Goal: Task Accomplishment & Management: Use online tool/utility

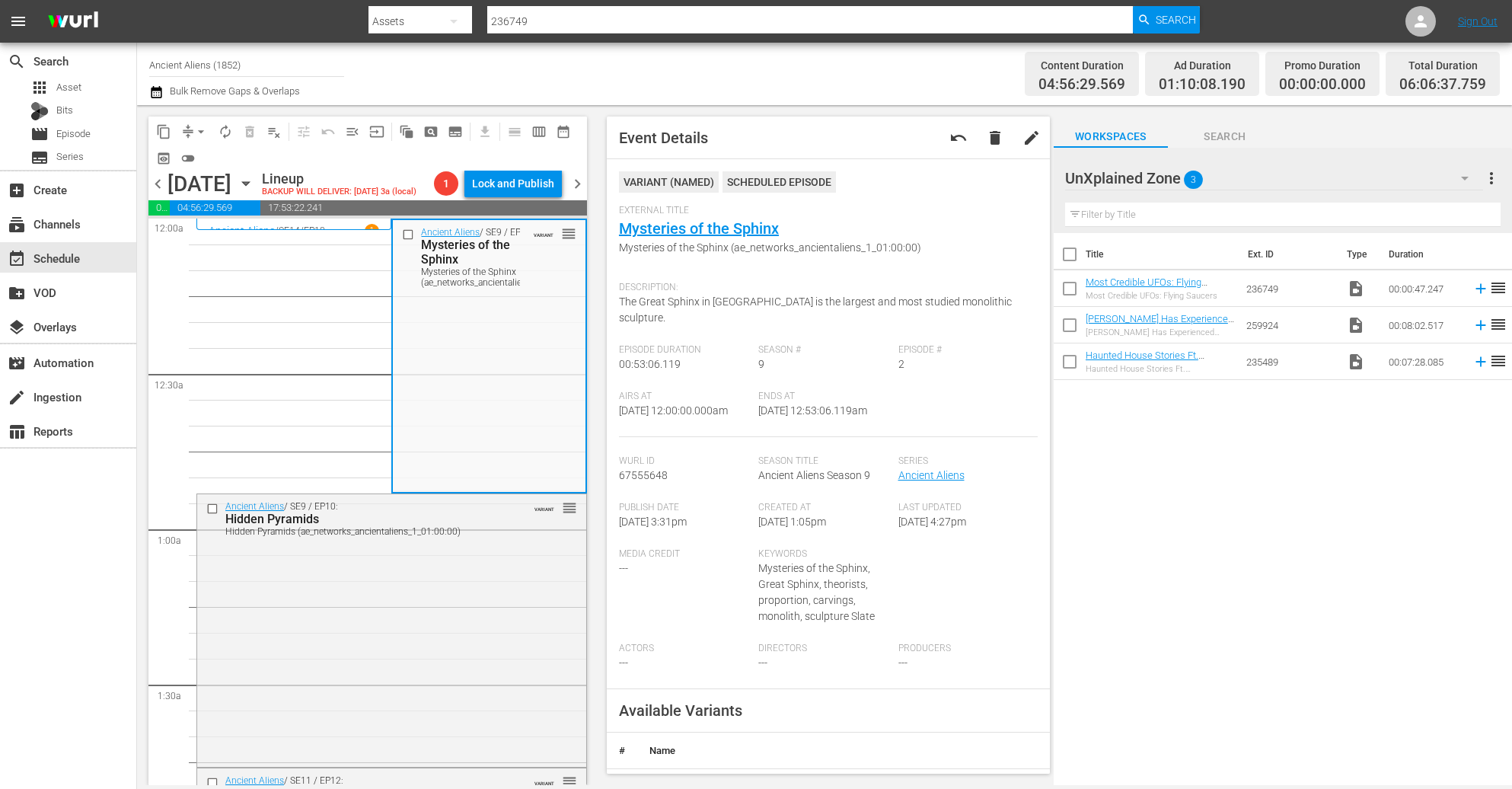
click at [469, 82] on div "Channel Title Ancient Aliens (1852) Bulk Remove Gaps & Overlaps" at bounding box center [518, 74] width 737 height 55
click at [397, 628] on div "Ancient Aliens / SE9 / EP10: Hidden Pyramids Hidden Pyramids (ae_networks_ancie…" at bounding box center [391, 630] width 389 height 271
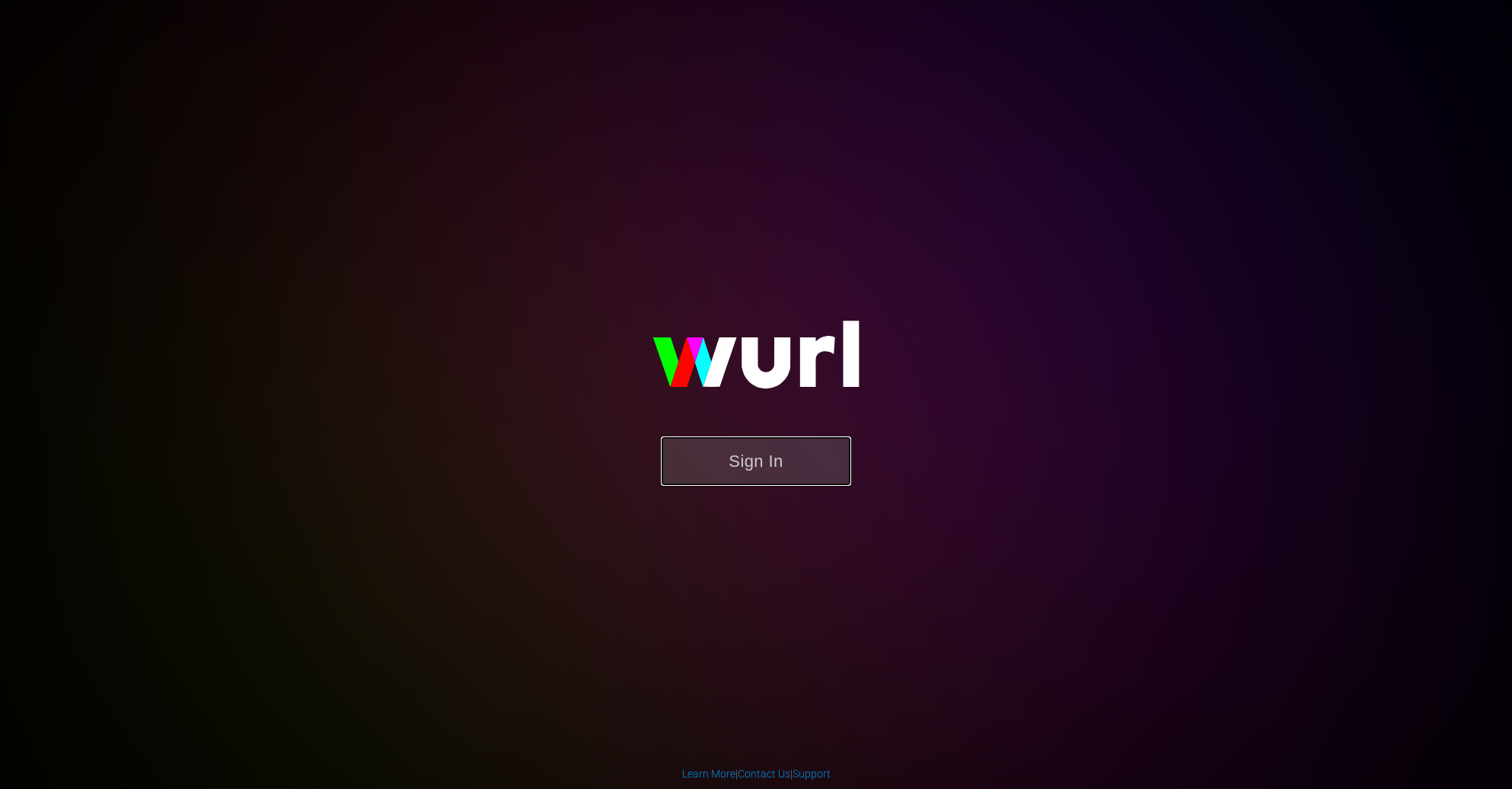
click at [776, 464] on button "Sign In" at bounding box center [756, 461] width 190 height 49
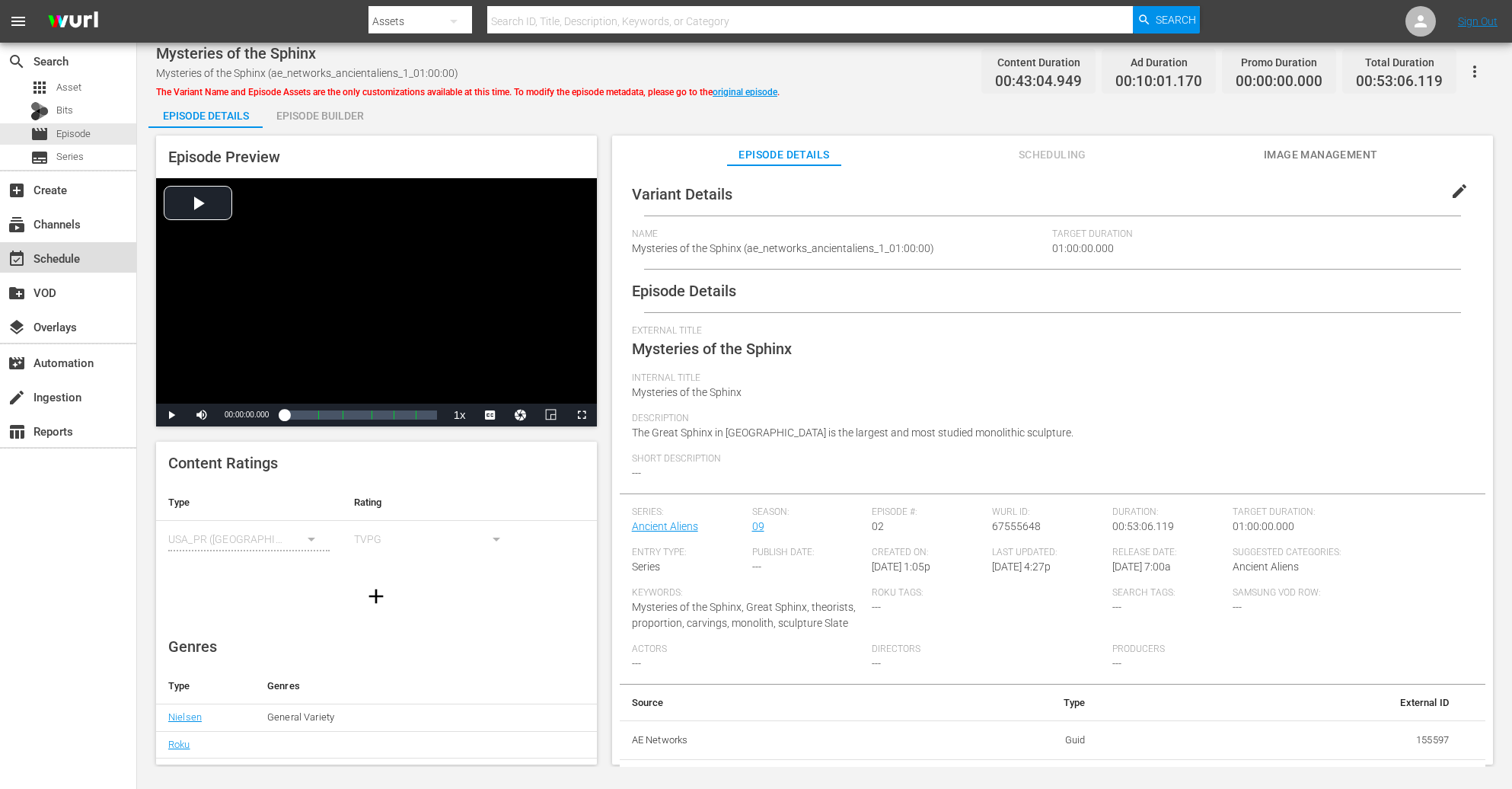
click at [74, 263] on div "event_available Schedule" at bounding box center [43, 256] width 85 height 14
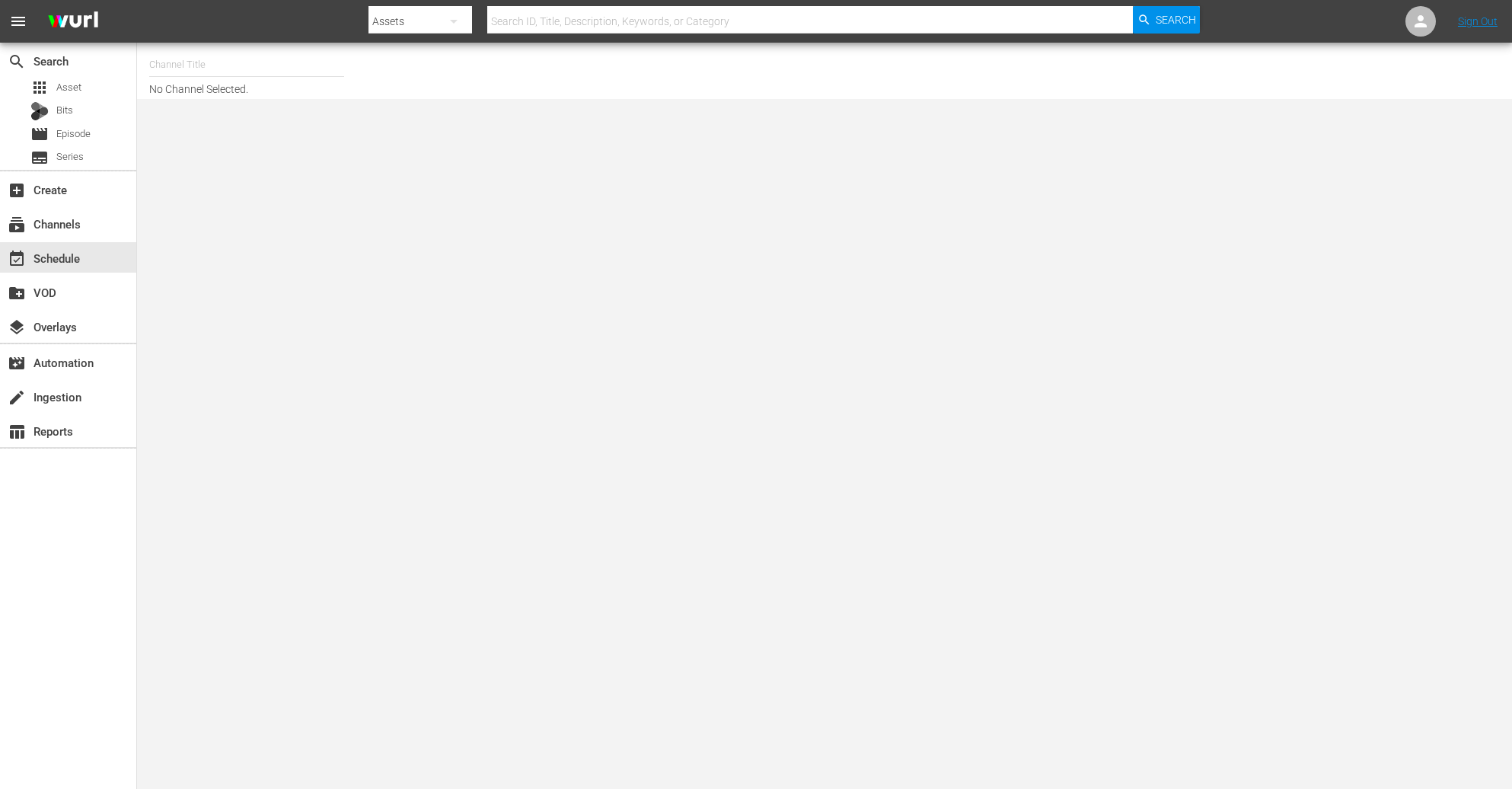
click at [265, 69] on input "text" at bounding box center [246, 65] width 195 height 36
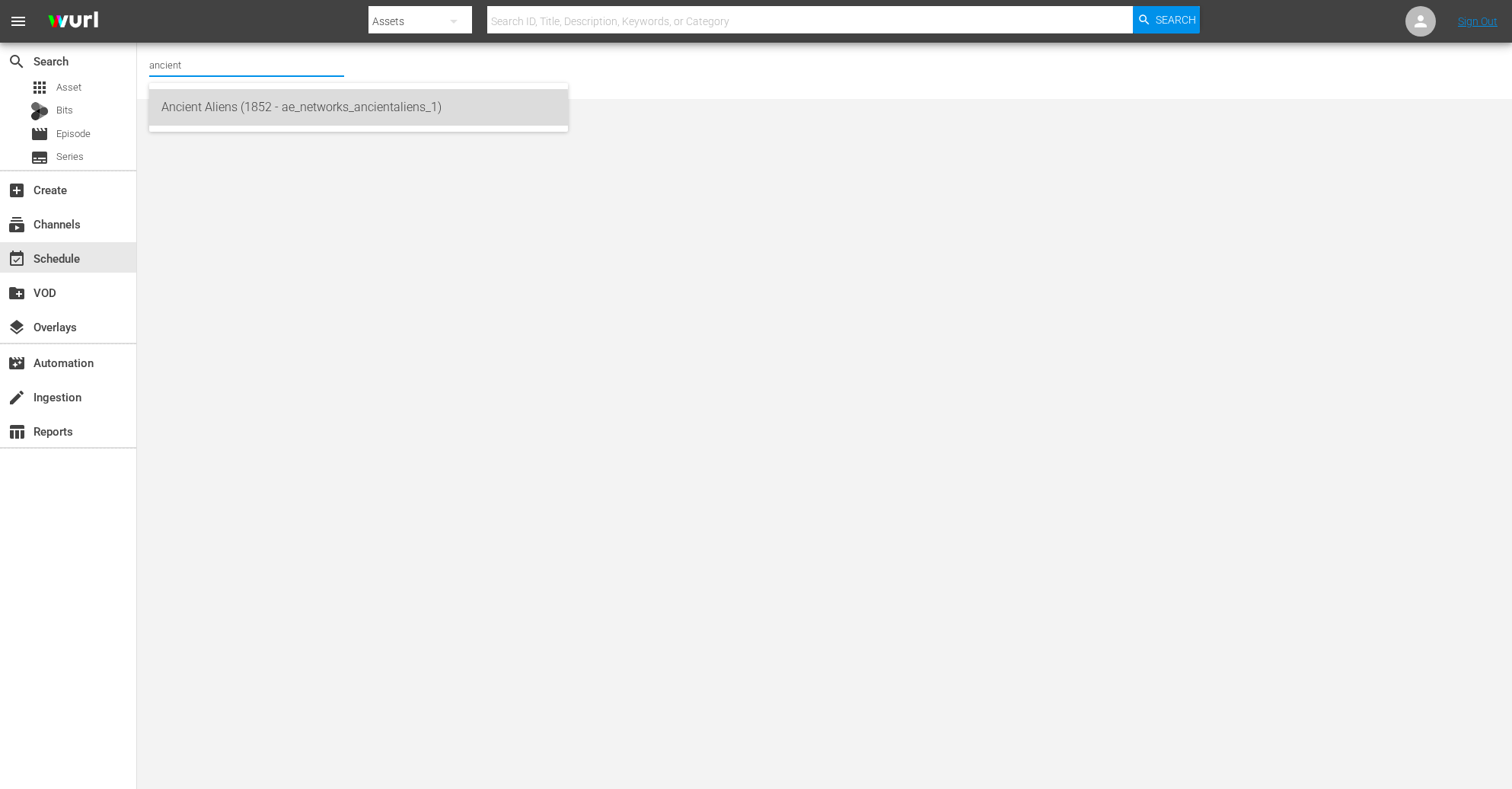
click at [275, 115] on div "Ancient Aliens (1852 - ae_networks_ancientaliens_1)" at bounding box center [358, 108] width 395 height 36
type input "Ancient Aliens (1852 - ae_networks_ancientaliens_1)"
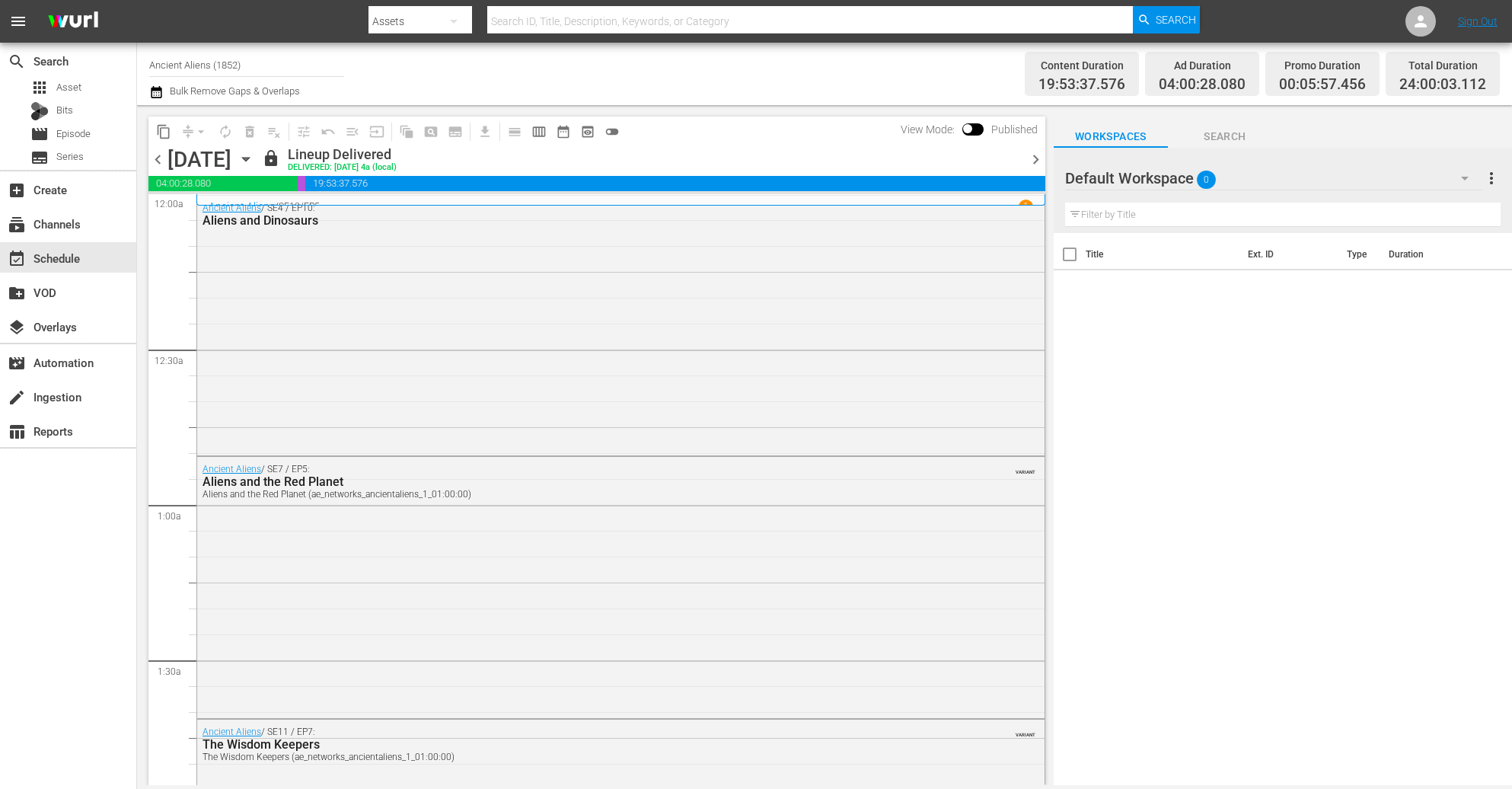
click at [254, 162] on icon "button" at bounding box center [245, 159] width 16 height 16
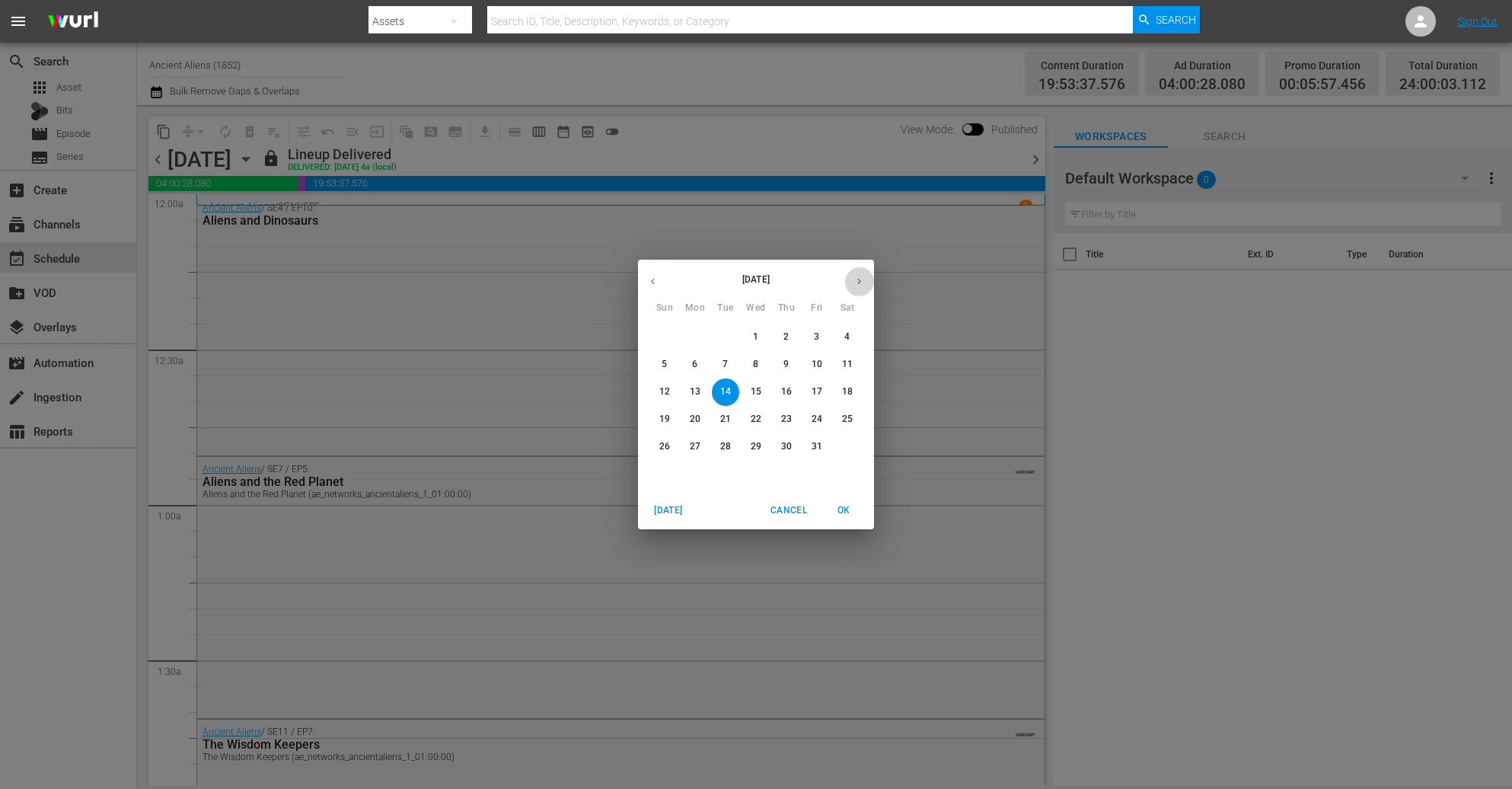
click at [857, 279] on icon "button" at bounding box center [859, 281] width 11 height 11
click at [780, 362] on span "6" at bounding box center [787, 365] width 28 height 13
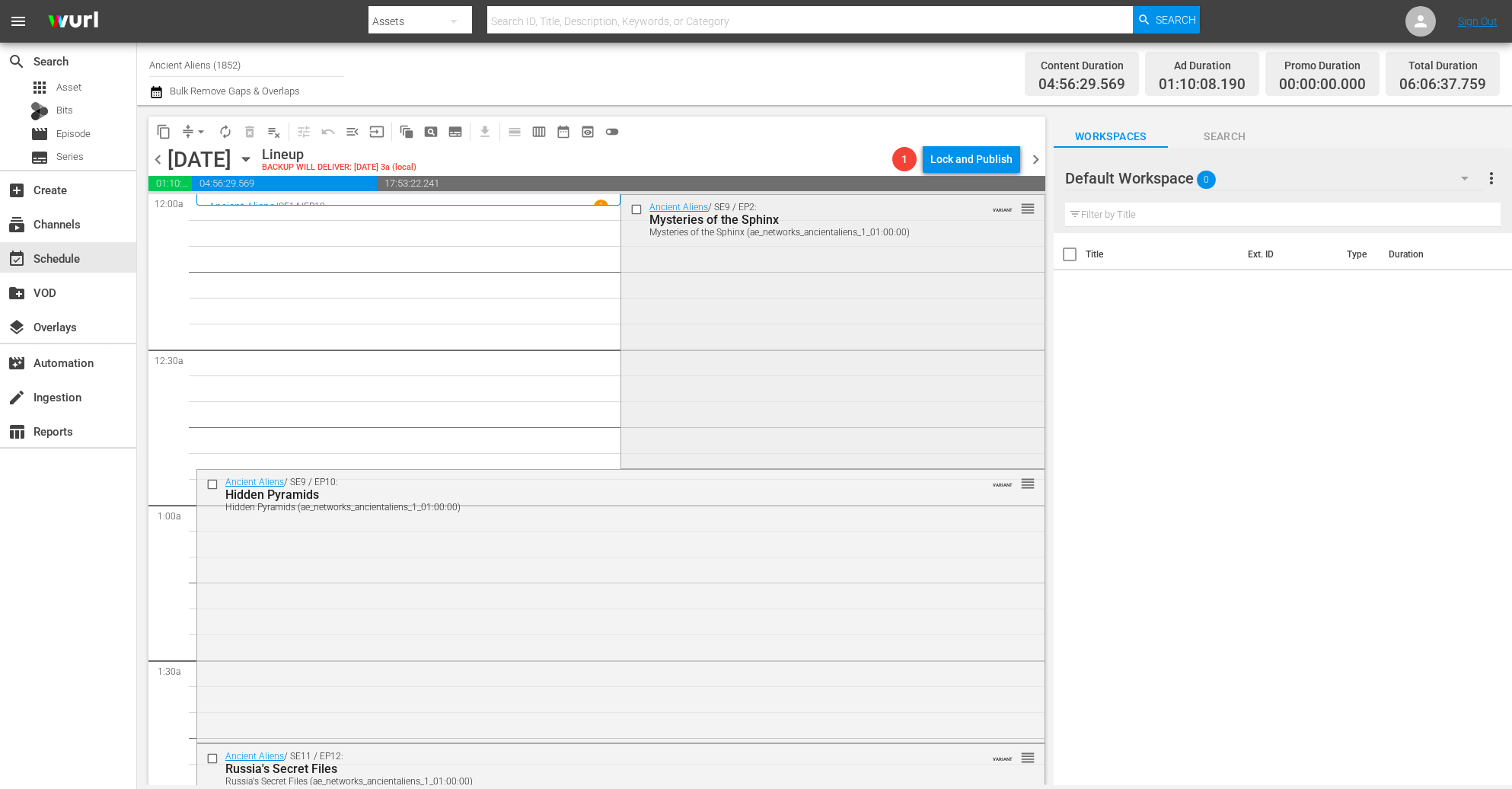
click at [734, 299] on div "Ancient Aliens / SE9 / EP2: Mysteries of the Sphinx Mysteries of the Sphinx (ae…" at bounding box center [832, 331] width 422 height 271
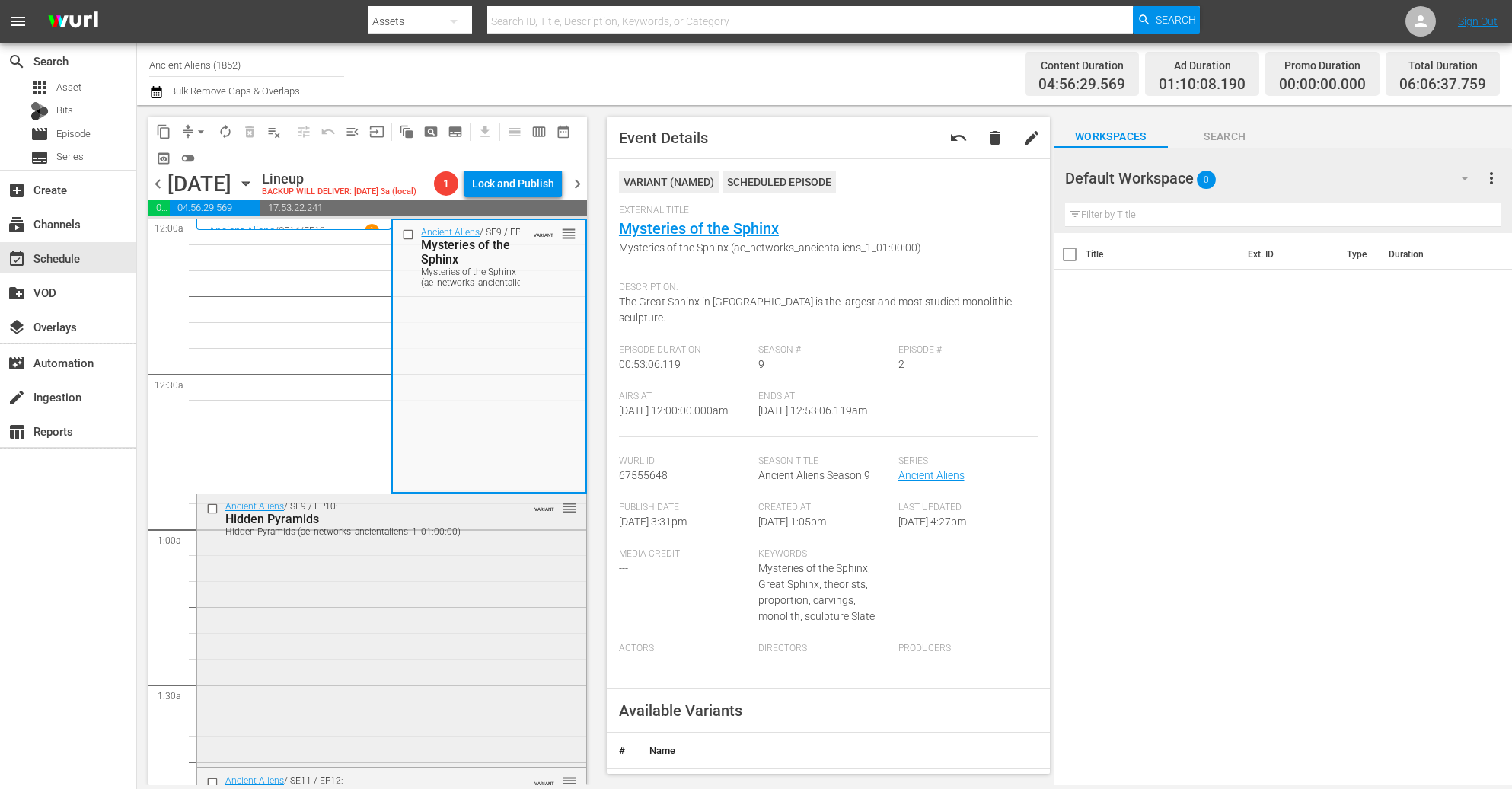
click at [448, 635] on div "Ancient Aliens / SE9 / EP10: Hidden Pyramids Hidden Pyramids (ae_networks_ancie…" at bounding box center [391, 630] width 389 height 271
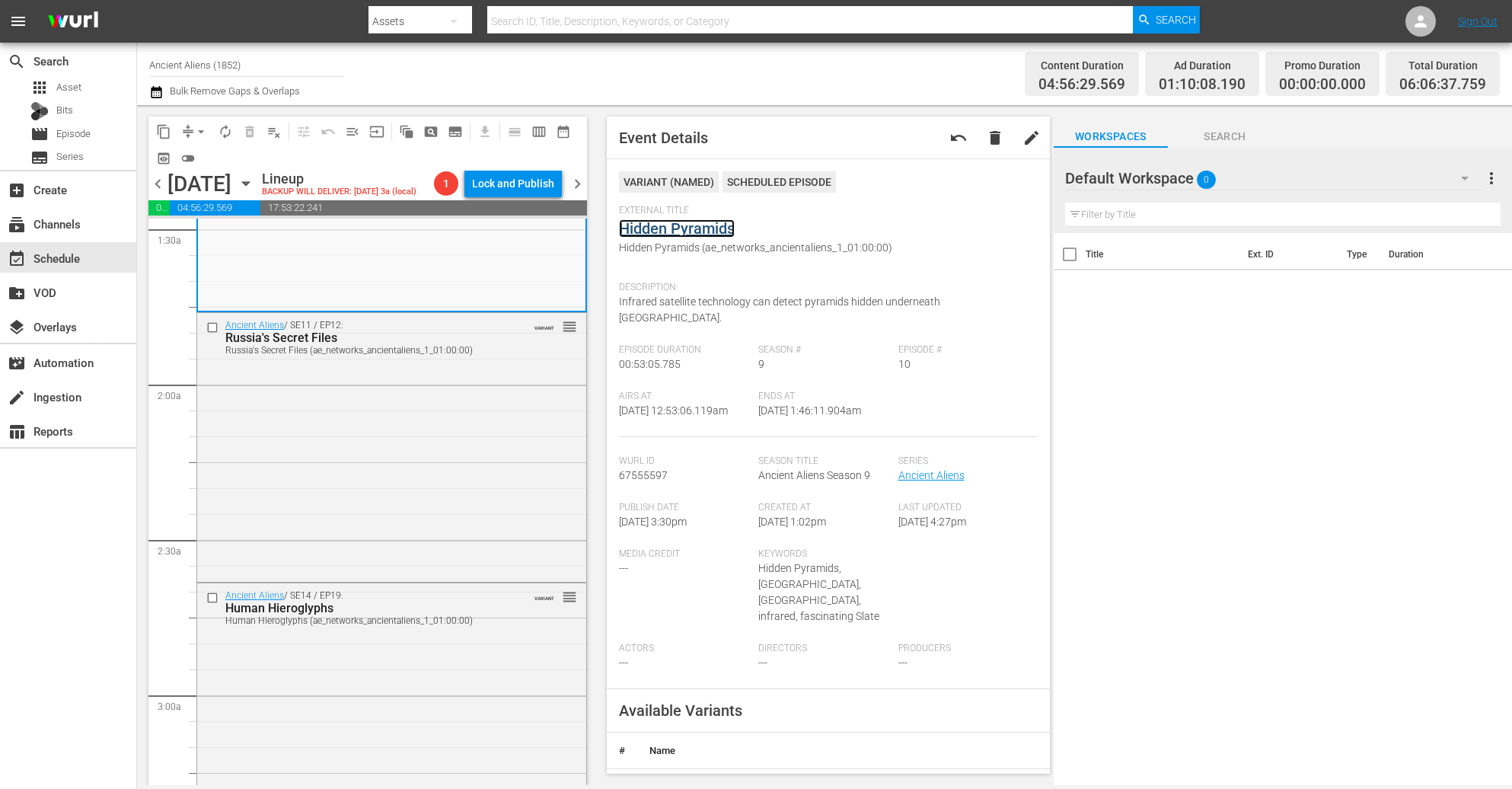
scroll to position [457, 0]
click at [426, 476] on div "Ancient Aliens / SE11 / EP12: Russia's Secret Files Russia's Secret Files (ae_n…" at bounding box center [391, 444] width 389 height 265
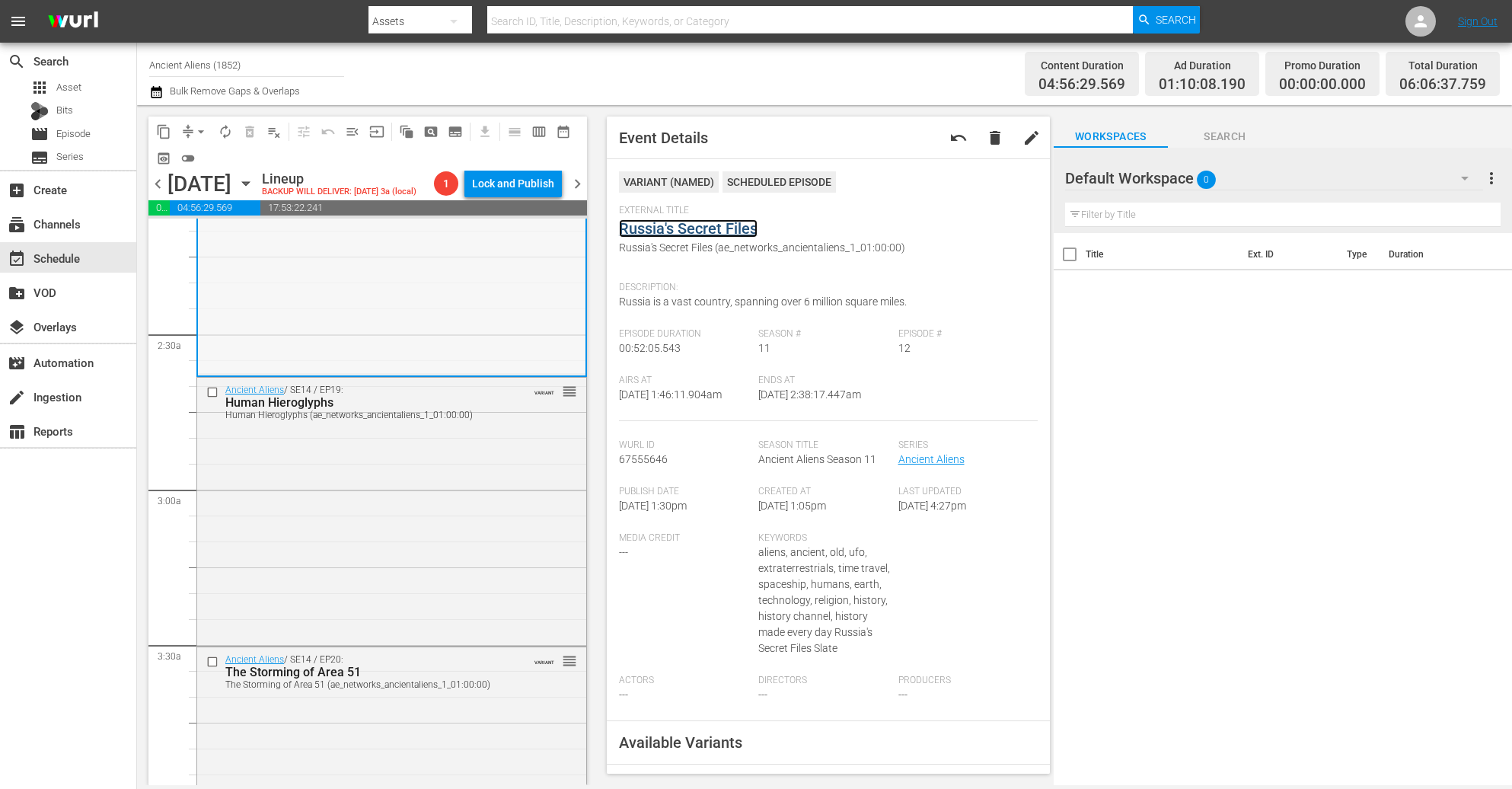
scroll to position [686, 0]
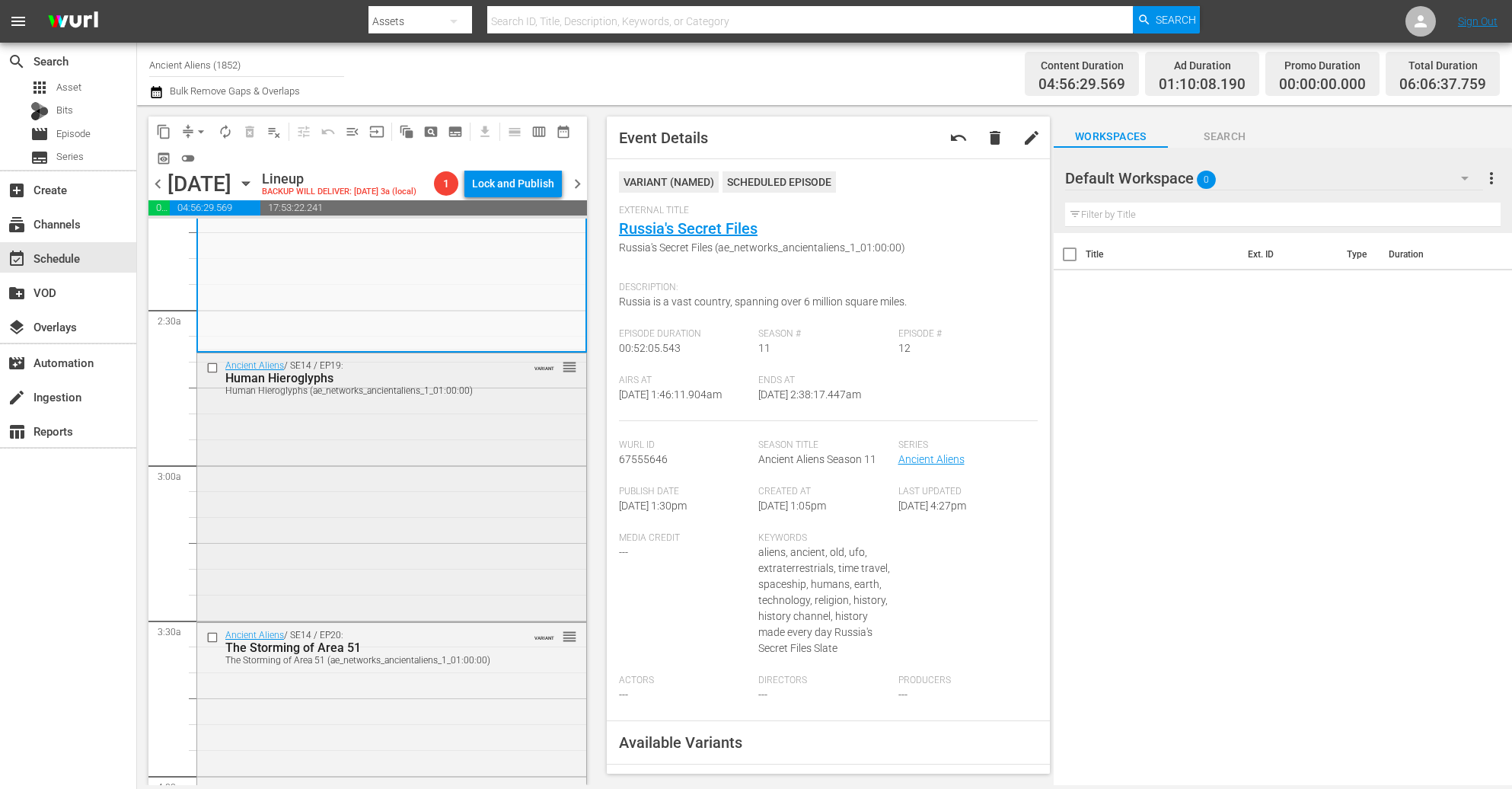
click at [425, 515] on div "Ancient Aliens / SE14 / EP19: Human Hieroglyphs Human Hieroglyphs (ae_networks_…" at bounding box center [391, 485] width 389 height 265
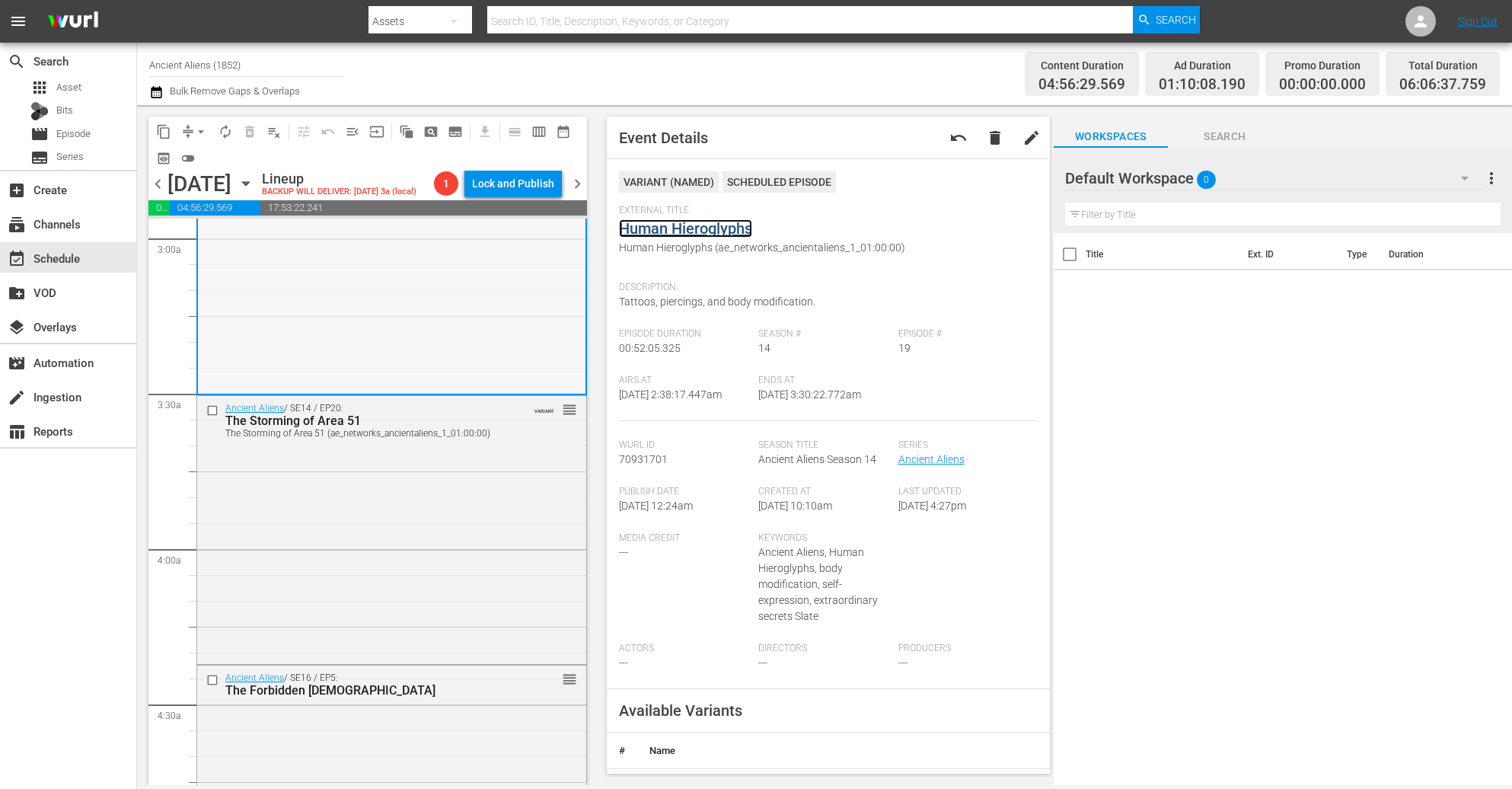
scroll to position [914, 0]
drag, startPoint x: 421, startPoint y: 537, endPoint x: 426, endPoint y: 544, distance: 8.6
click at [426, 544] on div "Ancient Aliens / SE14 / EP20: The Storming of Area 51 The Storming of Area 51 (…" at bounding box center [391, 527] width 389 height 265
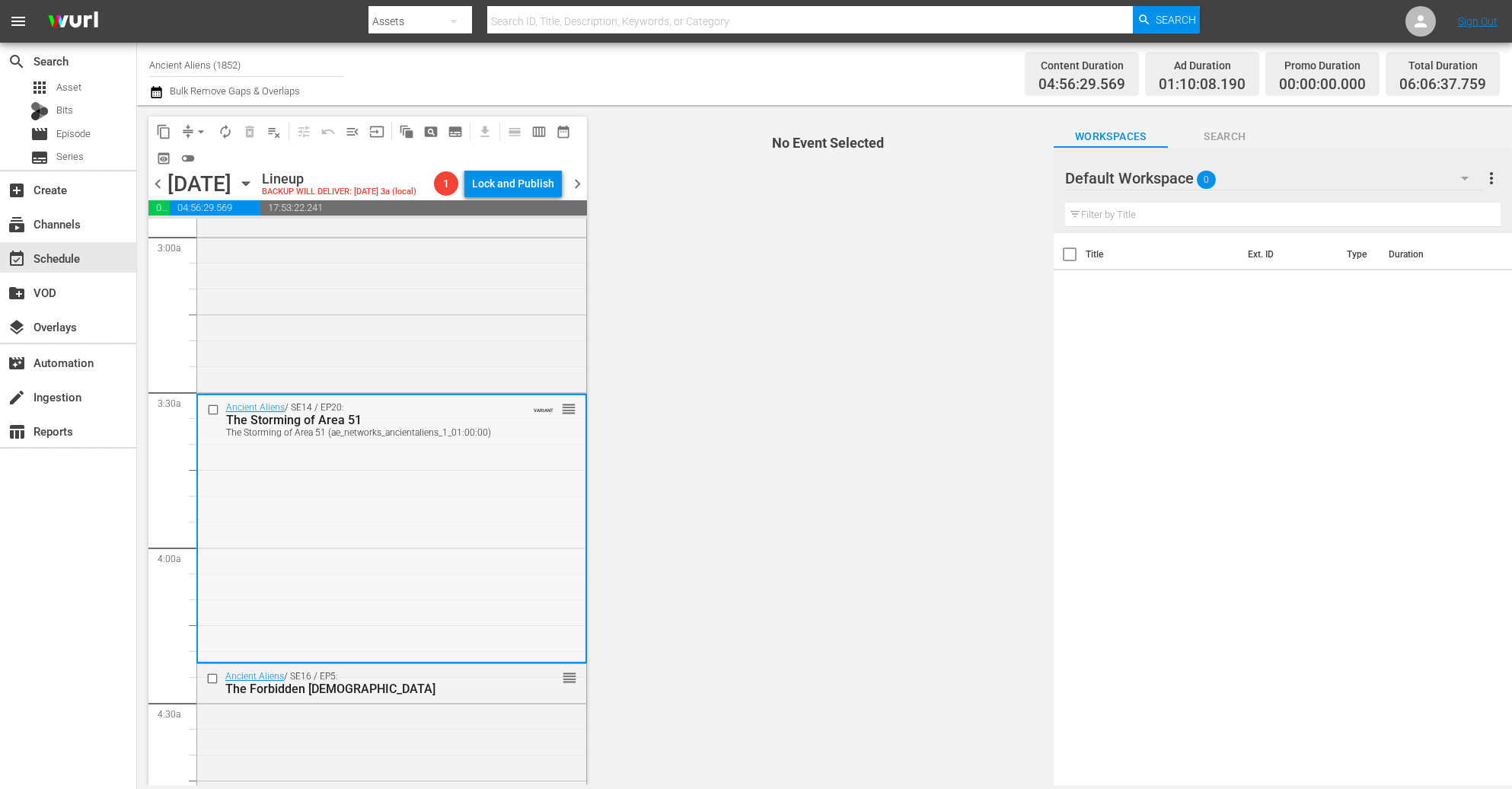
click at [357, 545] on div "Ancient Aliens / SE14 / EP20: The Storming of Area 51 The Storming of Area 51 (…" at bounding box center [391, 528] width 388 height 265
click at [412, 318] on div "Ancient Aliens / SE14 / EP19: Human Hieroglyphs Human Hieroglyphs (ae_networks_…" at bounding box center [391, 257] width 389 height 265
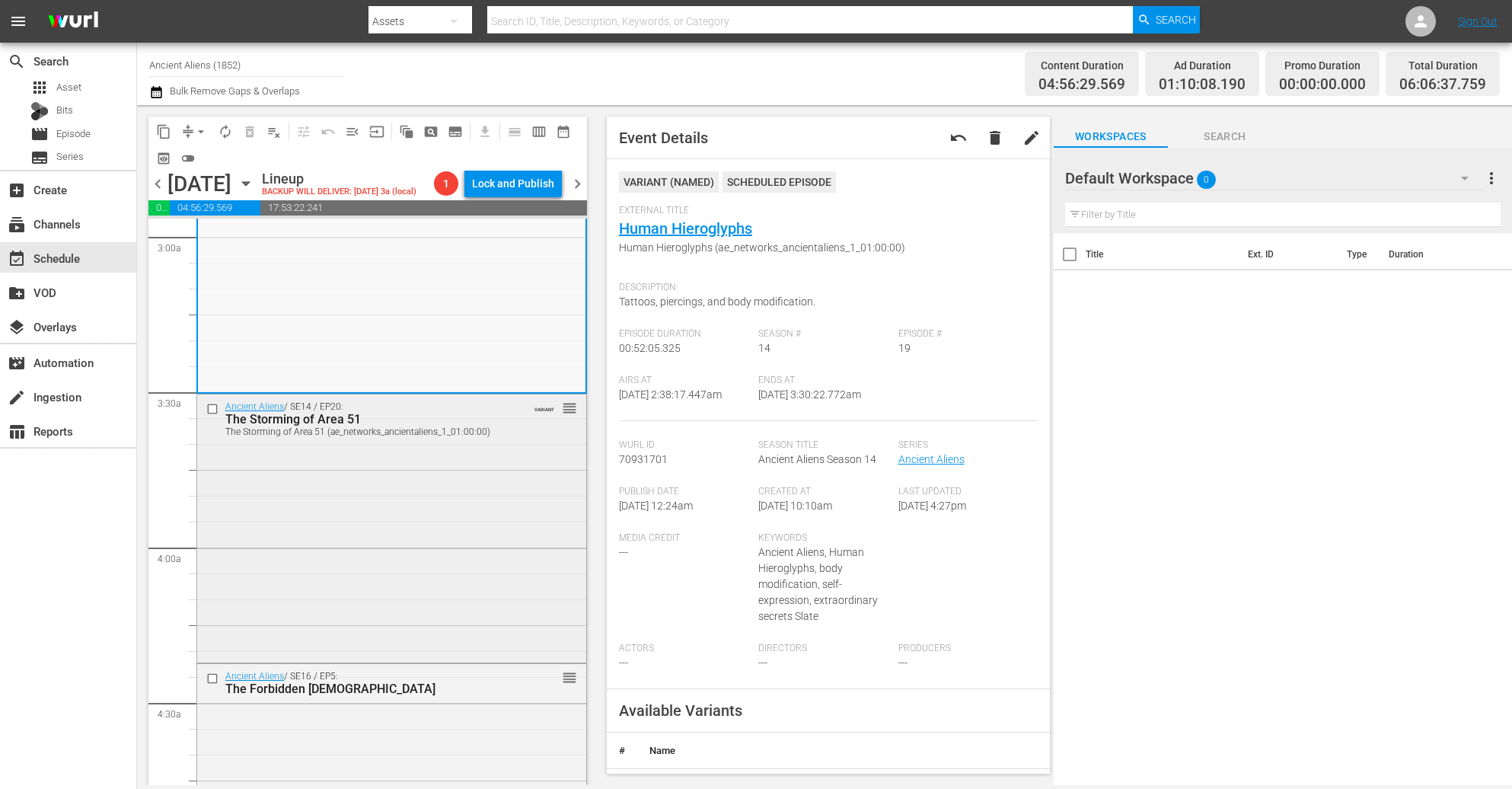
click at [389, 531] on div "Ancient Aliens / SE14 / EP20: The Storming of Area 51 The Storming of Area 51 (…" at bounding box center [391, 527] width 389 height 265
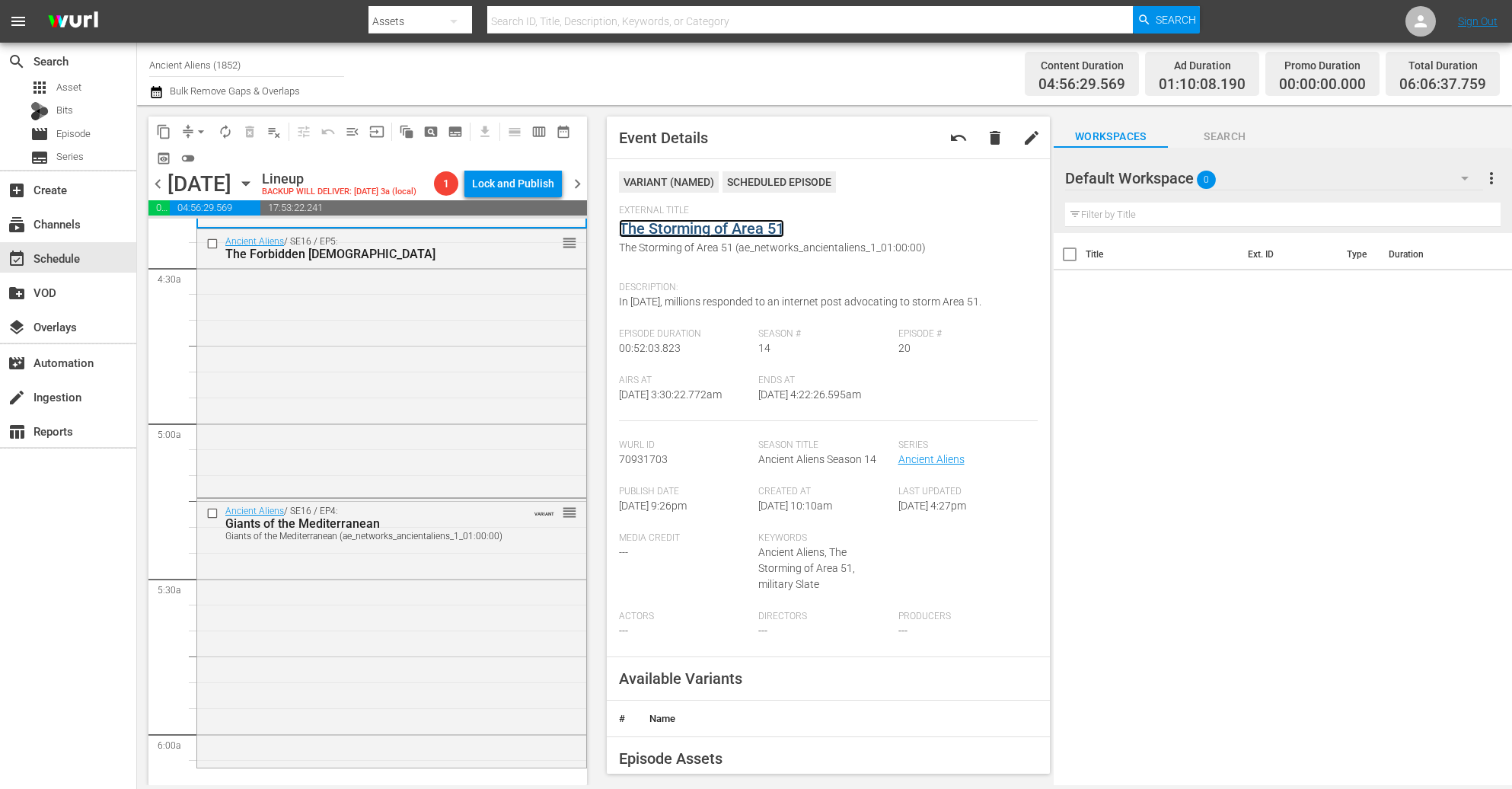
scroll to position [1371, 0]
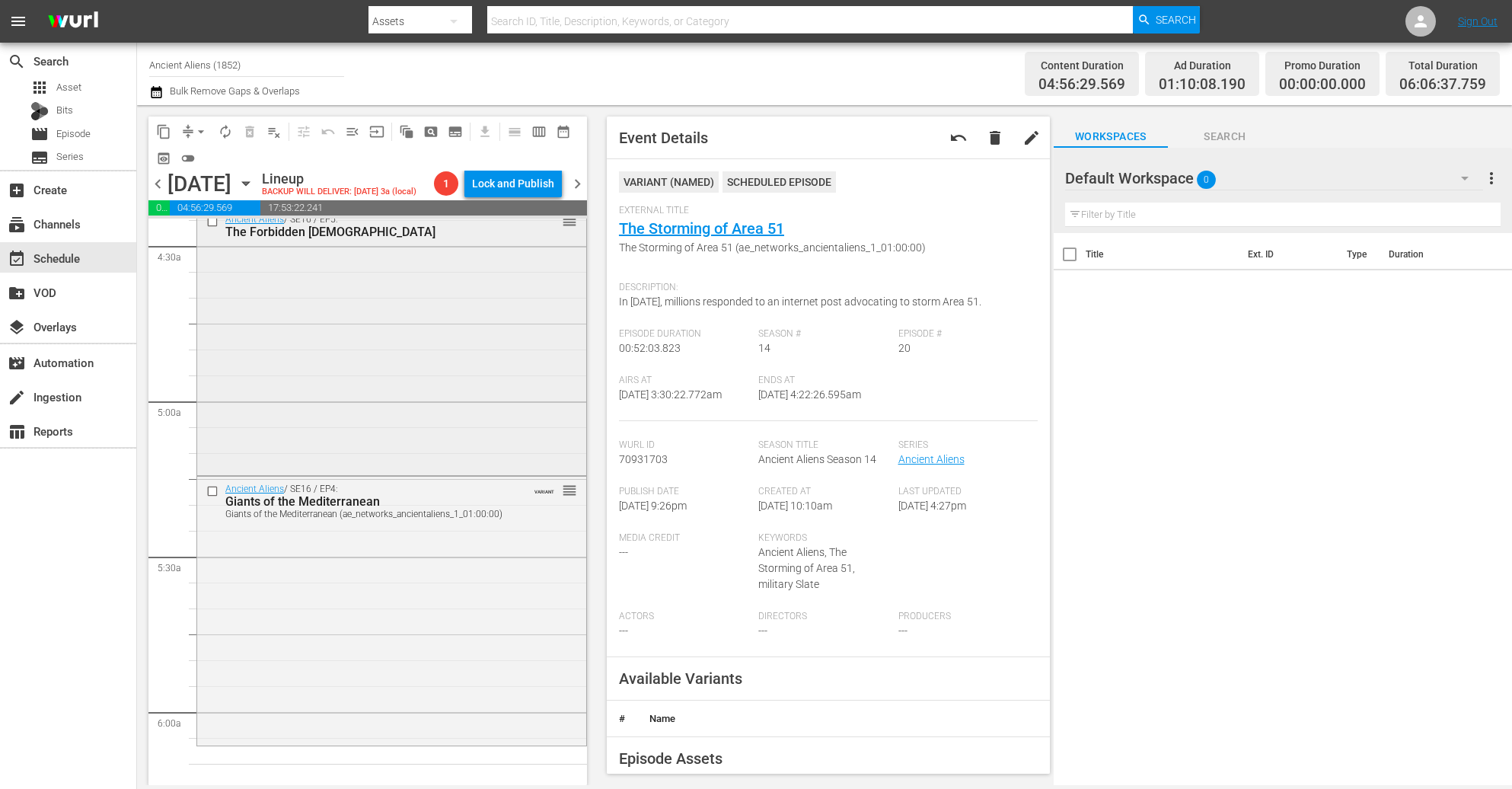
click at [390, 361] on div "Ancient Aliens / SE16 / EP5: The Forbidden Bible reorder" at bounding box center [391, 339] width 389 height 265
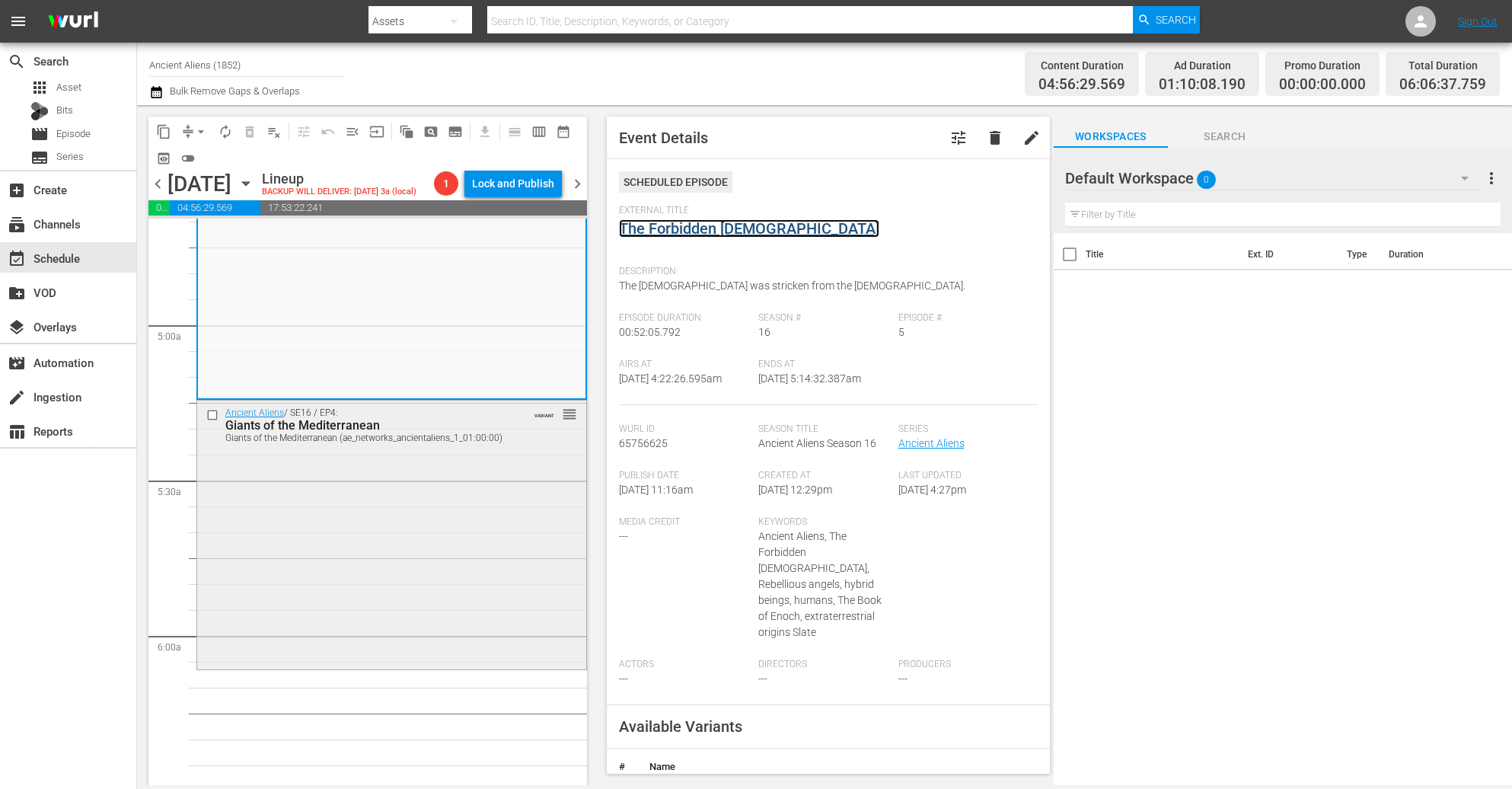
scroll to position [1486, 0]
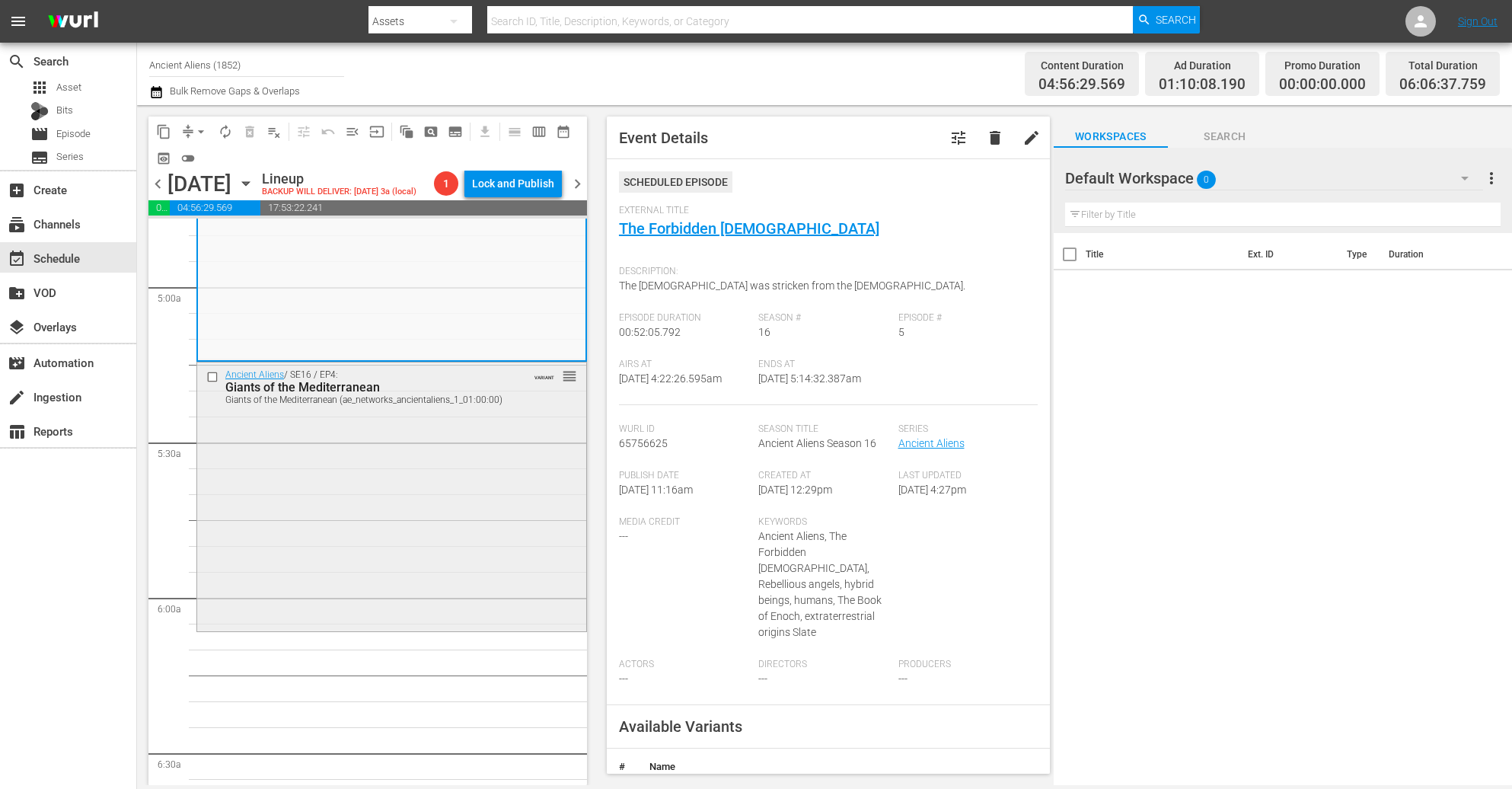
click at [403, 496] on div "Ancient Aliens / SE16 / EP4: Giants of the Mediterranean Giants of the Mediterr…" at bounding box center [391, 495] width 389 height 265
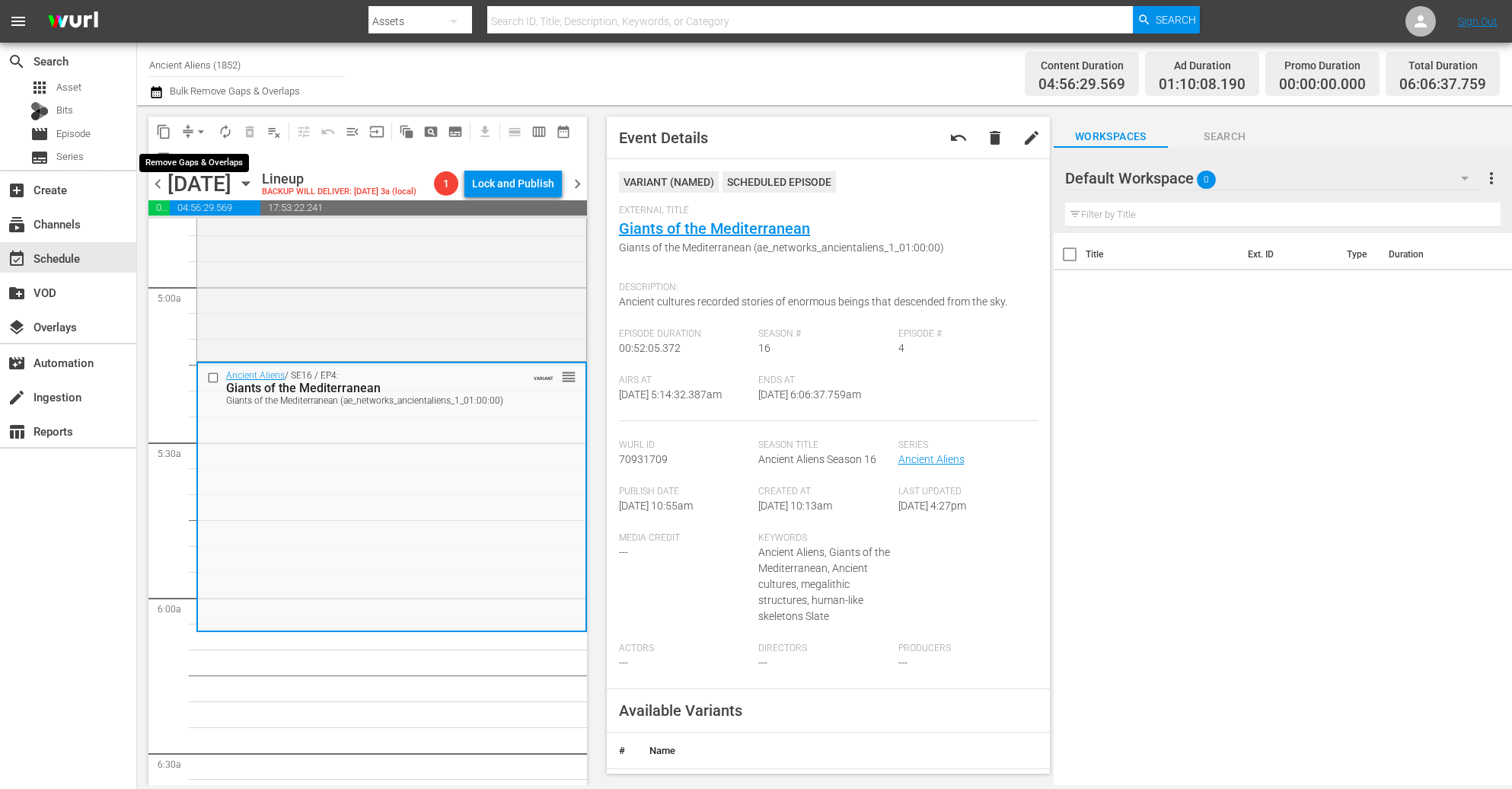
click at [192, 128] on button "arrow_drop_down" at bounding box center [201, 132] width 24 height 24
click at [203, 152] on li "Align to Midnight" at bounding box center [201, 161] width 160 height 25
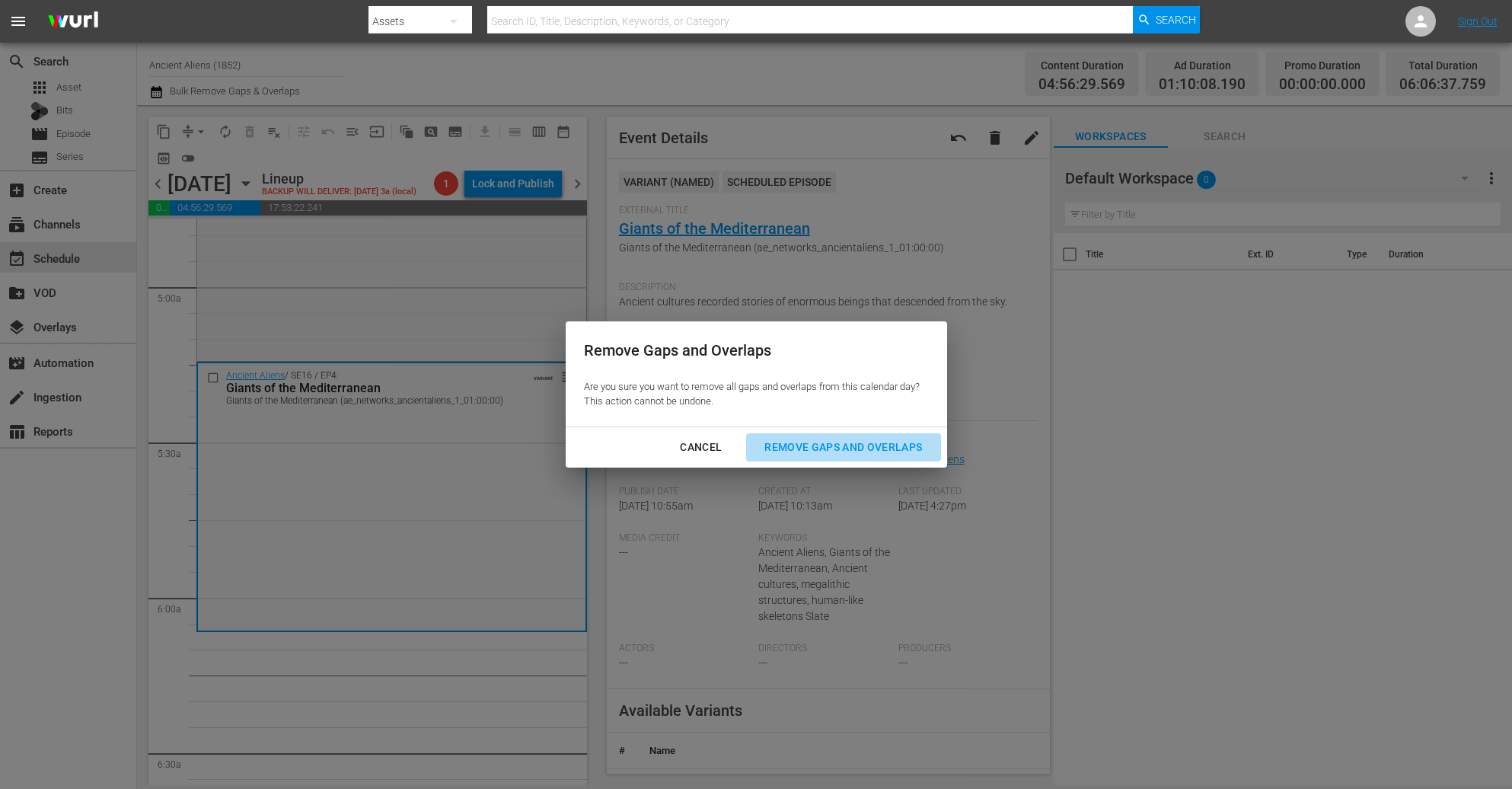
click at [888, 455] on div "Remove Gaps and Overlaps" at bounding box center [843, 448] width 182 height 19
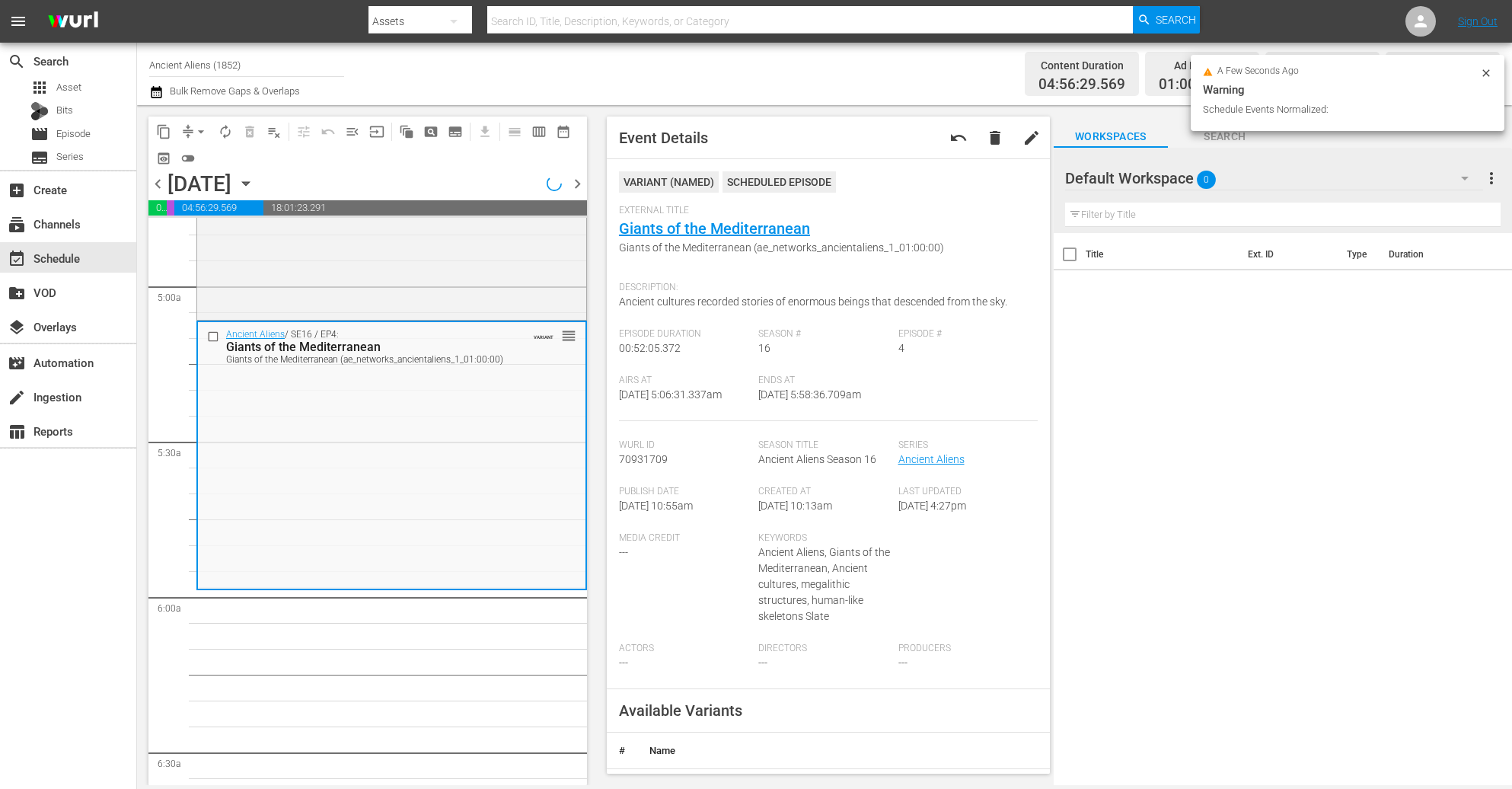
scroll to position [1512, 0]
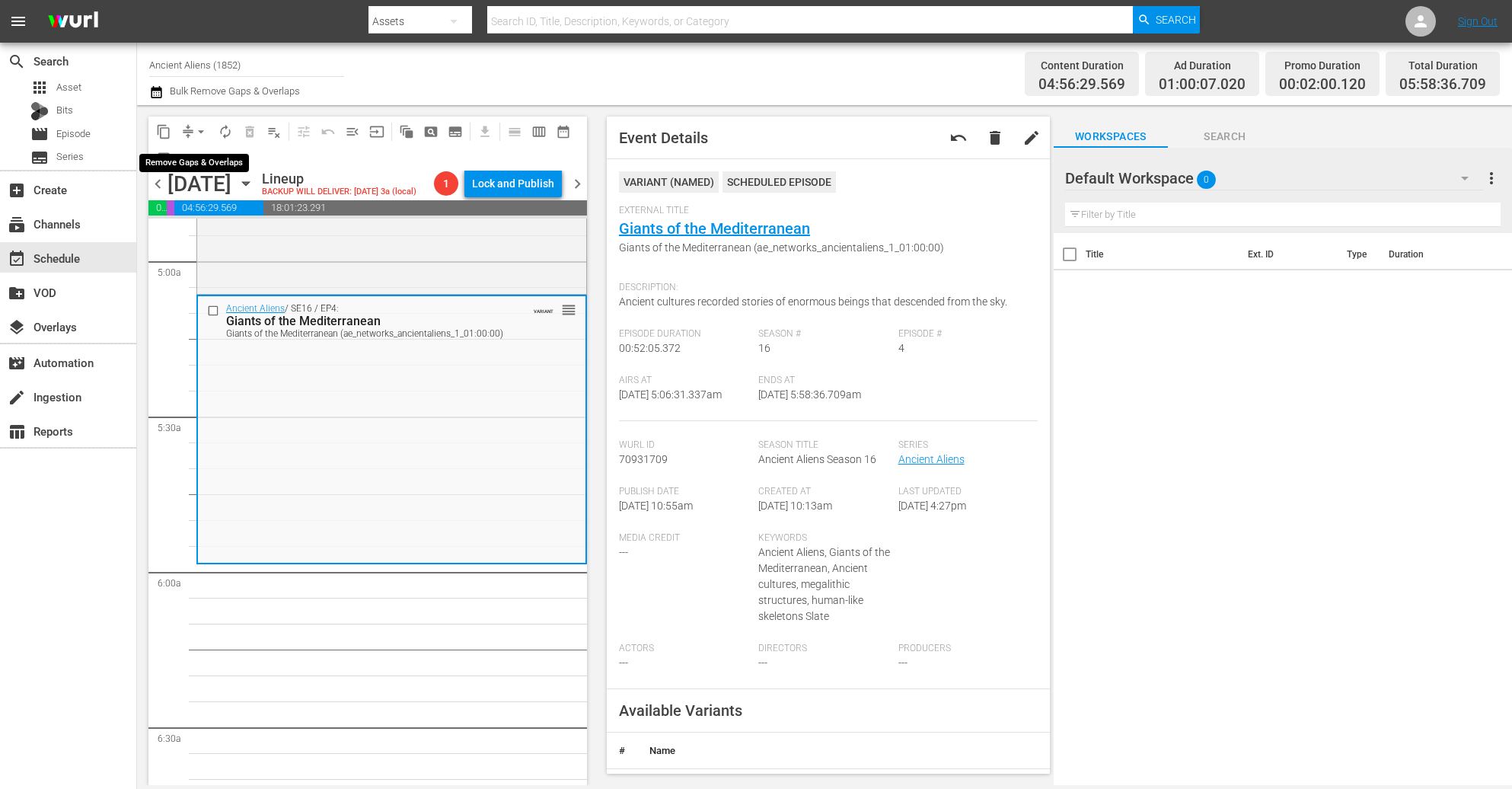
click at [190, 128] on button "arrow_drop_down" at bounding box center [201, 132] width 24 height 24
click at [197, 155] on li "Align to Midnight" at bounding box center [201, 161] width 160 height 25
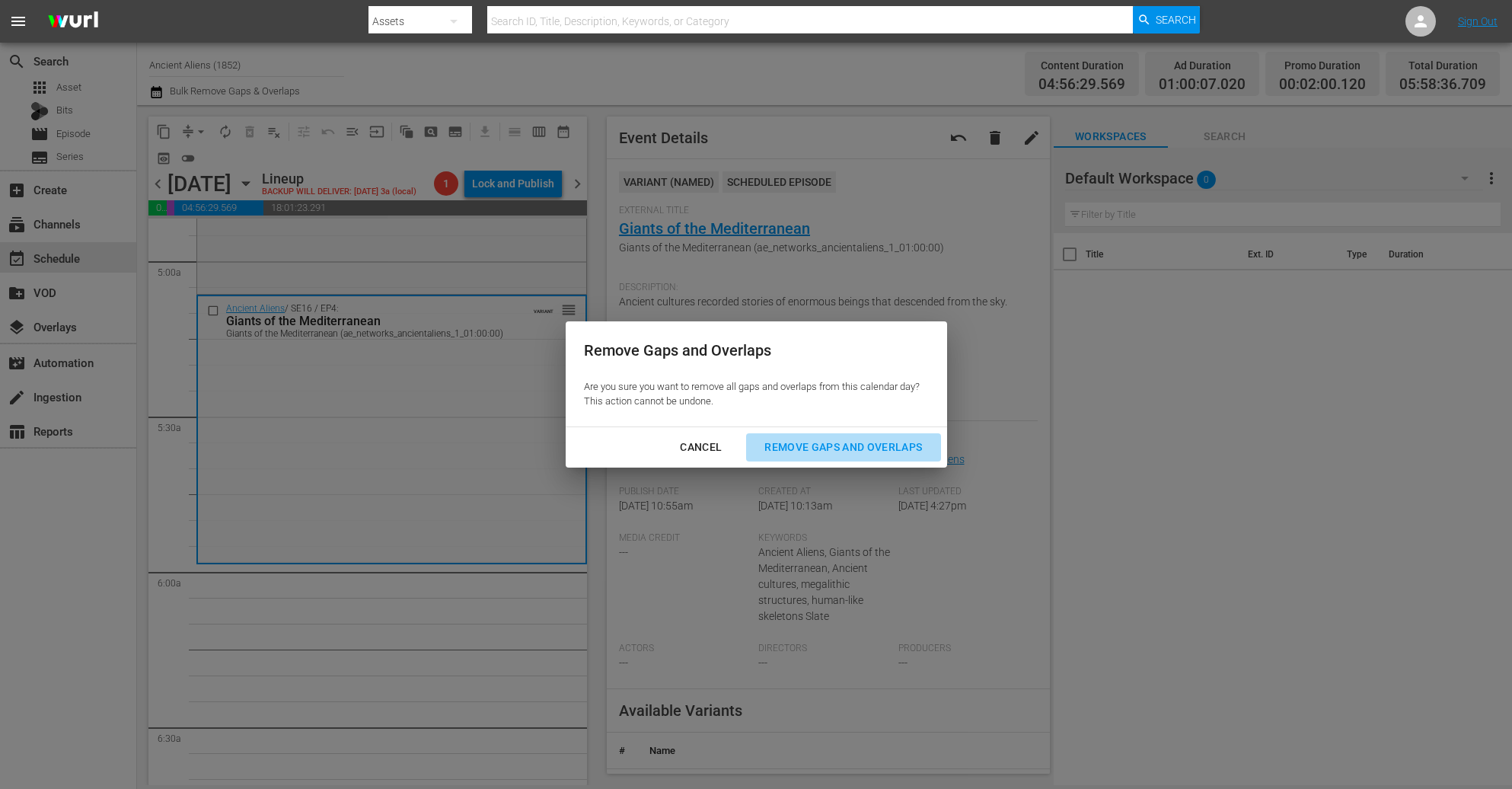
click at [887, 444] on div "Remove Gaps and Overlaps" at bounding box center [843, 448] width 182 height 19
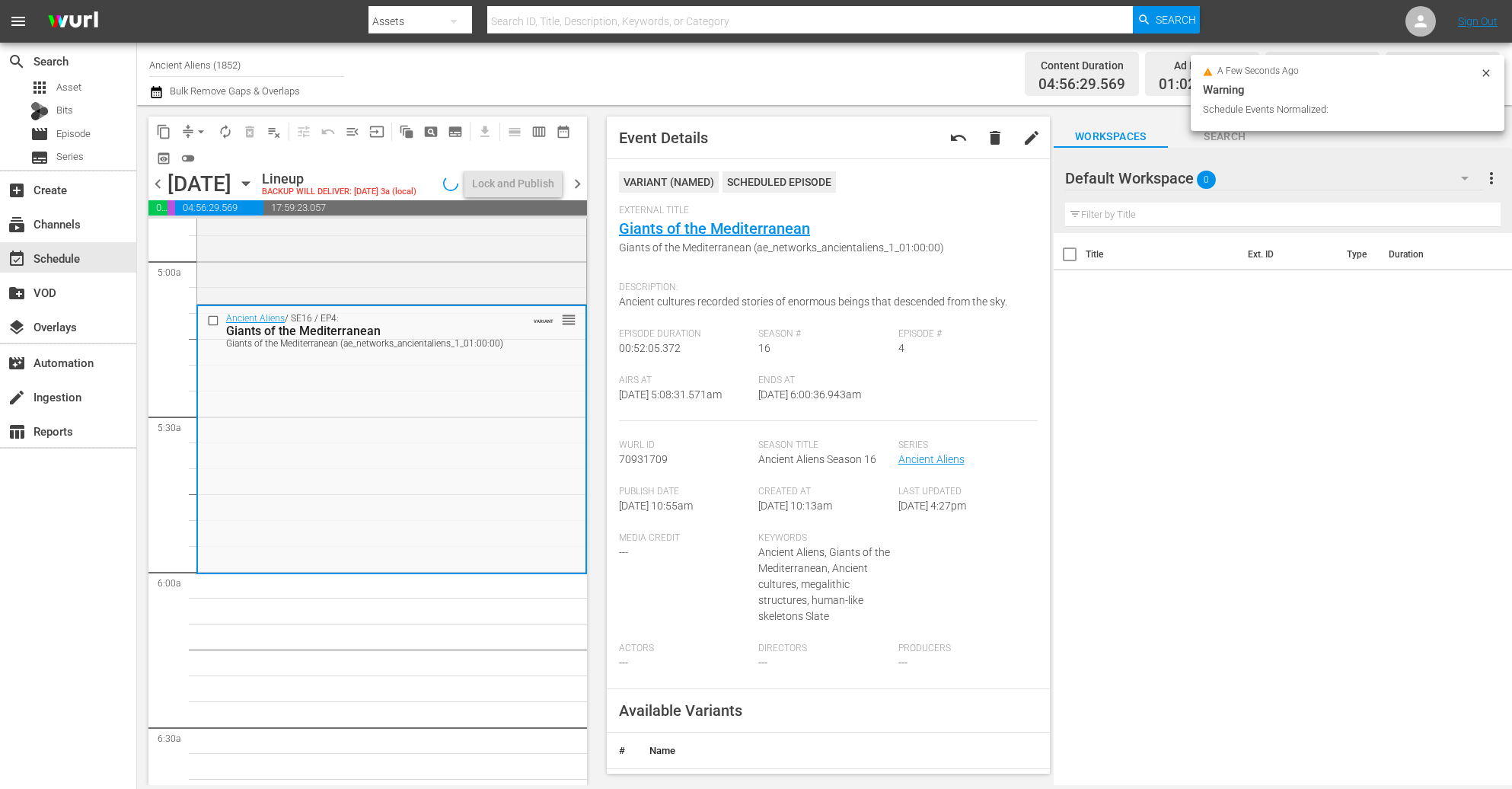
scroll to position [1486, 0]
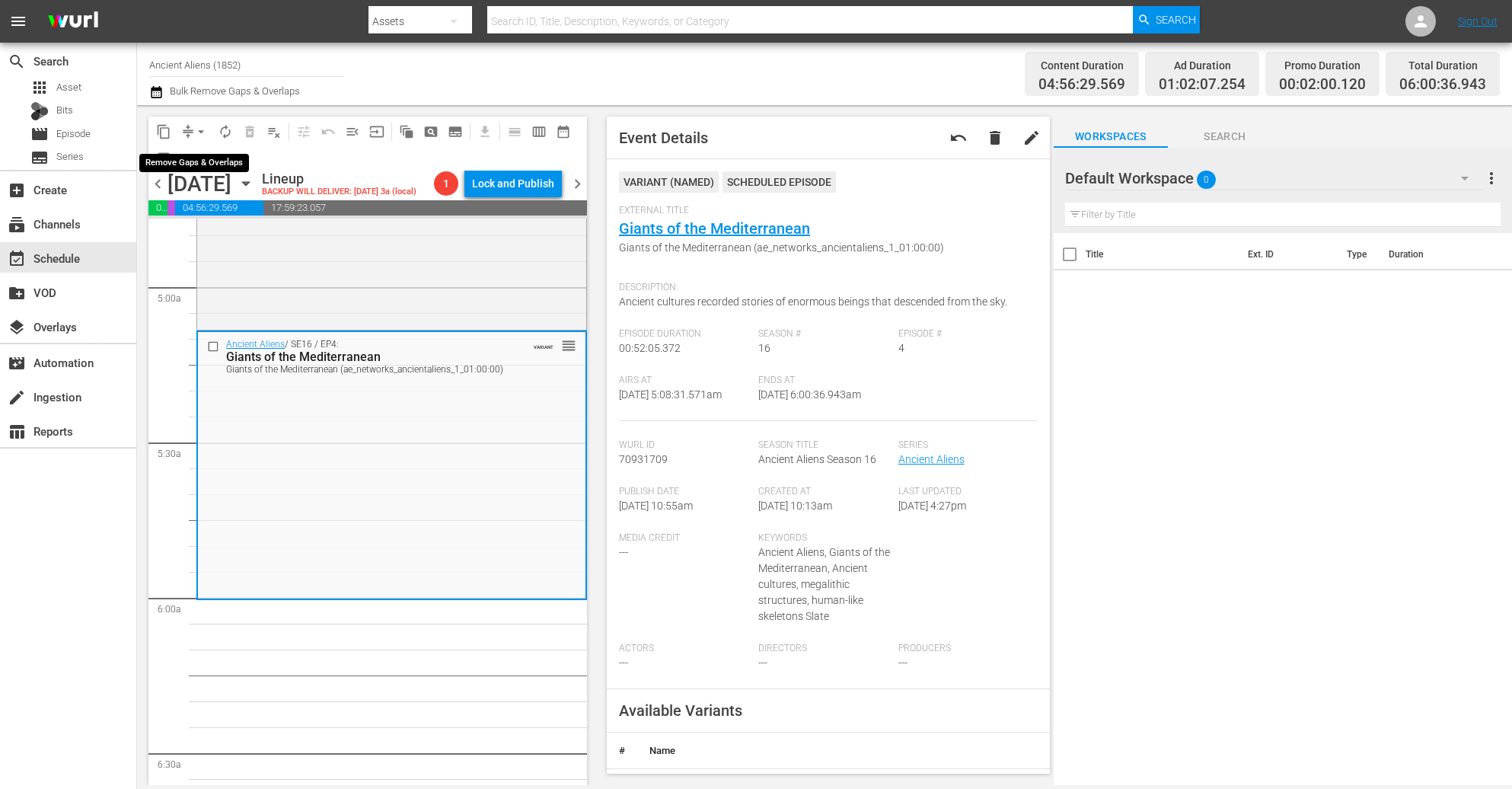
click at [189, 130] on button "arrow_drop_down" at bounding box center [201, 132] width 24 height 24
click at [201, 153] on li "Align to Midnight" at bounding box center [201, 161] width 160 height 25
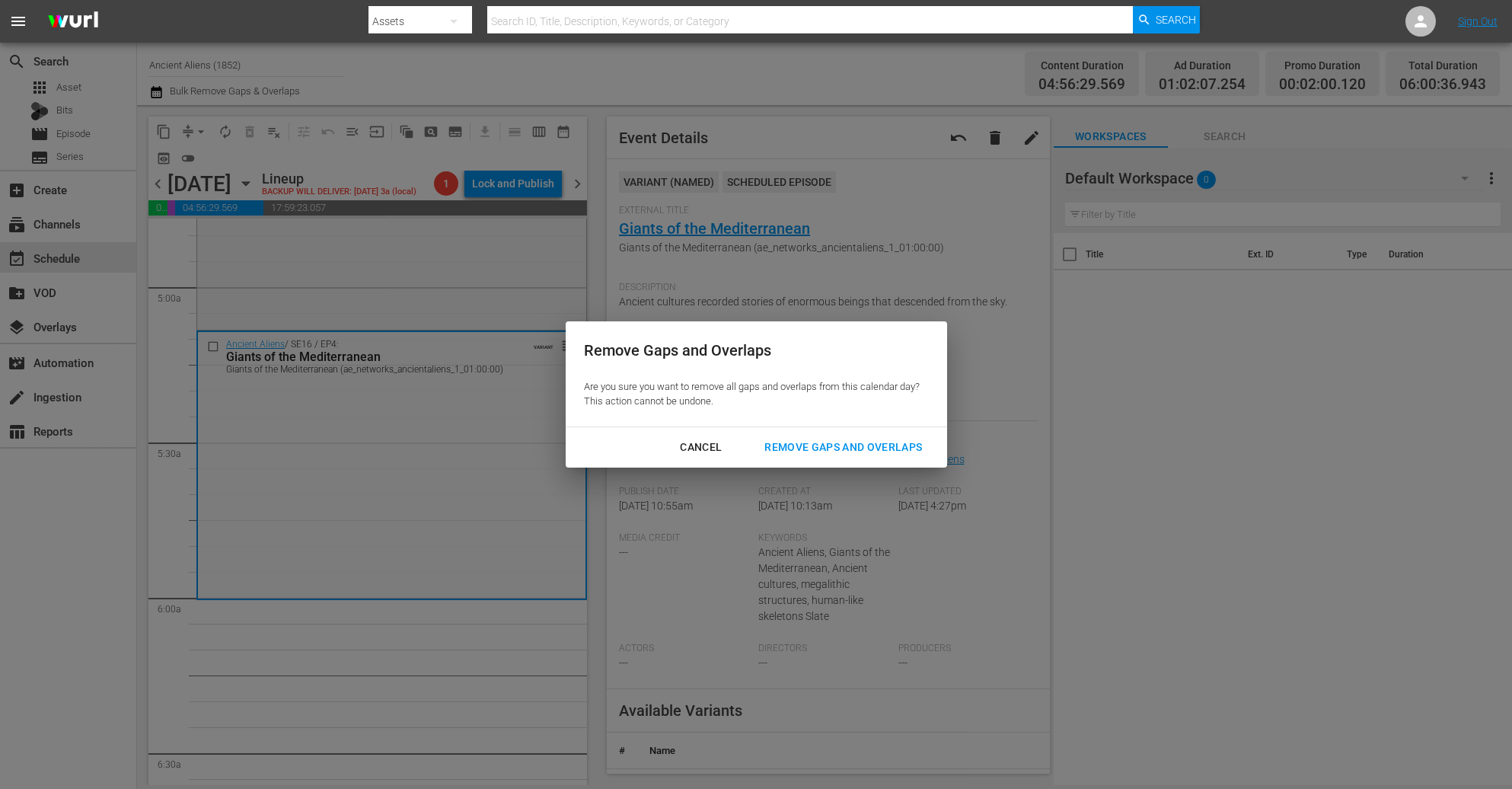
click at [875, 442] on div "Remove Gaps and Overlaps" at bounding box center [843, 448] width 182 height 19
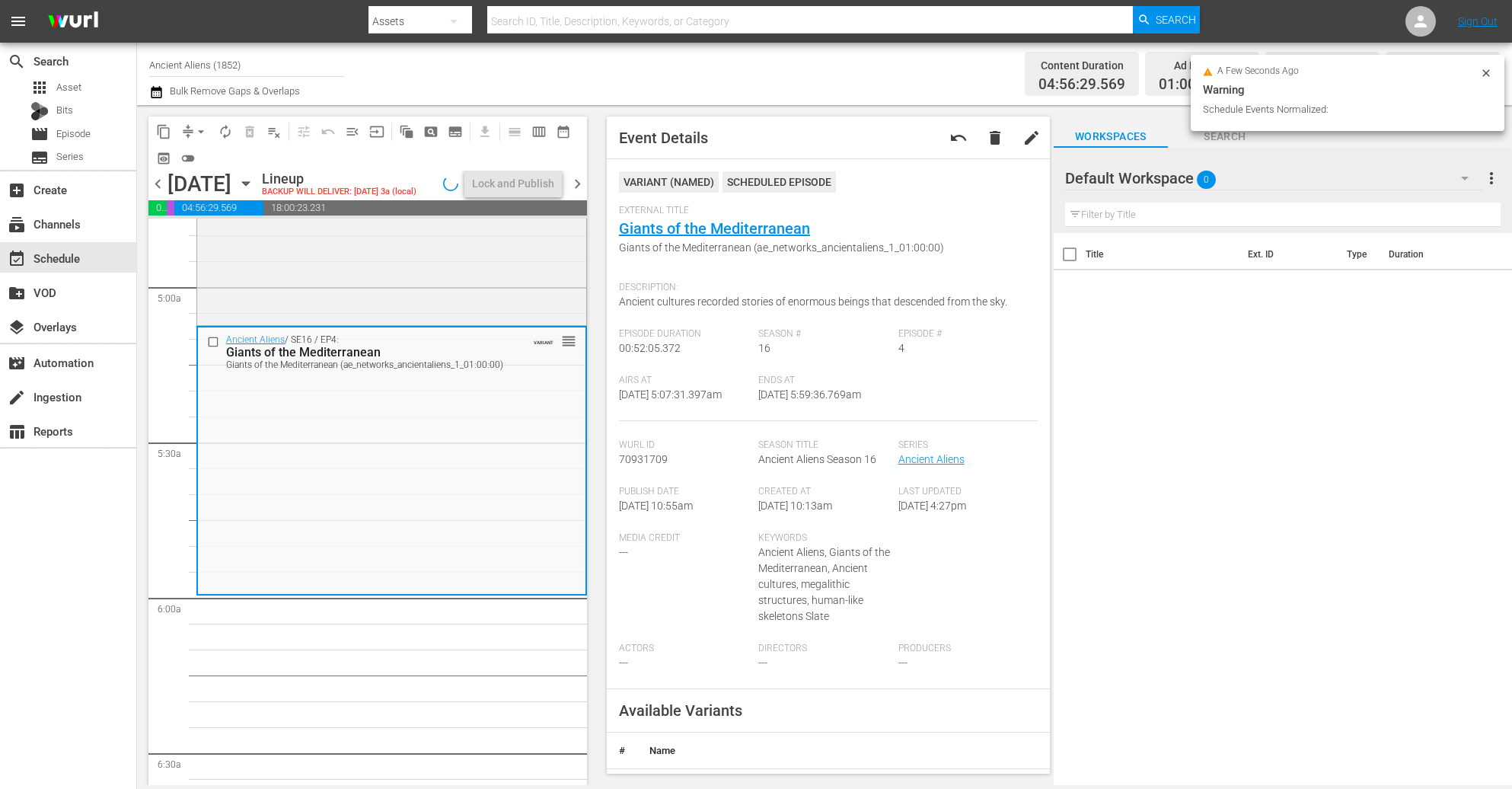
scroll to position [1512, 0]
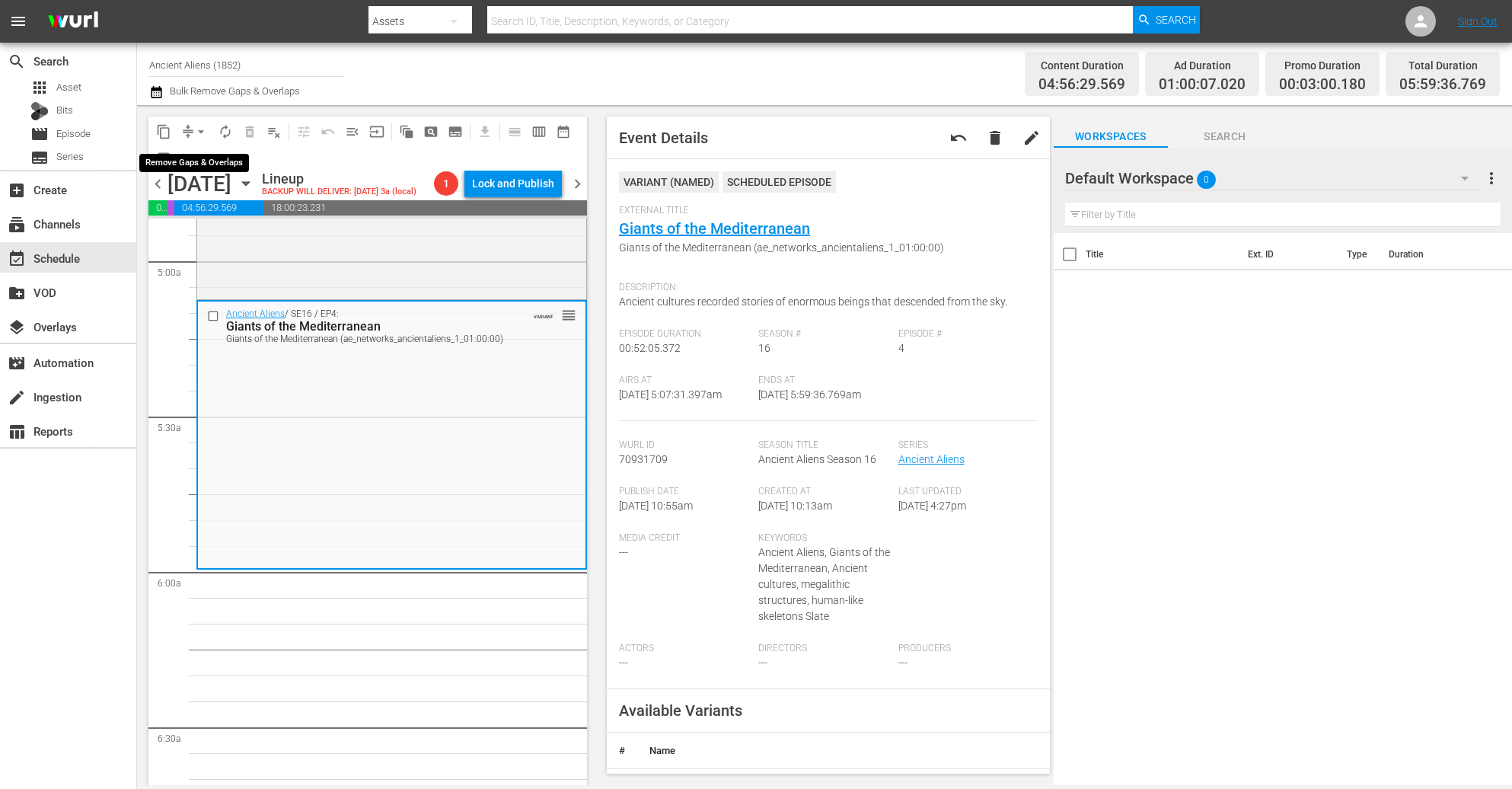
click at [192, 135] on button "arrow_drop_down" at bounding box center [201, 132] width 24 height 24
click at [190, 160] on li "Align to Midnight" at bounding box center [201, 161] width 160 height 25
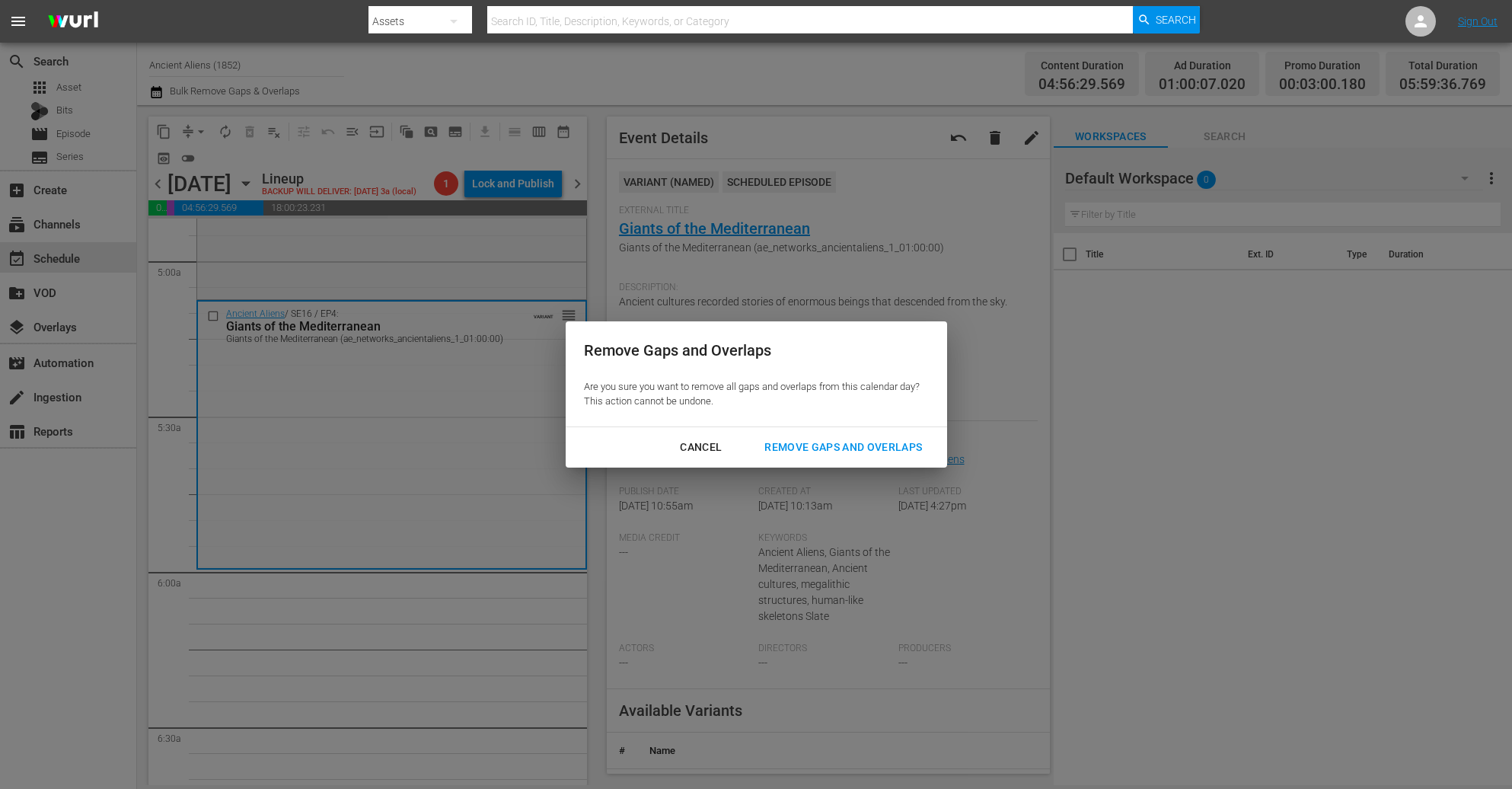
click at [859, 444] on div "Remove Gaps and Overlaps" at bounding box center [843, 448] width 182 height 19
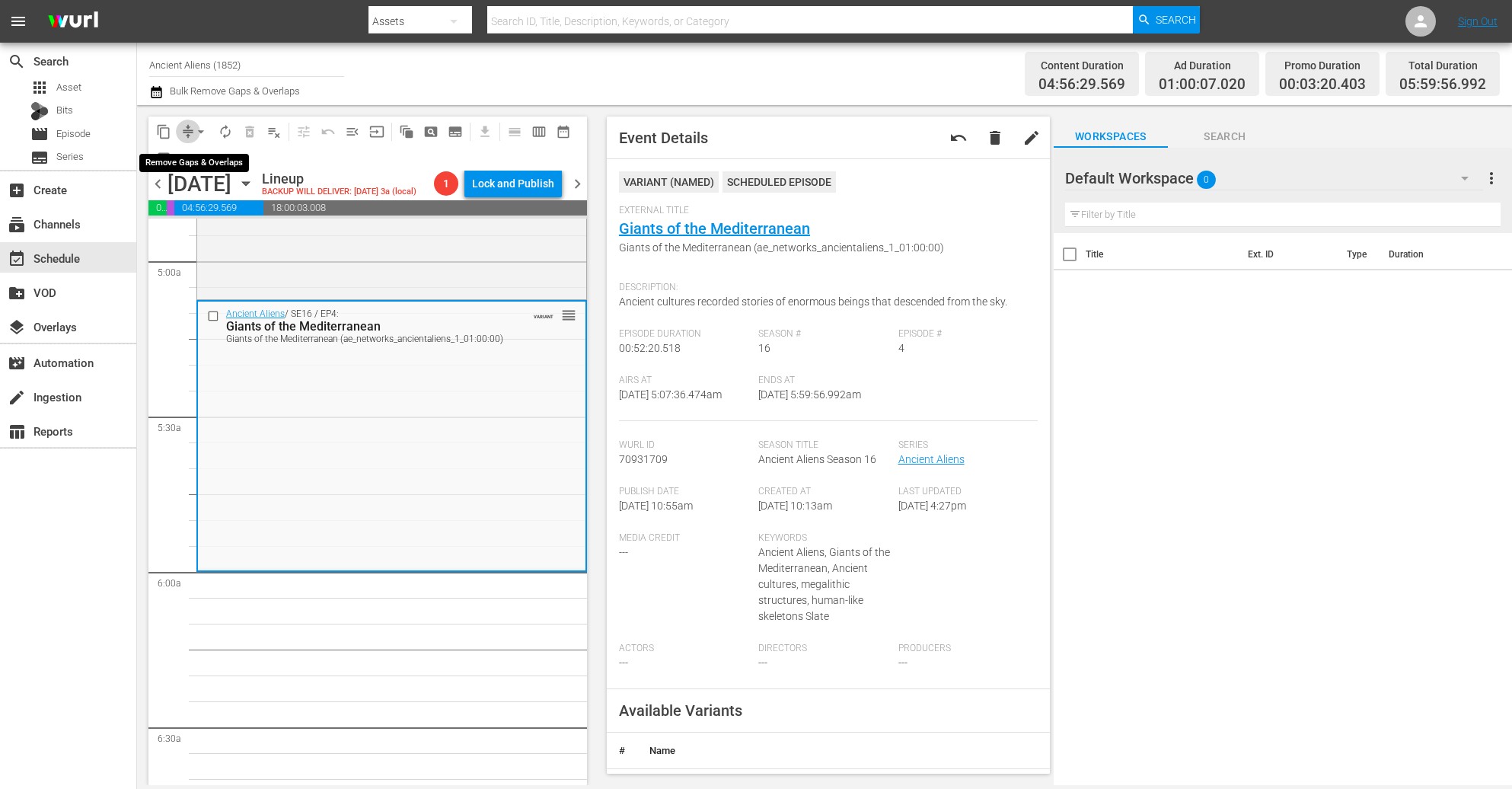
click at [186, 131] on span "compress" at bounding box center [188, 132] width 16 height 16
click at [193, 131] on span "arrow_drop_down" at bounding box center [201, 132] width 16 height 16
click at [177, 159] on li "Align to Midnight" at bounding box center [201, 161] width 160 height 25
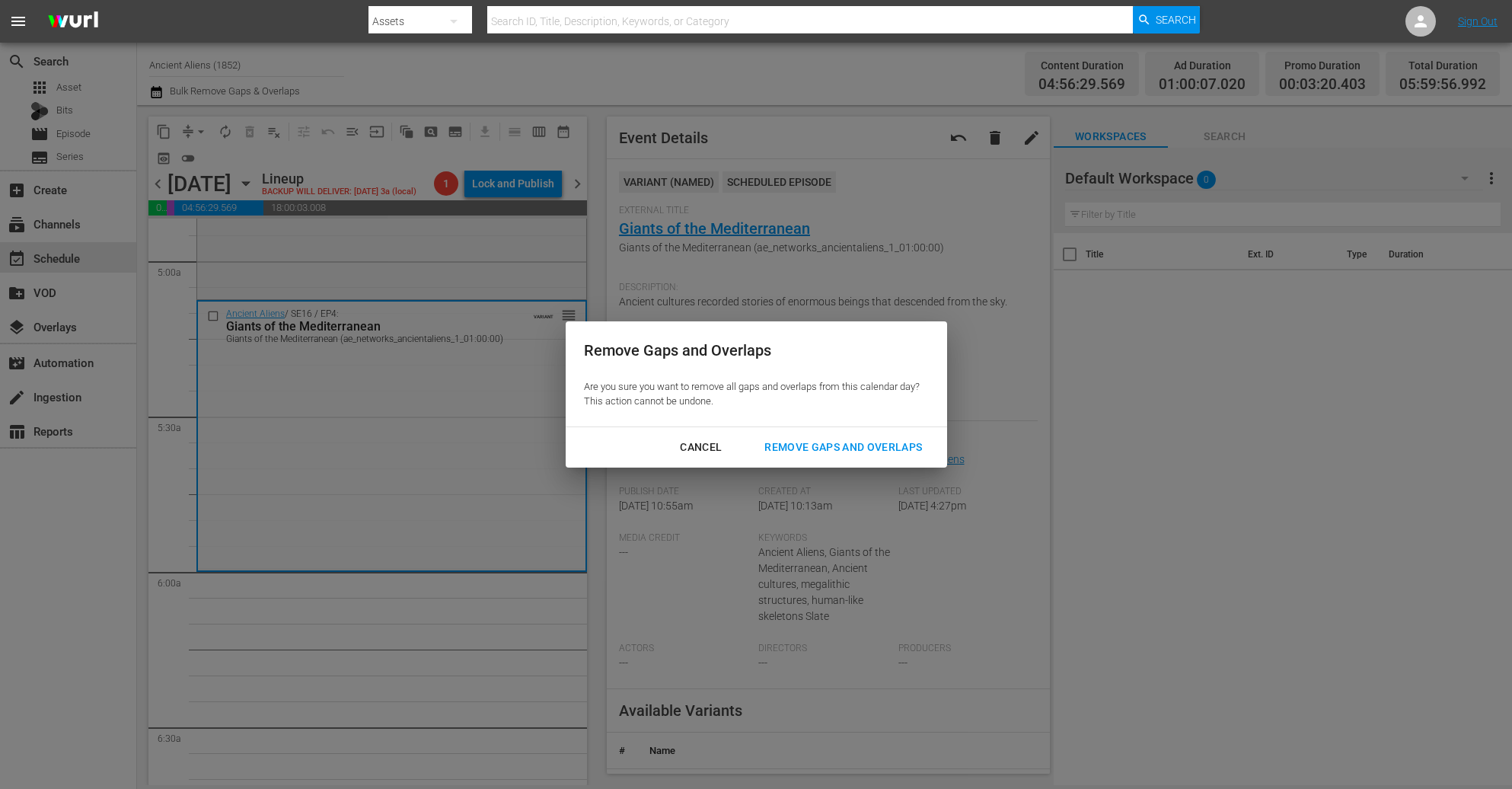
click at [905, 434] on button "Remove Gaps and Overlaps" at bounding box center [843, 447] width 194 height 28
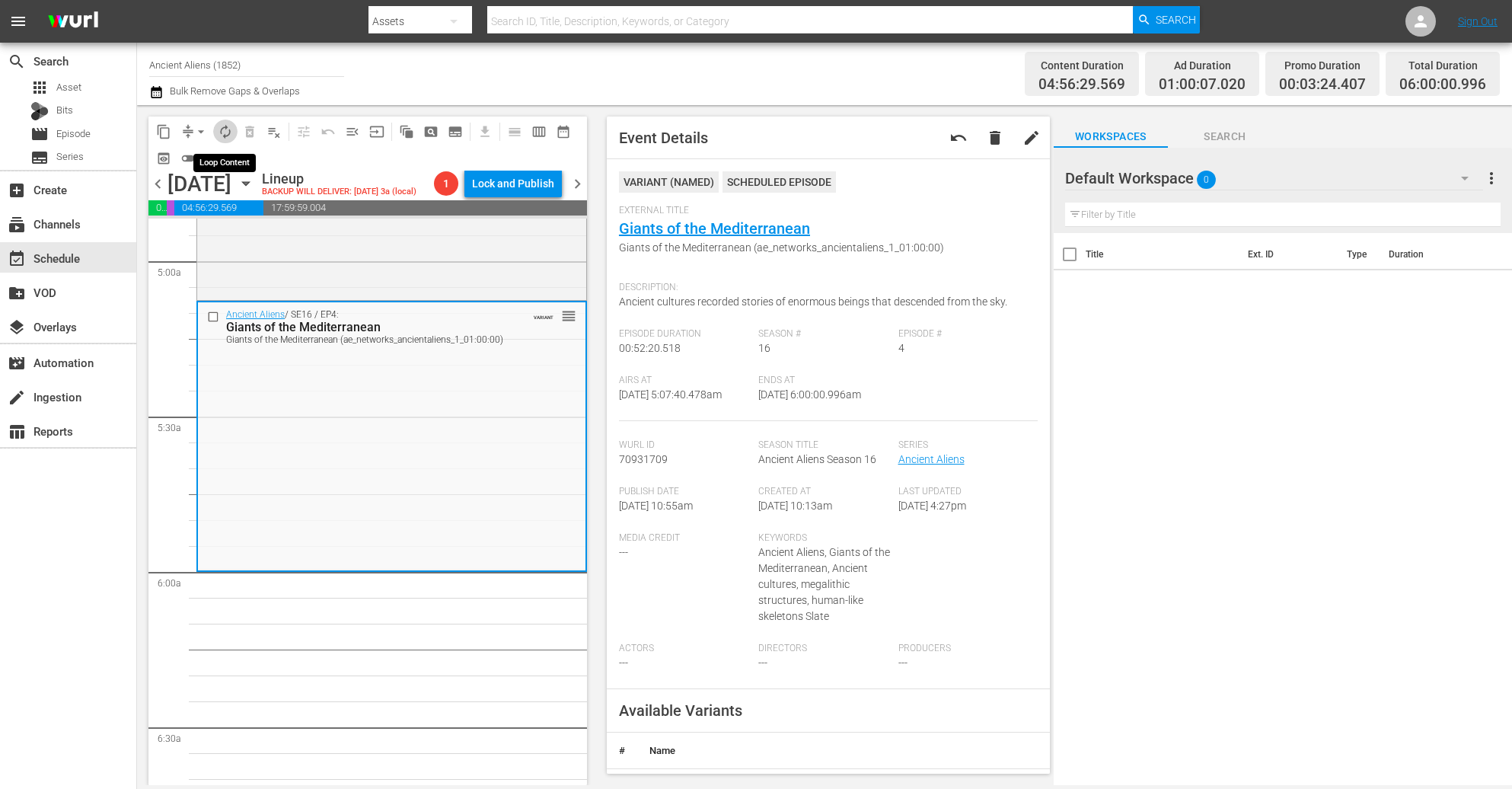
click at [226, 128] on span "autorenew_outlined" at bounding box center [226, 132] width 16 height 16
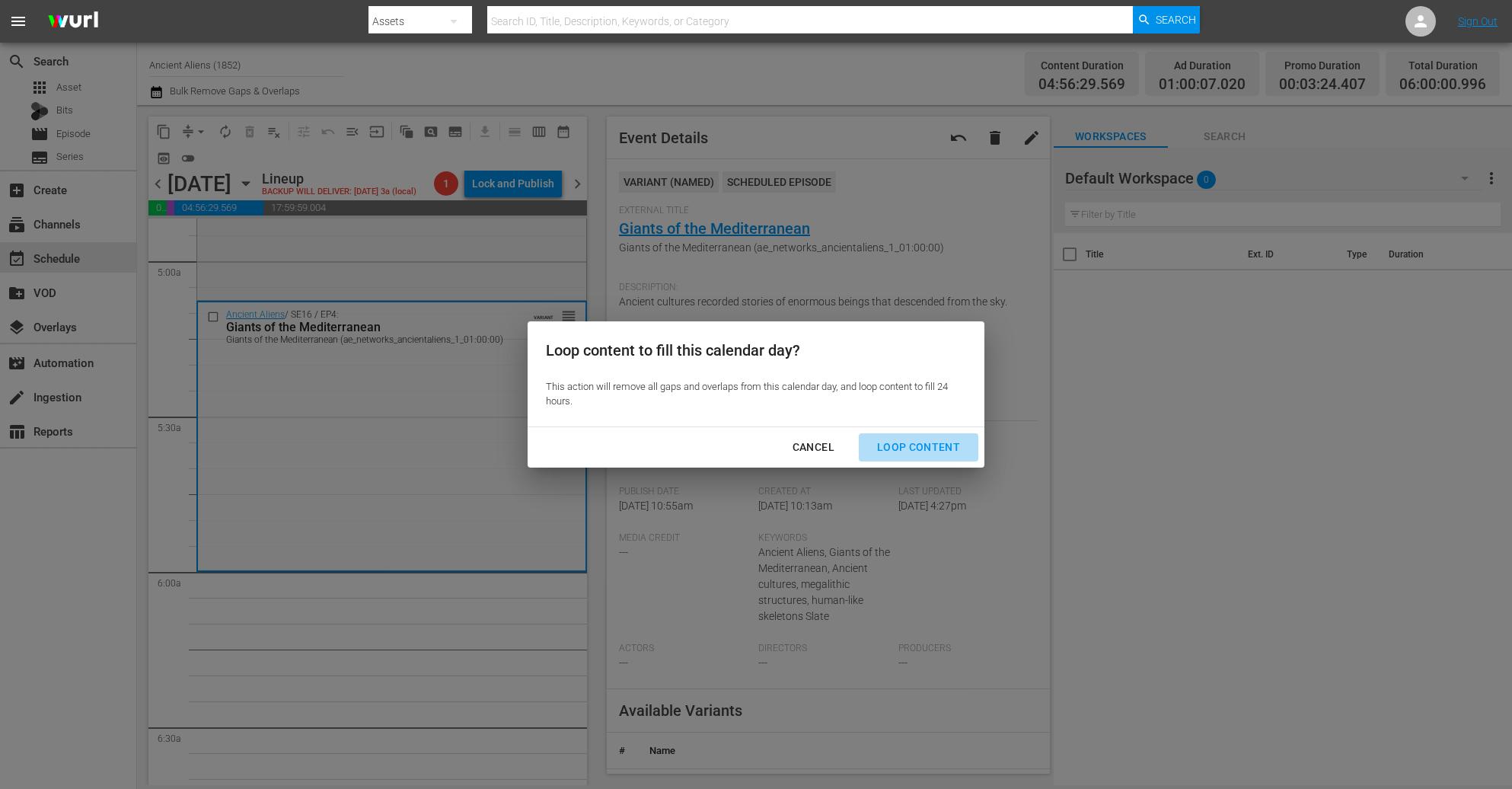
click at [924, 438] on div "Loop Content" at bounding box center [919, 448] width 108 height 19
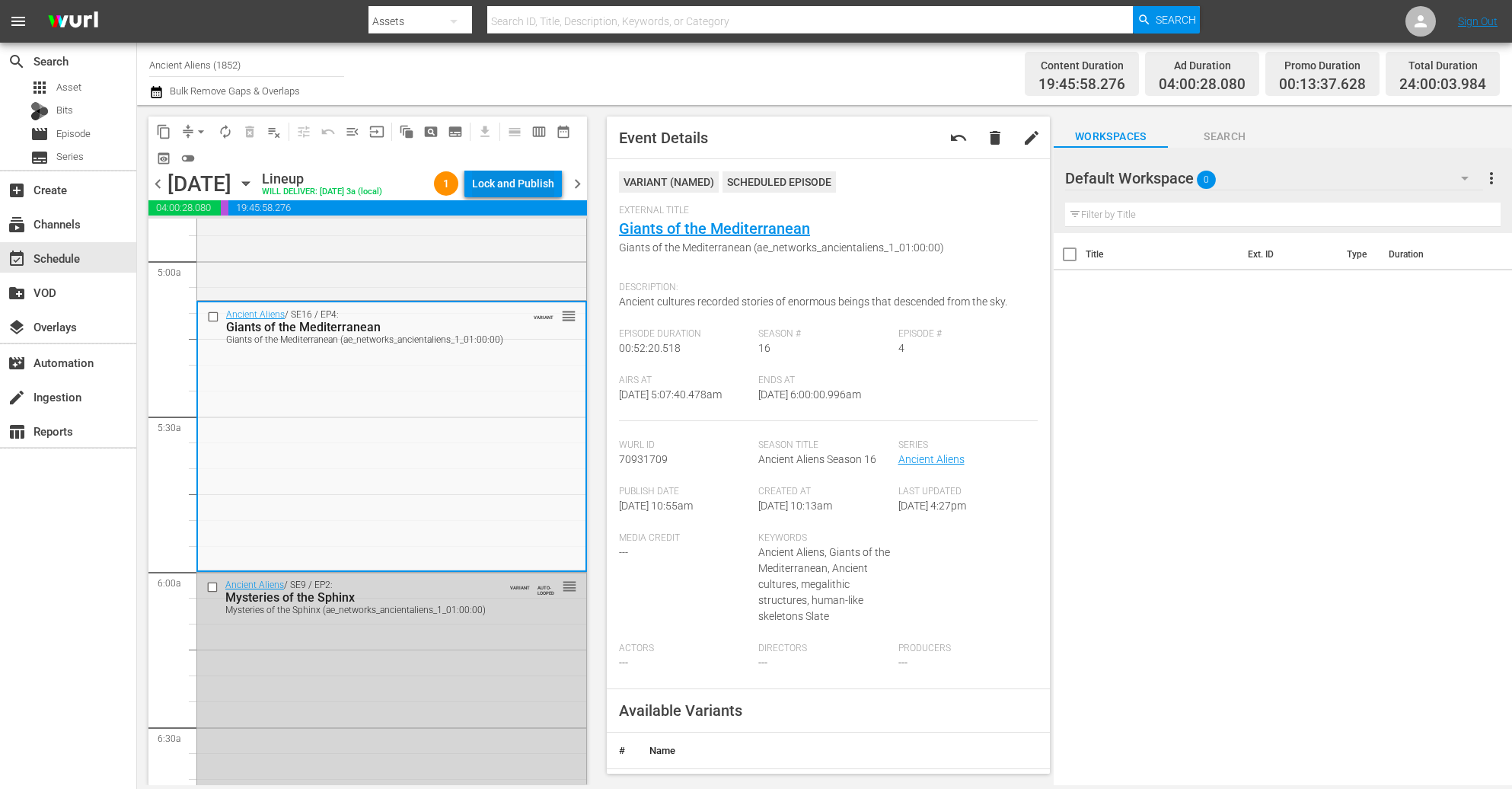
click at [533, 192] on div "Lock and Publish" at bounding box center [513, 184] width 82 height 28
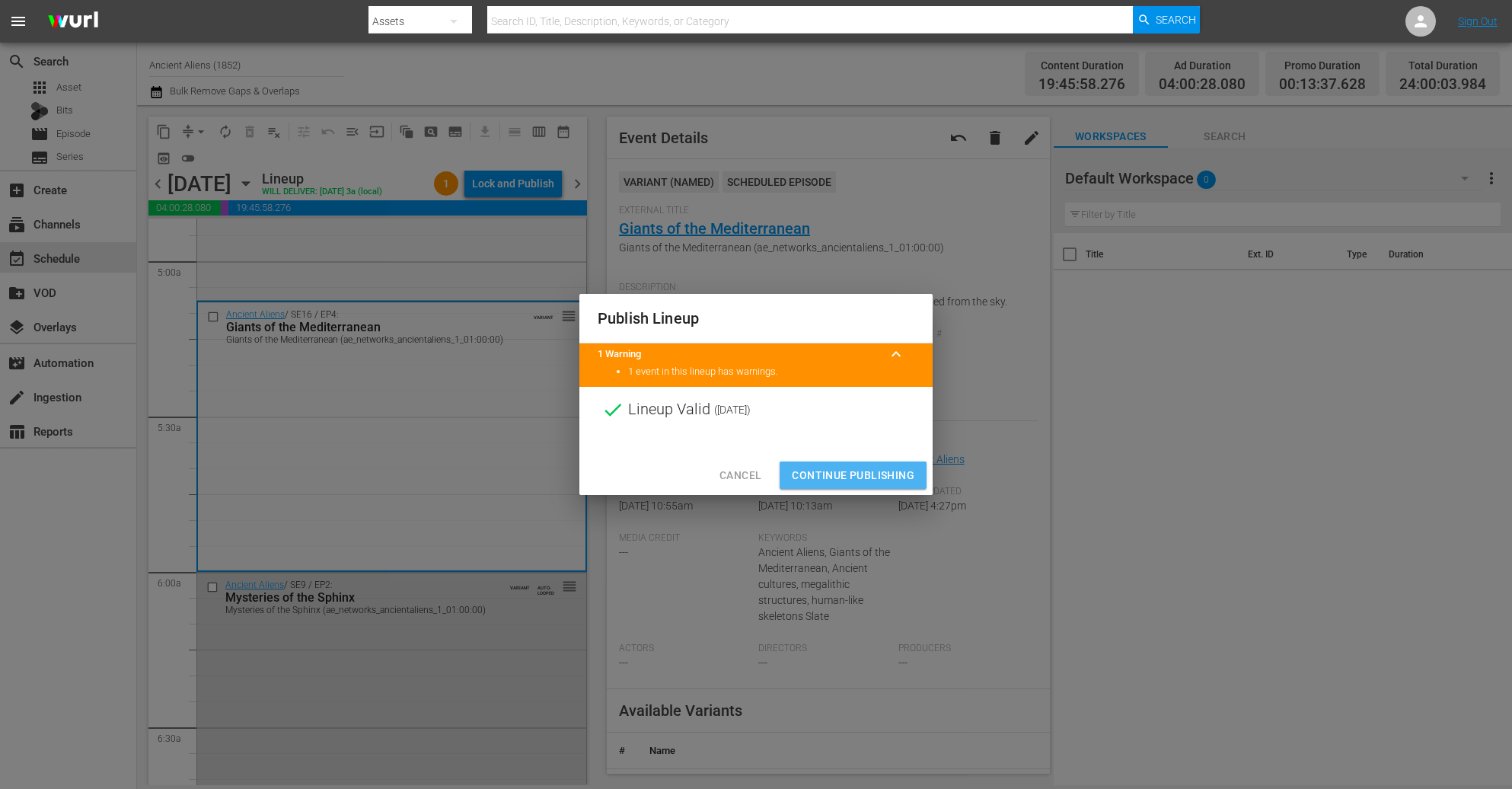
click at [882, 485] on button "Continue Publishing" at bounding box center [853, 476] width 147 height 28
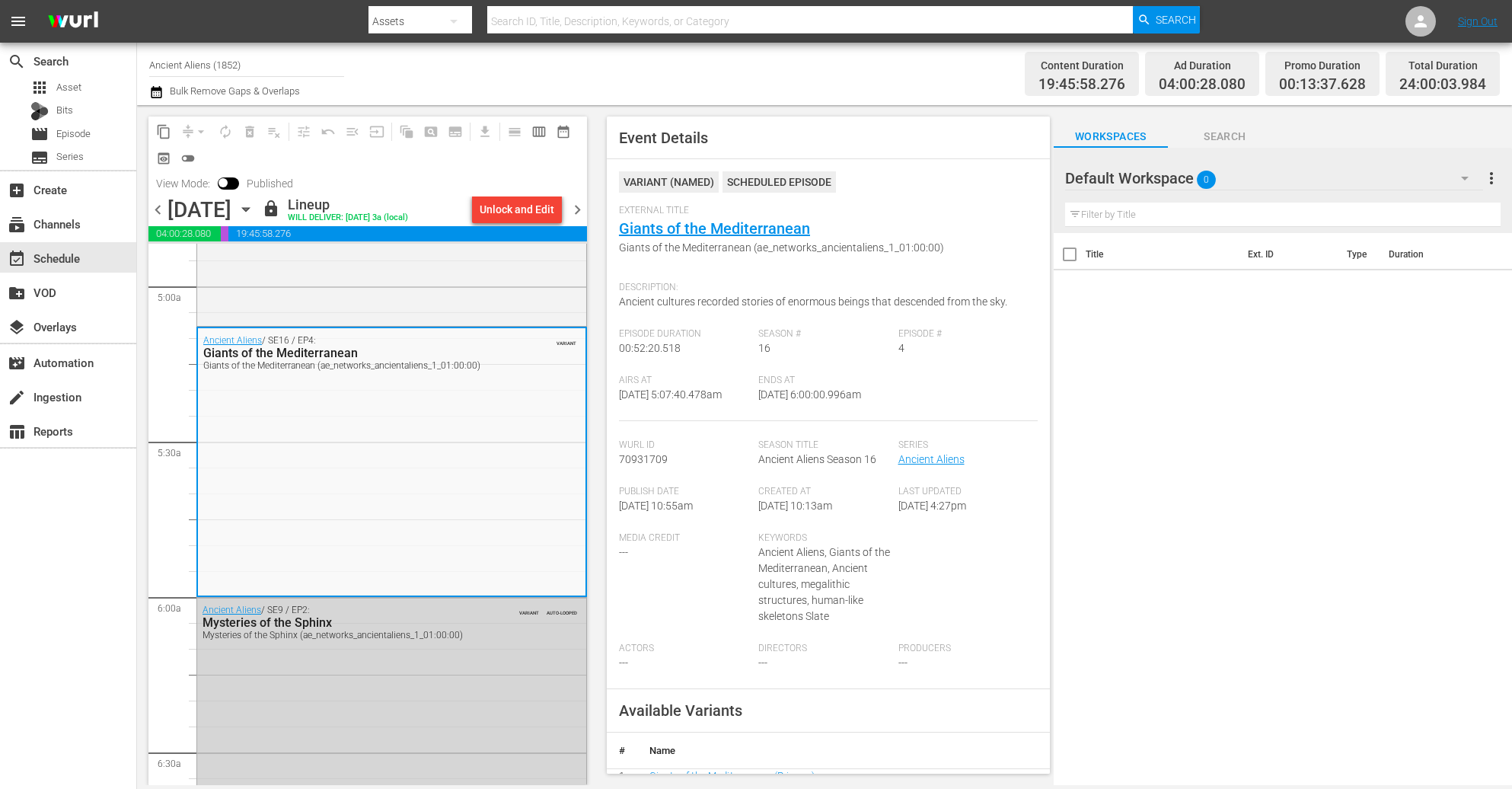
click at [578, 206] on span "chevron_right" at bounding box center [578, 210] width 19 height 19
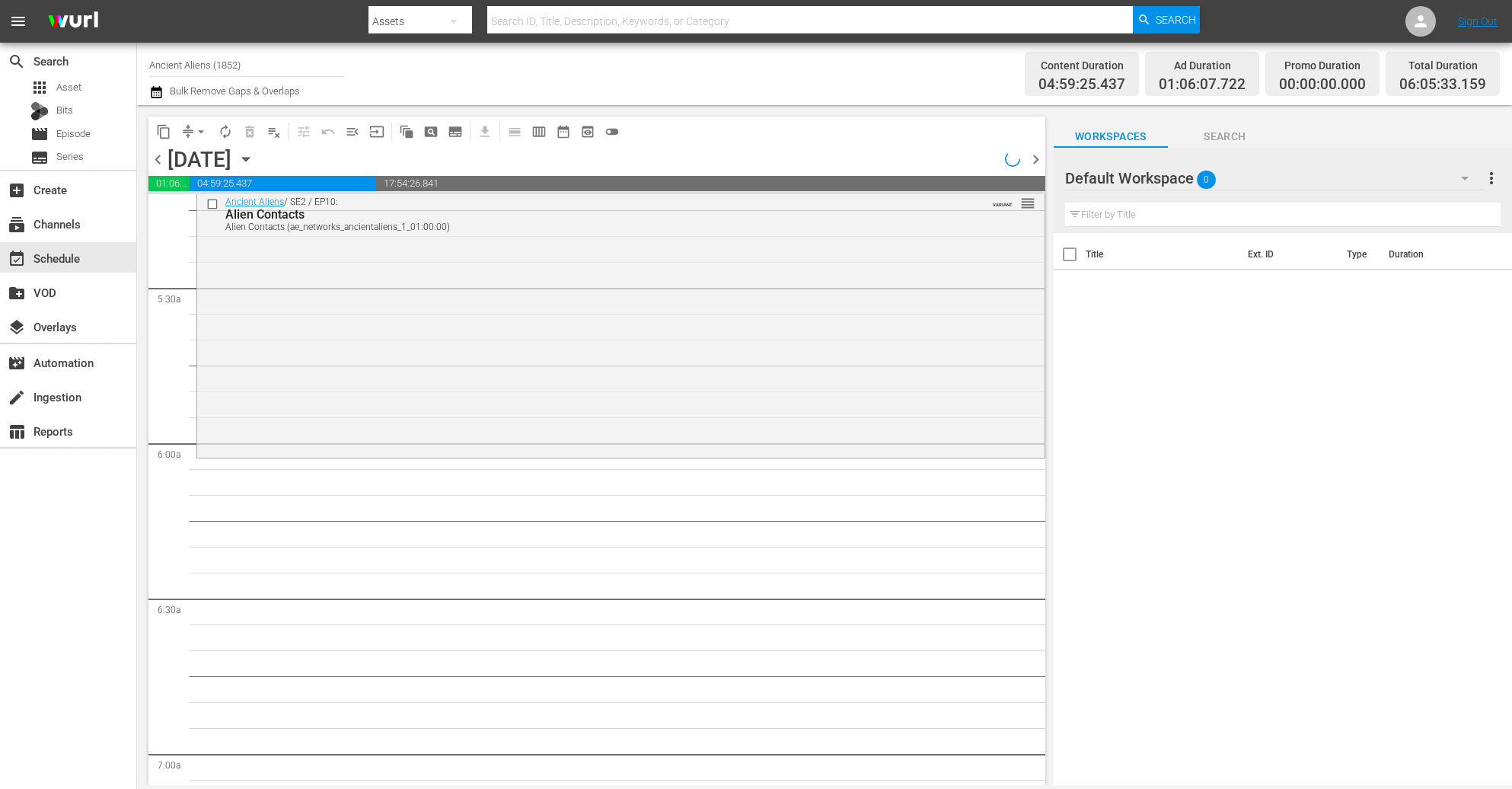
scroll to position [1486, 0]
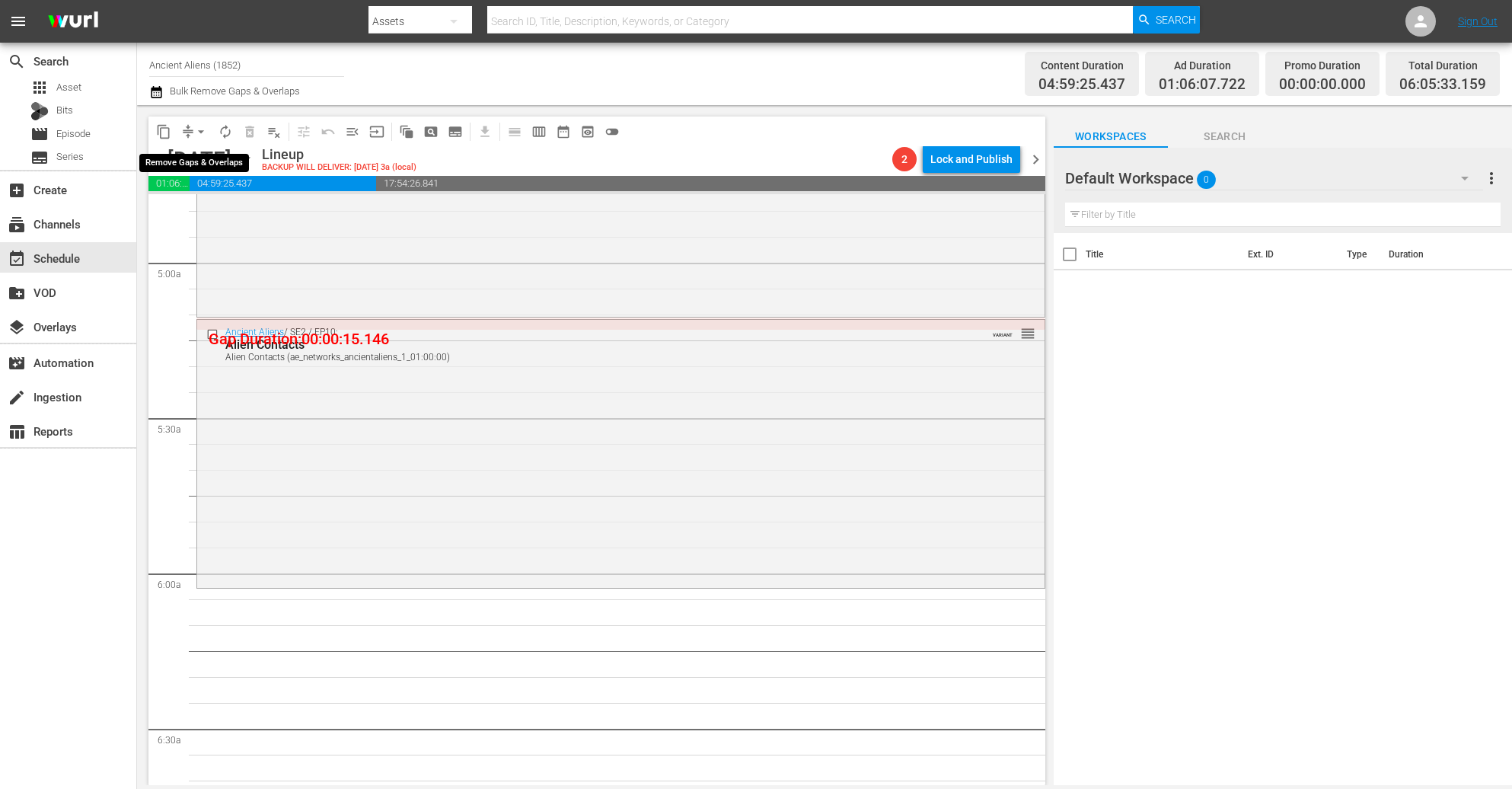
click at [196, 135] on span "arrow_drop_down" at bounding box center [201, 132] width 16 height 16
click at [190, 158] on li "Align to Midnight" at bounding box center [201, 161] width 160 height 25
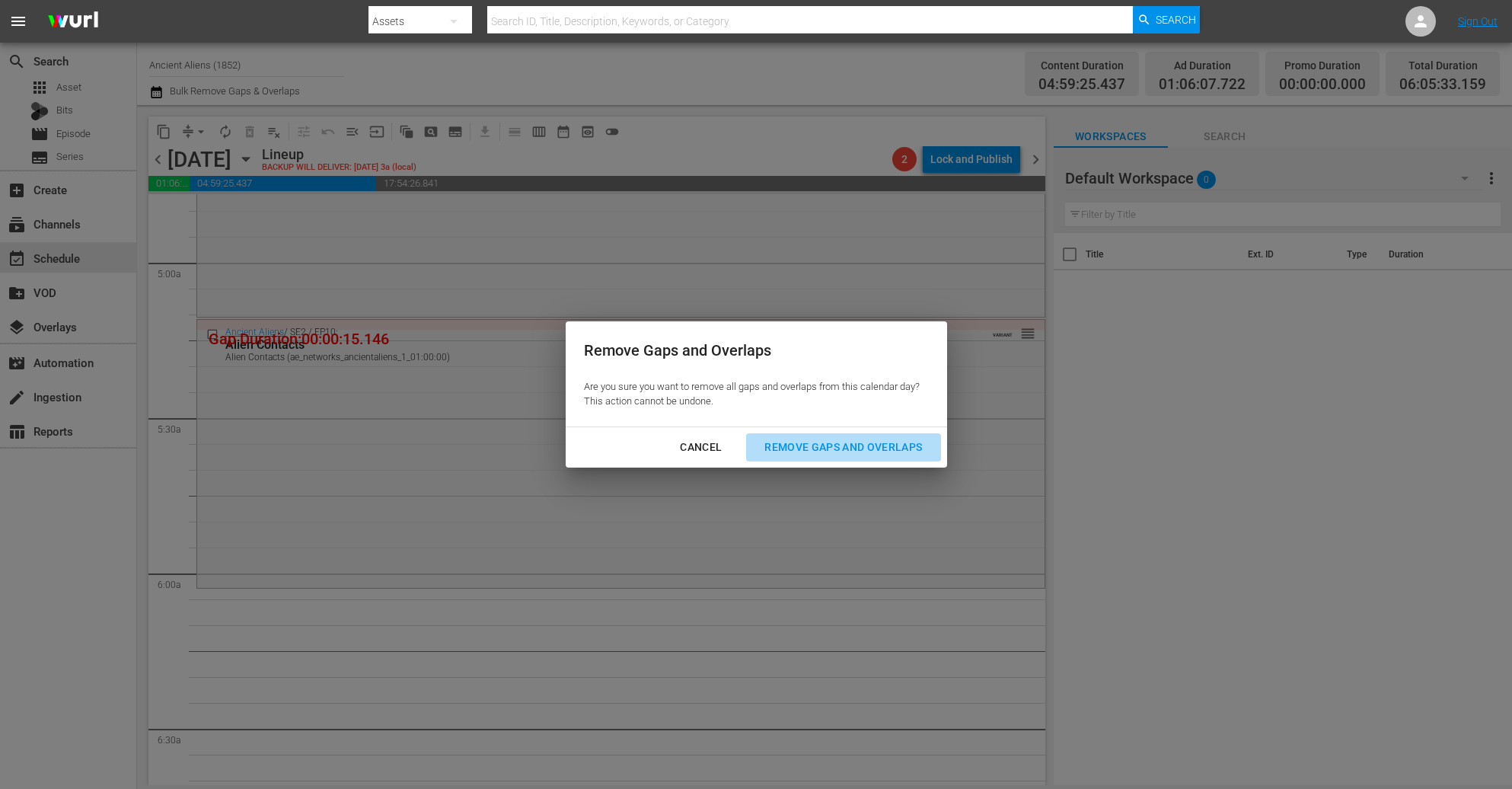
click at [877, 446] on div "Remove Gaps and Overlaps" at bounding box center [843, 448] width 182 height 19
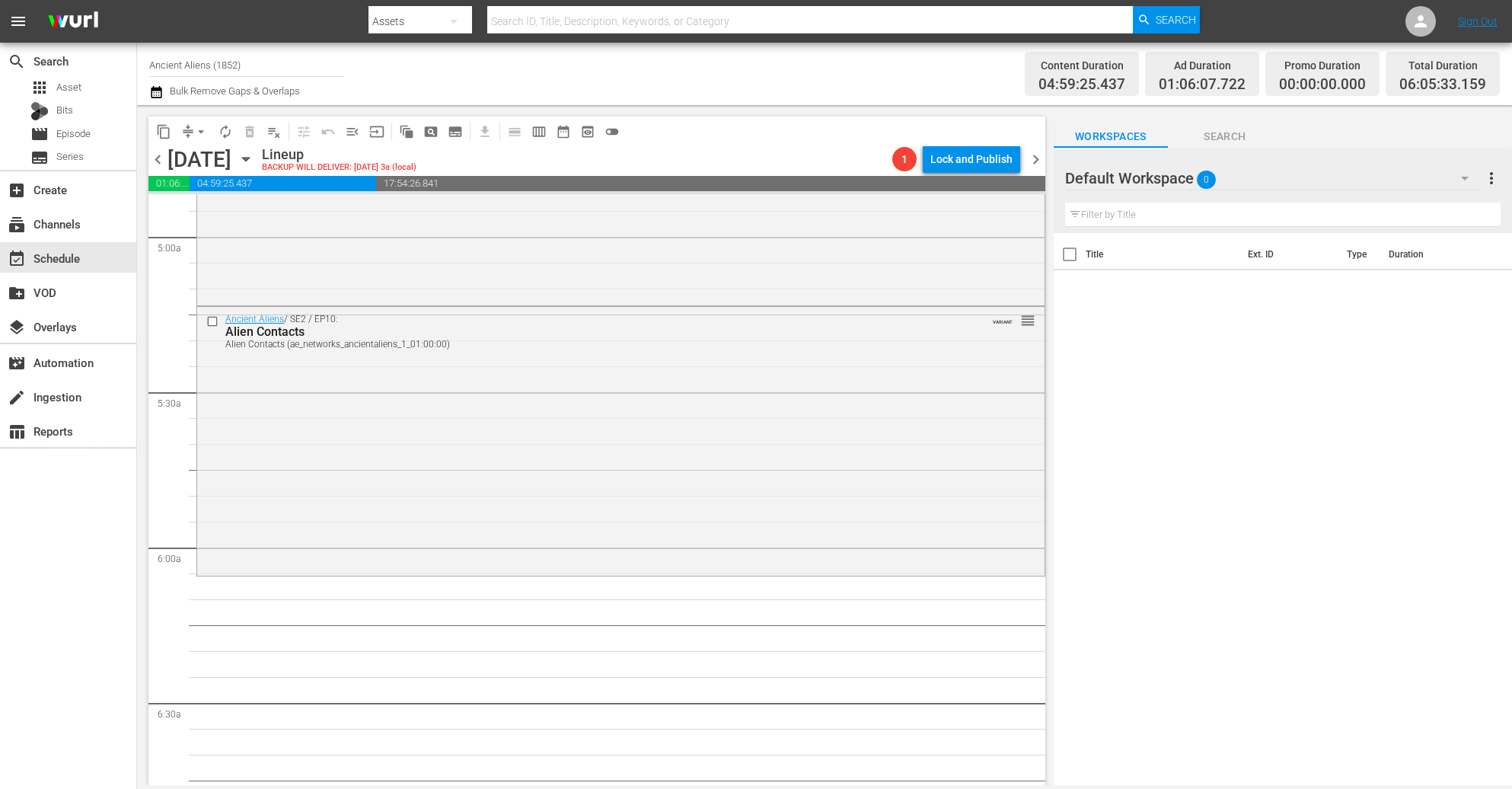
scroll to position [0, 0]
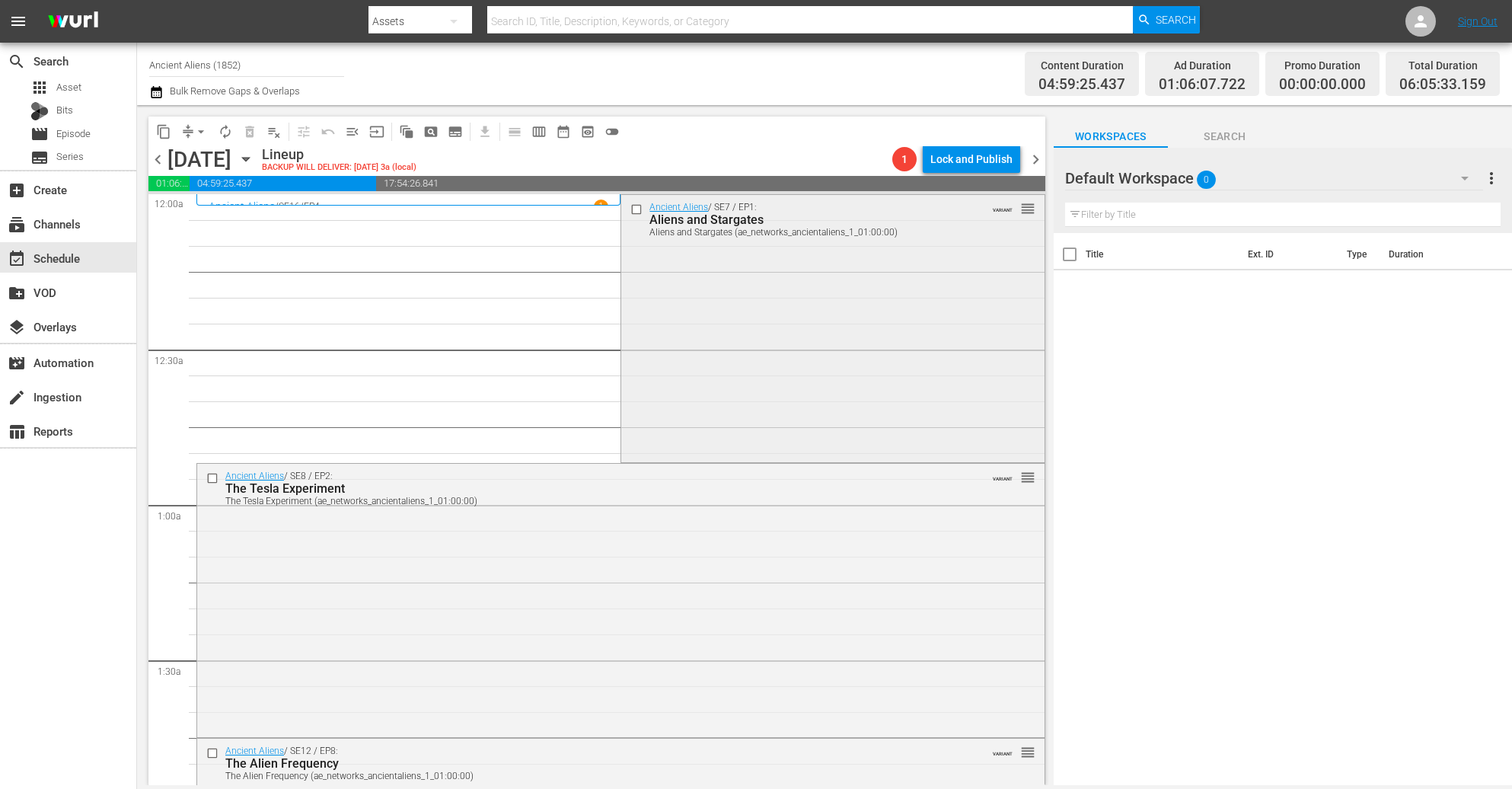
click at [748, 302] on div "Ancient Aliens / SE7 / EP1: Aliens and Stargates Aliens and Stargates (ae_netwo…" at bounding box center [832, 327] width 422 height 265
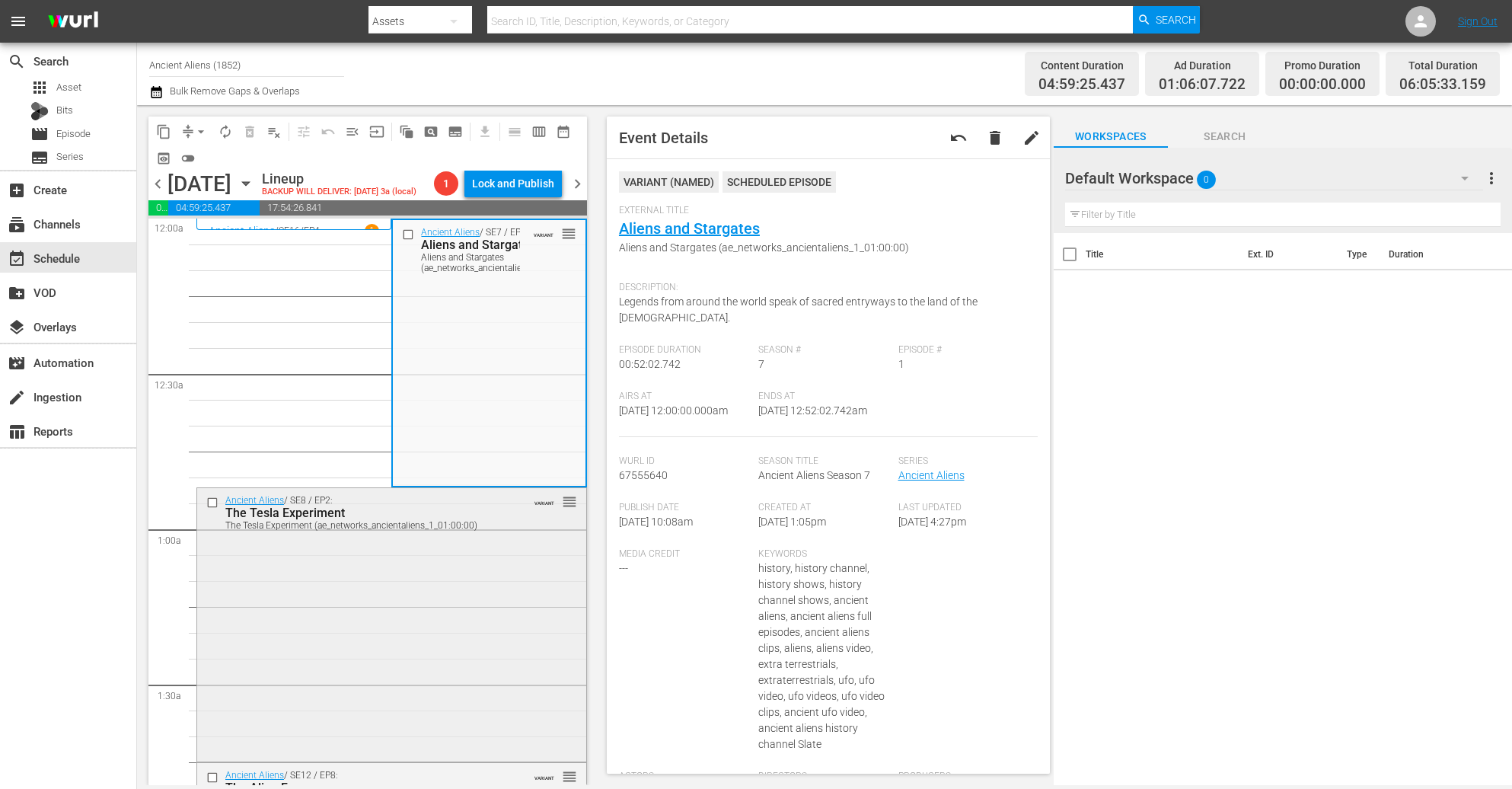
click at [380, 645] on div "Ancient Aliens / SE8 / EP2: The Tesla Experiment The Tesla Experiment (ae_netwo…" at bounding box center [391, 624] width 389 height 271
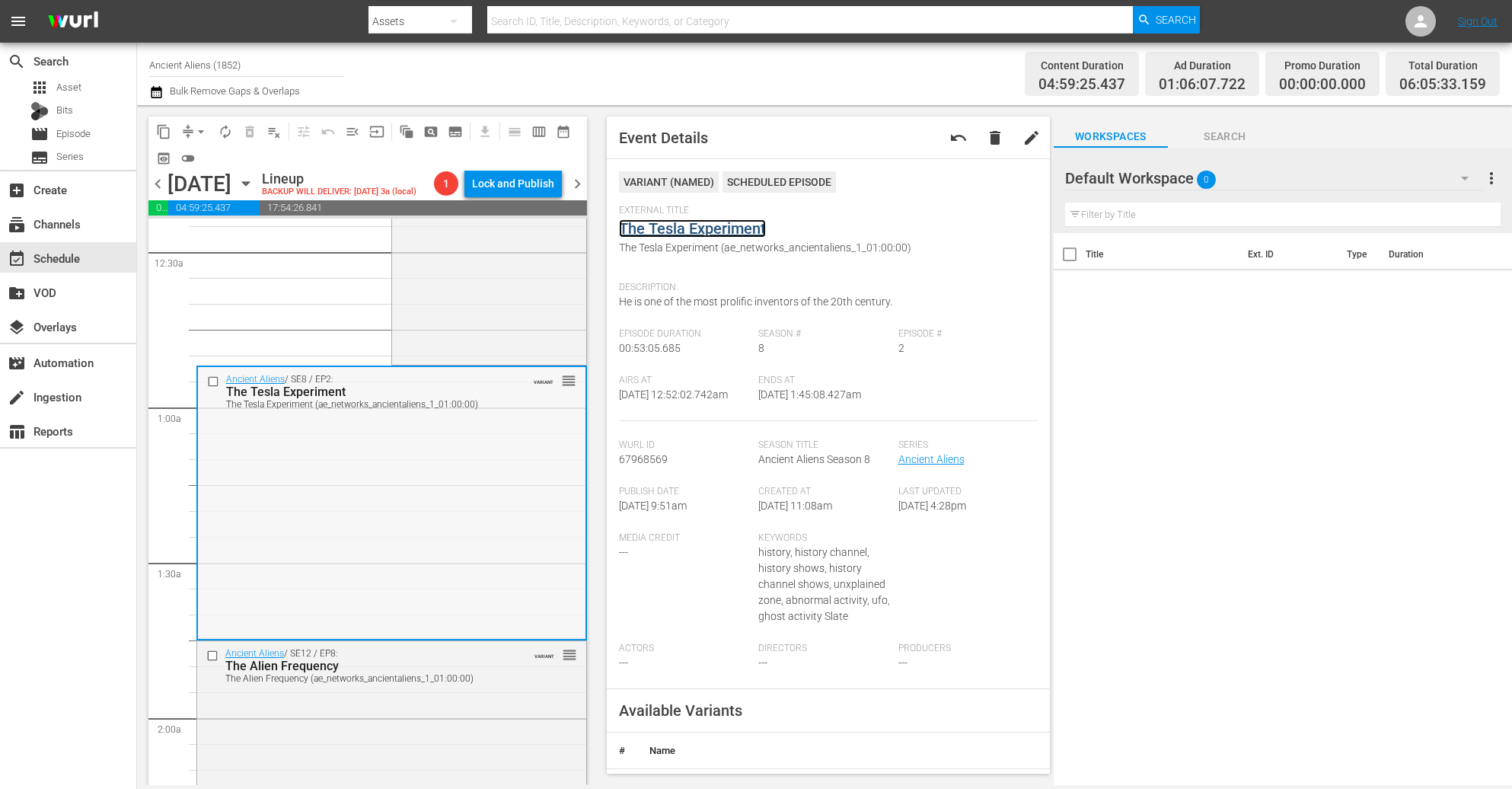
scroll to position [343, 0]
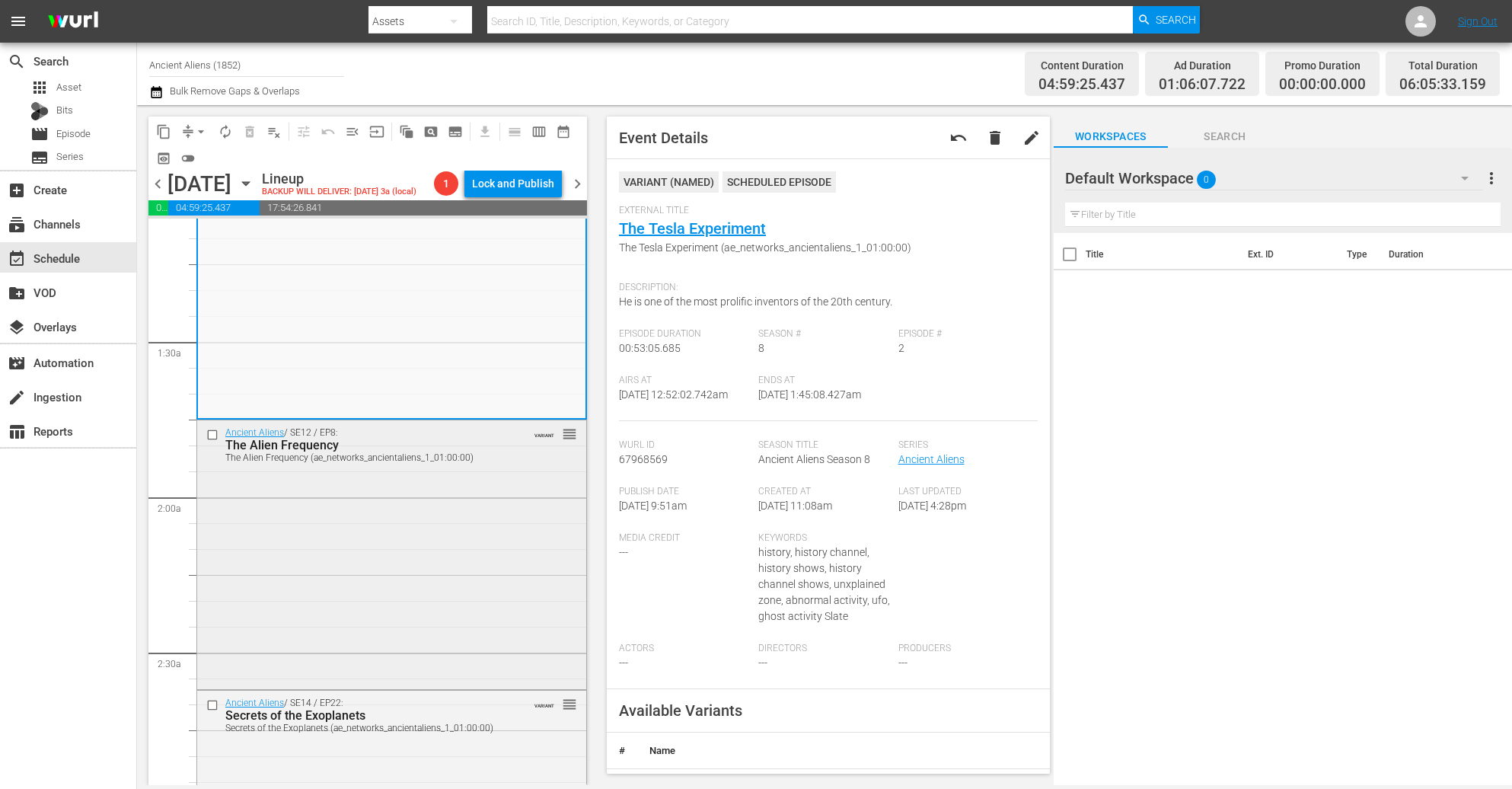
click at [393, 549] on div "Ancient Aliens / SE12 / EP8: The Alien Frequency The Alien Frequency (ae_networ…" at bounding box center [391, 553] width 389 height 265
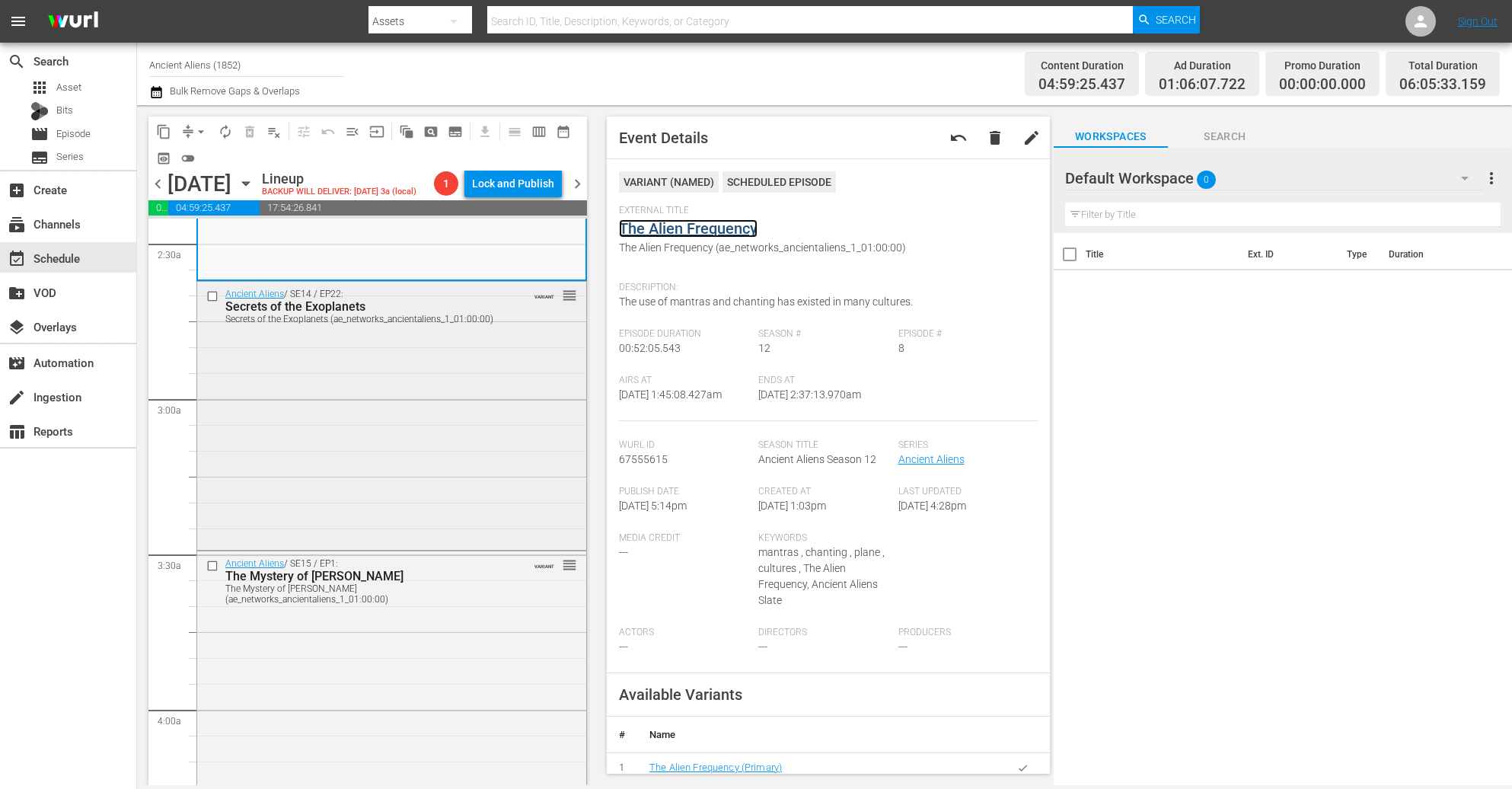
scroll to position [800, 0]
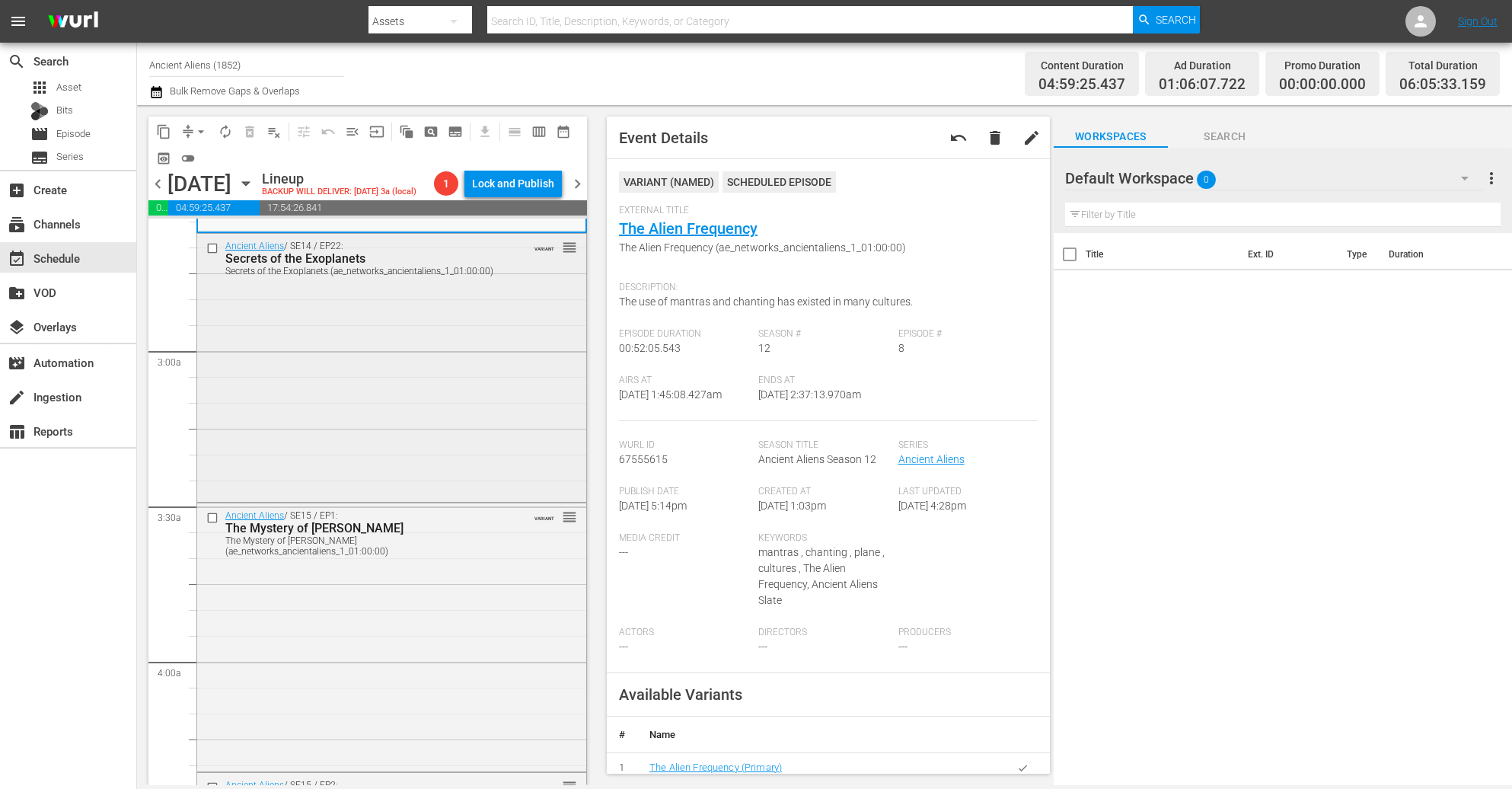
click at [409, 426] on div "Ancient Aliens / SE14 / EP22: Secrets of the Exoplanets Secrets of the Exoplane…" at bounding box center [391, 365] width 389 height 265
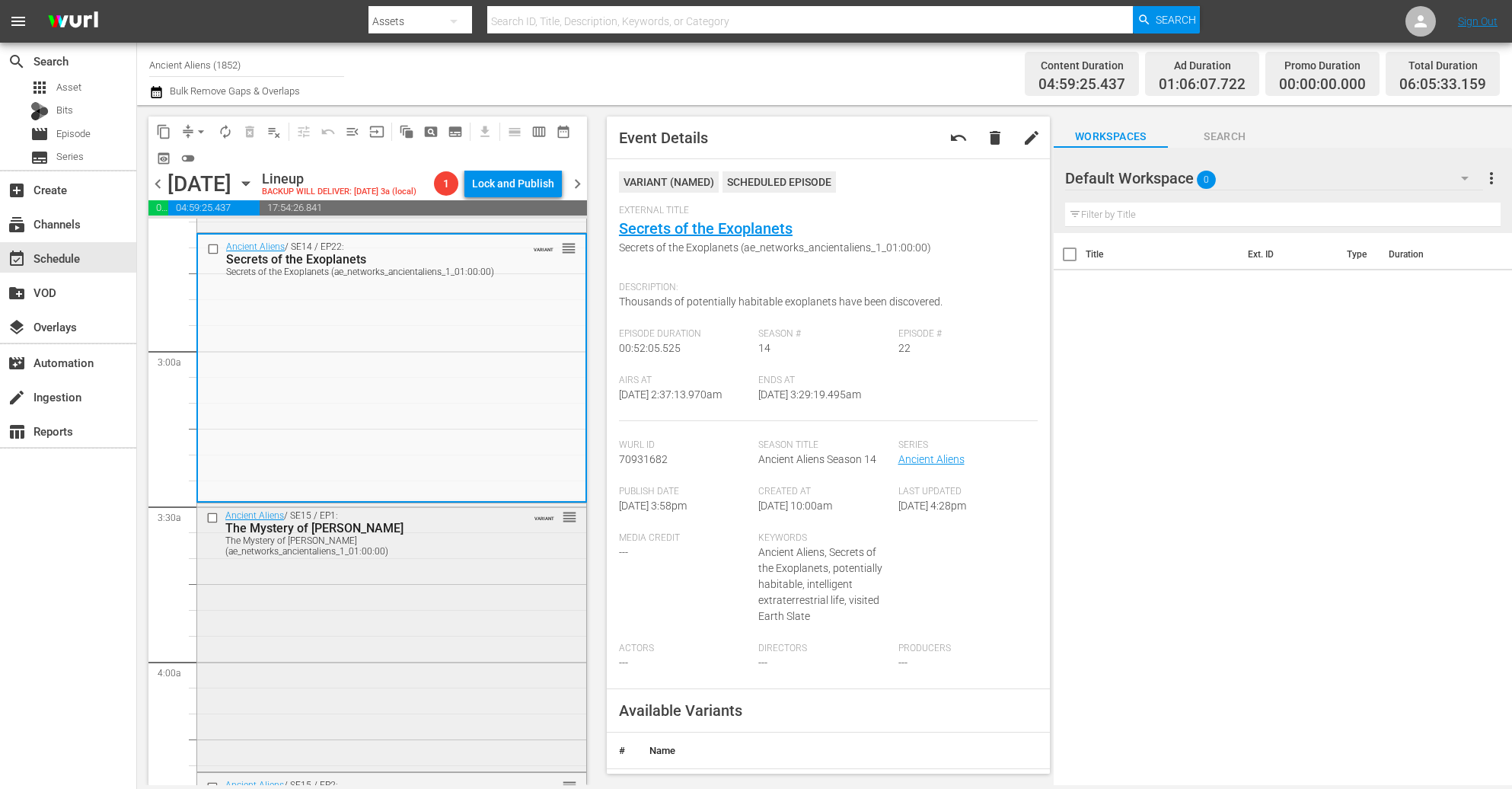
click at [370, 642] on div "Ancient Aliens / SE15 / EP1: The Mystery of Nan Madol The Mystery of Nan Madol …" at bounding box center [391, 635] width 389 height 265
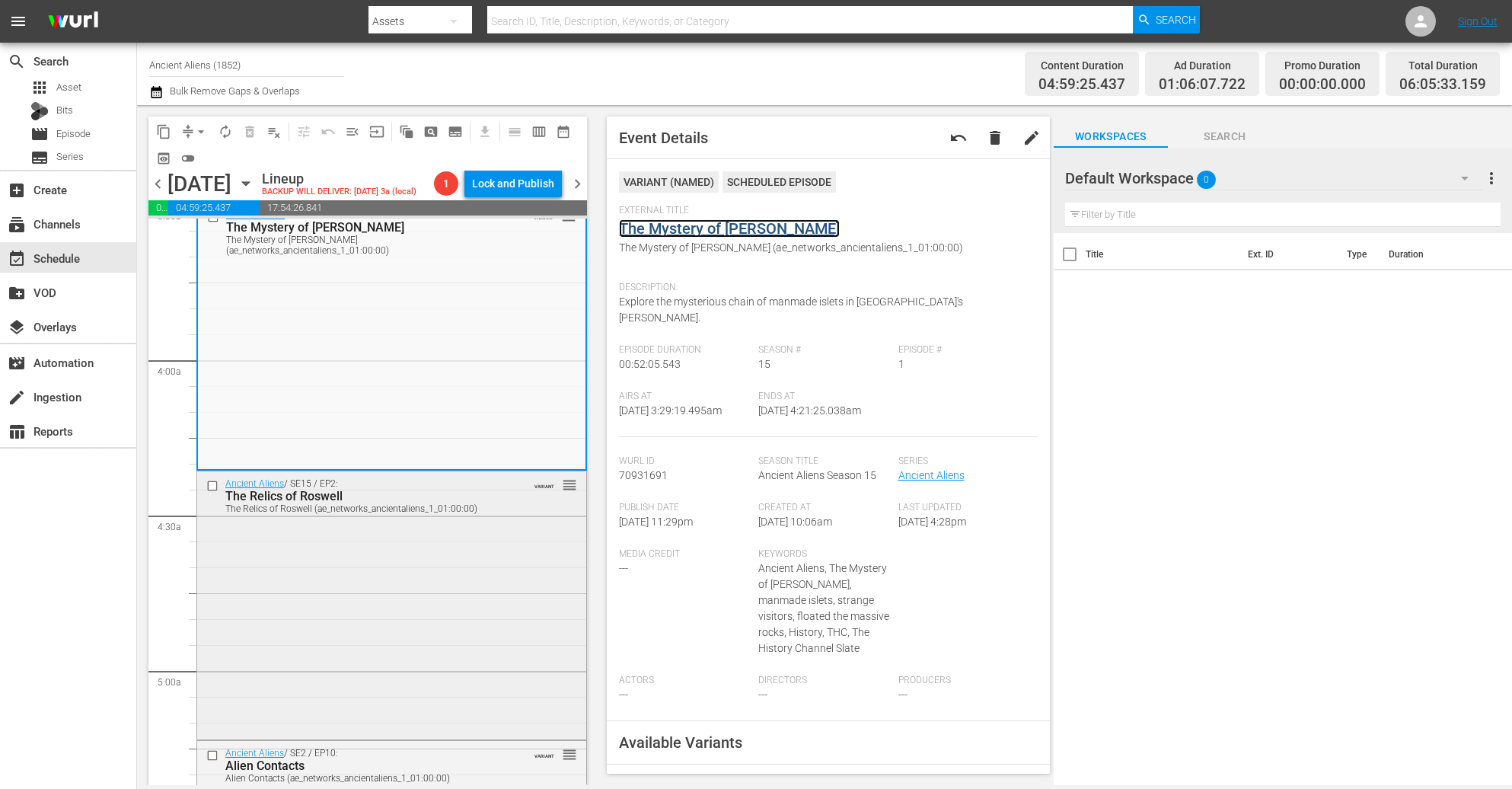
scroll to position [1257, 0]
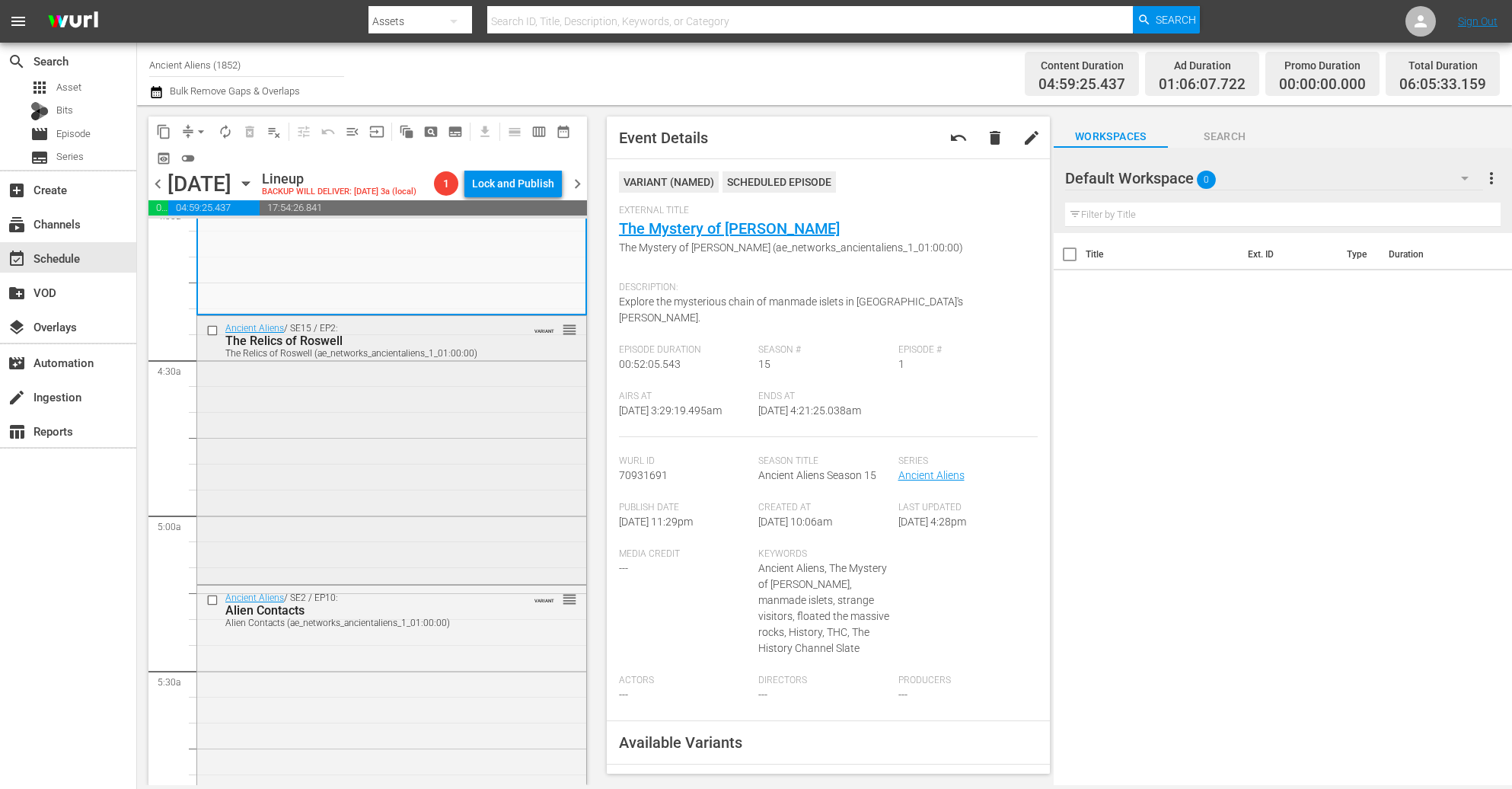
click at [421, 441] on div "Ancient Aliens / SE15 / EP2: The Relics of Roswell The Relics of Roswell (ae_ne…" at bounding box center [391, 448] width 389 height 265
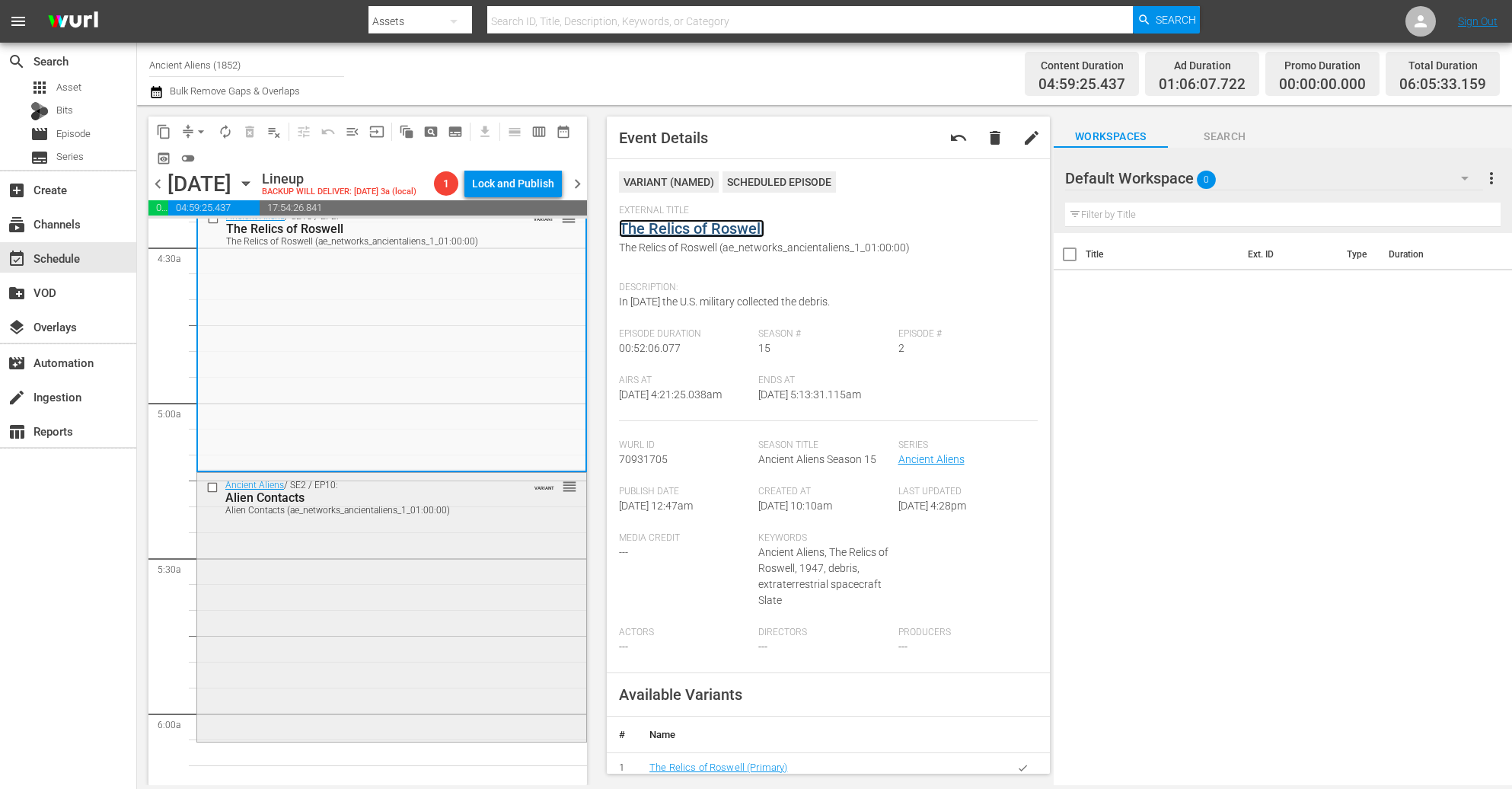
scroll to position [1371, 0]
click at [407, 551] on div "Ancient Aliens / SE2 / EP10: Alien Contacts Alien Contacts (ae_networks_ancient…" at bounding box center [391, 603] width 389 height 265
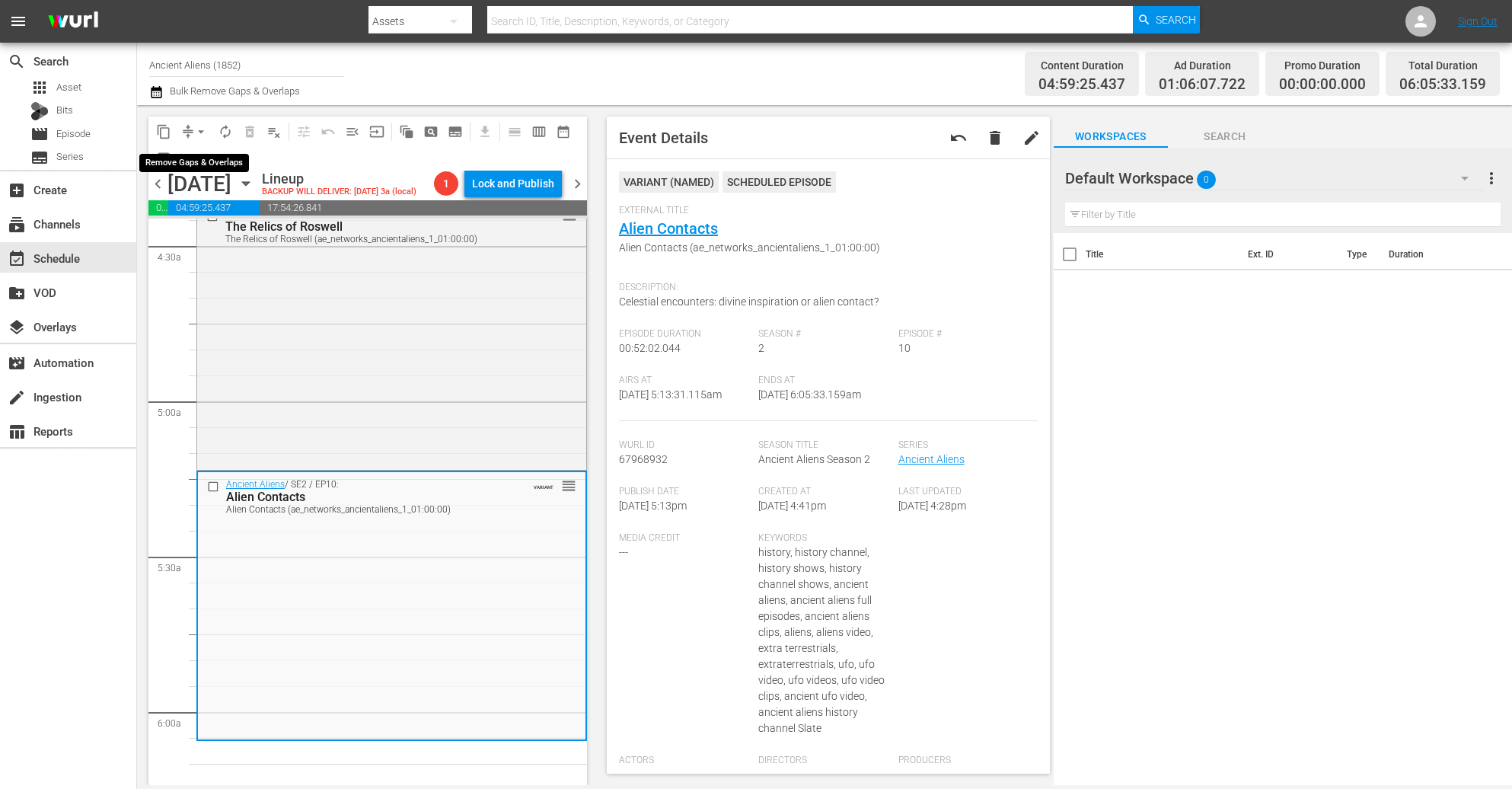
click at [193, 134] on span "arrow_drop_down" at bounding box center [201, 132] width 16 height 16
click at [192, 160] on li "Align to Midnight" at bounding box center [201, 161] width 160 height 25
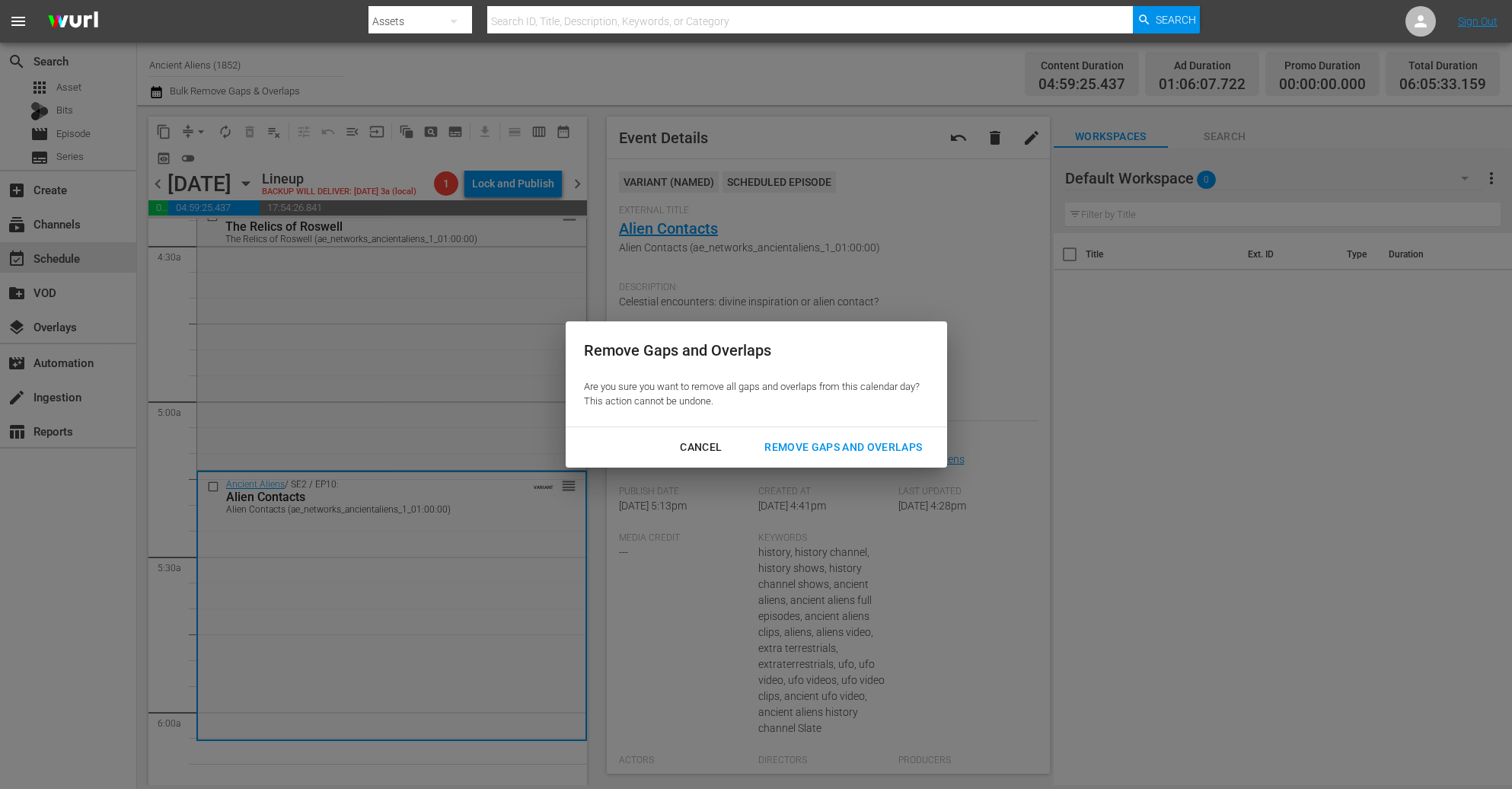
click at [899, 446] on div "Remove Gaps and Overlaps" at bounding box center [843, 448] width 182 height 19
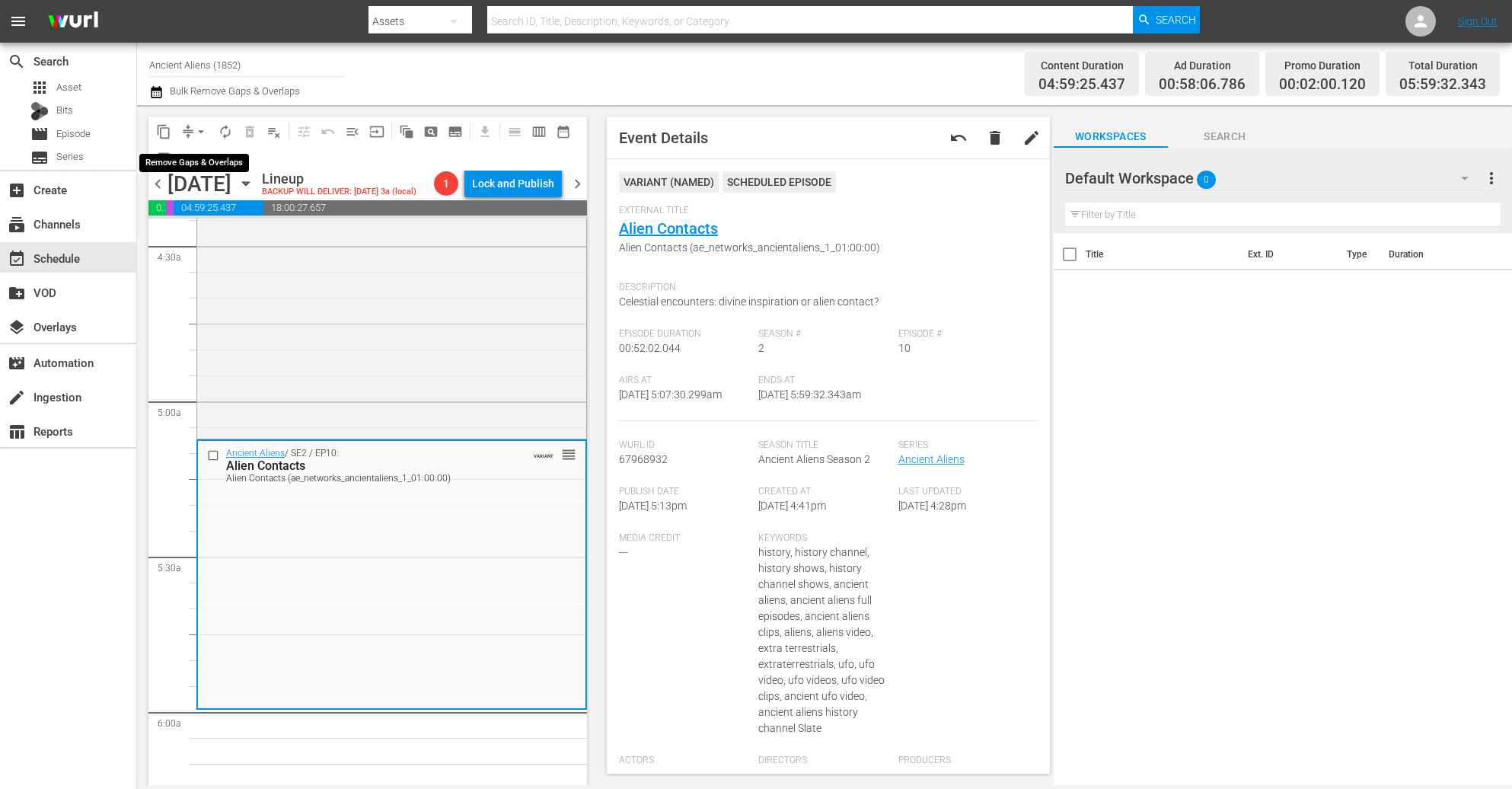
click at [193, 133] on span "arrow_drop_down" at bounding box center [201, 132] width 16 height 16
click at [195, 163] on li "Align to Midnight" at bounding box center [201, 161] width 160 height 25
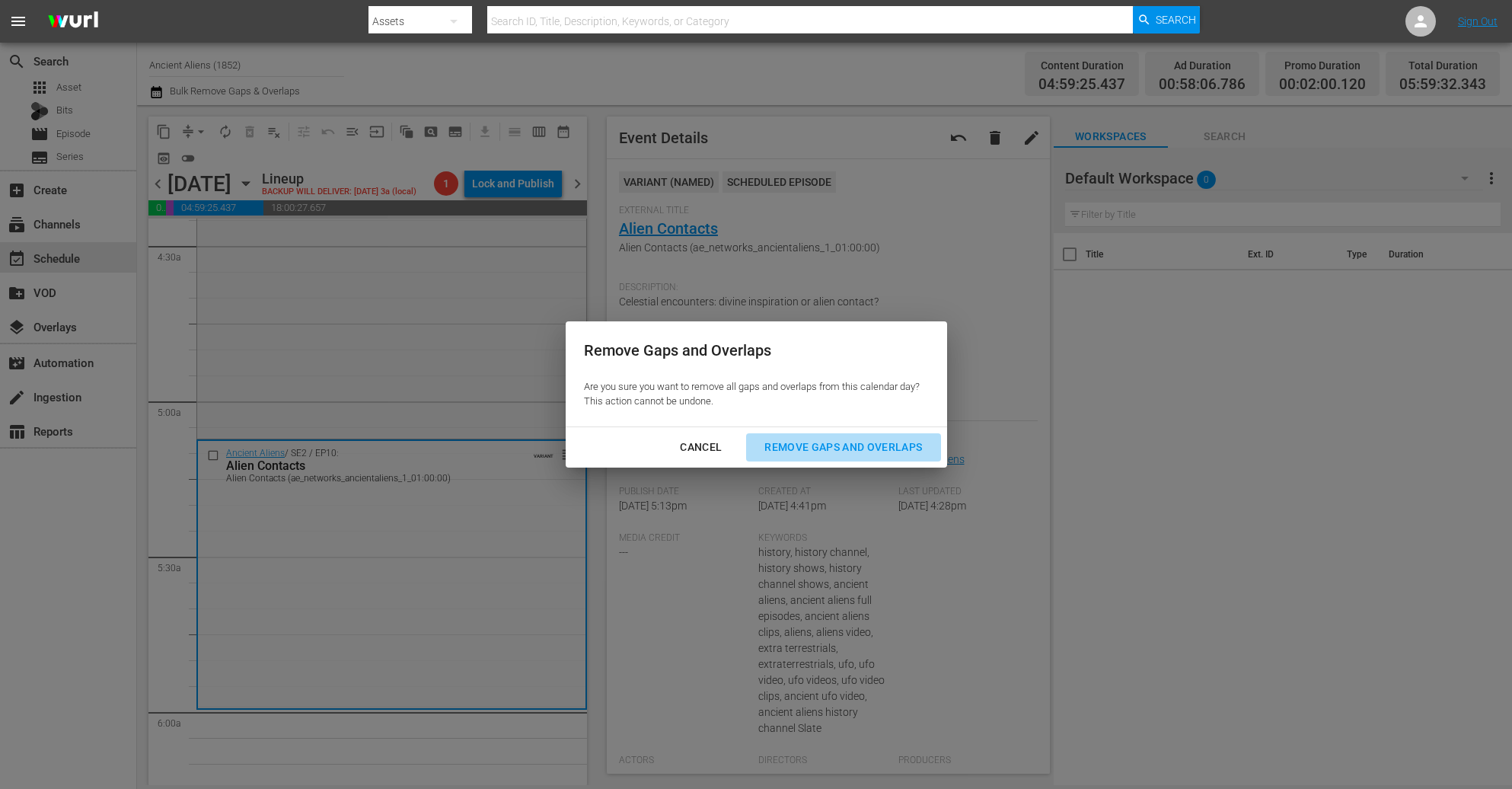
click at [905, 451] on div "Remove Gaps and Overlaps" at bounding box center [843, 448] width 182 height 19
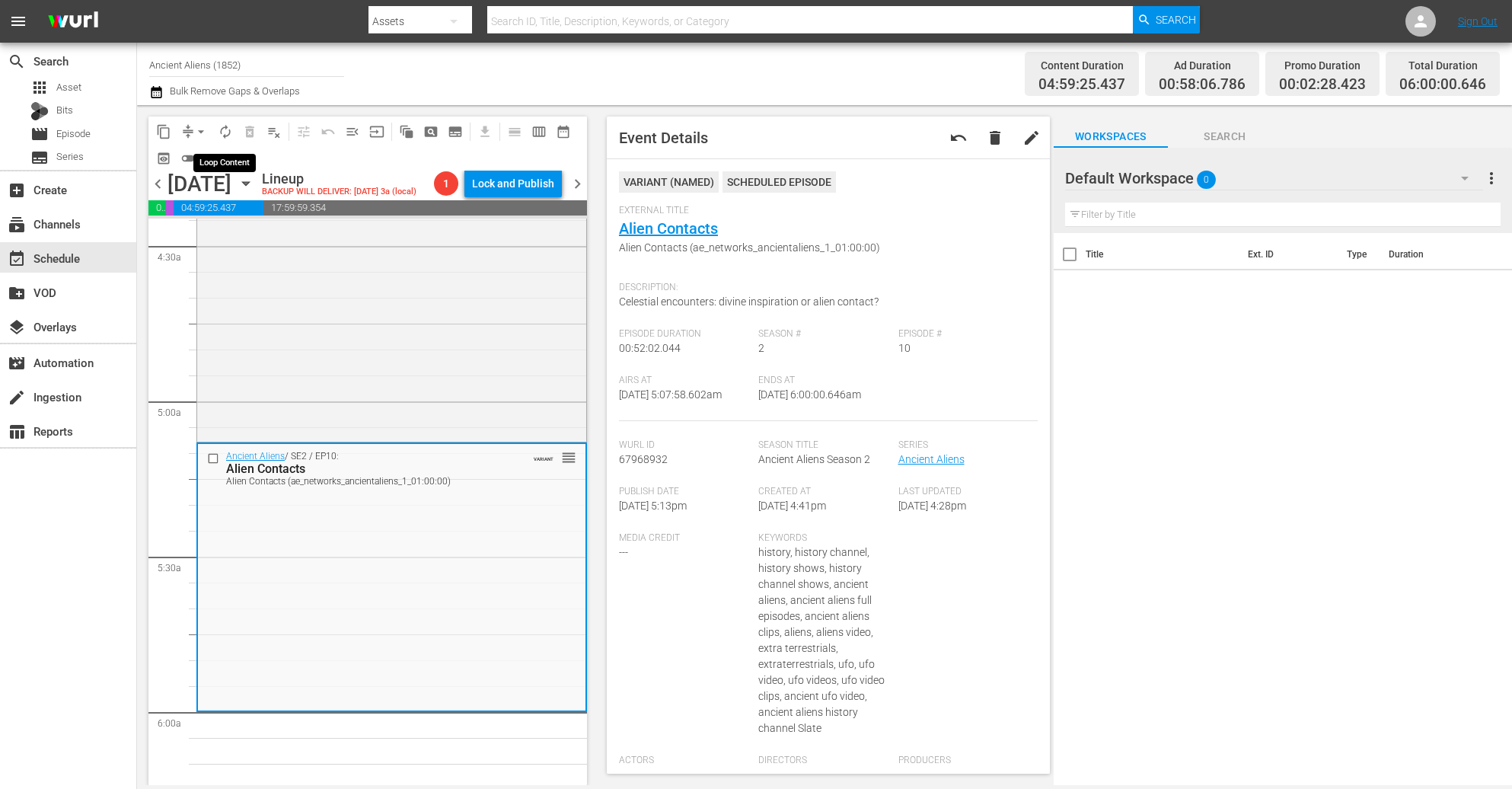
click at [229, 135] on span "autorenew_outlined" at bounding box center [226, 132] width 16 height 16
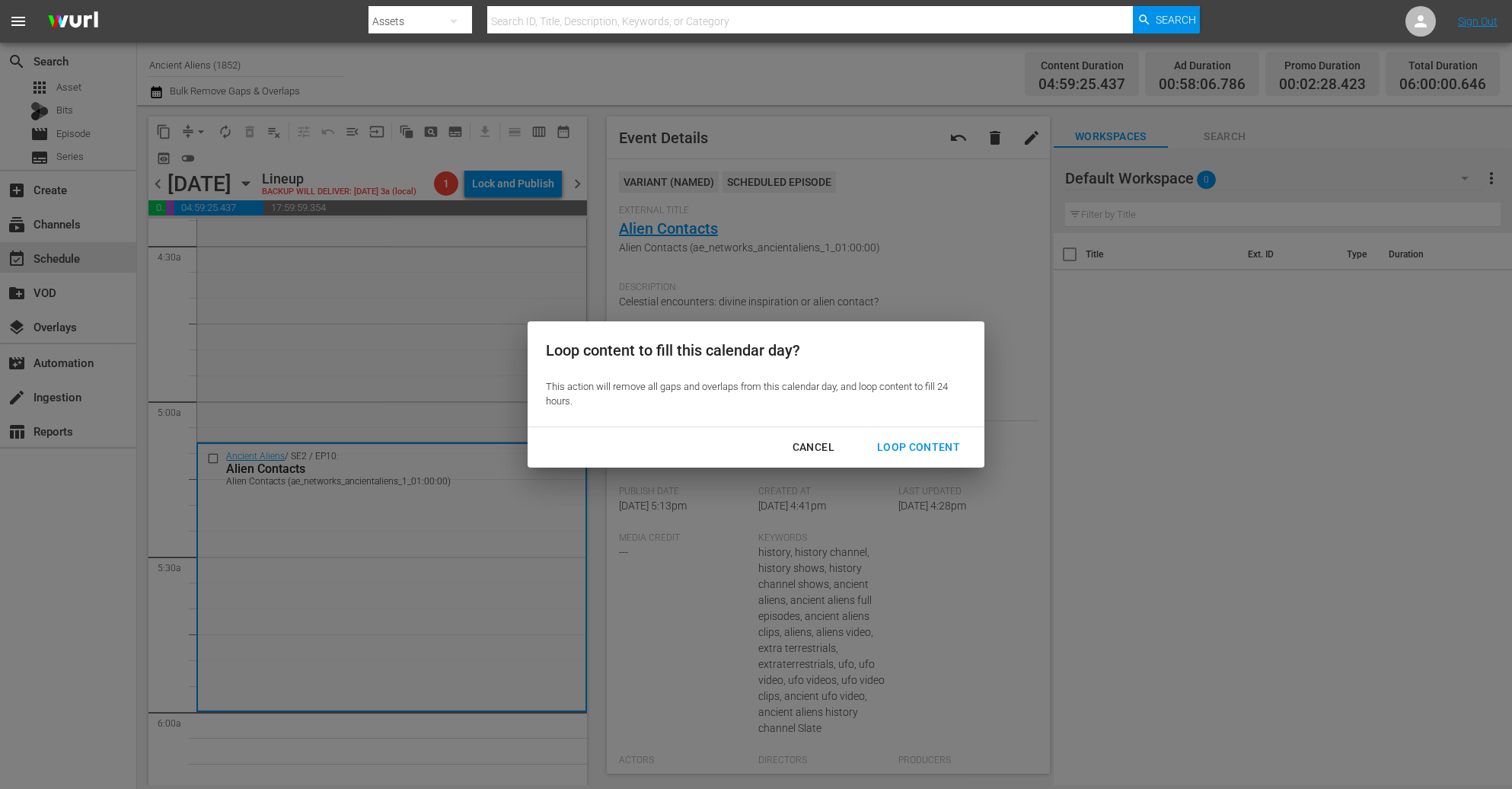
click at [930, 446] on div "Loop Content" at bounding box center [919, 448] width 108 height 19
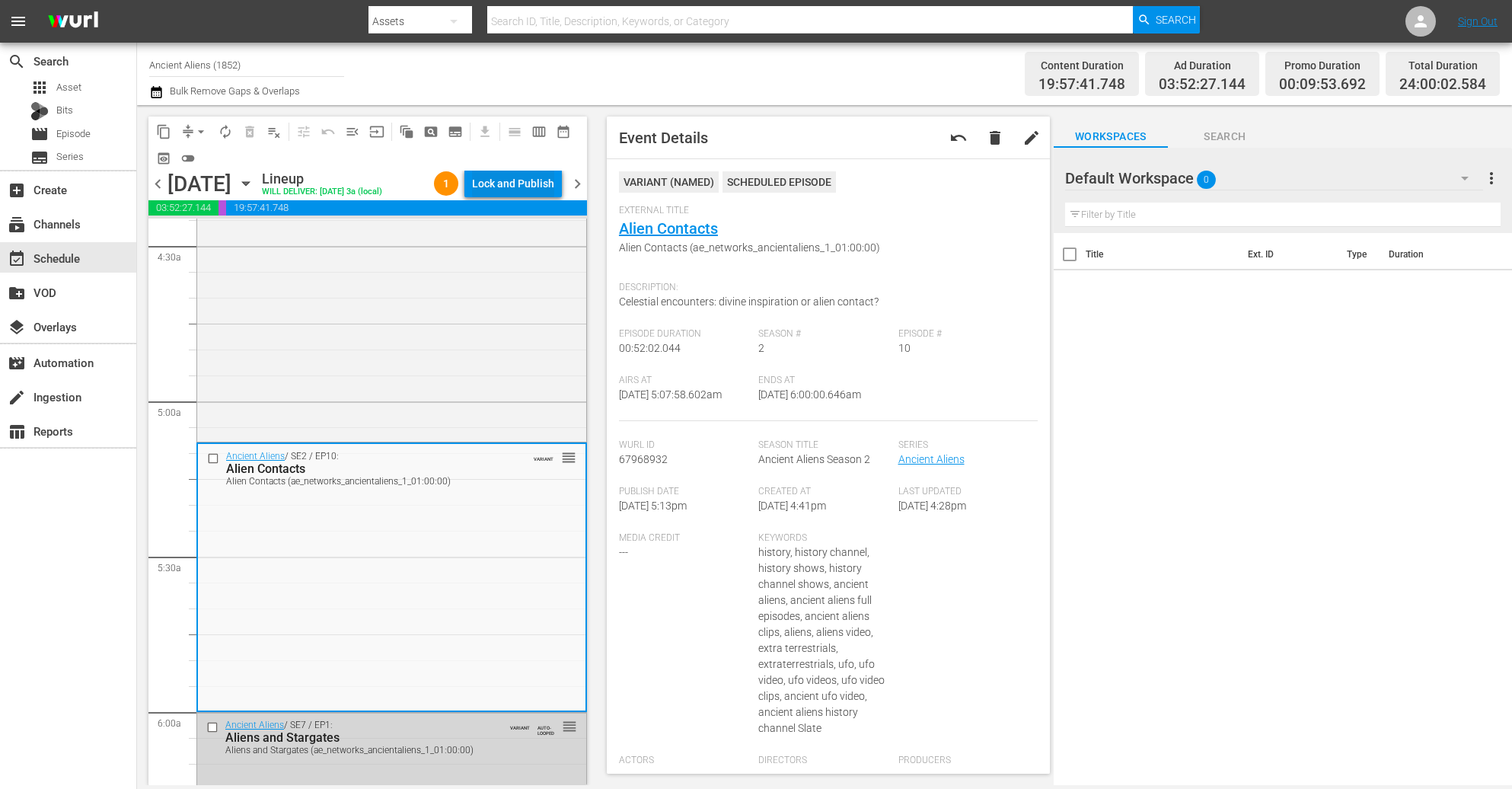
click at [539, 176] on div "Lock and Publish" at bounding box center [513, 184] width 82 height 28
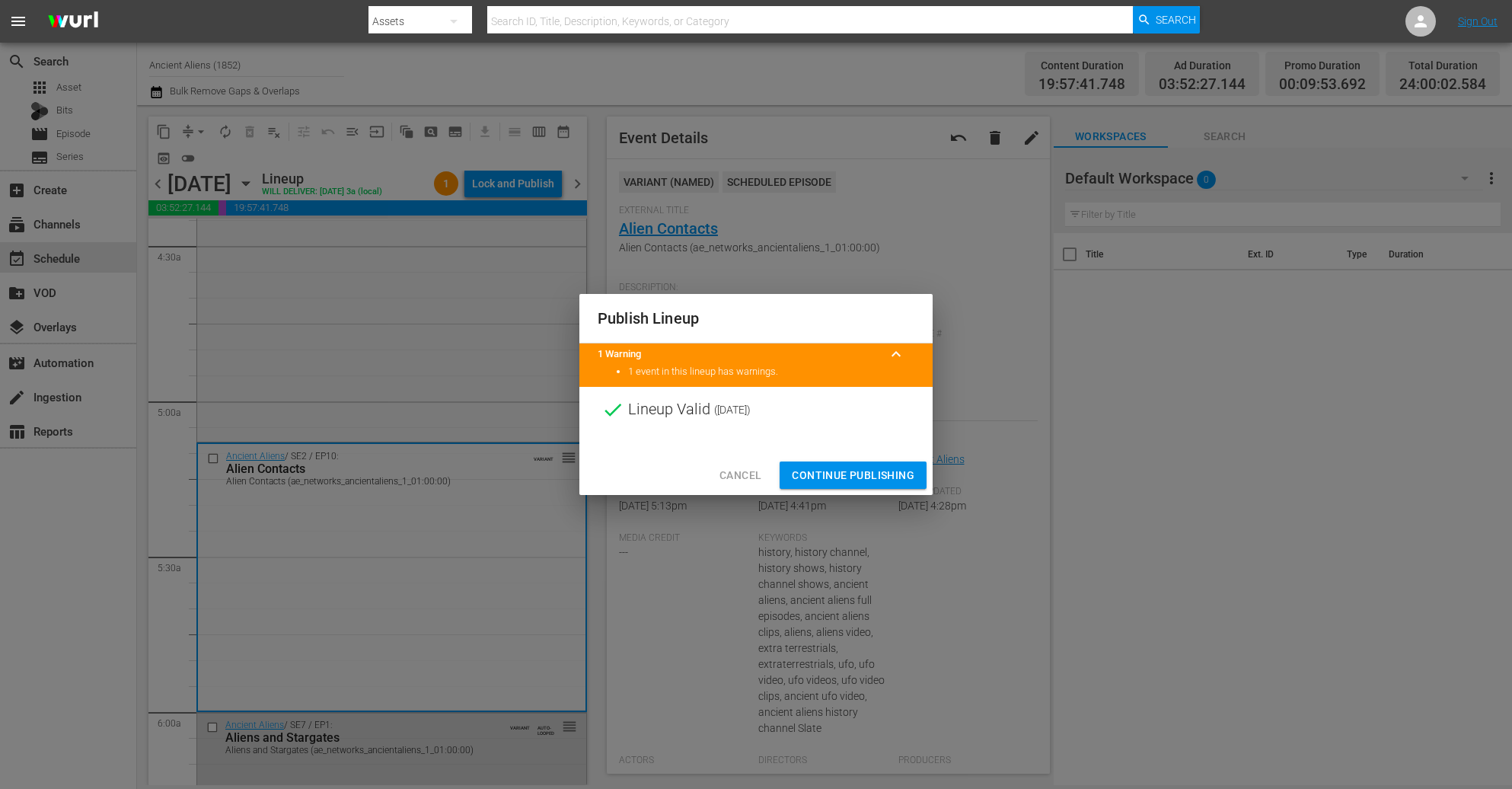
click at [875, 473] on span "Continue Publishing" at bounding box center [853, 476] width 122 height 19
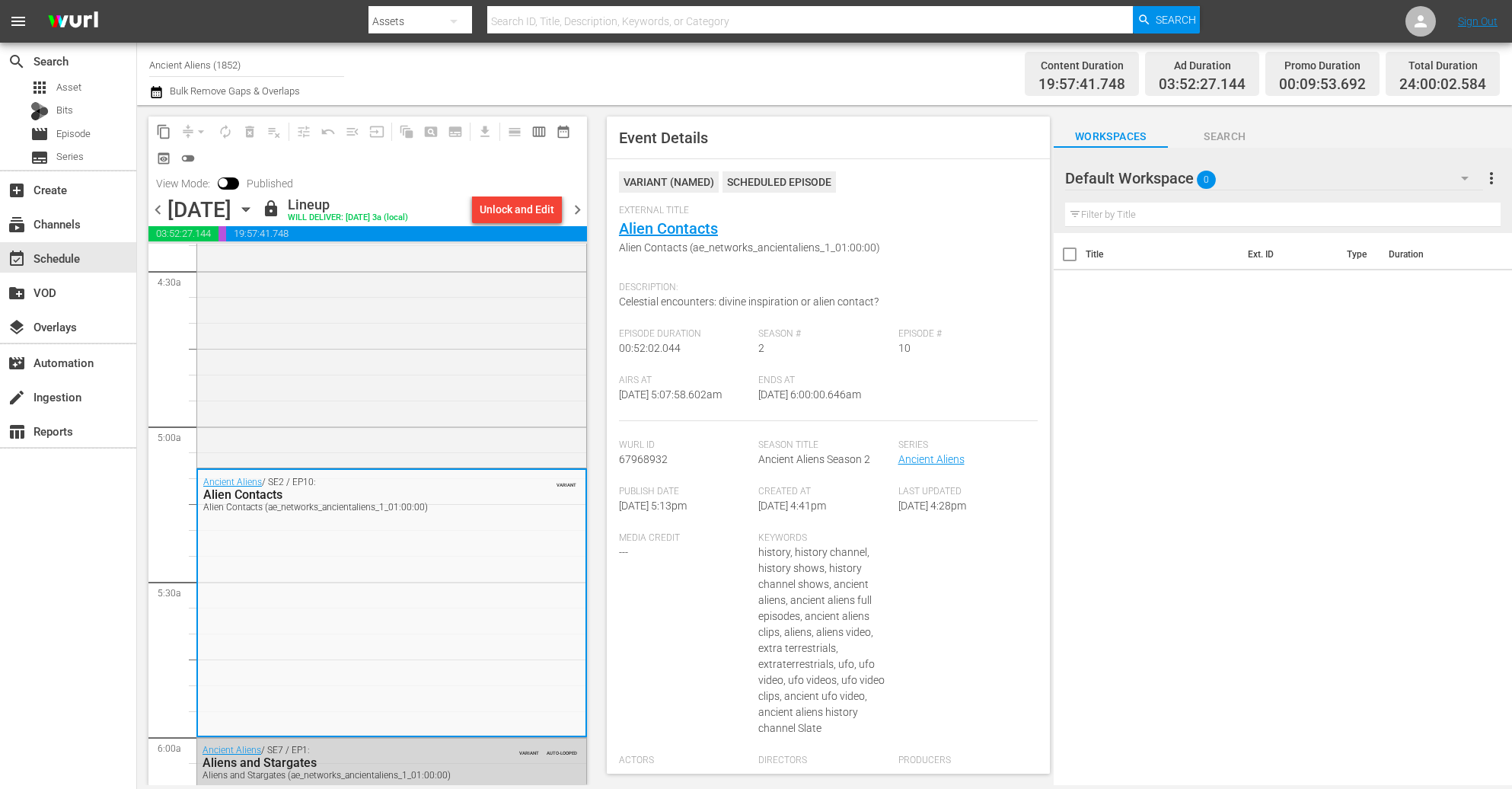
click at [578, 211] on span "chevron_right" at bounding box center [578, 210] width 19 height 19
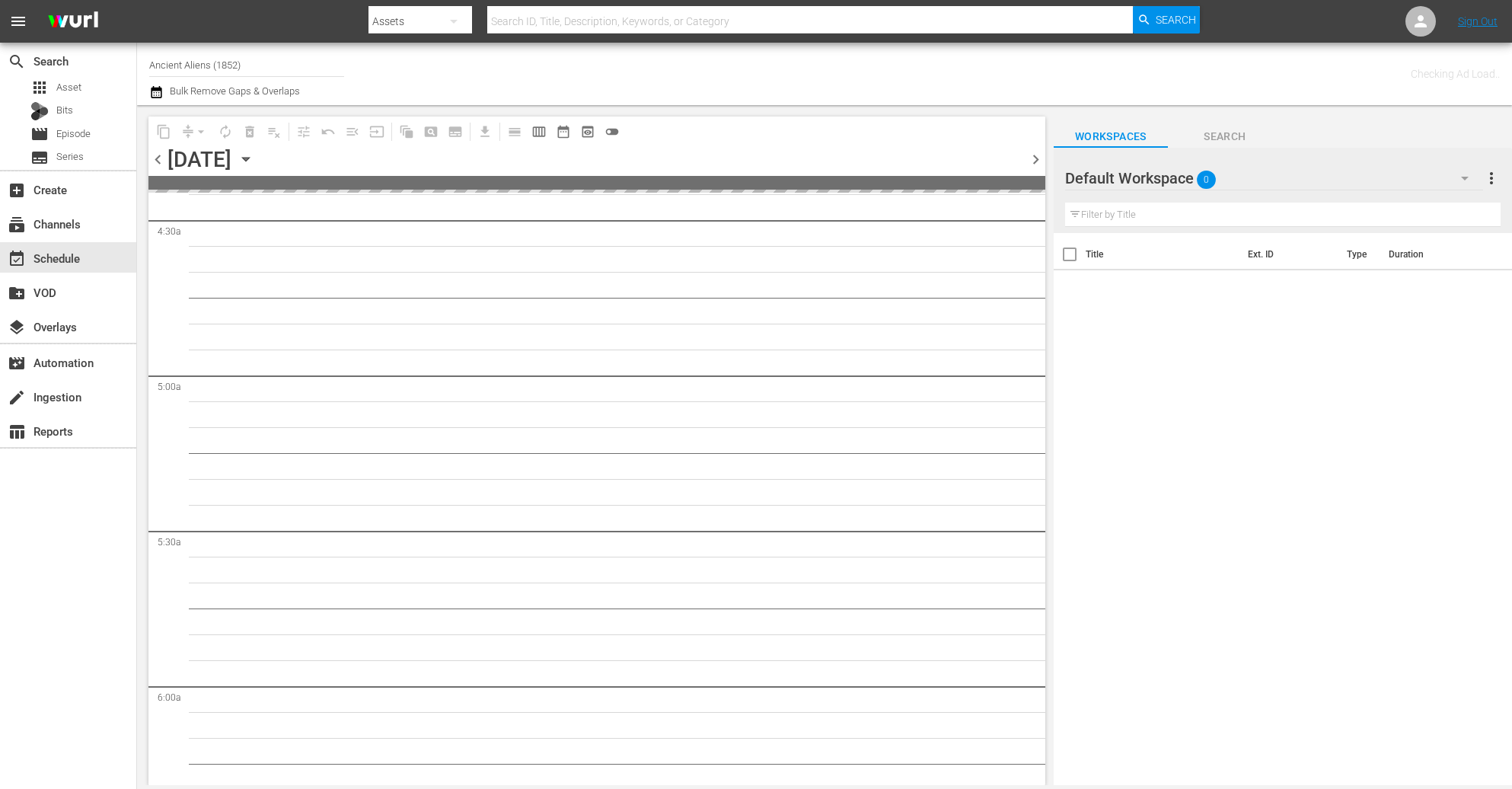
scroll to position [1475, 0]
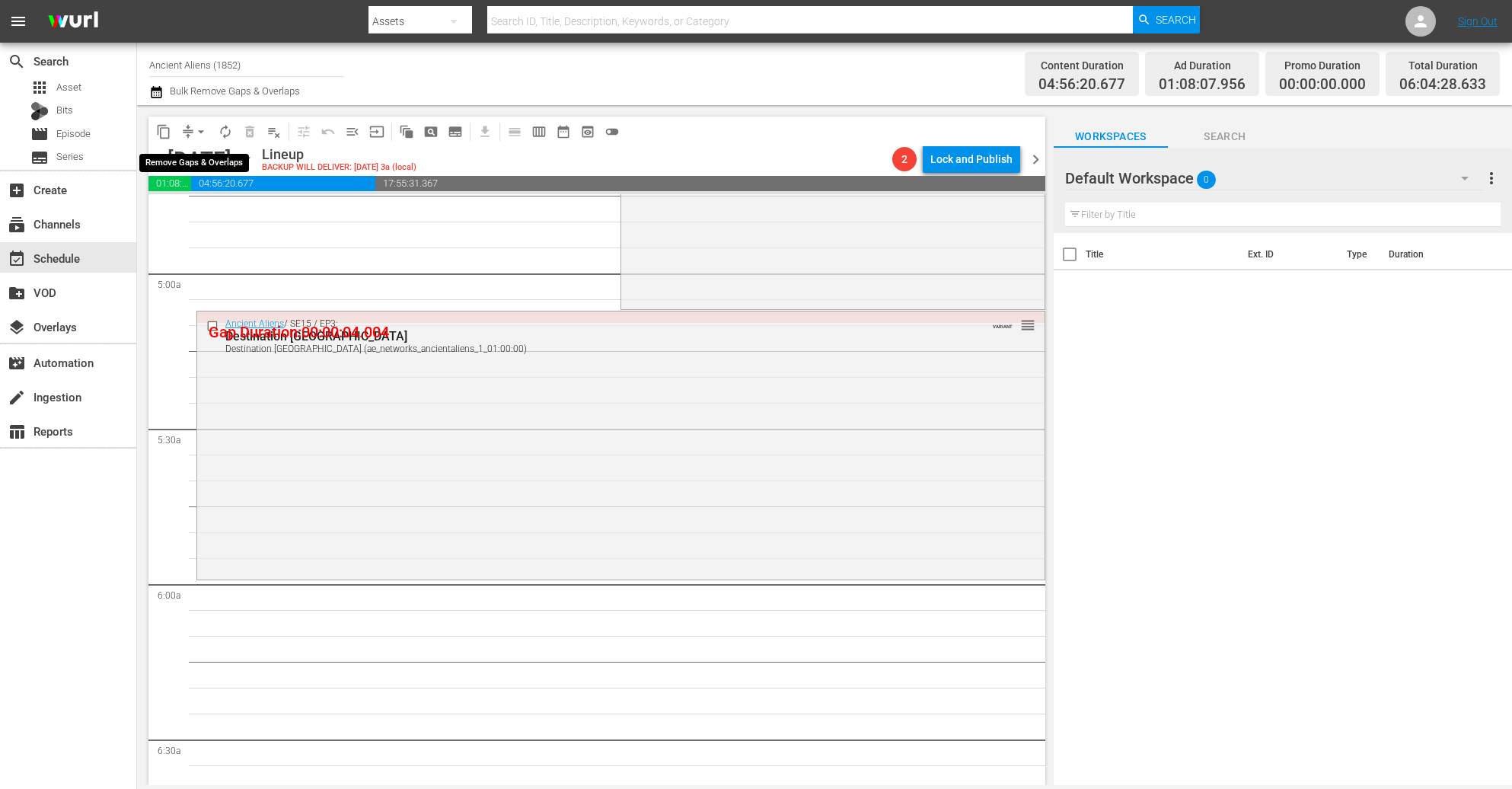
click at [190, 135] on button "arrow_drop_down" at bounding box center [201, 132] width 24 height 24
click at [202, 158] on li "Align to Midnight" at bounding box center [201, 161] width 160 height 25
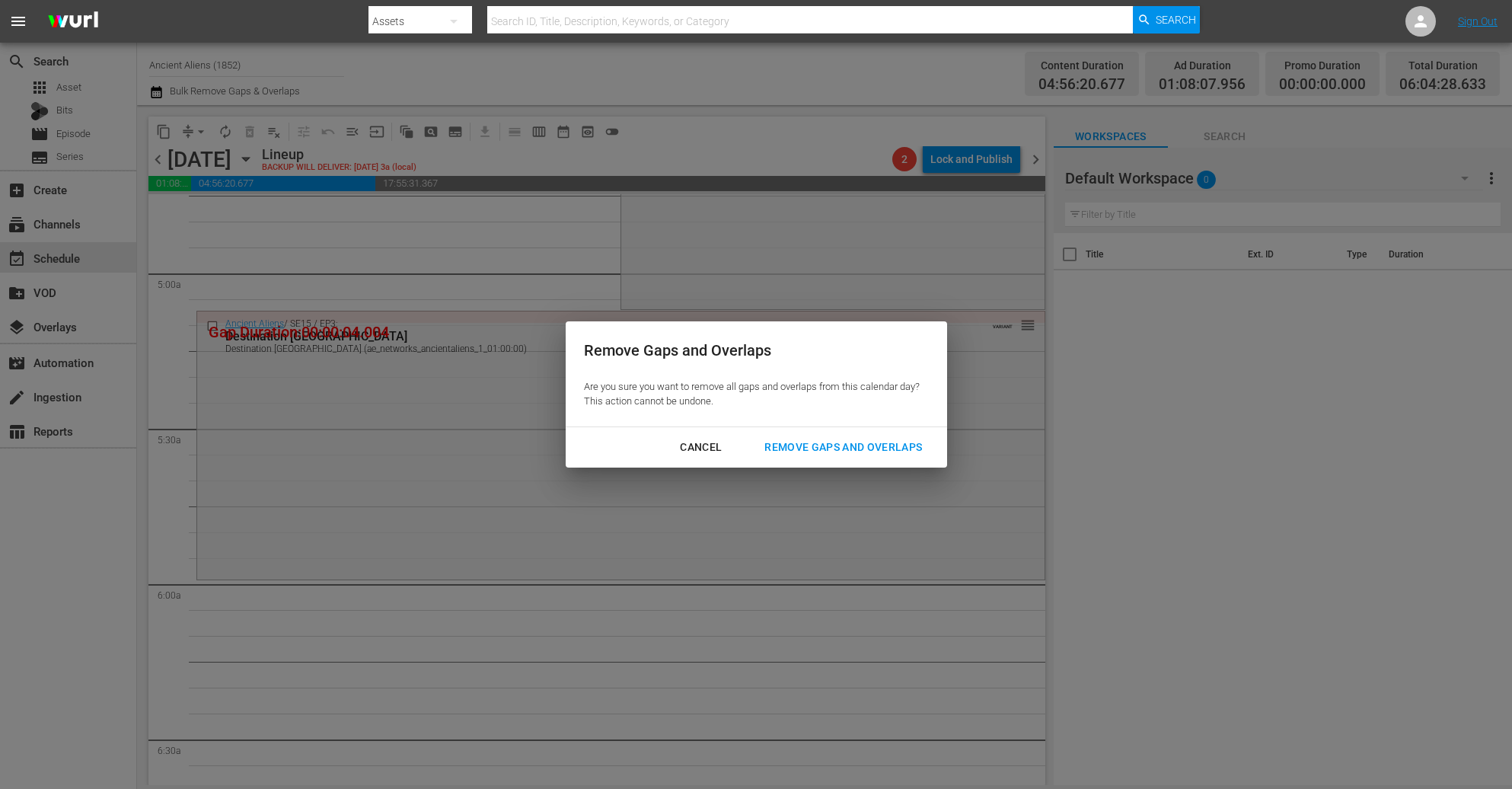
click at [846, 446] on div "Remove Gaps and Overlaps" at bounding box center [843, 448] width 182 height 19
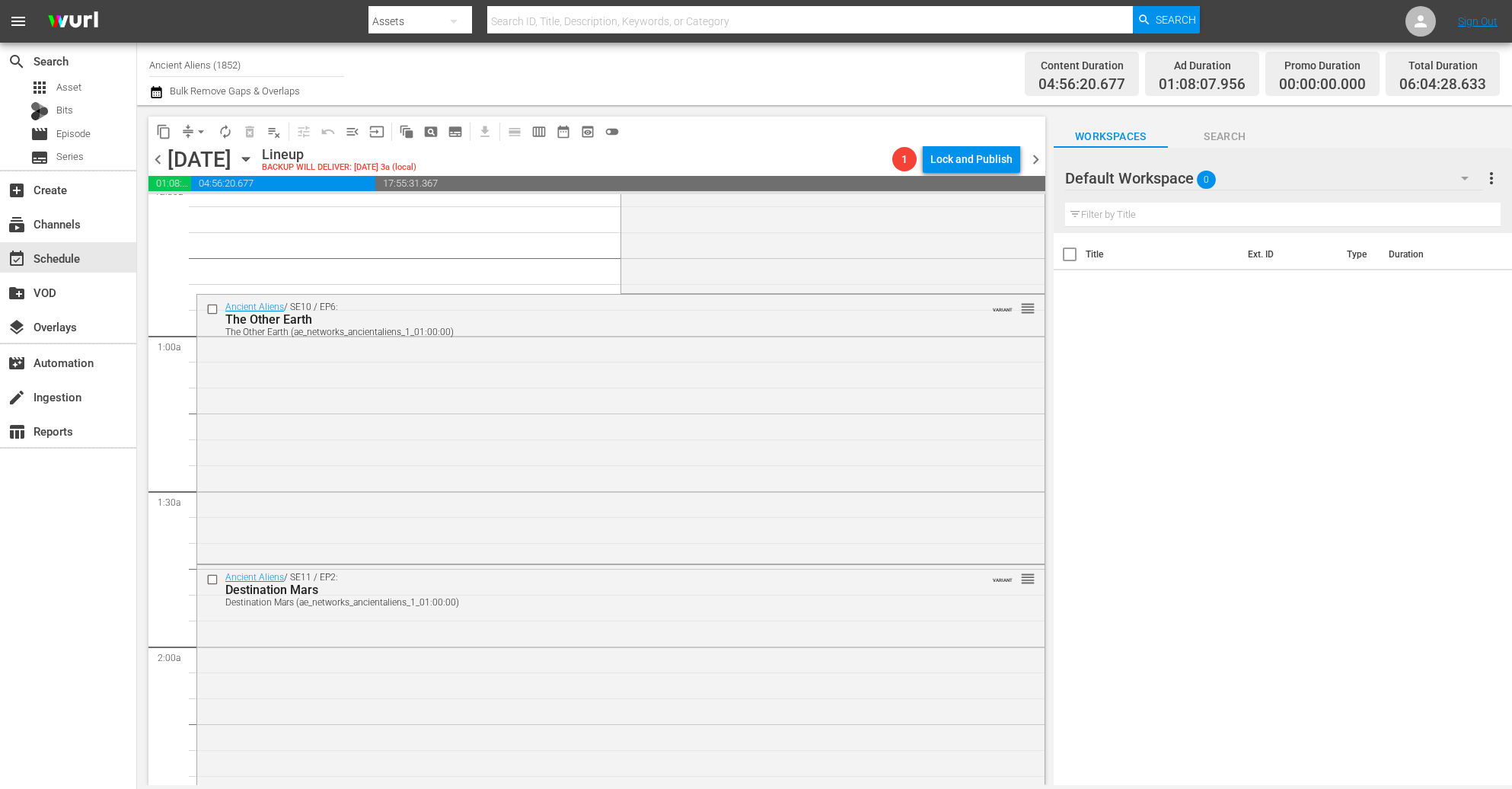
scroll to position [0, 0]
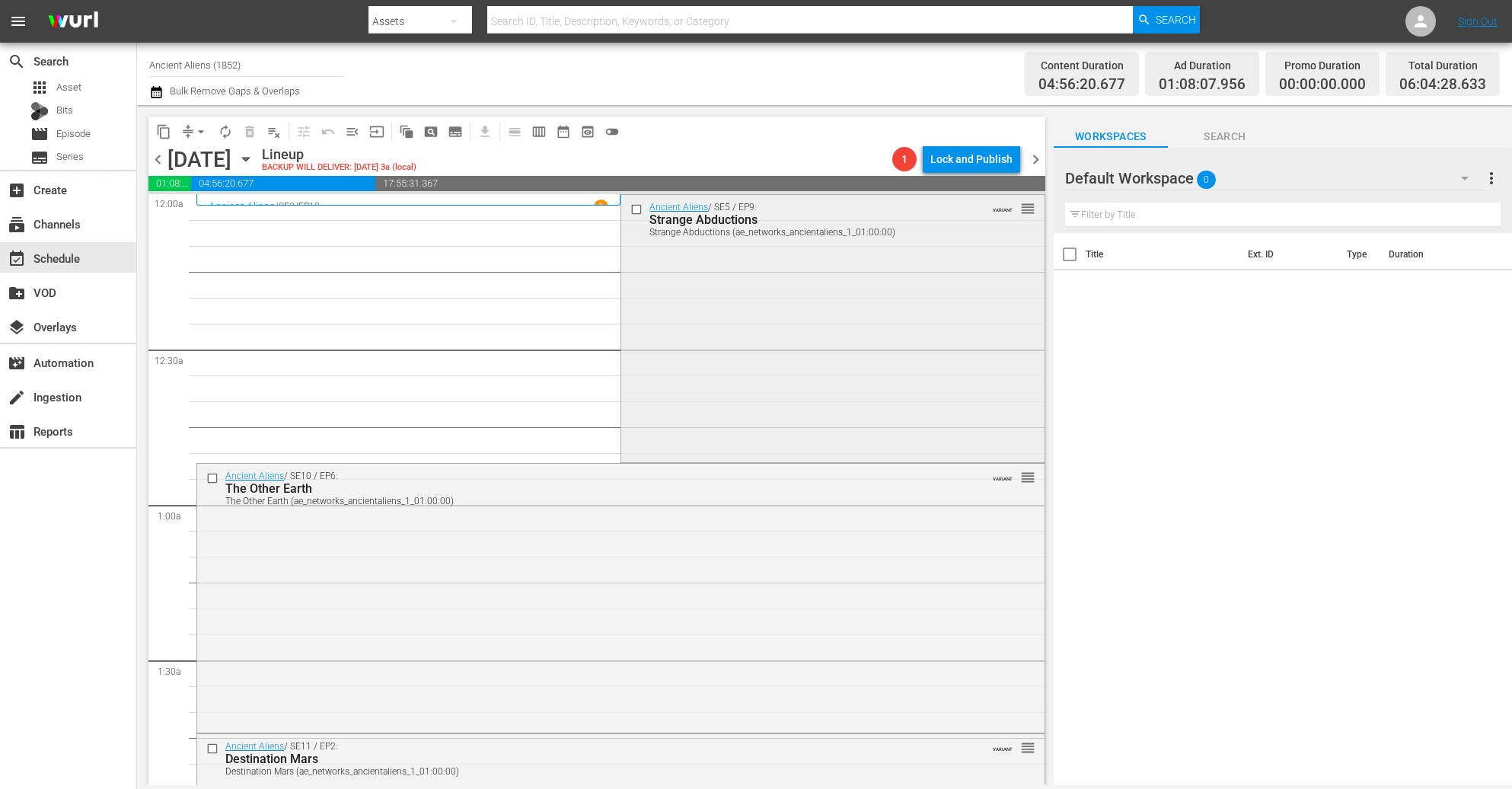
click at [776, 305] on div "Ancient Aliens / SE5 / EP9: Strange Abductions Strange Abductions (ae_networks_…" at bounding box center [832, 327] width 422 height 265
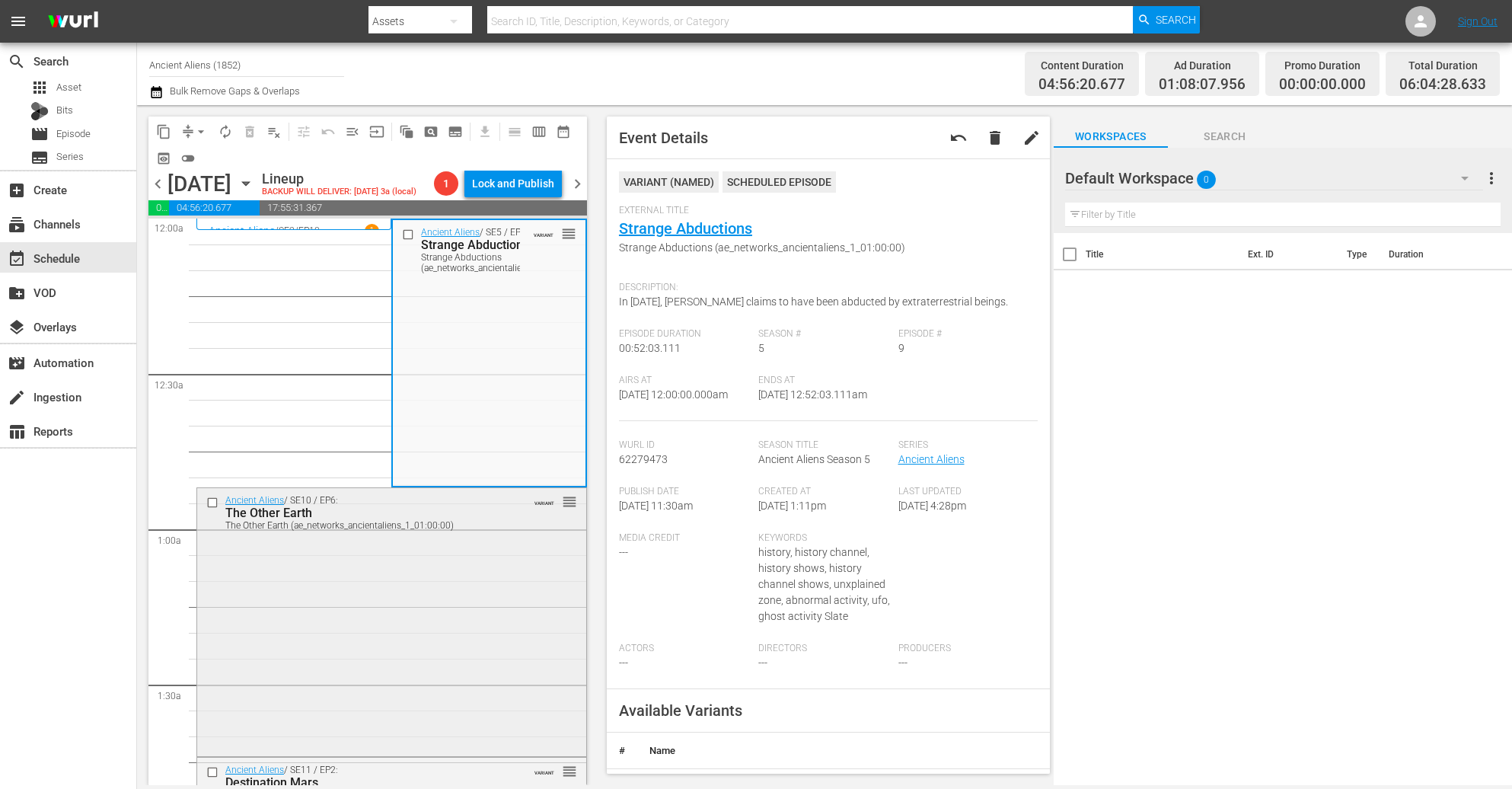
click at [436, 608] on div "Ancient Aliens / SE10 / EP6: The Other Earth The Other Earth (ae_networks_ancie…" at bounding box center [391, 621] width 389 height 265
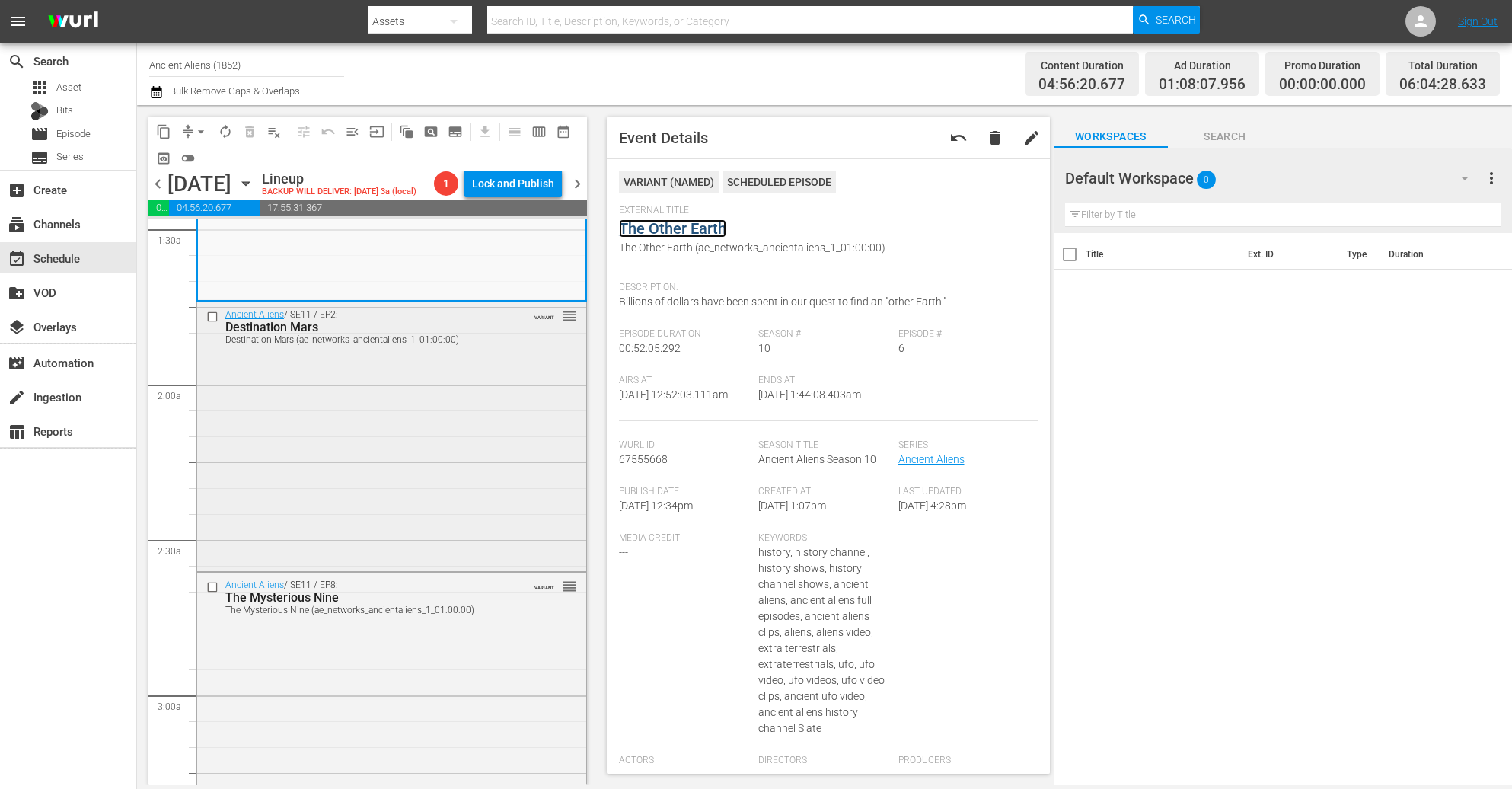
scroll to position [457, 0]
click at [422, 467] on div "Ancient Aliens / SE11 / EP2: Destination Mars Destination Mars (ae_networks_anc…" at bounding box center [391, 433] width 389 height 265
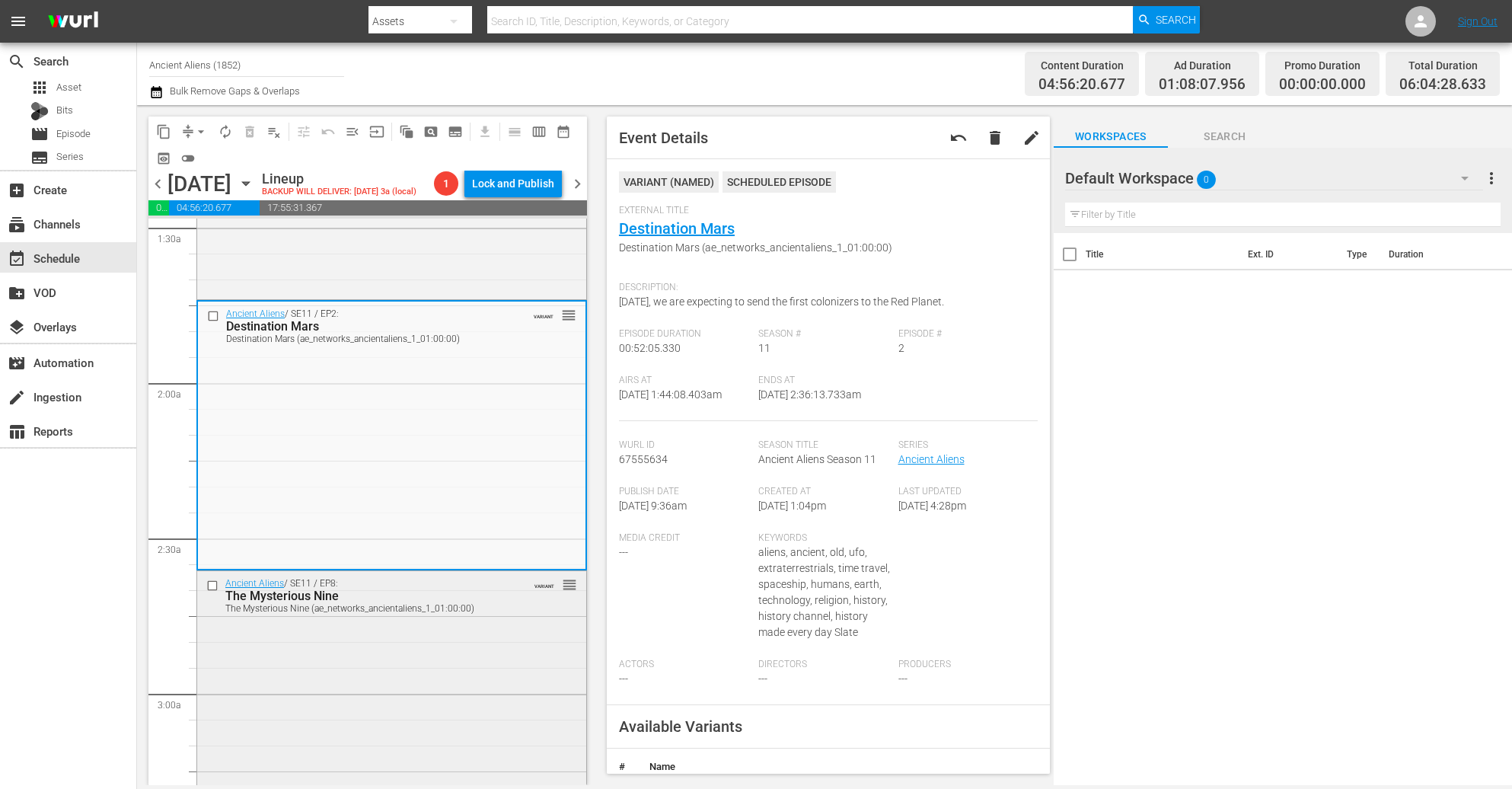
click at [429, 645] on div "Ancient Aliens / SE11 / EP8: The Mysterious Nine The Mysterious Nine (ae_networ…" at bounding box center [391, 703] width 389 height 265
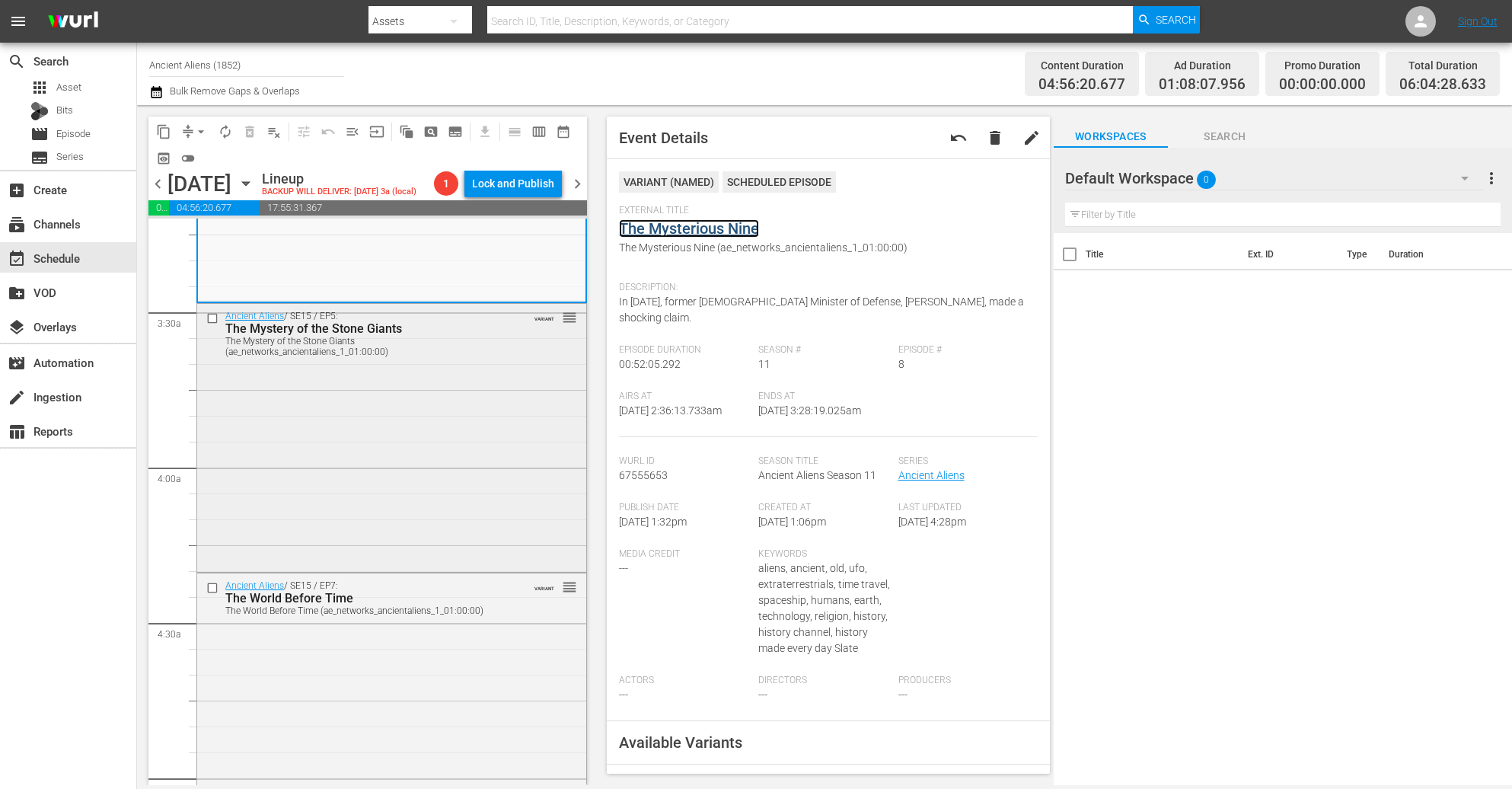
scroll to position [1029, 0]
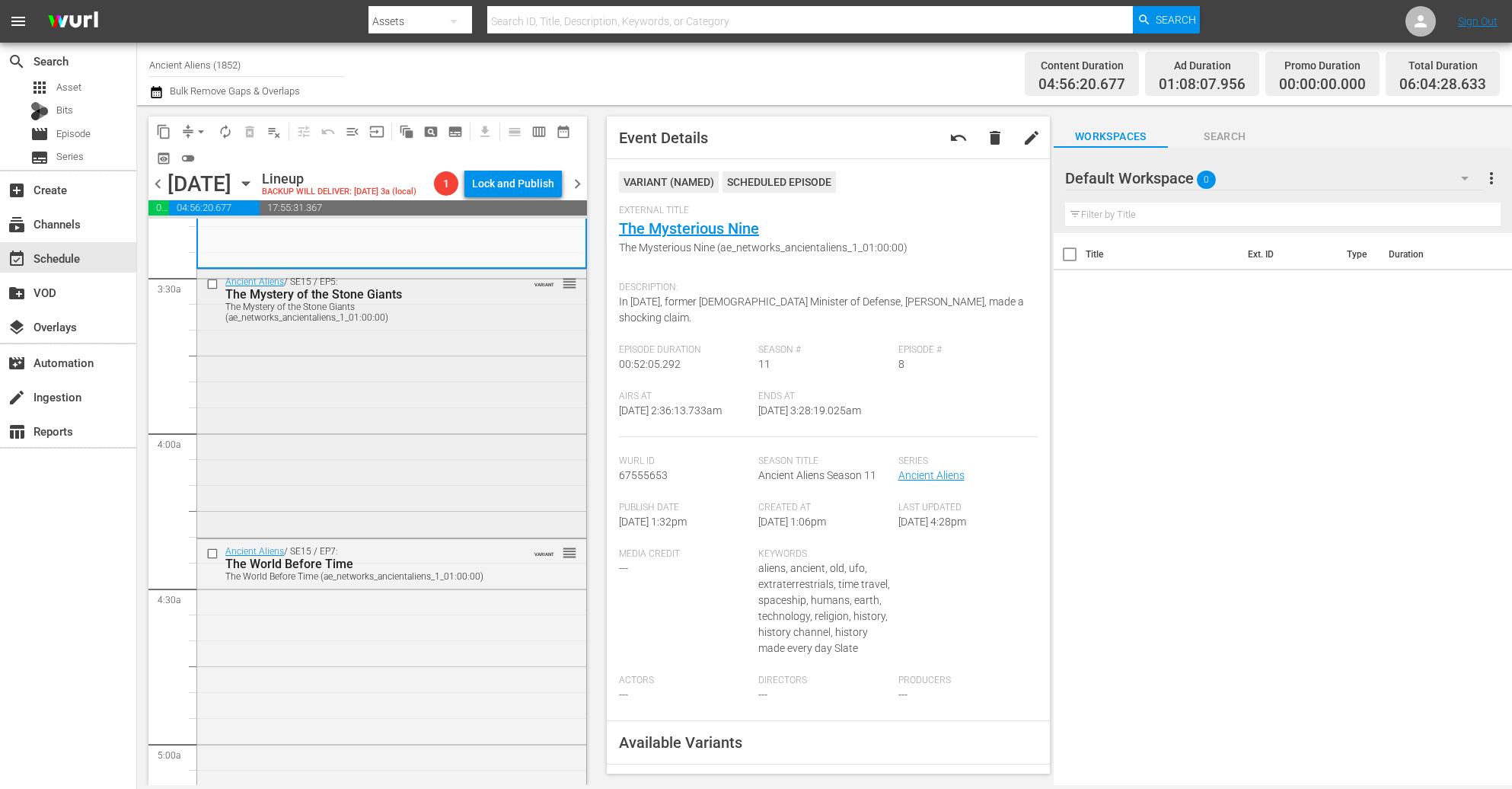
click at [352, 347] on div "Ancient Aliens / SE15 / EP5: The Mystery of the Stone Giants The Mystery of the…" at bounding box center [391, 402] width 389 height 265
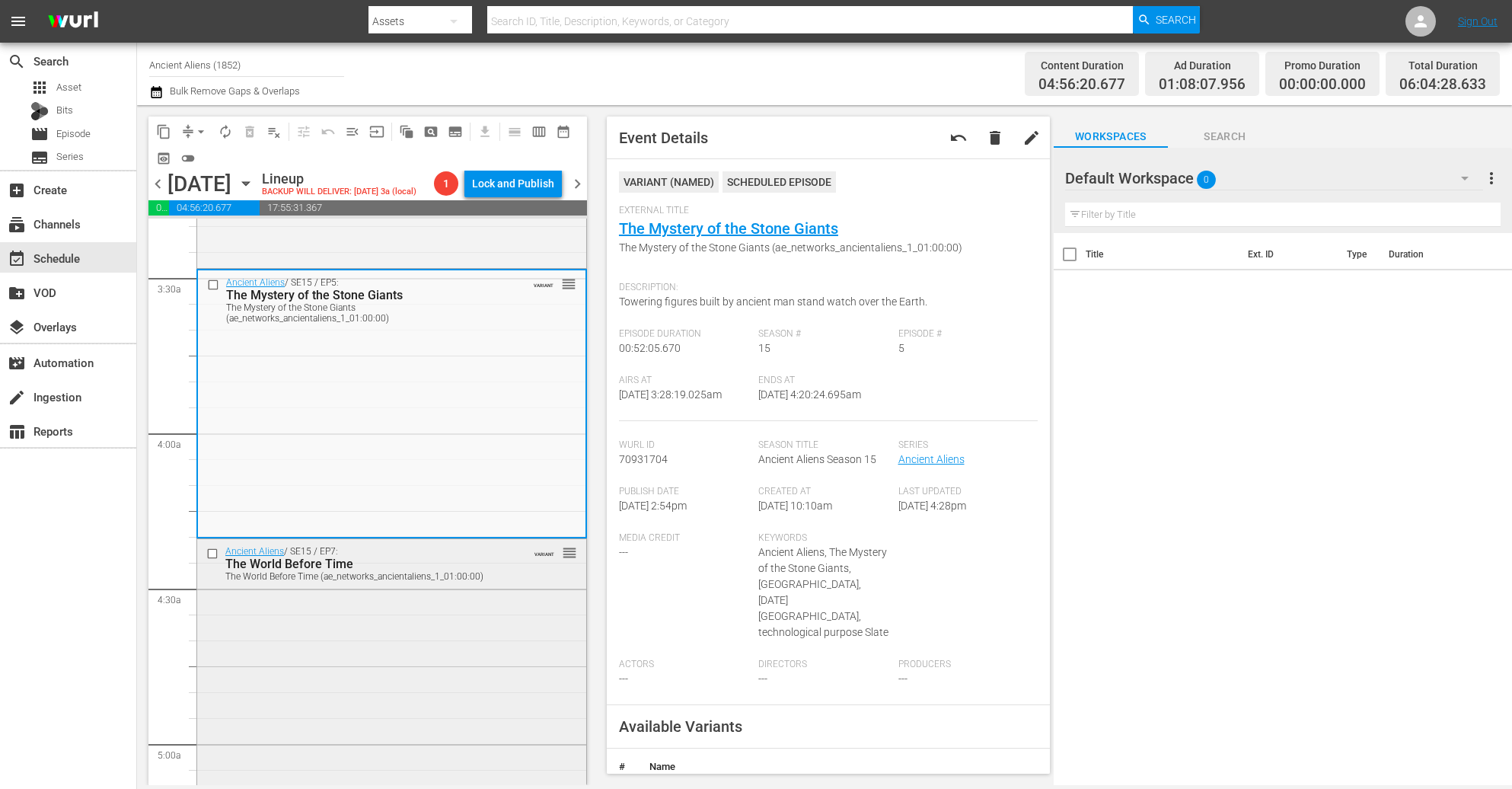
click at [340, 702] on div "Ancient Aliens / SE15 / EP7: The World Before Time The World Before Time (ae_ne…" at bounding box center [391, 671] width 389 height 265
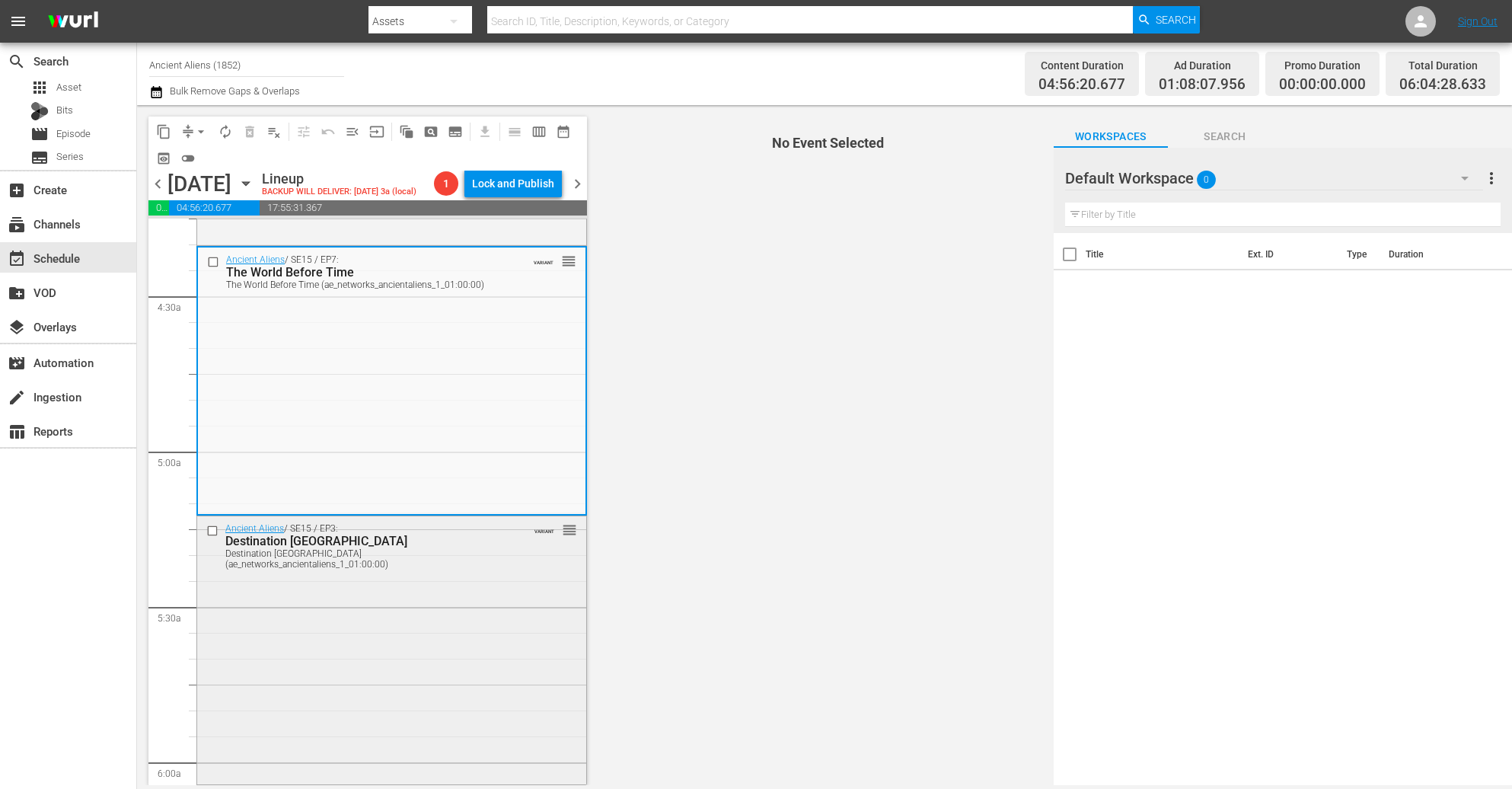
scroll to position [1371, 0]
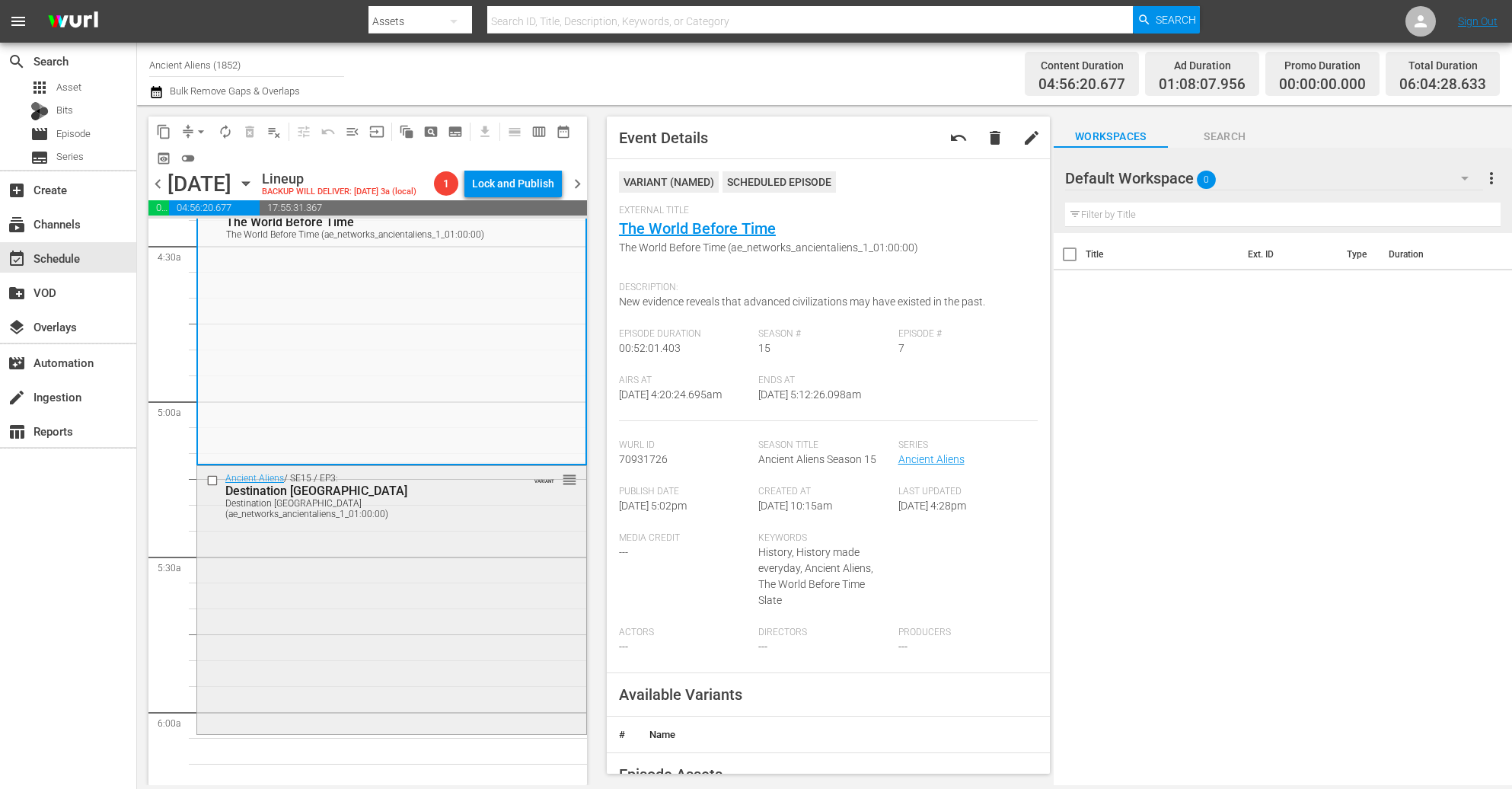
click at [455, 632] on div "Ancient Aliens / SE15 / EP3: Destination Chile Destination Chile (ae_networks_a…" at bounding box center [391, 598] width 389 height 265
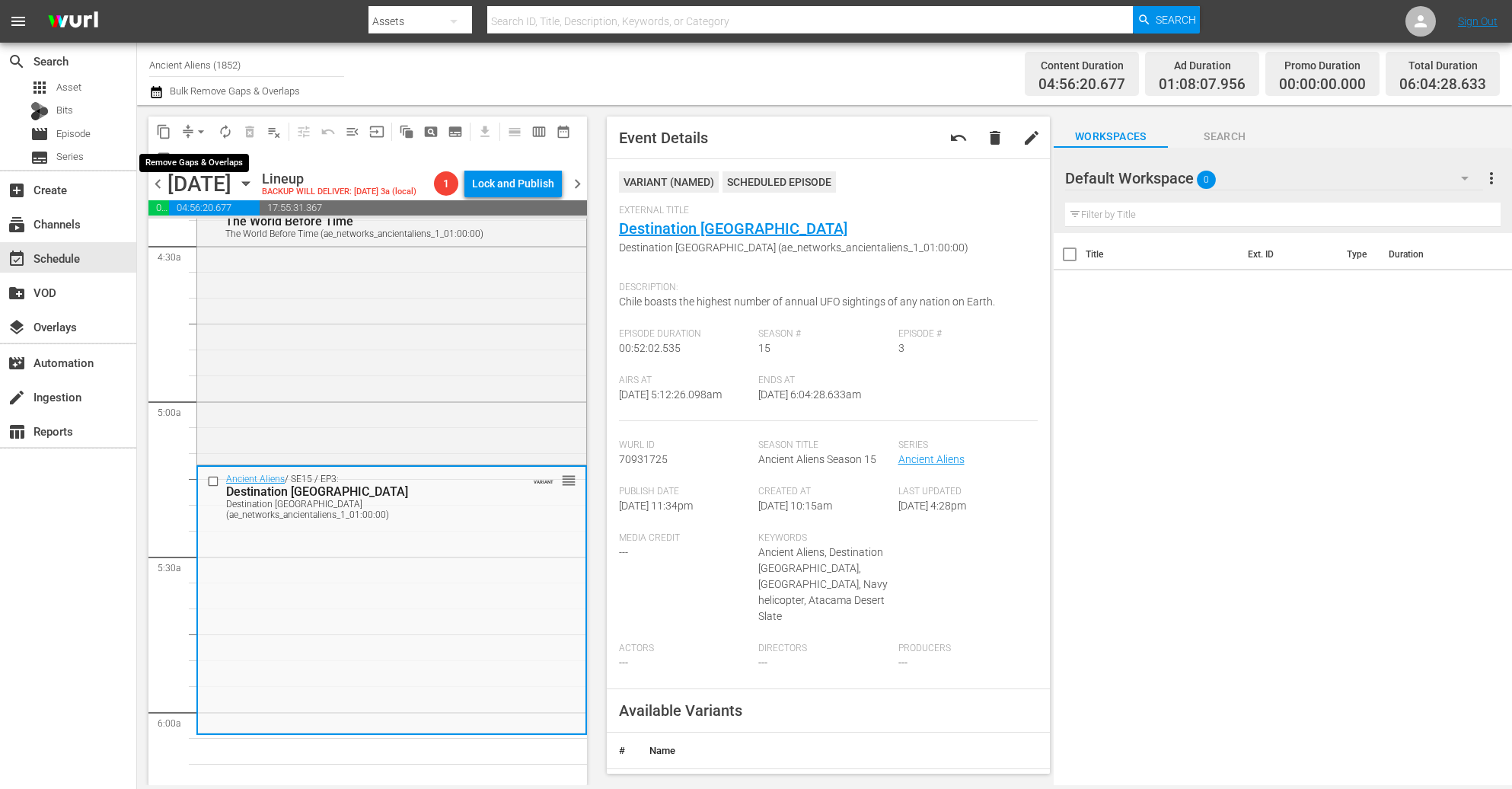
click at [196, 137] on span "arrow_drop_down" at bounding box center [201, 132] width 16 height 16
click at [181, 159] on li "Align to Midnight" at bounding box center [201, 161] width 160 height 25
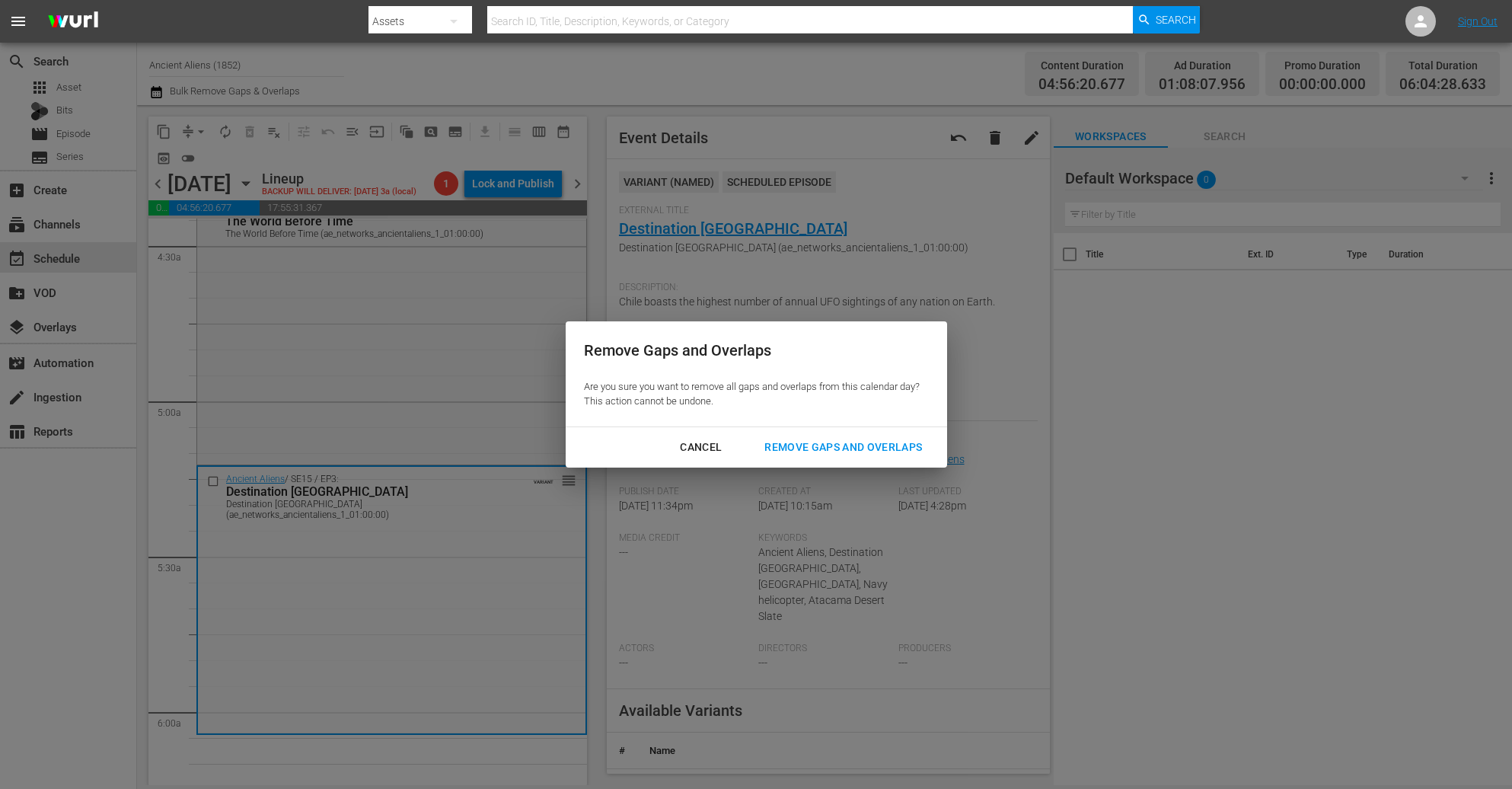
click at [844, 446] on div "Remove Gaps and Overlaps" at bounding box center [843, 448] width 182 height 19
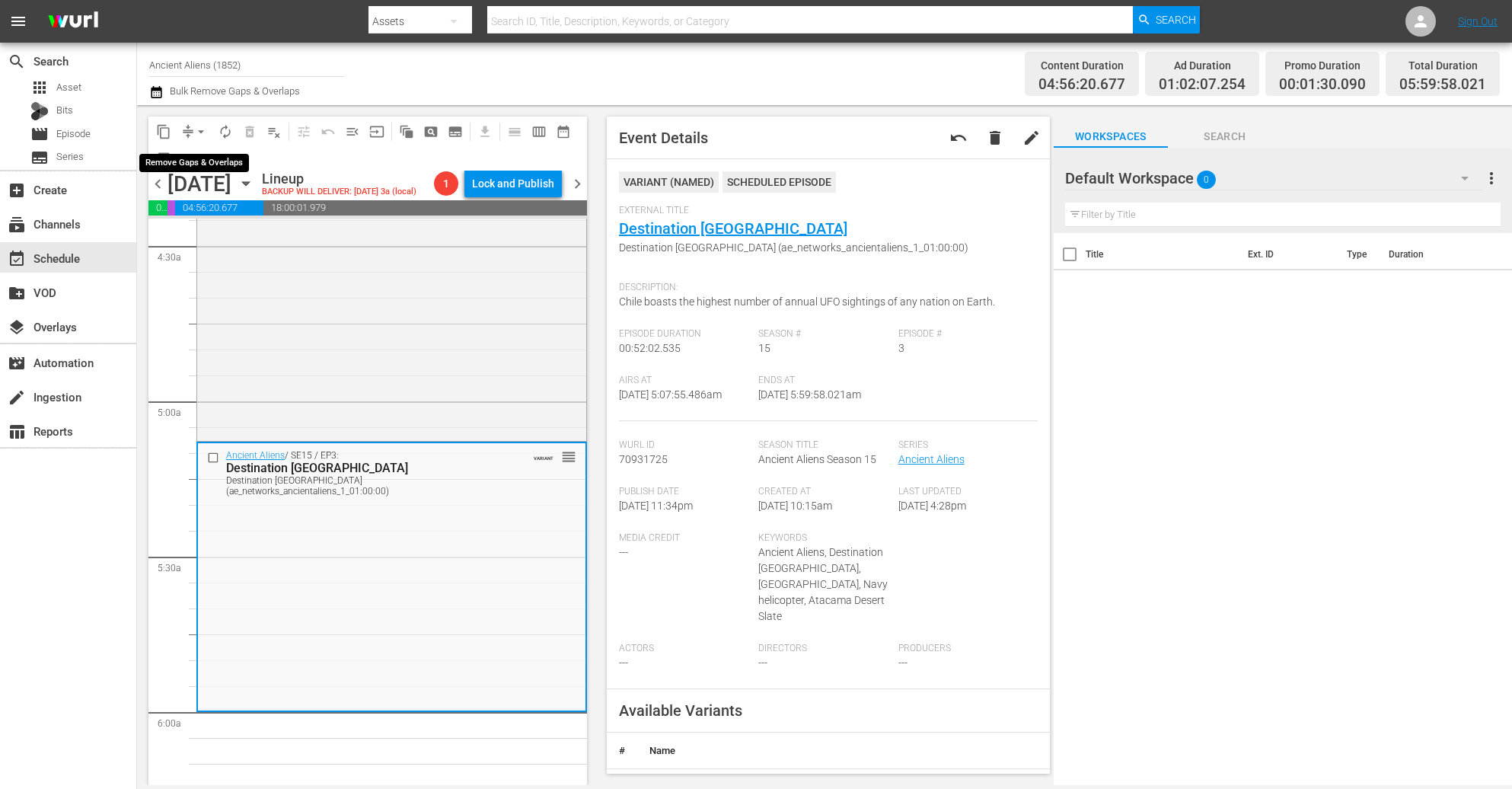
click at [197, 130] on span "arrow_drop_down" at bounding box center [201, 132] width 16 height 16
click at [218, 156] on li "Align to Midnight" at bounding box center [201, 161] width 160 height 25
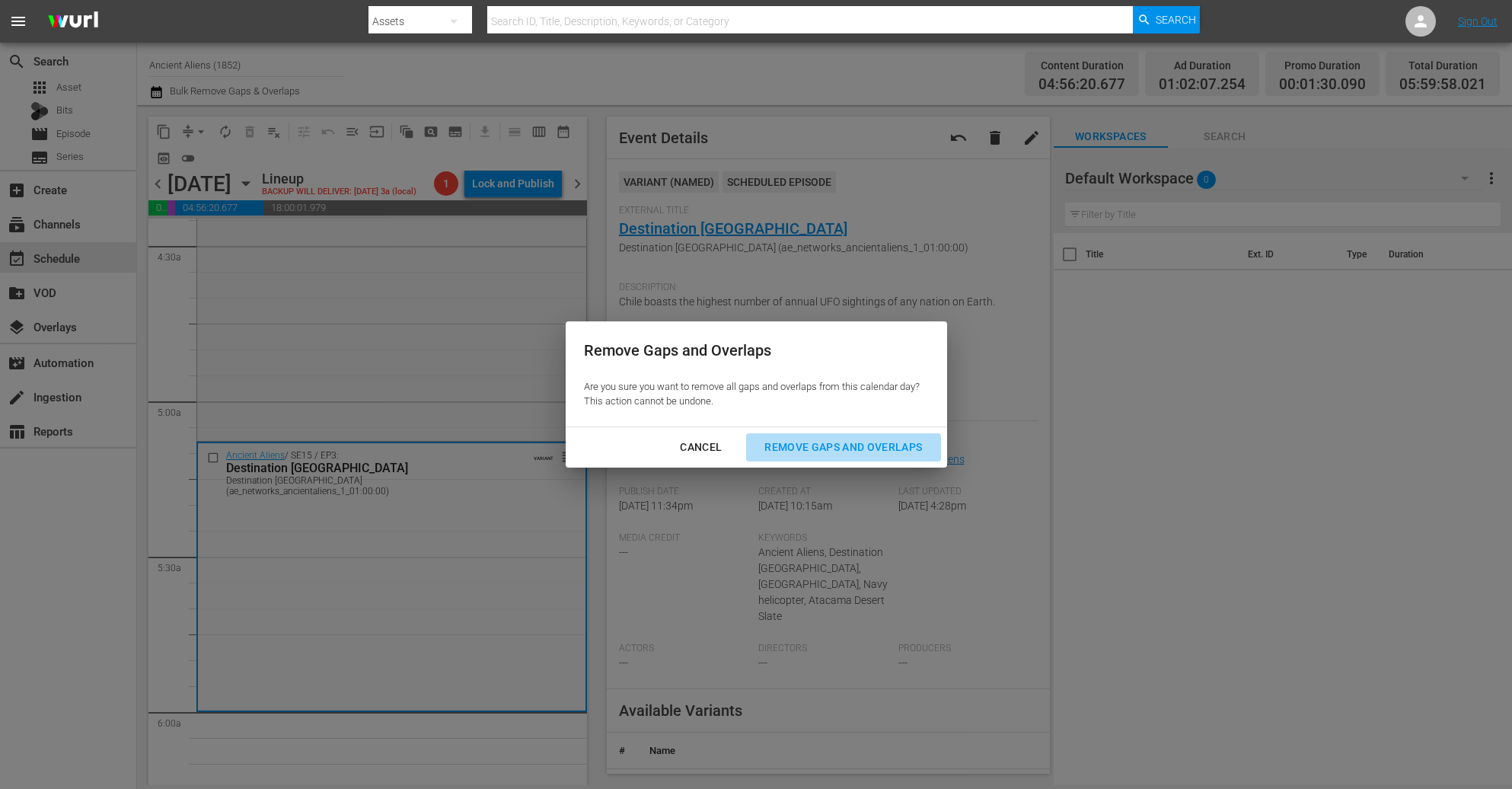
click at [889, 448] on div "Remove Gaps and Overlaps" at bounding box center [843, 448] width 182 height 19
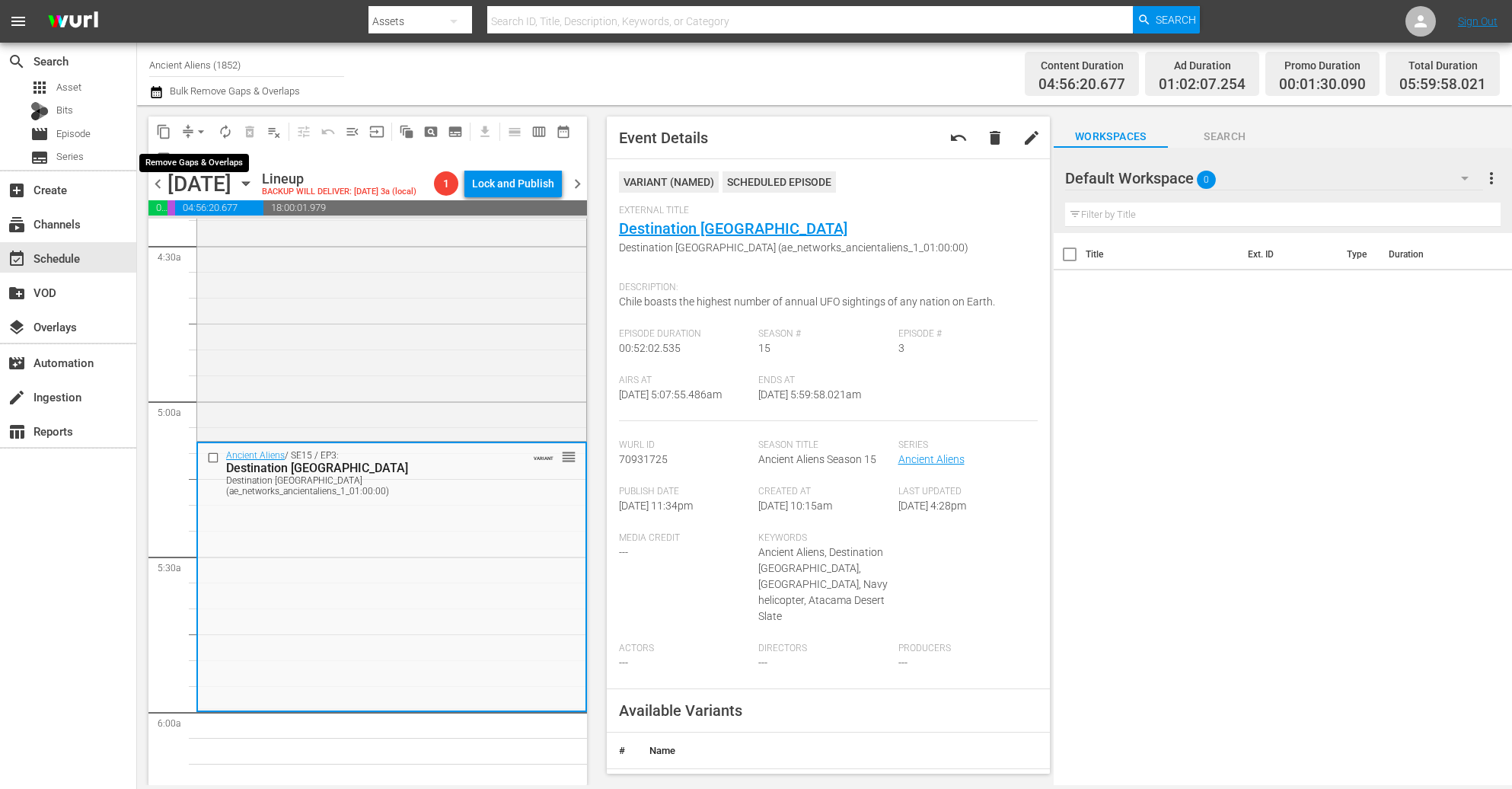
click at [190, 134] on button "arrow_drop_down" at bounding box center [201, 132] width 24 height 24
click at [176, 161] on li "Align to Midnight" at bounding box center [201, 161] width 160 height 25
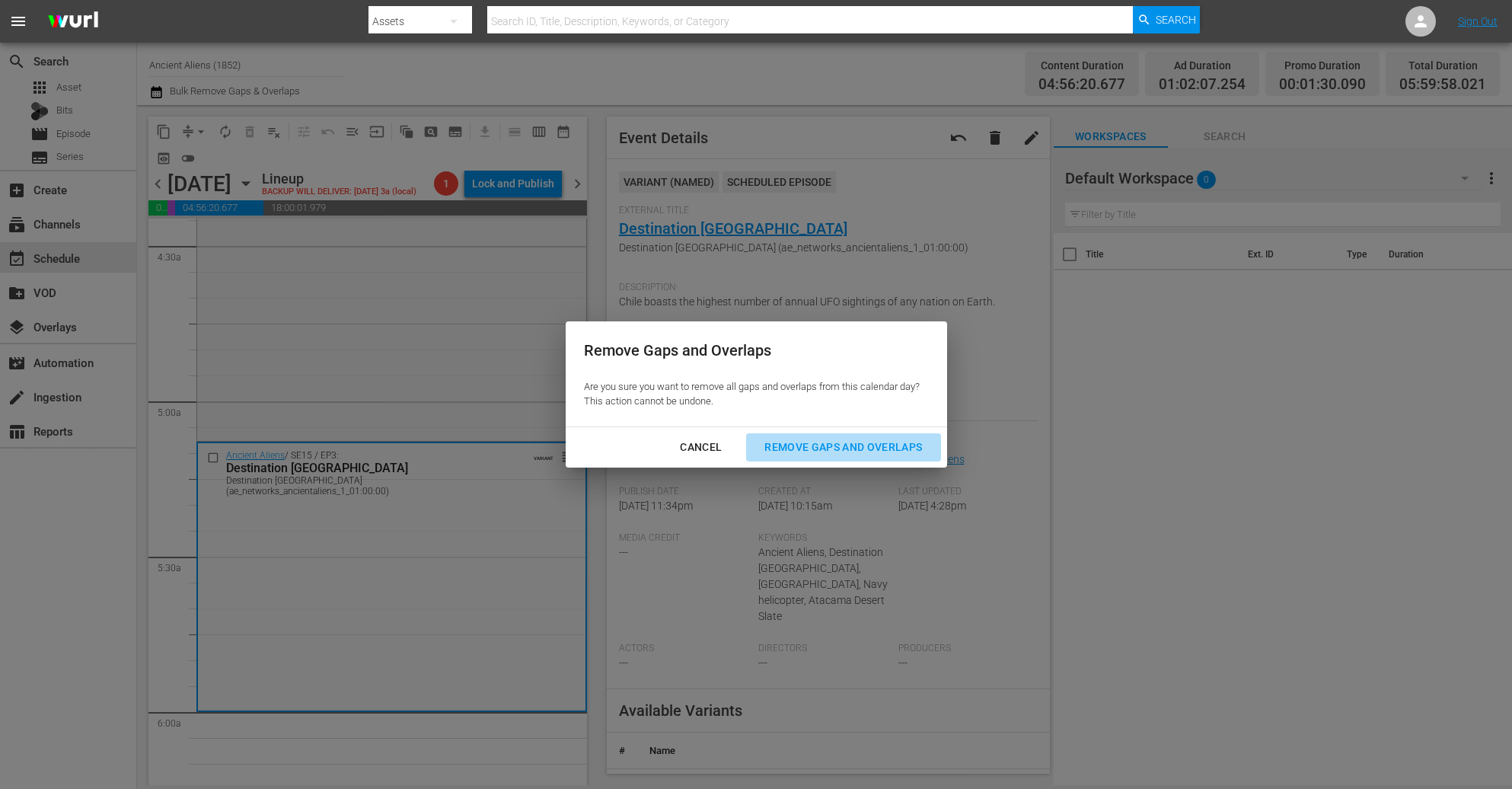
click at [862, 446] on div "Remove Gaps and Overlaps" at bounding box center [843, 448] width 182 height 19
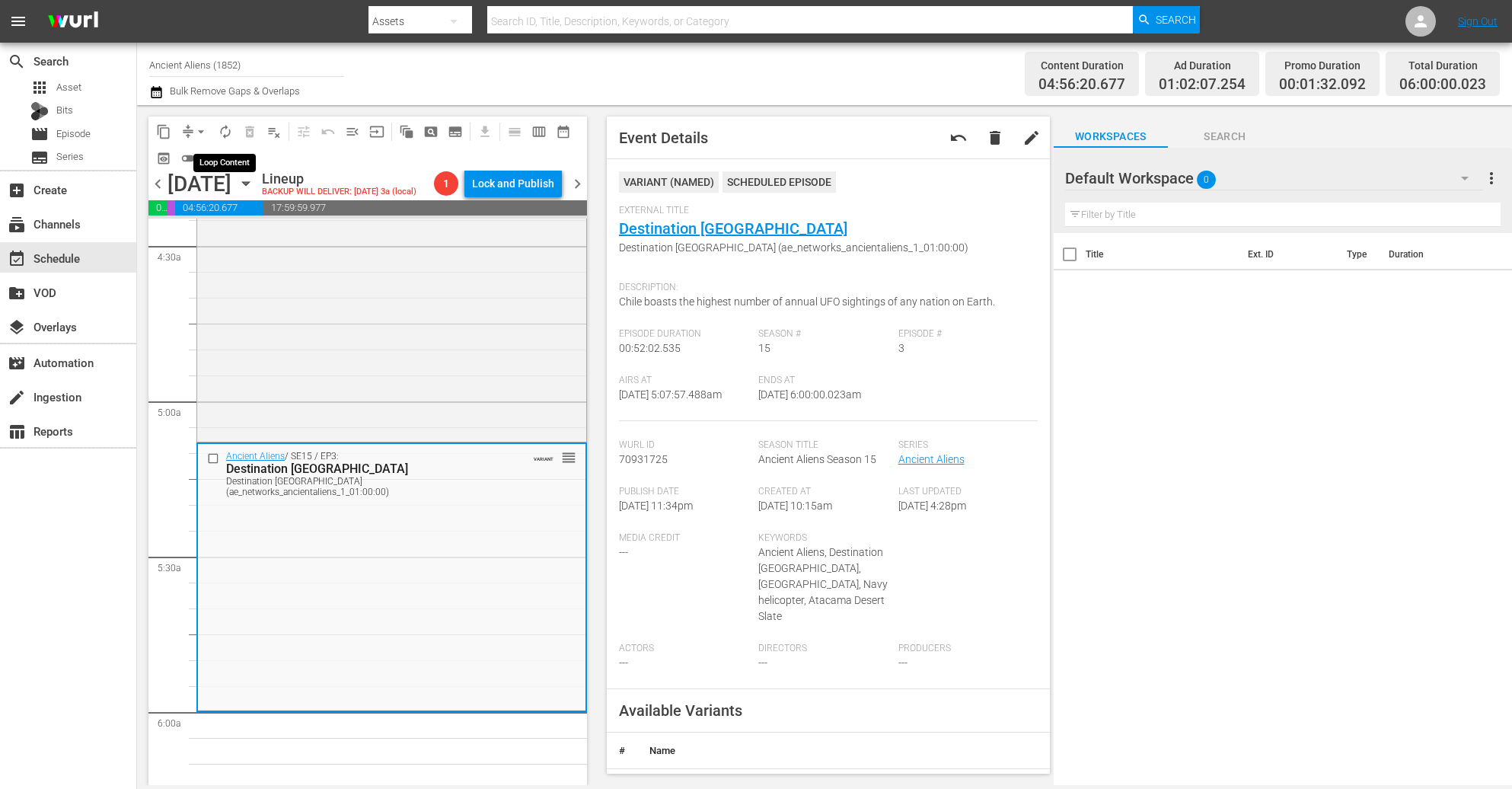
click at [222, 135] on span "autorenew_outlined" at bounding box center [226, 132] width 16 height 16
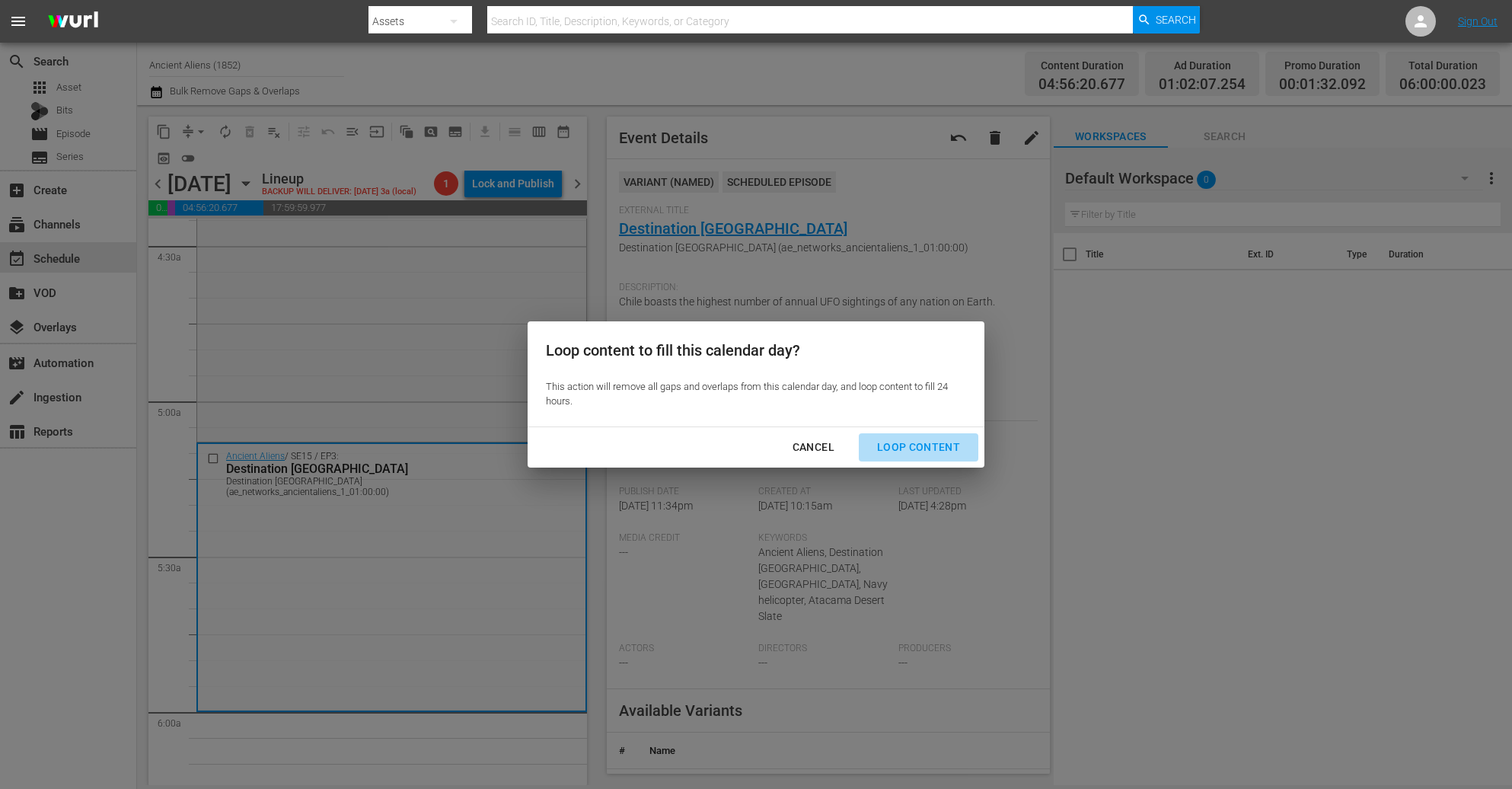
click at [921, 448] on div "Loop Content" at bounding box center [919, 448] width 108 height 19
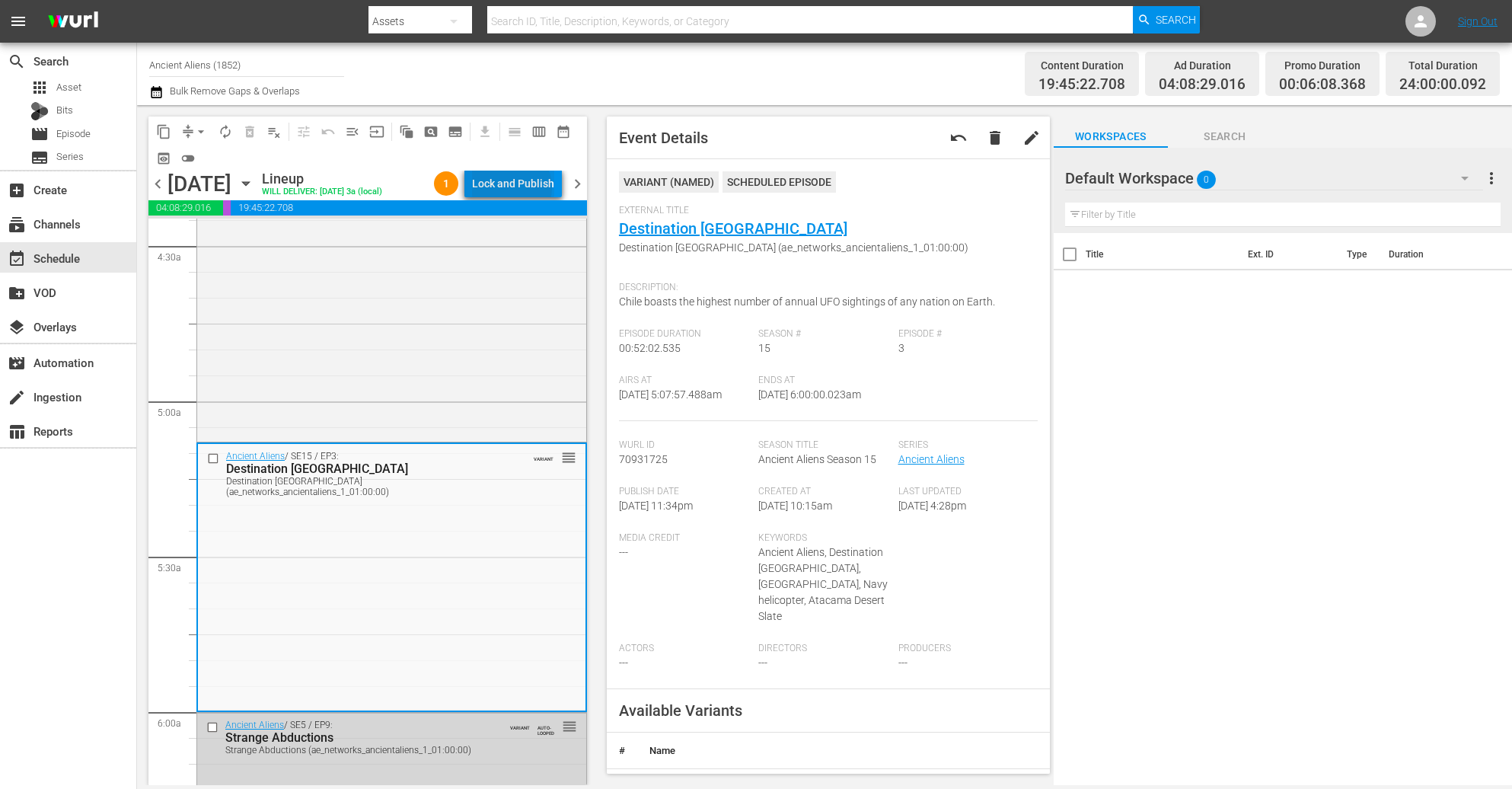
click at [514, 187] on div "Lock and Publish" at bounding box center [513, 184] width 82 height 28
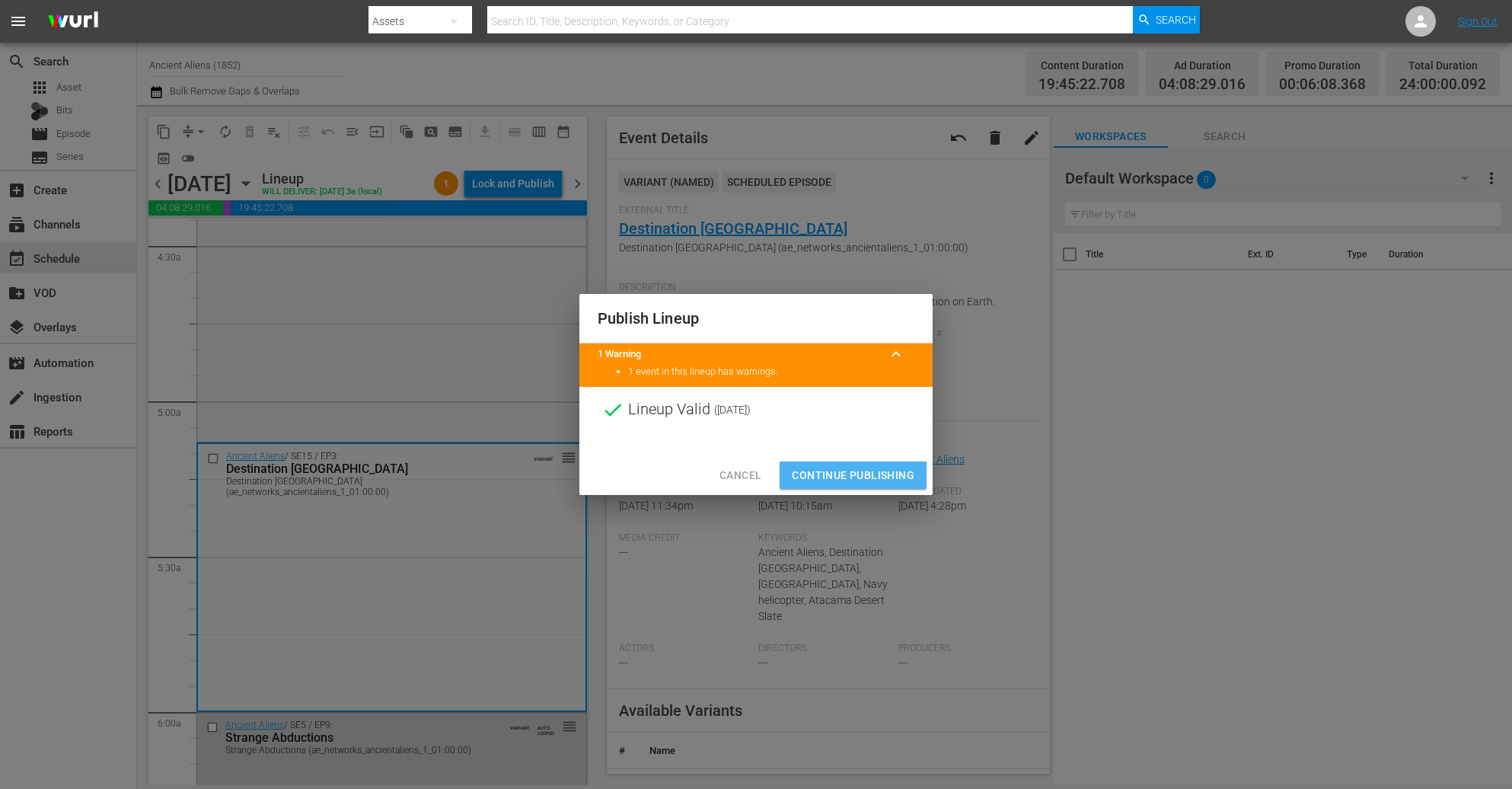
click at [832, 477] on span "Continue Publishing" at bounding box center [853, 476] width 122 height 19
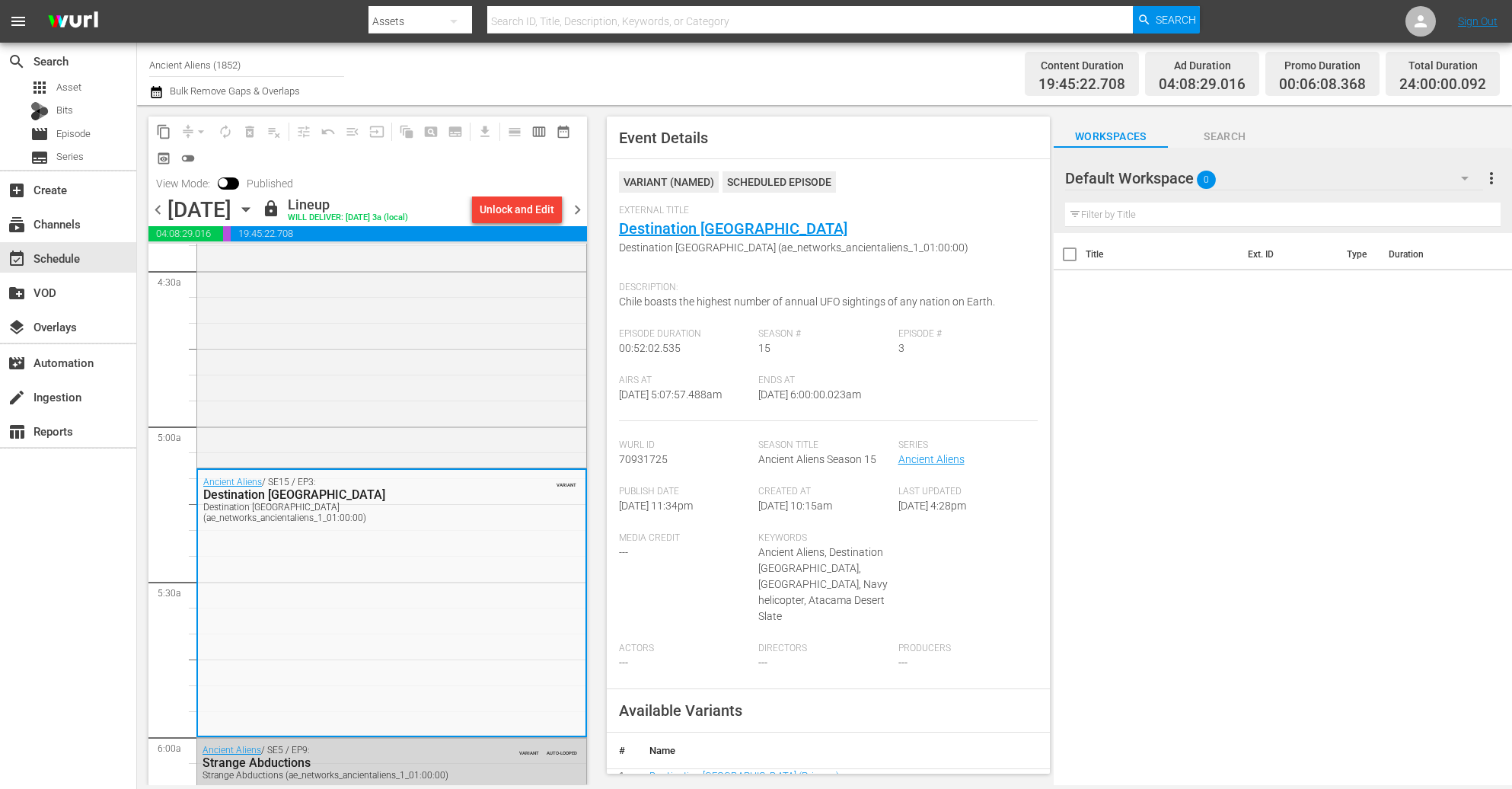
click at [572, 210] on span "chevron_right" at bounding box center [578, 210] width 19 height 19
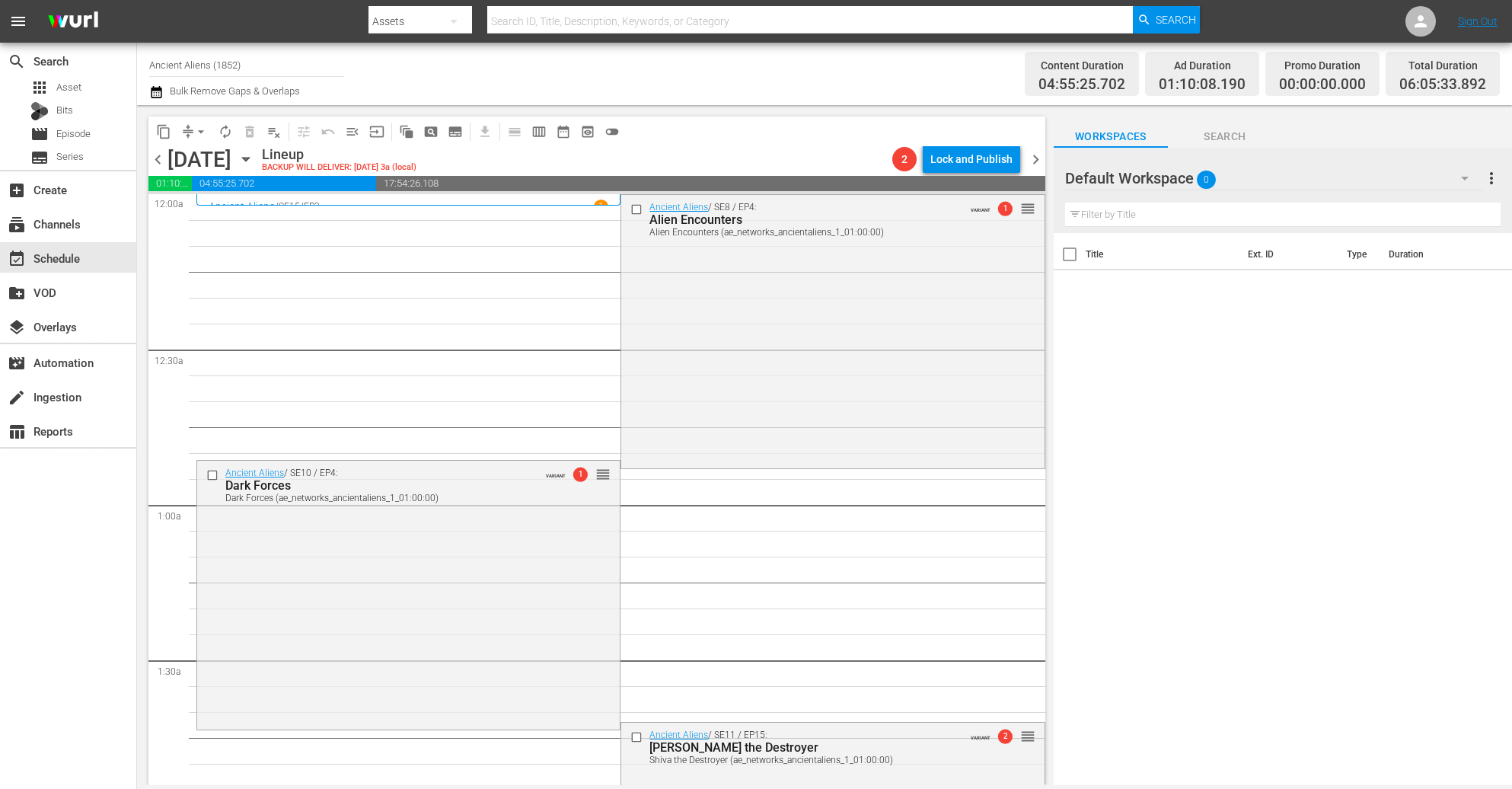
click at [192, 133] on button "arrow_drop_down" at bounding box center [201, 132] width 24 height 24
click at [188, 152] on li "Align to Midnight" at bounding box center [201, 161] width 160 height 25
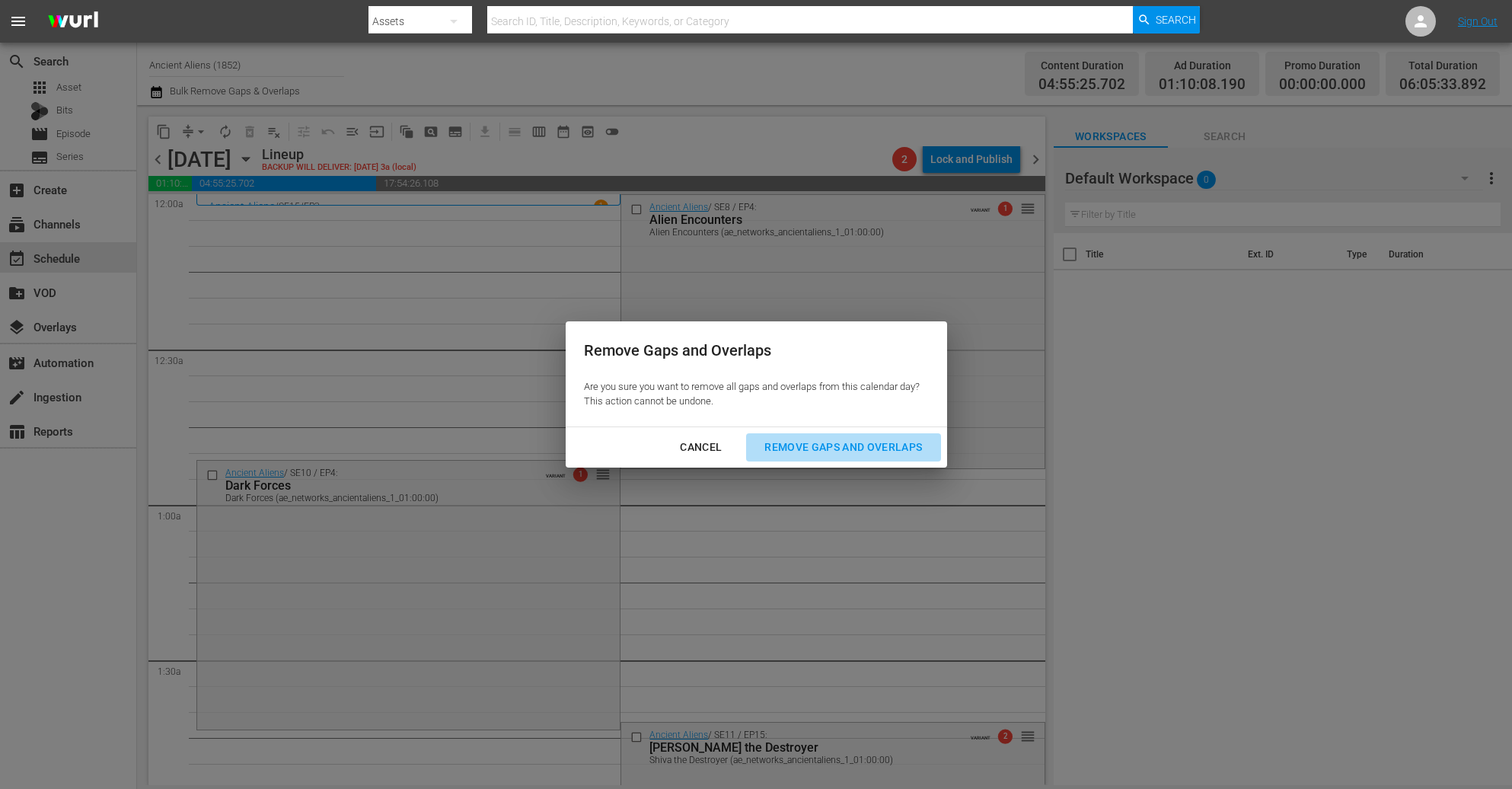
click at [857, 442] on div "Remove Gaps and Overlaps" at bounding box center [843, 448] width 182 height 19
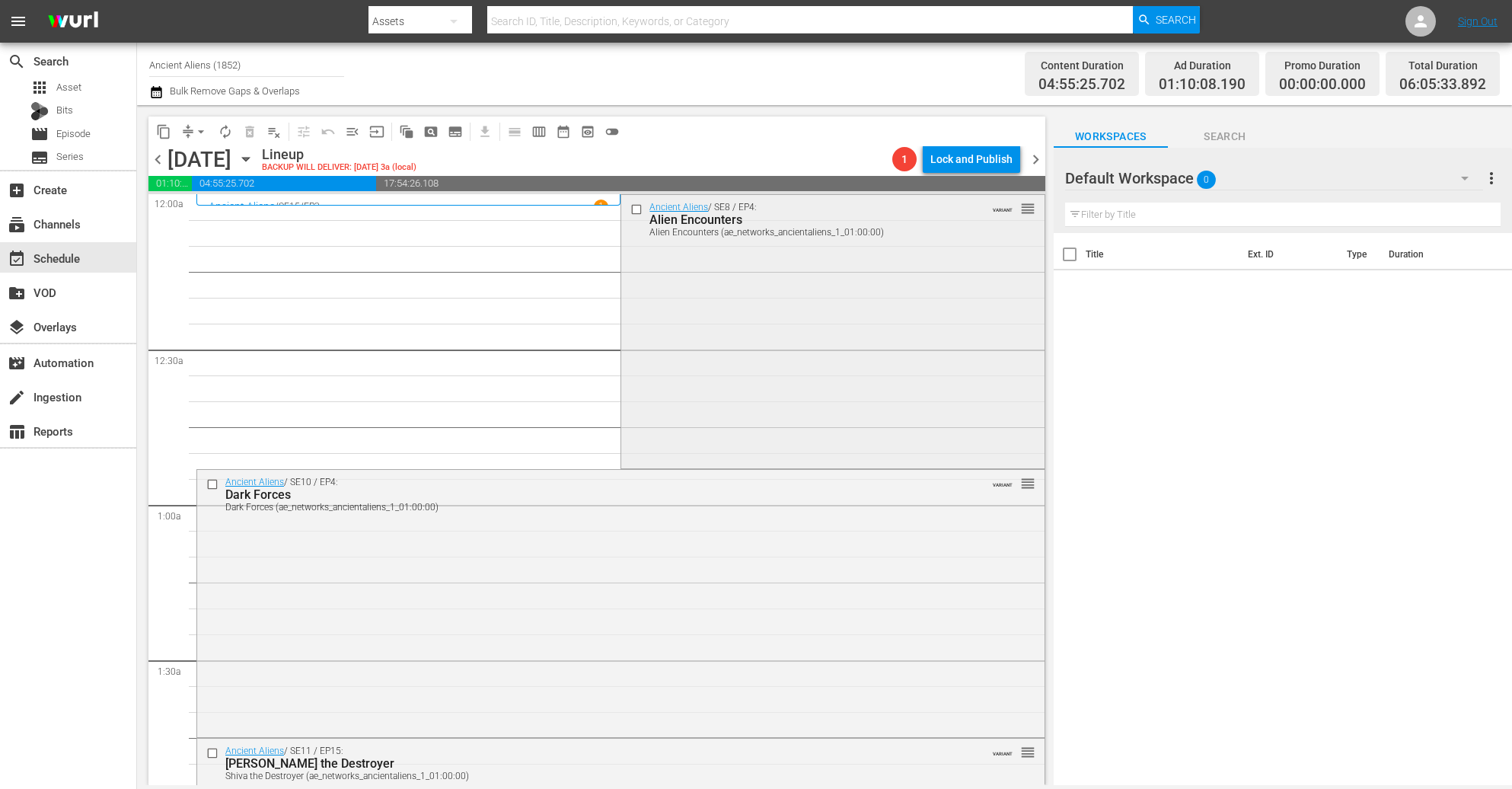
click at [697, 302] on div "Ancient Aliens / SE8 / EP4: Alien Encounters Alien Encounters (ae_networks_anci…" at bounding box center [832, 331] width 422 height 271
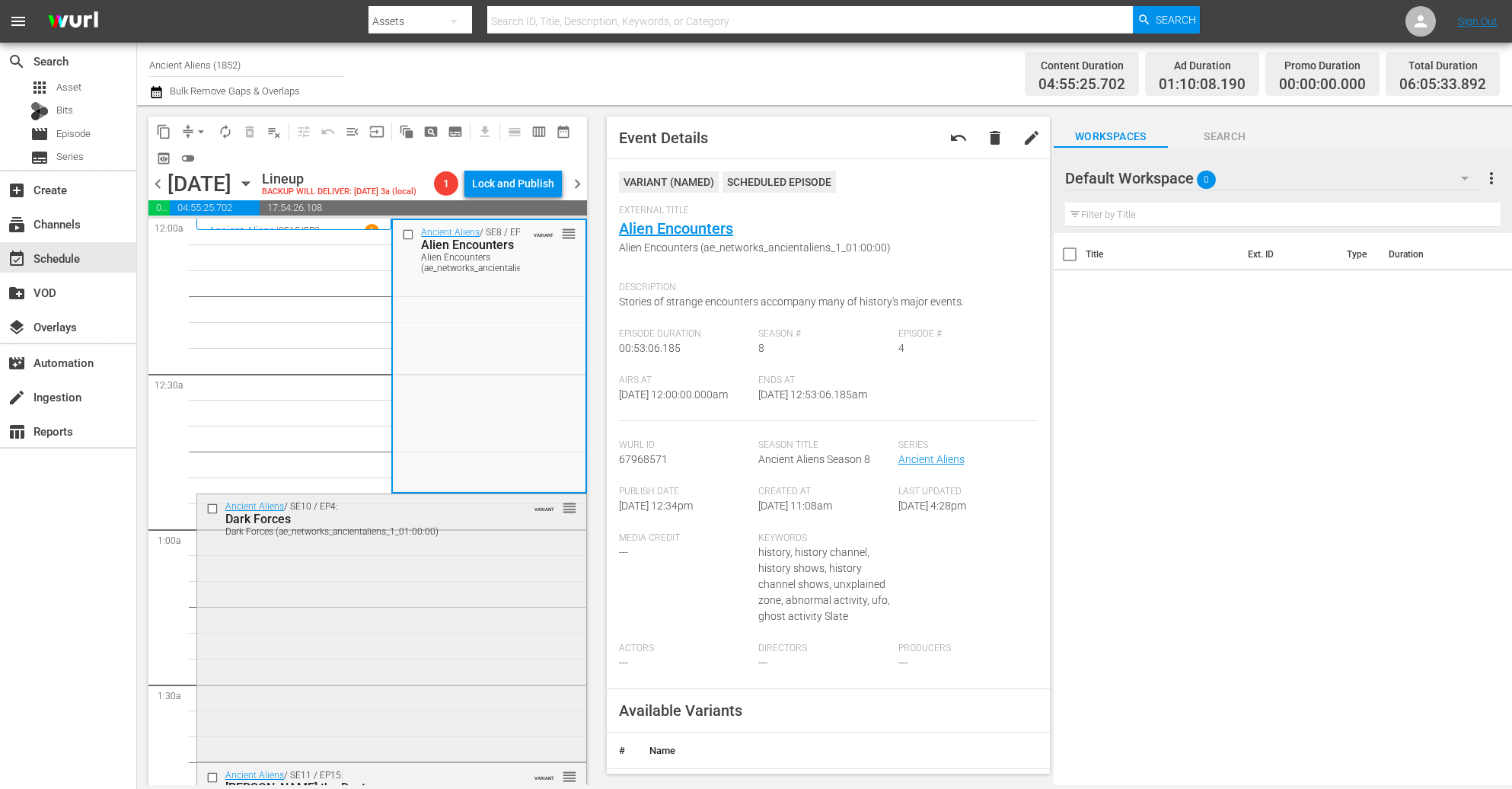
click at [421, 693] on div "Ancient Aliens / SE10 / EP4: Dark Forces Dark Forces (ae_networks_ancientaliens…" at bounding box center [391, 627] width 389 height 265
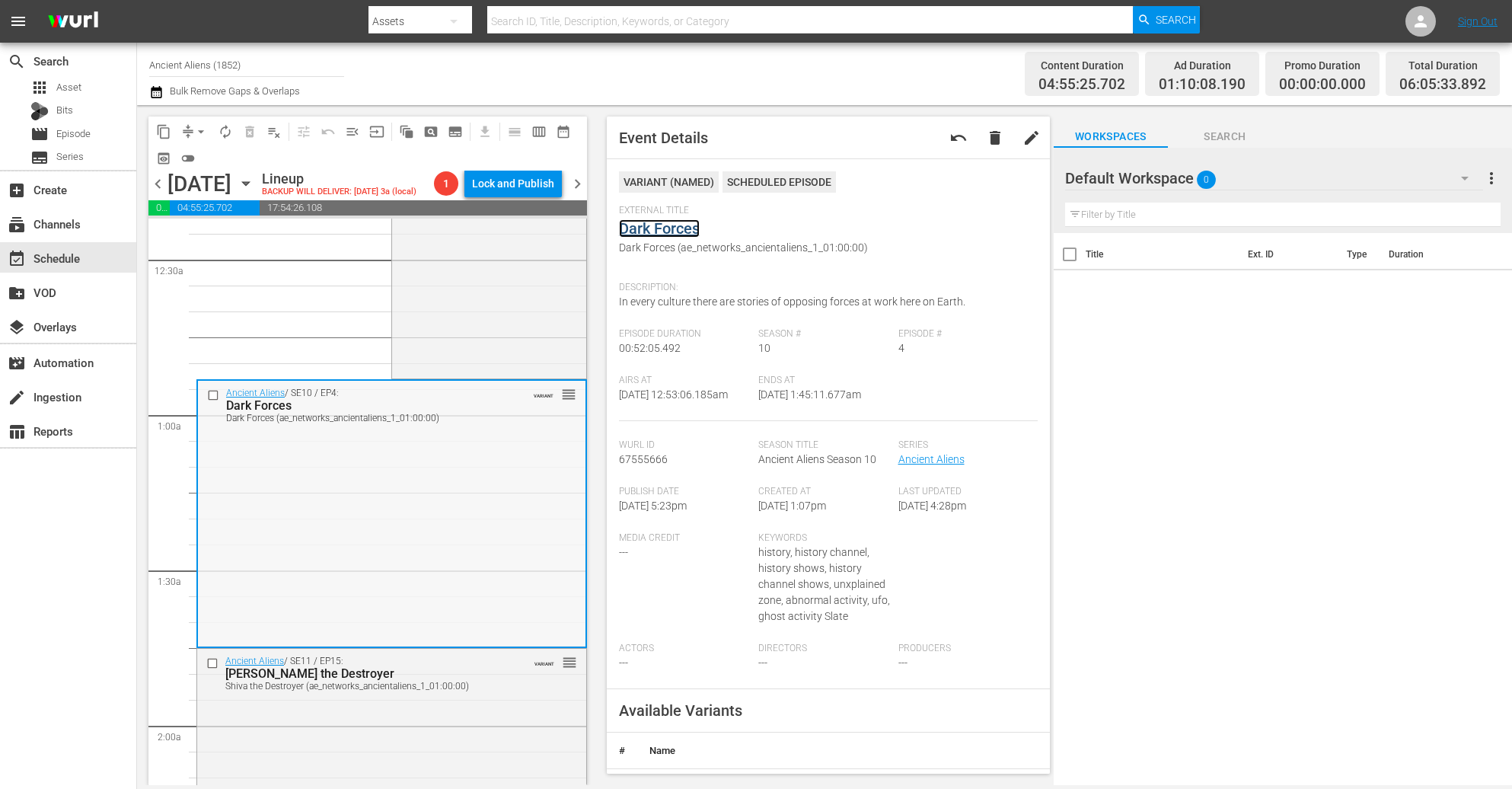
scroll to position [228, 0]
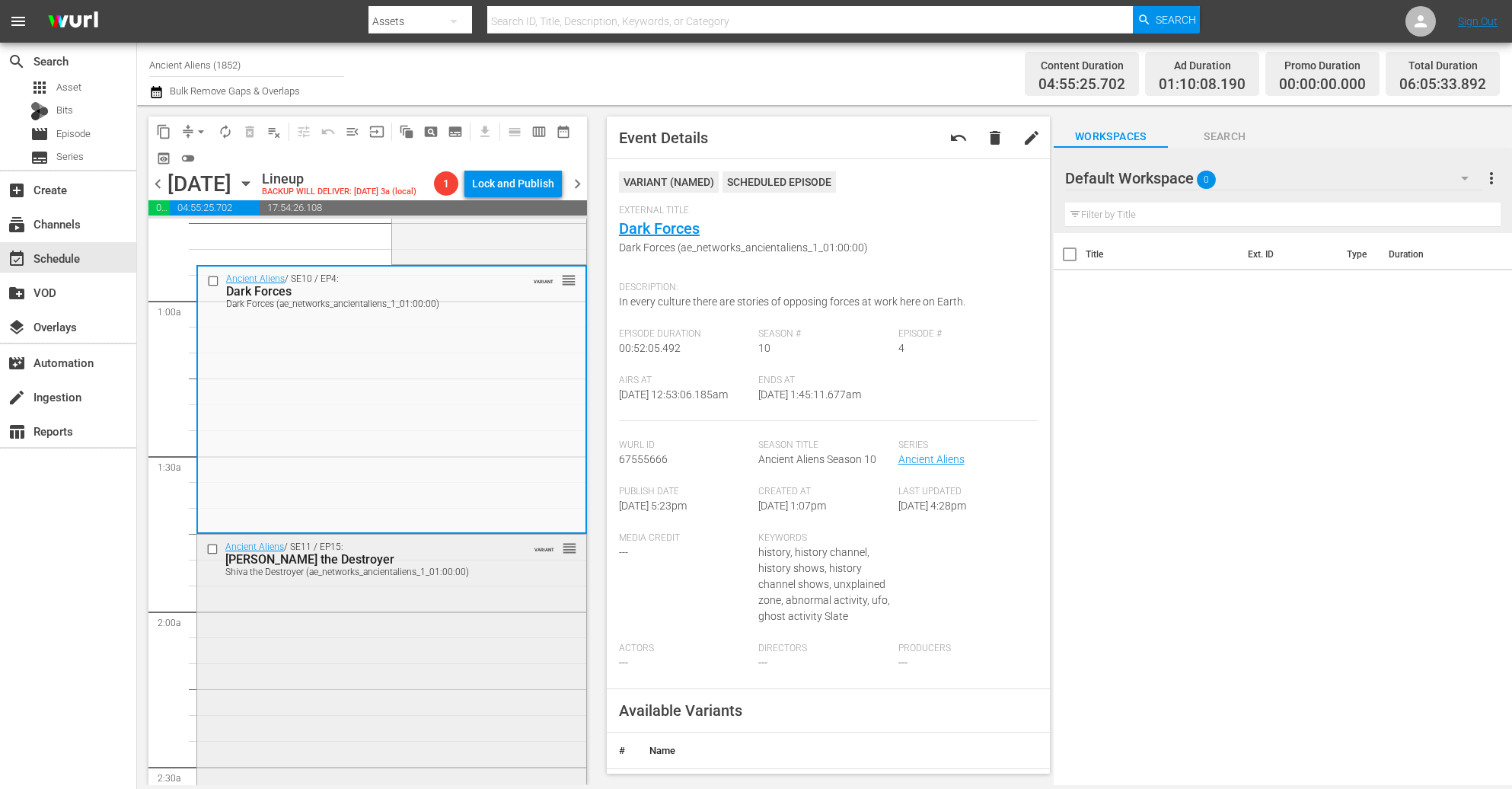
click at [409, 554] on div "Shiva the Destroyer" at bounding box center [367, 559] width 284 height 15
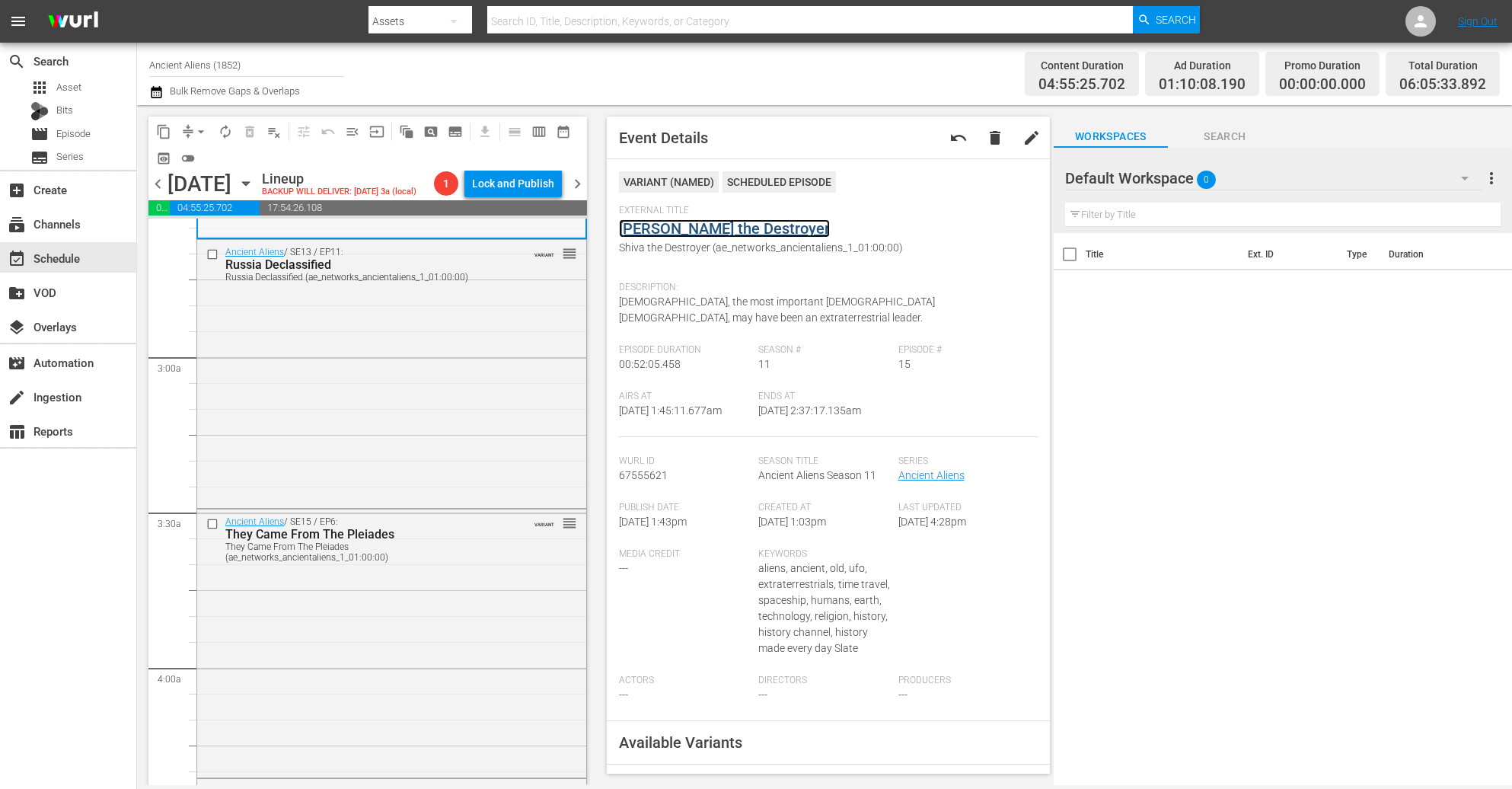
scroll to position [800, 0]
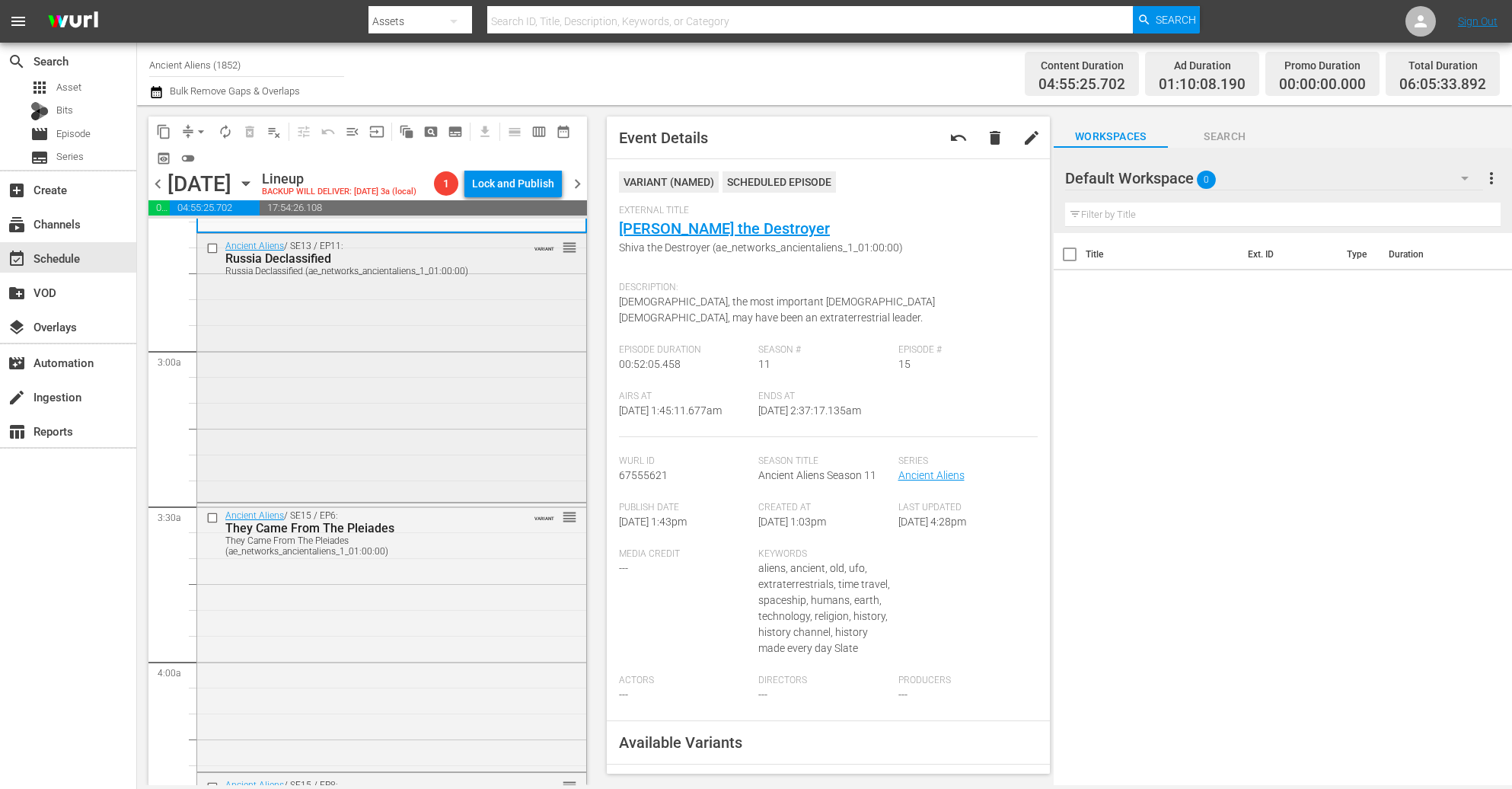
click at [461, 394] on div "Ancient Aliens / SE13 / EP11: Russia Declassified Russia Declassified (ae_netwo…" at bounding box center [391, 365] width 389 height 265
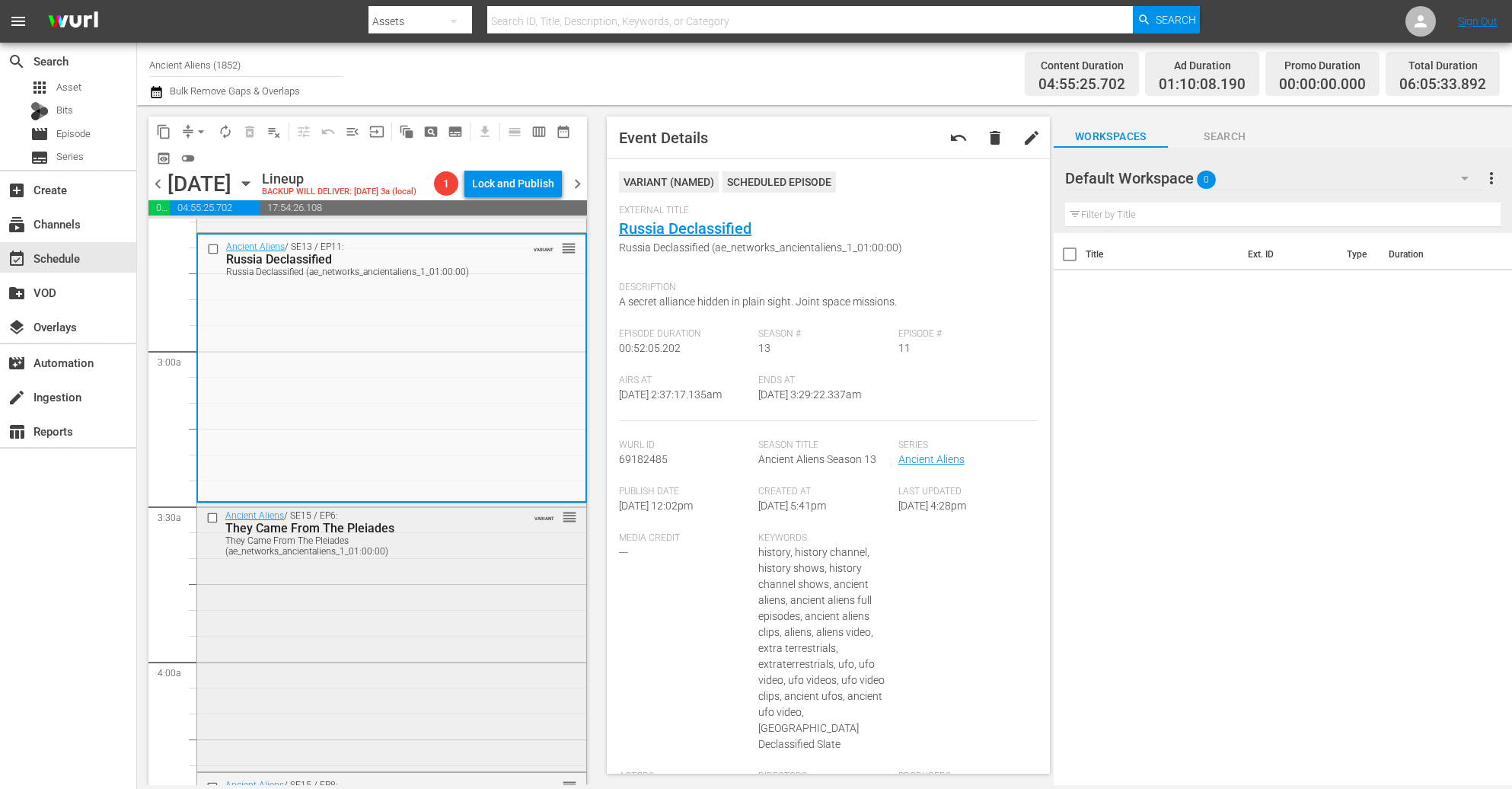
click at [415, 603] on div "Ancient Aliens / SE15 / EP6: They Came From The Pleiades They Came From The Ple…" at bounding box center [391, 635] width 389 height 265
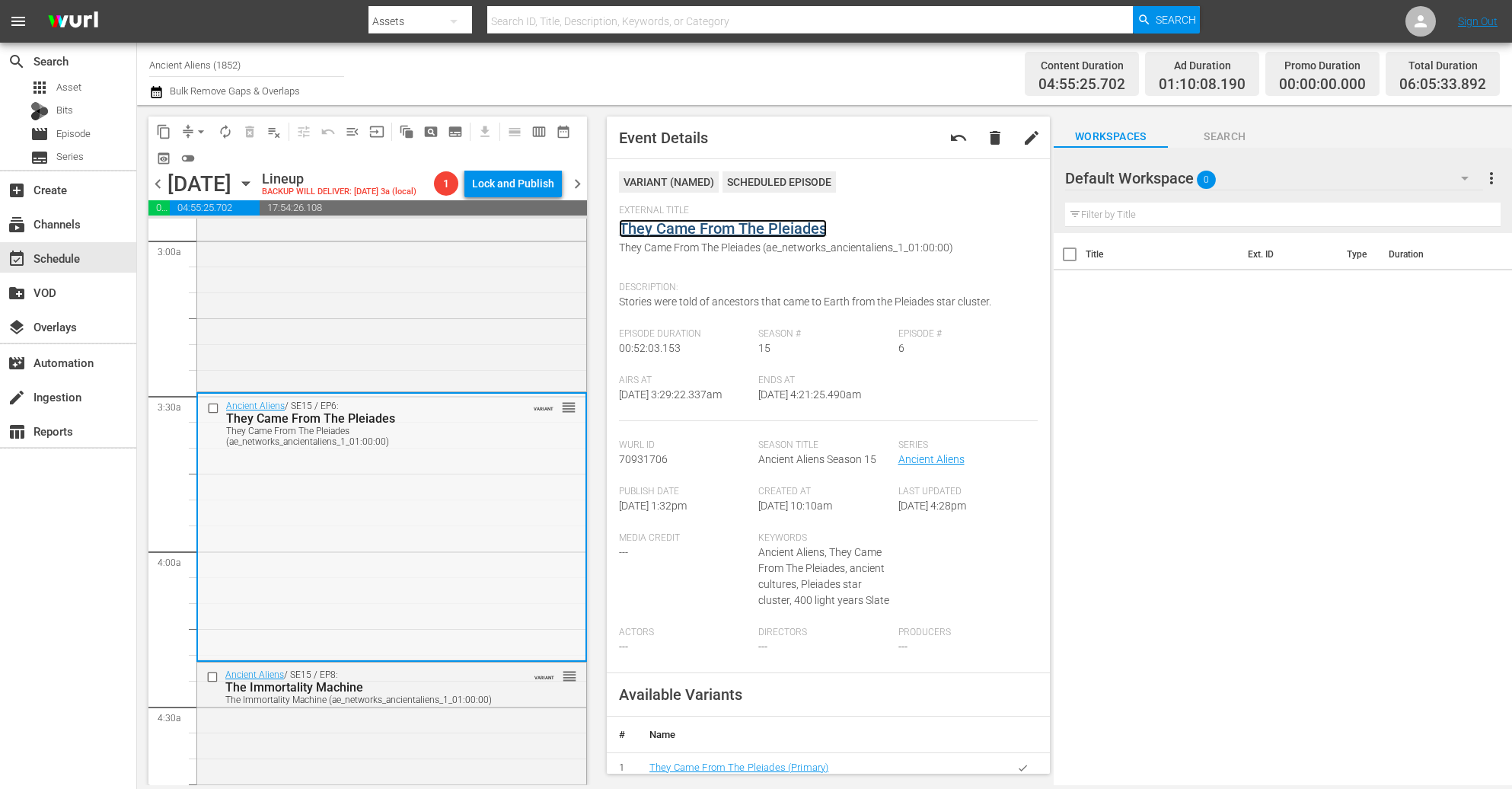
scroll to position [1143, 0]
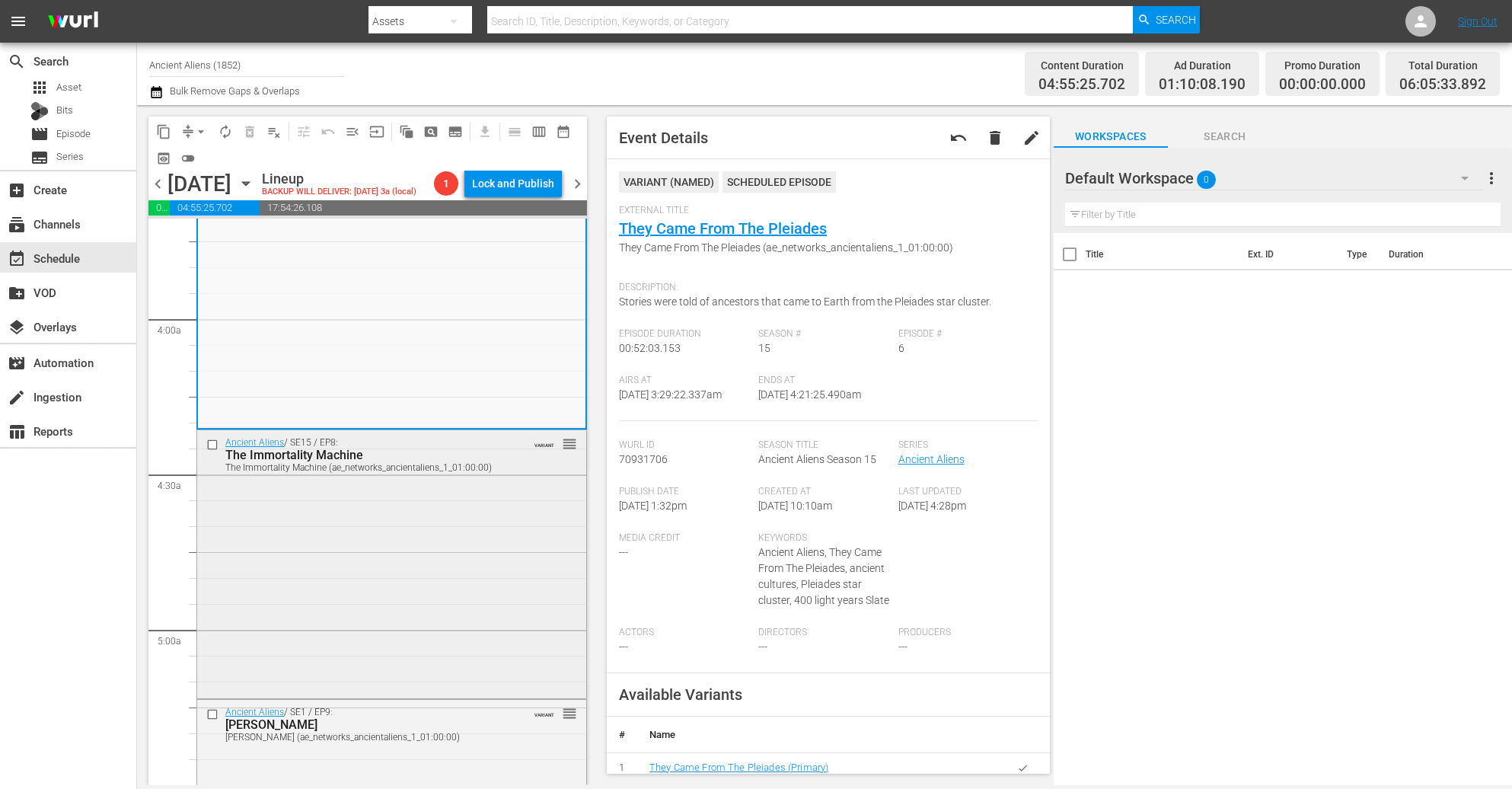
click at [476, 535] on div "Ancient Aliens / SE15 / EP8: The Immortality Machine The Immortality Machine (a…" at bounding box center [391, 562] width 389 height 265
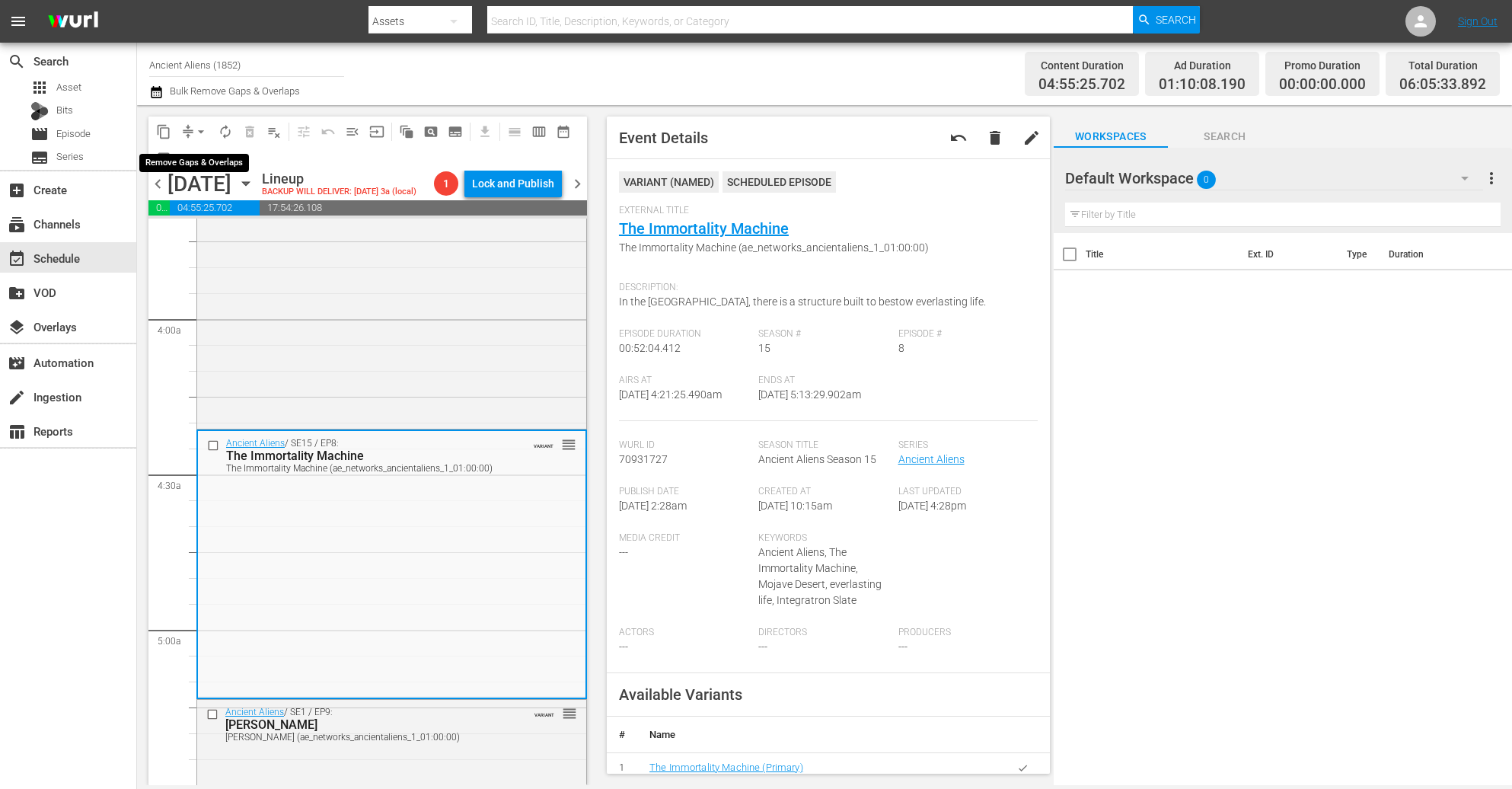
click at [201, 134] on span "arrow_drop_down" at bounding box center [201, 132] width 16 height 16
click at [195, 170] on li "Align to Midnight" at bounding box center [201, 161] width 160 height 25
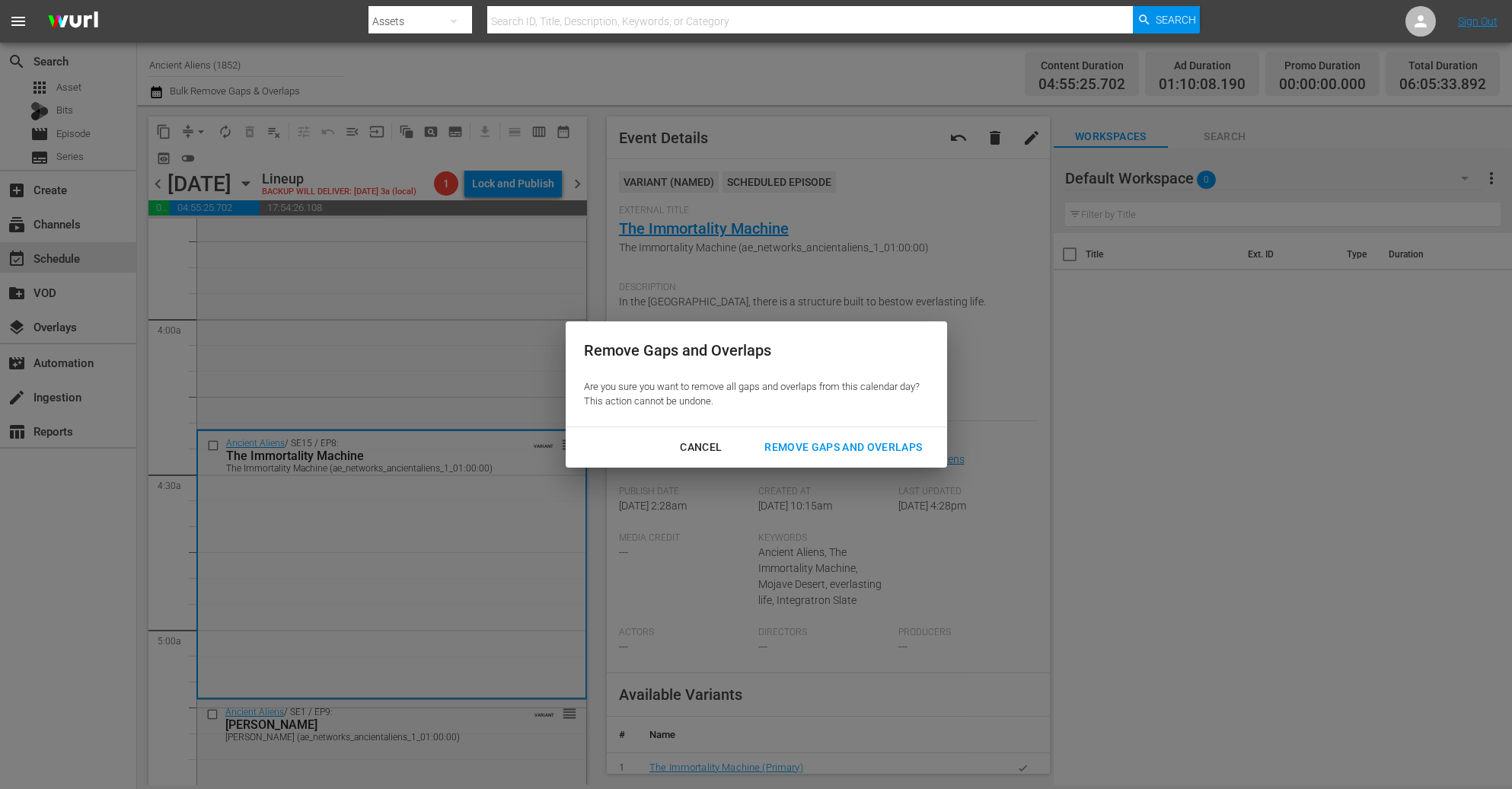
click at [853, 446] on div "Remove Gaps and Overlaps" at bounding box center [843, 448] width 182 height 19
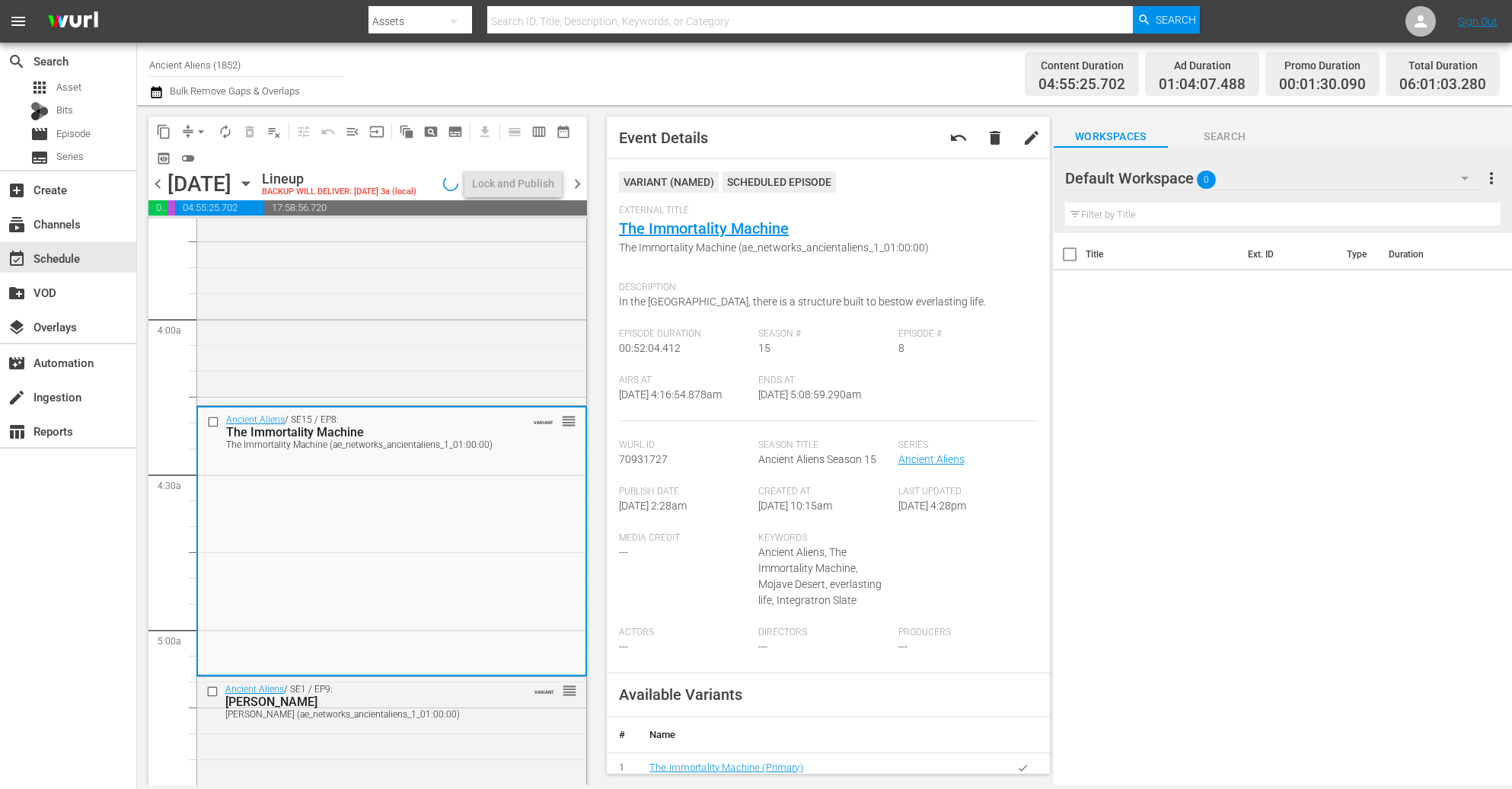
scroll to position [1116, 0]
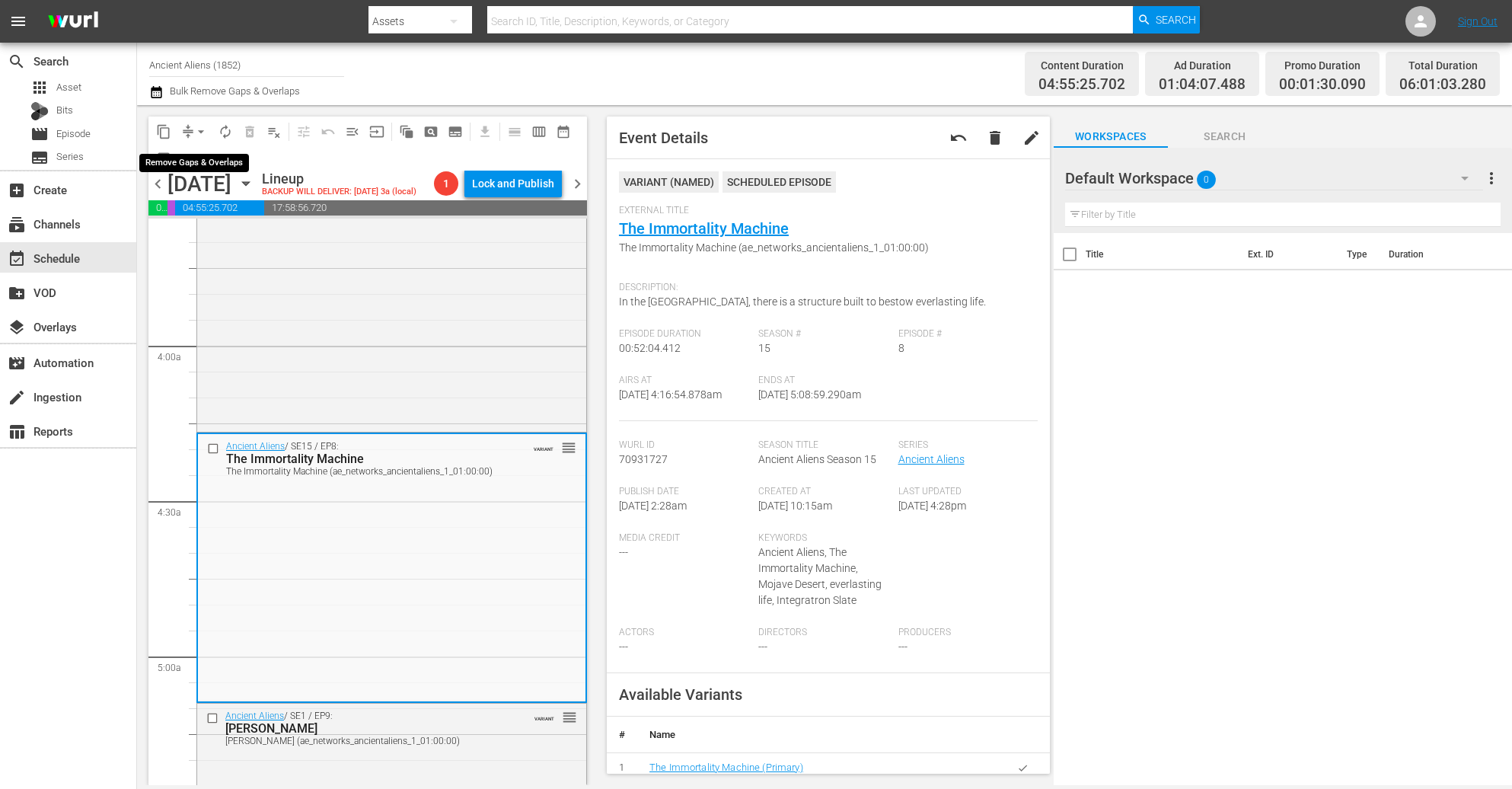
click at [195, 130] on span "arrow_drop_down" at bounding box center [201, 132] width 16 height 16
click at [210, 165] on li "Align to Midnight" at bounding box center [201, 161] width 160 height 25
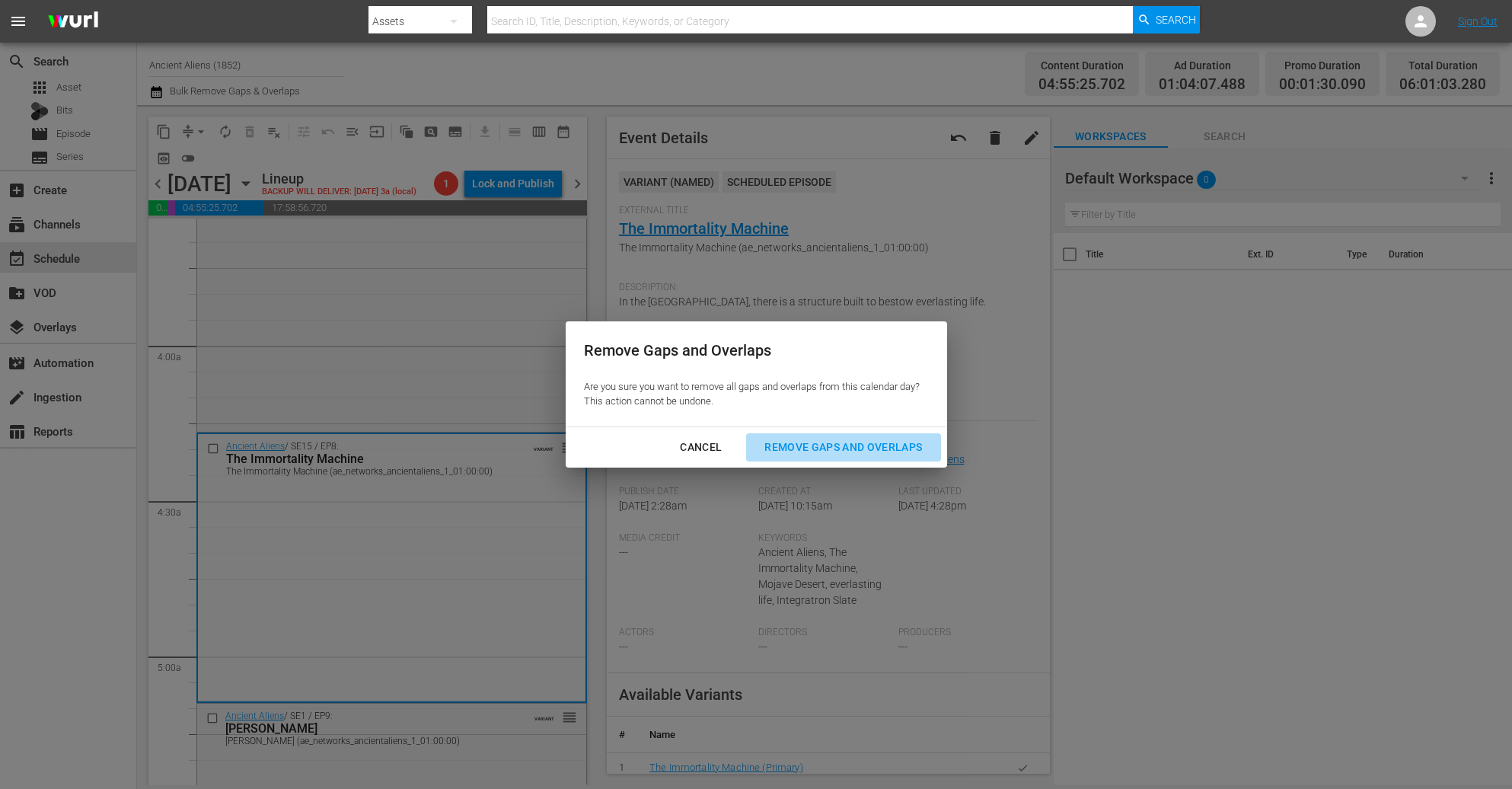
click at [822, 452] on div "Remove Gaps and Overlaps" at bounding box center [843, 448] width 182 height 19
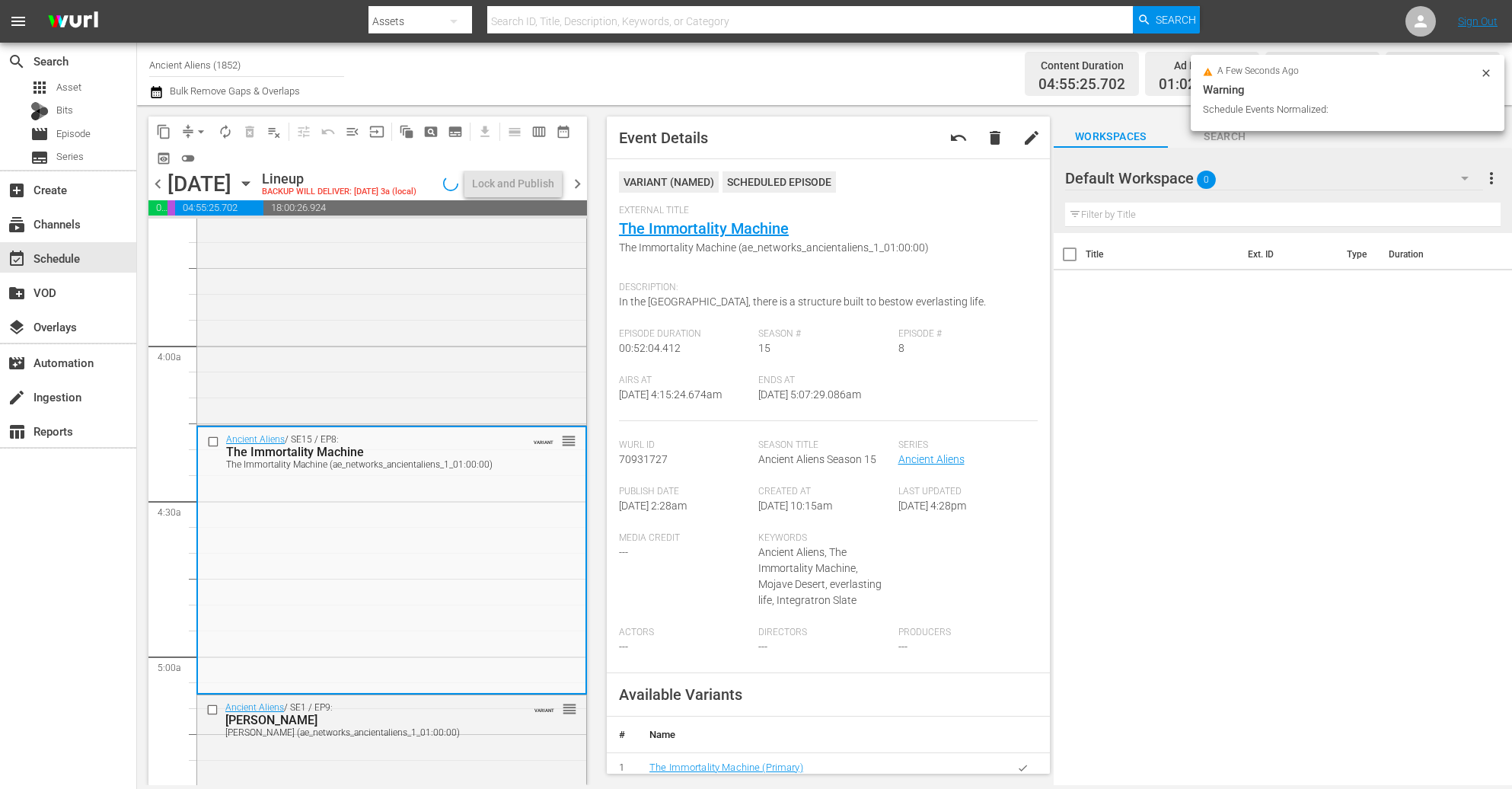
scroll to position [1091, 0]
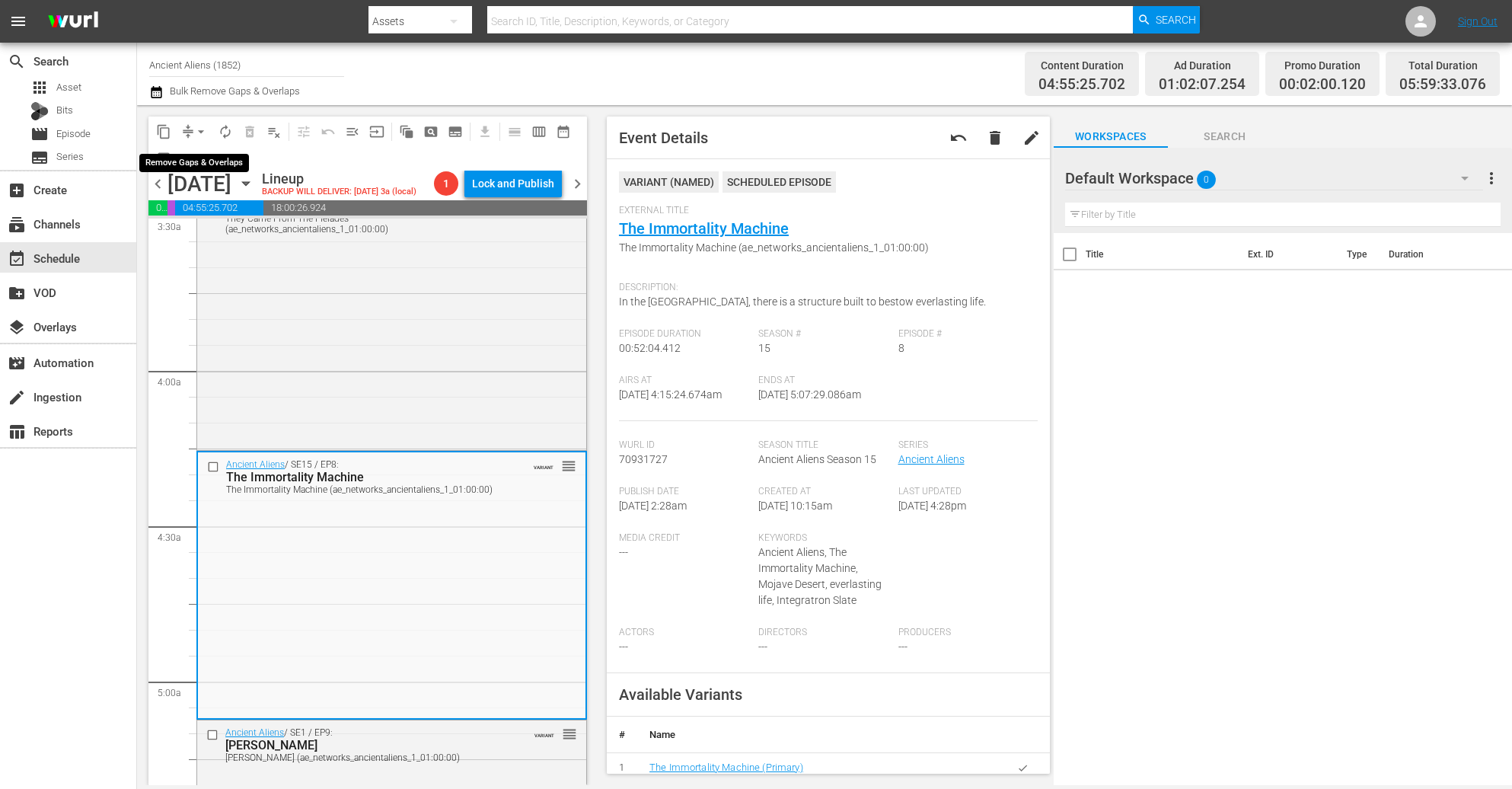
click at [192, 127] on button "arrow_drop_down" at bounding box center [201, 132] width 24 height 24
click at [201, 161] on li "Align to Midnight" at bounding box center [201, 161] width 160 height 25
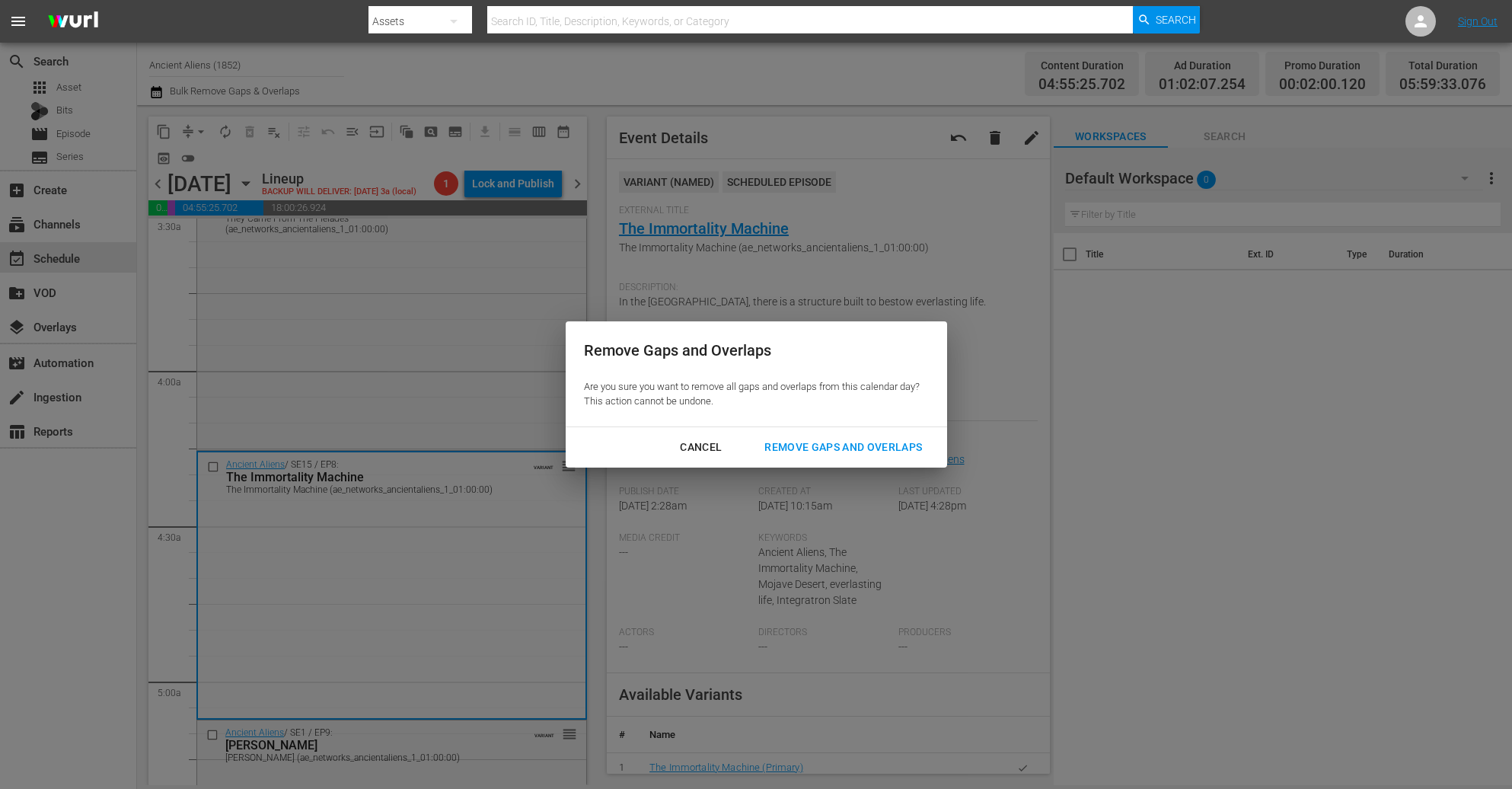
click at [850, 437] on button "Remove Gaps and Overlaps" at bounding box center [843, 447] width 194 height 28
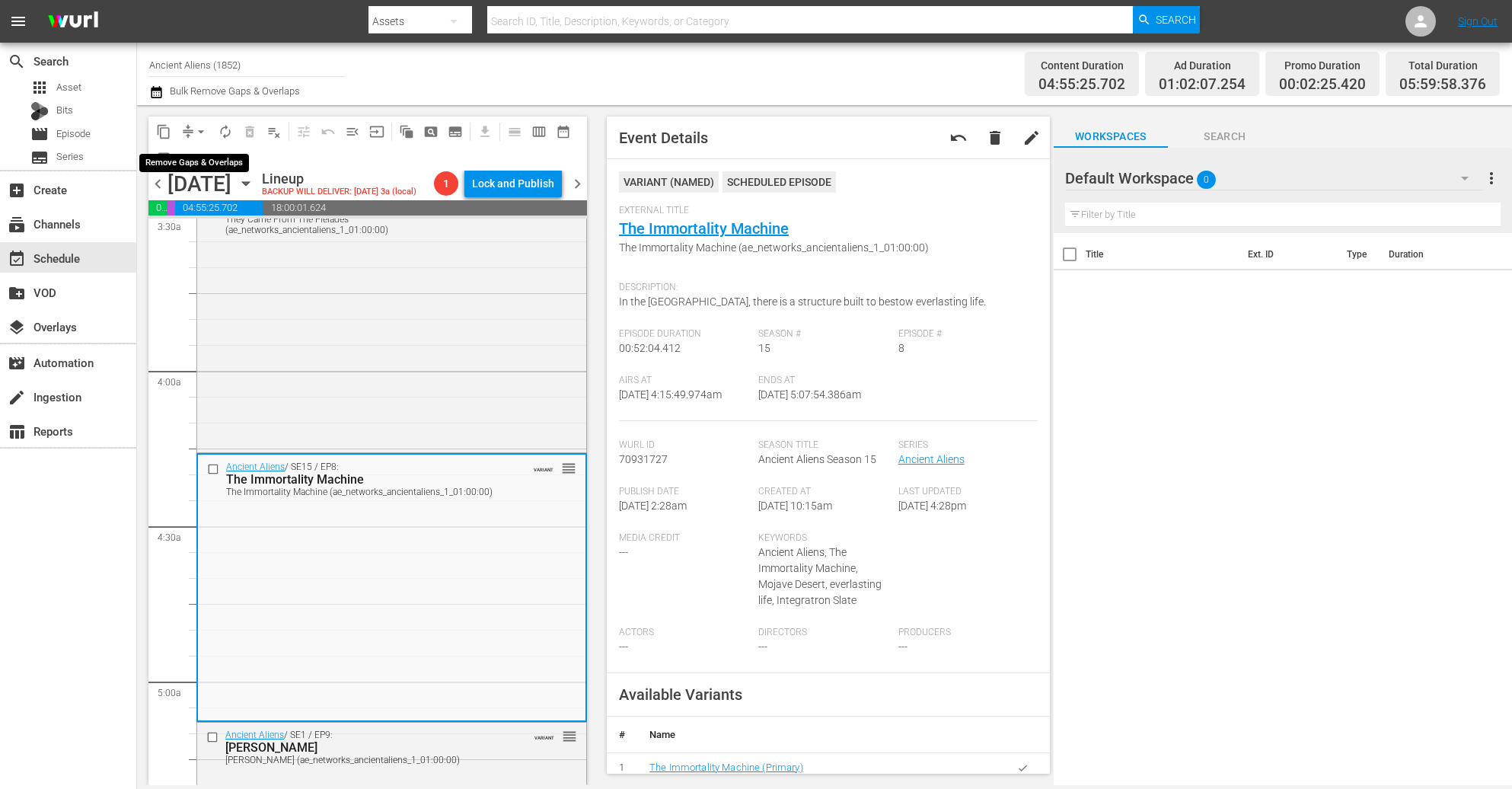
click at [196, 131] on span "arrow_drop_down" at bounding box center [201, 132] width 16 height 16
click at [199, 161] on li "Align to Midnight" at bounding box center [201, 161] width 160 height 25
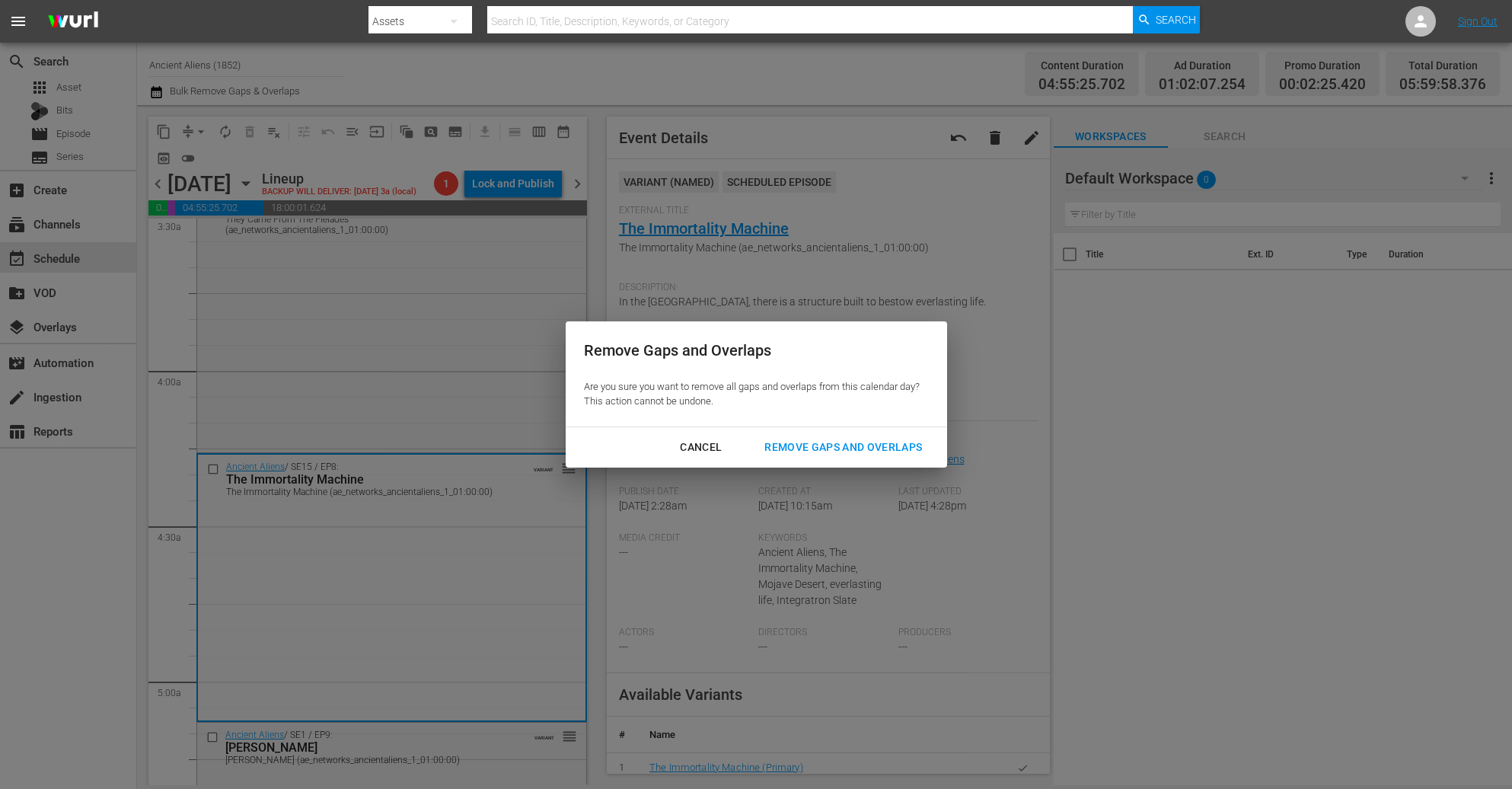
click at [834, 439] on div "Remove Gaps and Overlaps" at bounding box center [843, 448] width 182 height 19
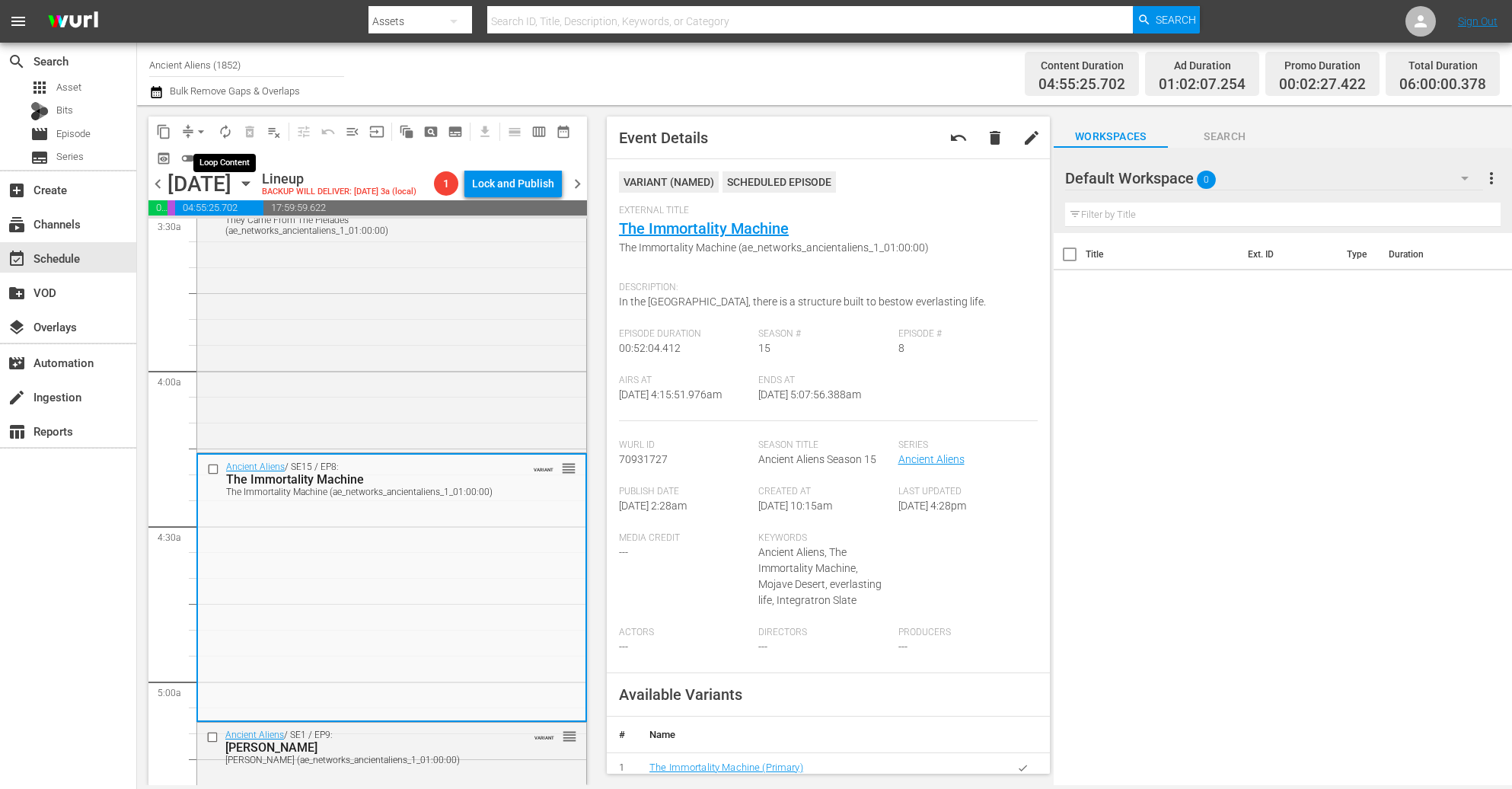
click at [228, 130] on span "autorenew_outlined" at bounding box center [226, 132] width 16 height 16
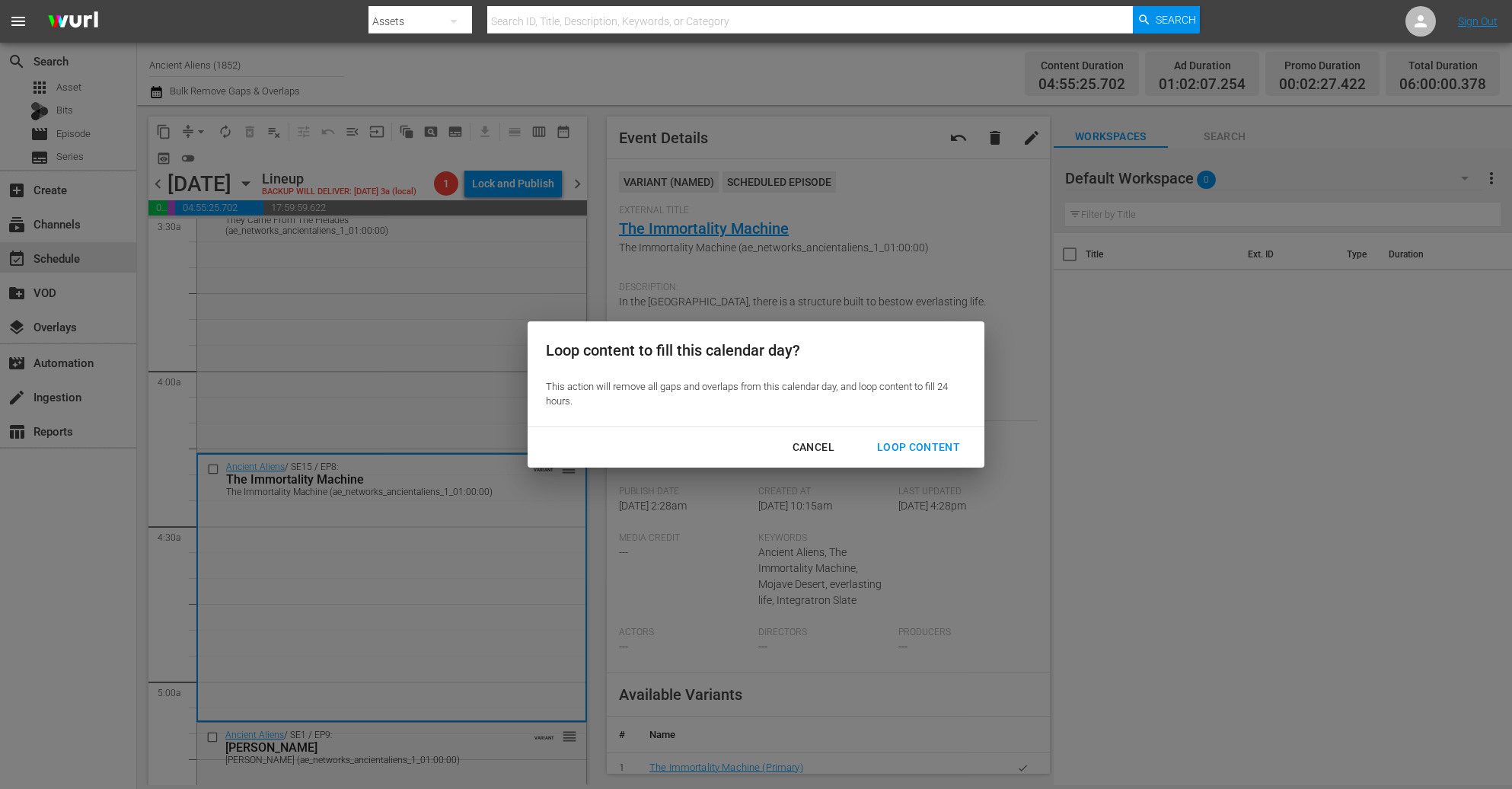
click at [938, 439] on div "Loop Content" at bounding box center [919, 448] width 108 height 19
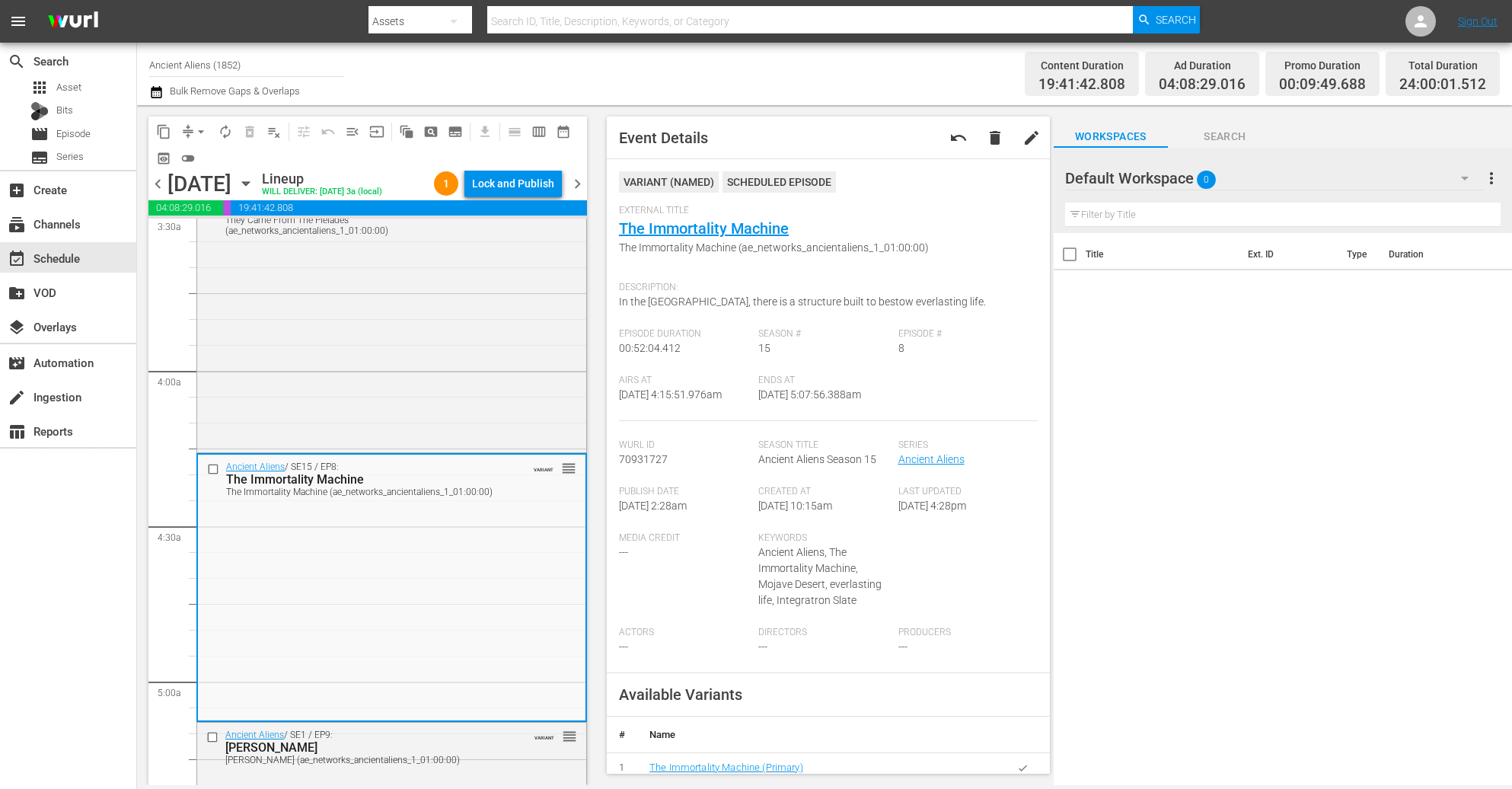
click at [759, 78] on div "Channel Title Ancient Aliens (1852) Bulk Remove Gaps & Overlaps" at bounding box center [518, 74] width 737 height 55
click at [494, 177] on div "Lock and Publish" at bounding box center [513, 184] width 82 height 28
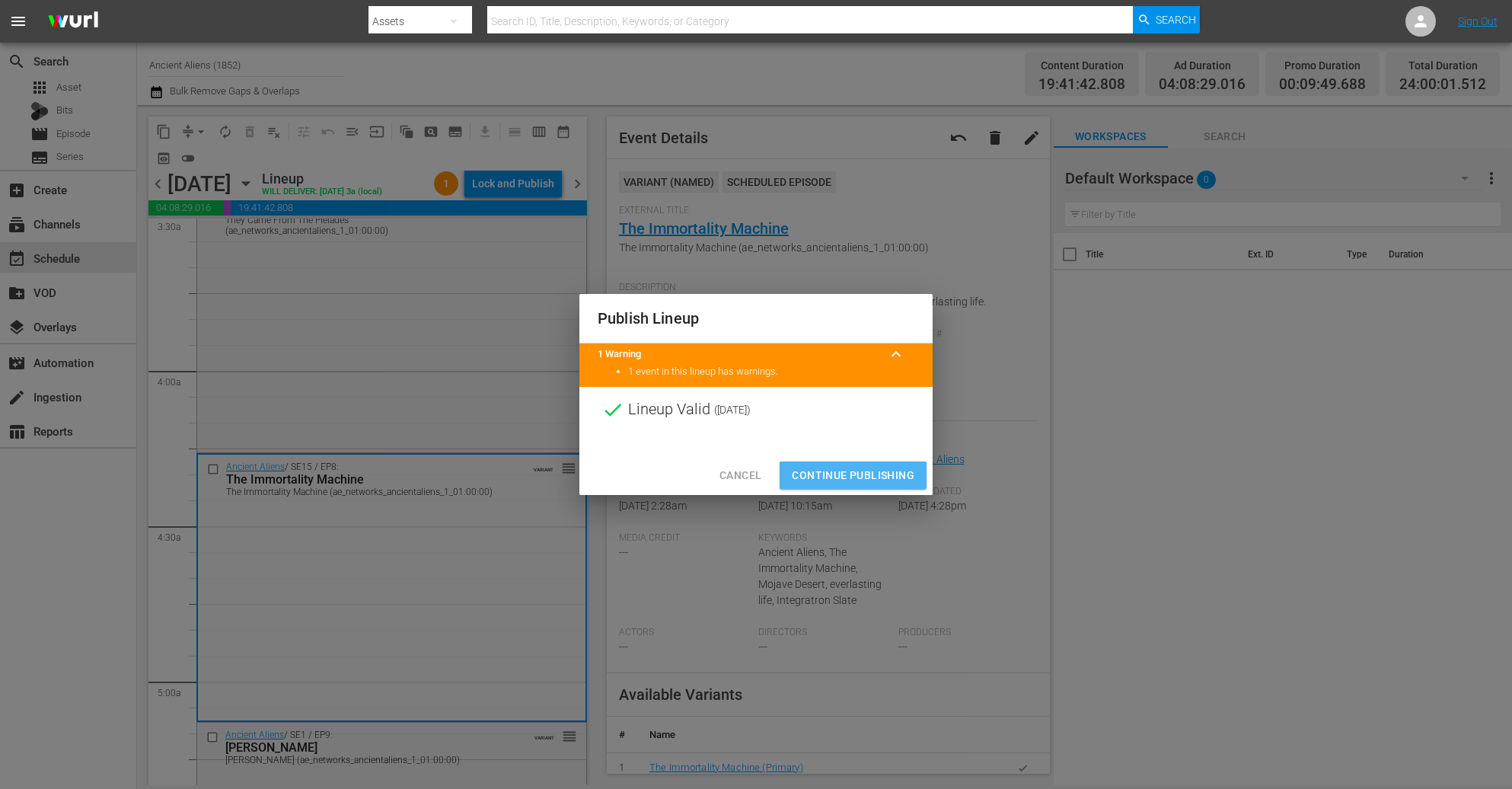
click at [880, 485] on button "Continue Publishing" at bounding box center [853, 476] width 147 height 28
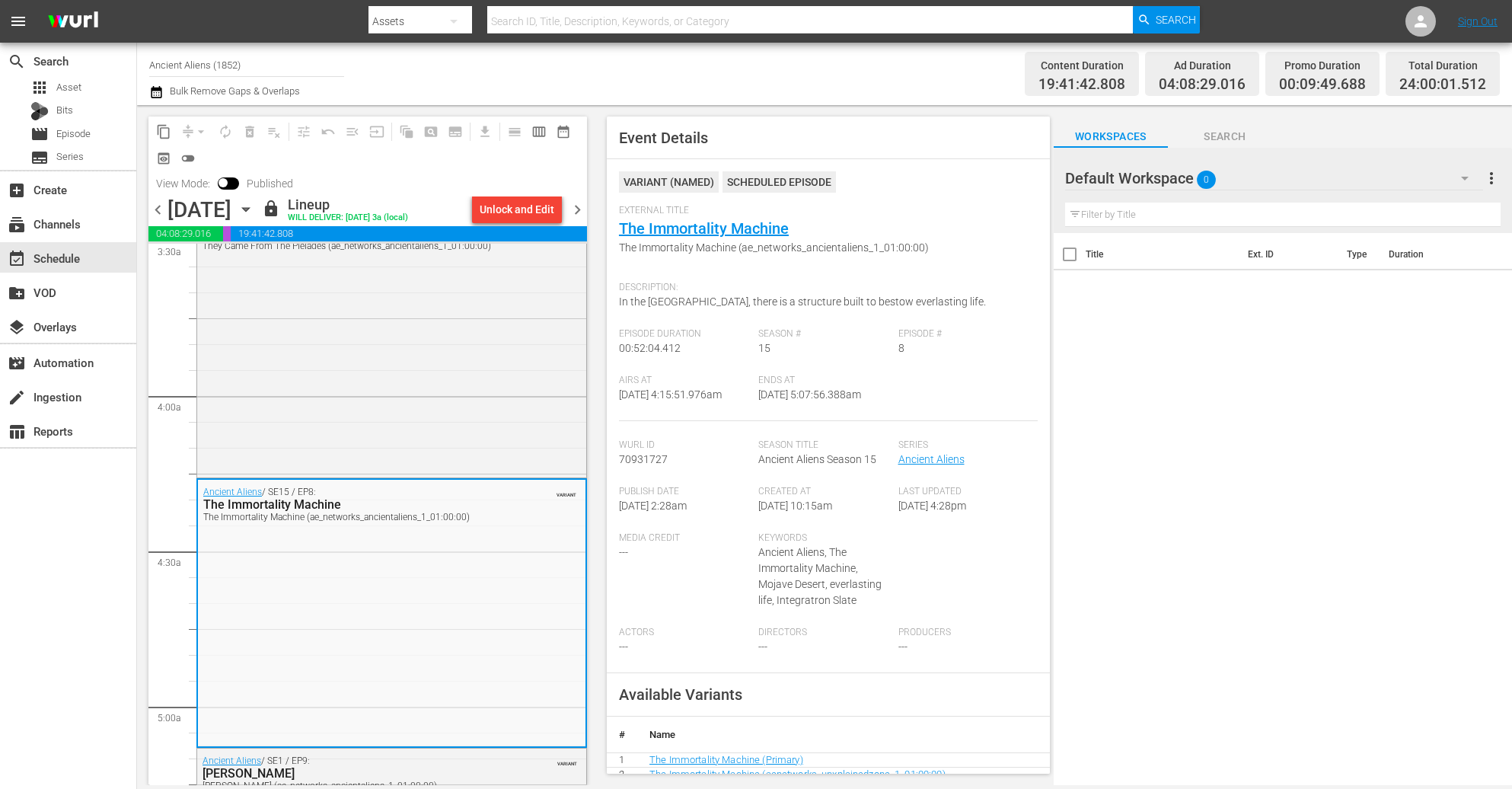
click at [268, 64] on input "Ancient Aliens (1852)" at bounding box center [246, 65] width 195 height 36
drag, startPoint x: 261, startPoint y: 60, endPoint x: -190, endPoint y: 23, distance: 452.5
click at [0, 23] on html "menu Search By Assets Search ID, Title, Description, Keywords, or Category Sear…" at bounding box center [756, 394] width 1512 height 789
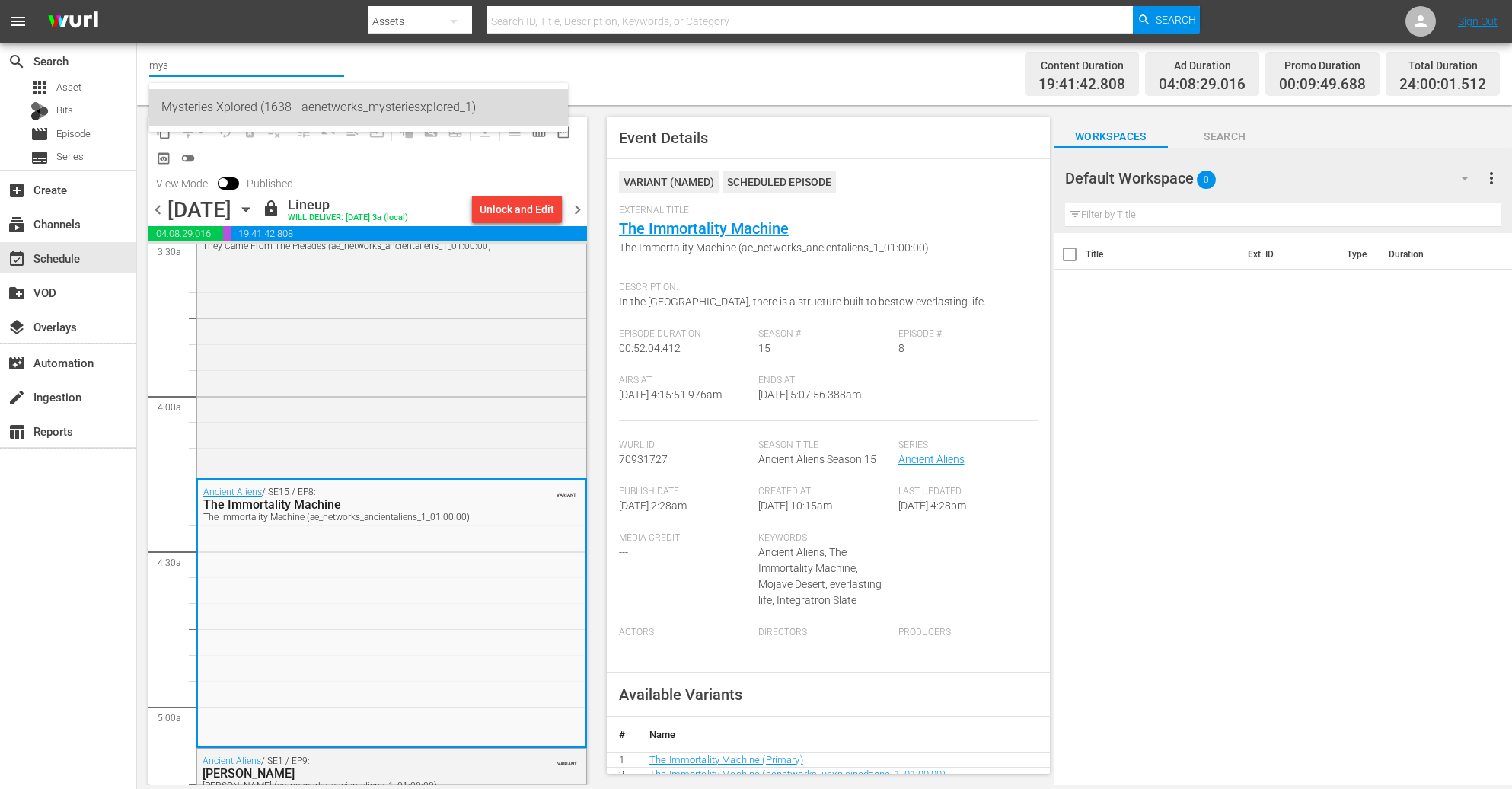
click at [320, 110] on div "Mysteries Xplored (1638 - aenetworks_mysteriesxplored_1)" at bounding box center [358, 108] width 395 height 36
type input "Mysteries Xplored (1638 - aenetworks_mysteriesxplored_1)"
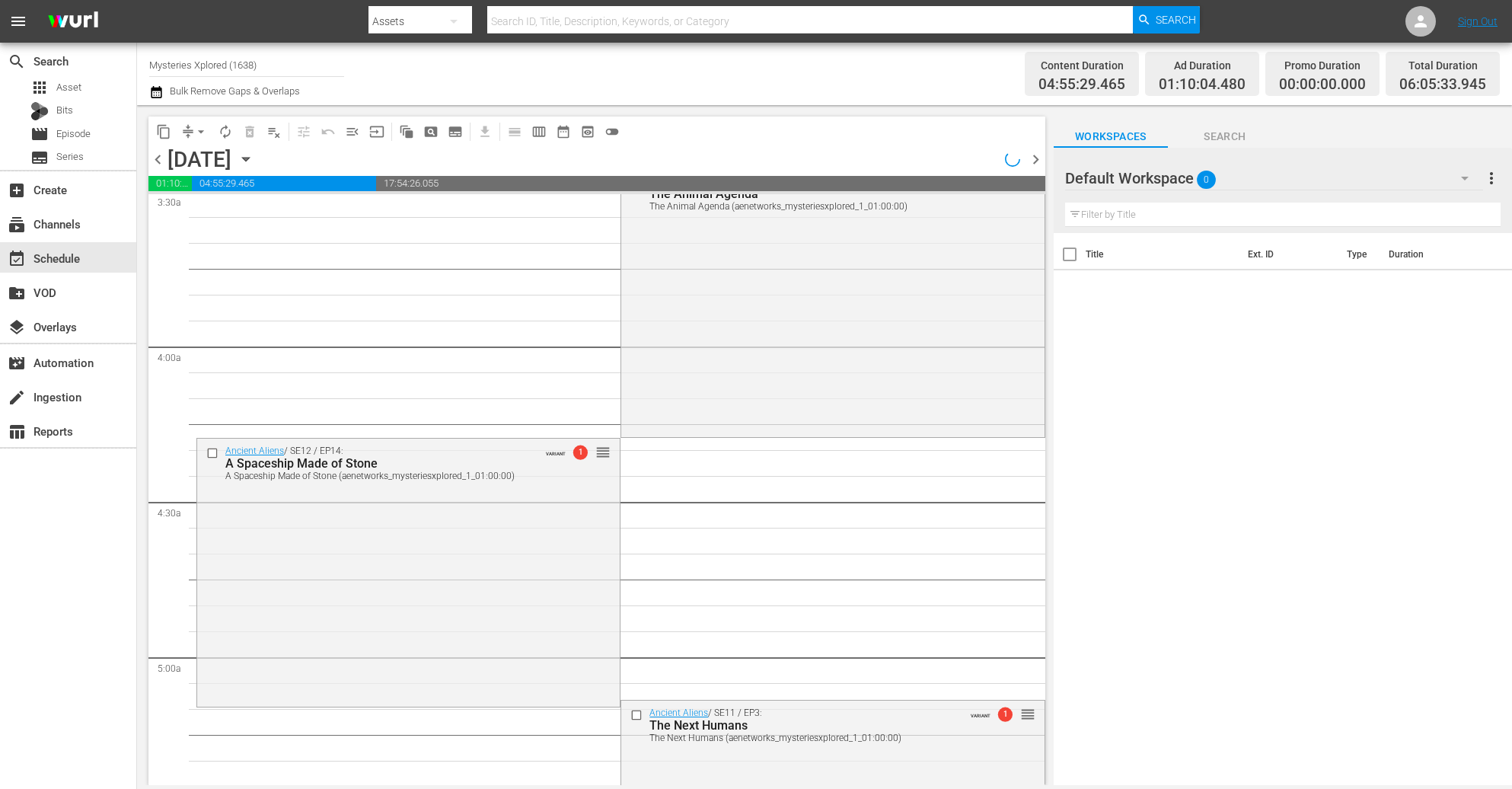
scroll to position [1143, 0]
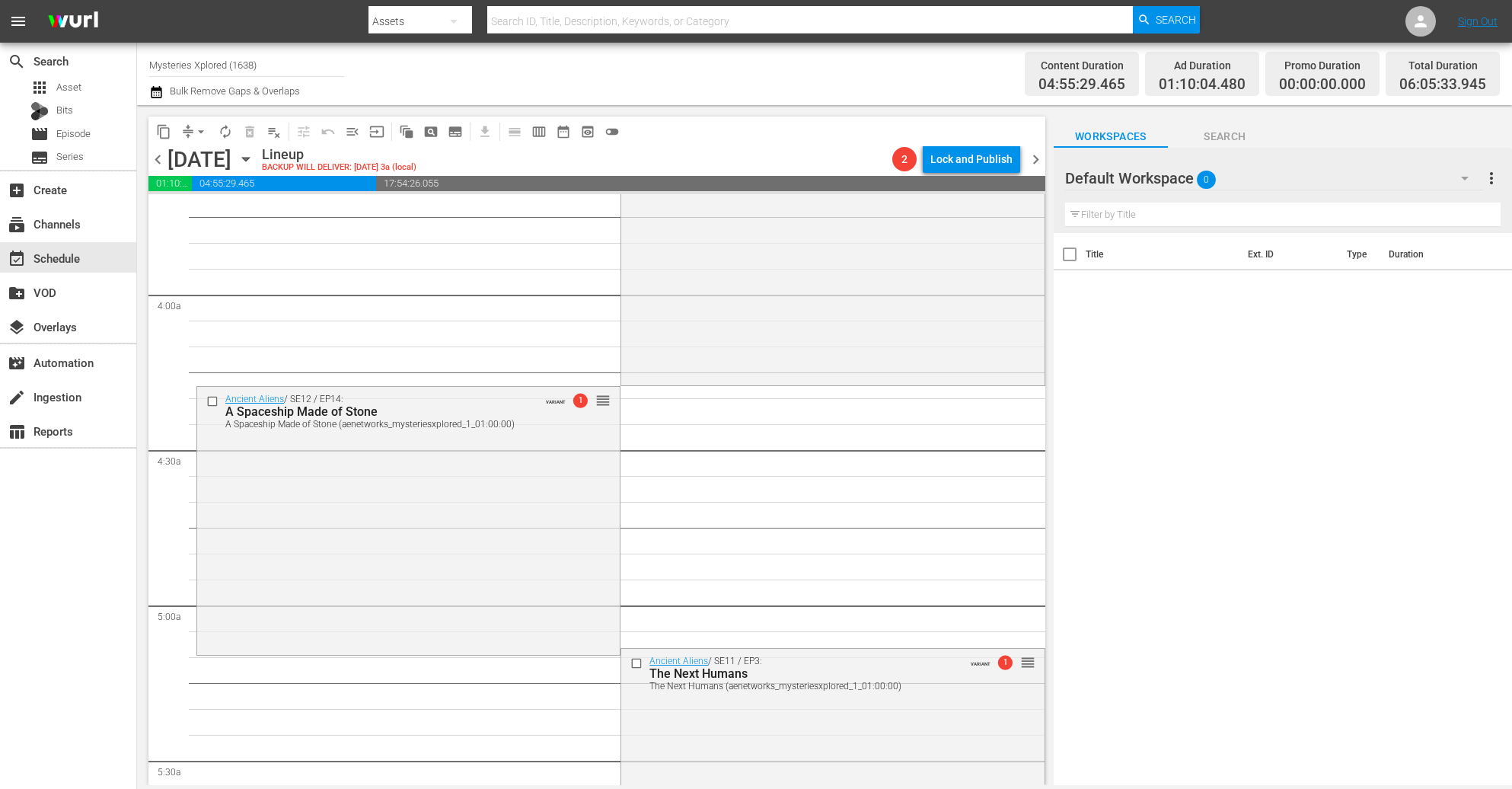
click at [254, 160] on icon "button" at bounding box center [245, 159] width 16 height 16
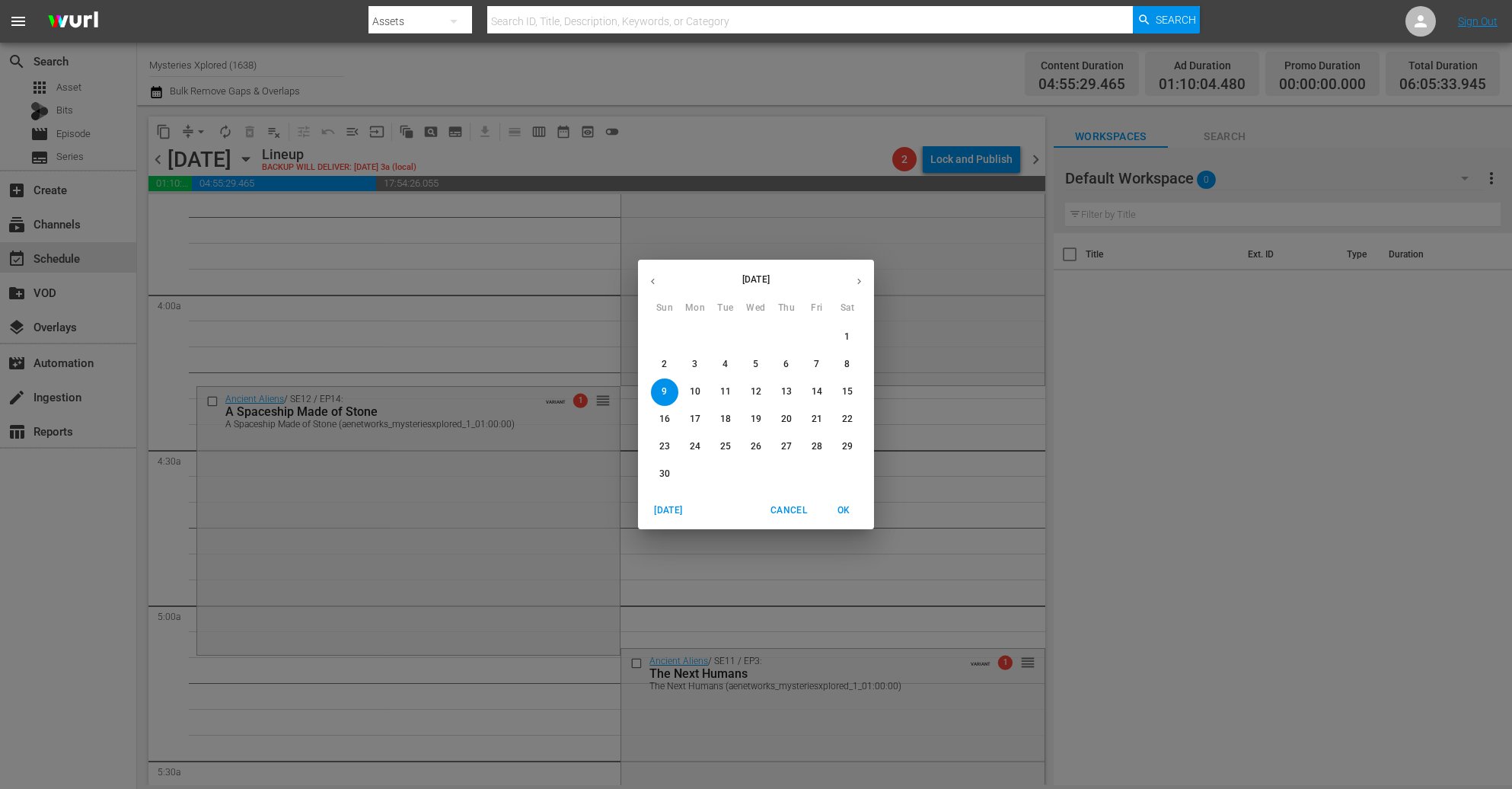
click at [757, 365] on p "5" at bounding box center [756, 365] width 5 height 13
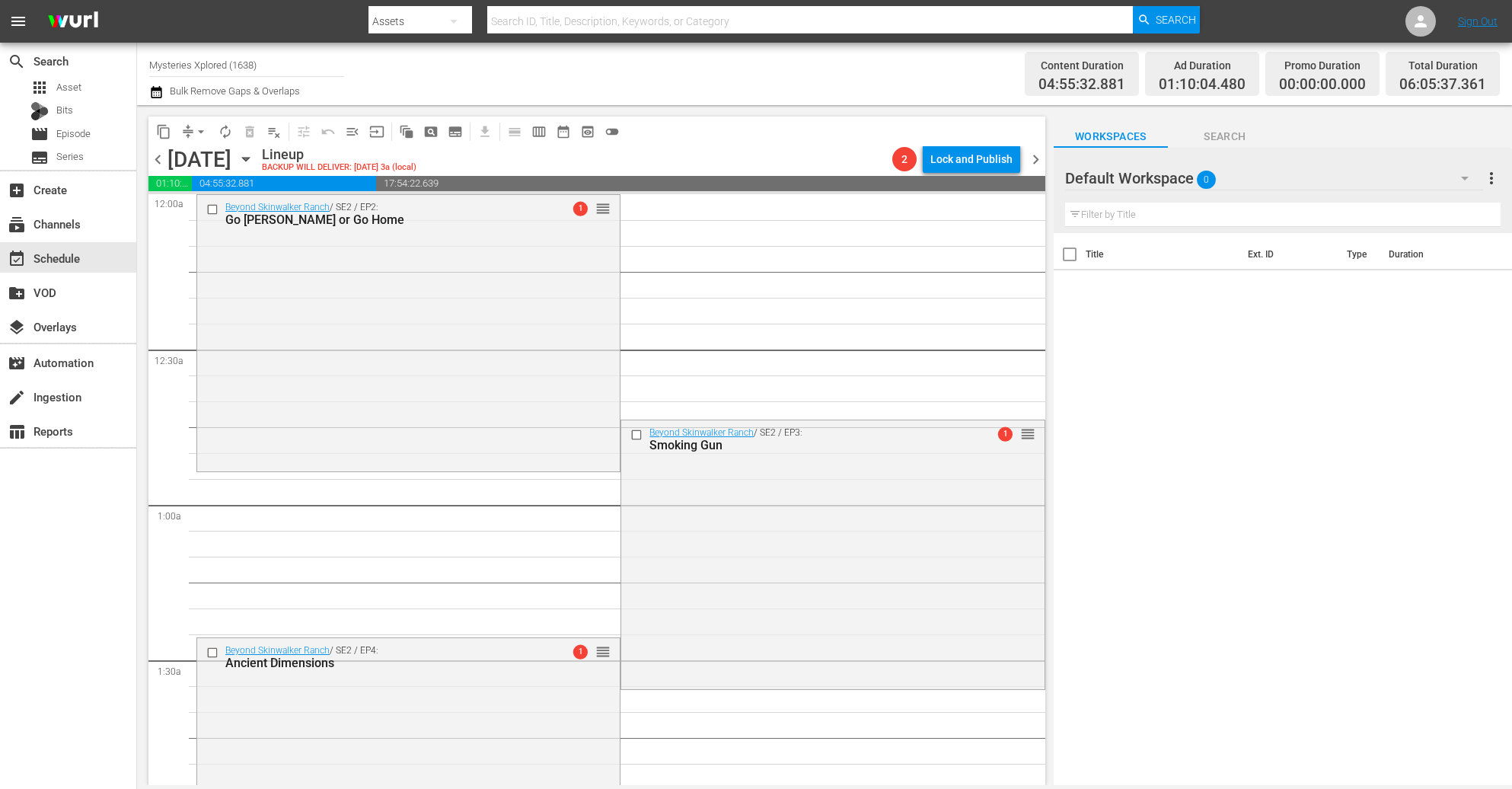
click at [188, 141] on button "compress" at bounding box center [188, 132] width 24 height 24
click at [197, 130] on span "arrow_drop_down" at bounding box center [201, 132] width 16 height 16
click at [199, 159] on li "Align to Midnight" at bounding box center [201, 161] width 126 height 25
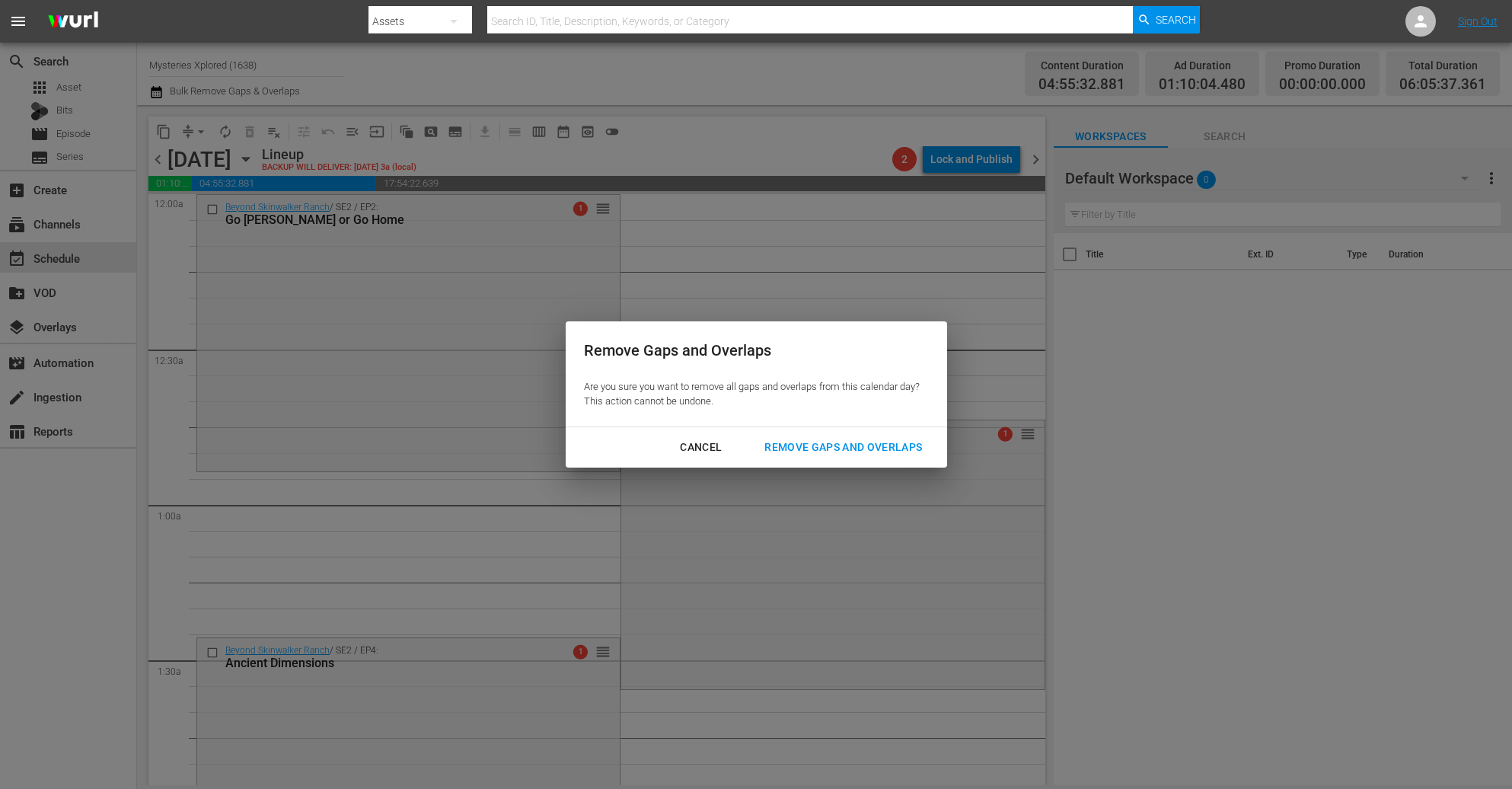
click at [910, 452] on div "Remove Gaps and Overlaps" at bounding box center [843, 448] width 182 height 19
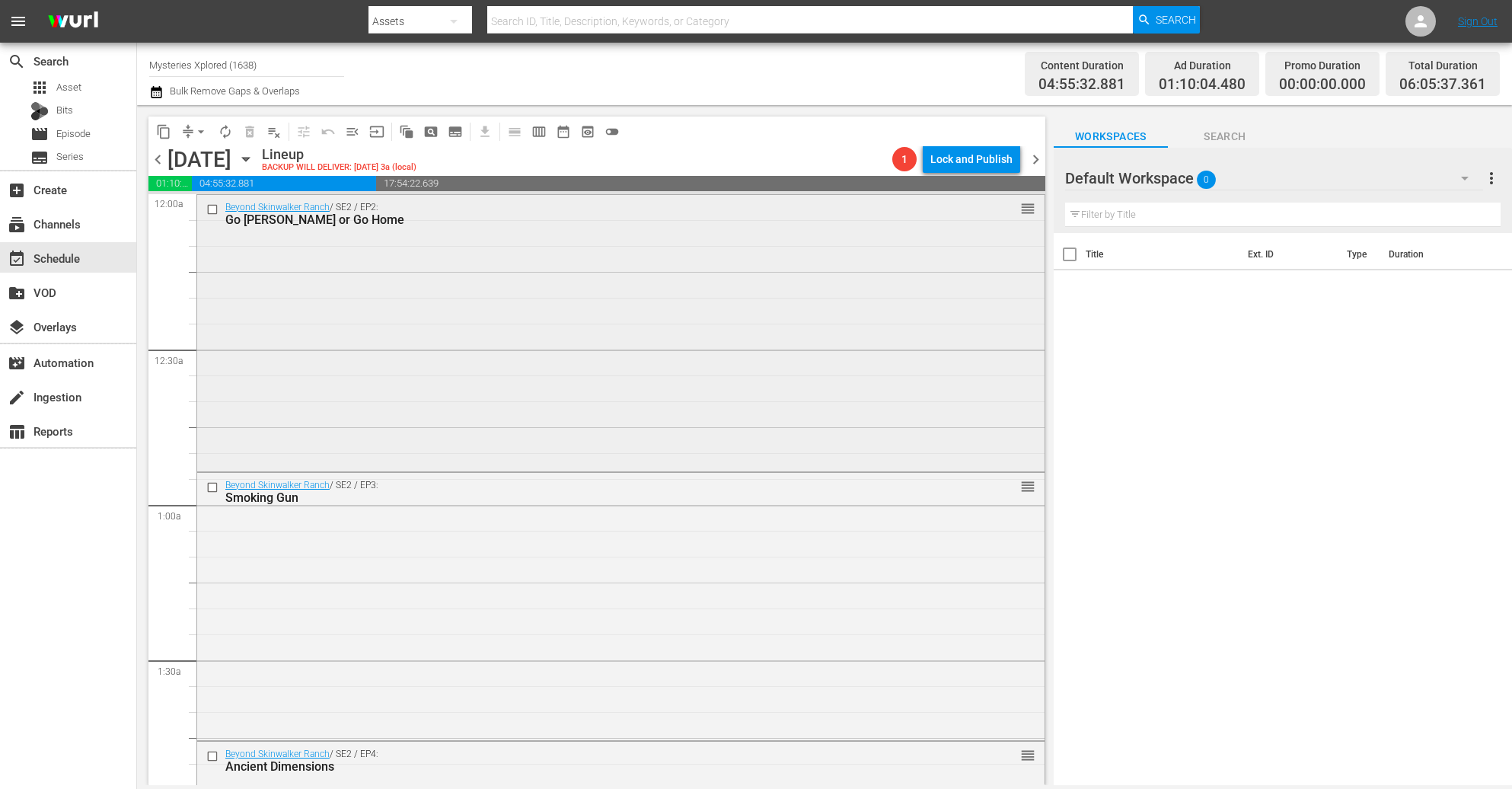
click at [546, 296] on div "Beyond Skinwalker Ranch / SE2 / EP2: Go Bigelow or Go Home reorder" at bounding box center [620, 332] width 848 height 273
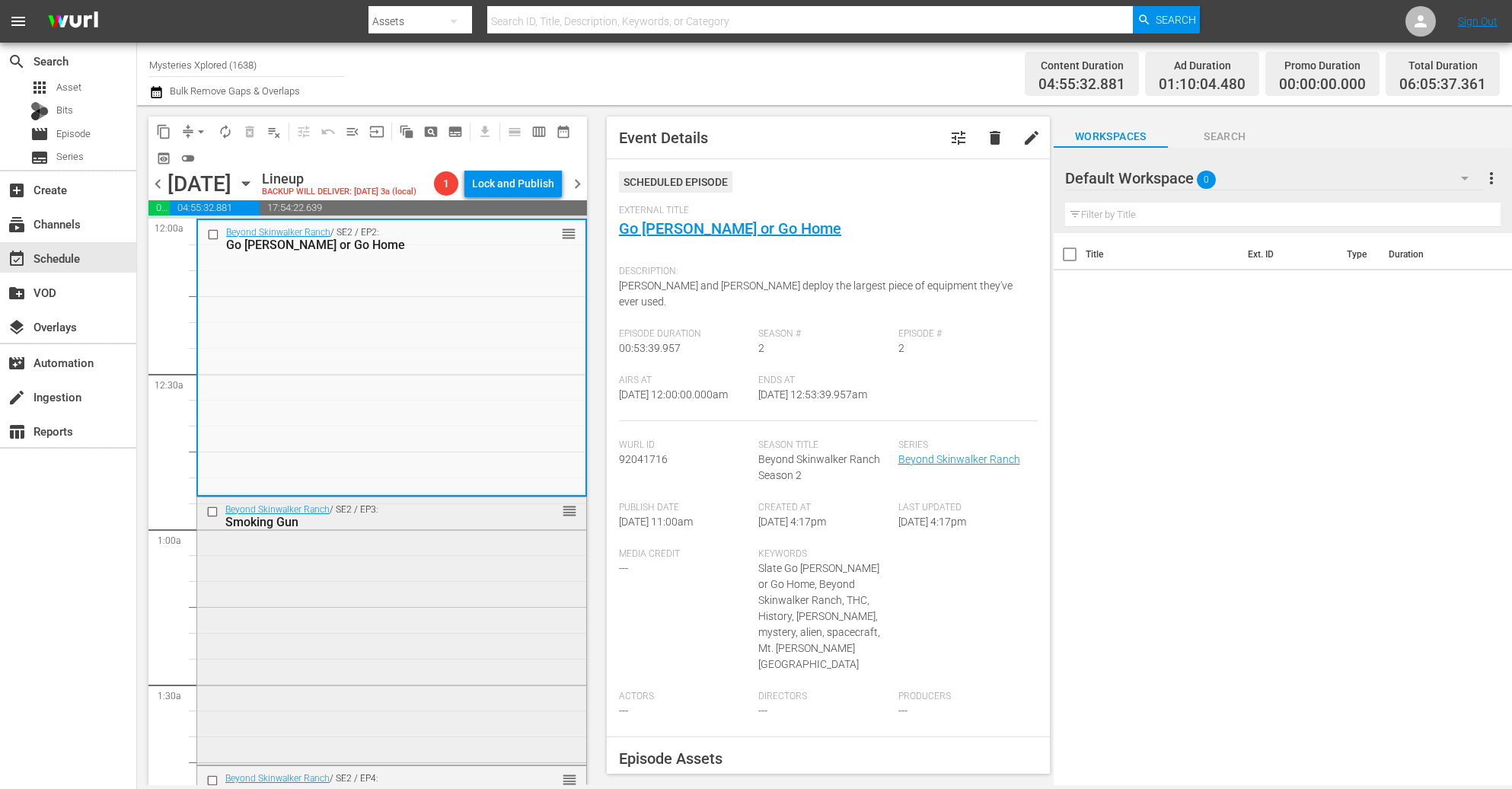
click at [363, 636] on div "Beyond Skinwalker Ranch / SE2 / EP3: Smoking Gun reorder" at bounding box center [391, 629] width 389 height 265
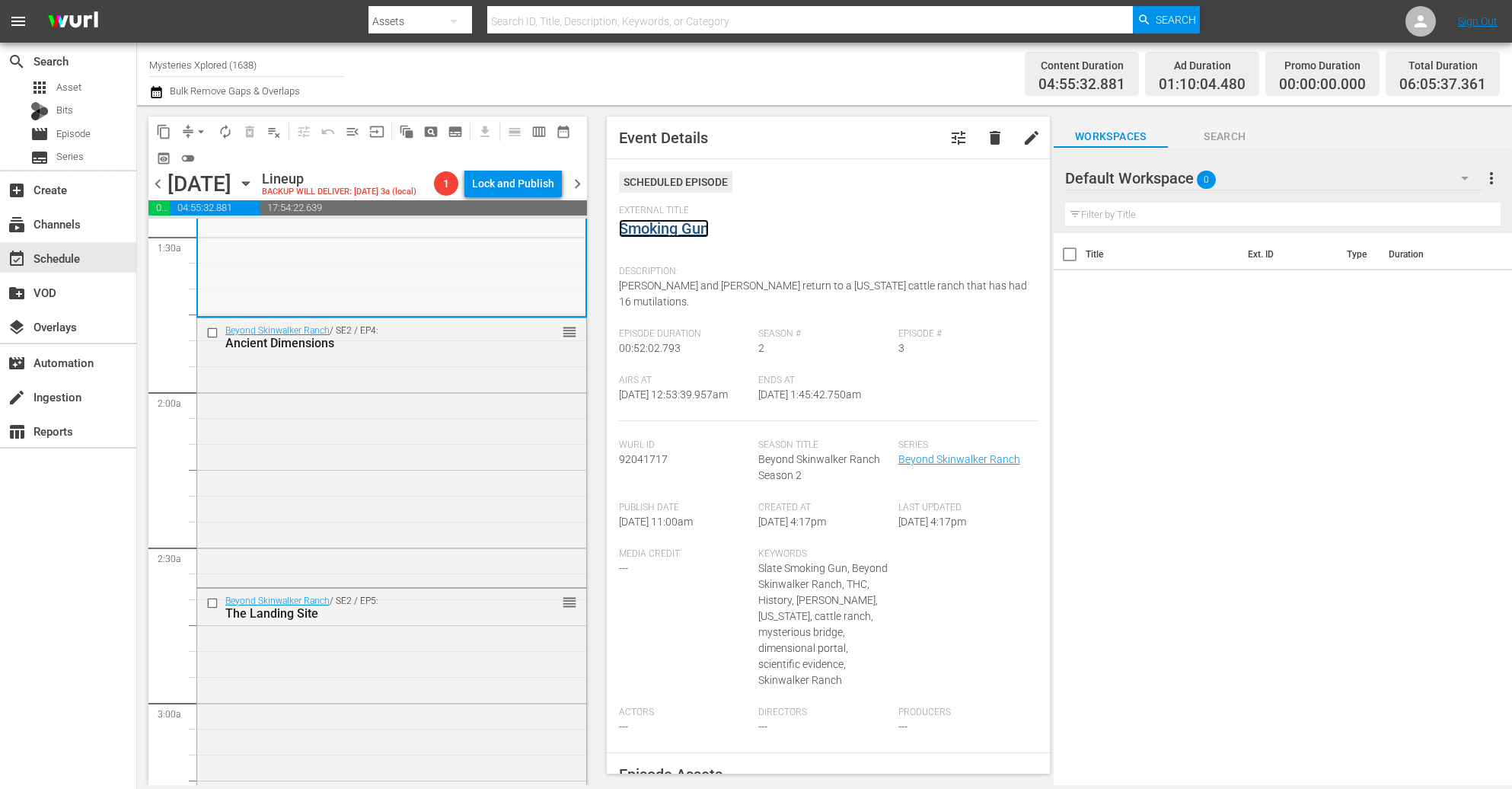
scroll to position [457, 0]
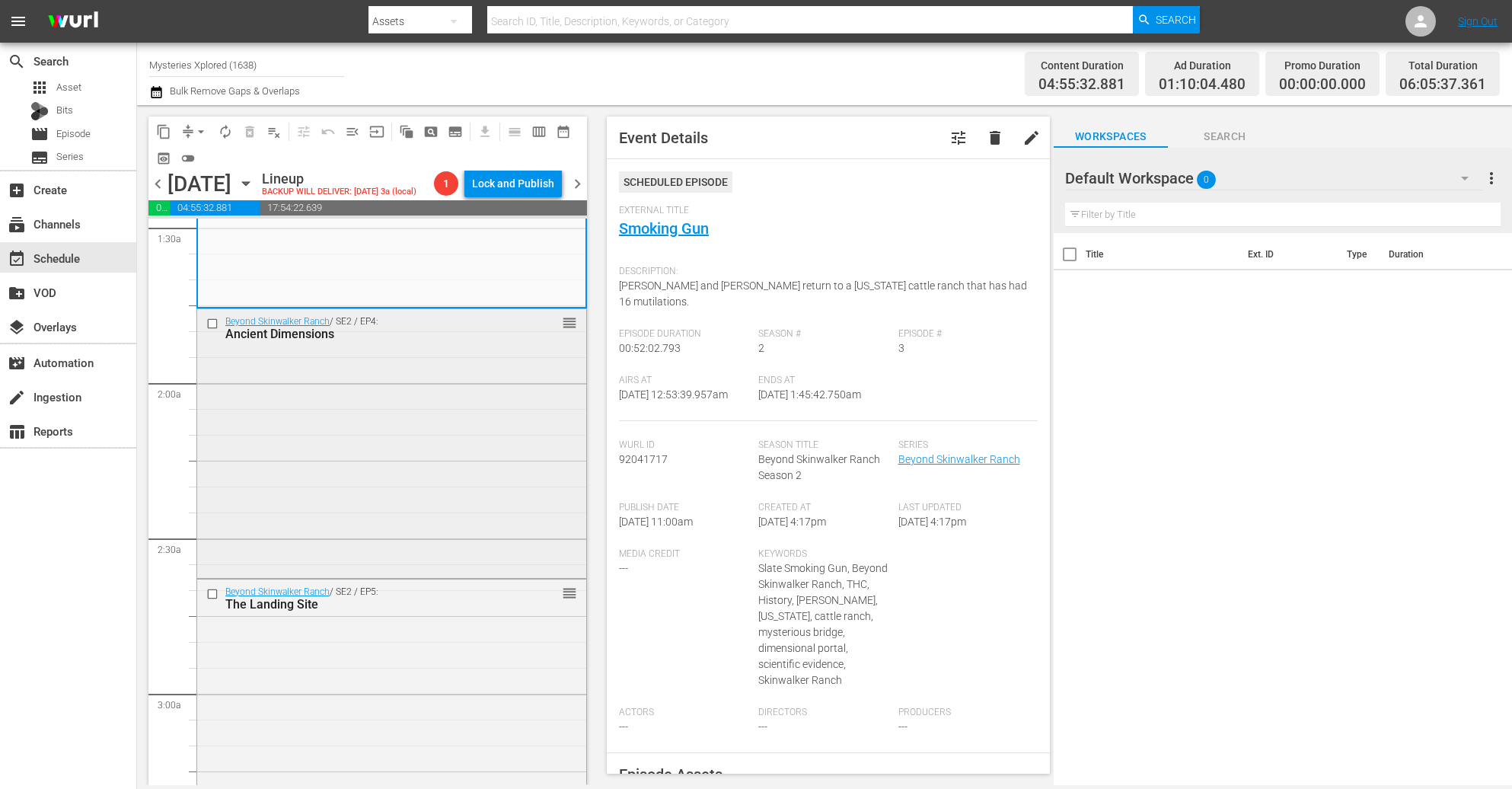
click at [386, 551] on div "Beyond Skinwalker Ranch / SE2 / EP4: Ancient Dimensions reorder" at bounding box center [391, 441] width 389 height 265
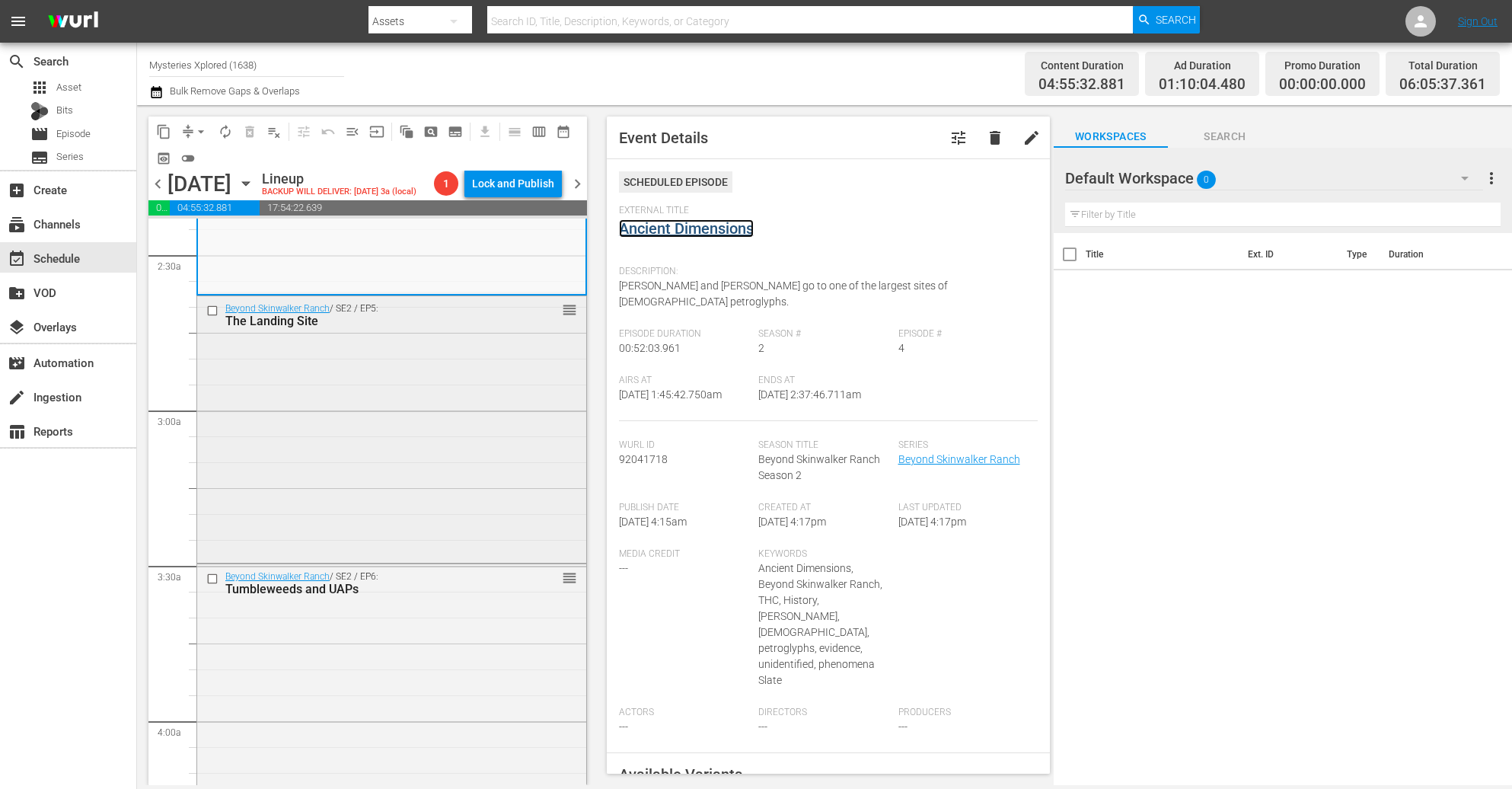
scroll to position [800, 0]
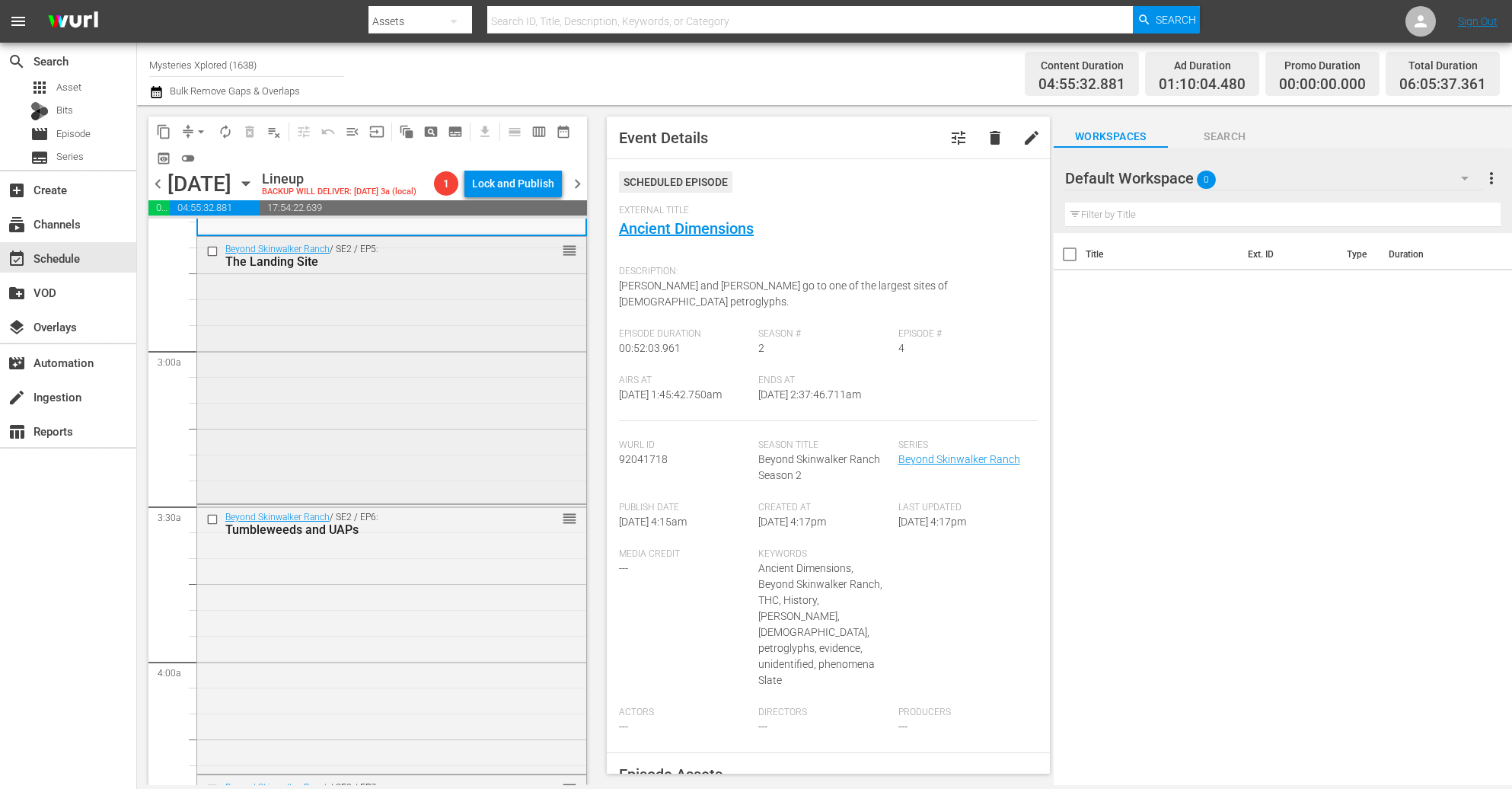
click at [439, 492] on div "Beyond Skinwalker Ranch / SE2 / EP5: The Landing Site reorder" at bounding box center [391, 369] width 389 height 265
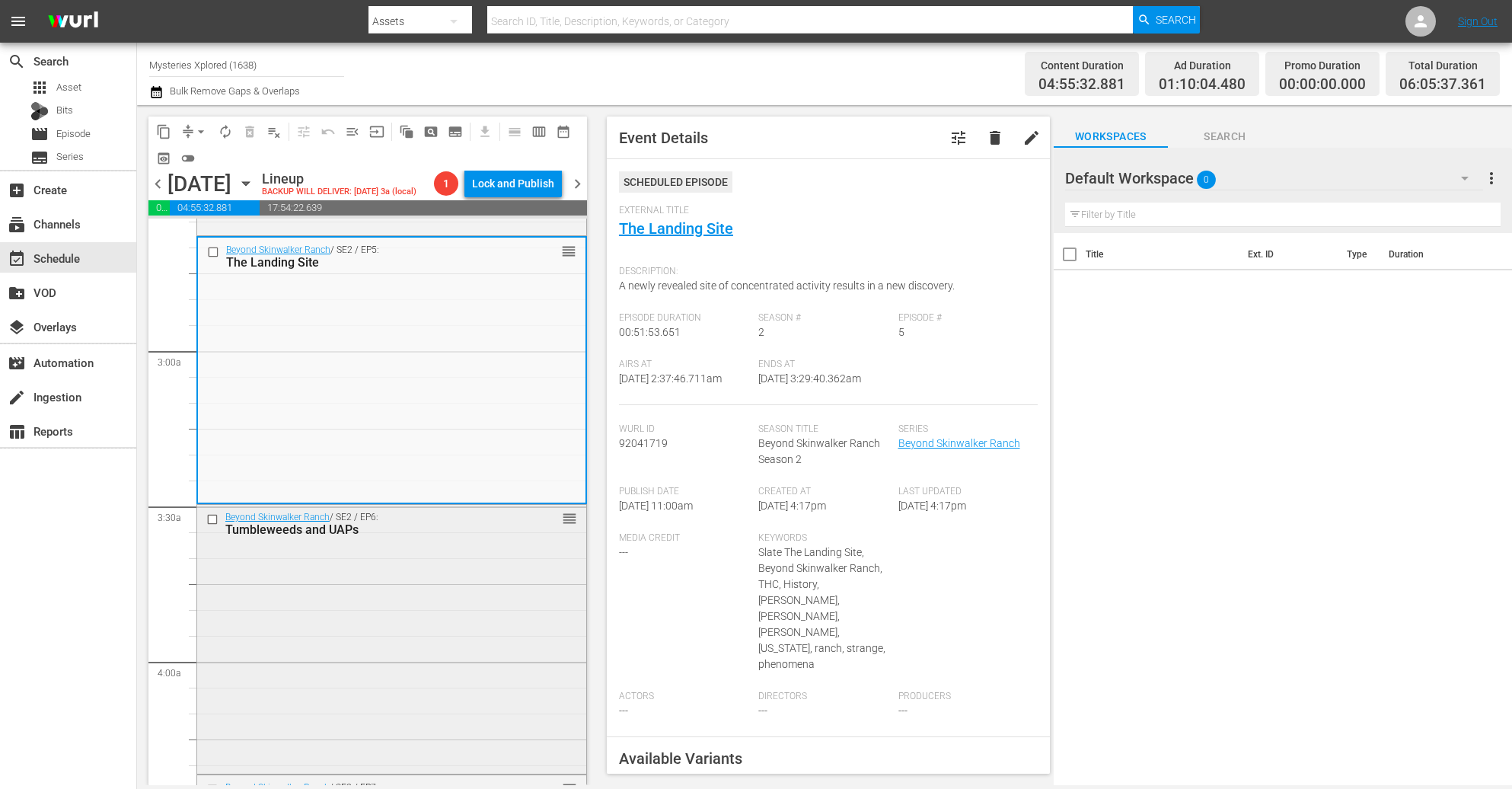
click at [411, 645] on div "Beyond Skinwalker Ranch / SE2 / EP6: Tumbleweeds and UAPs reorder" at bounding box center [391, 638] width 389 height 266
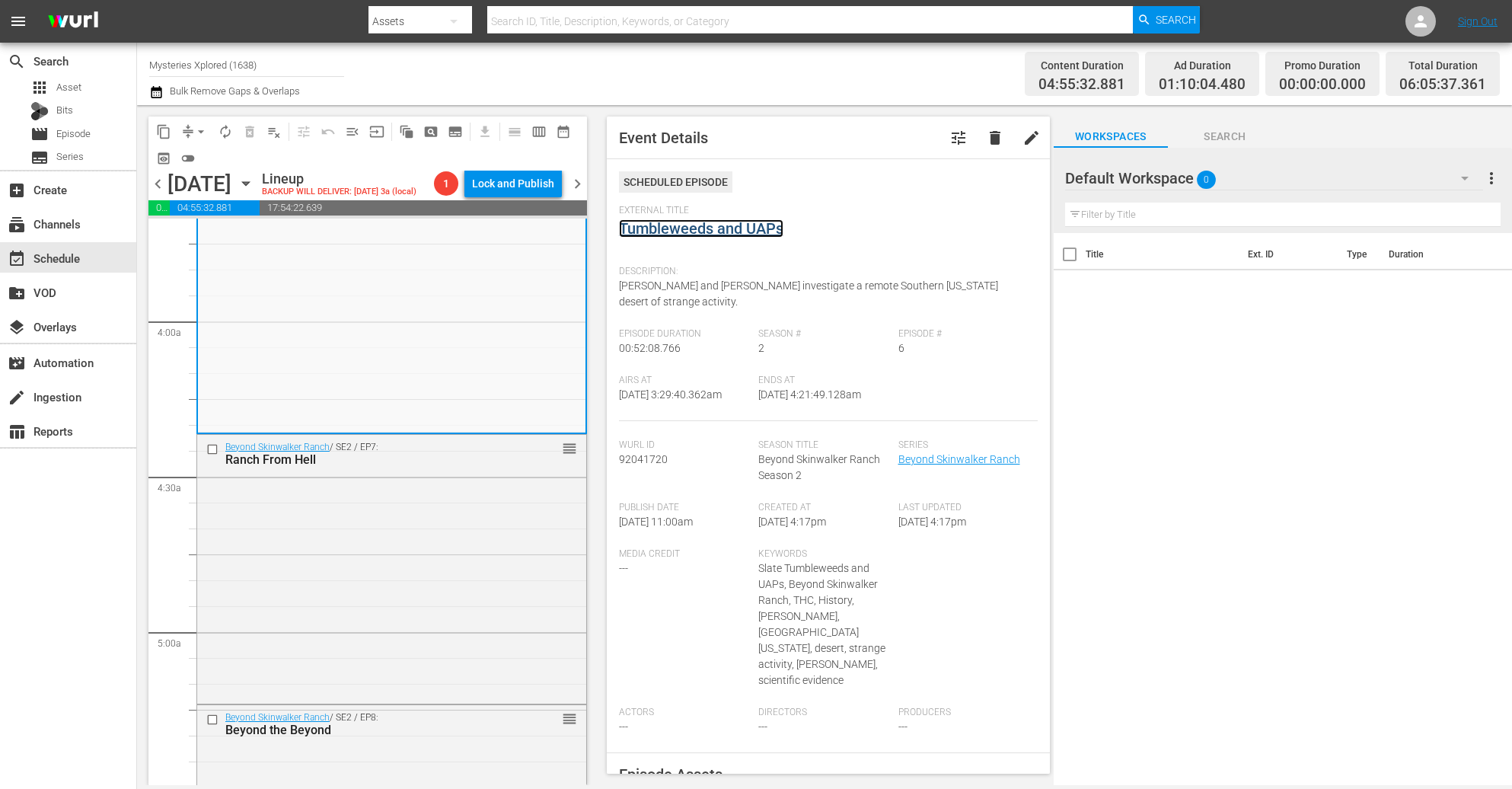
scroll to position [1257, 0]
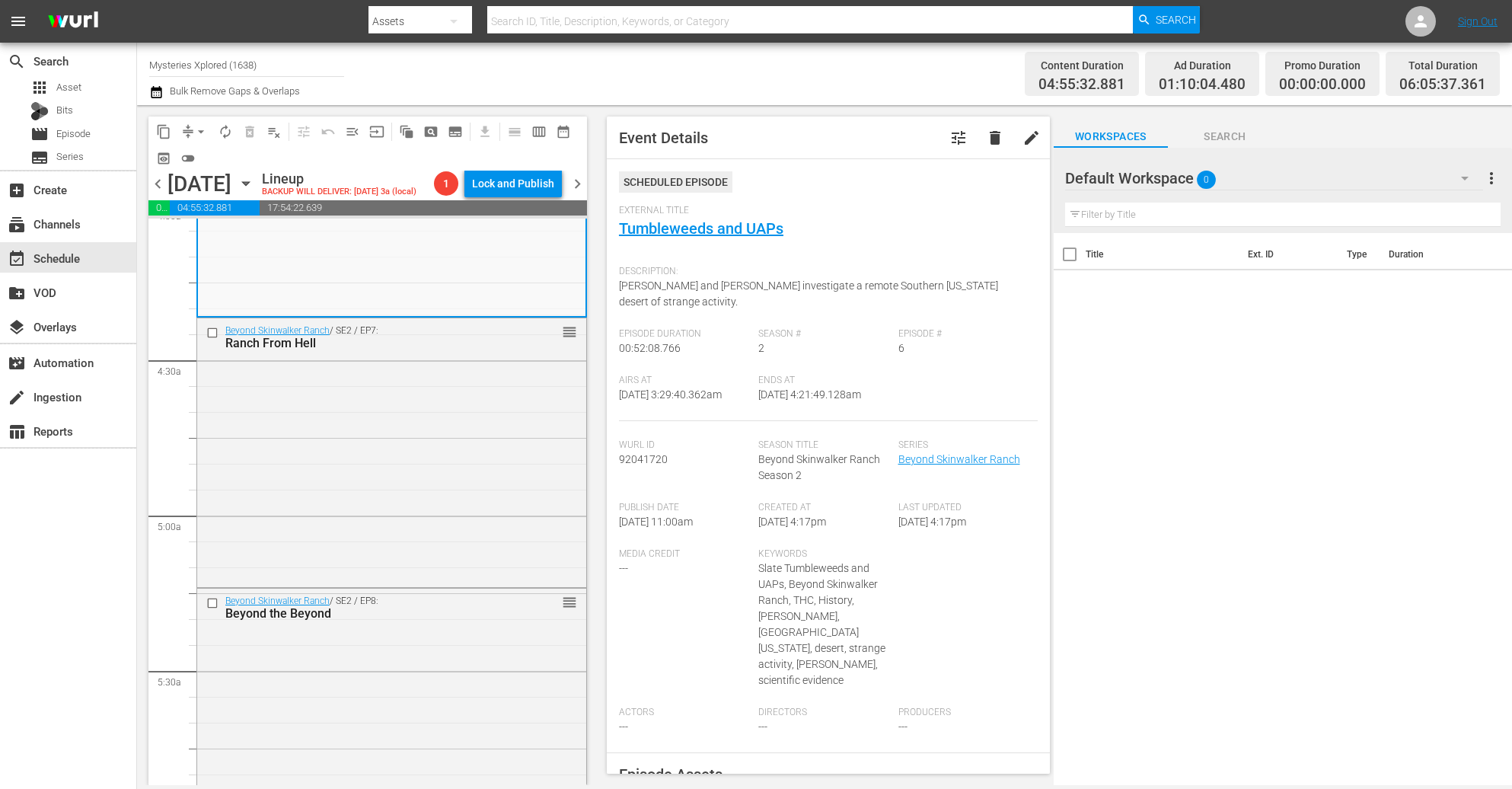
click at [435, 453] on div "Beyond Skinwalker Ranch / SE2 / EP7: Ranch From Hell reorder" at bounding box center [391, 451] width 389 height 266
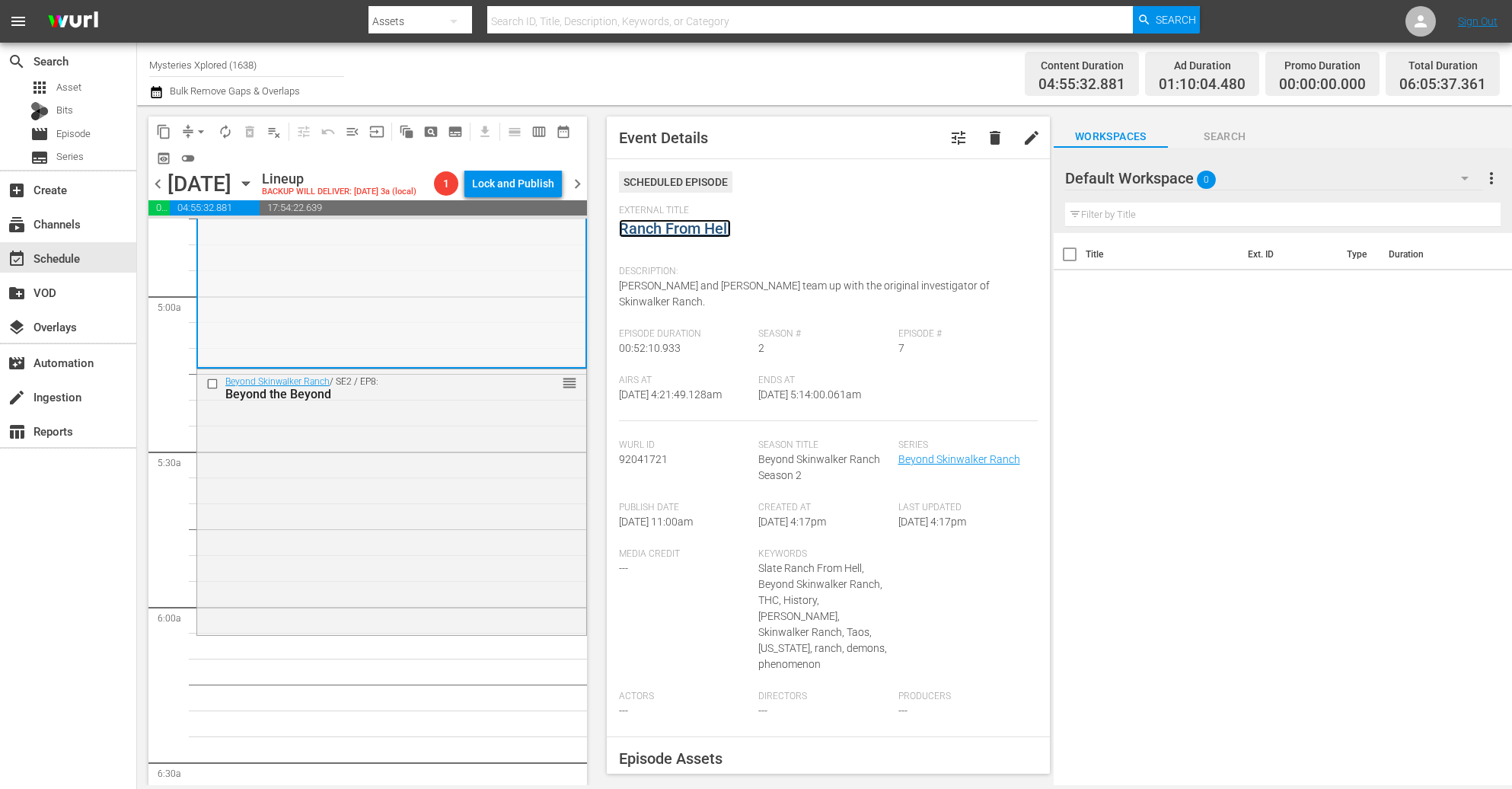
scroll to position [1486, 0]
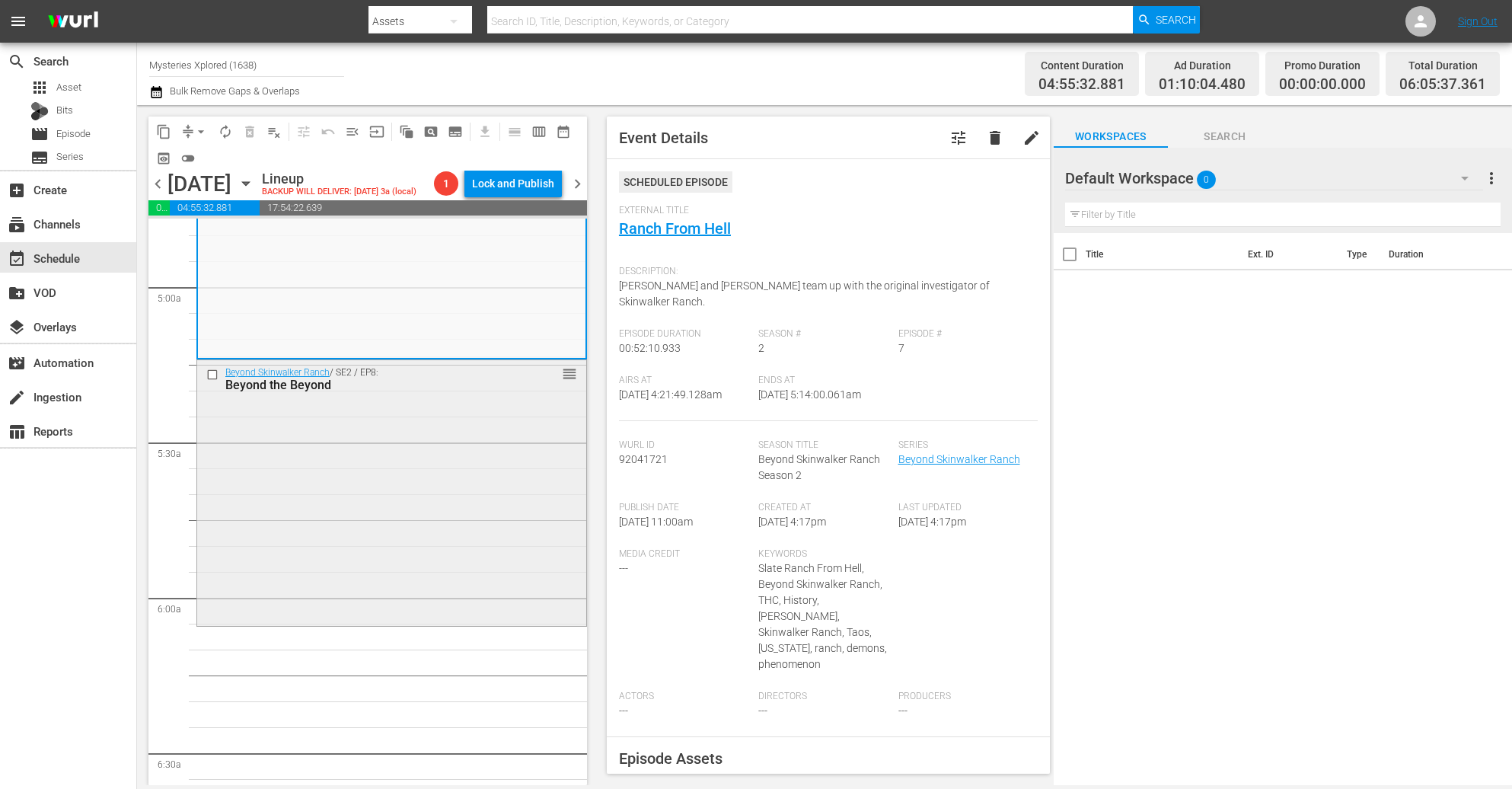
click at [373, 477] on div "Beyond Skinwalker Ranch / SE2 / EP8: Beyond the Beyond reorder" at bounding box center [391, 491] width 389 height 263
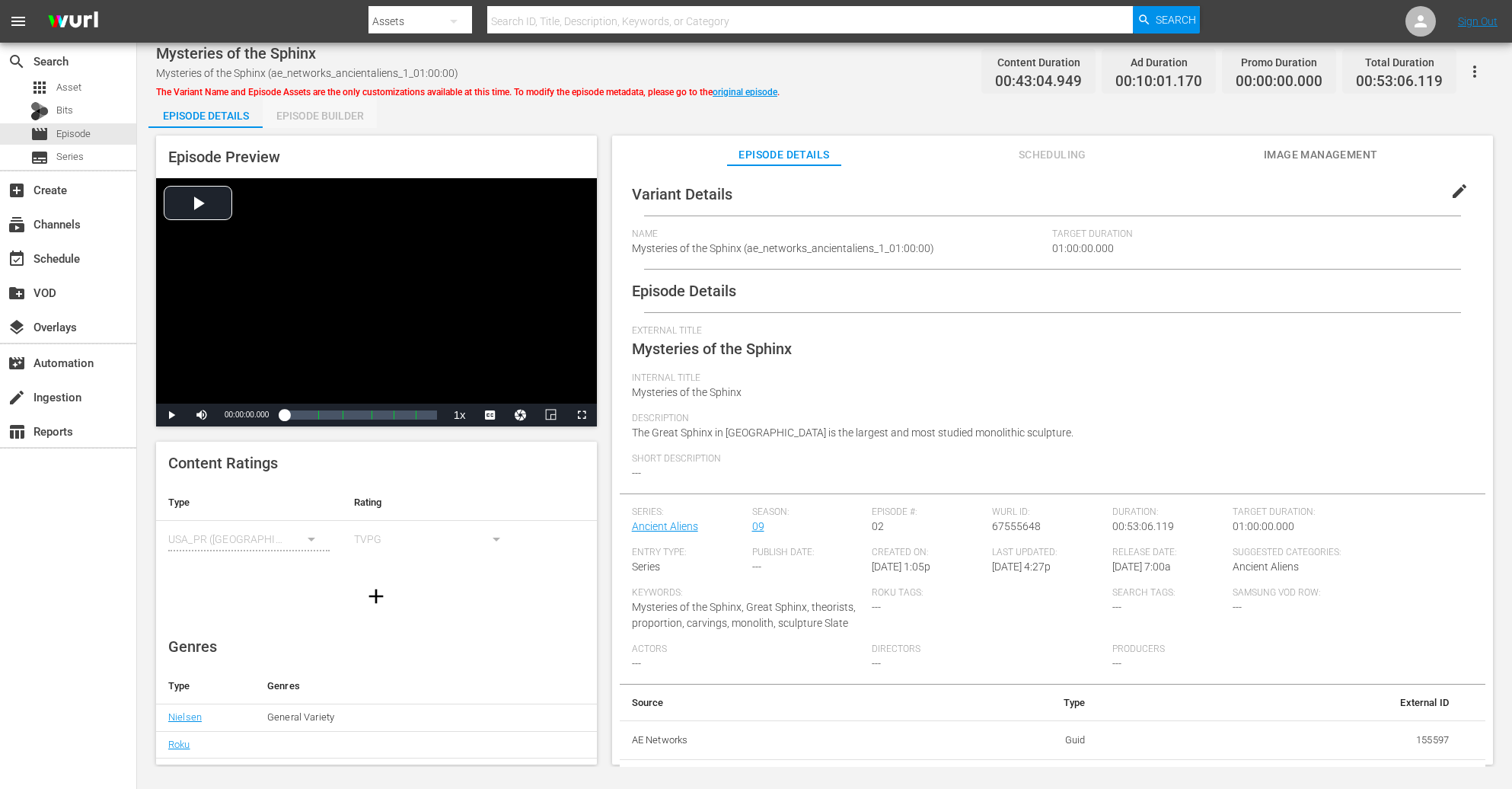
click at [315, 115] on div "Episode Builder" at bounding box center [320, 115] width 115 height 36
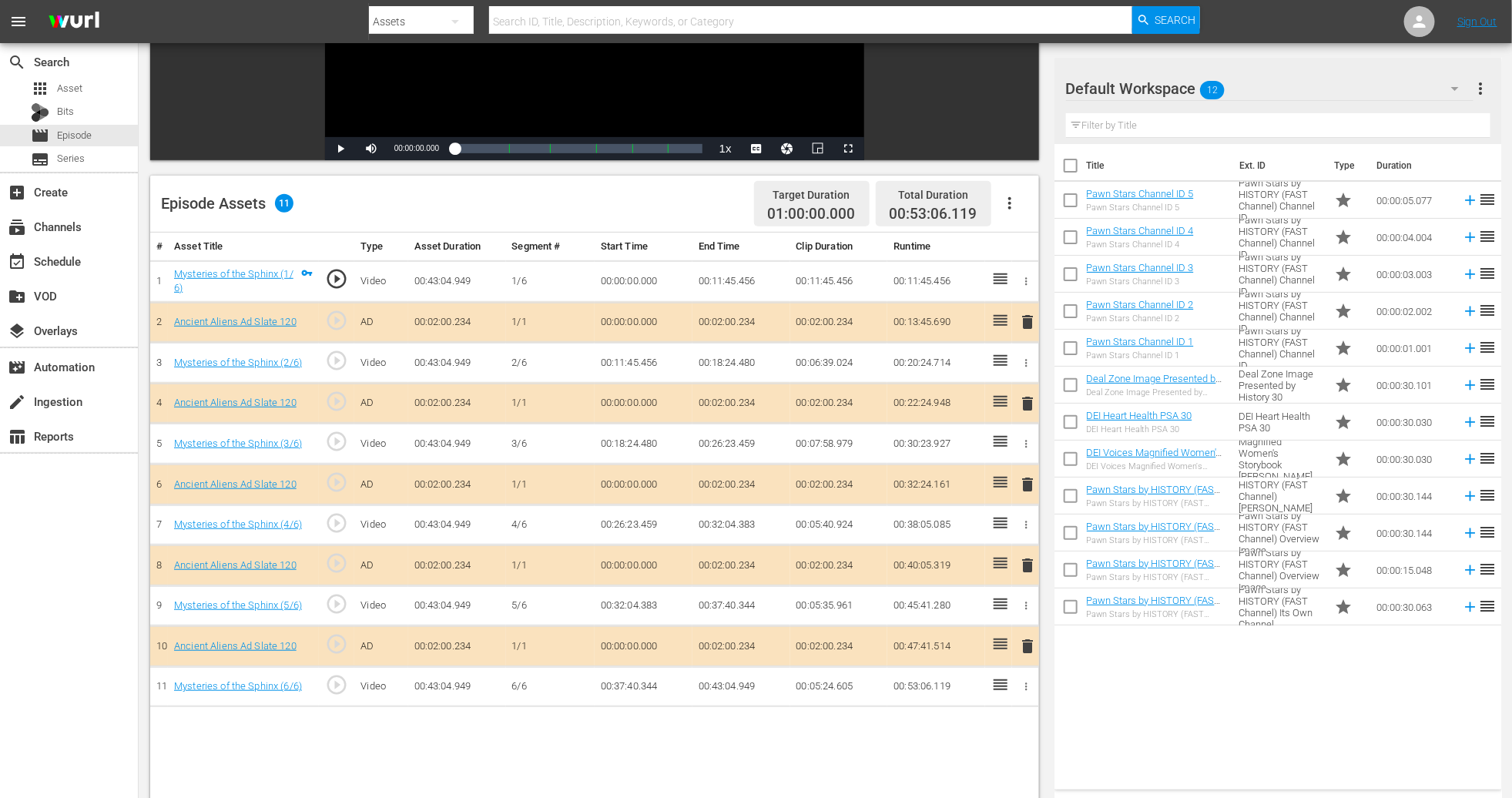
scroll to position [347, 0]
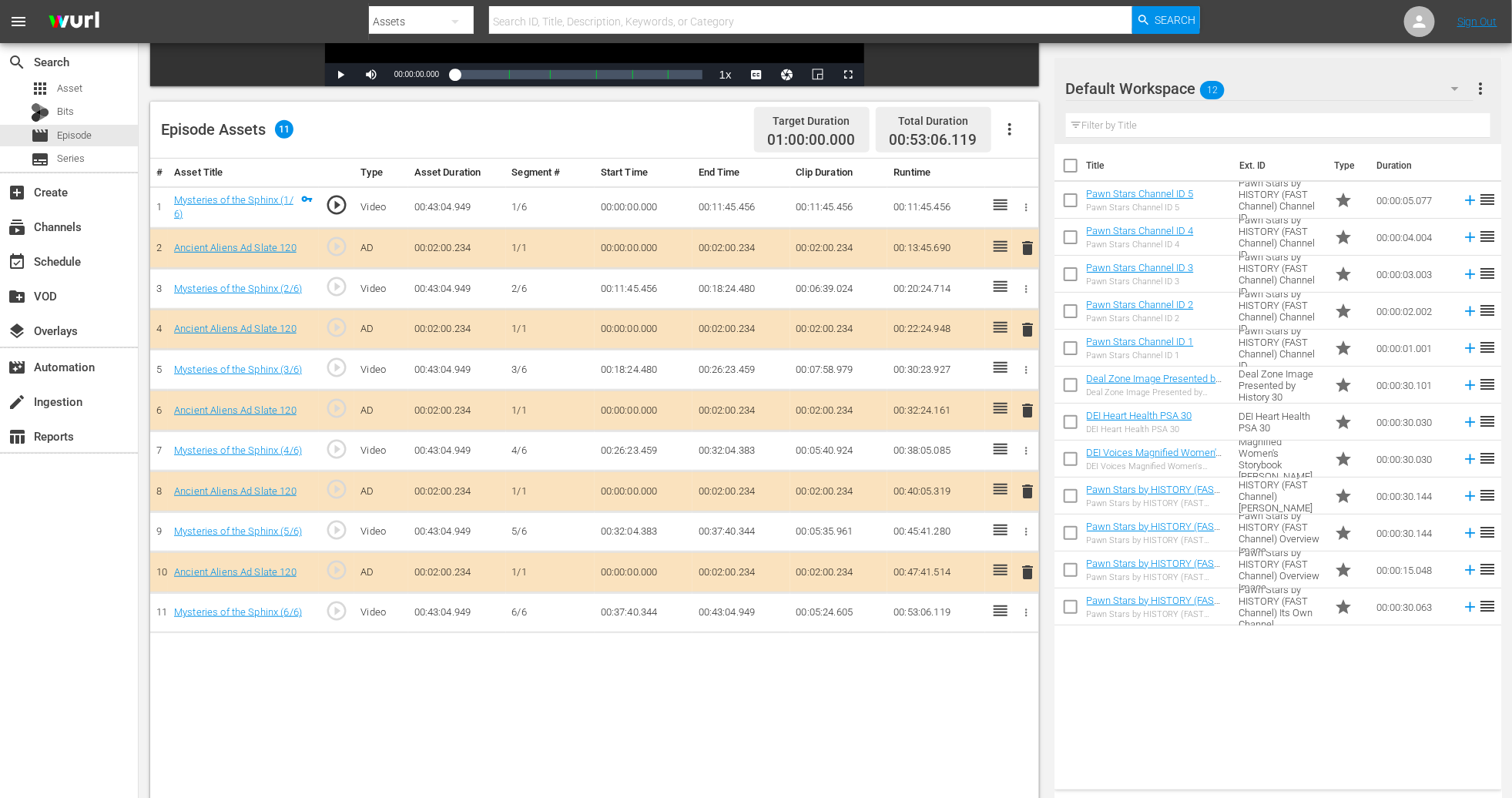
click at [1019, 86] on icon "button" at bounding box center [1455, 88] width 18 height 18
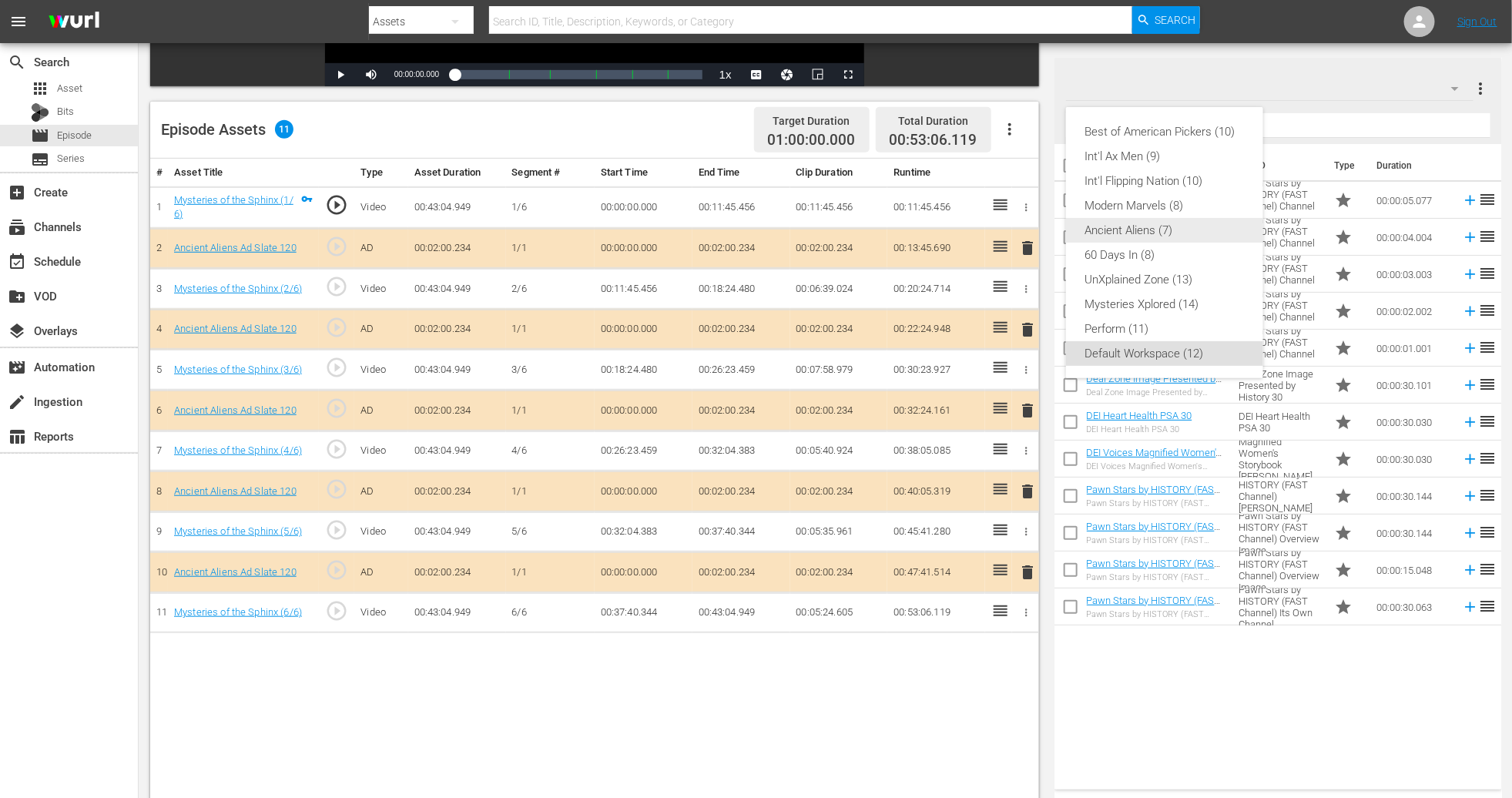
click at [1019, 231] on div "Ancient Aliens (7)" at bounding box center [1164, 230] width 161 height 25
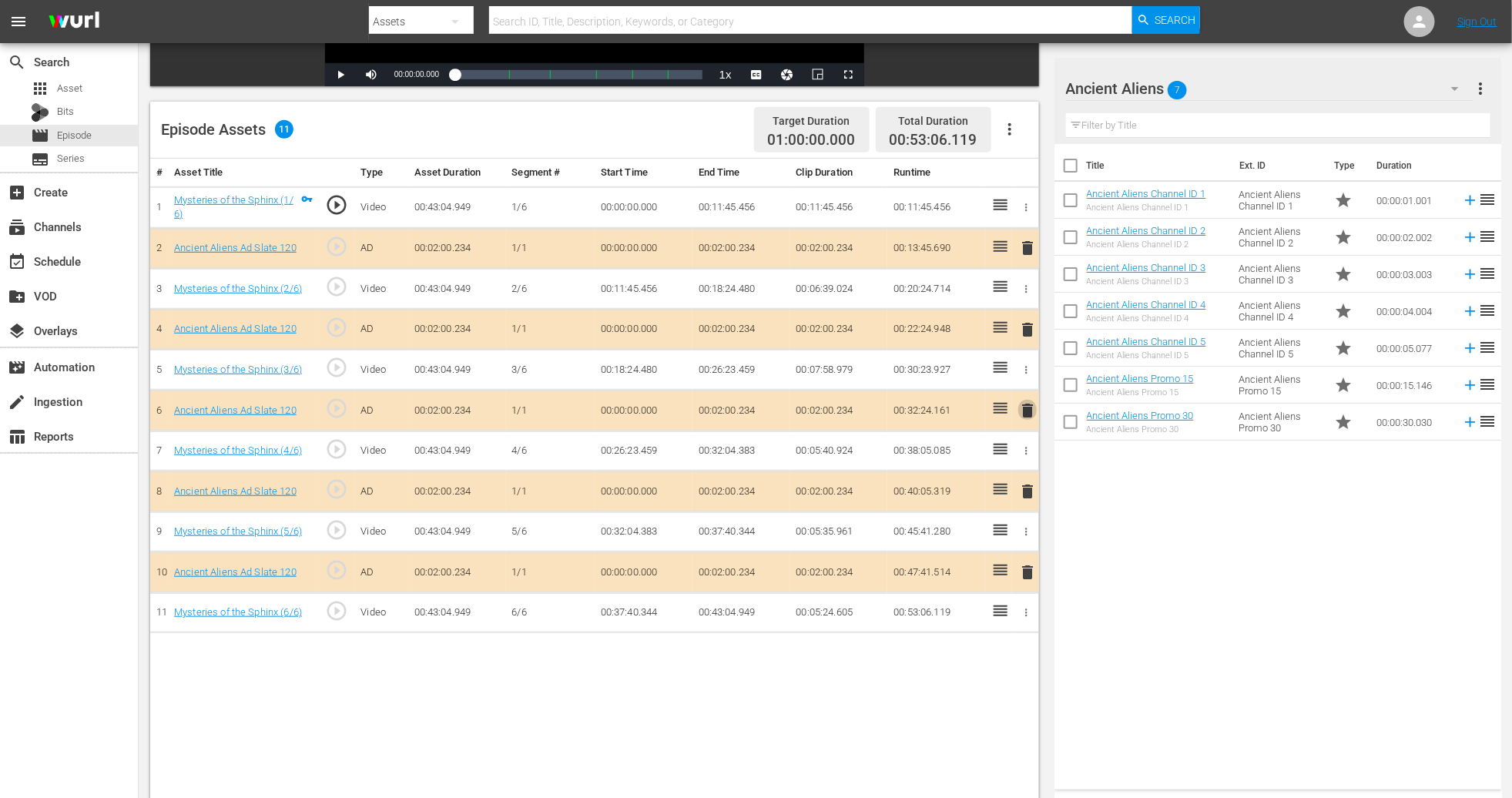
click at [1019, 417] on span "delete" at bounding box center [1027, 410] width 18 height 18
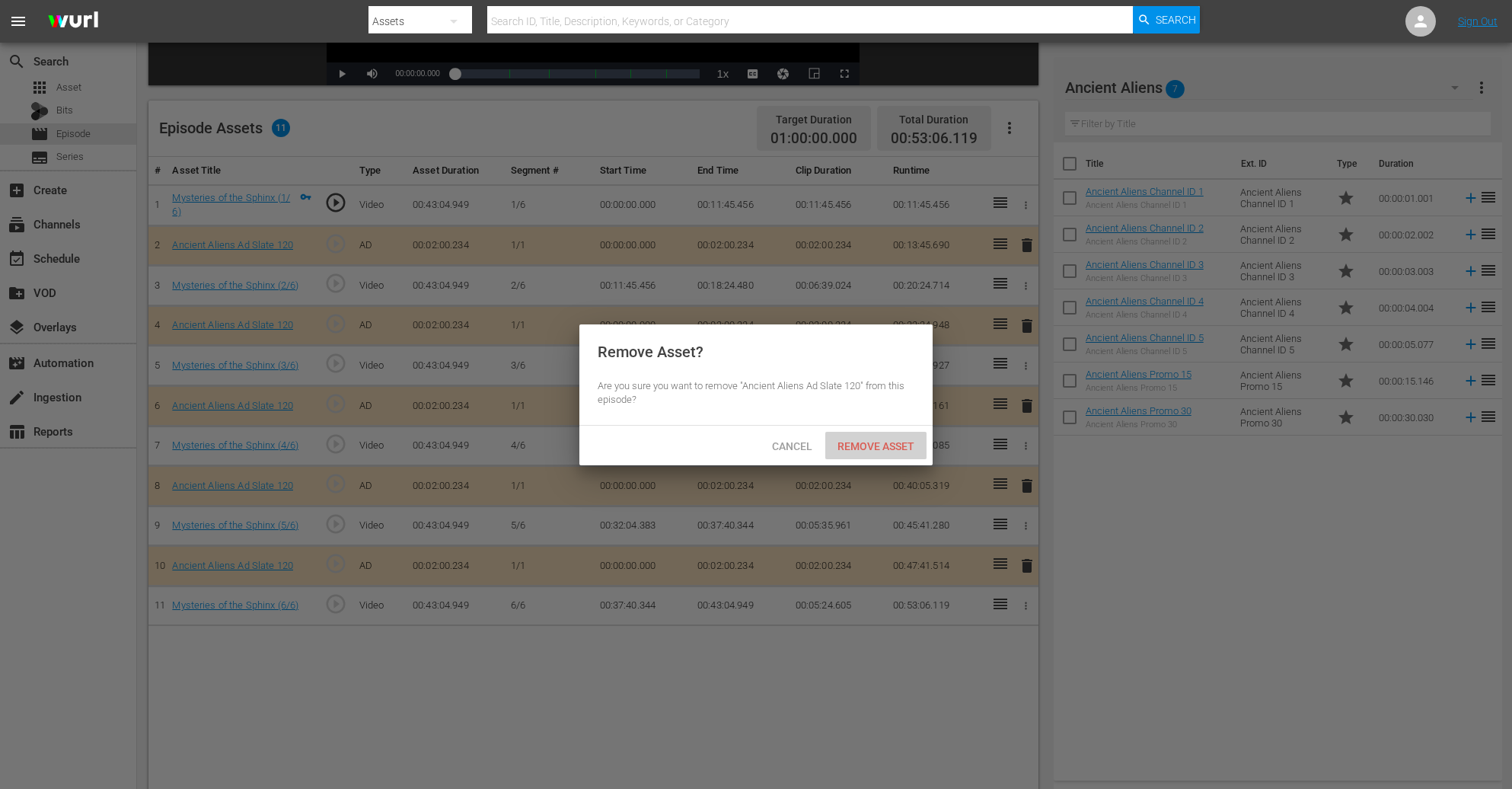
click at [880, 444] on span "Remove Asset" at bounding box center [876, 446] width 101 height 12
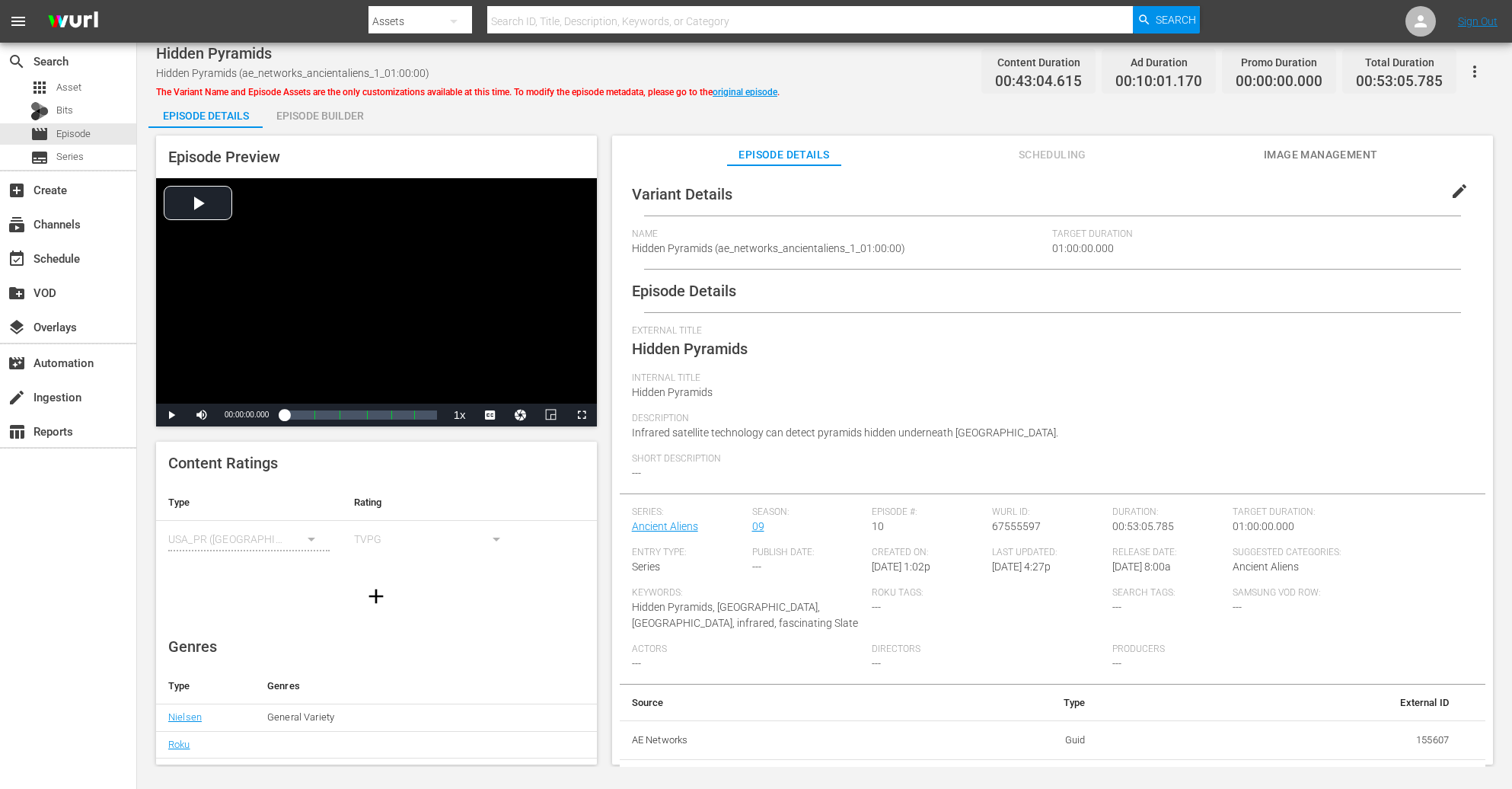
click at [339, 110] on div "Episode Builder" at bounding box center [320, 115] width 115 height 36
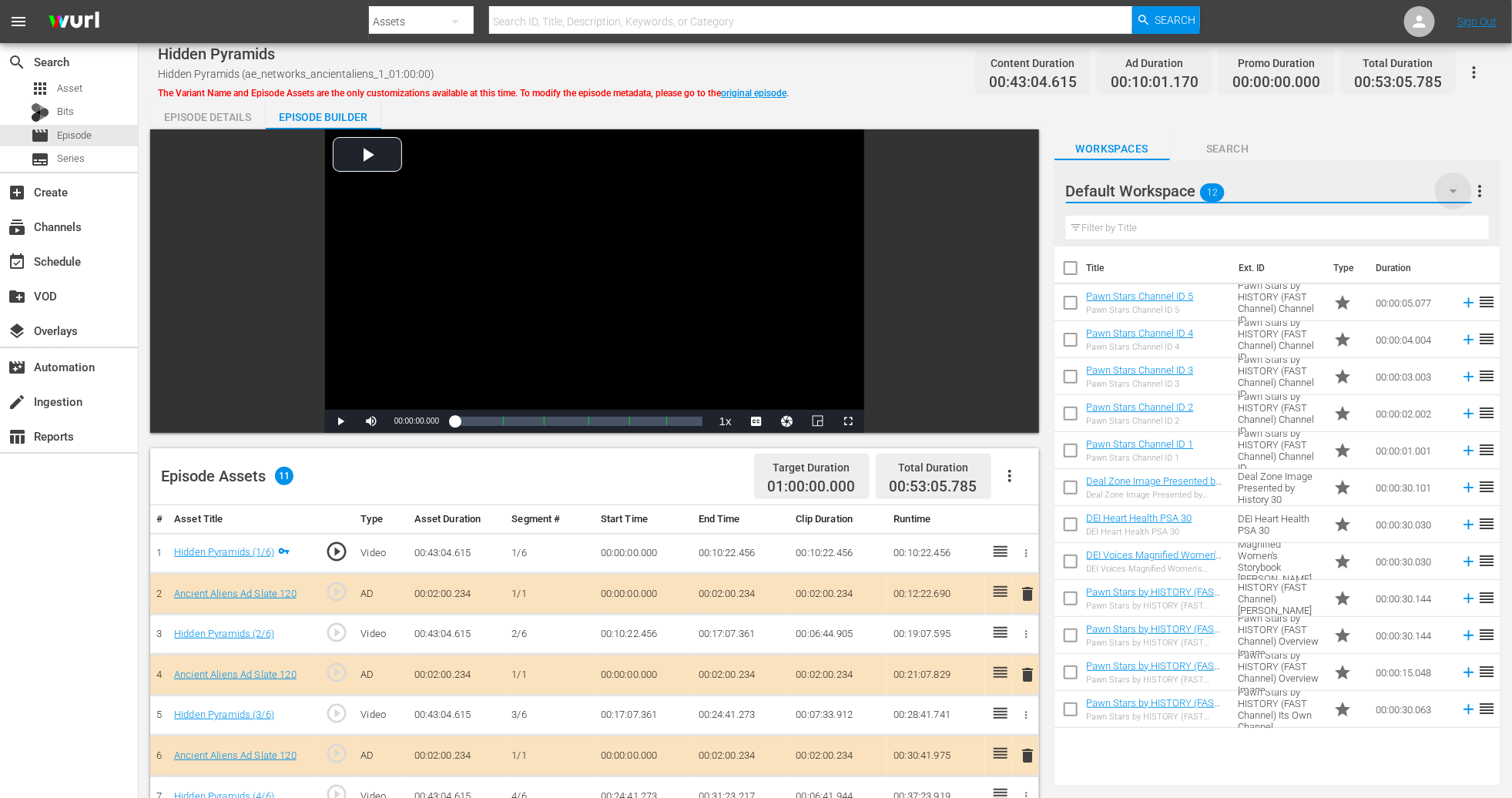
click at [1019, 186] on icon "button" at bounding box center [1453, 191] width 18 height 18
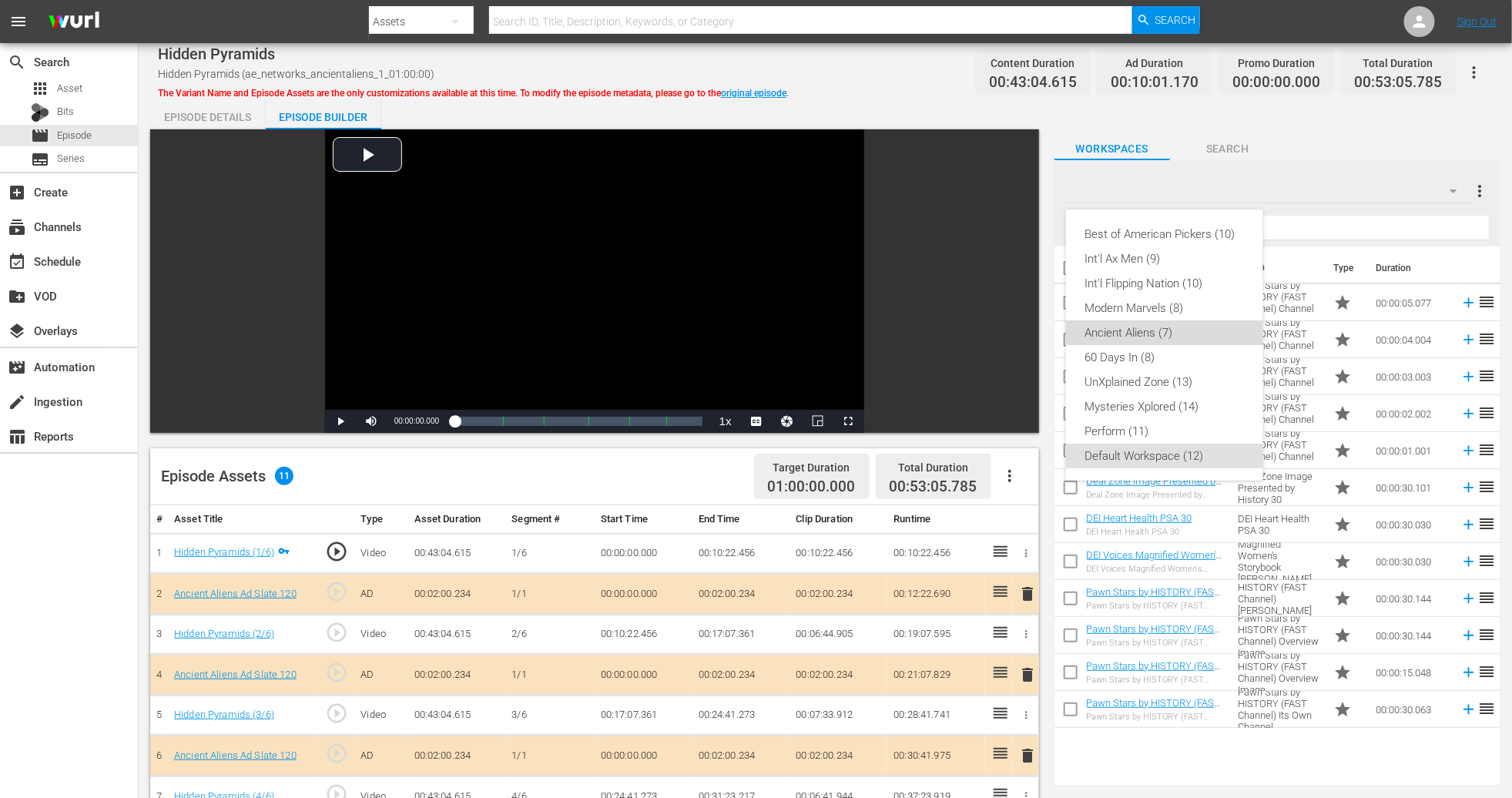
click at [1019, 329] on div "Ancient Aliens (7)" at bounding box center [1164, 333] width 161 height 25
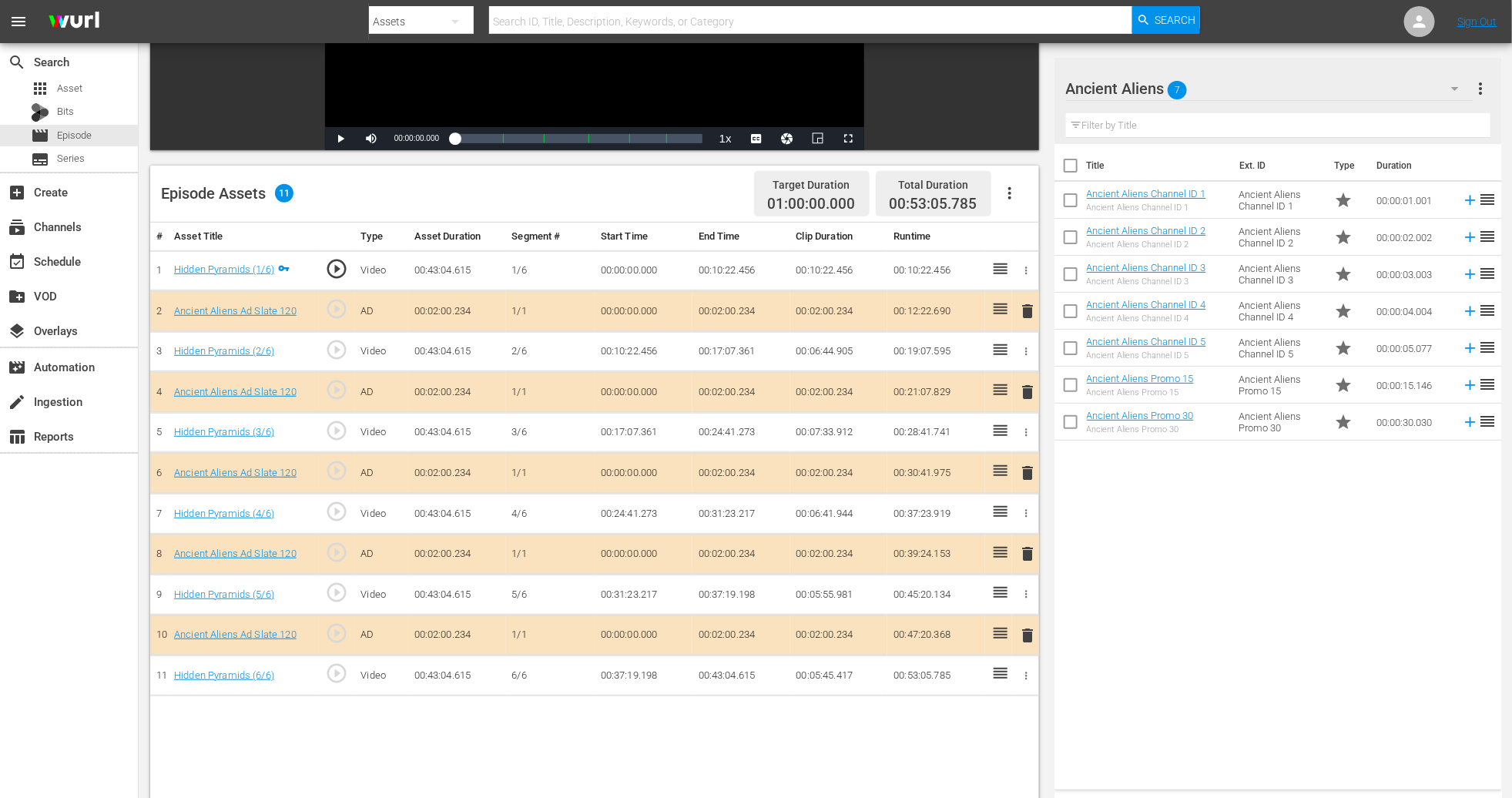
scroll to position [285, 0]
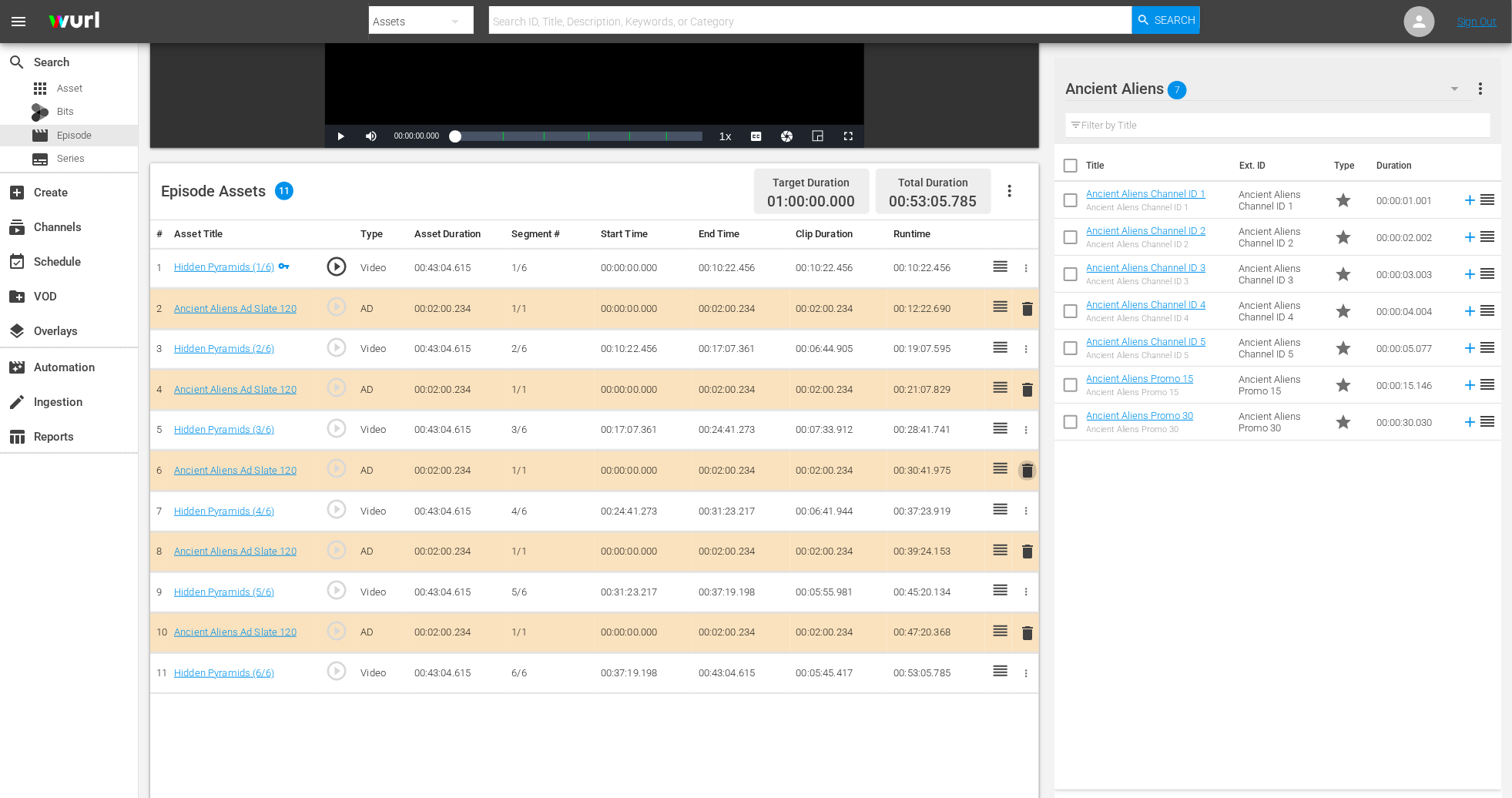
click at [1019, 474] on span "delete" at bounding box center [1027, 471] width 18 height 18
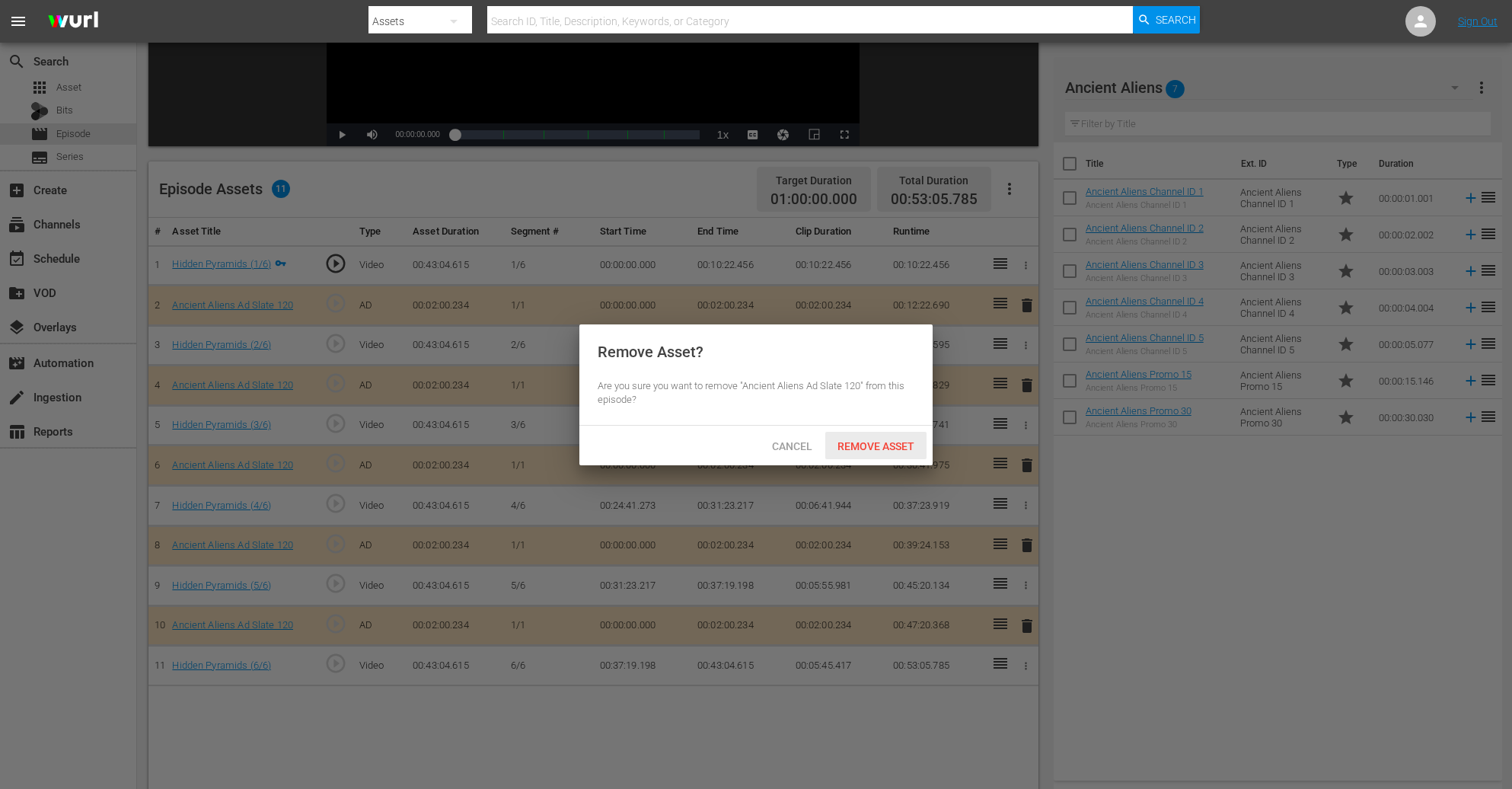
drag, startPoint x: 880, startPoint y: 451, endPoint x: 878, endPoint y: 387, distance: 64.0
click at [884, 444] on span "Remove Asset" at bounding box center [876, 446] width 101 height 12
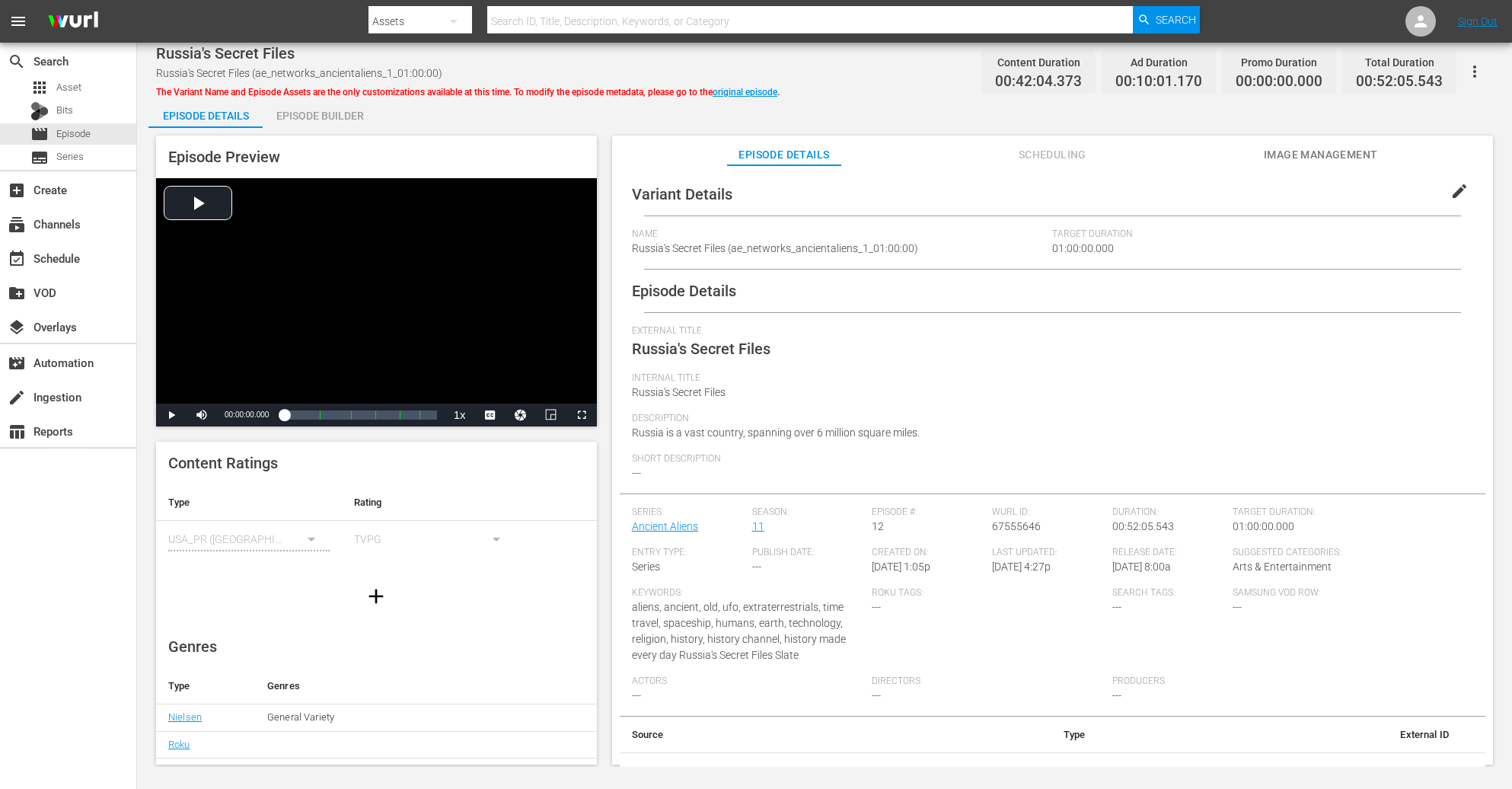
click at [329, 128] on div "Episode Preview Video Player is loading. Play Video Play Mute Current Time 00:0…" at bounding box center [824, 452] width 1352 height 649
click at [340, 109] on div "Episode Builder" at bounding box center [320, 115] width 115 height 36
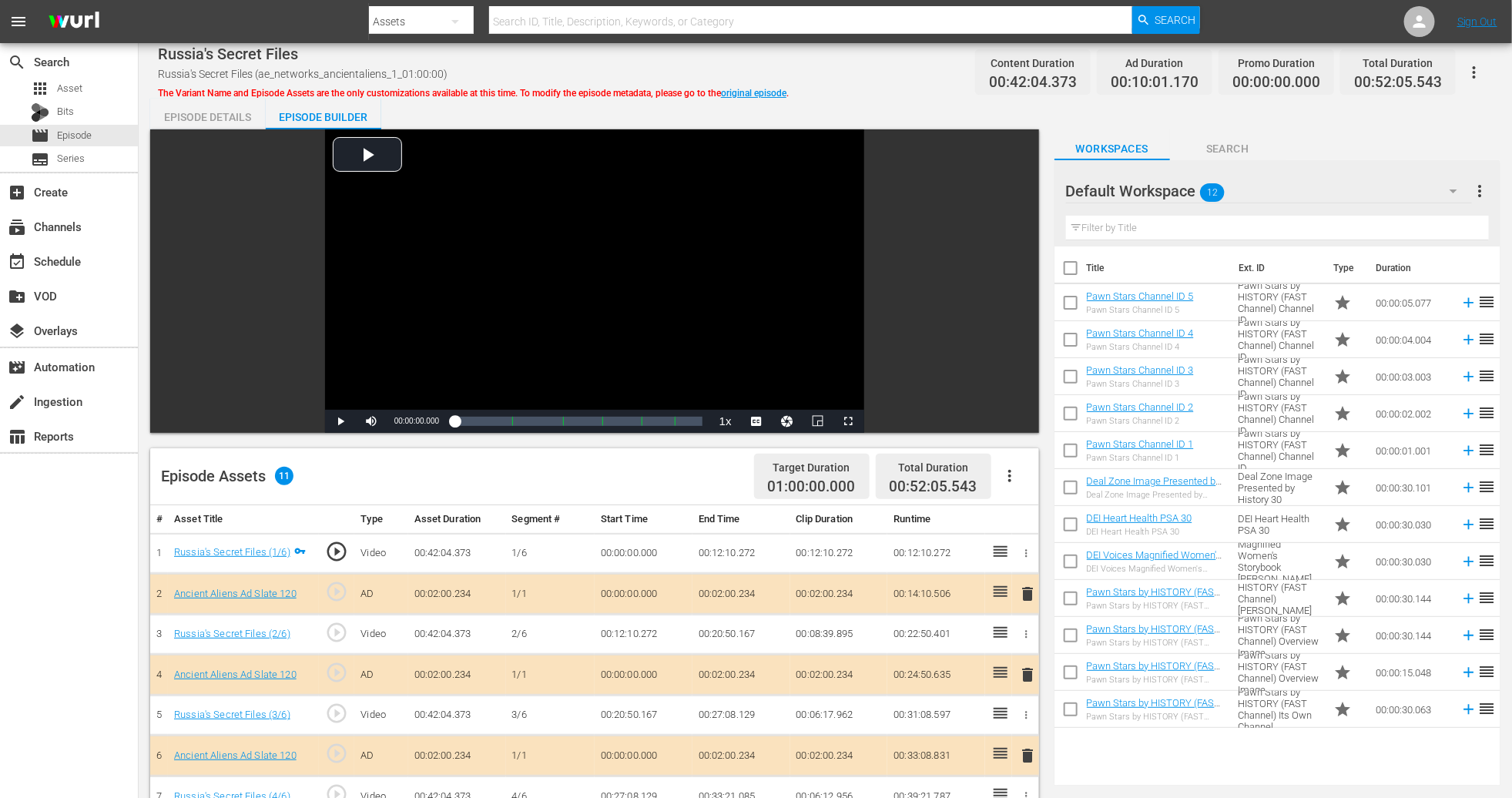
click at [1019, 190] on icon "button" at bounding box center [1453, 191] width 18 height 18
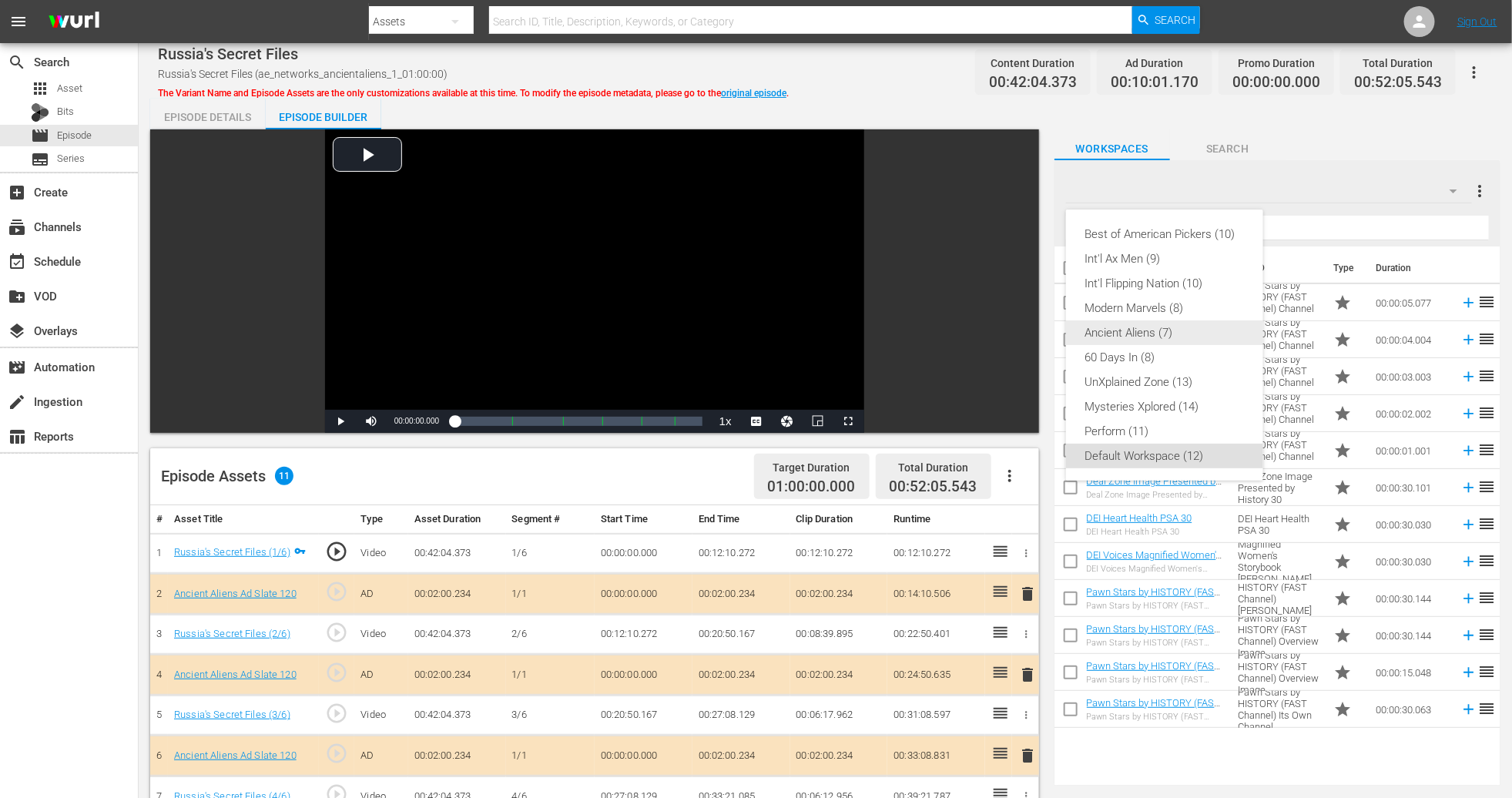
click at [1019, 328] on div "Ancient Aliens (7)" at bounding box center [1164, 333] width 161 height 25
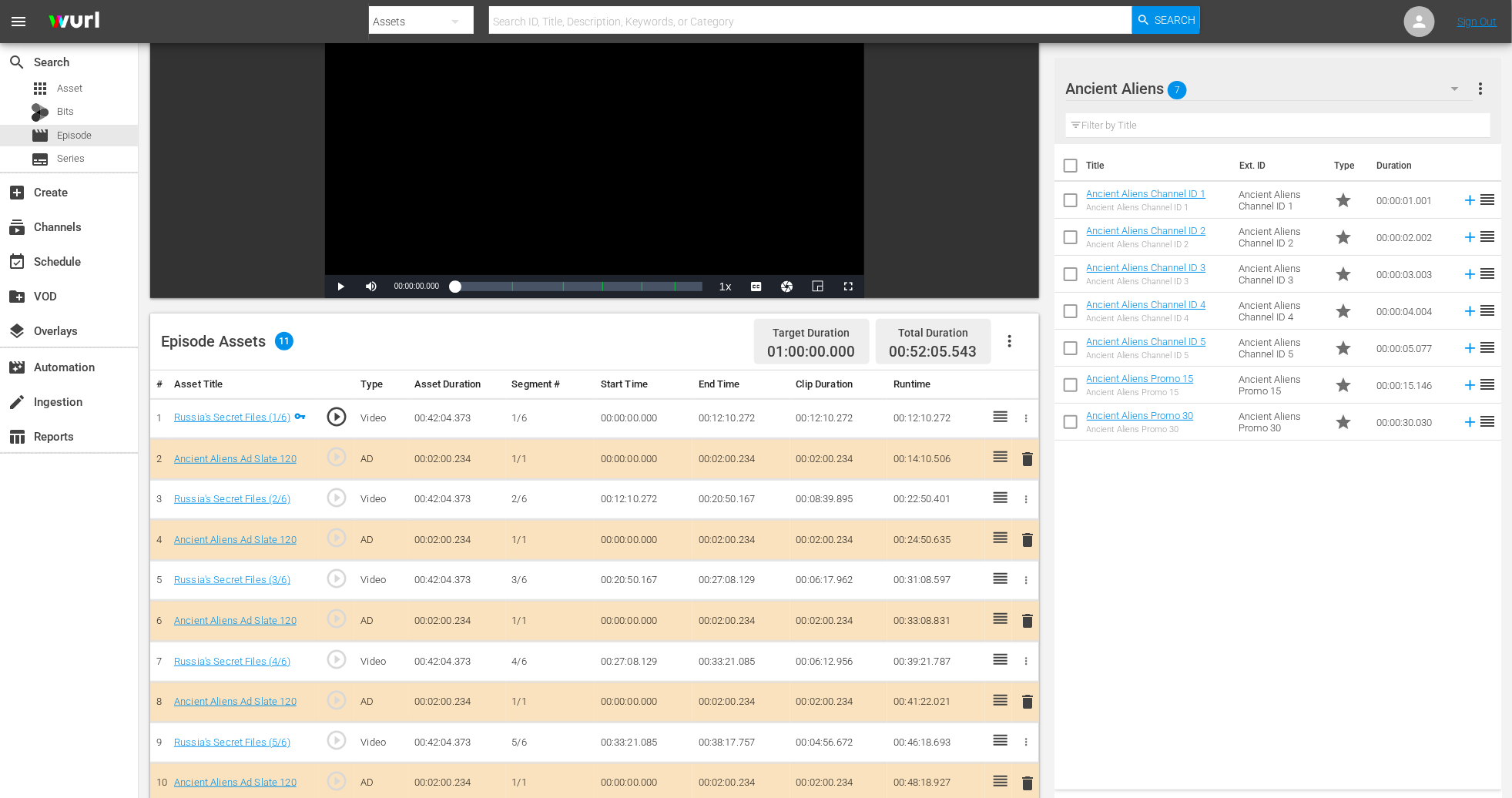
scroll to position [231, 0]
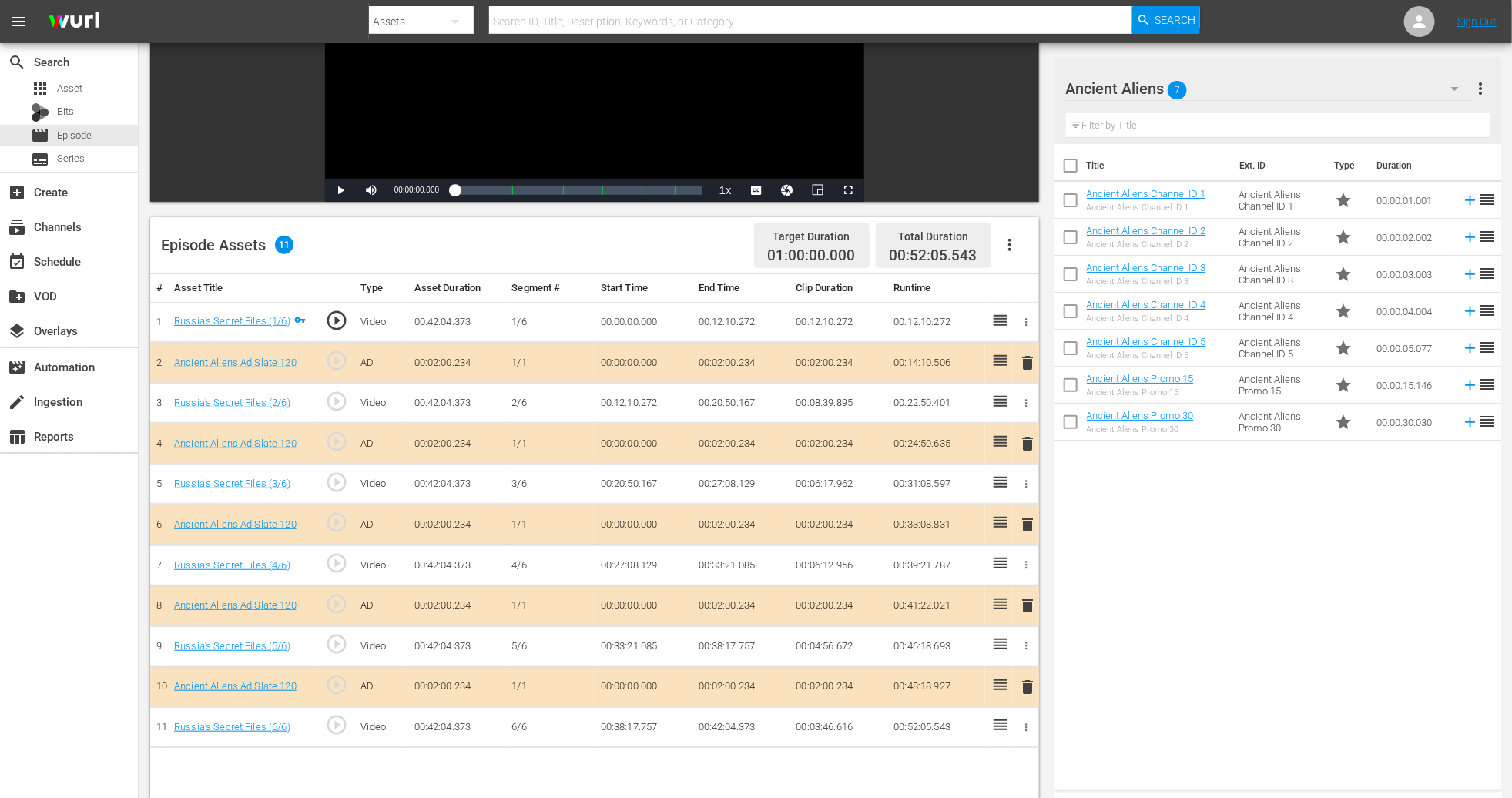
click at [1019, 525] on span "delete" at bounding box center [1027, 524] width 18 height 18
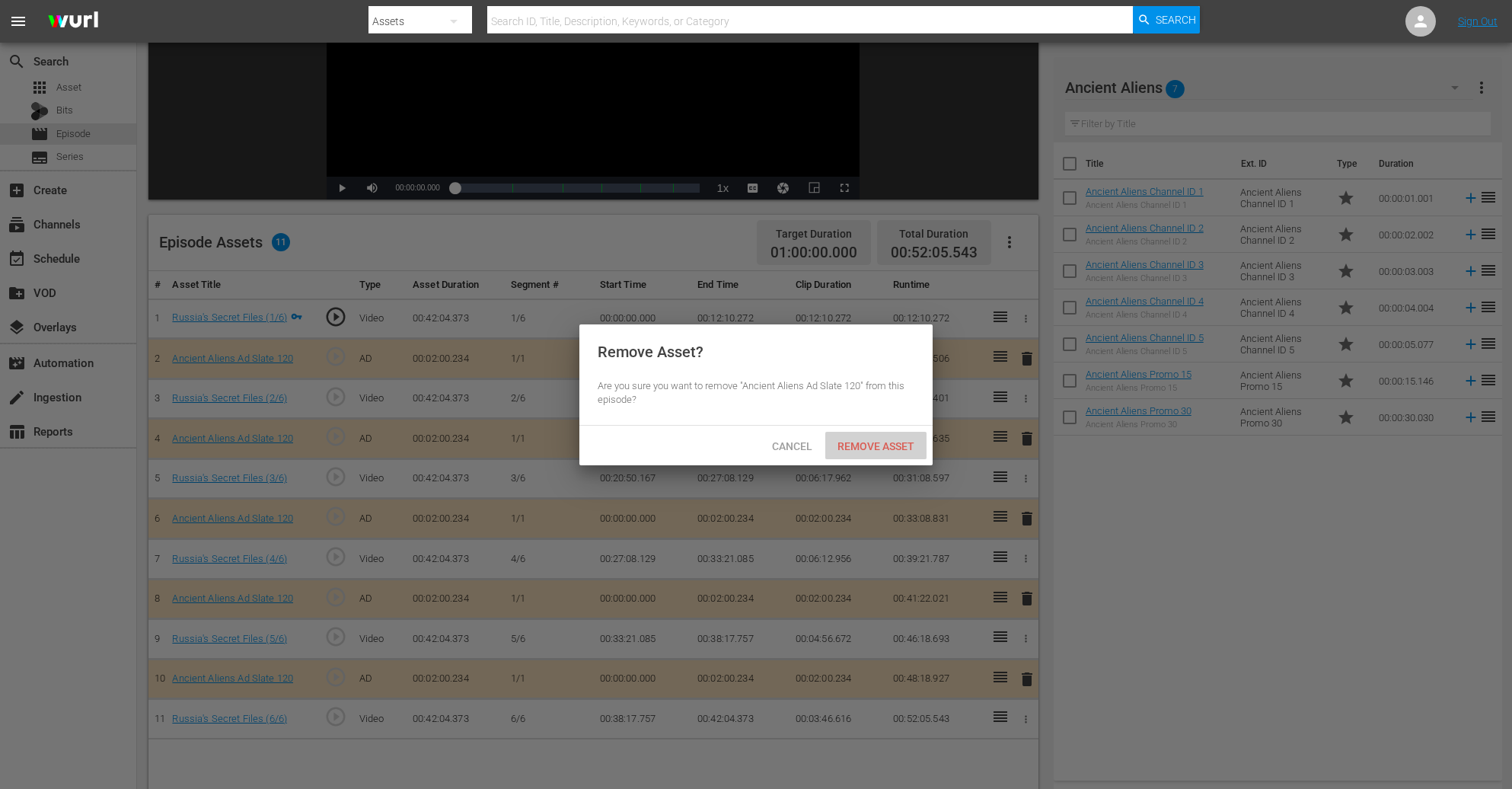
click at [884, 446] on span "Remove Asset" at bounding box center [876, 446] width 101 height 12
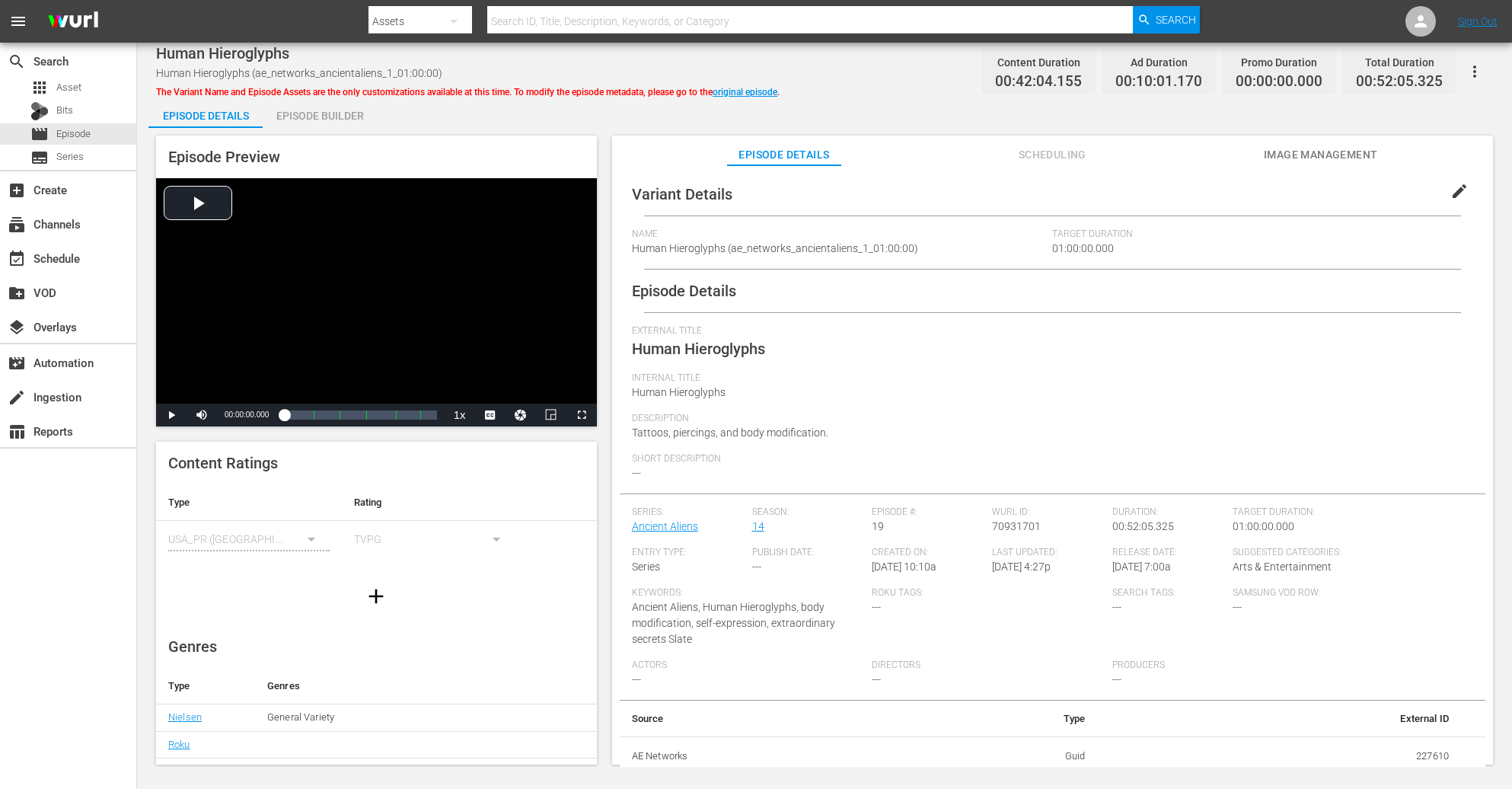
click at [324, 115] on div "Episode Builder" at bounding box center [320, 115] width 115 height 36
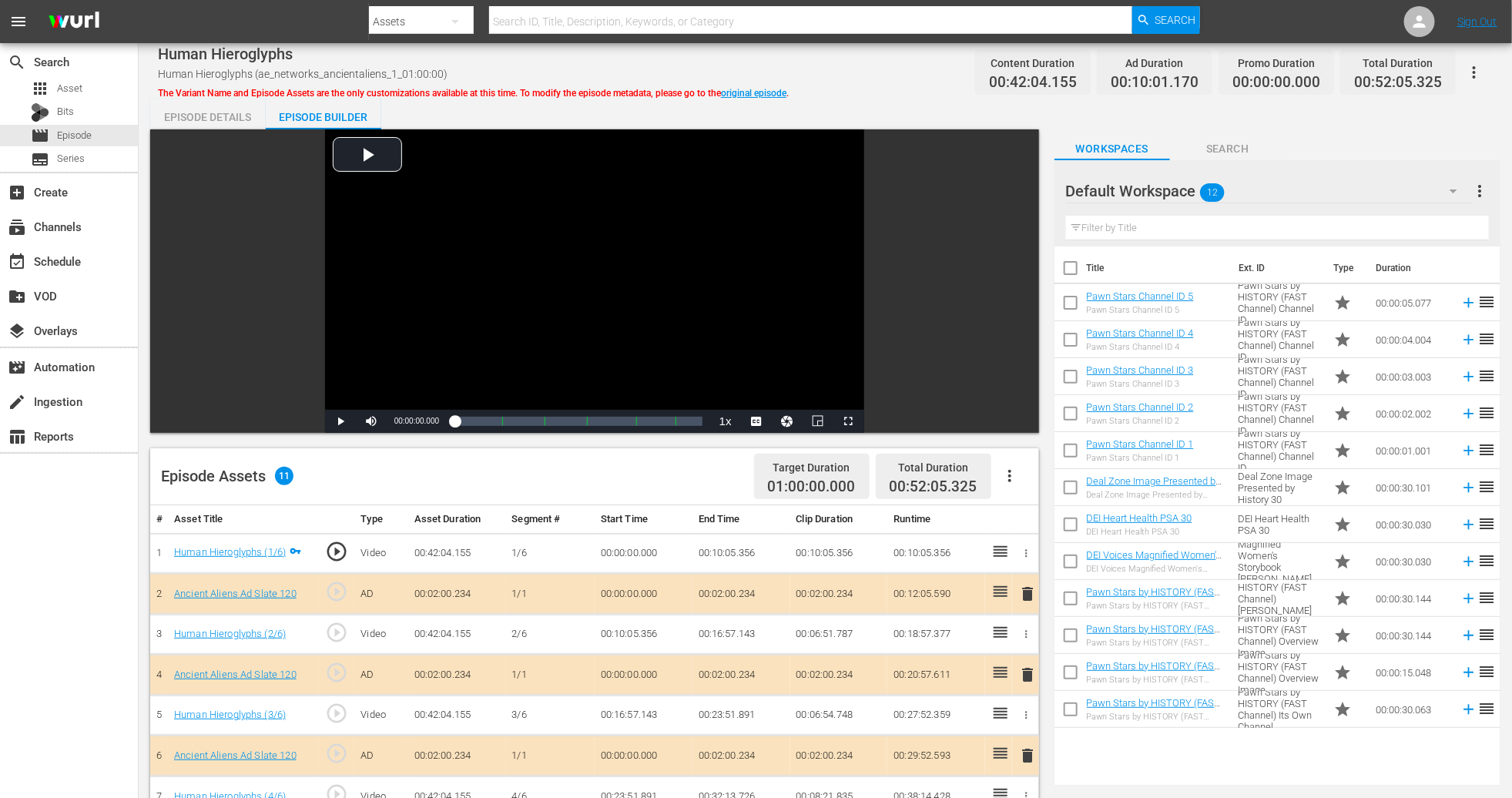
click at [1019, 190] on icon "button" at bounding box center [1453, 191] width 18 height 18
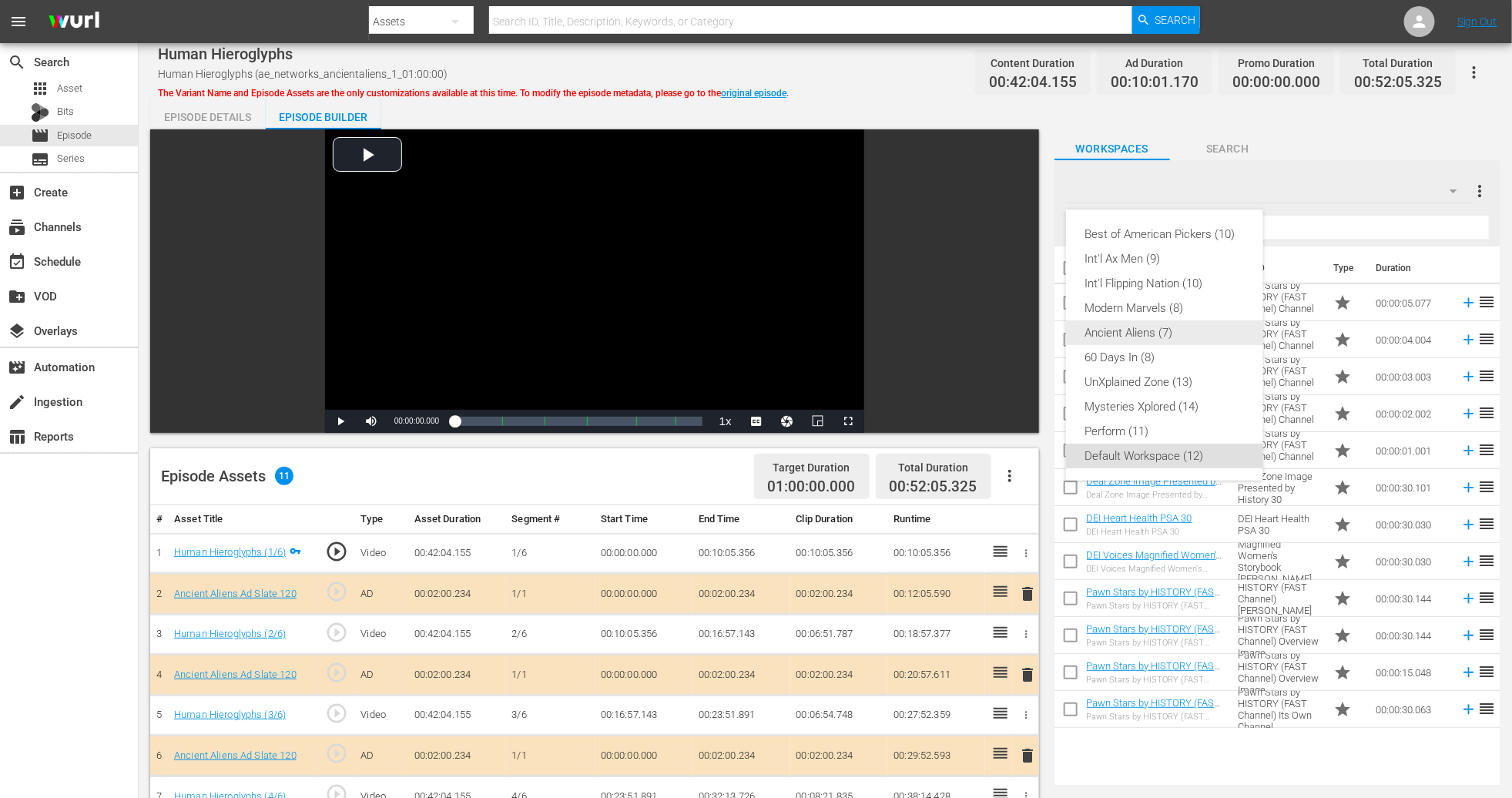
click at [1019, 328] on div "Ancient Aliens (7)" at bounding box center [1164, 333] width 161 height 25
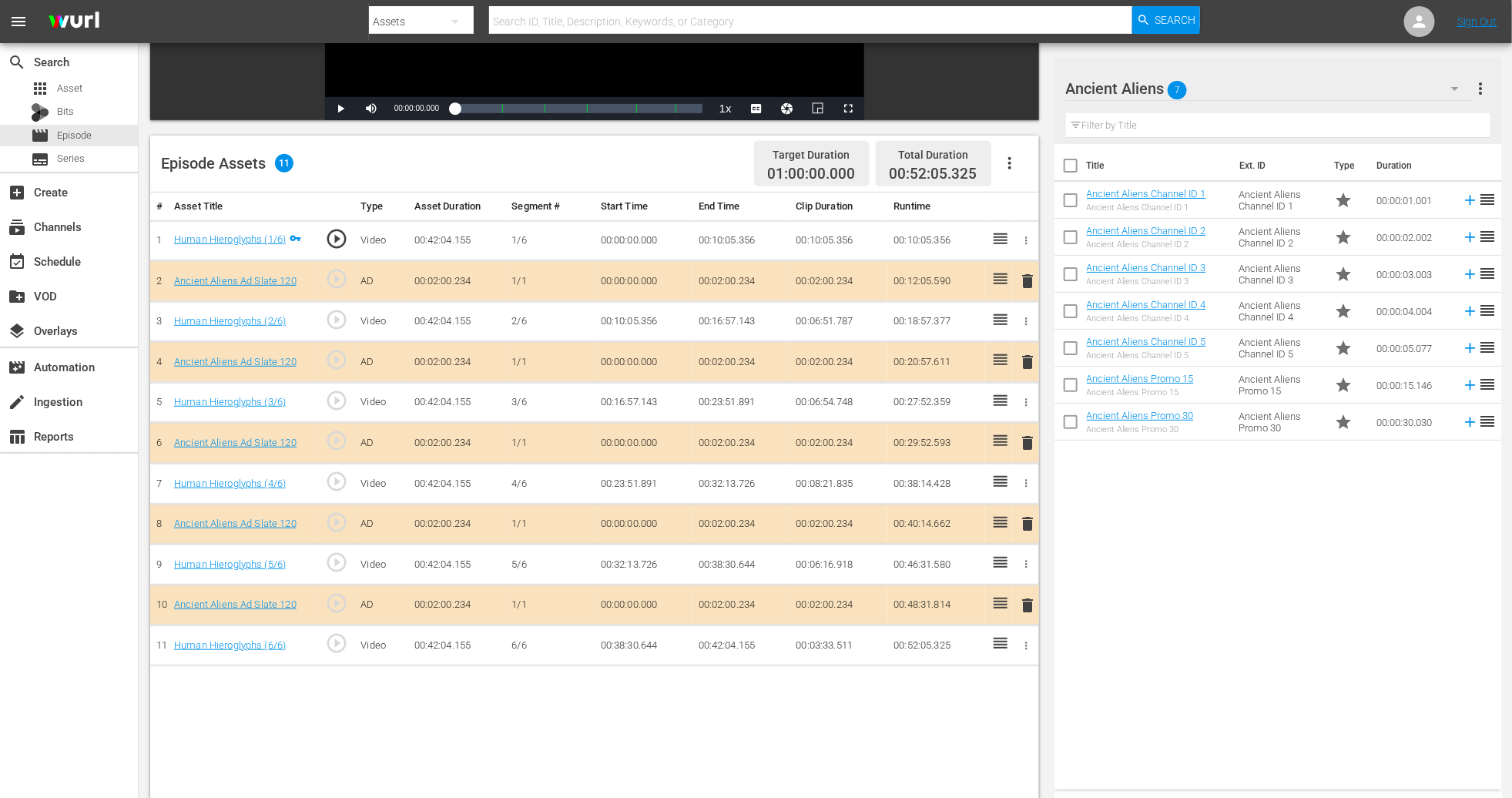
scroll to position [347, 0]
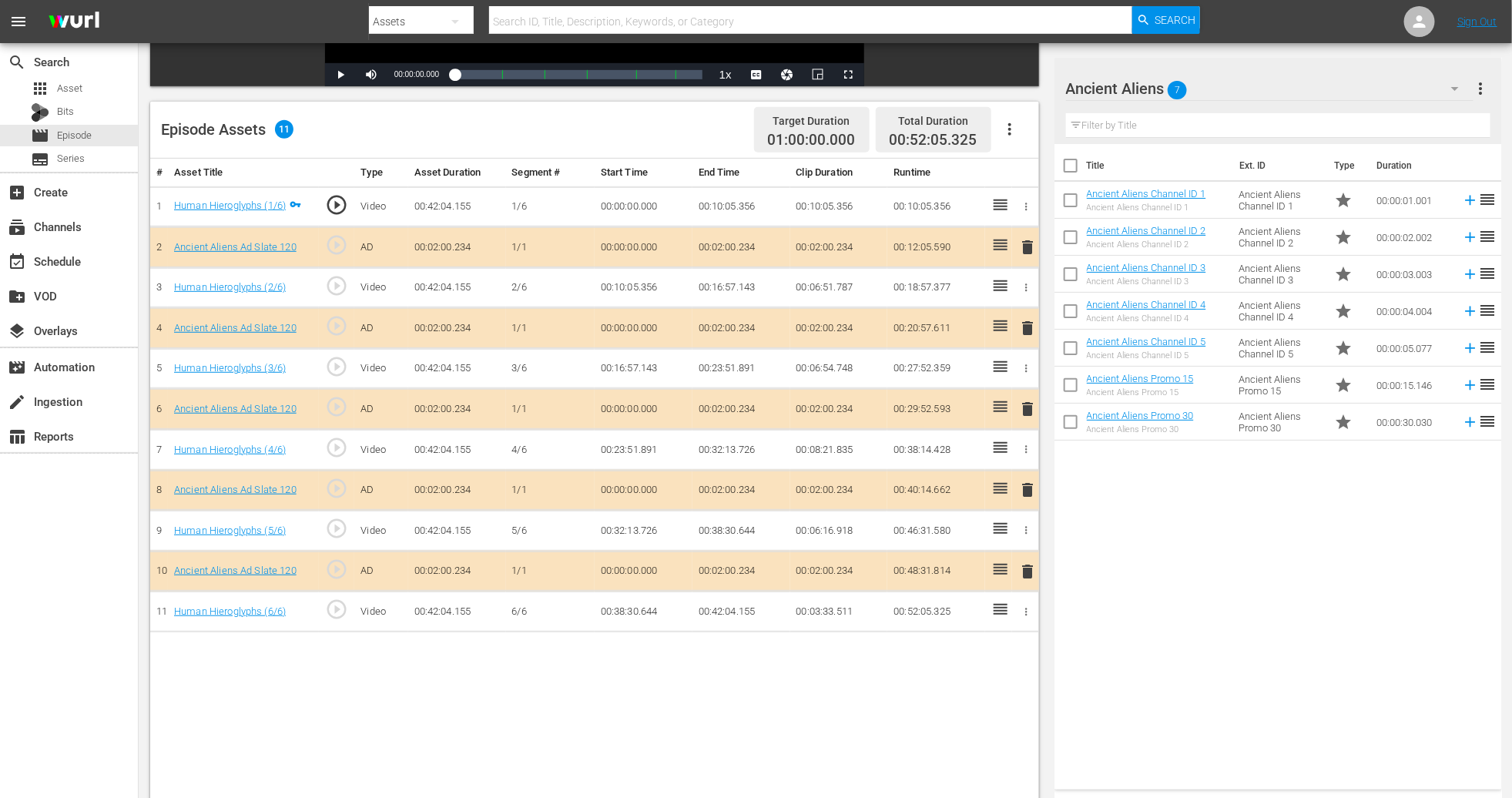
click at [1019, 410] on span "delete" at bounding box center [1027, 409] width 18 height 18
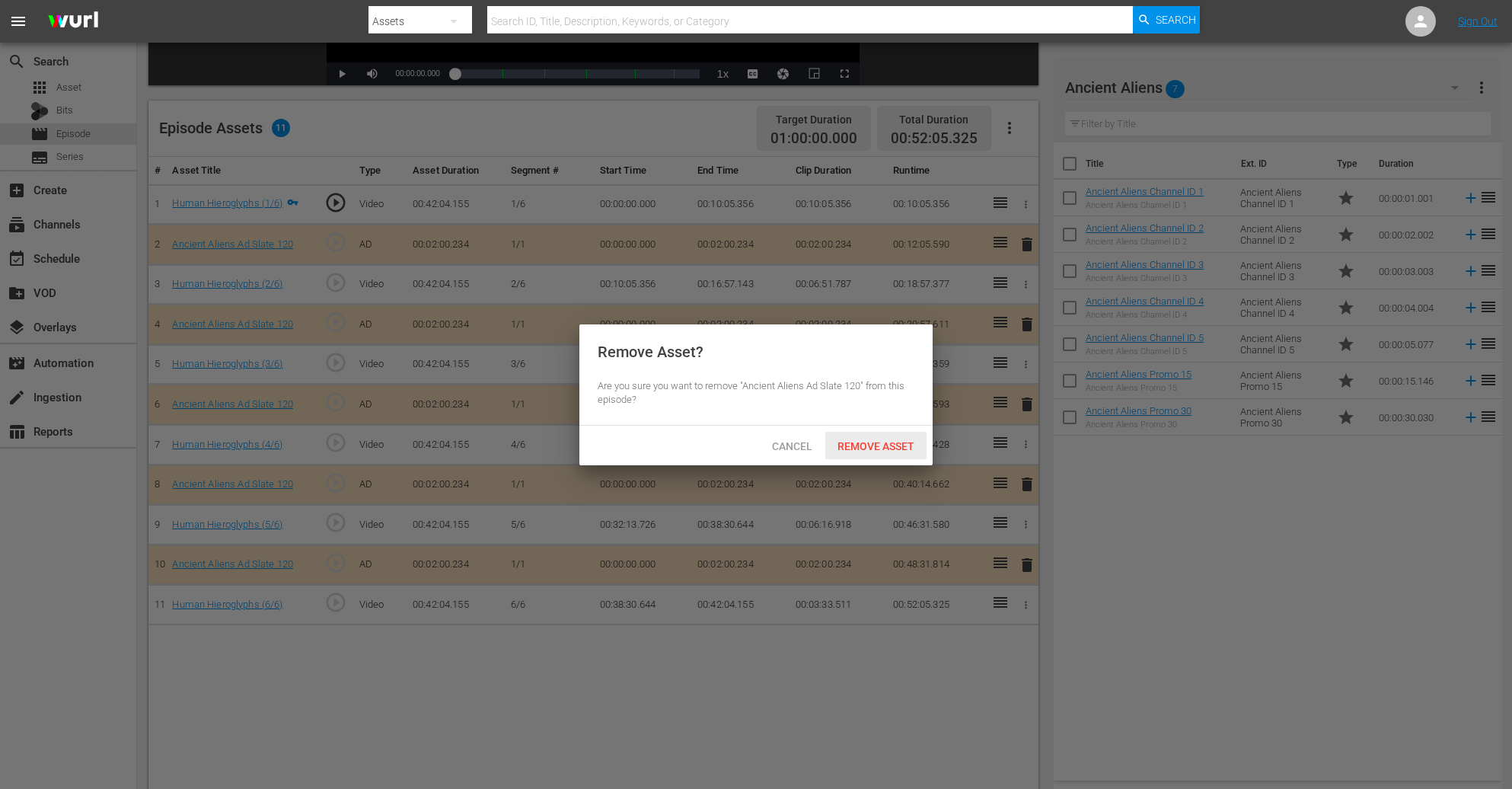
click at [871, 442] on span "Remove Asset" at bounding box center [876, 446] width 101 height 12
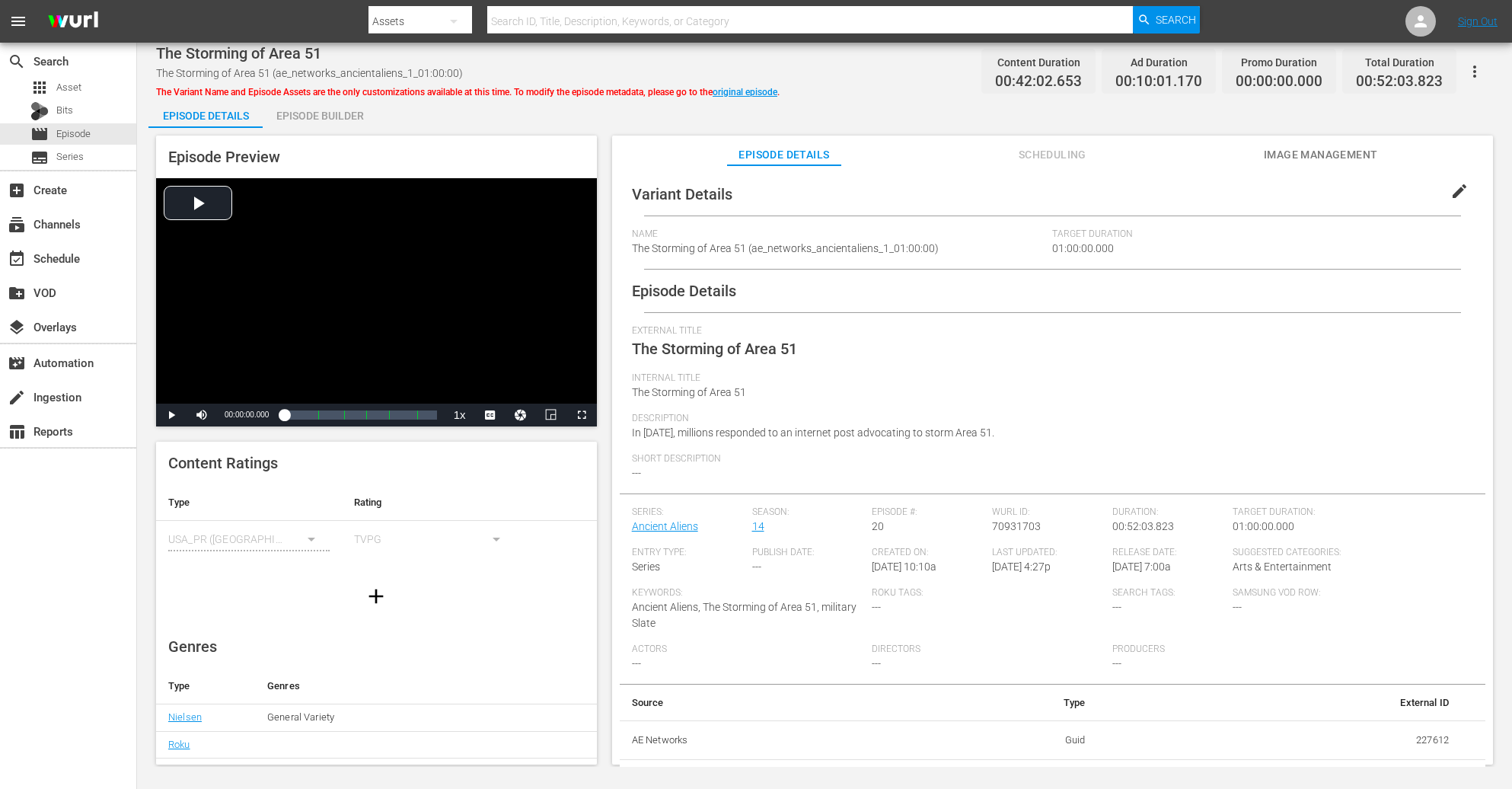
click at [340, 122] on div "Episode Builder" at bounding box center [320, 115] width 115 height 36
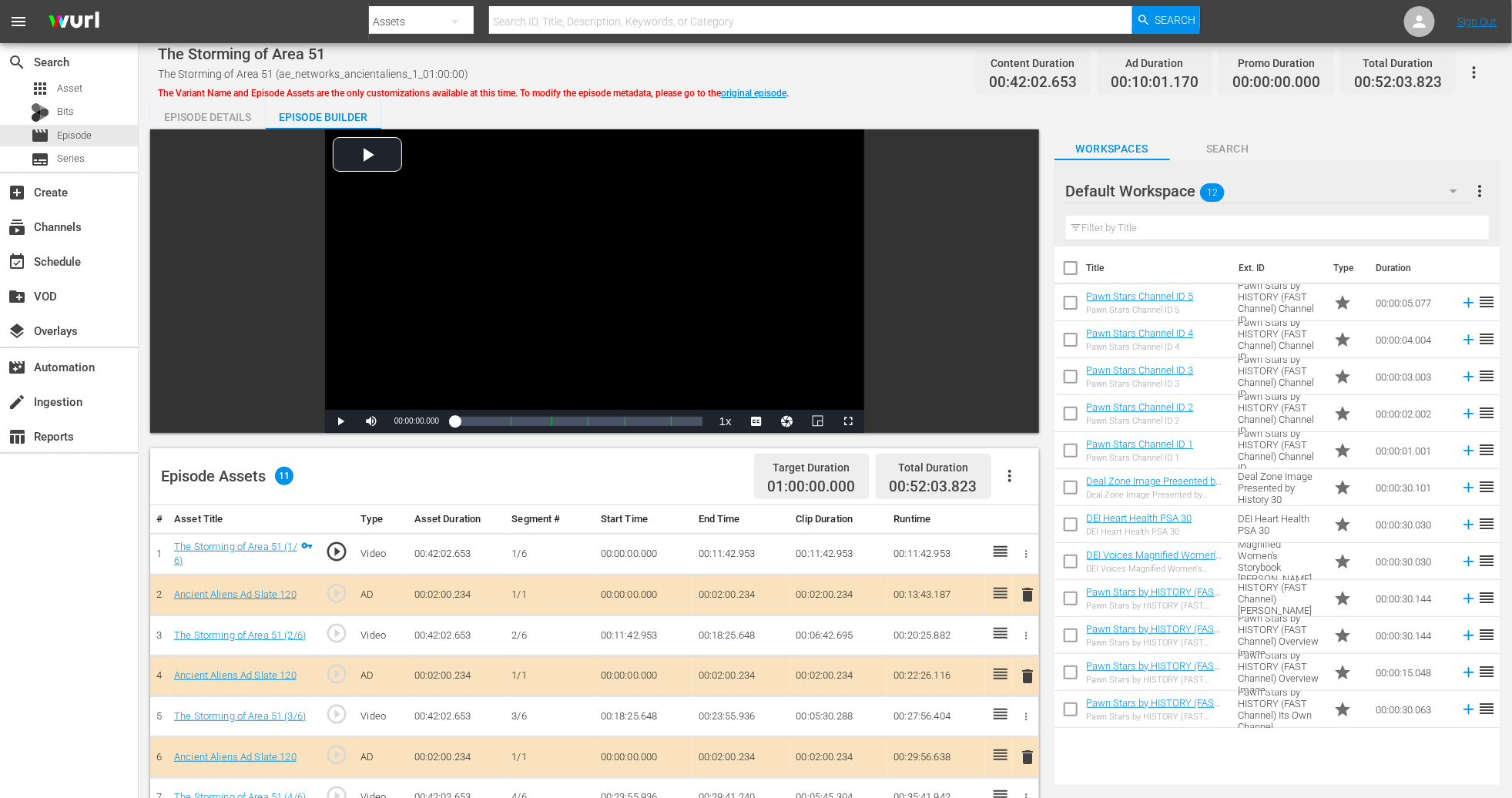
click at [1019, 192] on icon "button" at bounding box center [1453, 191] width 18 height 18
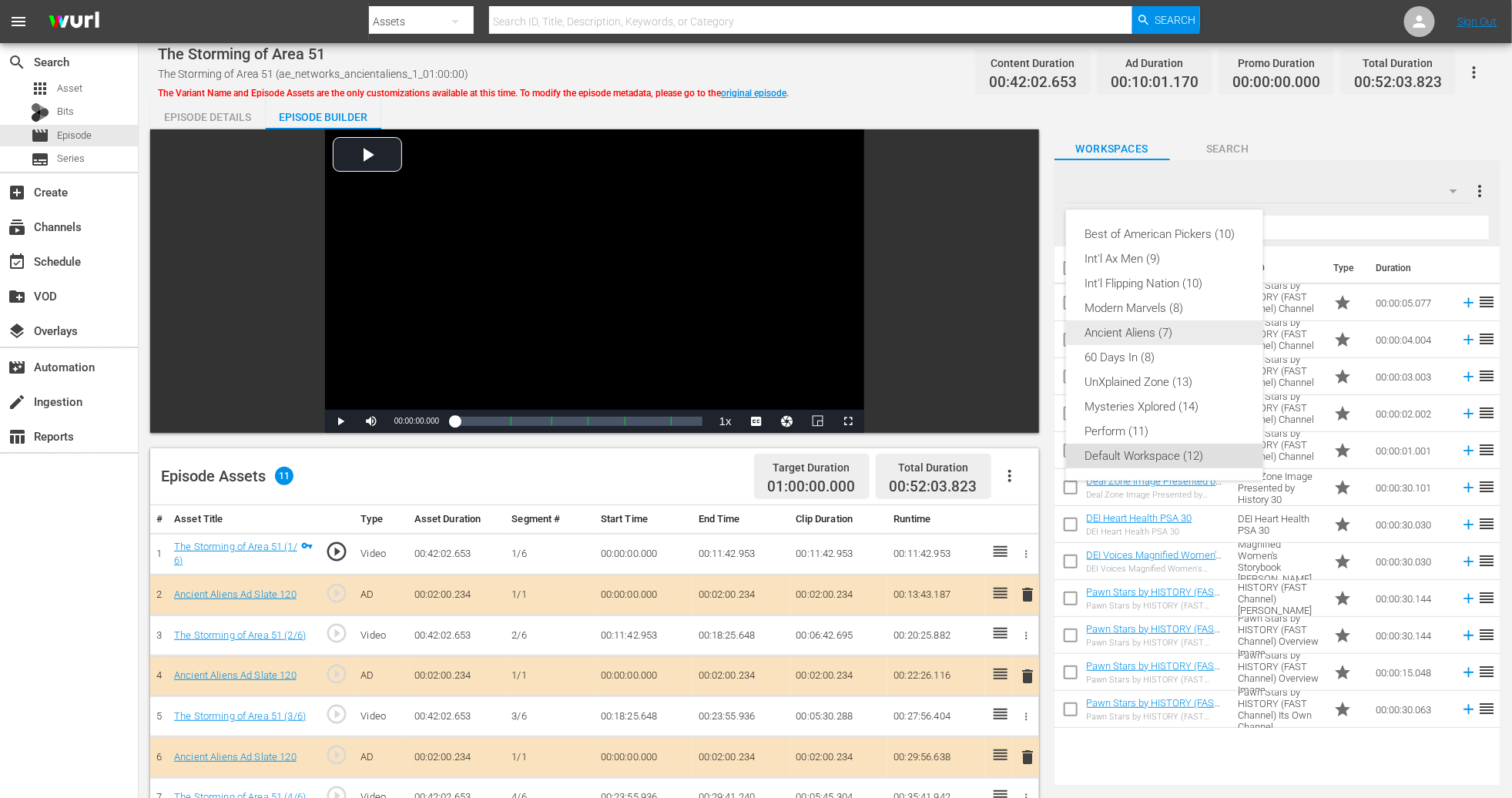
click at [1019, 322] on div "Ancient Aliens (7)" at bounding box center [1164, 333] width 161 height 25
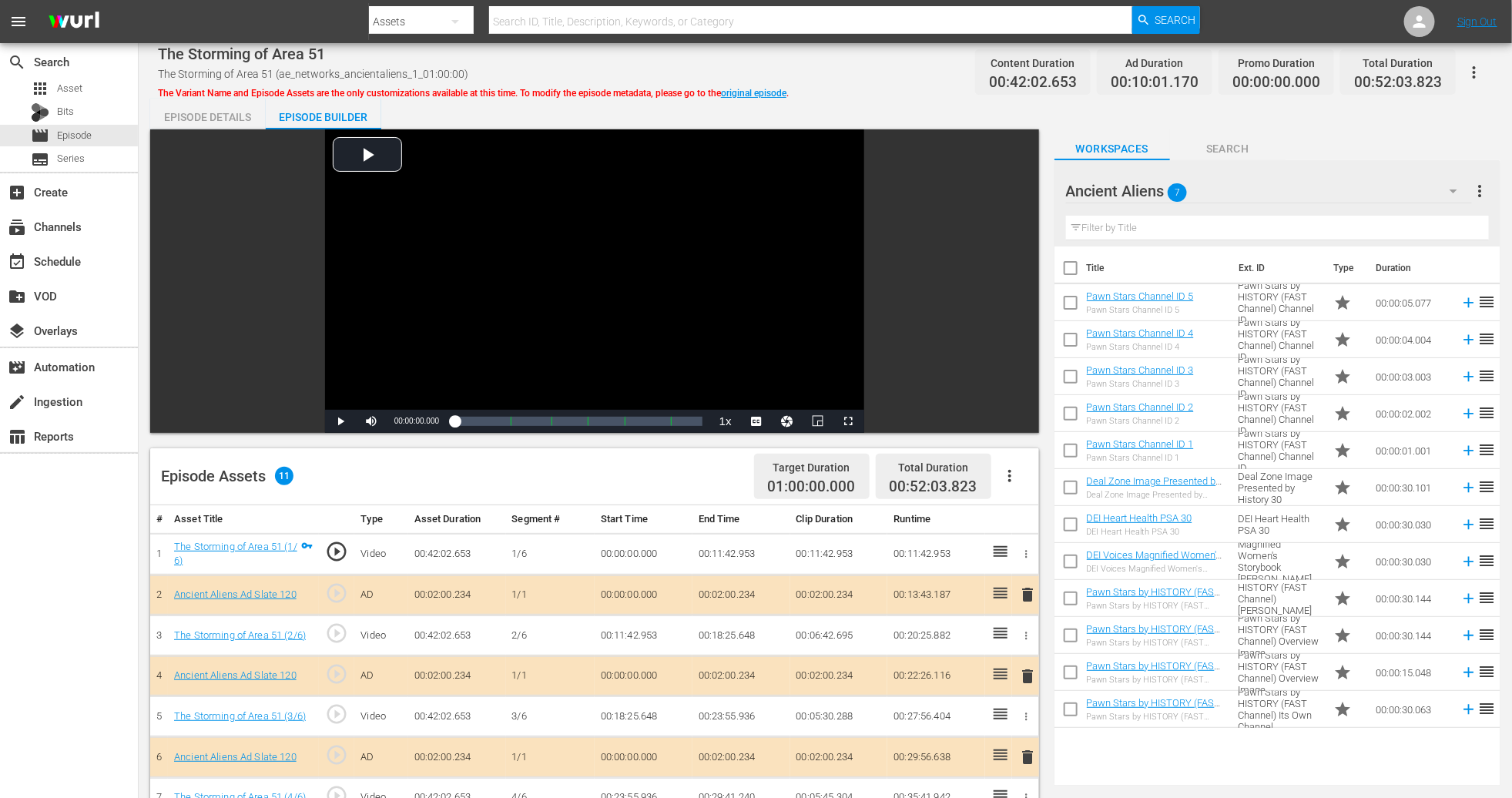
scroll to position [231, 0]
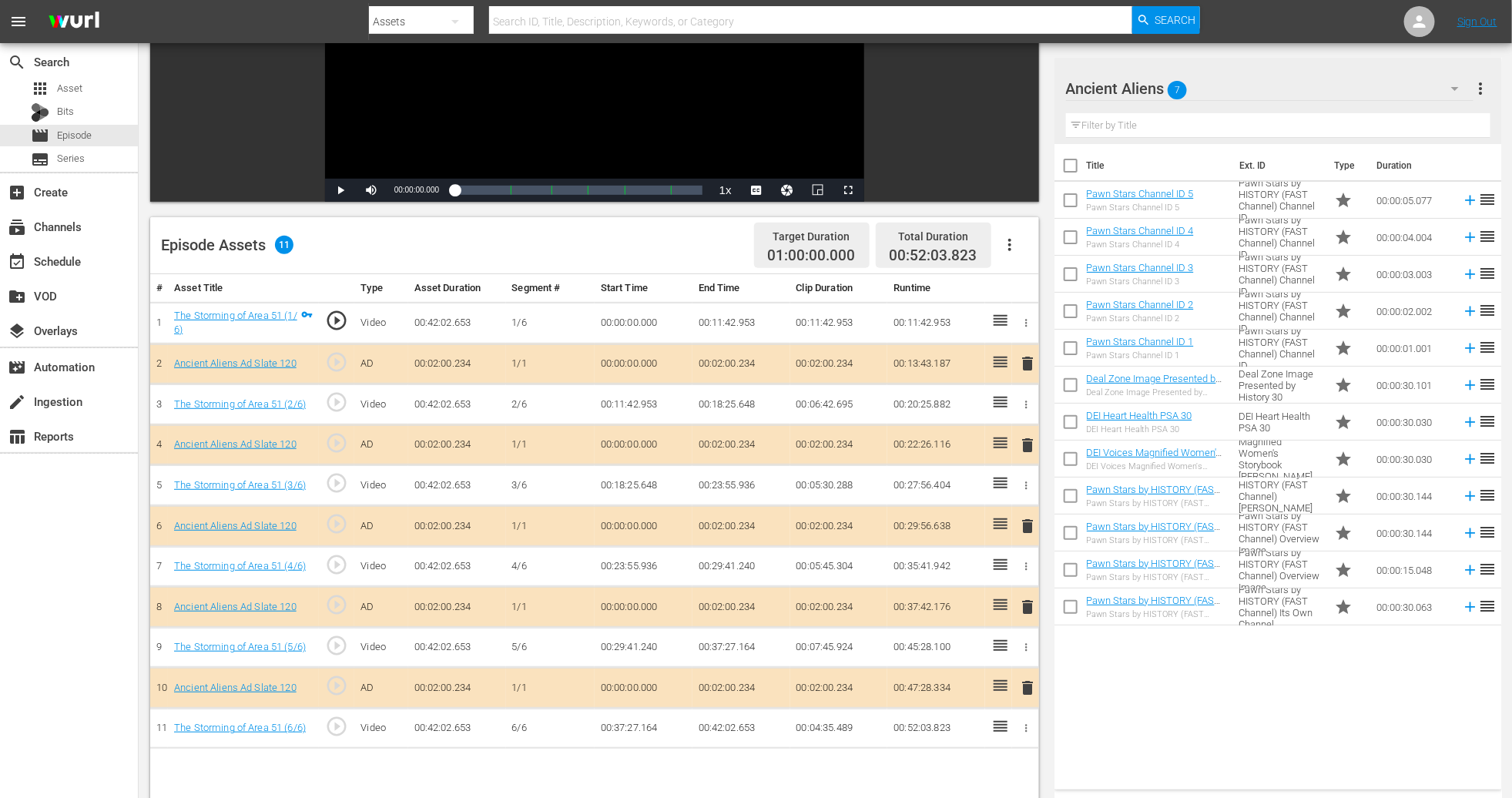
click at [1019, 529] on span "delete" at bounding box center [1027, 526] width 18 height 18
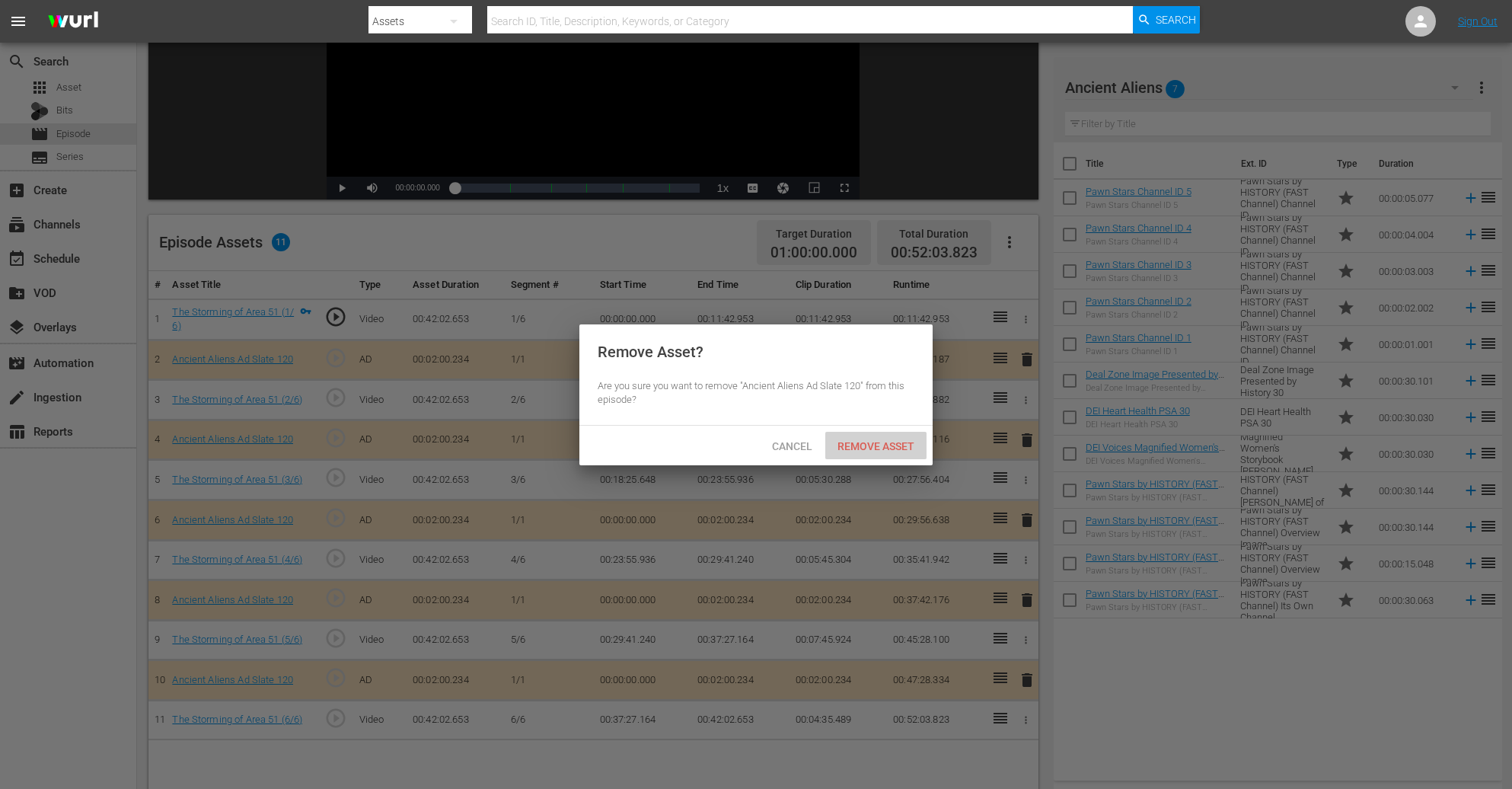
click at [860, 435] on div "Remove Asset" at bounding box center [876, 446] width 101 height 28
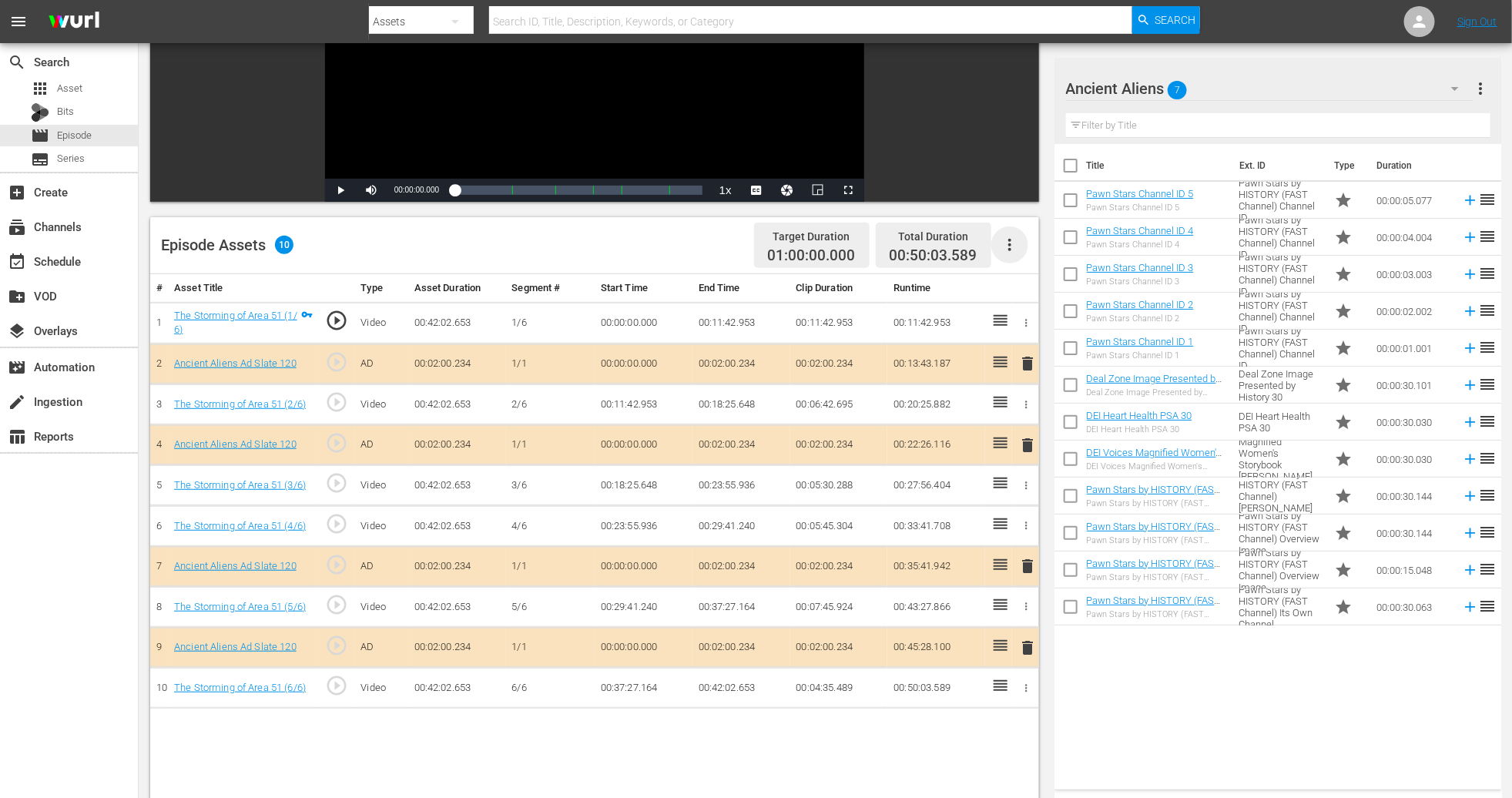
click at [1013, 253] on icon "button" at bounding box center [1009, 245] width 18 height 18
click at [1019, 248] on div "Fill with Ads" at bounding box center [1056, 251] width 104 height 37
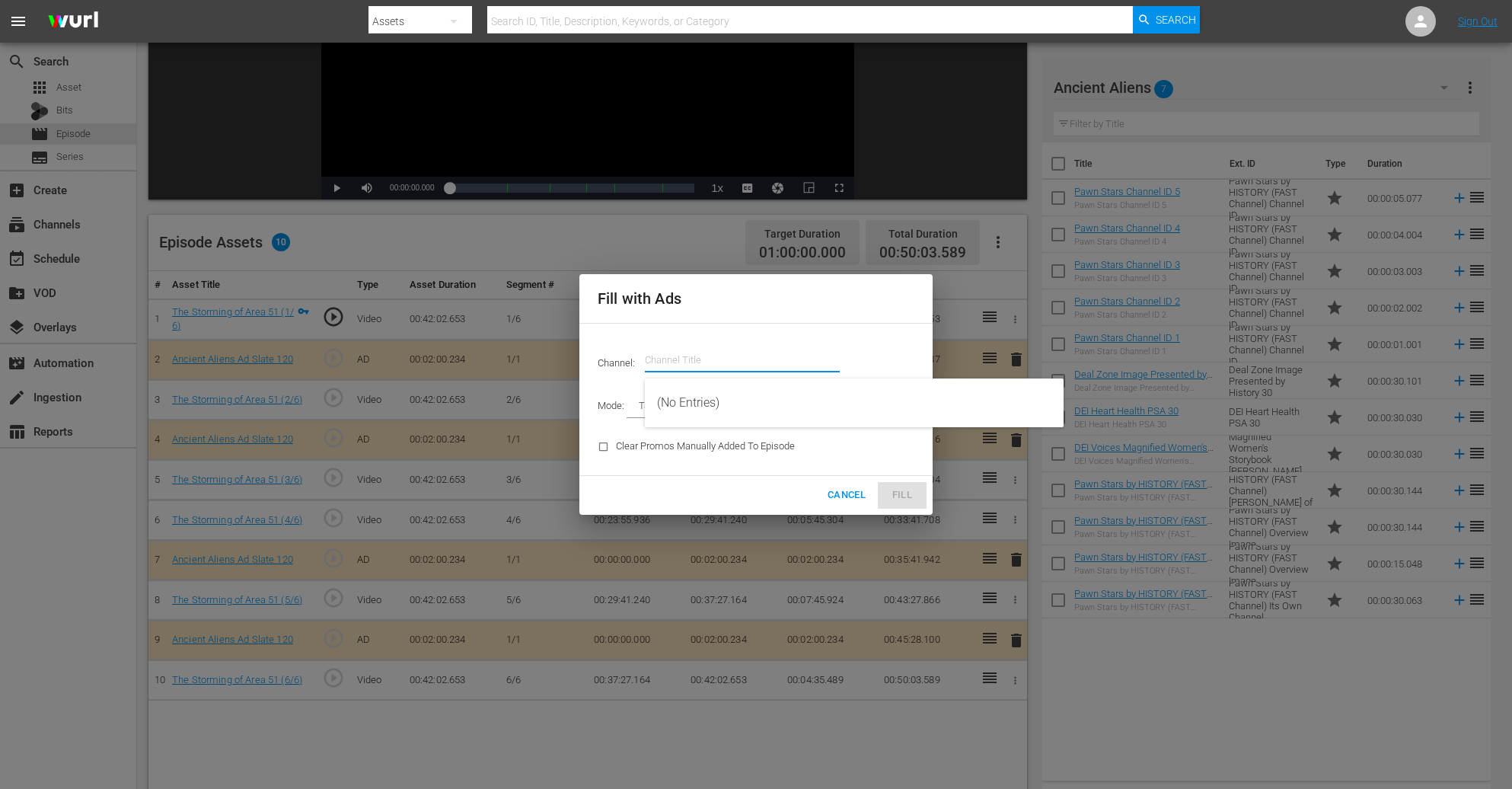
click at [720, 352] on input "text" at bounding box center [742, 360] width 195 height 36
click at [720, 366] on input "ancient ali" at bounding box center [742, 360] width 195 height 36
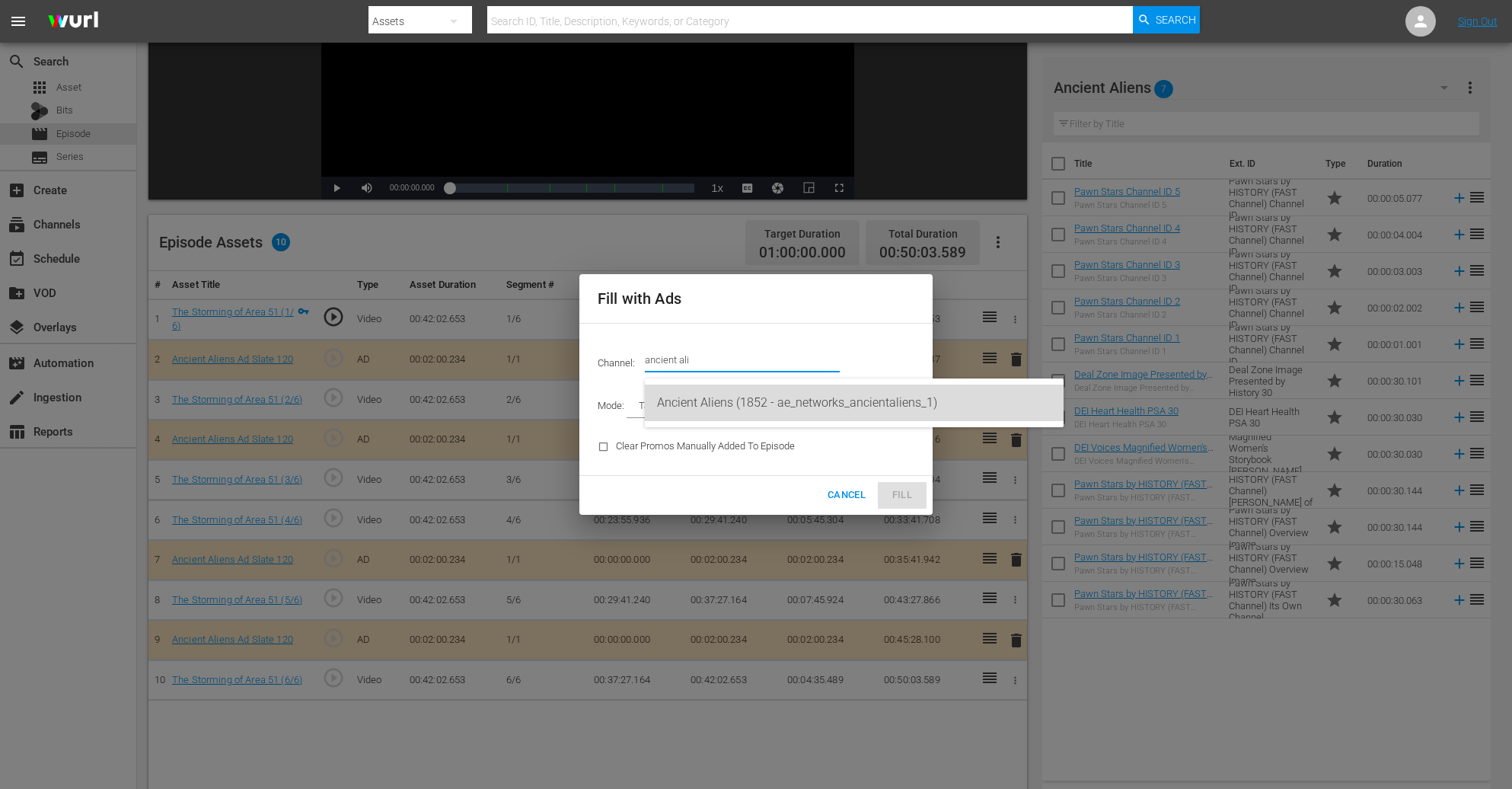
click at [729, 403] on div "Ancient Aliens (1852 - ae_networks_ancientaliens_1)" at bounding box center [854, 403] width 395 height 36
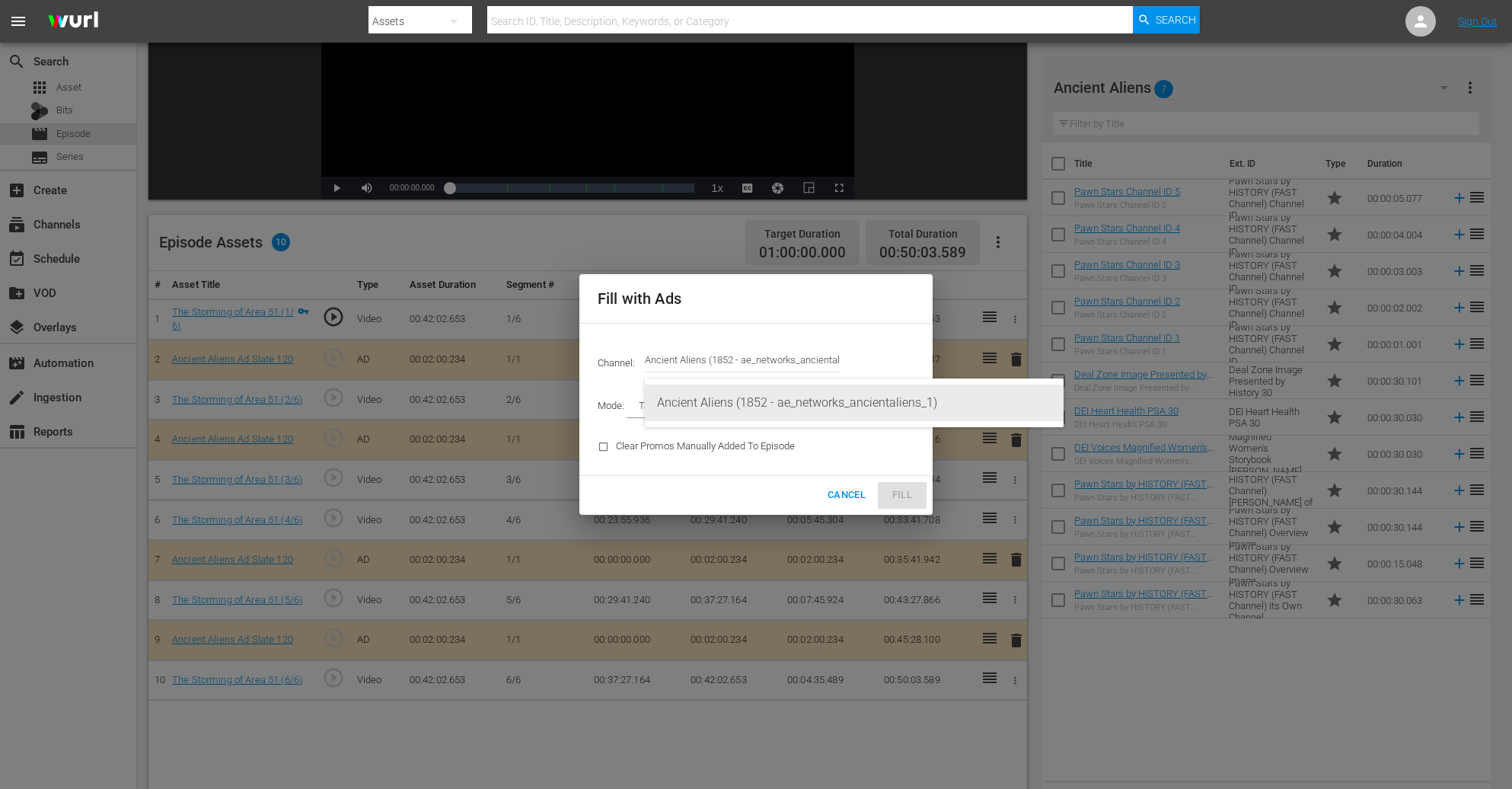
type input "Ancient Aliens (1852)"
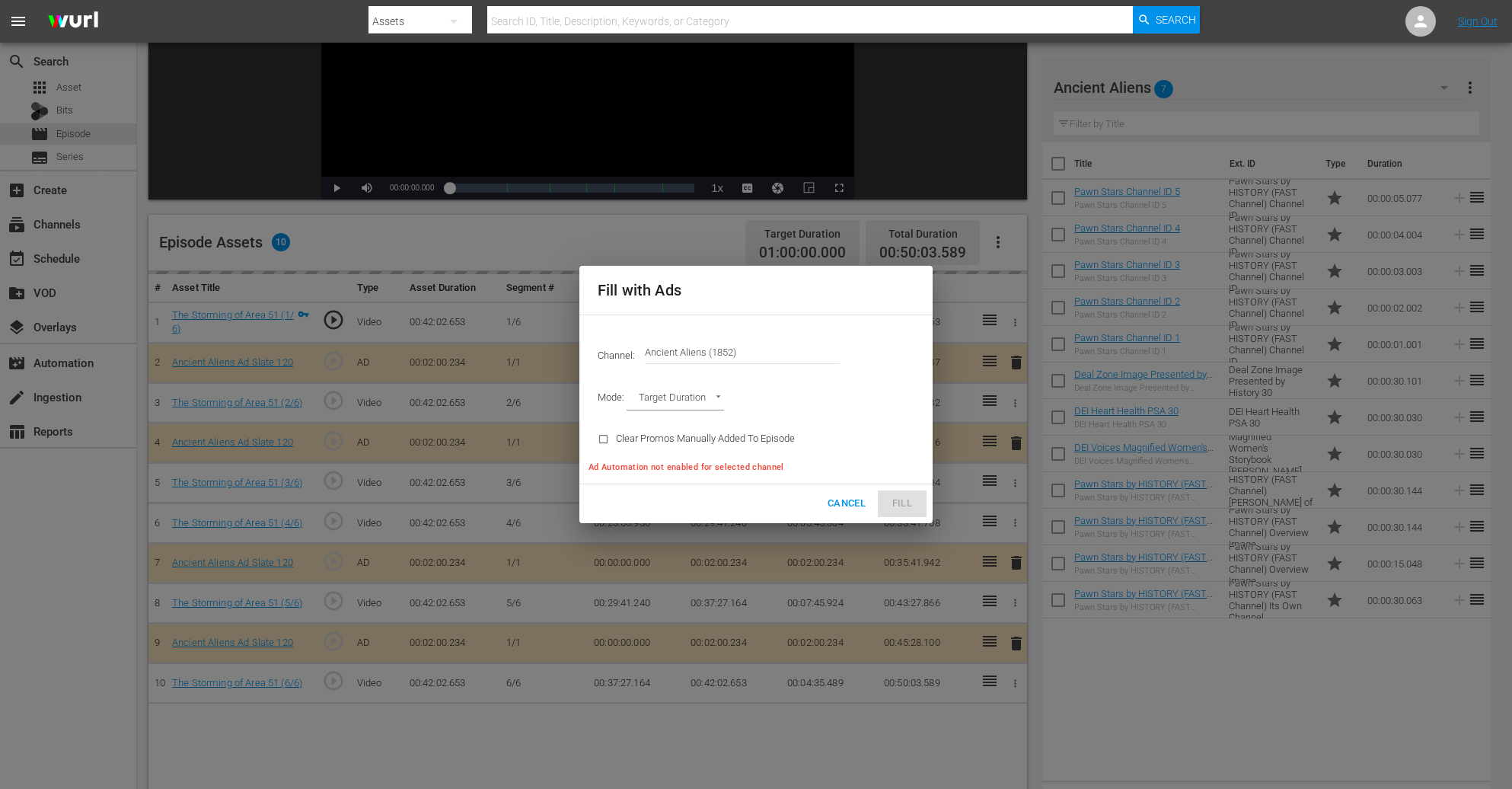
type input "AD_BREAK_DURATION"
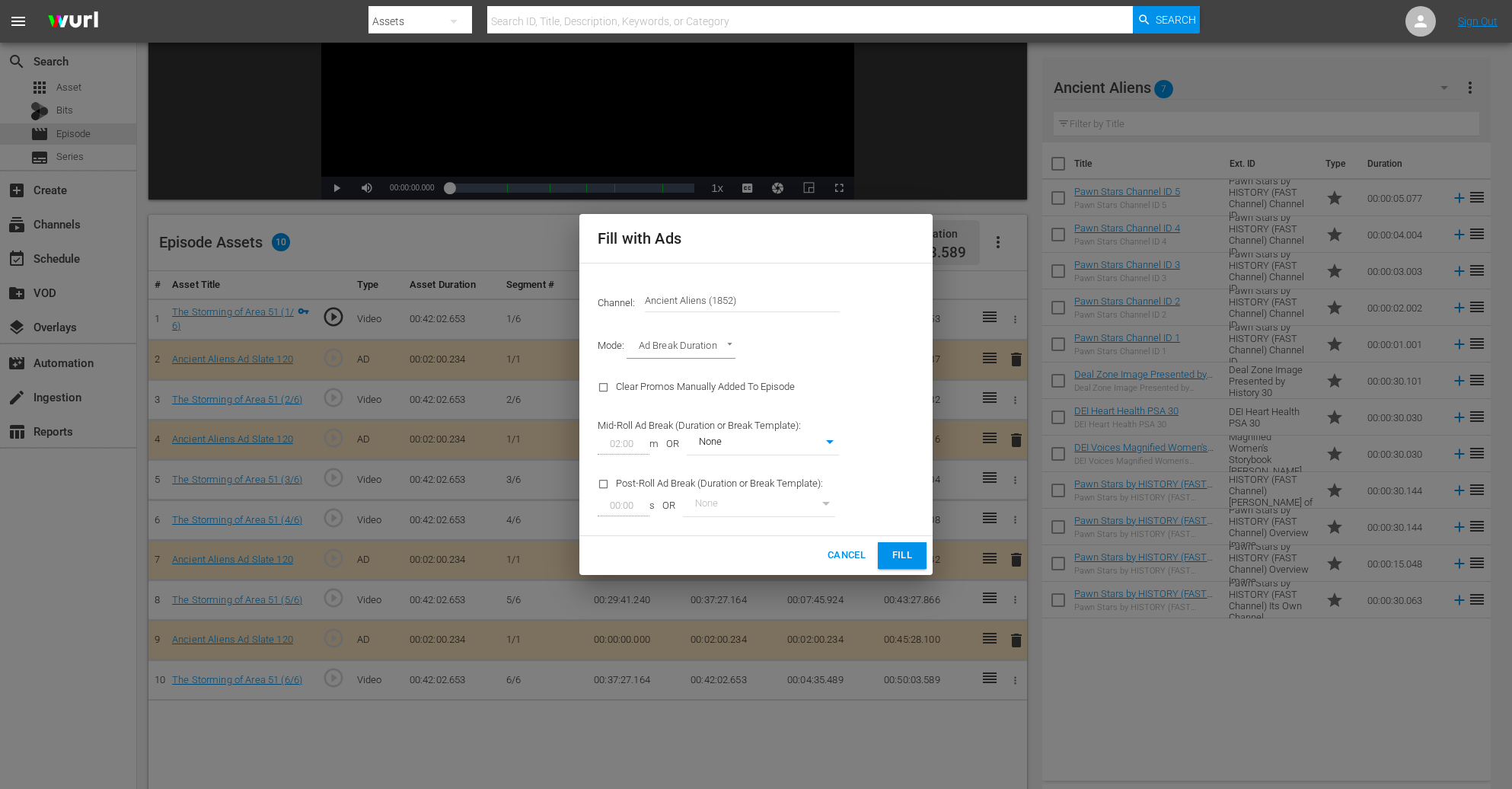
type input "0"
click at [906, 526] on span "Fill" at bounding box center [902, 556] width 24 height 17
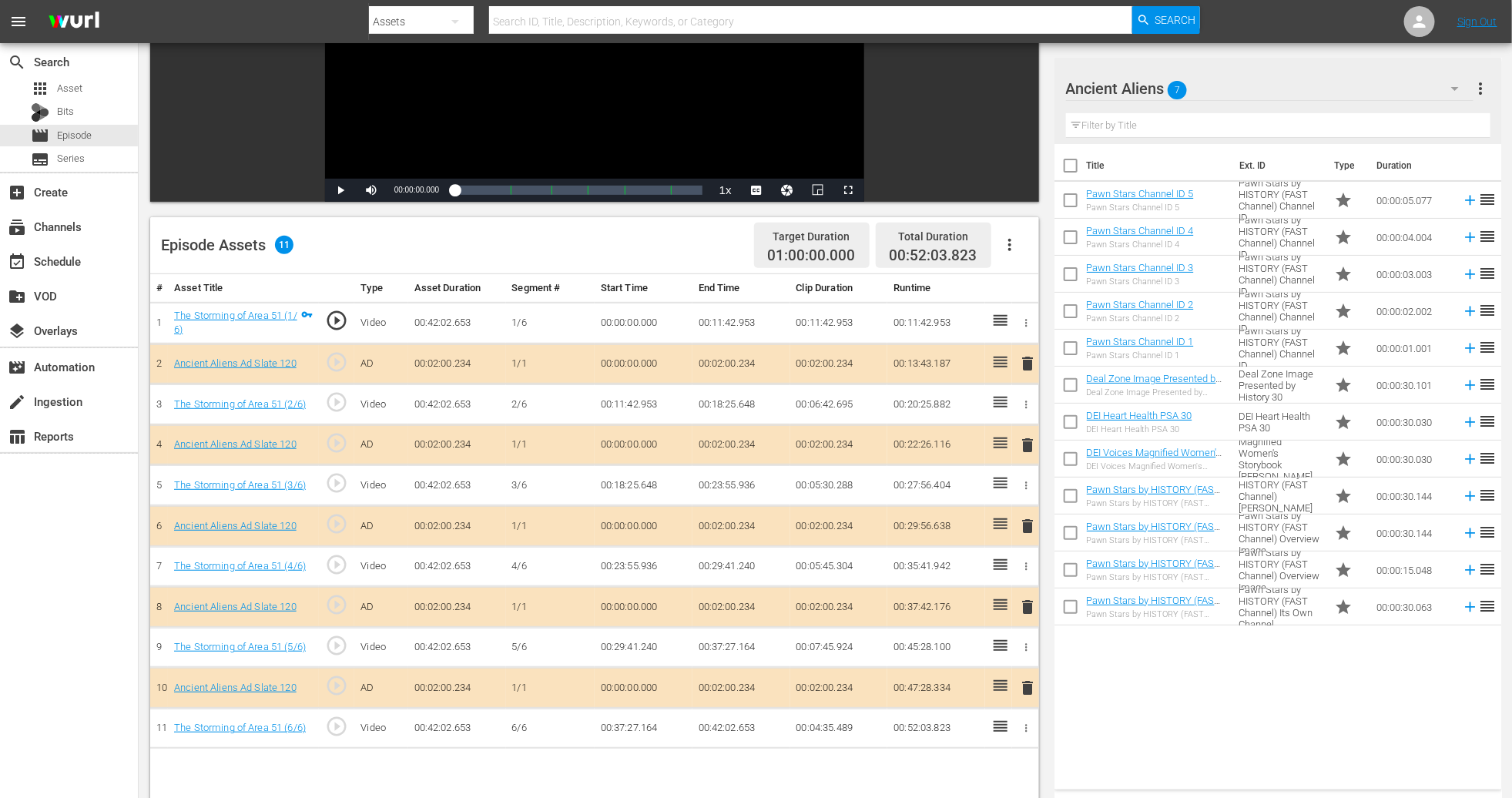
click at [1019, 528] on span "delete" at bounding box center [1027, 526] width 18 height 18
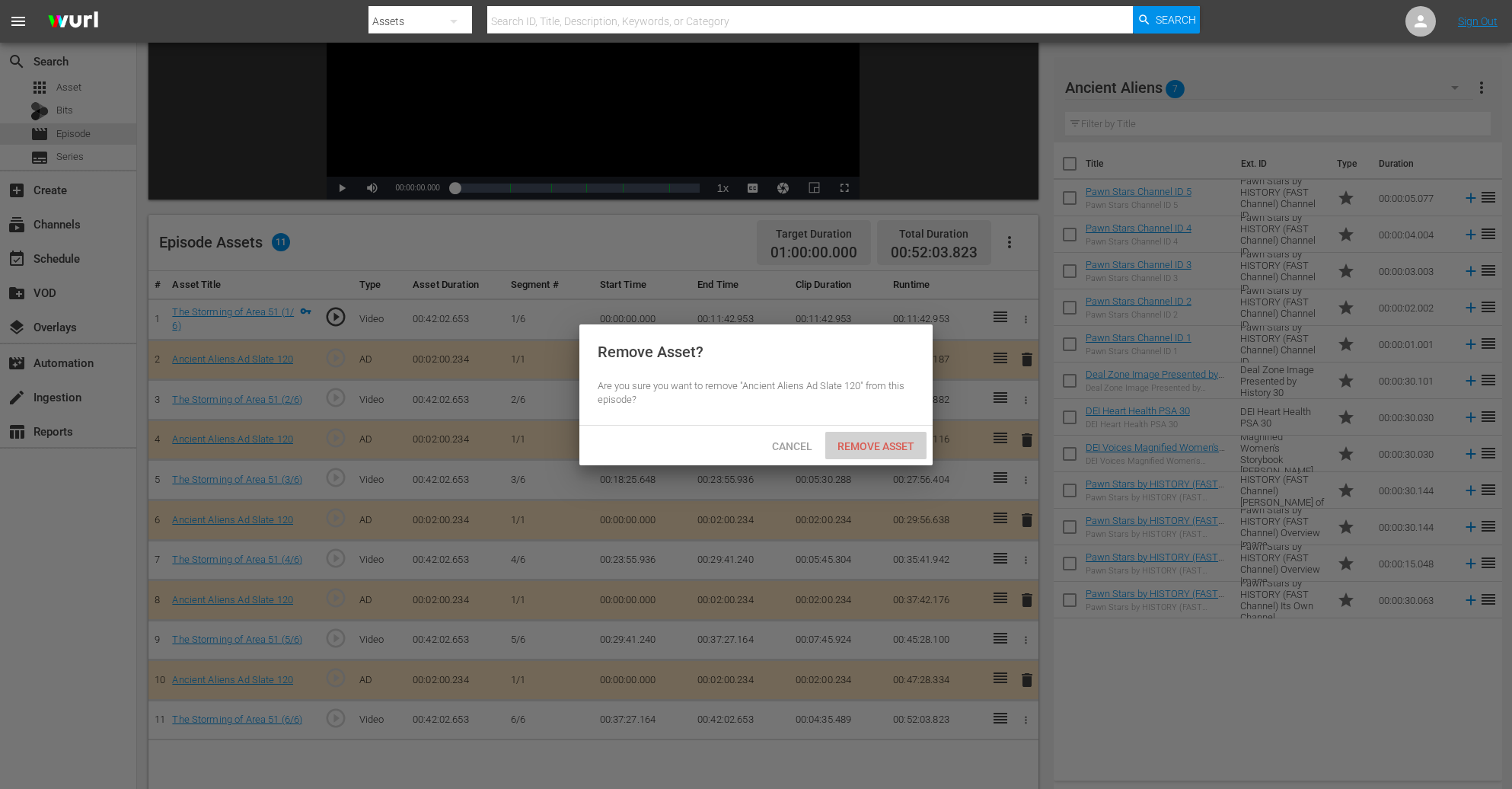
click at [875, 444] on span "Remove Asset" at bounding box center [876, 446] width 101 height 12
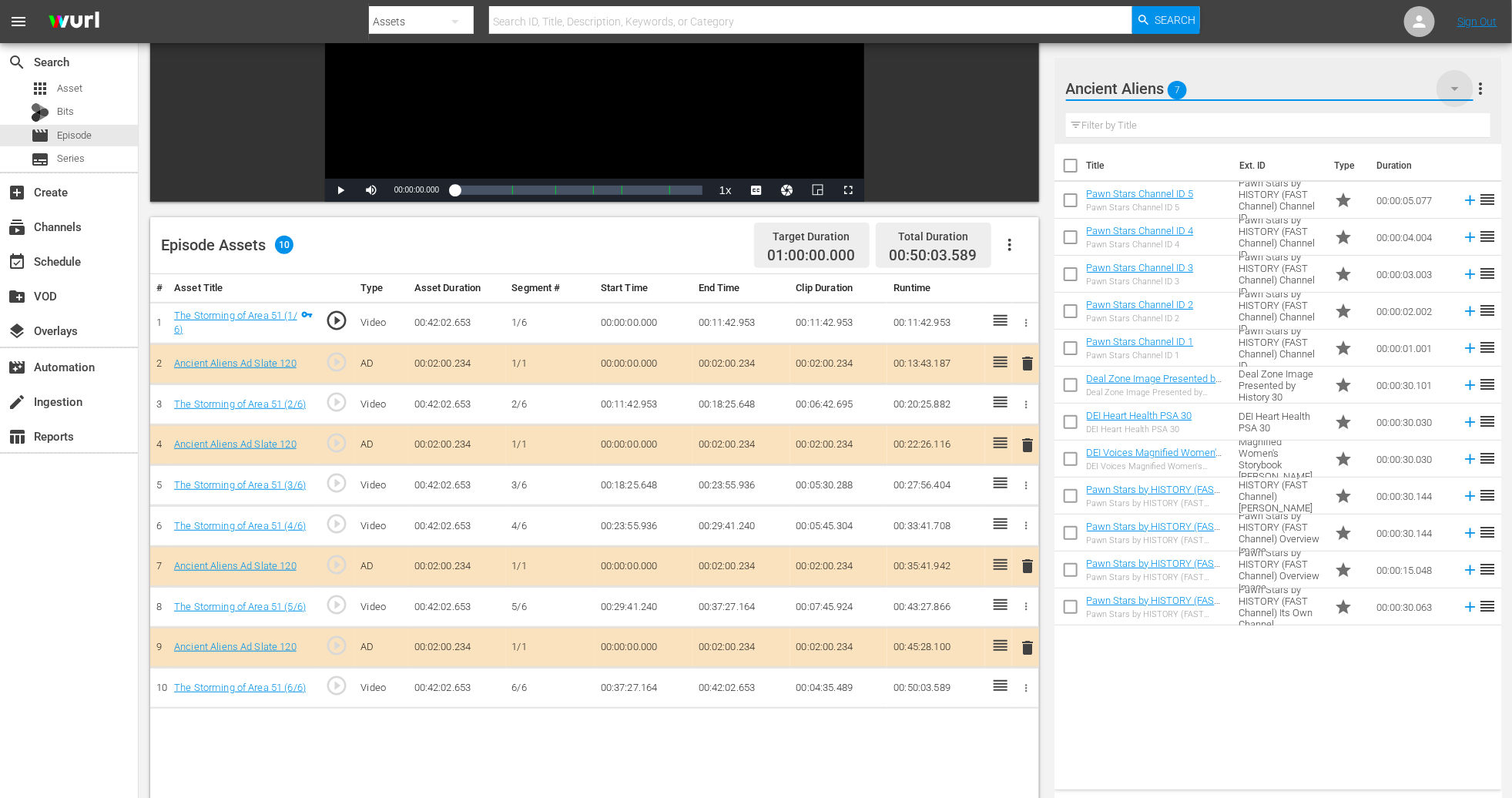
click at [1019, 86] on icon "button" at bounding box center [1455, 88] width 18 height 18
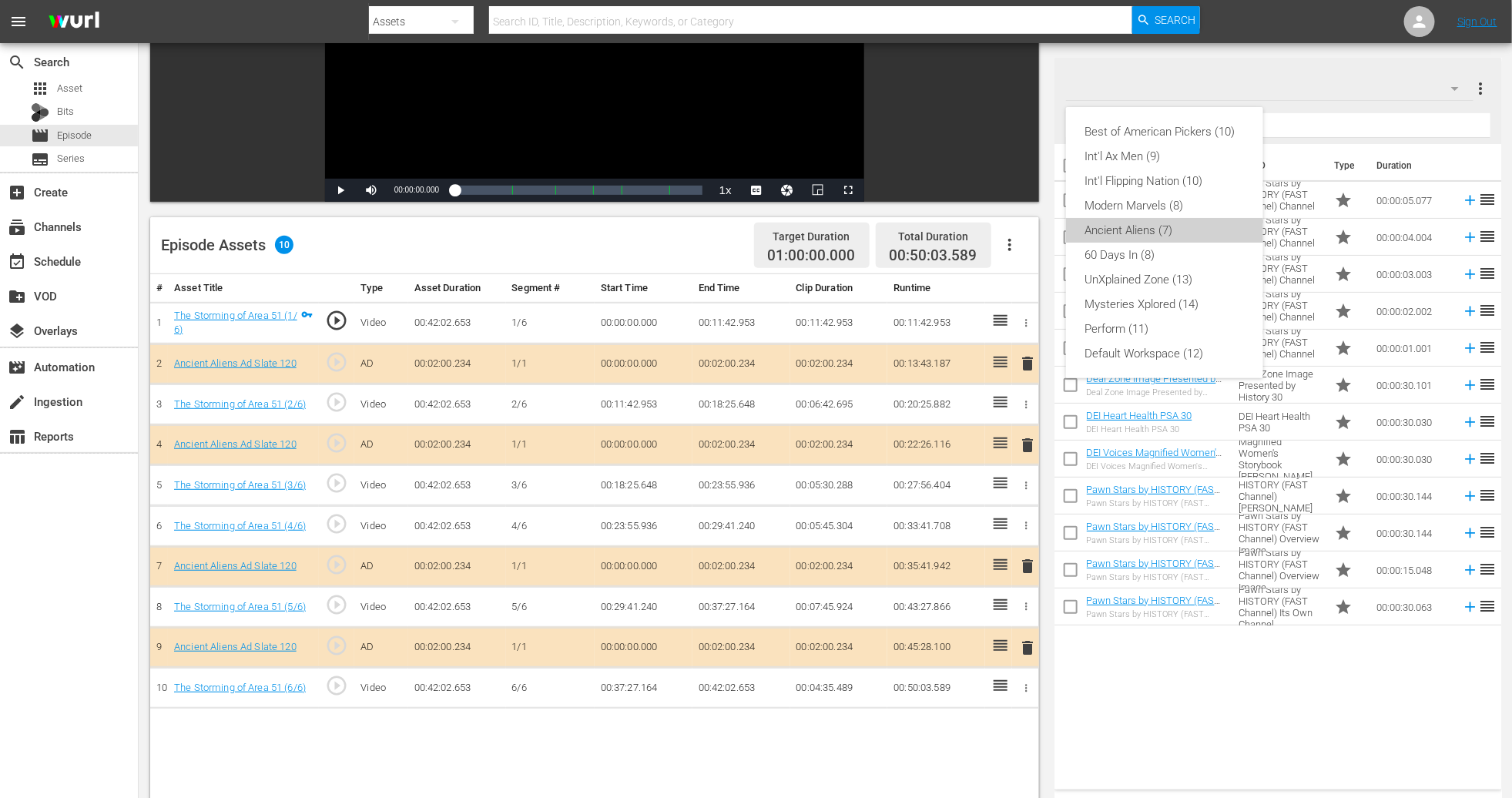
click at [1019, 232] on div "Ancient Aliens (7)" at bounding box center [1164, 230] width 161 height 25
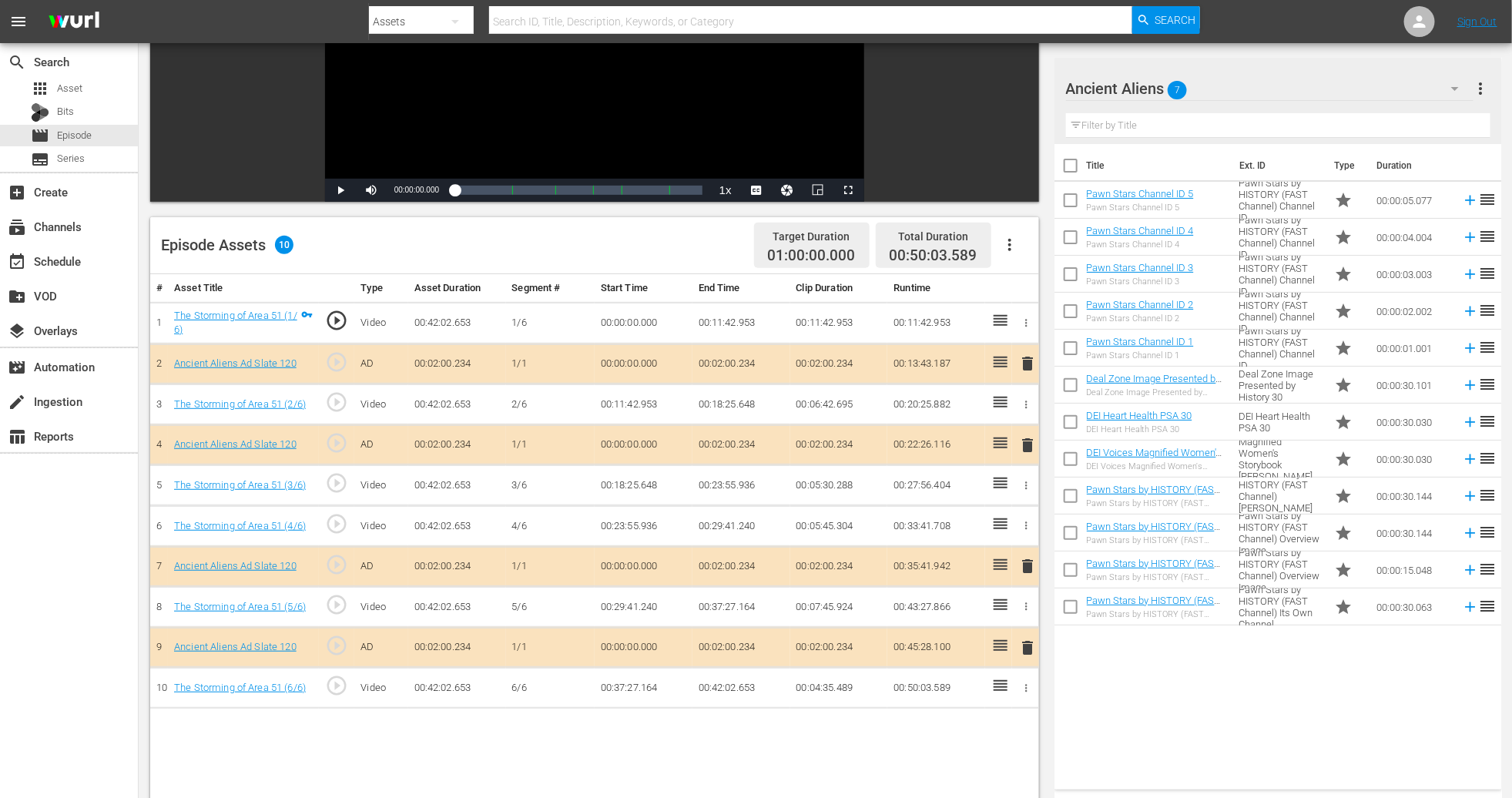
click at [1019, 91] on icon "button" at bounding box center [1455, 88] width 18 height 18
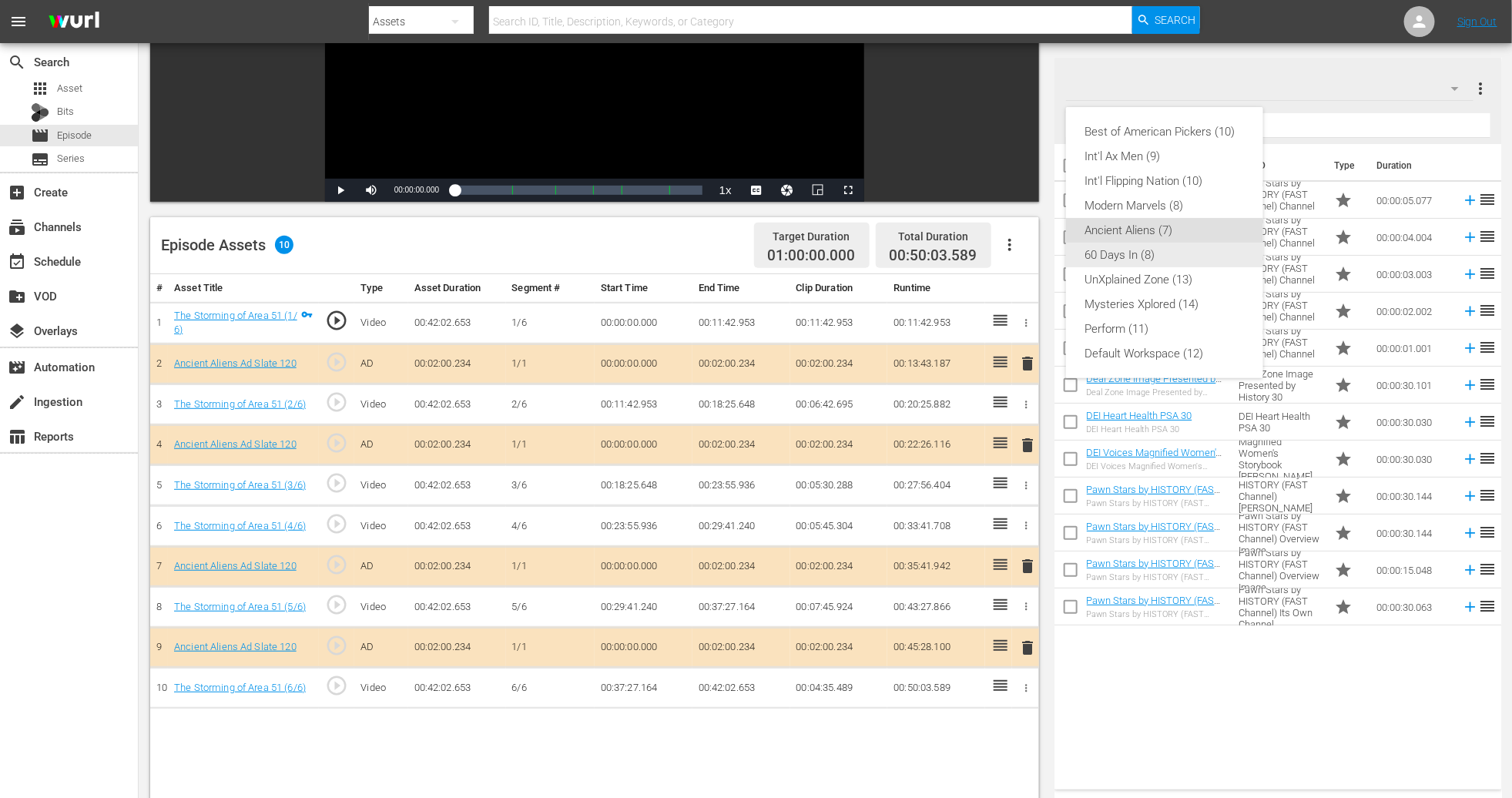
click at [1019, 255] on div "60 Days In (8)" at bounding box center [1164, 255] width 161 height 25
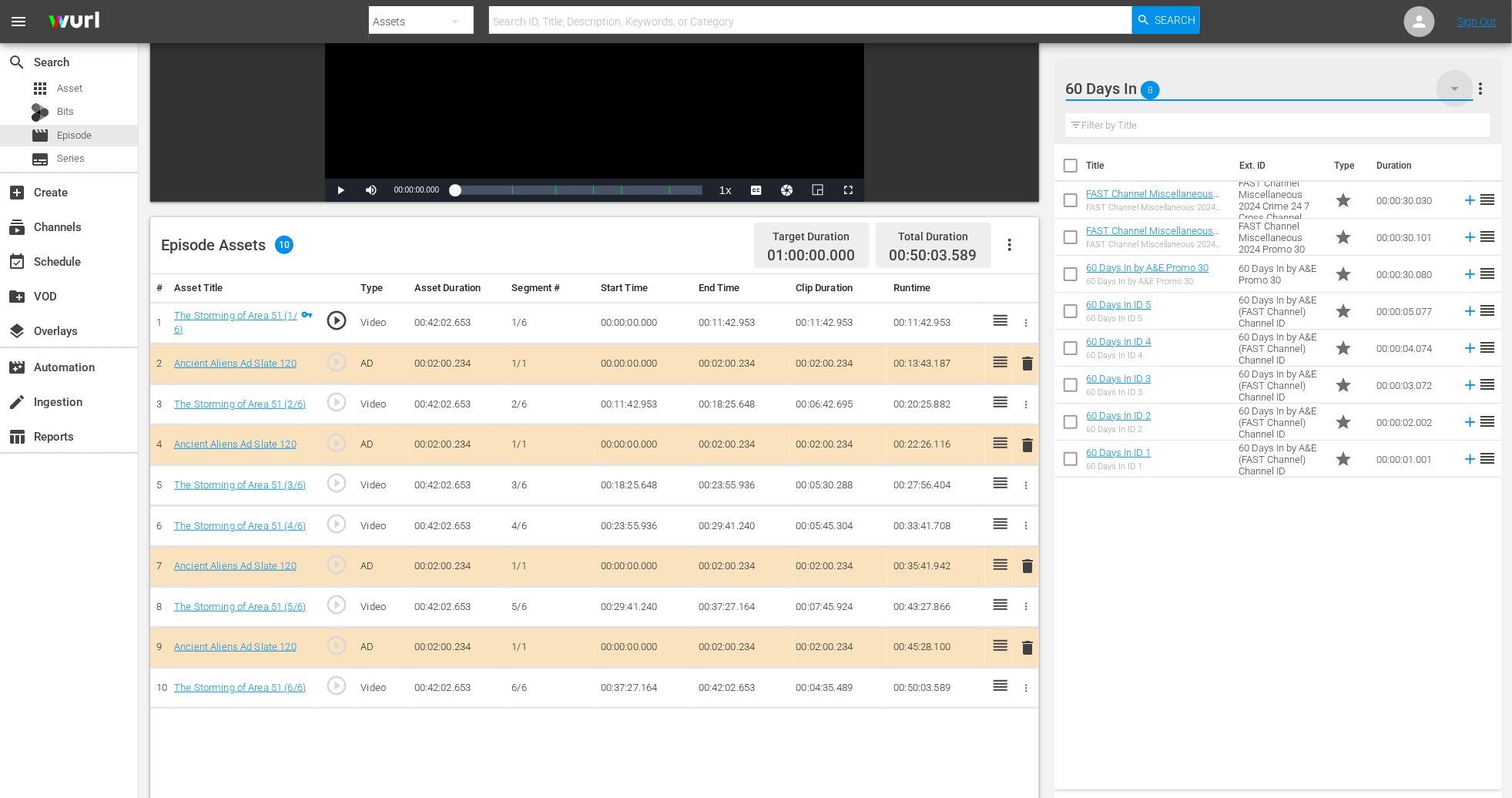
click at [1019, 85] on icon "button" at bounding box center [1455, 88] width 18 height 18
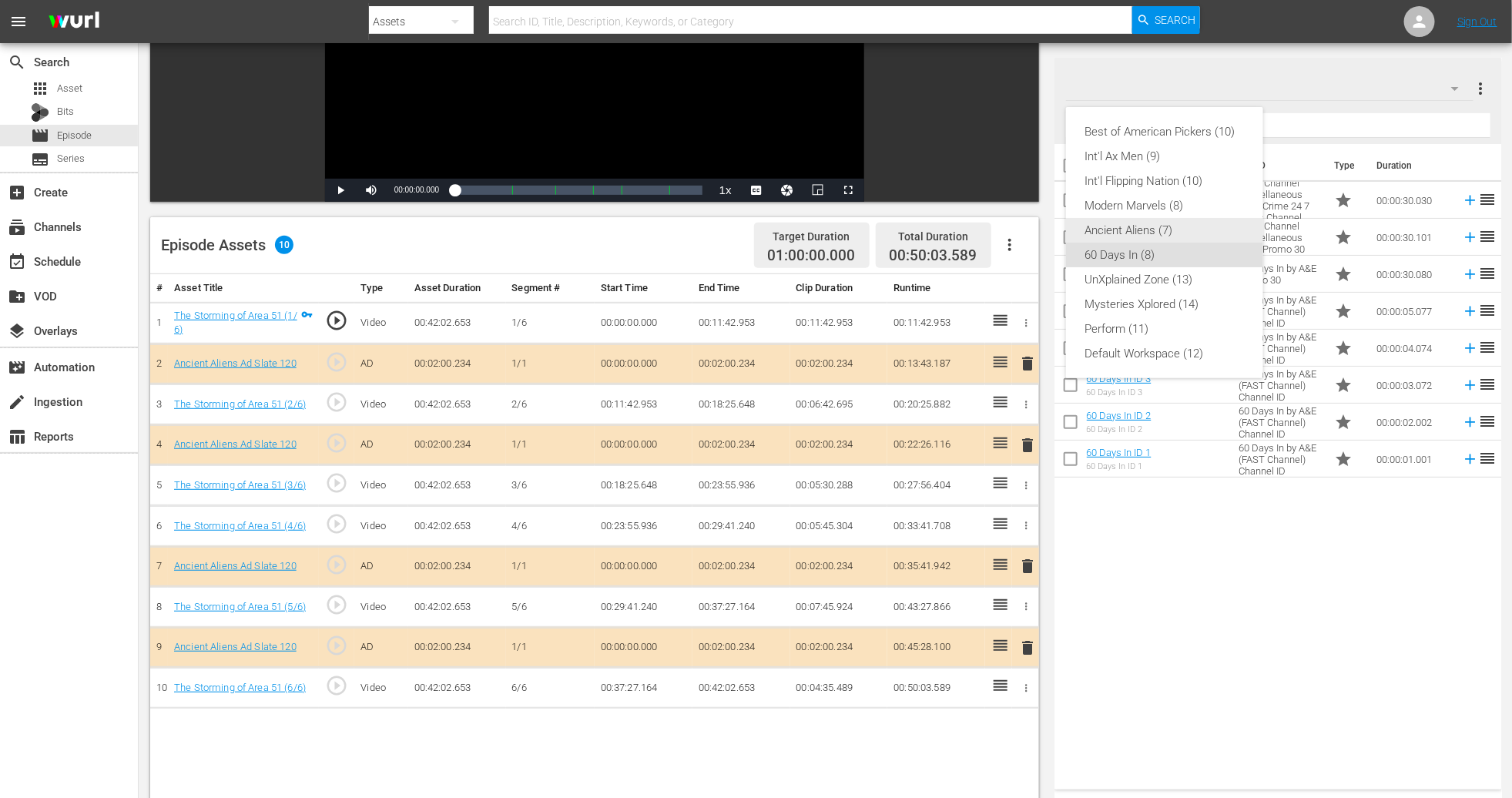
click at [1019, 220] on div "Ancient Aliens (7)" at bounding box center [1164, 230] width 161 height 25
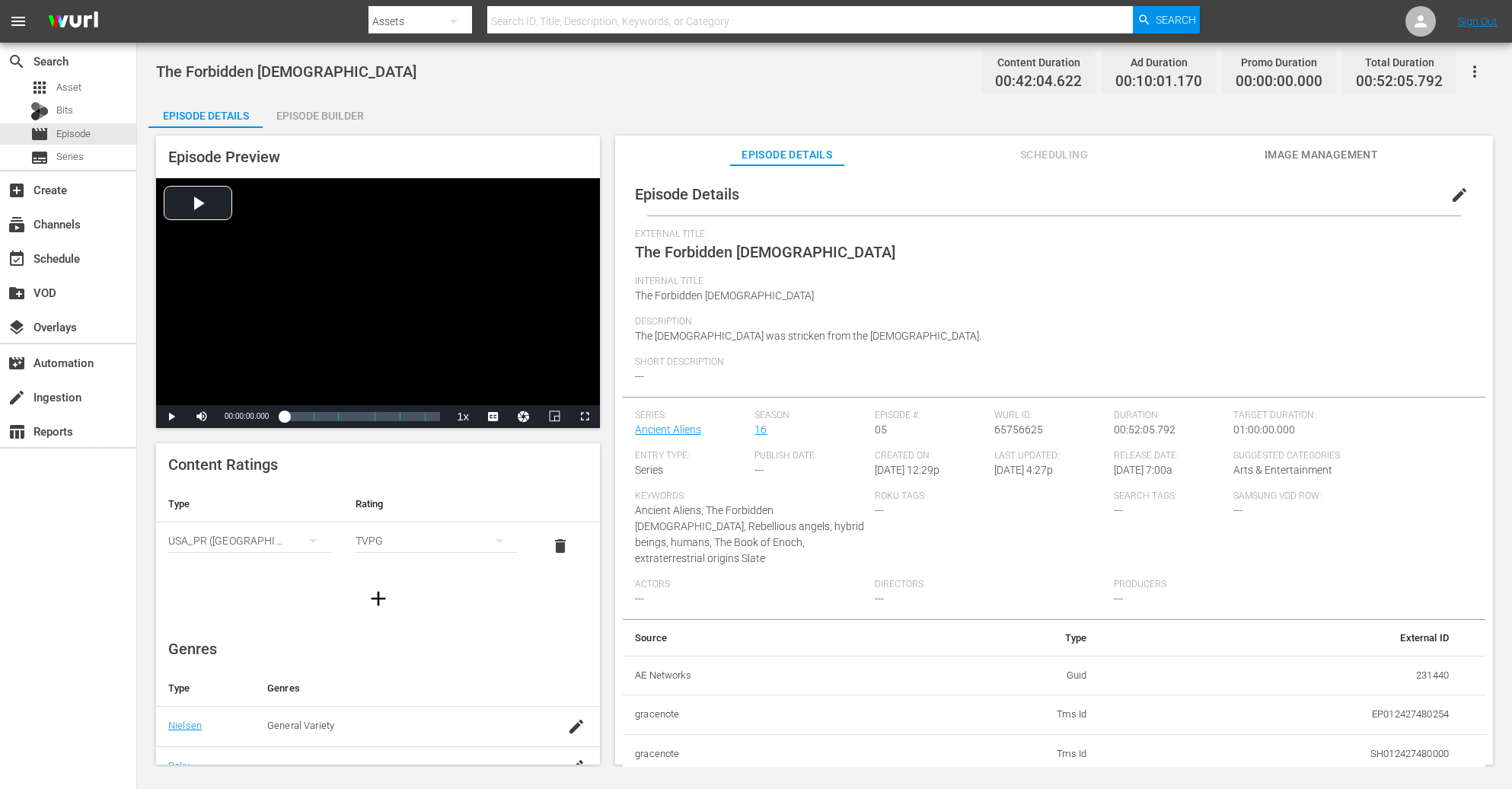
click at [339, 109] on div "Episode Builder" at bounding box center [320, 115] width 115 height 36
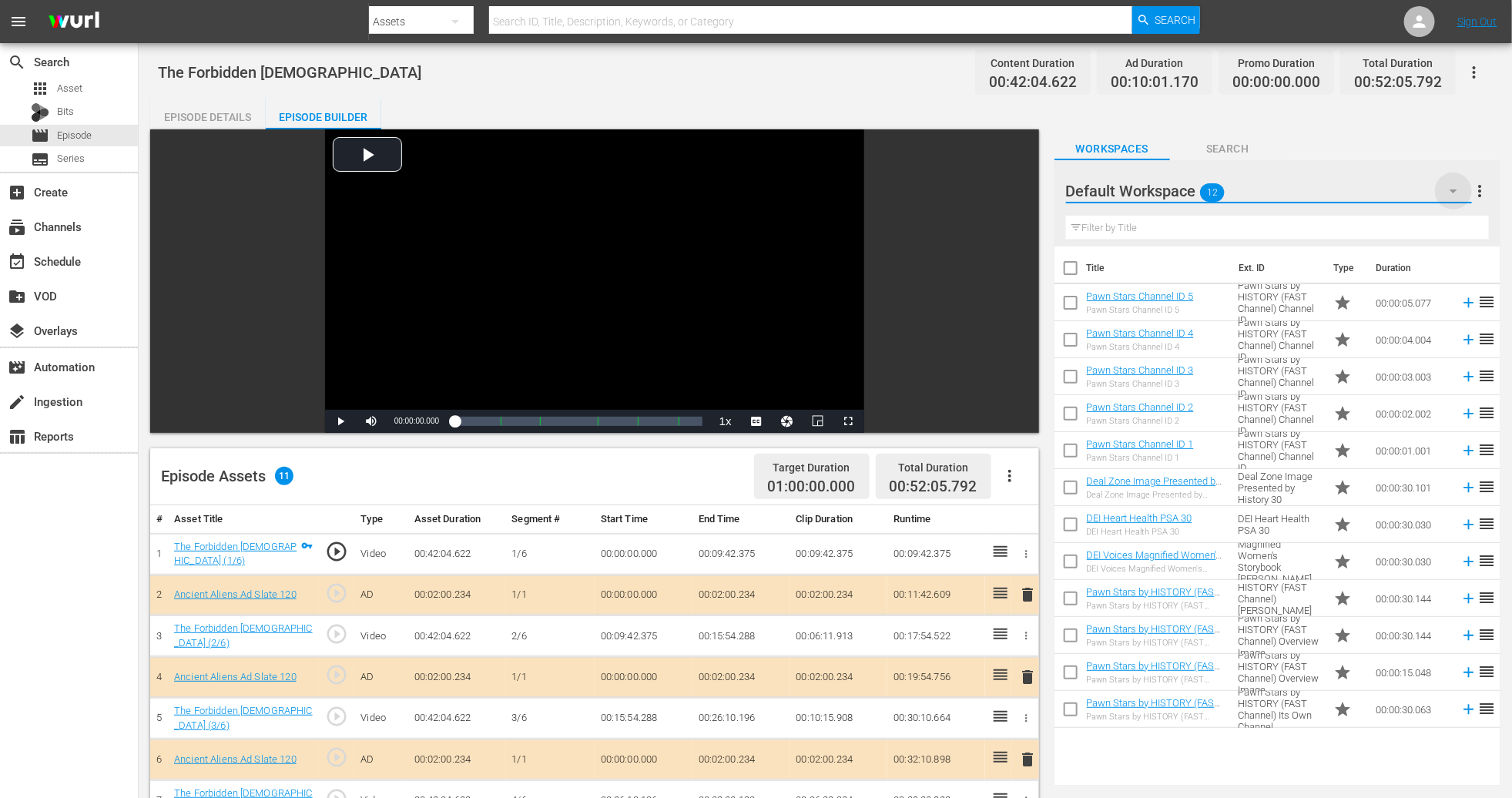
click at [1019, 191] on icon "button" at bounding box center [1453, 191] width 18 height 18
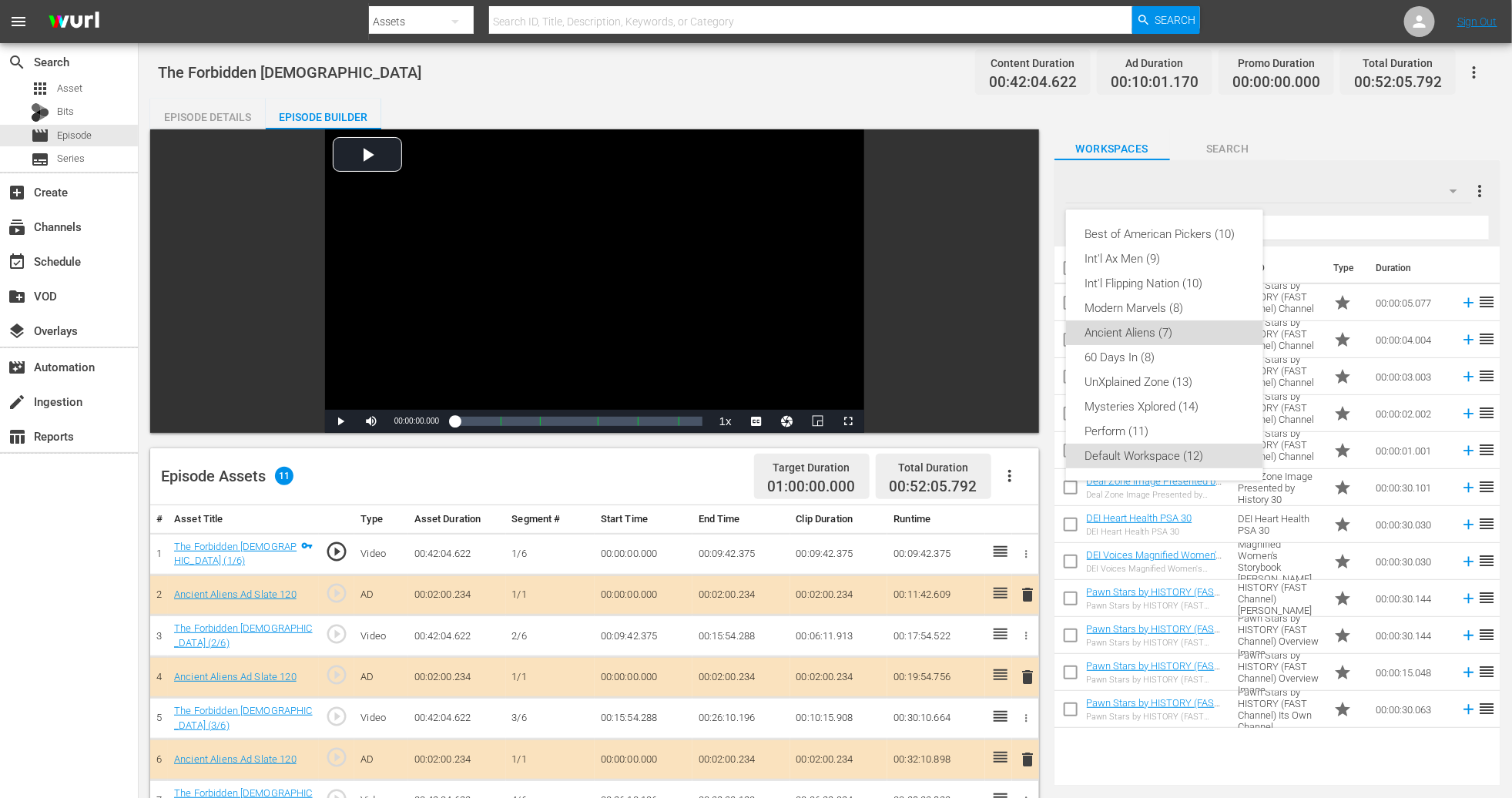
click at [1019, 329] on div "Ancient Aliens (7)" at bounding box center [1164, 333] width 161 height 25
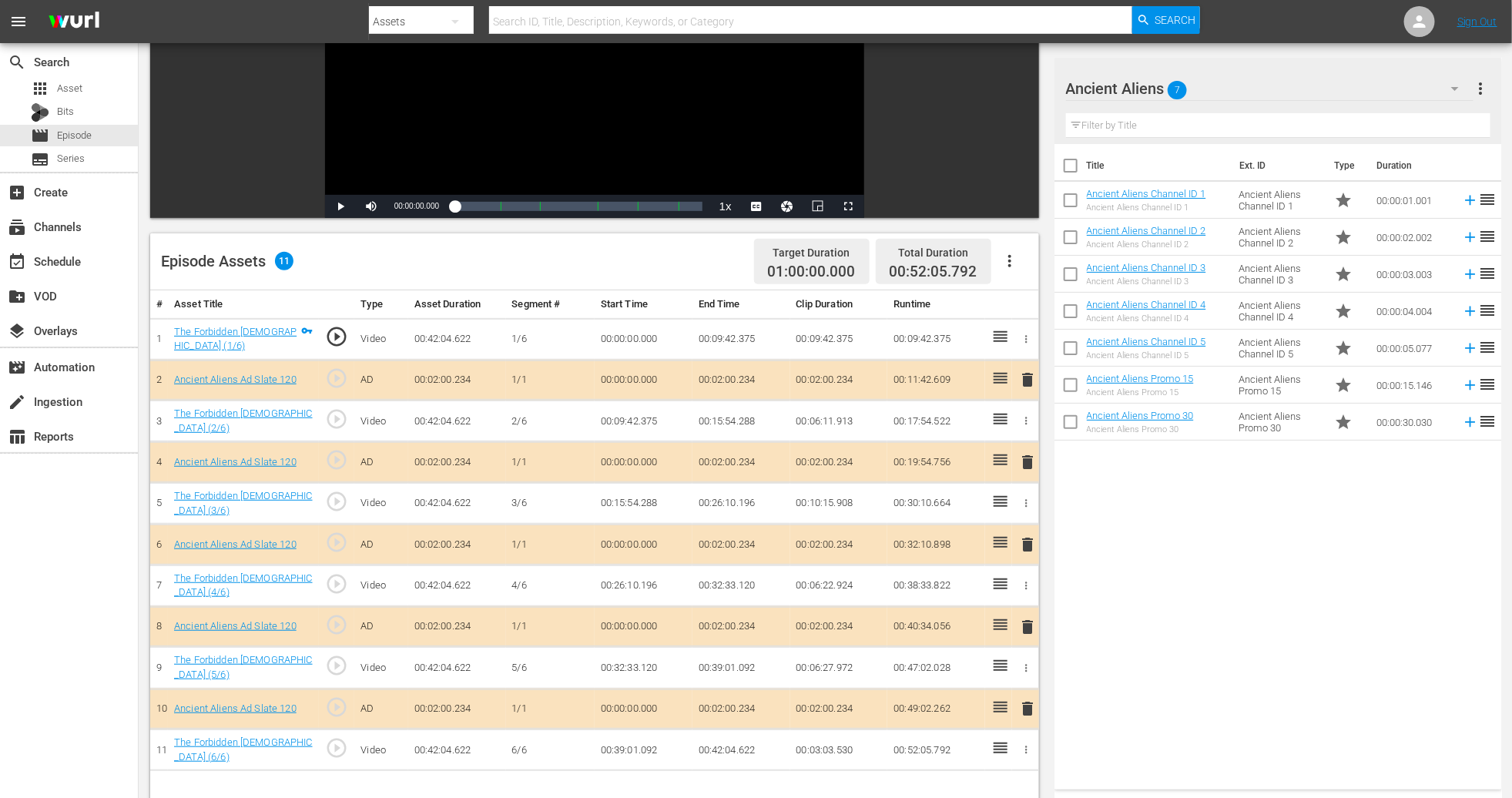
scroll to position [231, 0]
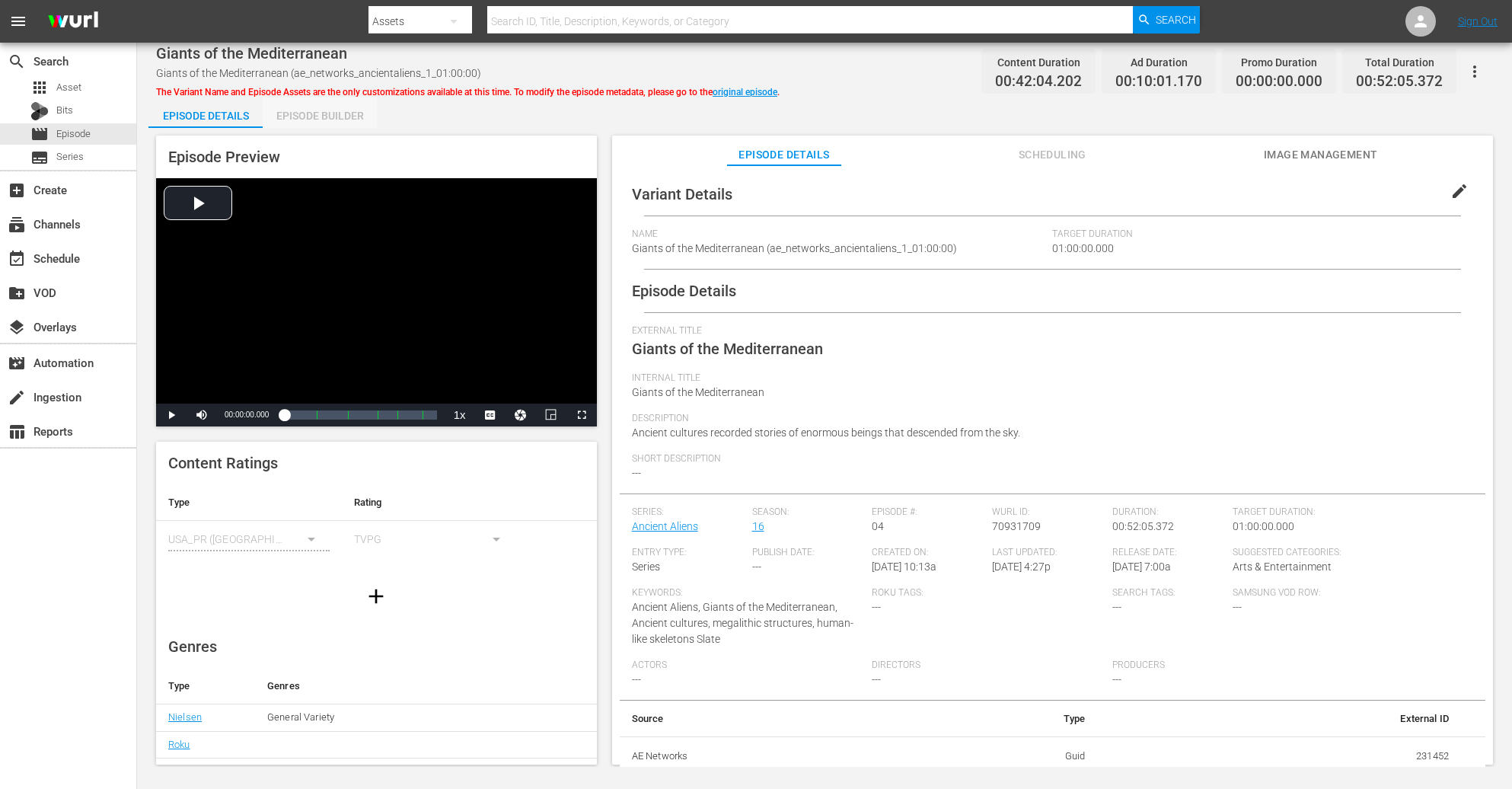
click at [352, 120] on div "Episode Builder" at bounding box center [320, 115] width 115 height 36
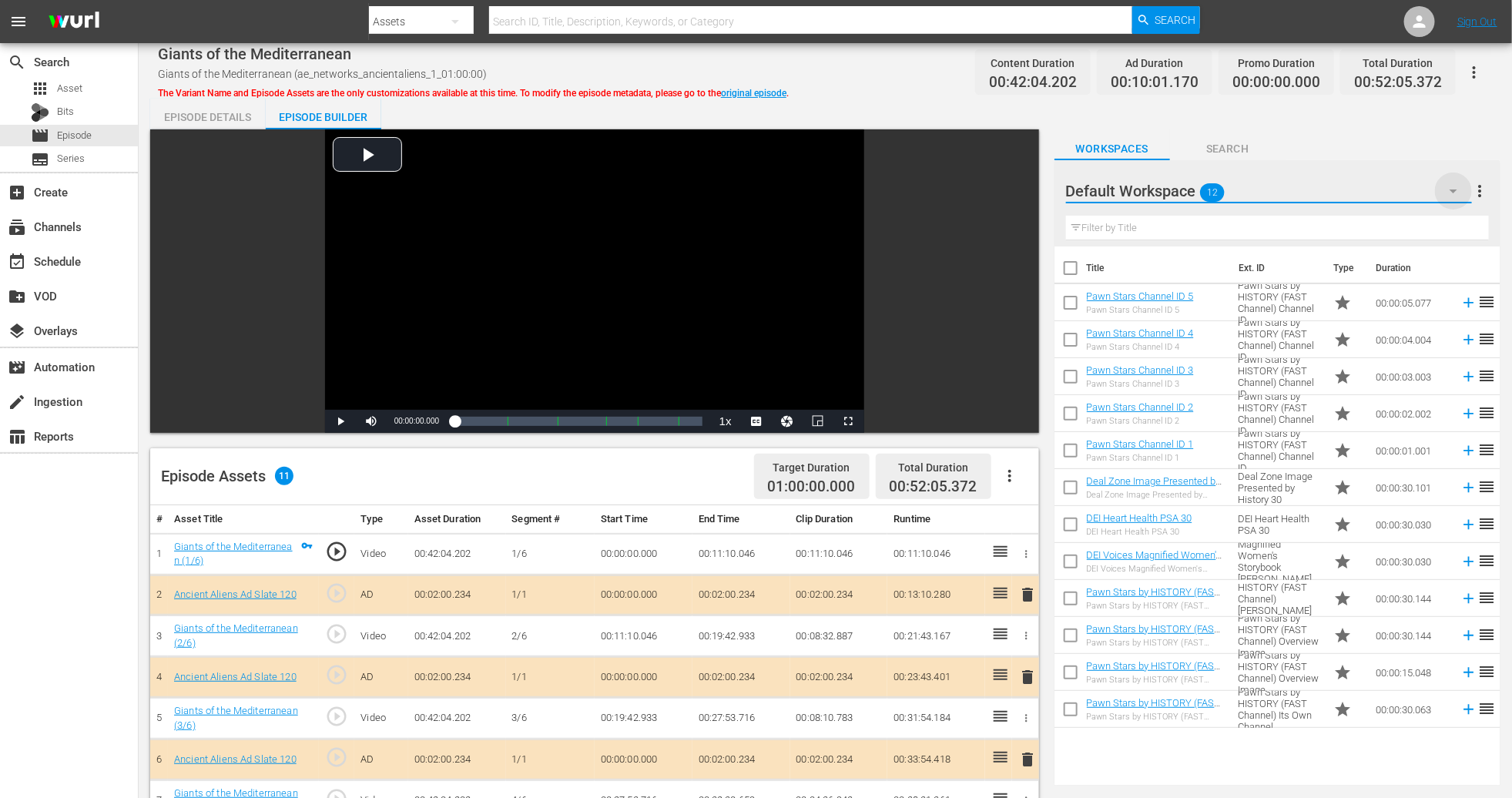
click at [1019, 192] on icon "button" at bounding box center [1453, 191] width 18 height 18
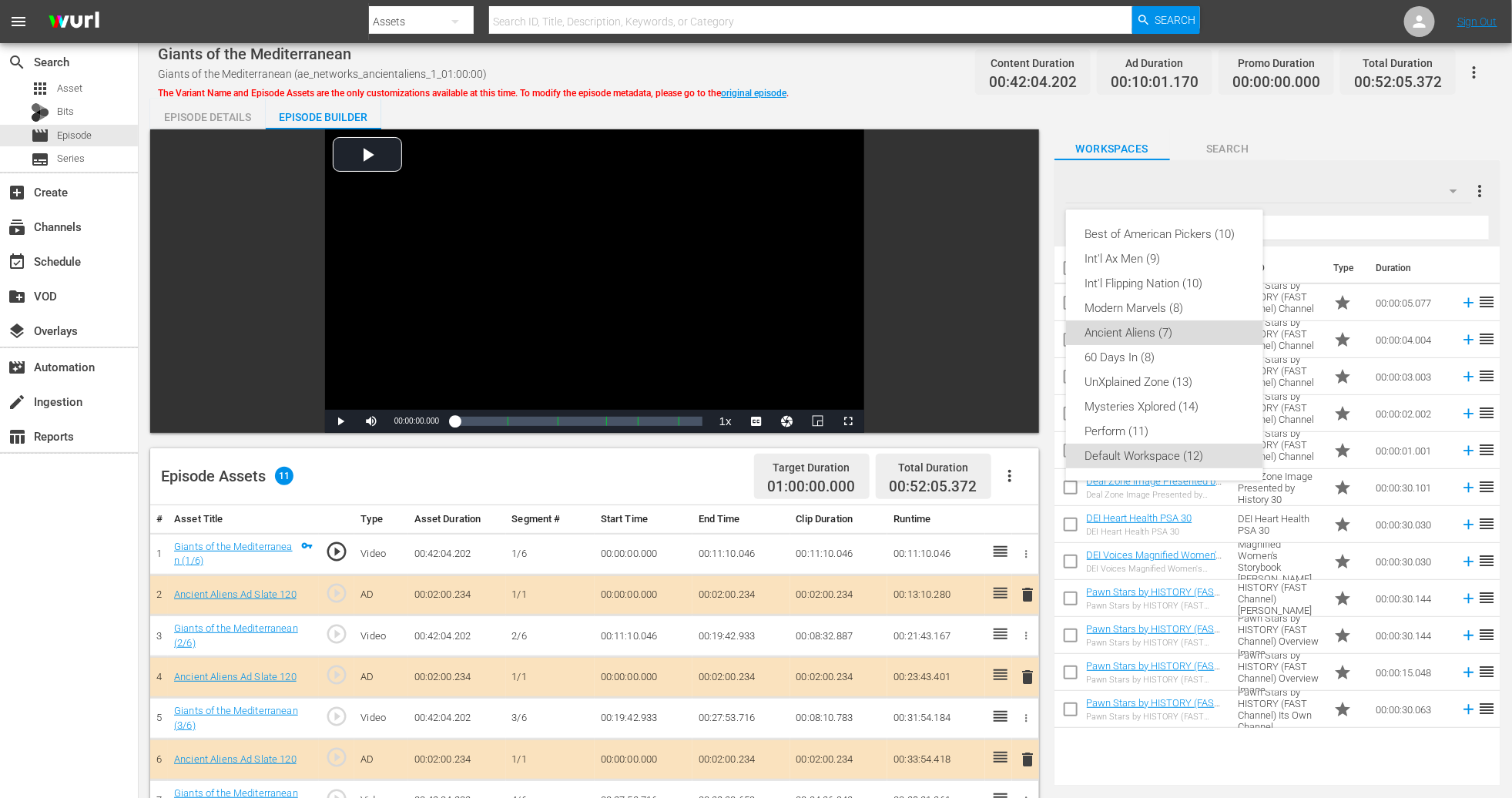
click at [1019, 337] on div "Ancient Aliens (7)" at bounding box center [1164, 333] width 161 height 25
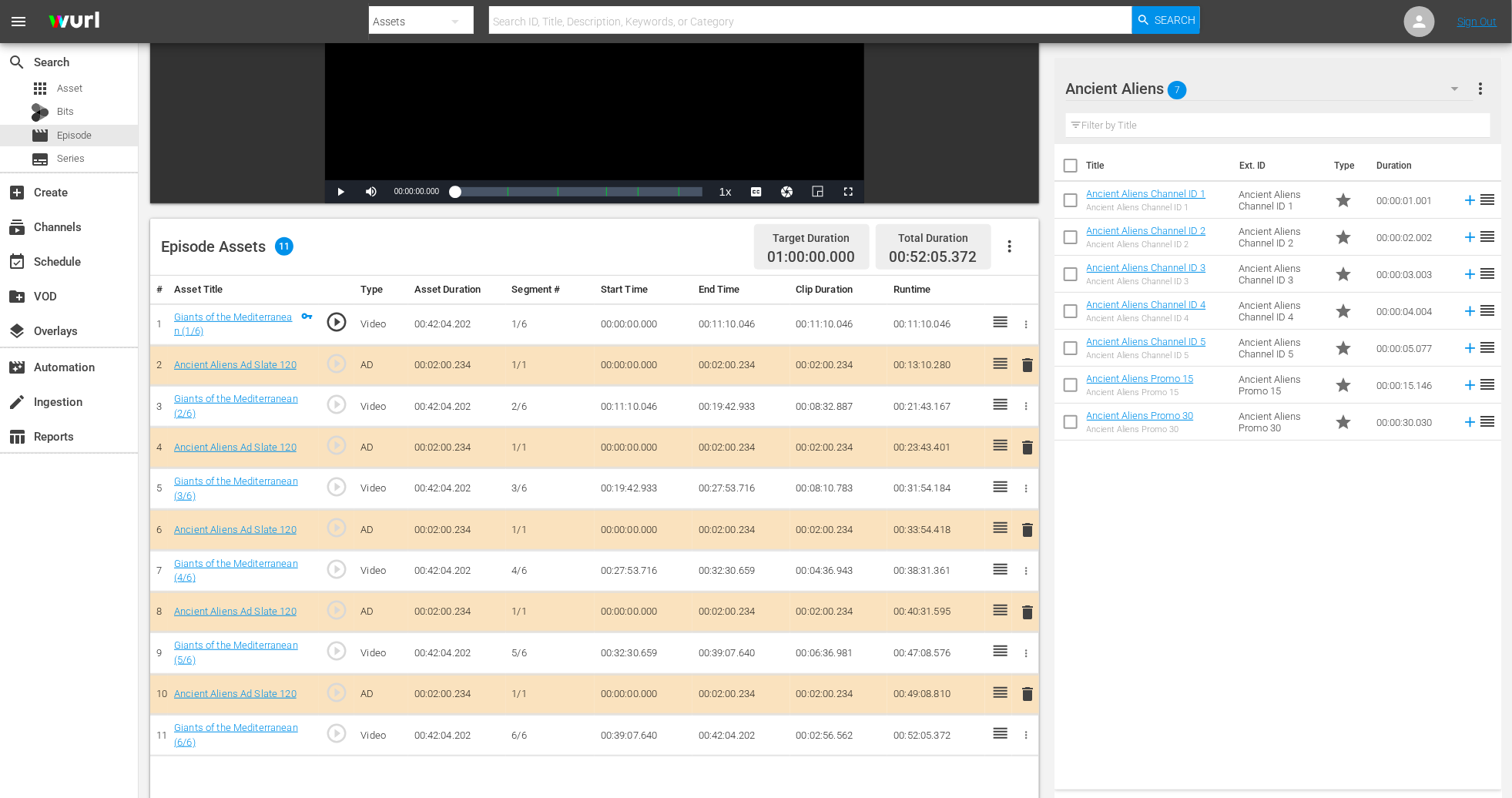
scroll to position [231, 0]
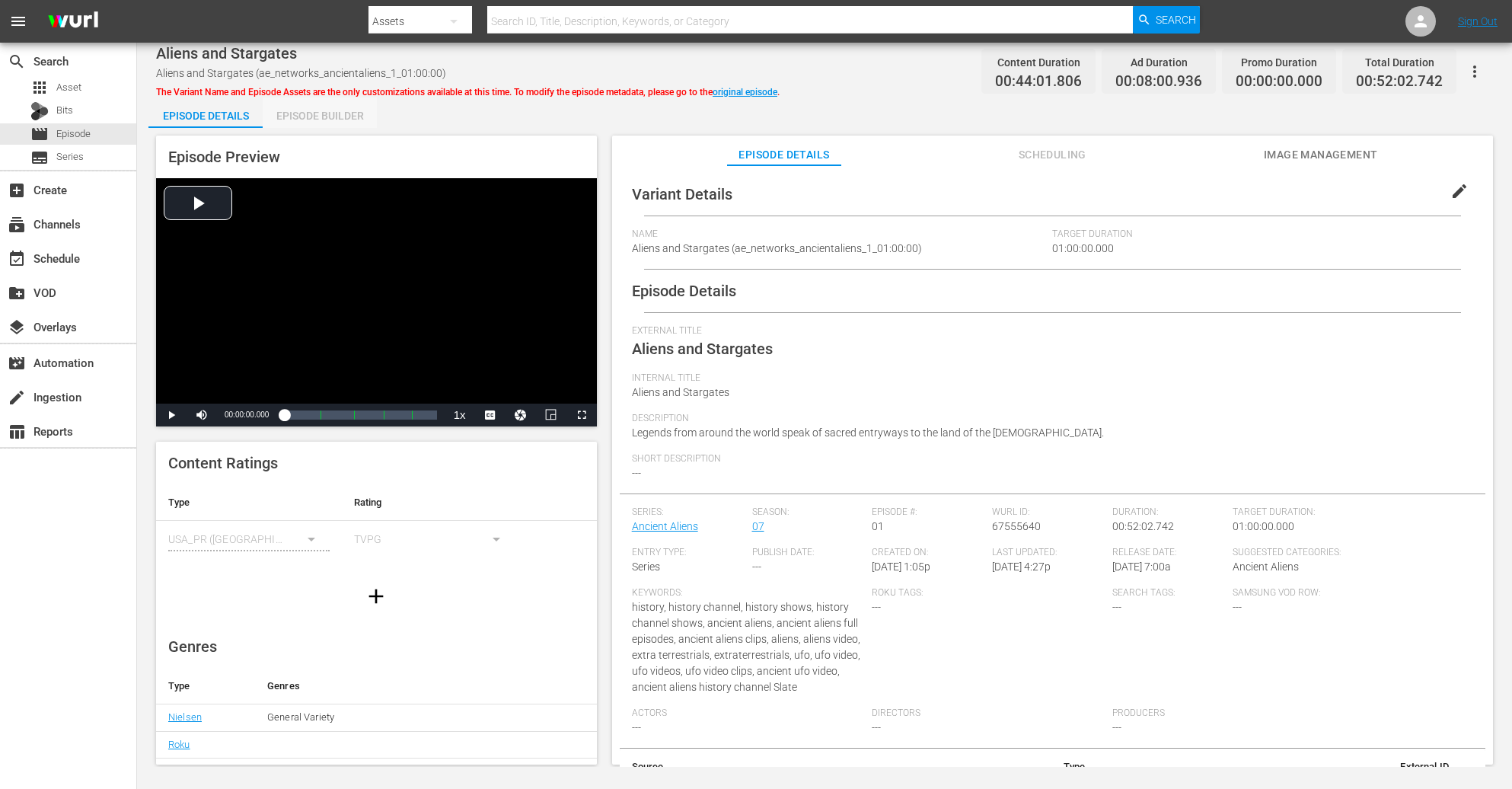
click at [327, 112] on div "Episode Builder" at bounding box center [320, 115] width 115 height 36
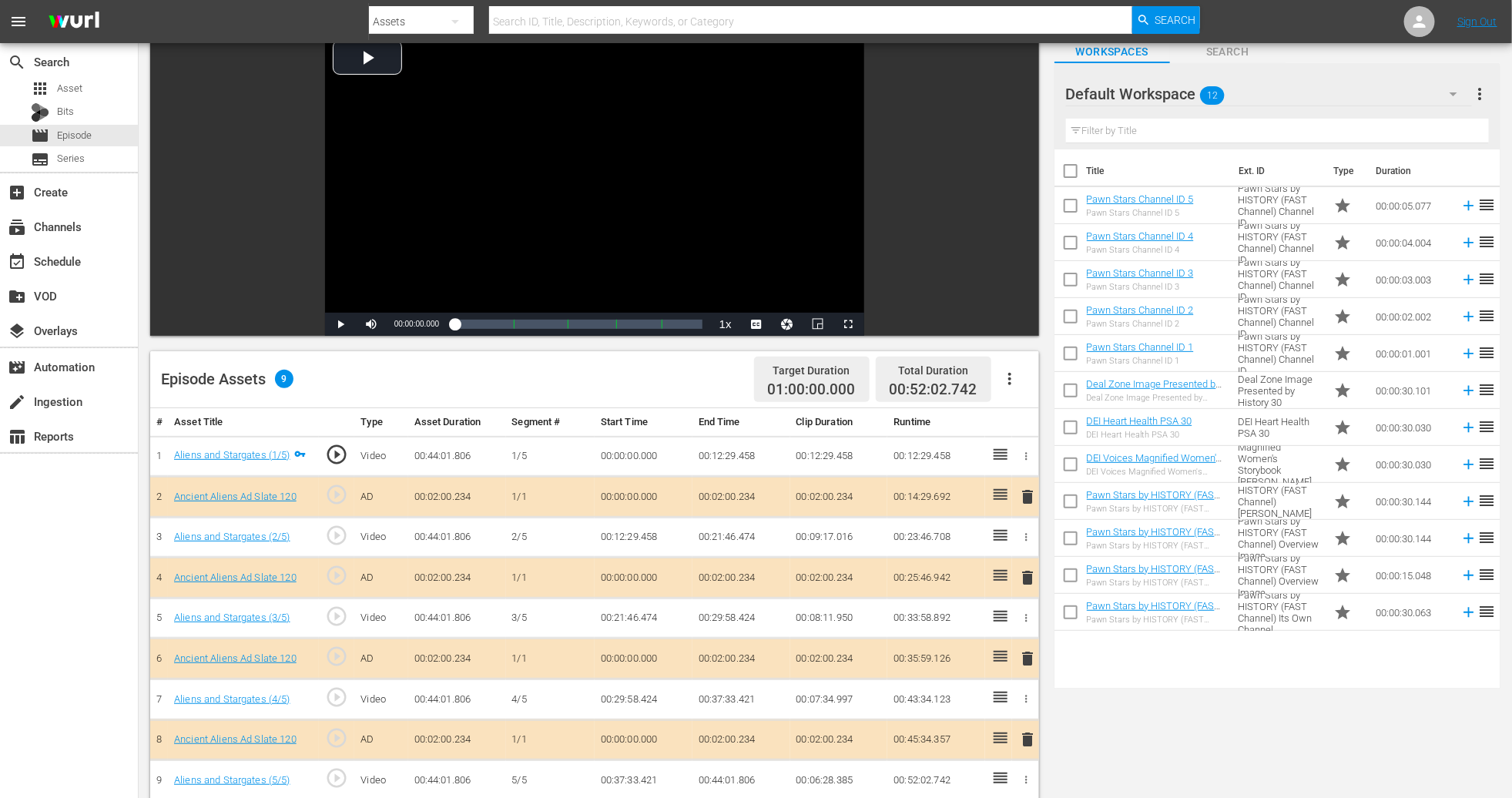
scroll to position [231, 0]
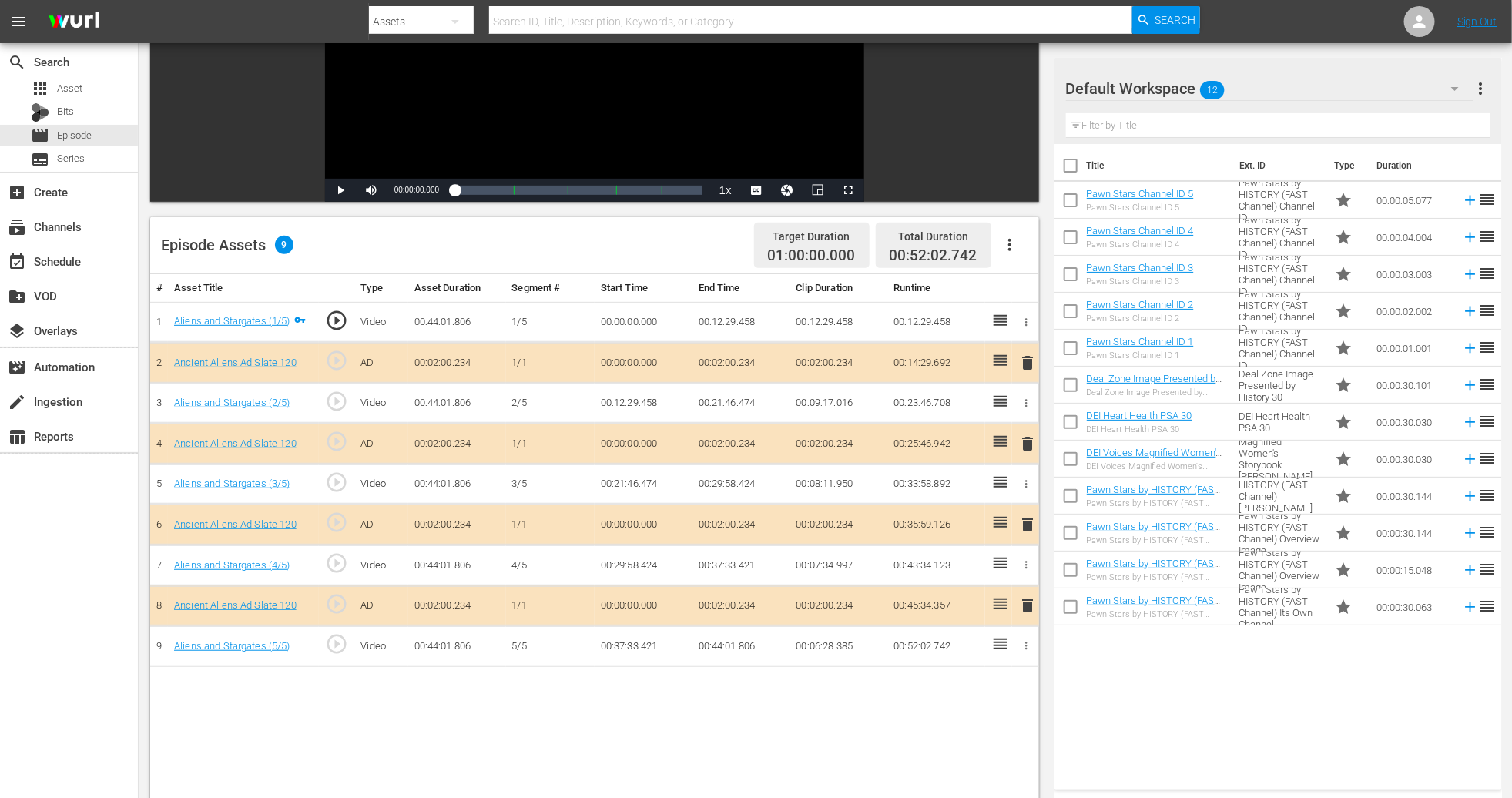
click at [1019, 527] on span "delete" at bounding box center [1027, 524] width 18 height 18
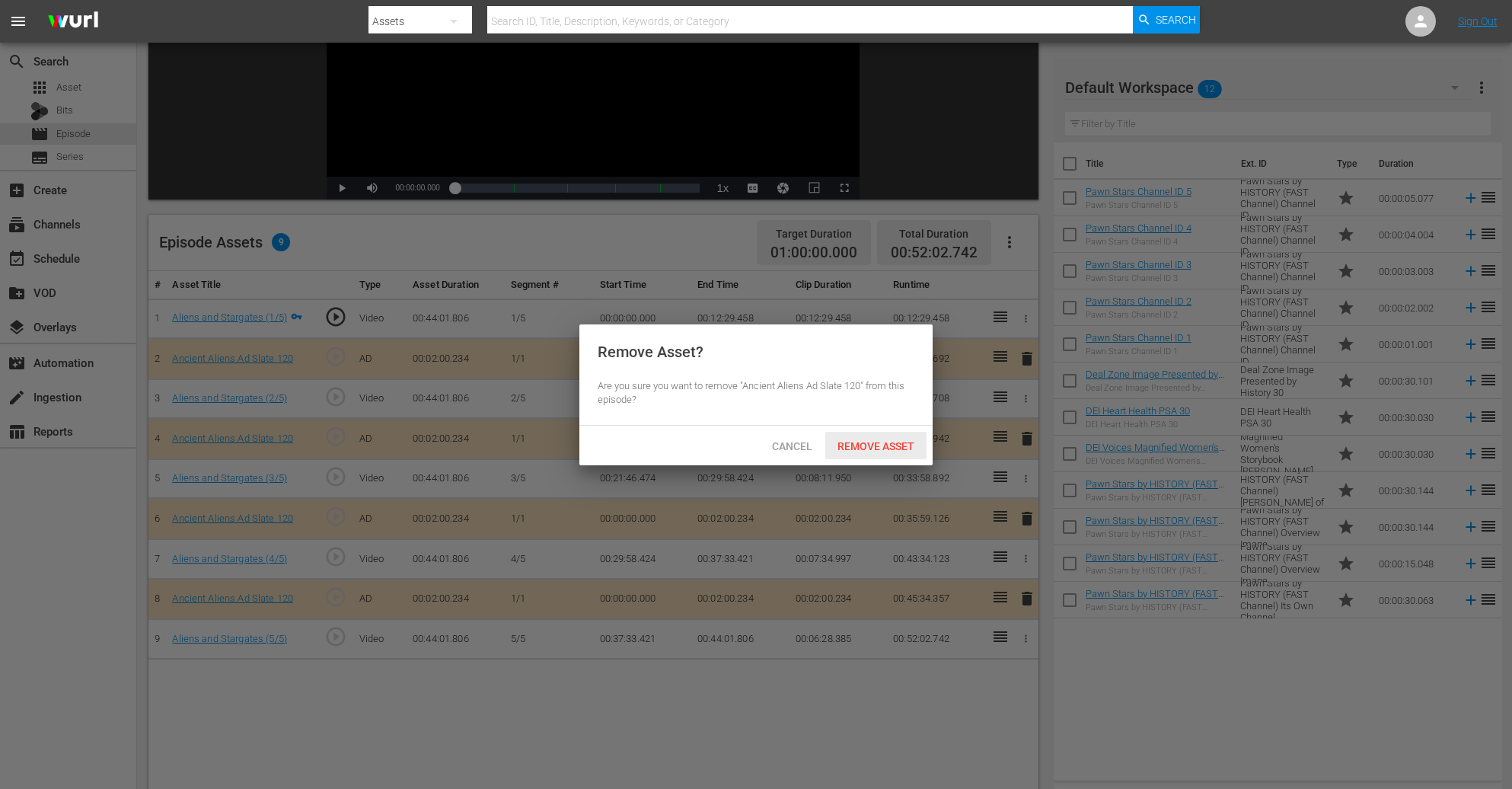
click at [866, 449] on span "Remove Asset" at bounding box center [876, 446] width 101 height 12
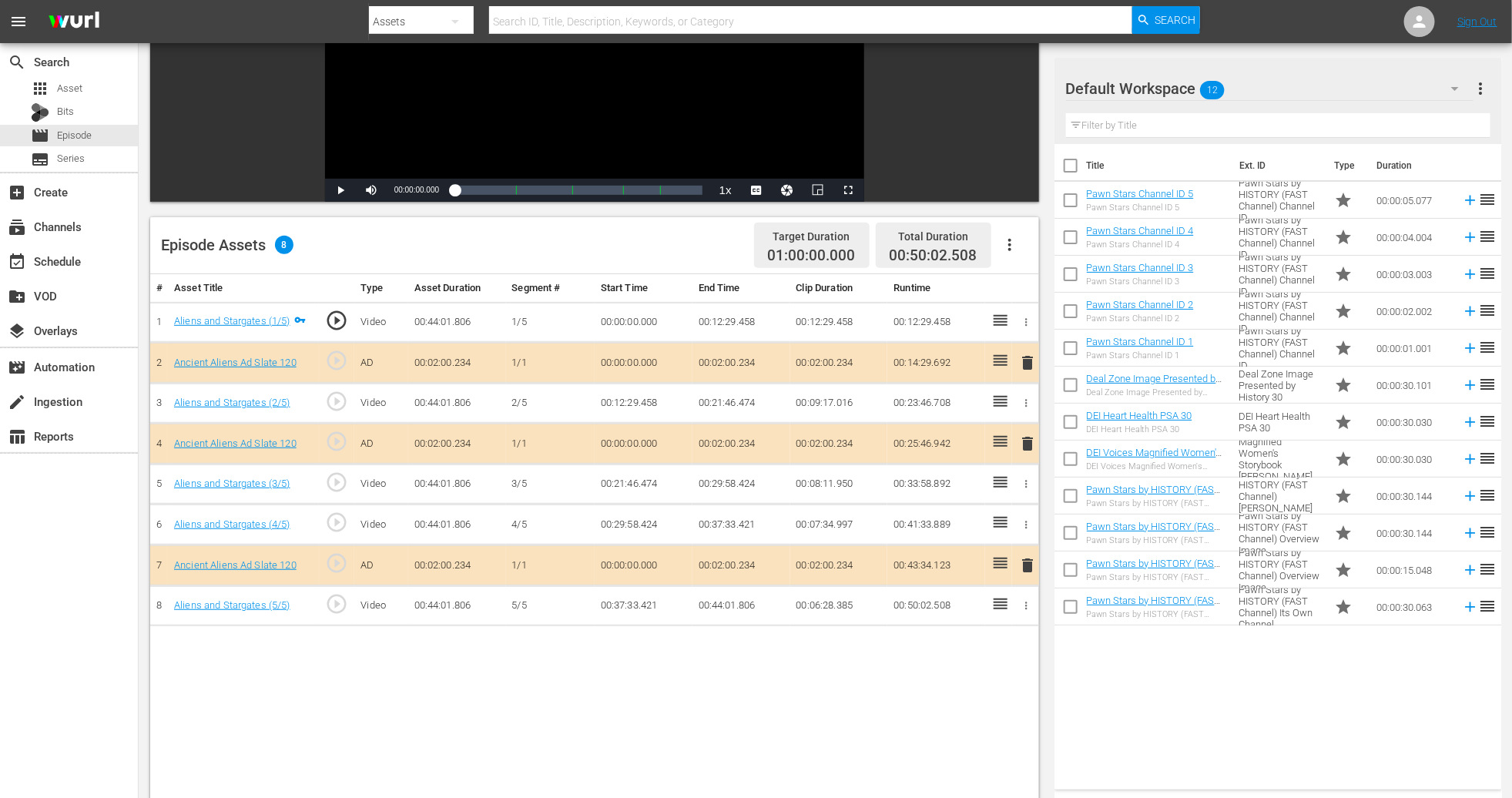
click at [1019, 84] on icon "button" at bounding box center [1455, 88] width 18 height 18
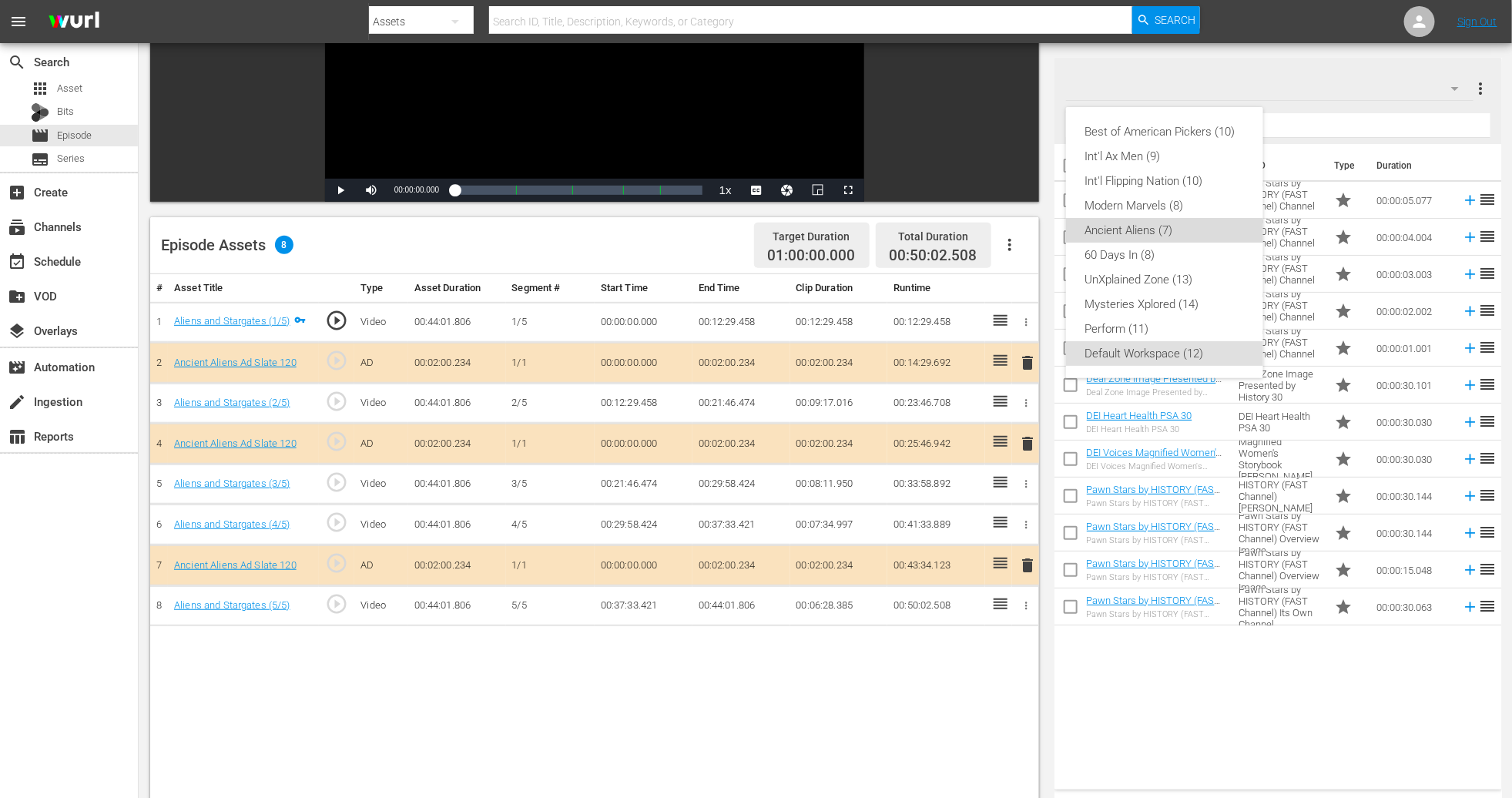
click at [1019, 234] on div "Ancient Aliens (7)" at bounding box center [1164, 230] width 161 height 25
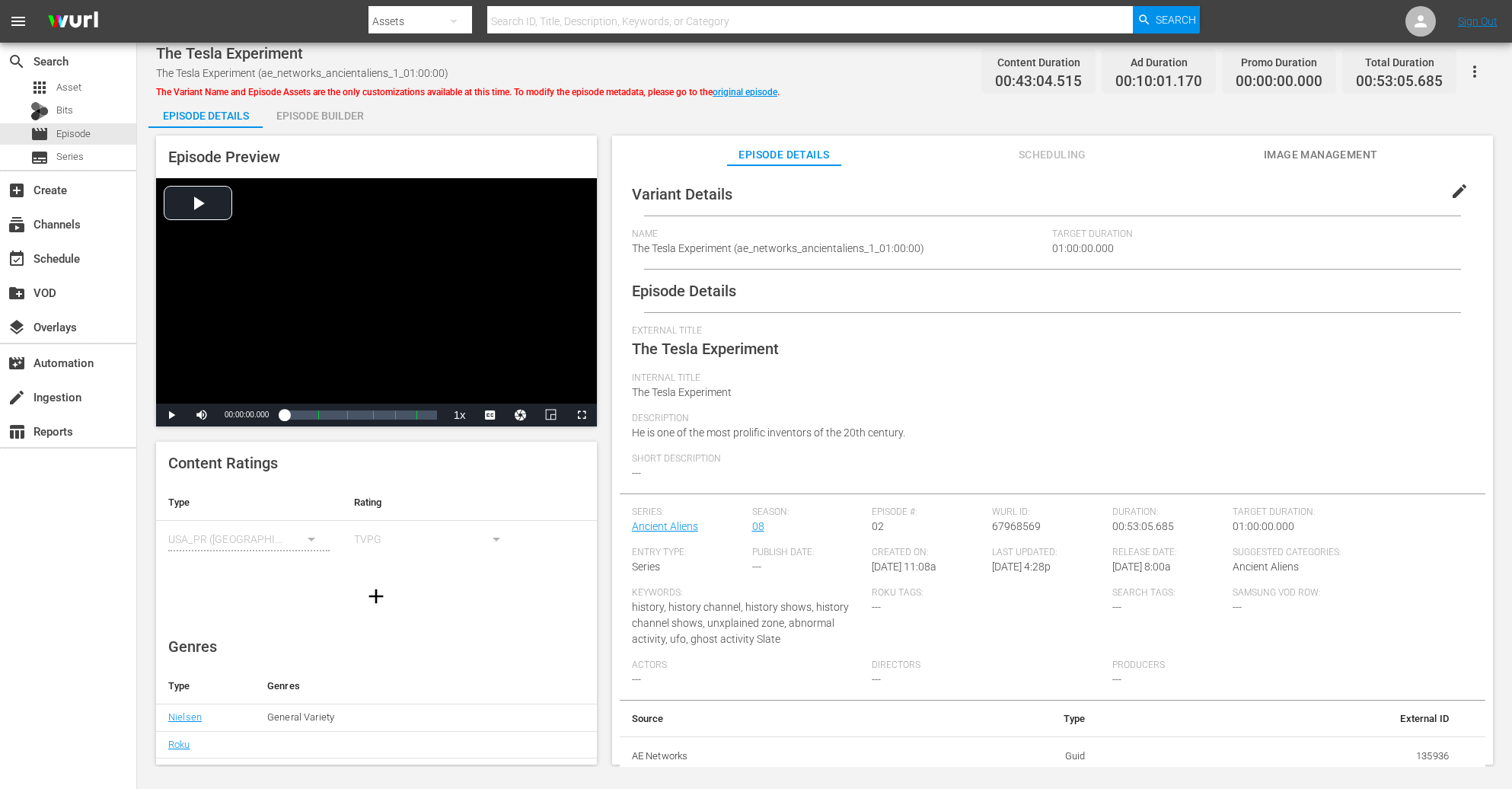
click at [313, 116] on div "Episode Builder" at bounding box center [320, 115] width 115 height 36
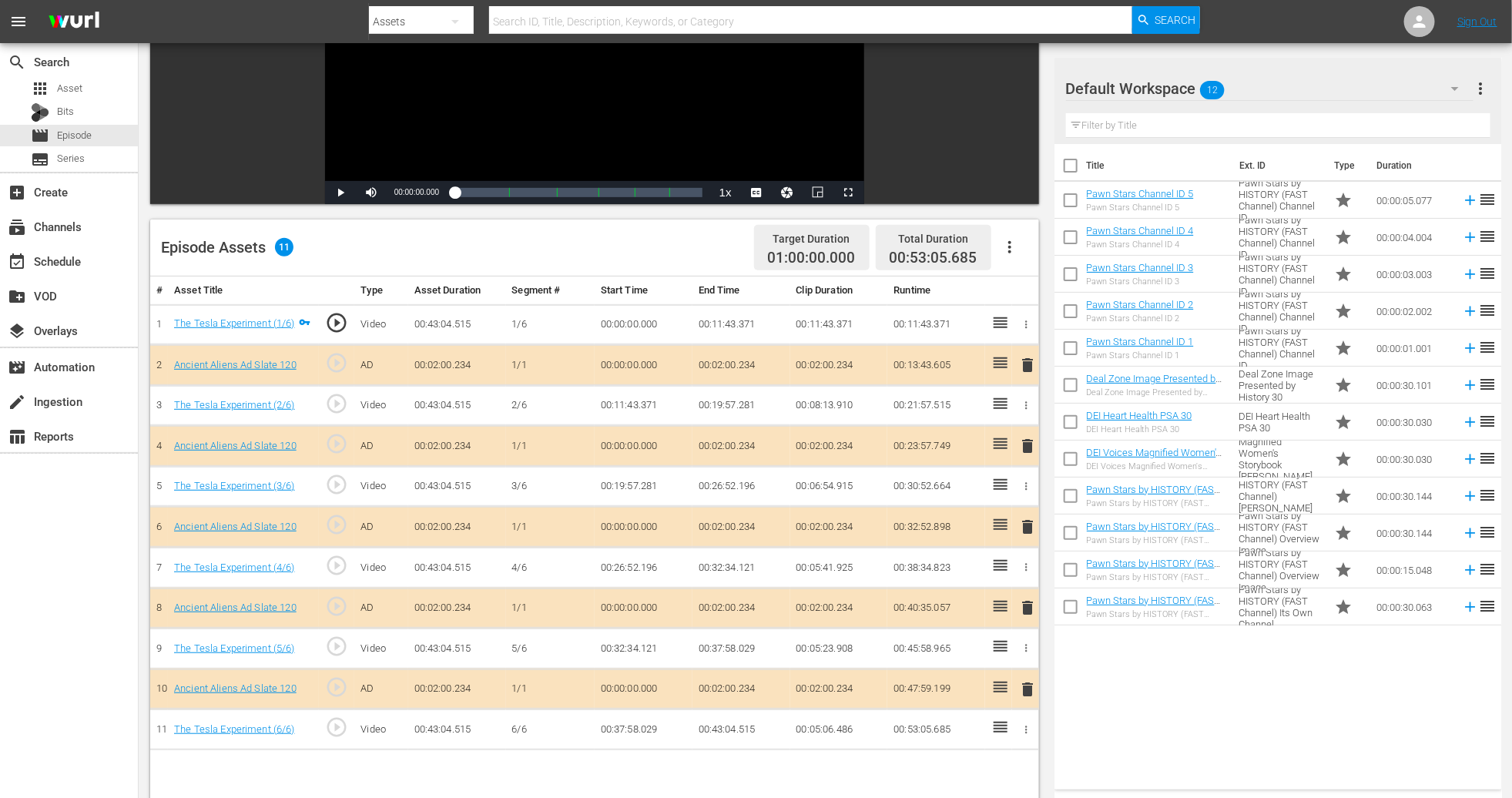
scroll to position [231, 0]
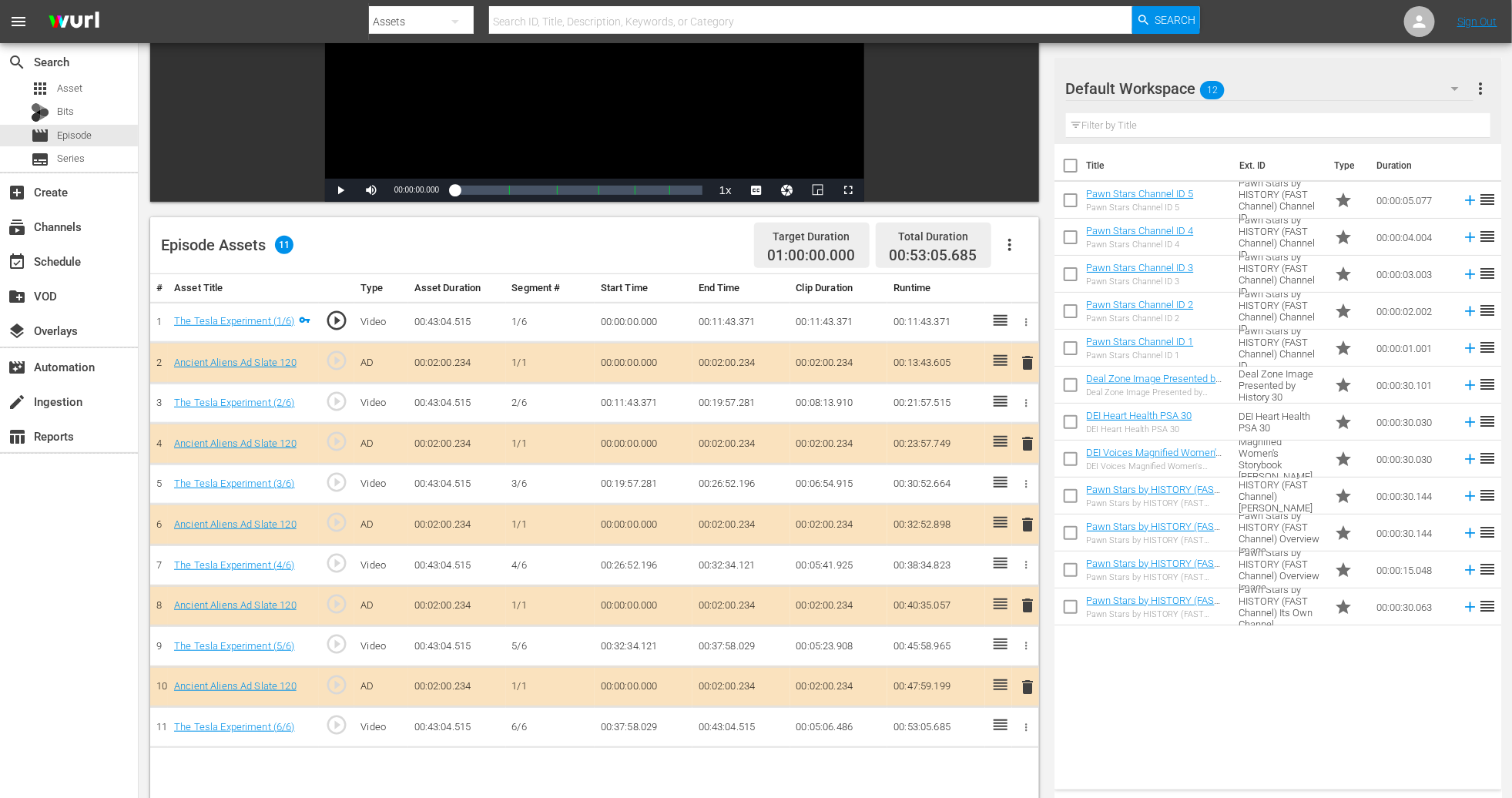
click at [1019, 522] on span "delete" at bounding box center [1027, 524] width 18 height 18
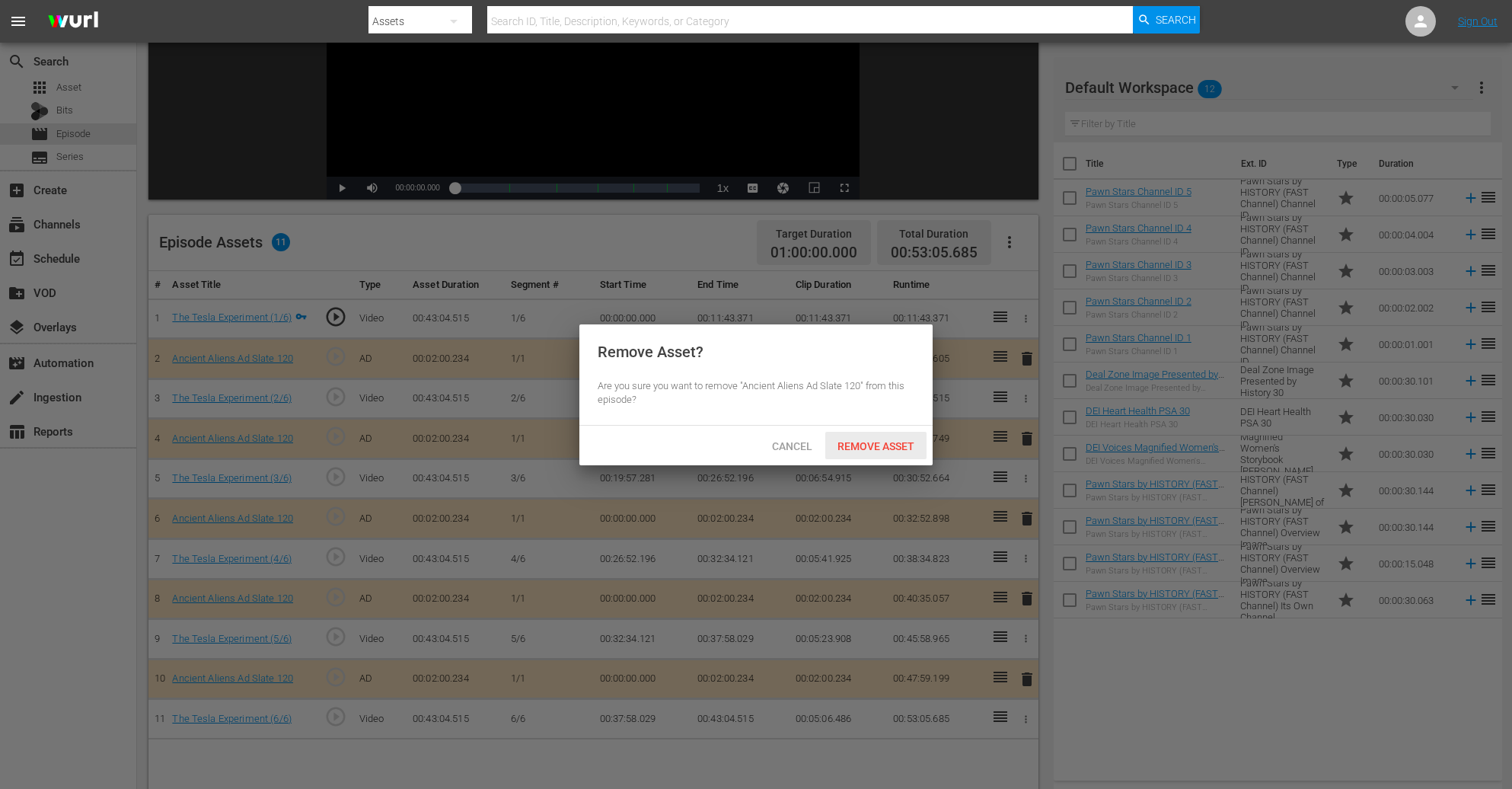
click at [877, 449] on span "Remove Asset" at bounding box center [876, 446] width 101 height 12
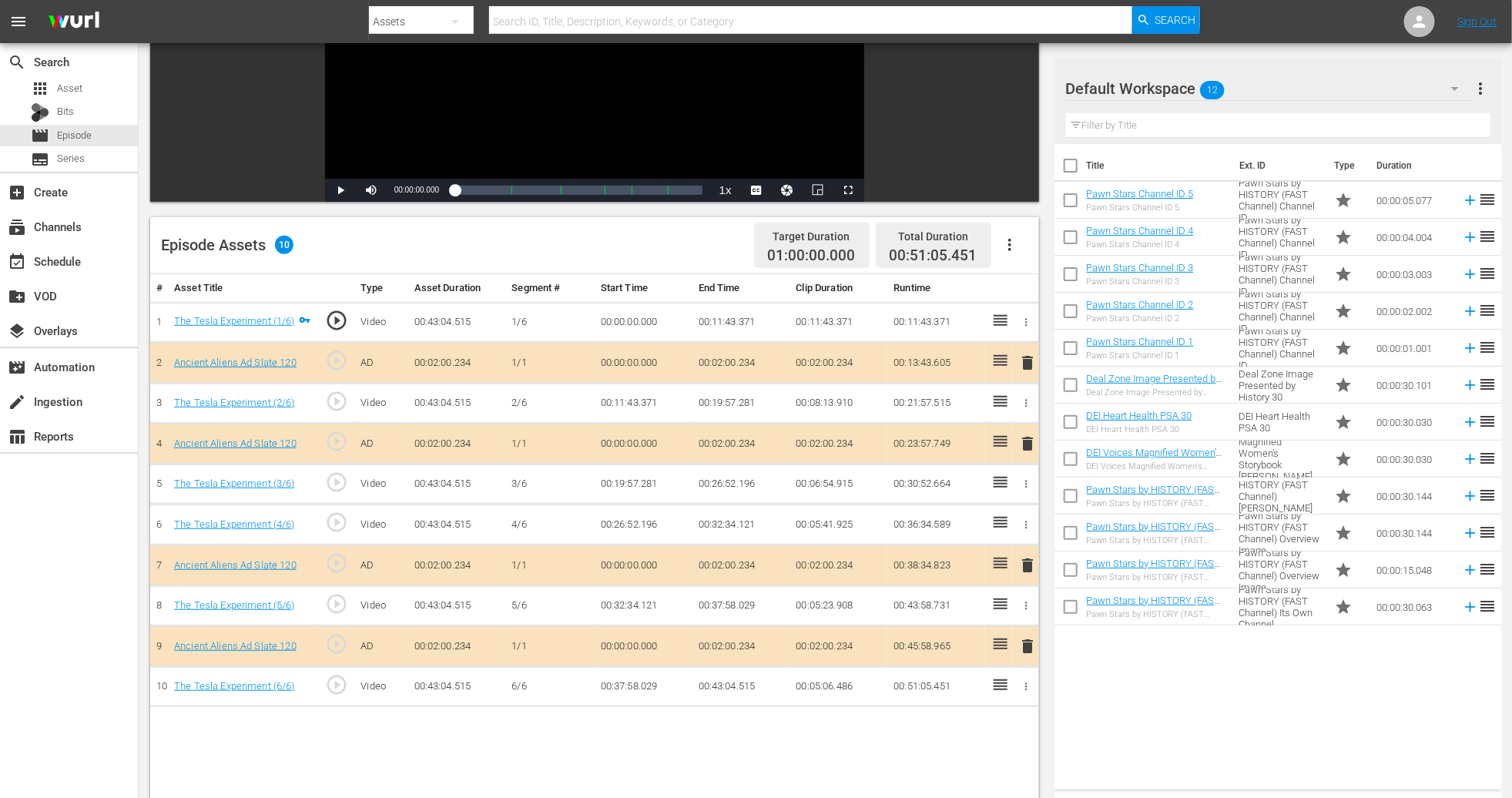
click at [1019, 95] on icon "button" at bounding box center [1455, 88] width 18 height 18
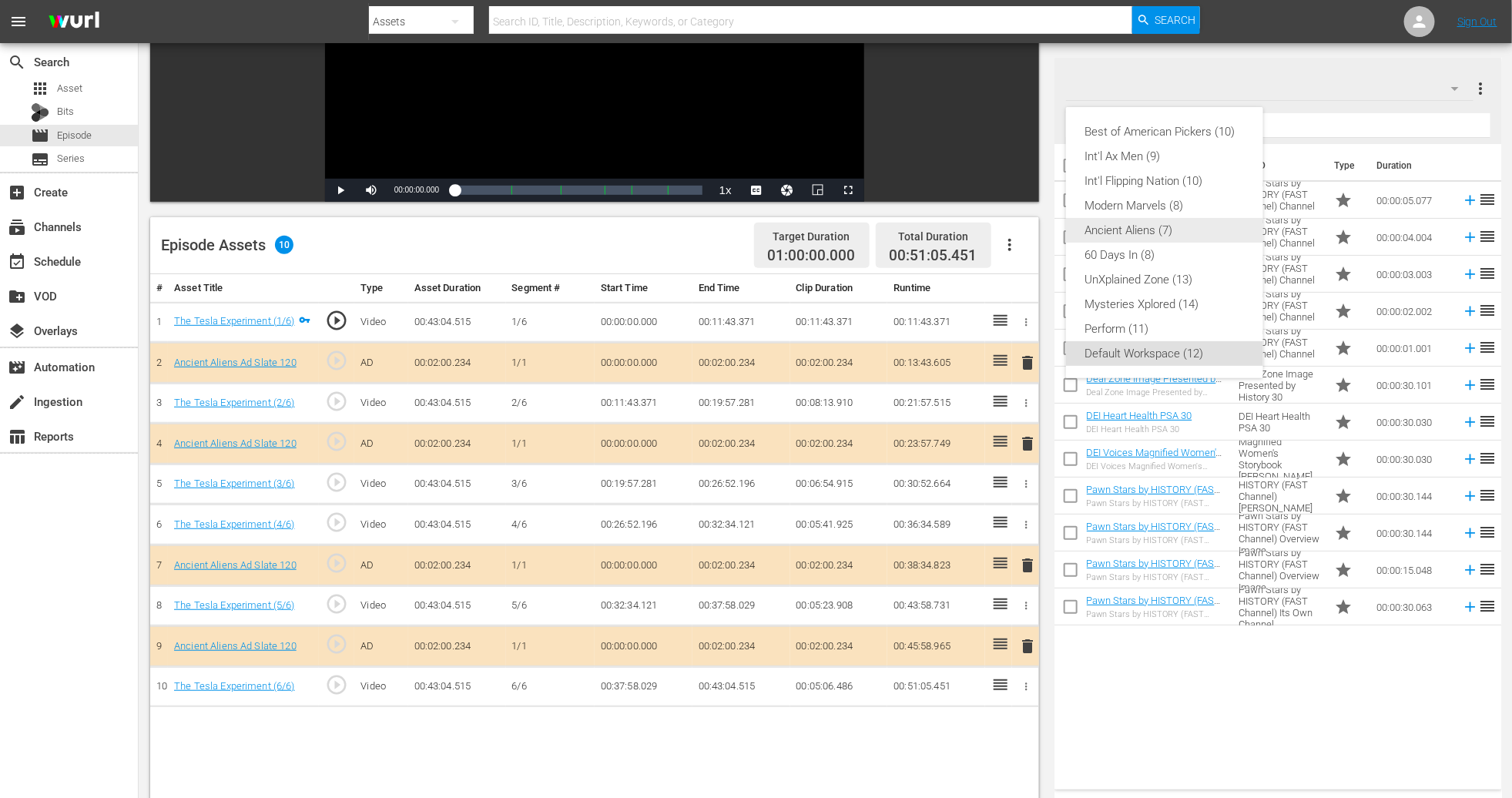
click at [1019, 231] on div "Ancient Aliens (7)" at bounding box center [1164, 230] width 161 height 25
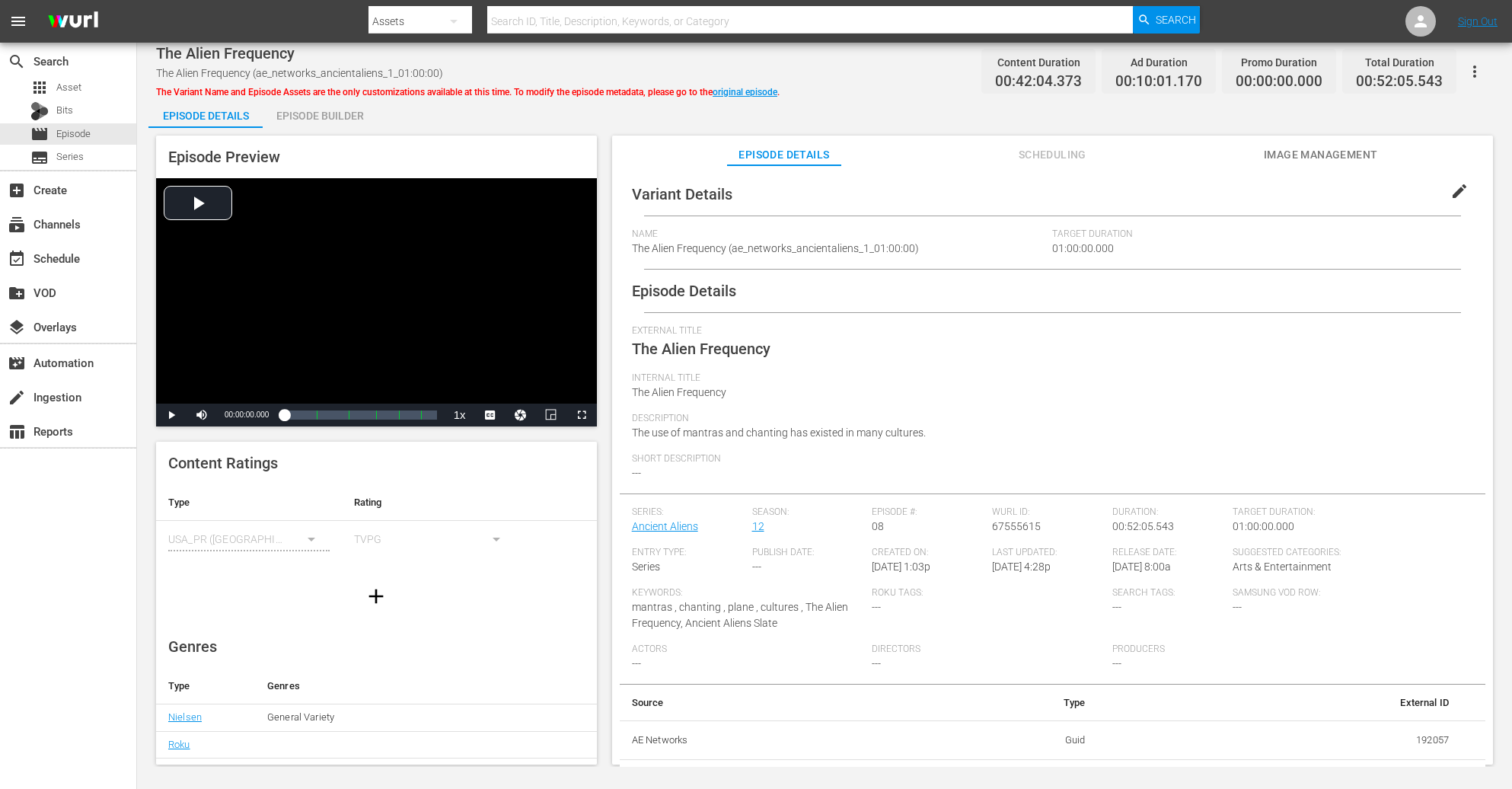
click at [306, 120] on div "Episode Builder" at bounding box center [320, 115] width 115 height 36
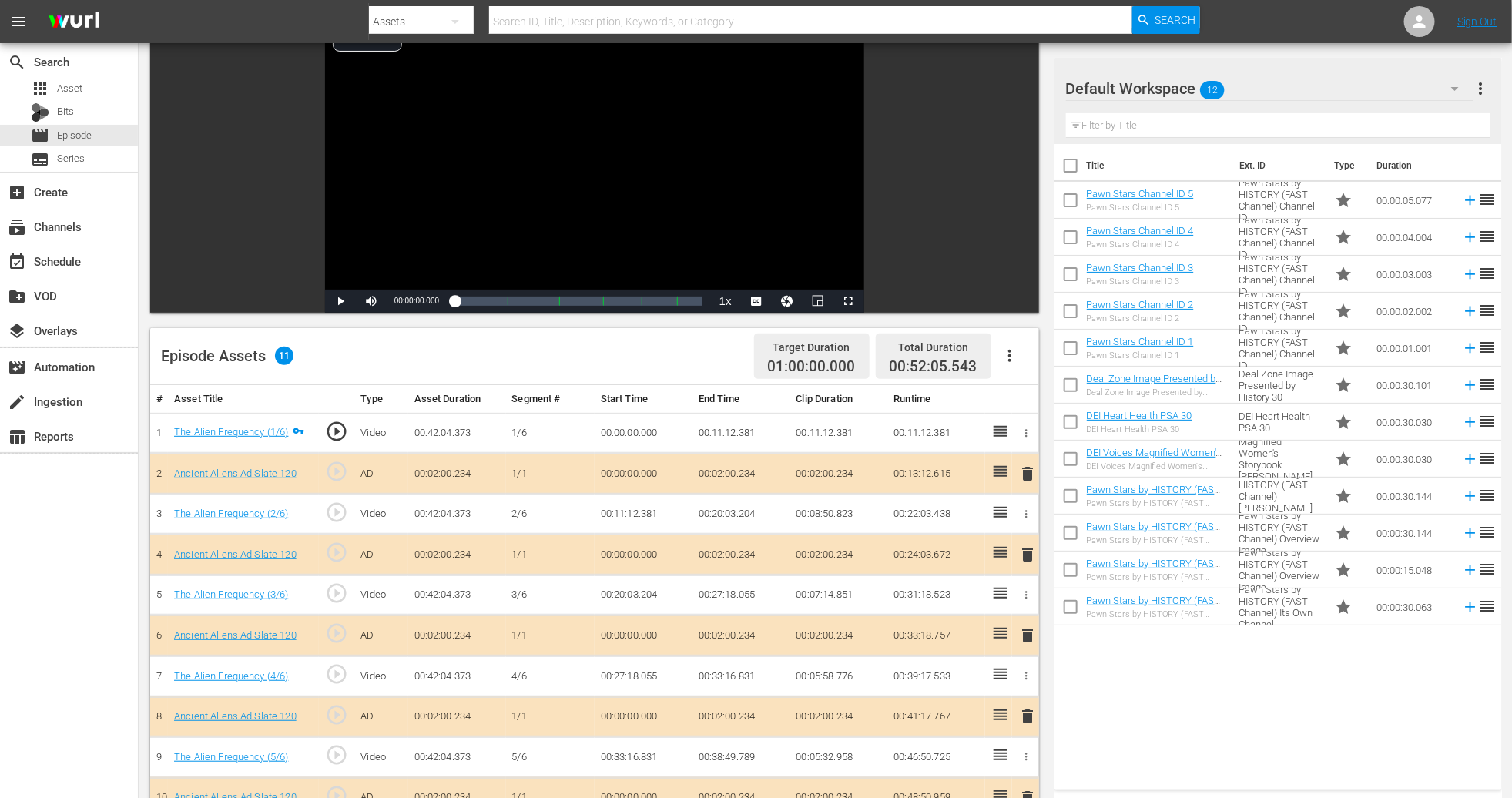
scroll to position [347, 0]
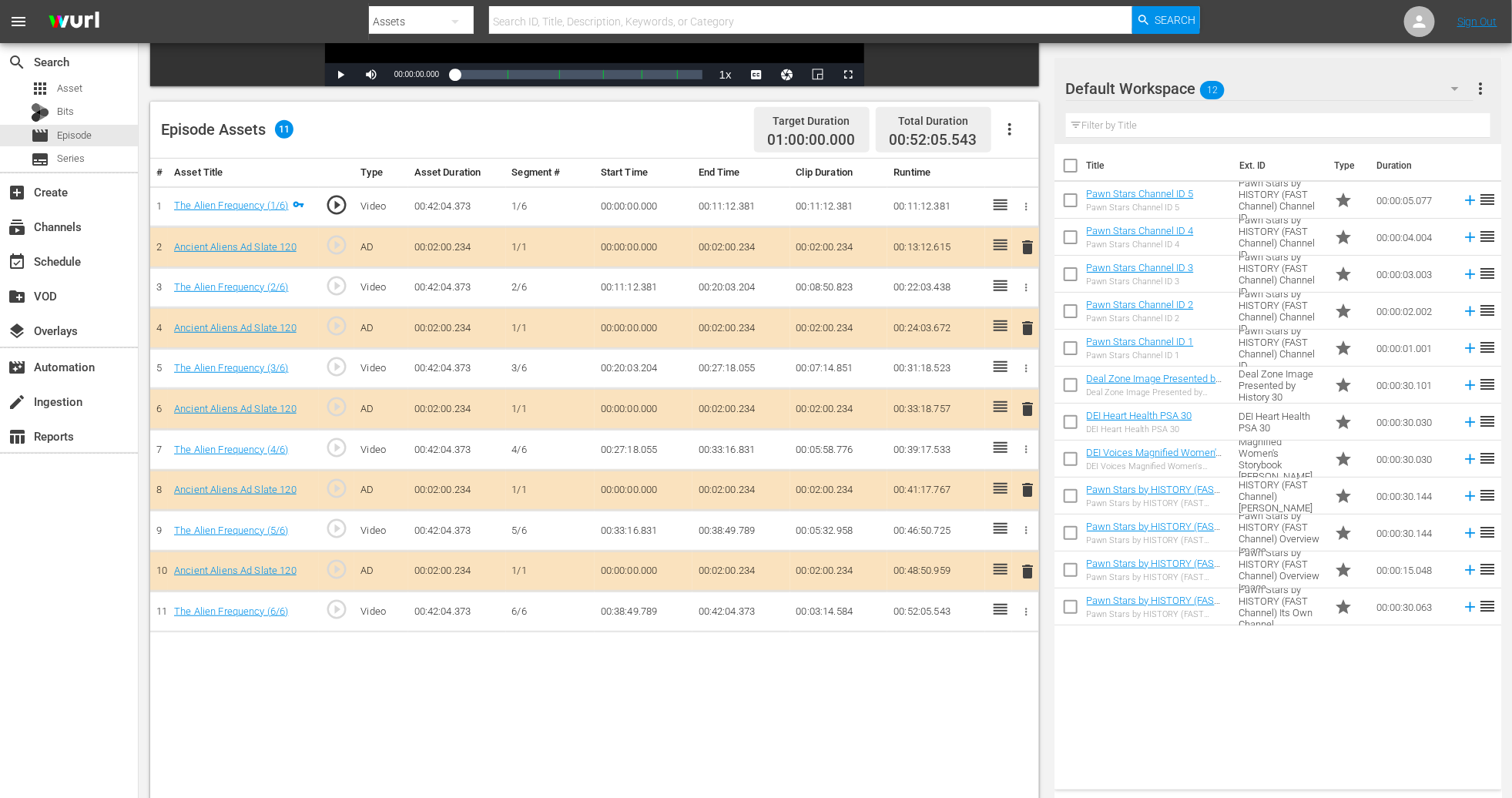
click at [1019, 414] on span "delete" at bounding box center [1027, 409] width 18 height 18
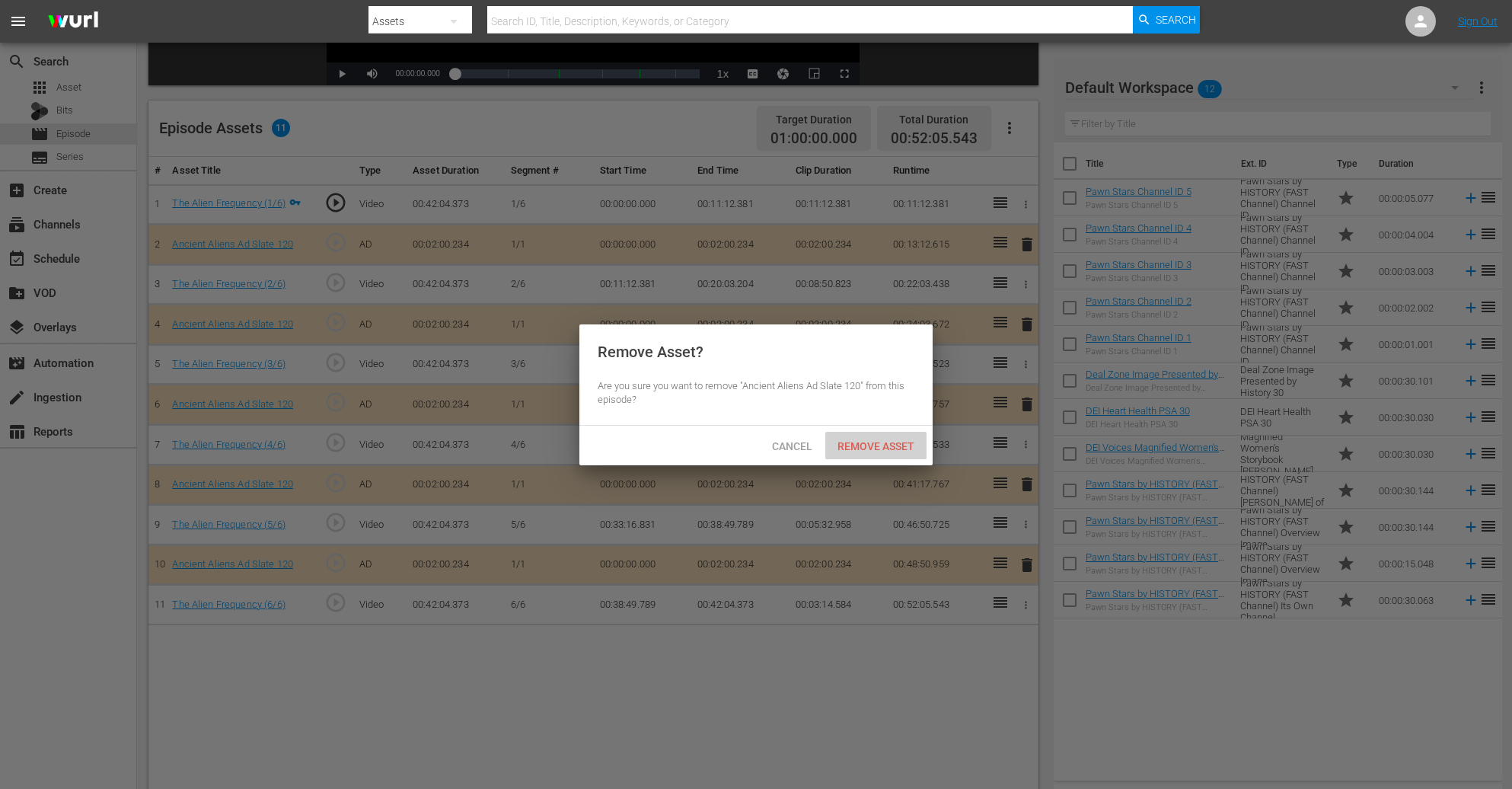
click at [885, 452] on div "Remove Asset" at bounding box center [876, 446] width 101 height 28
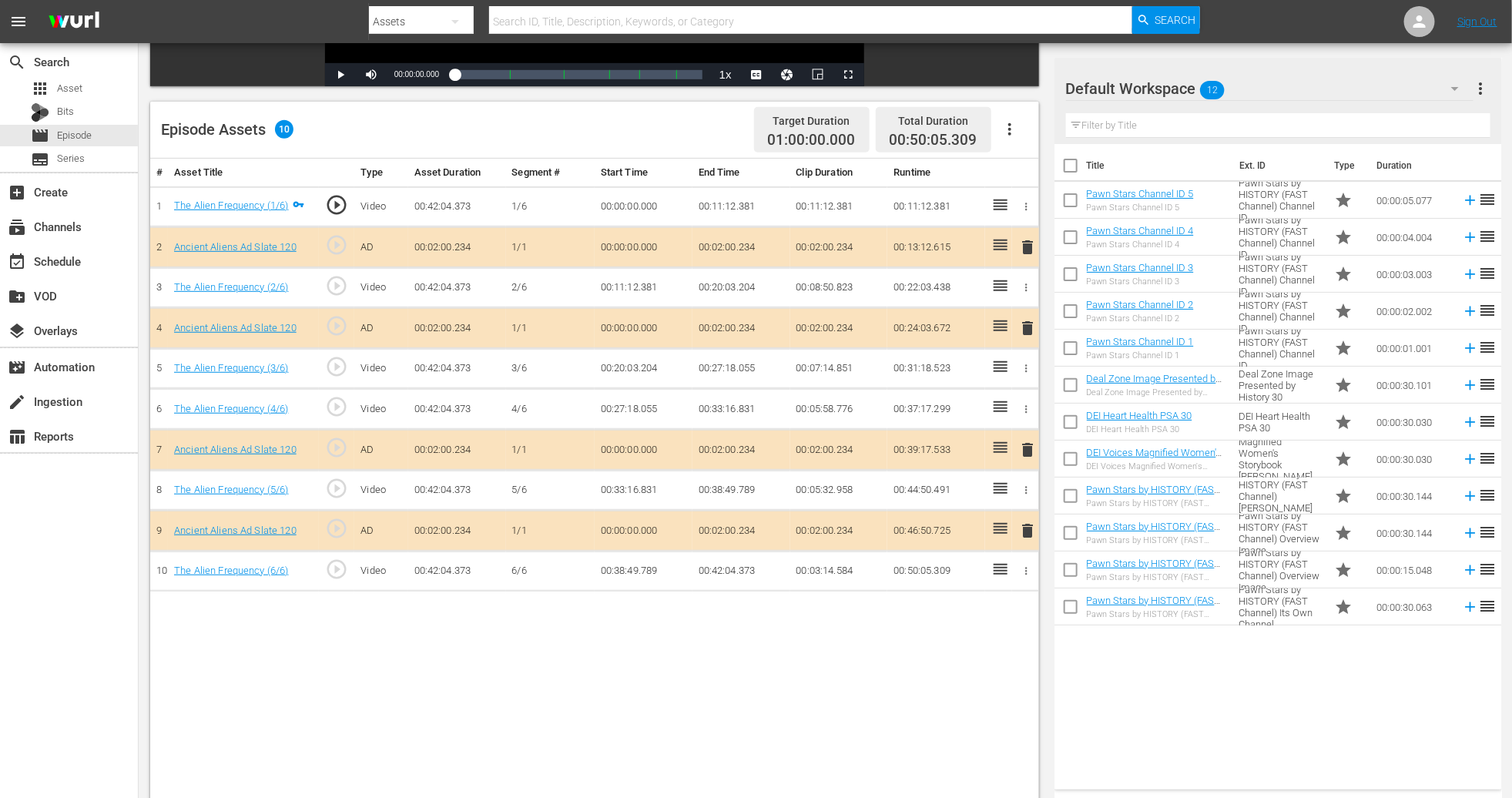
click at [1019, 83] on icon "button" at bounding box center [1455, 88] width 18 height 18
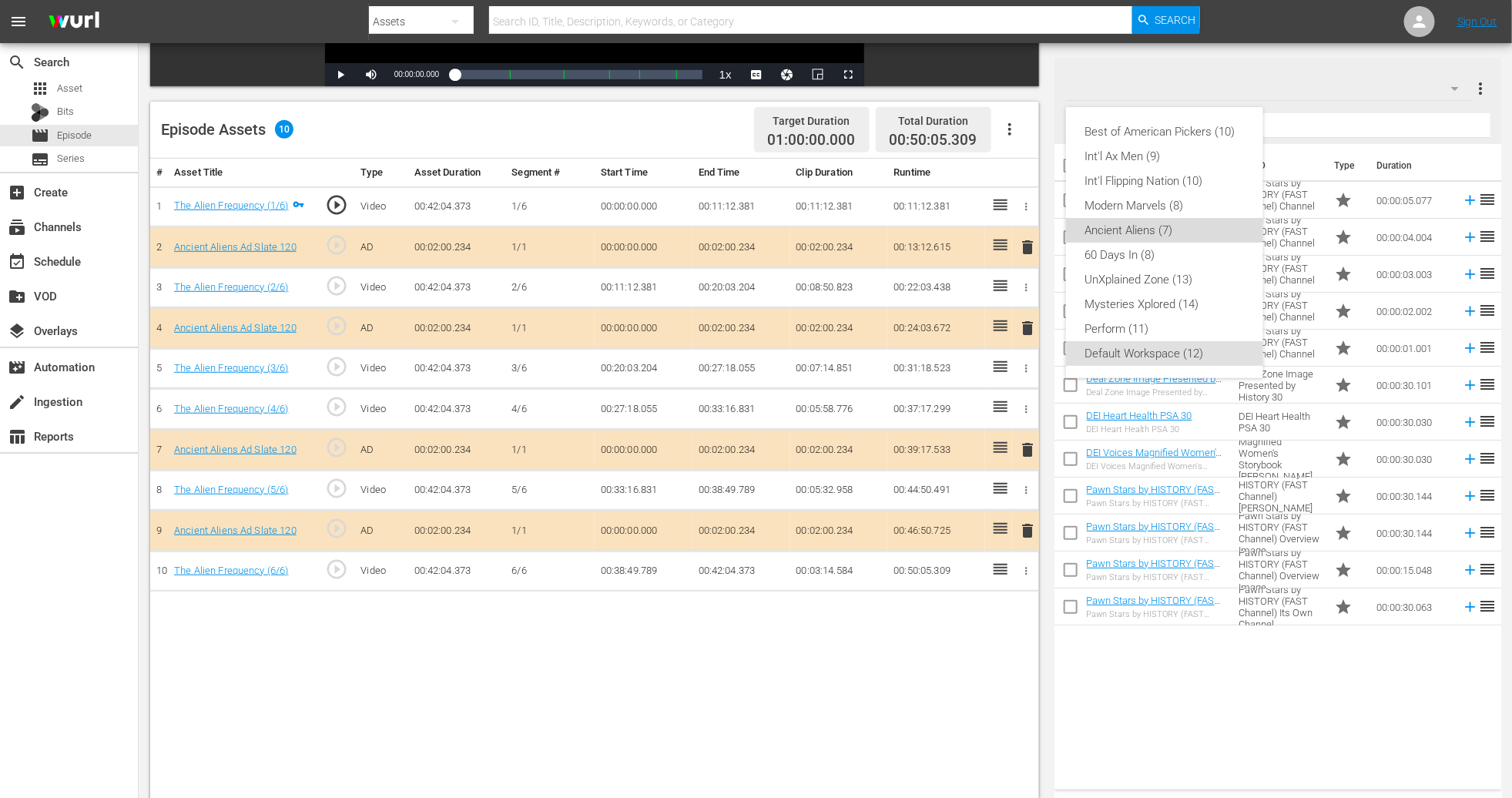
click at [1019, 234] on div "Ancient Aliens (7)" at bounding box center [1164, 230] width 161 height 25
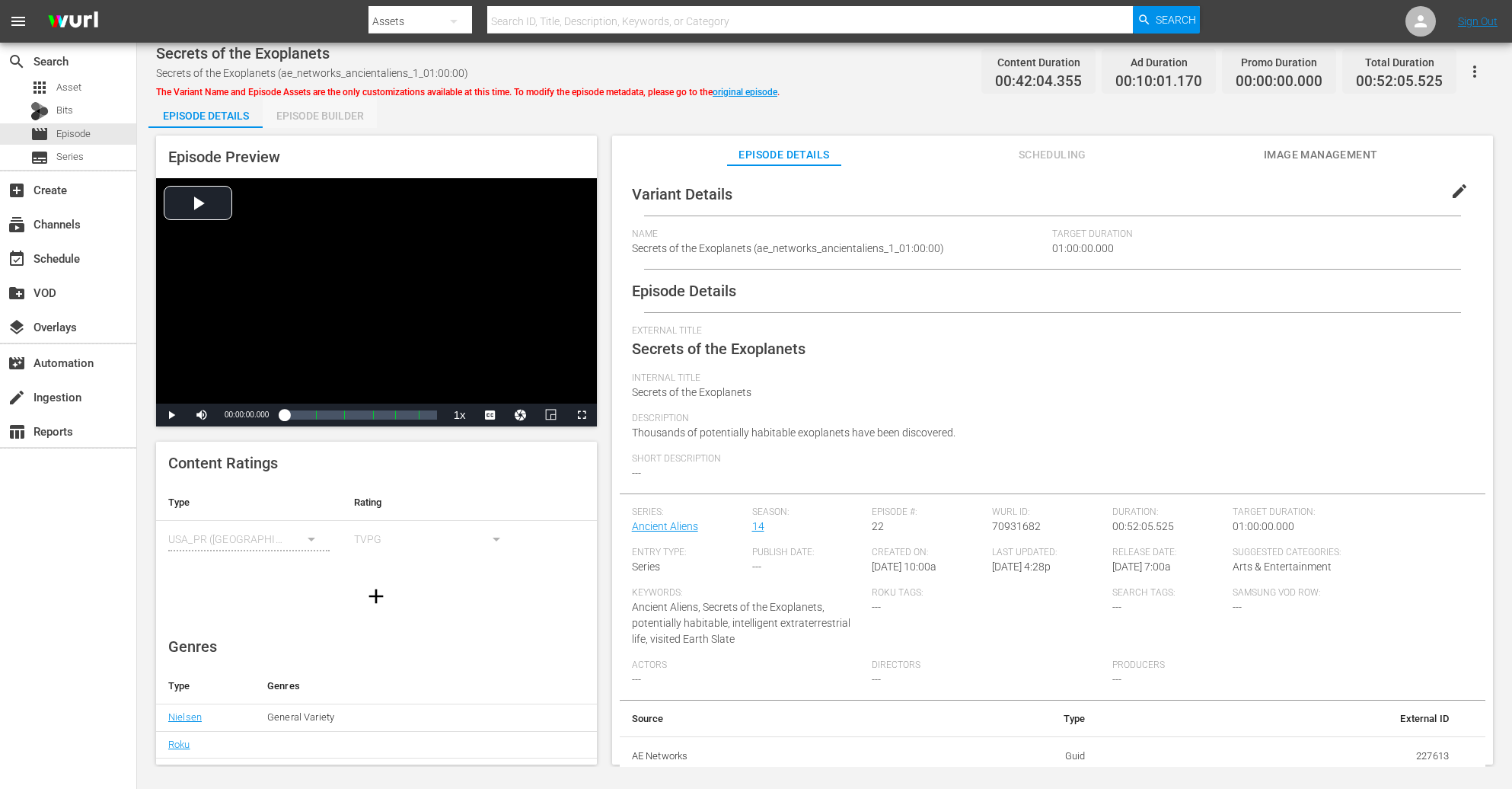
click at [334, 115] on div "Episode Builder" at bounding box center [320, 115] width 115 height 36
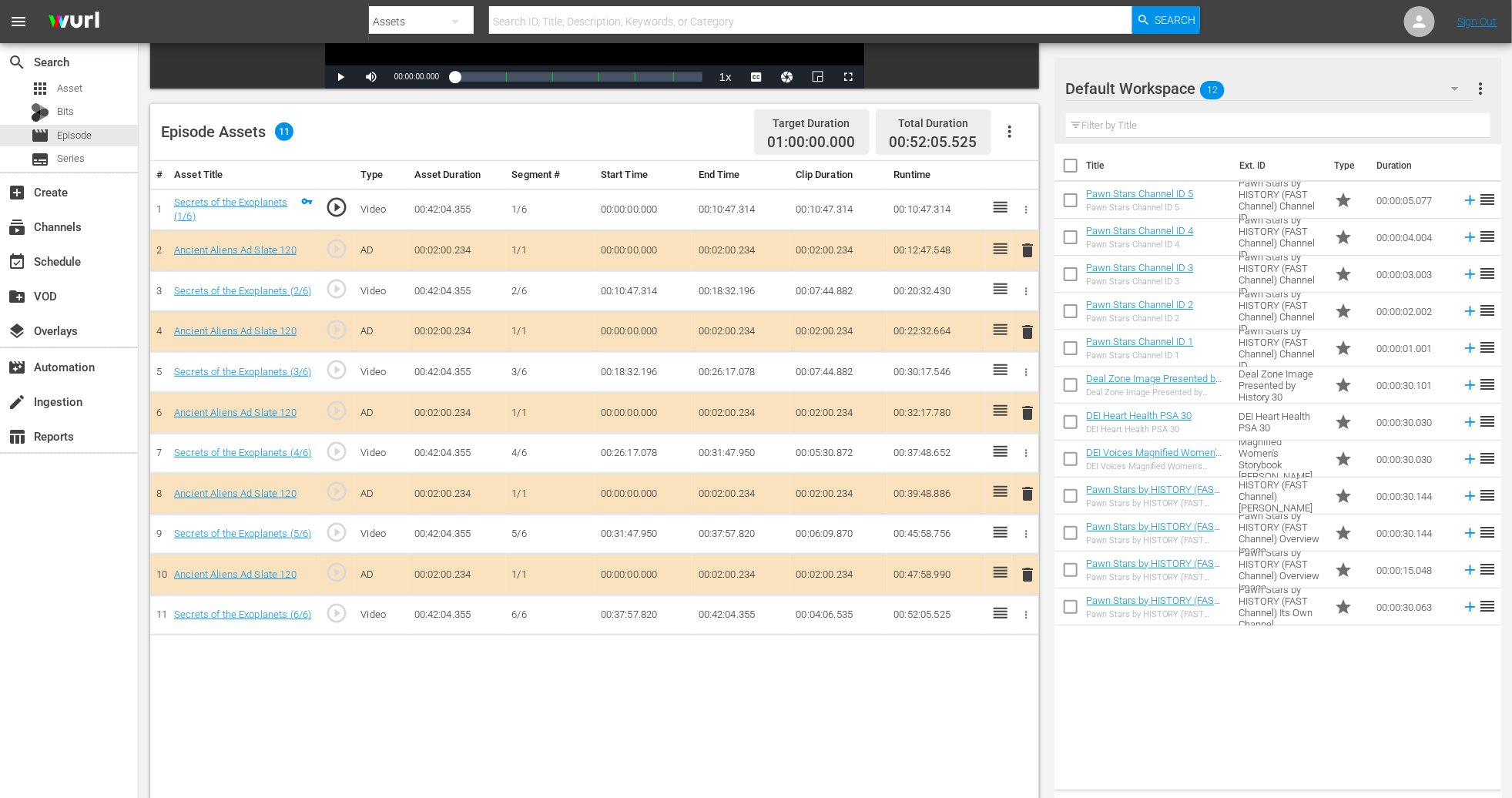
scroll to position [347, 0]
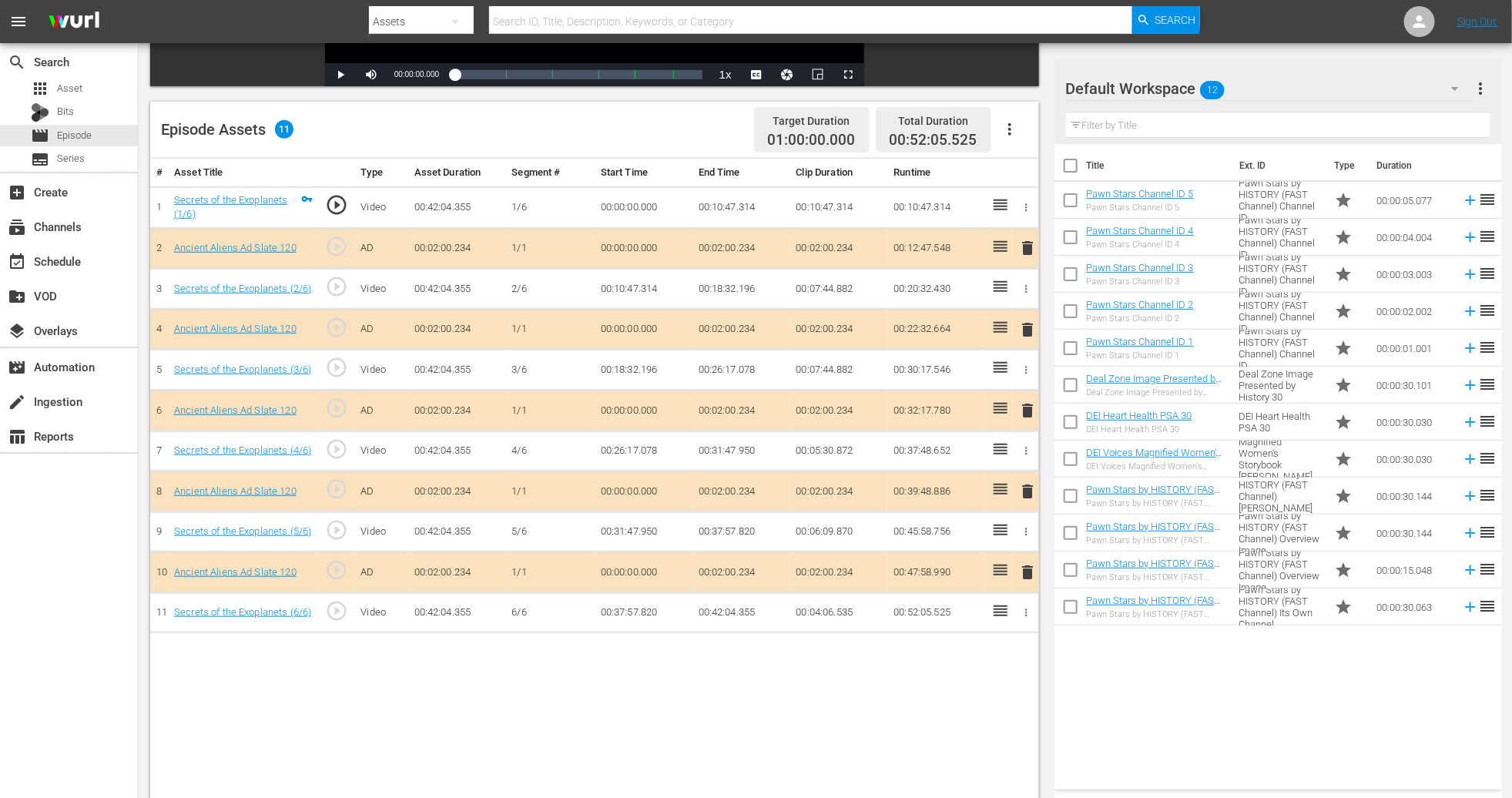
click at [1019, 420] on span "delete" at bounding box center [1027, 410] width 18 height 18
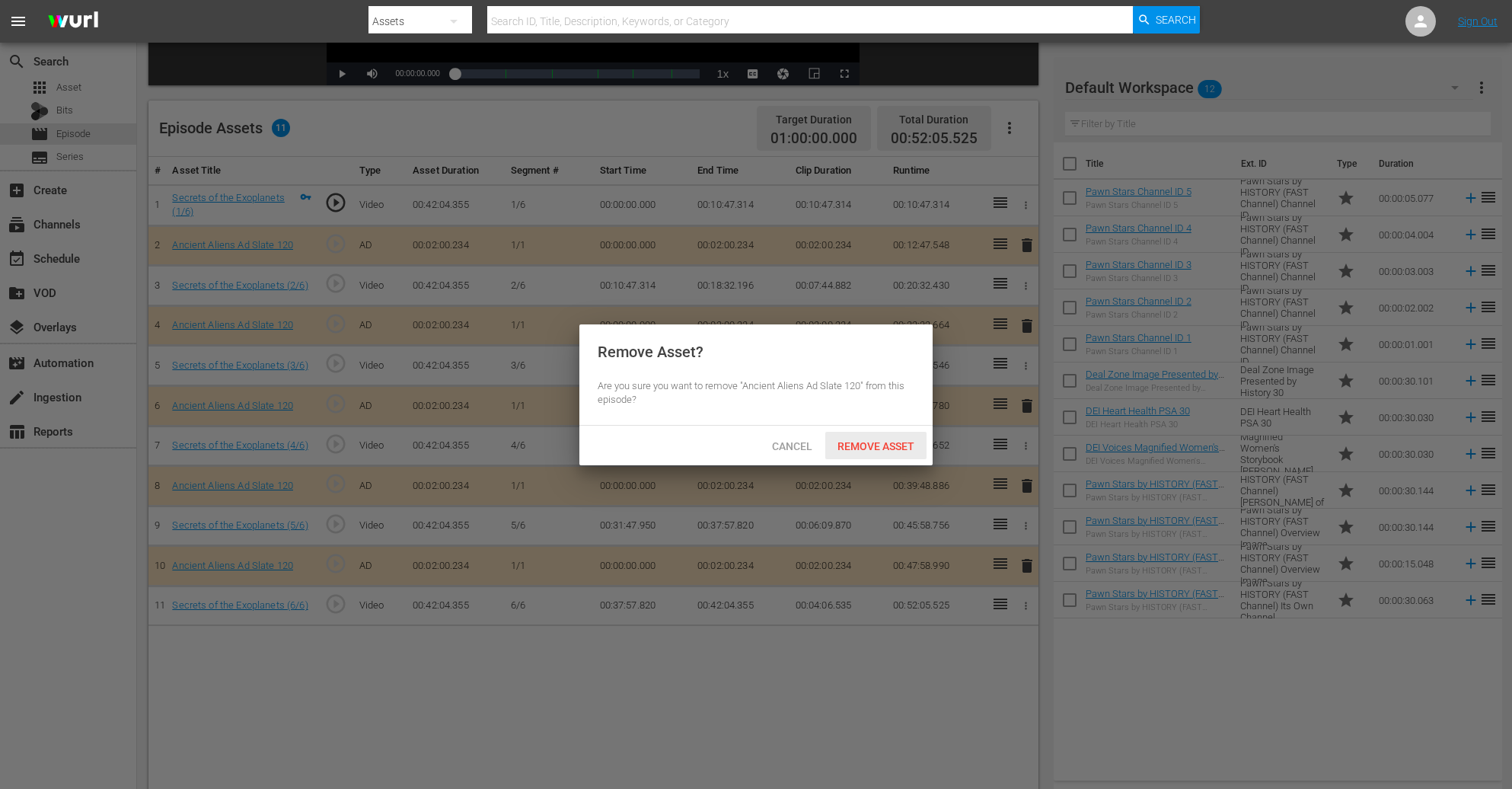
click at [895, 441] on span "Remove Asset" at bounding box center [876, 446] width 101 height 12
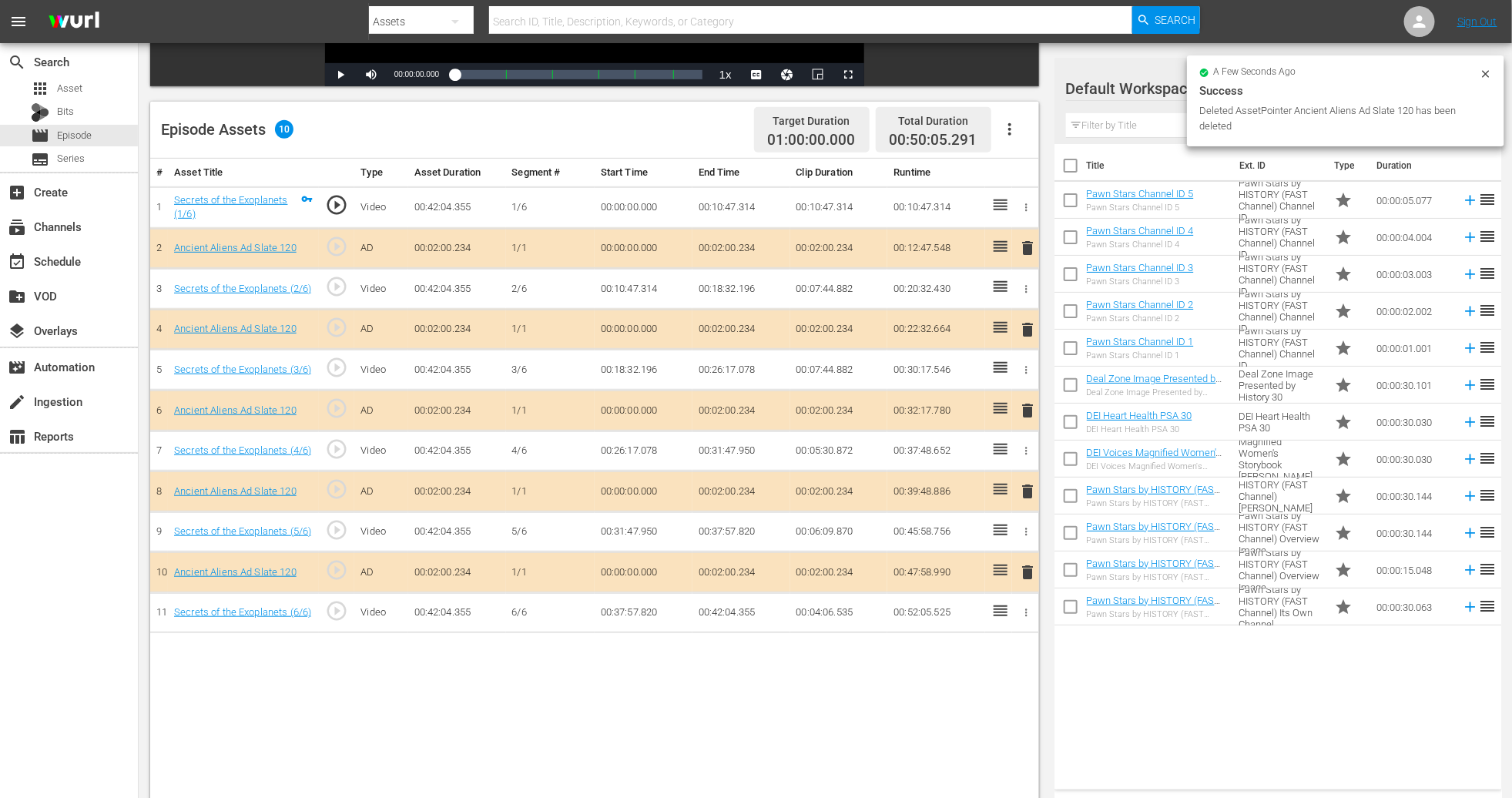
click at [1019, 86] on div "Success" at bounding box center [1346, 90] width 293 height 18
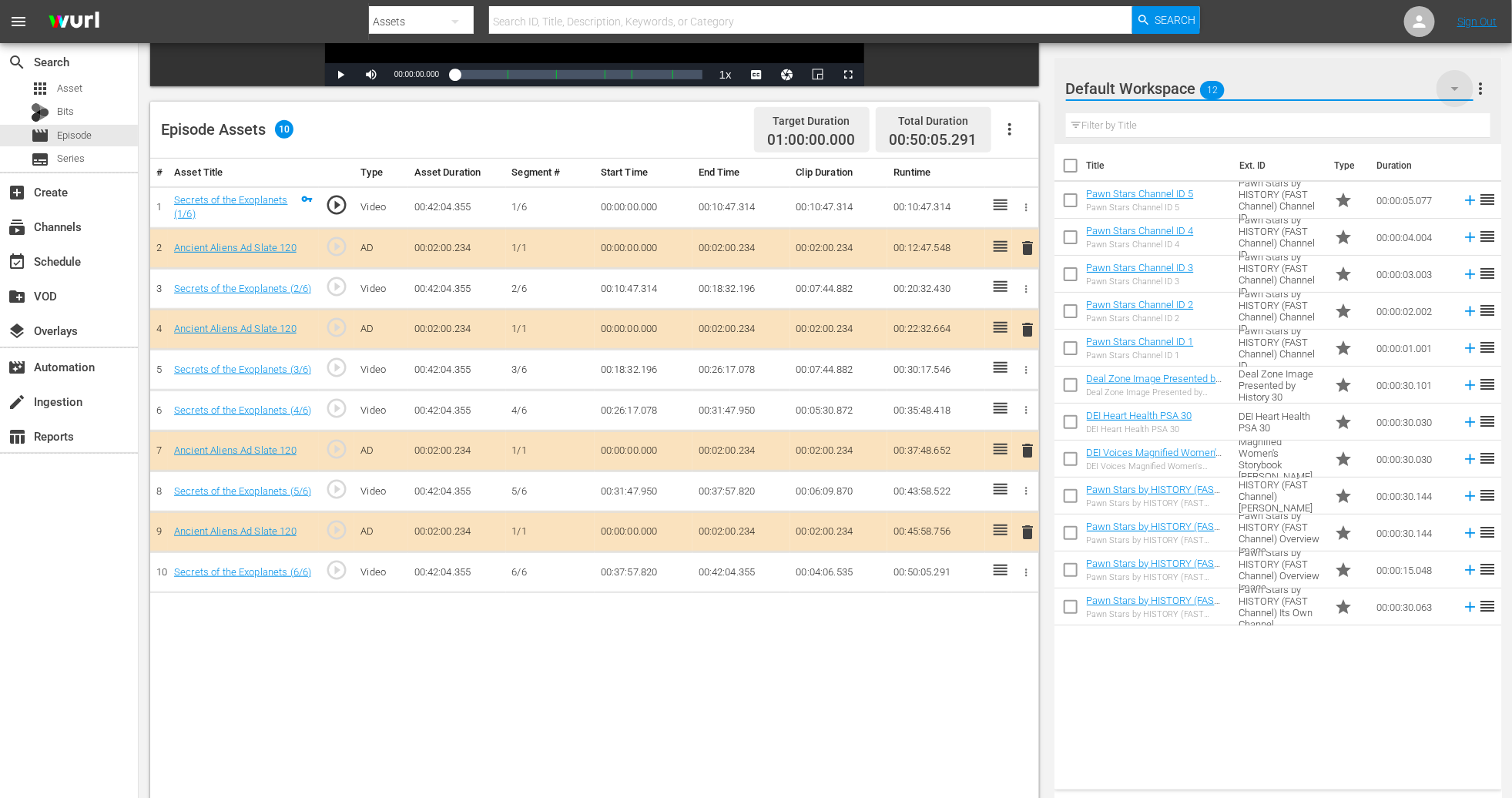
click at [1019, 83] on icon "button" at bounding box center [1455, 88] width 18 height 18
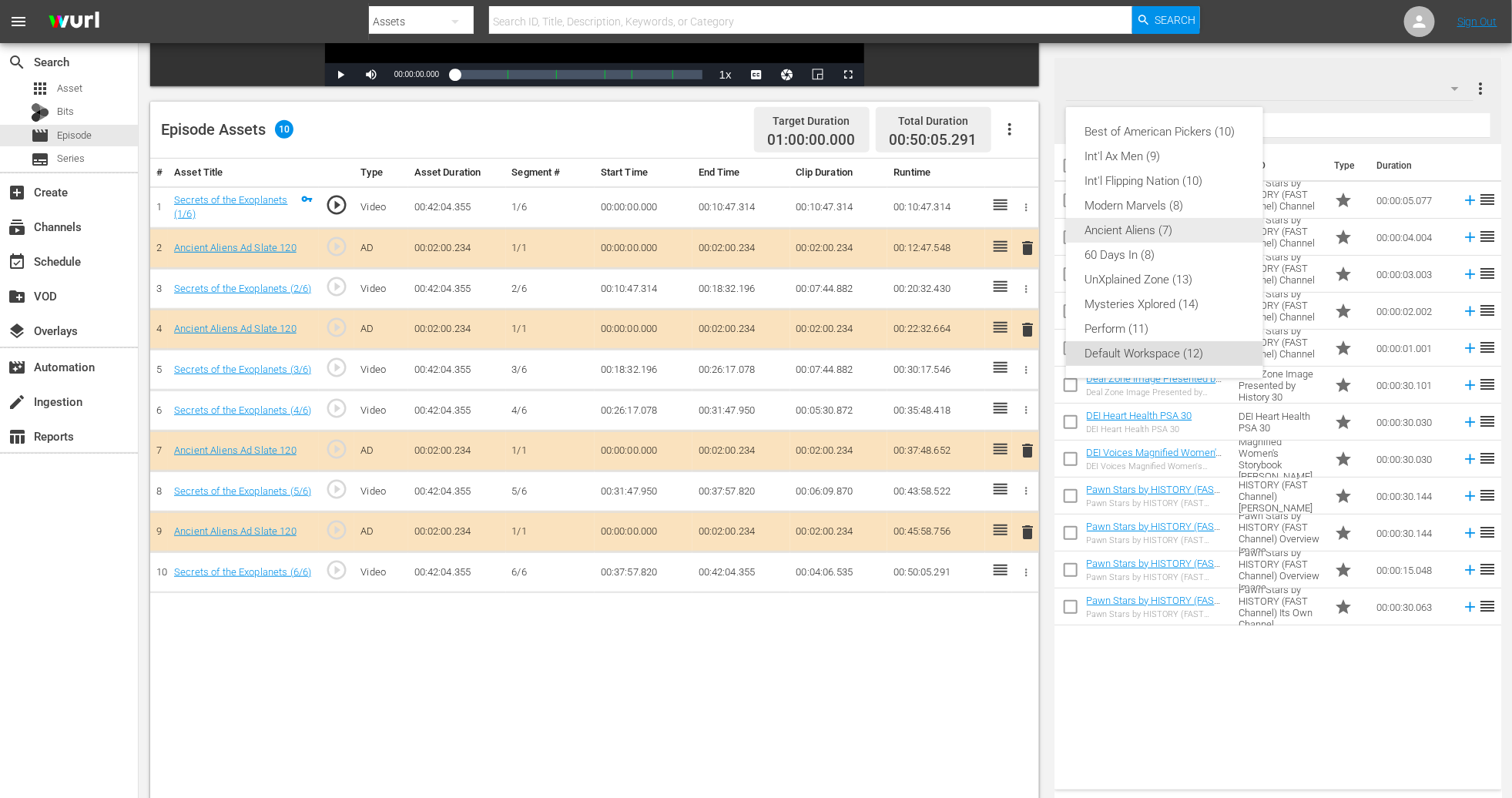
click at [1019, 226] on div "Ancient Aliens (7)" at bounding box center [1164, 230] width 161 height 25
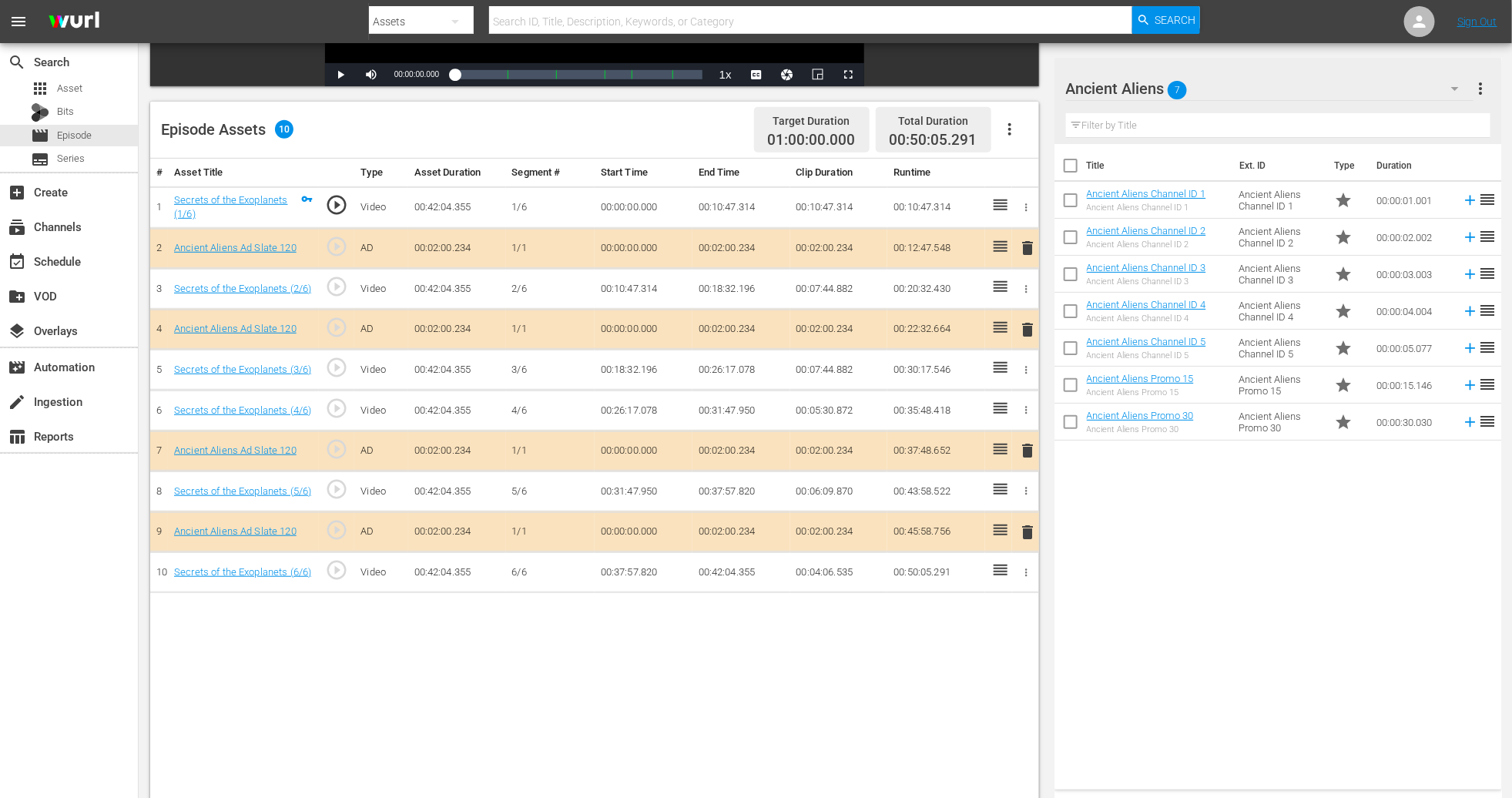
click at [643, 532] on div "# Asset Title Type Asset Duration Segment # Start Time End Time Clip Duration R…" at bounding box center [594, 500] width 889 height 683
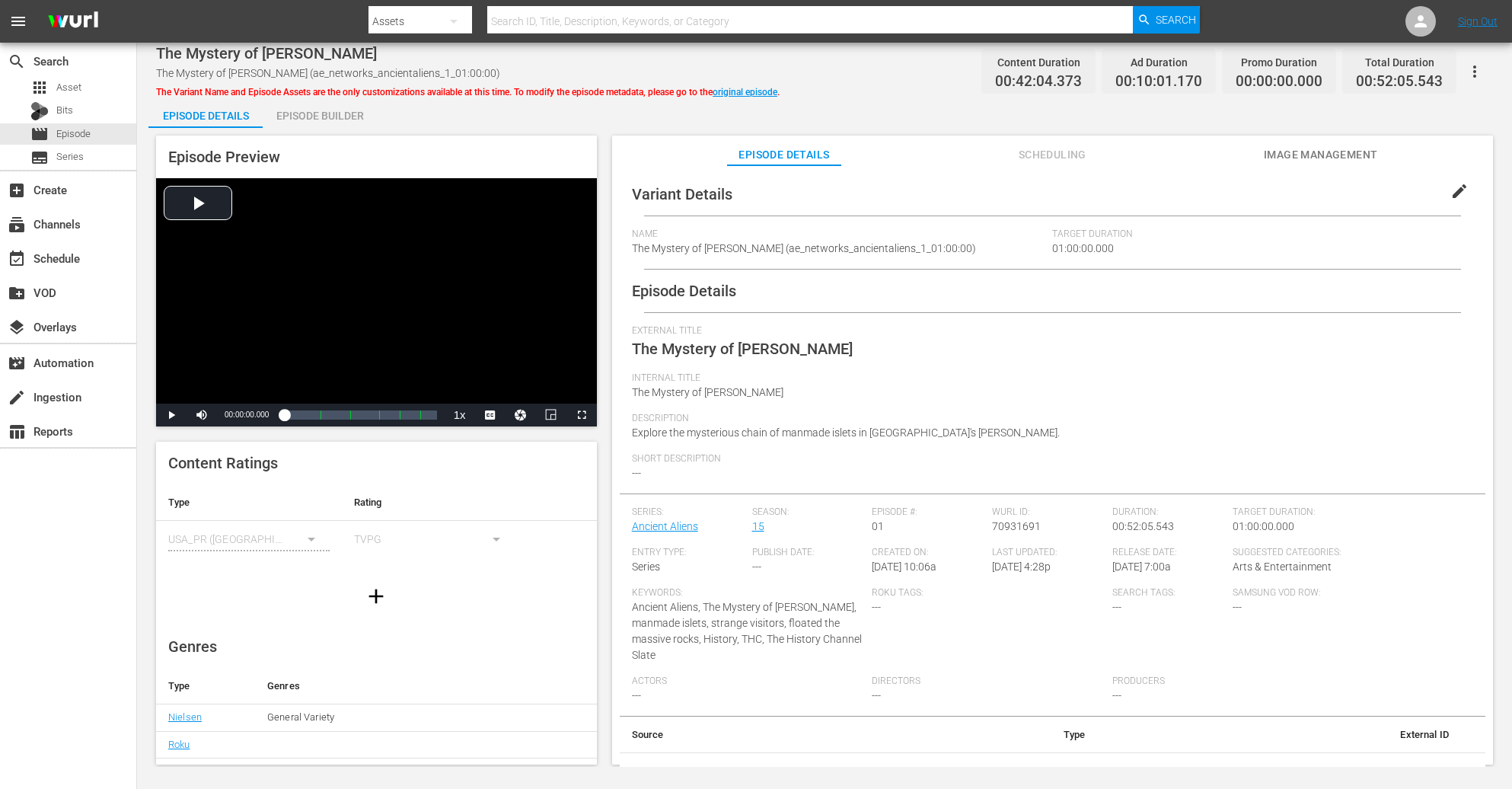
click at [327, 116] on div "Episode Builder" at bounding box center [320, 115] width 115 height 36
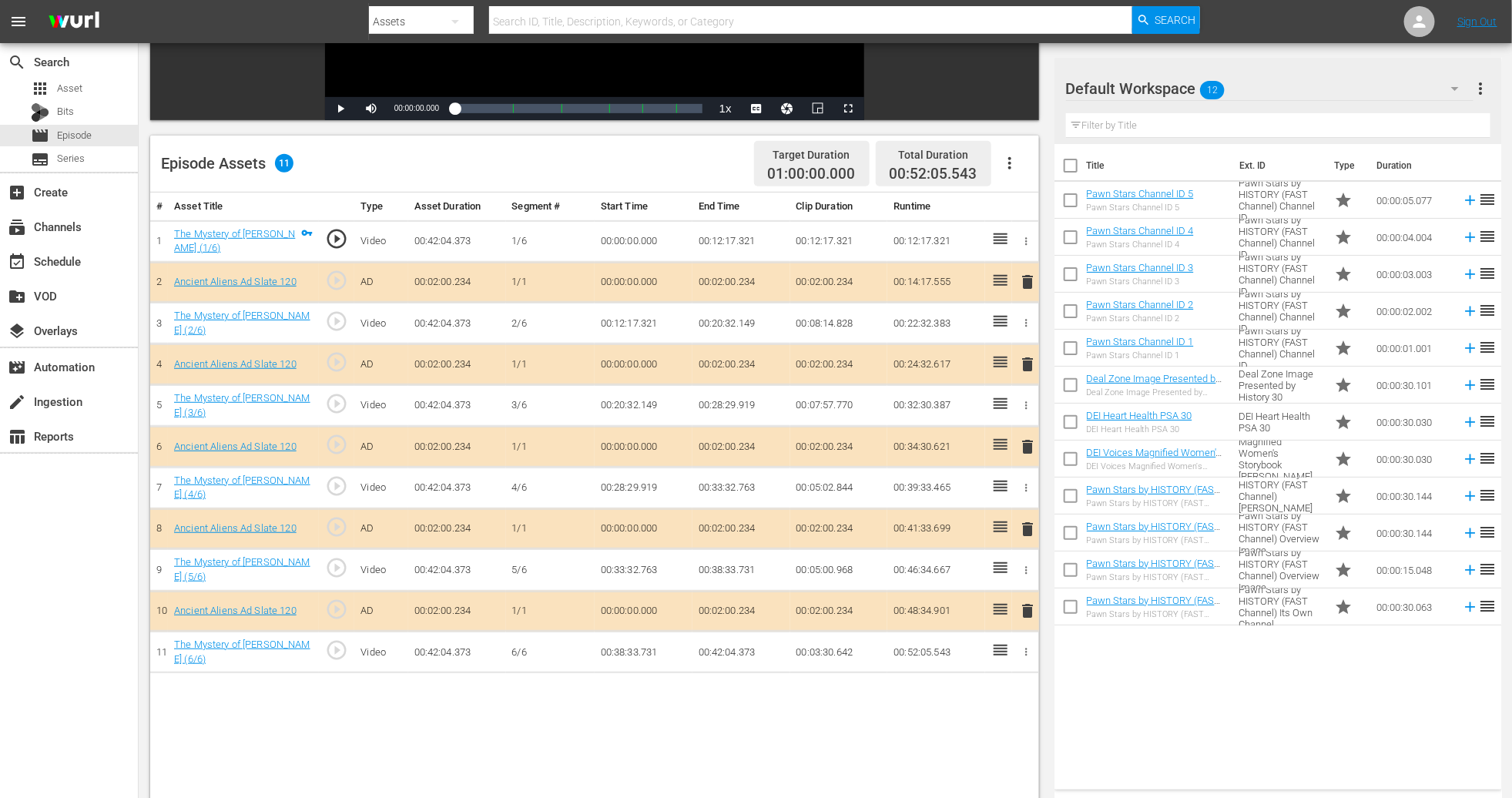
scroll to position [347, 0]
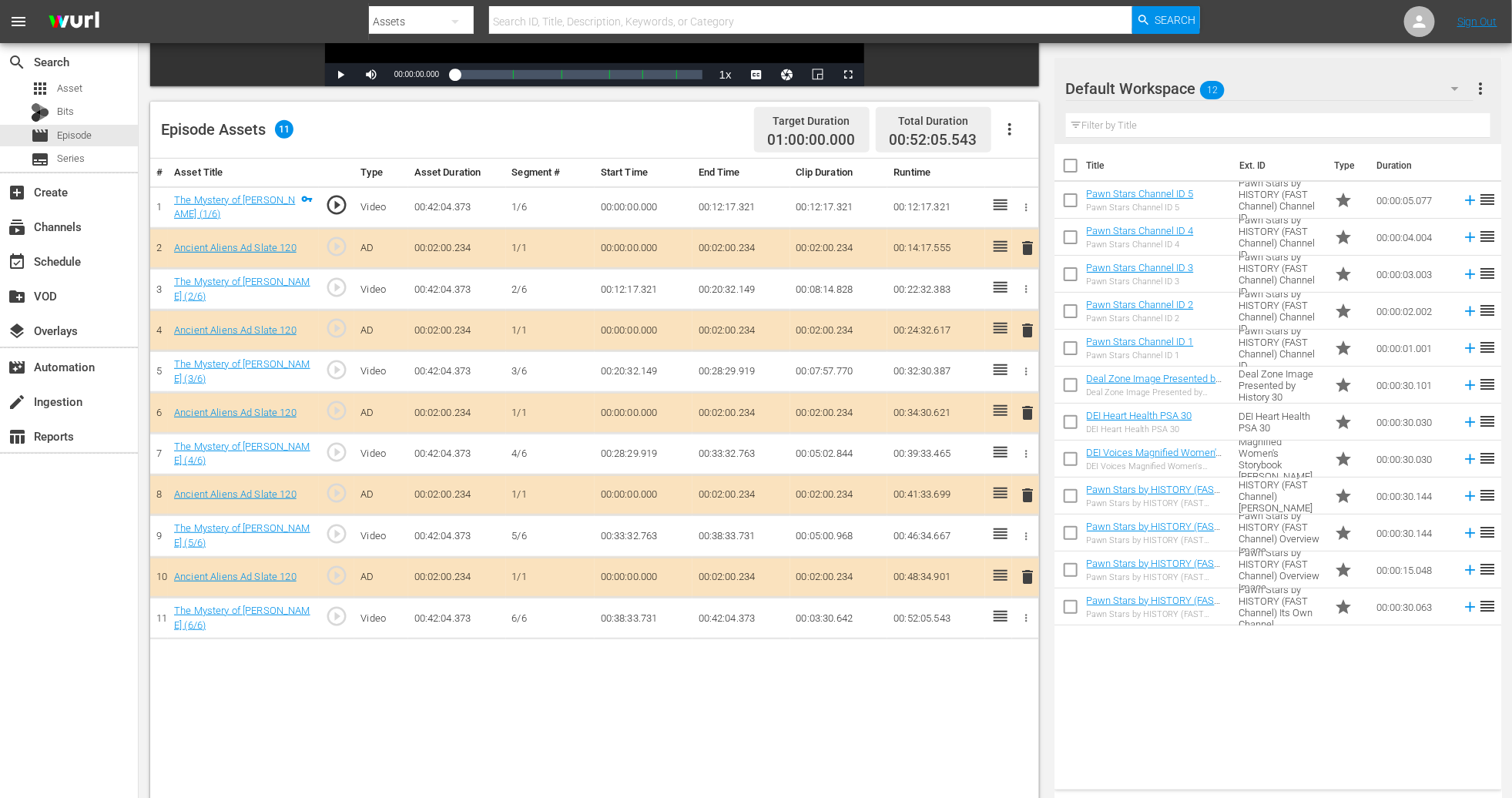
click at [1019, 90] on icon "button" at bounding box center [1455, 88] width 18 height 18
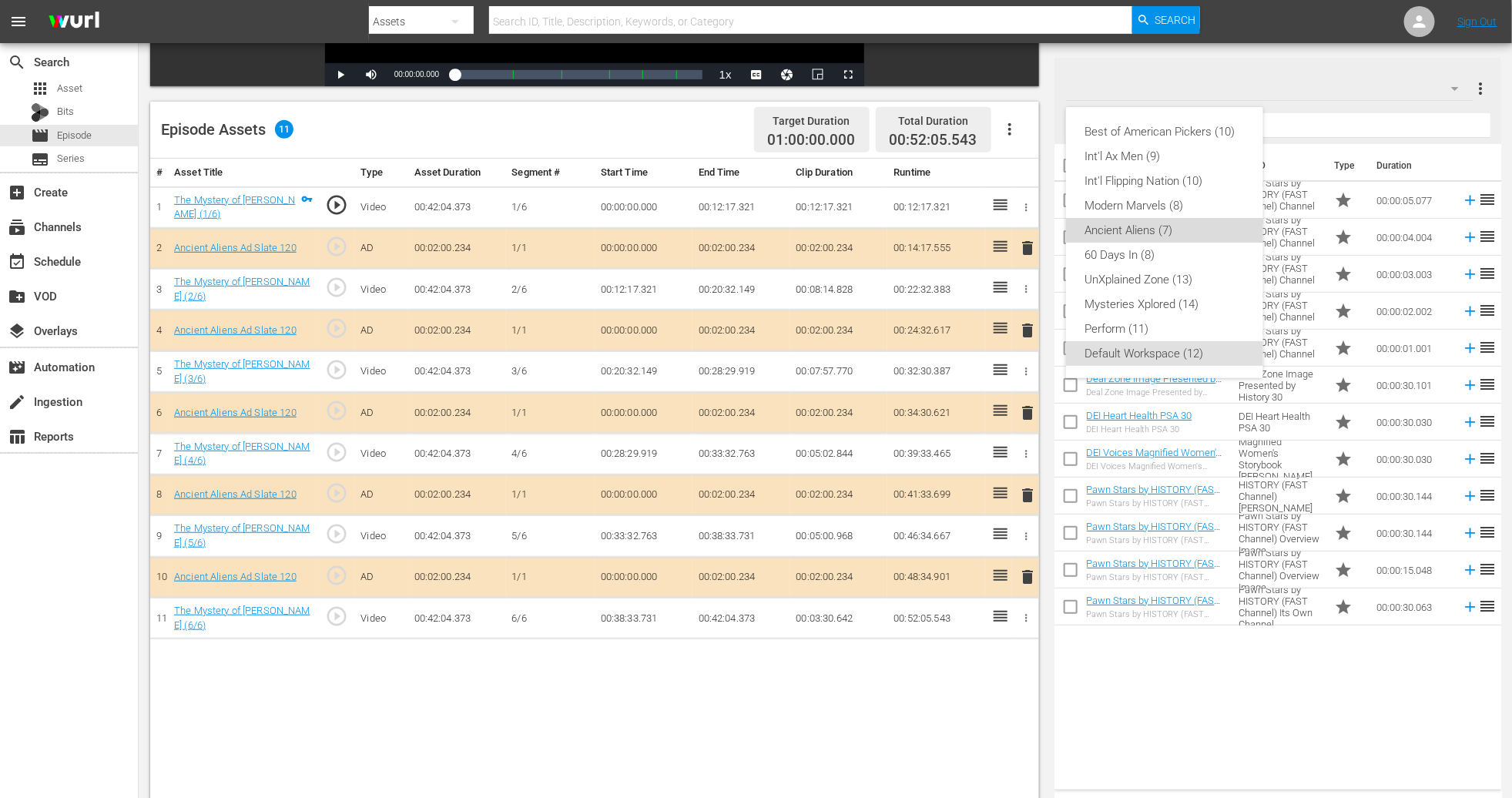
click at [1019, 229] on div "Ancient Aliens (7)" at bounding box center [1164, 230] width 161 height 25
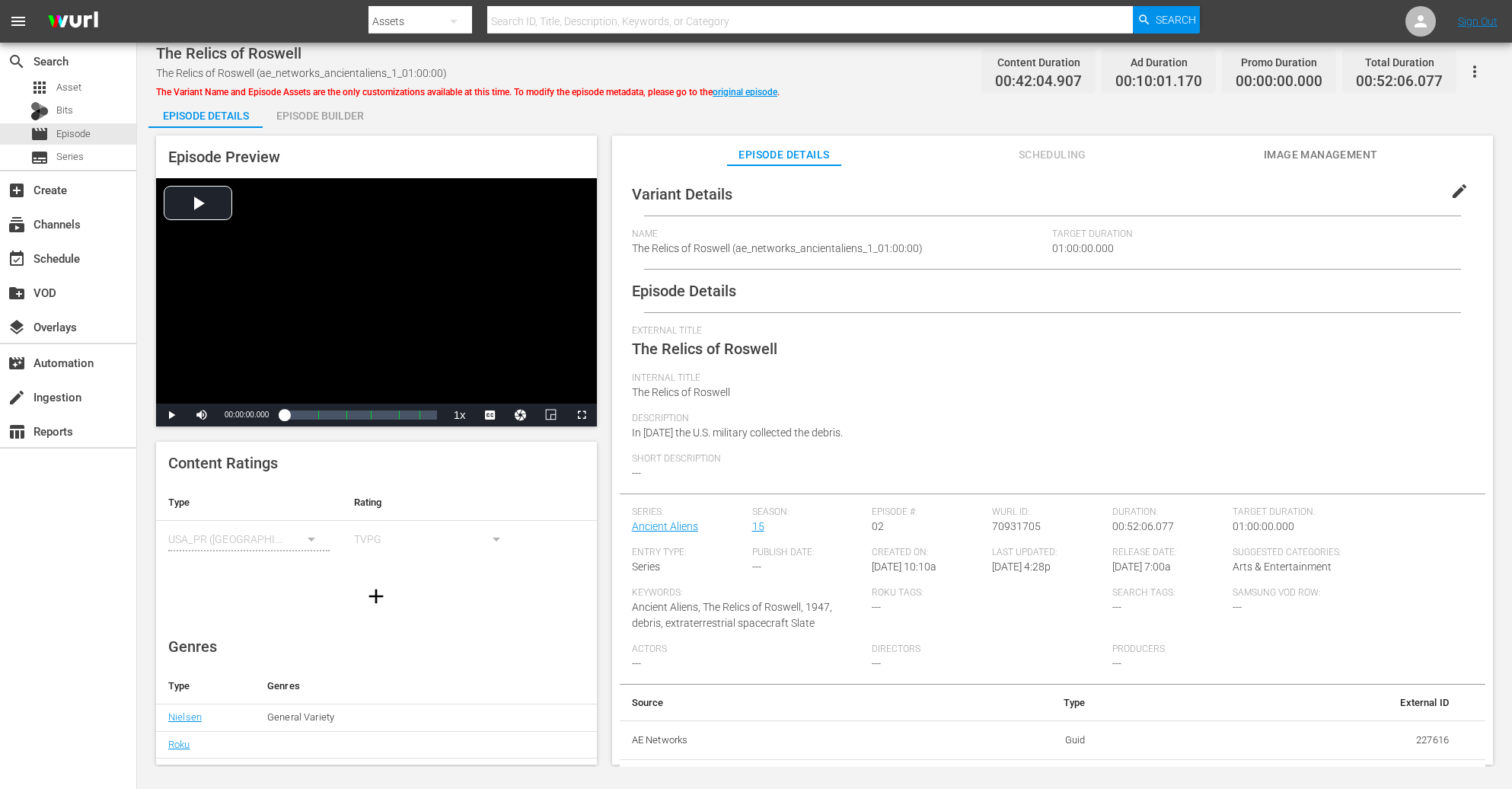
click at [337, 117] on div "Episode Builder" at bounding box center [320, 115] width 115 height 36
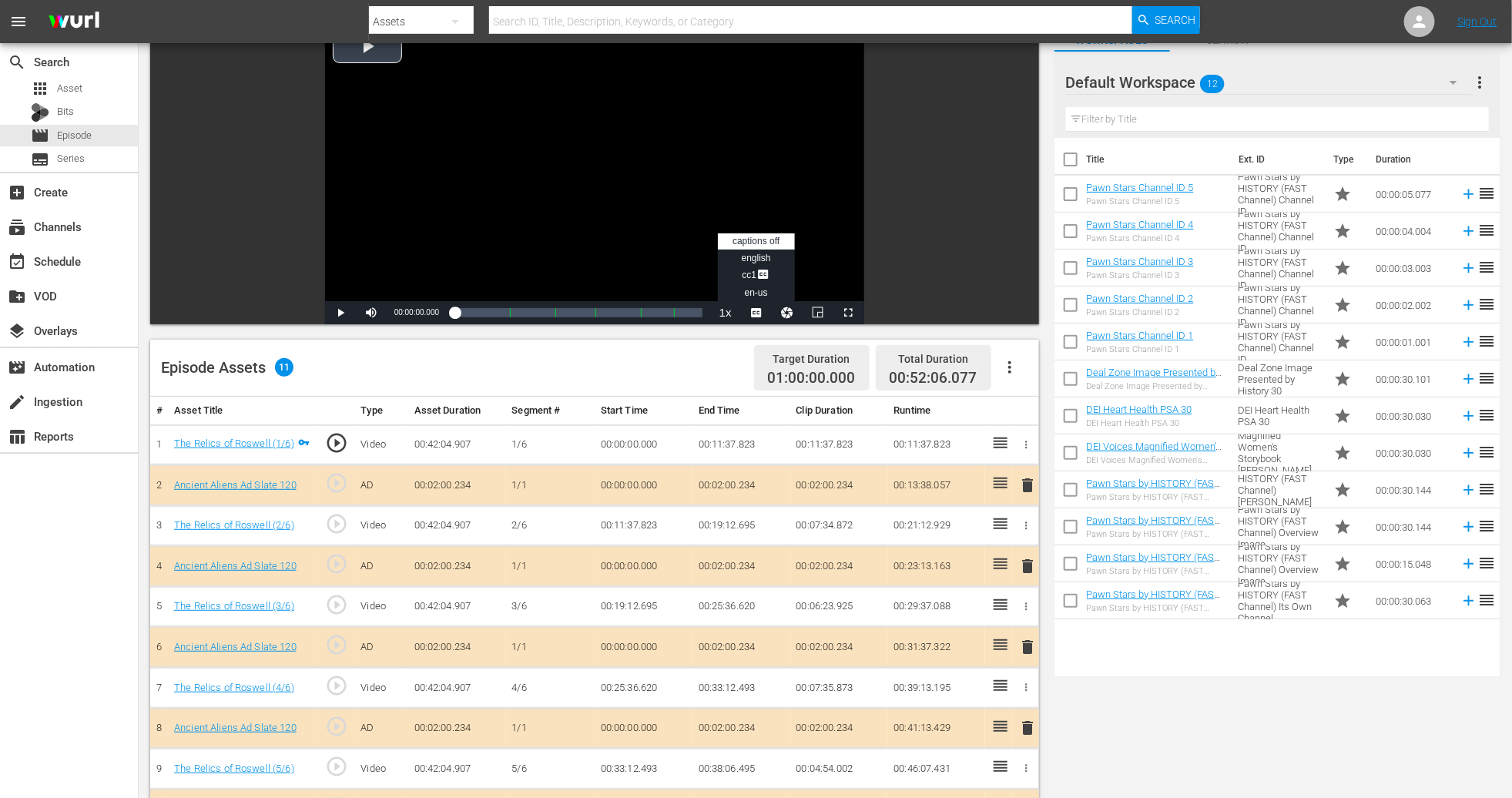
scroll to position [347, 0]
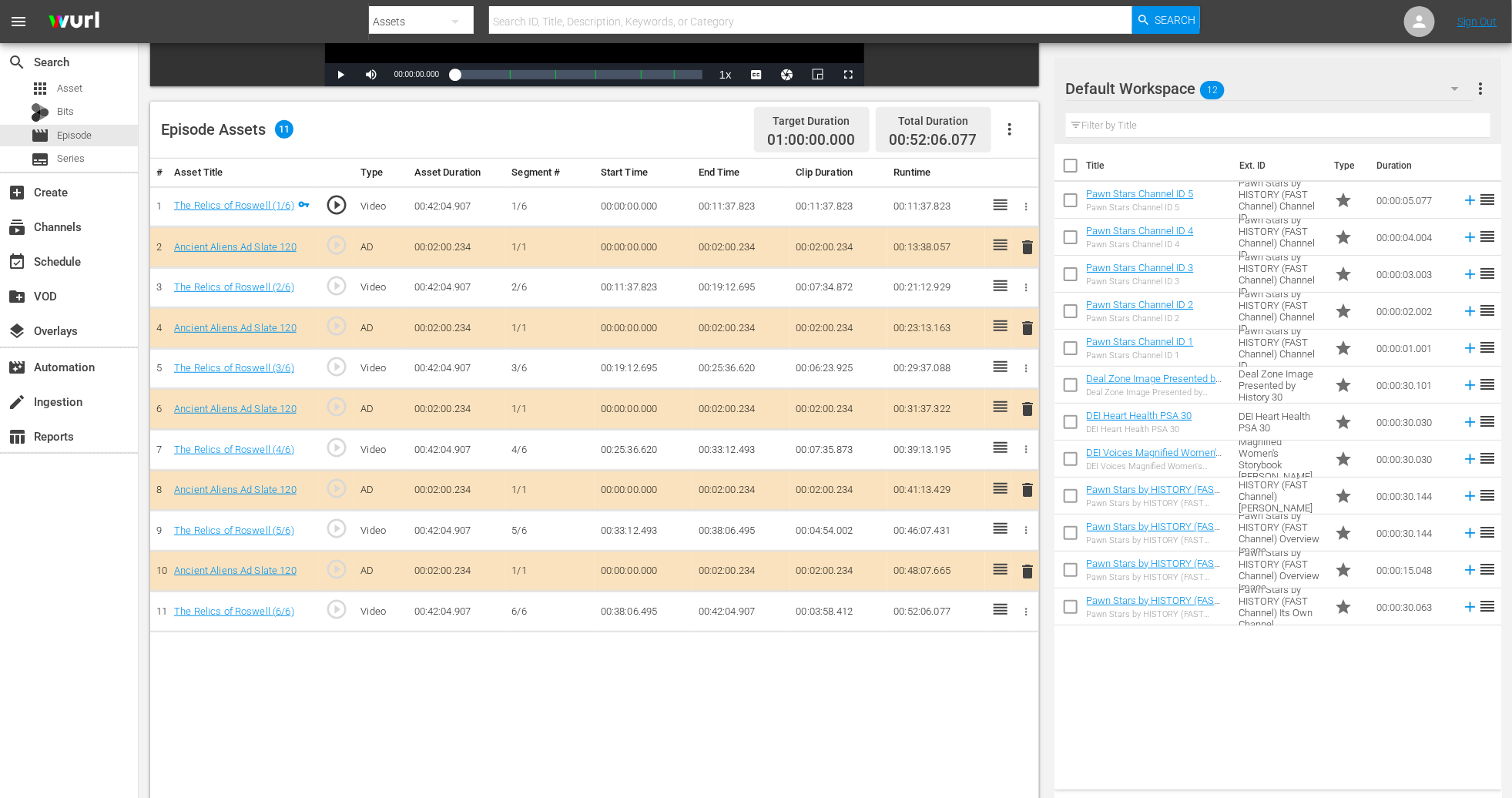
click at [1019, 79] on icon "button" at bounding box center [1455, 88] width 18 height 18
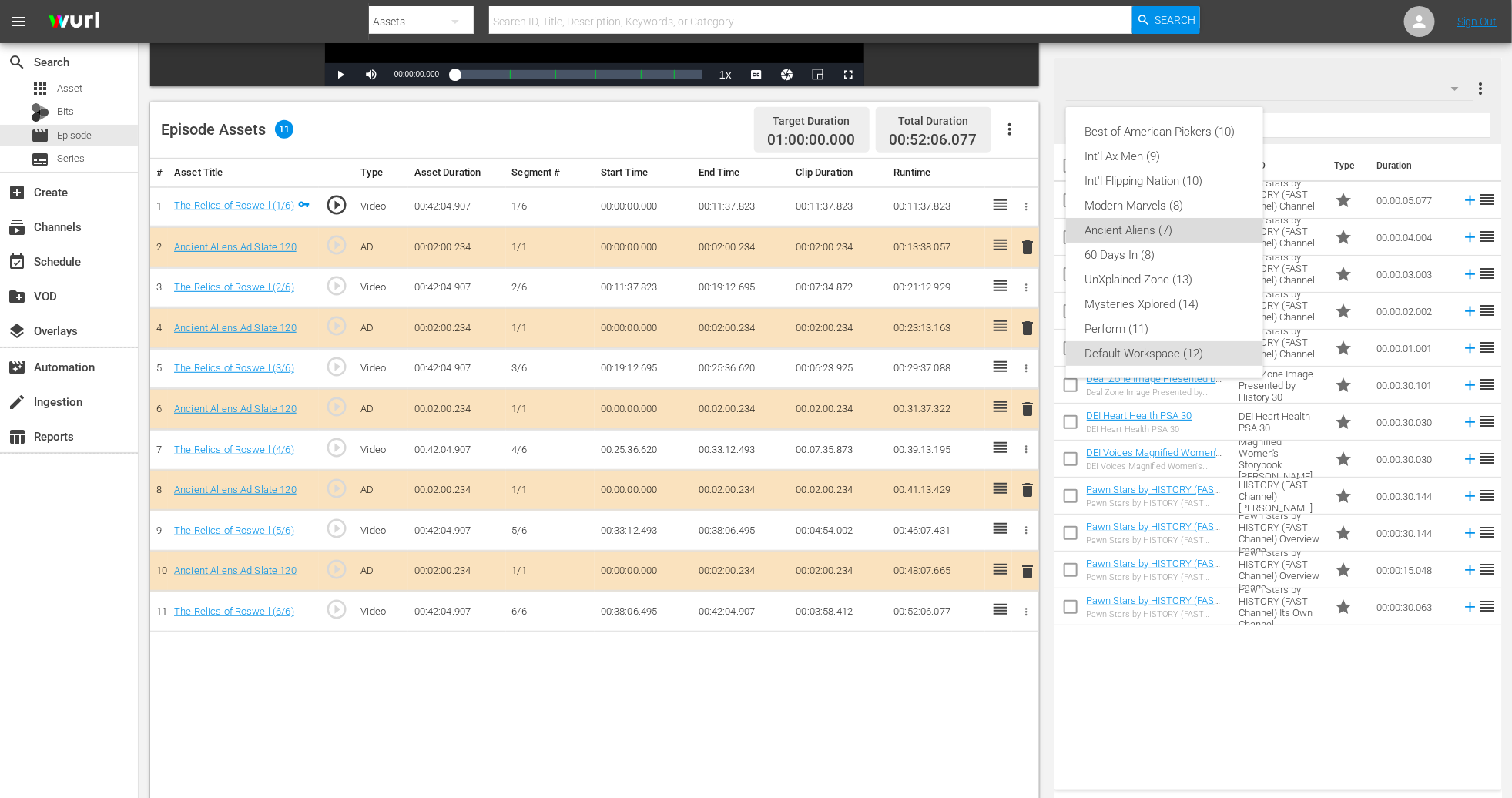
click at [1019, 231] on div "Ancient Aliens (7)" at bounding box center [1164, 230] width 161 height 25
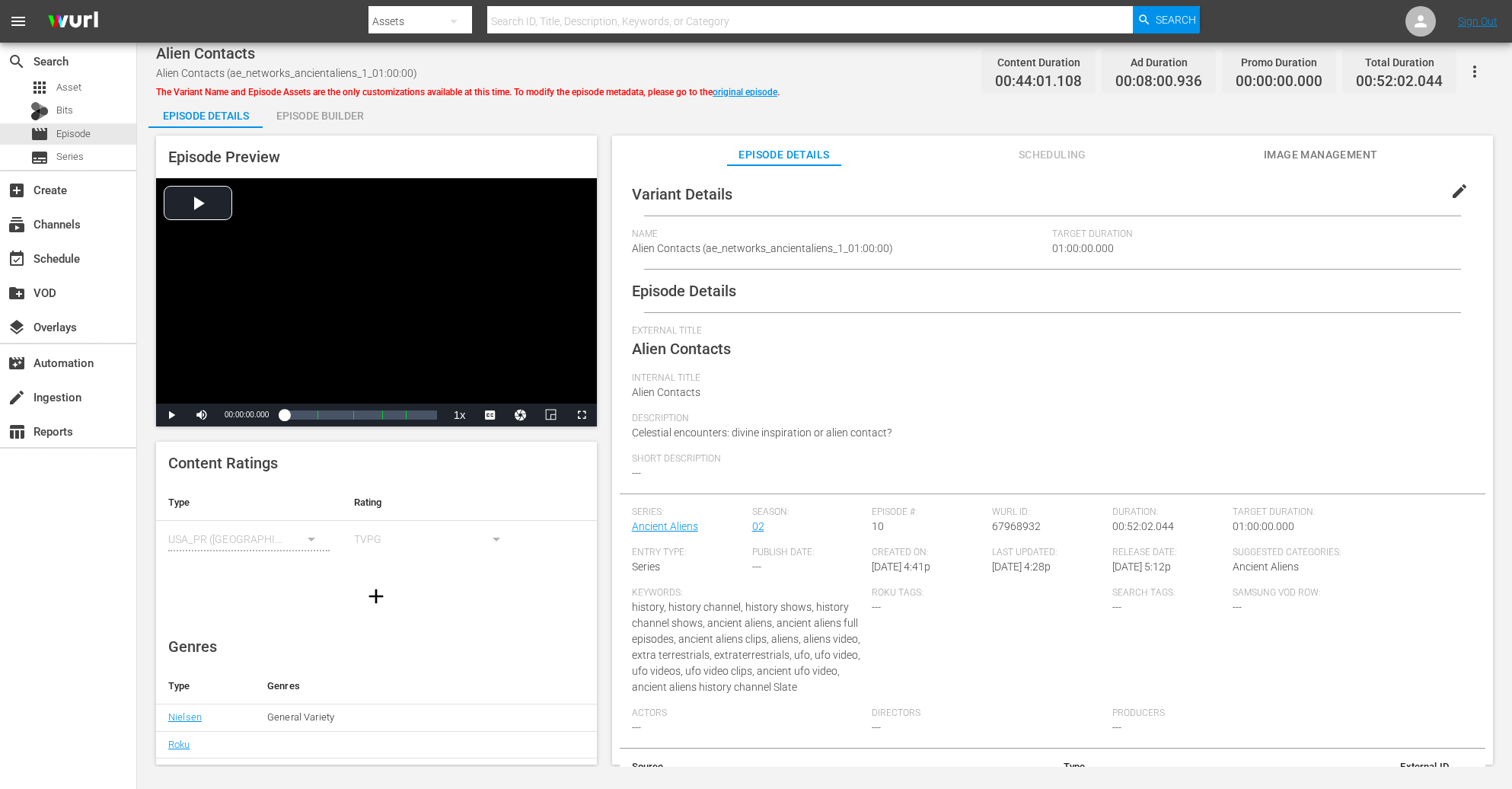
click at [329, 115] on div "Episode Builder" at bounding box center [320, 115] width 115 height 36
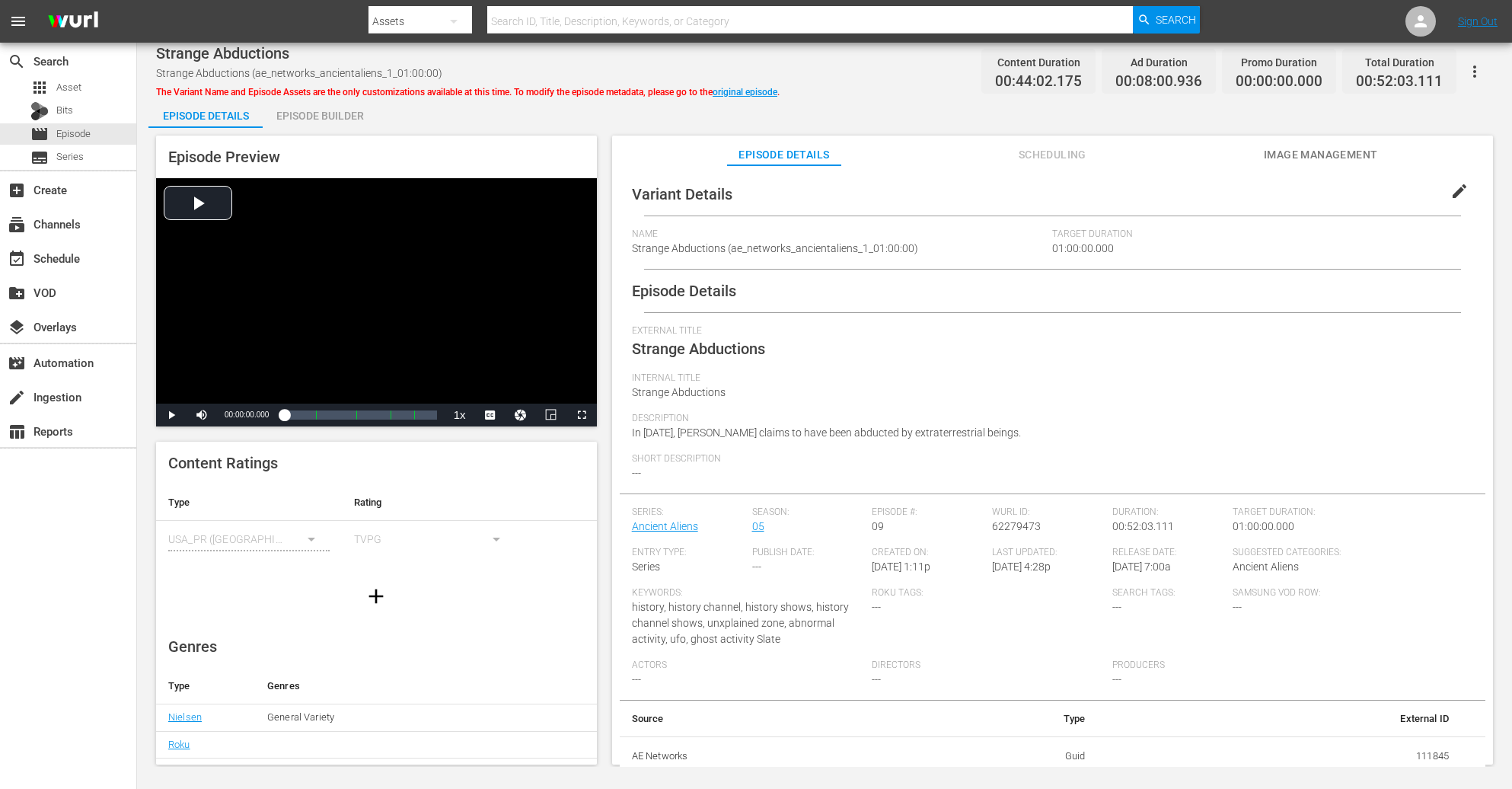
click at [309, 122] on div "Episode Builder" at bounding box center [320, 115] width 115 height 36
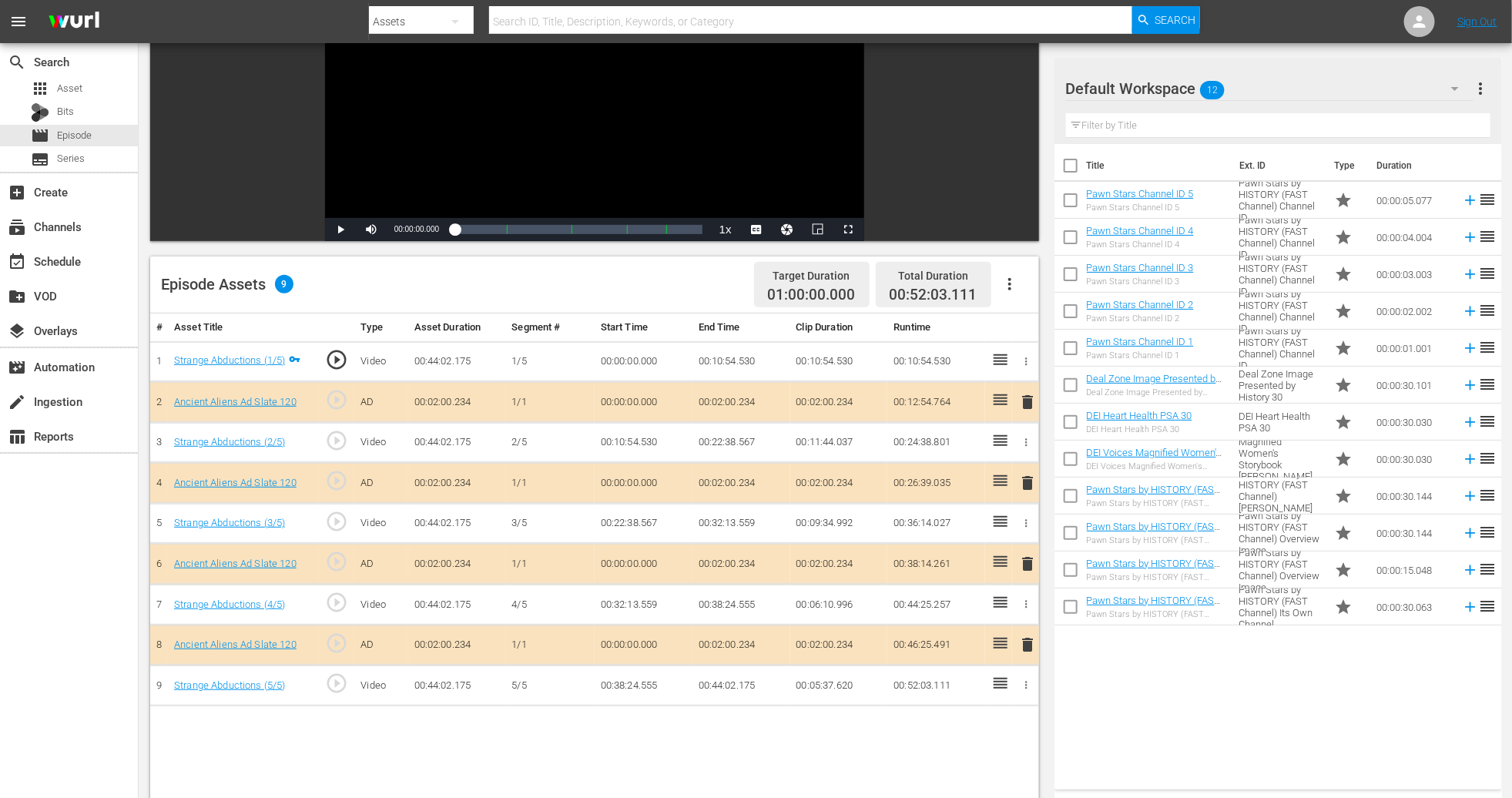
scroll to position [231, 0]
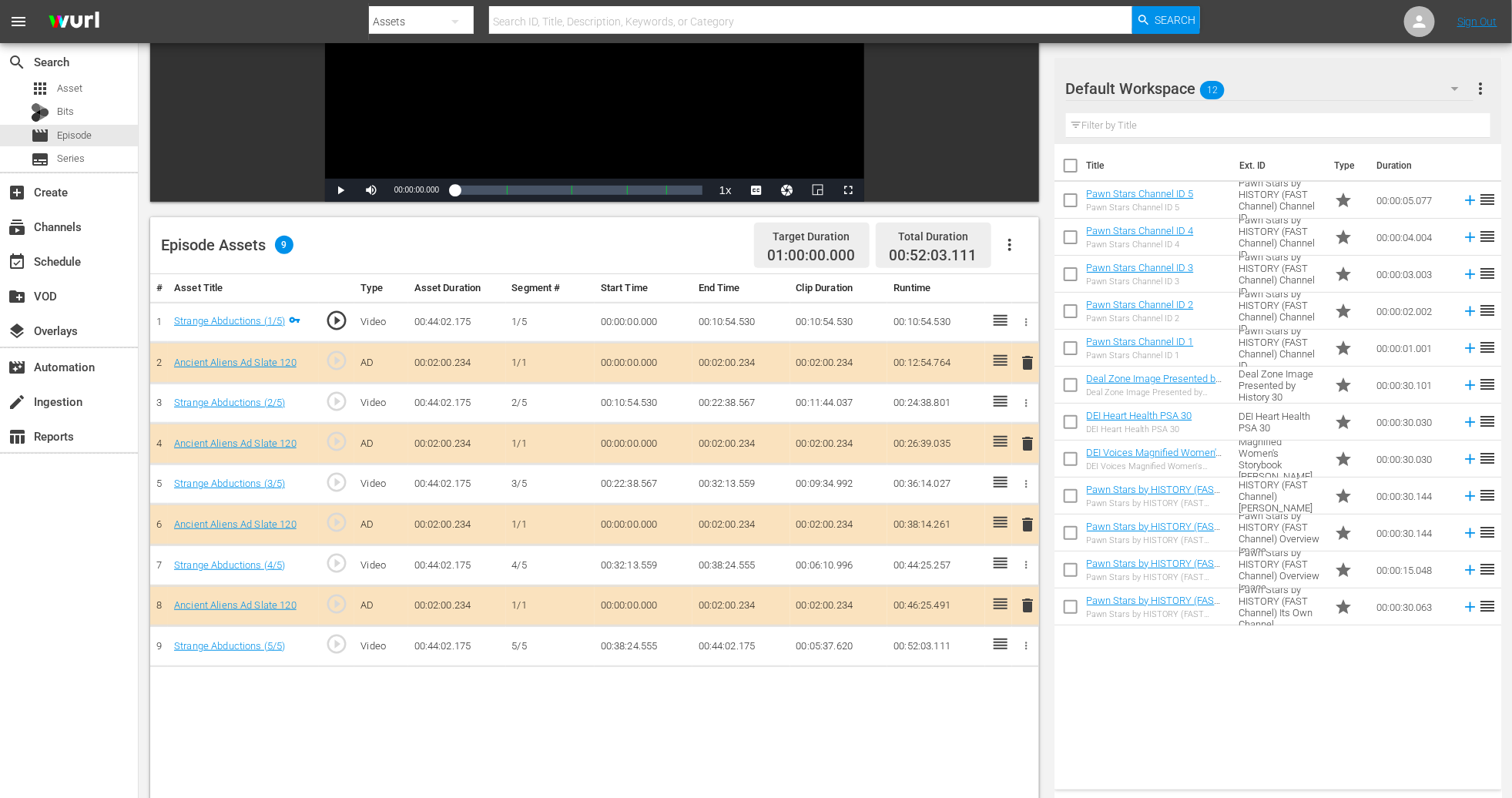
click at [1019, 96] on icon "button" at bounding box center [1455, 88] width 18 height 18
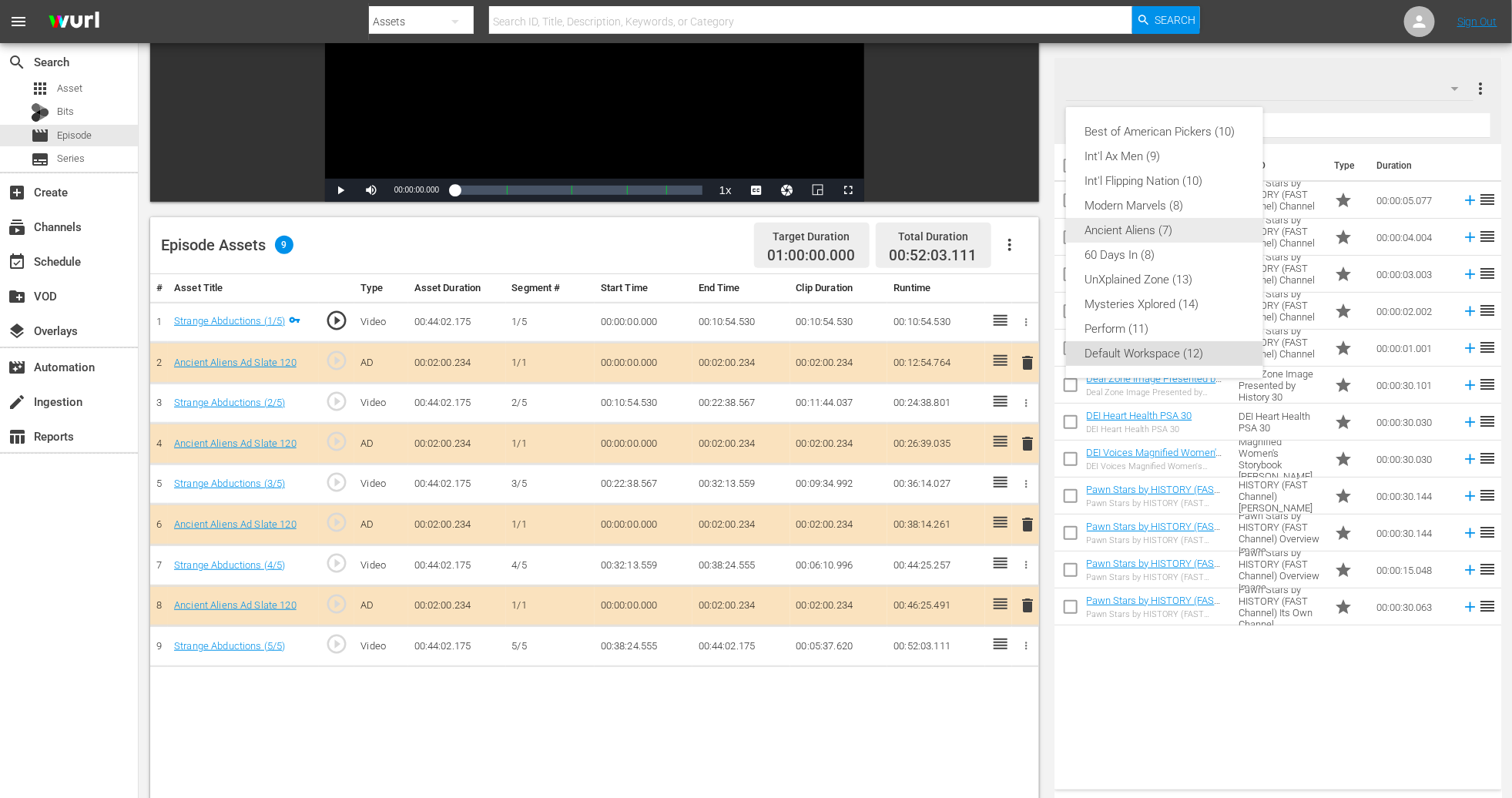
click at [1019, 229] on div "Ancient Aliens (7)" at bounding box center [1164, 230] width 161 height 25
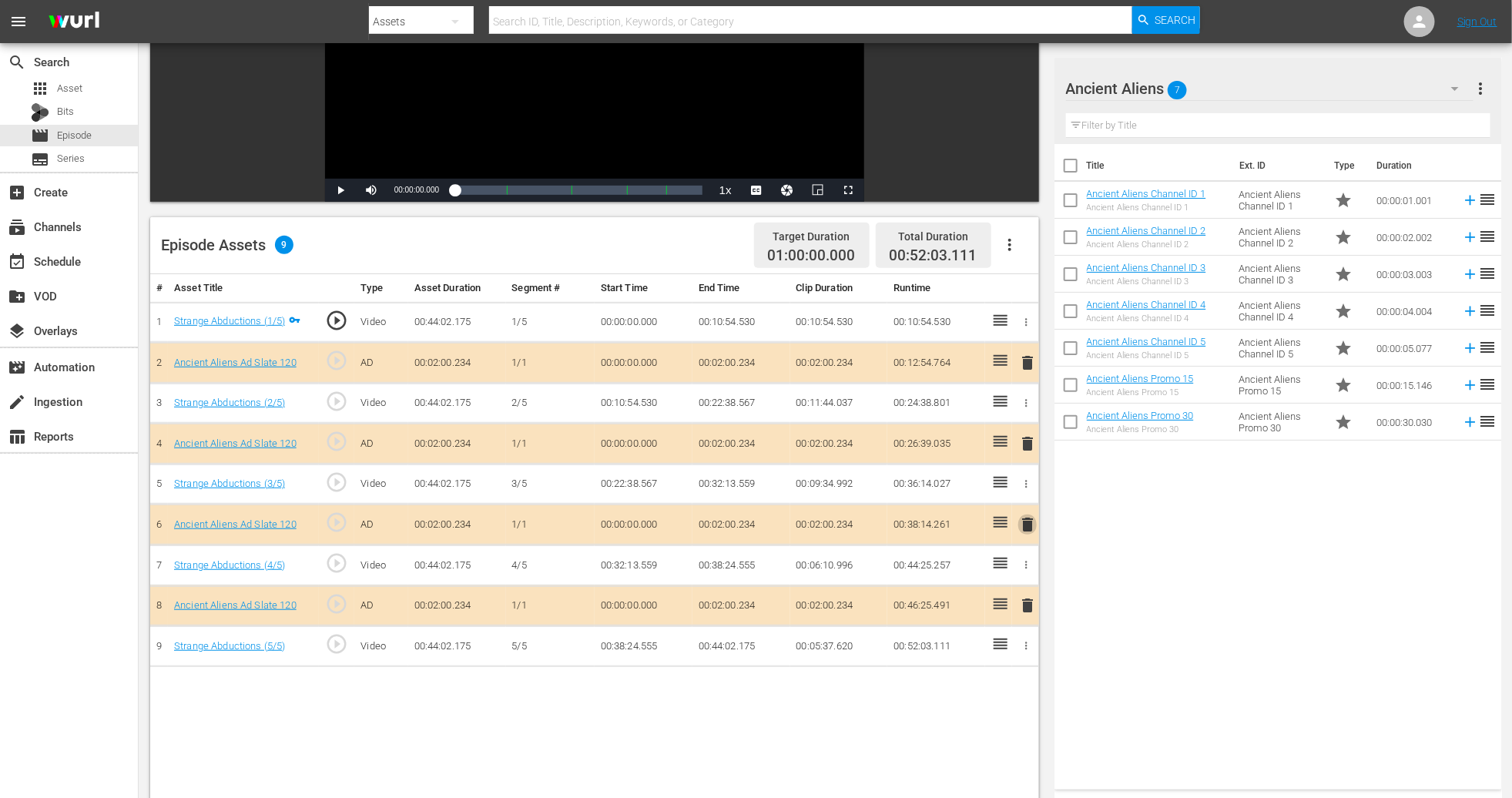
click at [1019, 521] on span "delete" at bounding box center [1027, 524] width 18 height 18
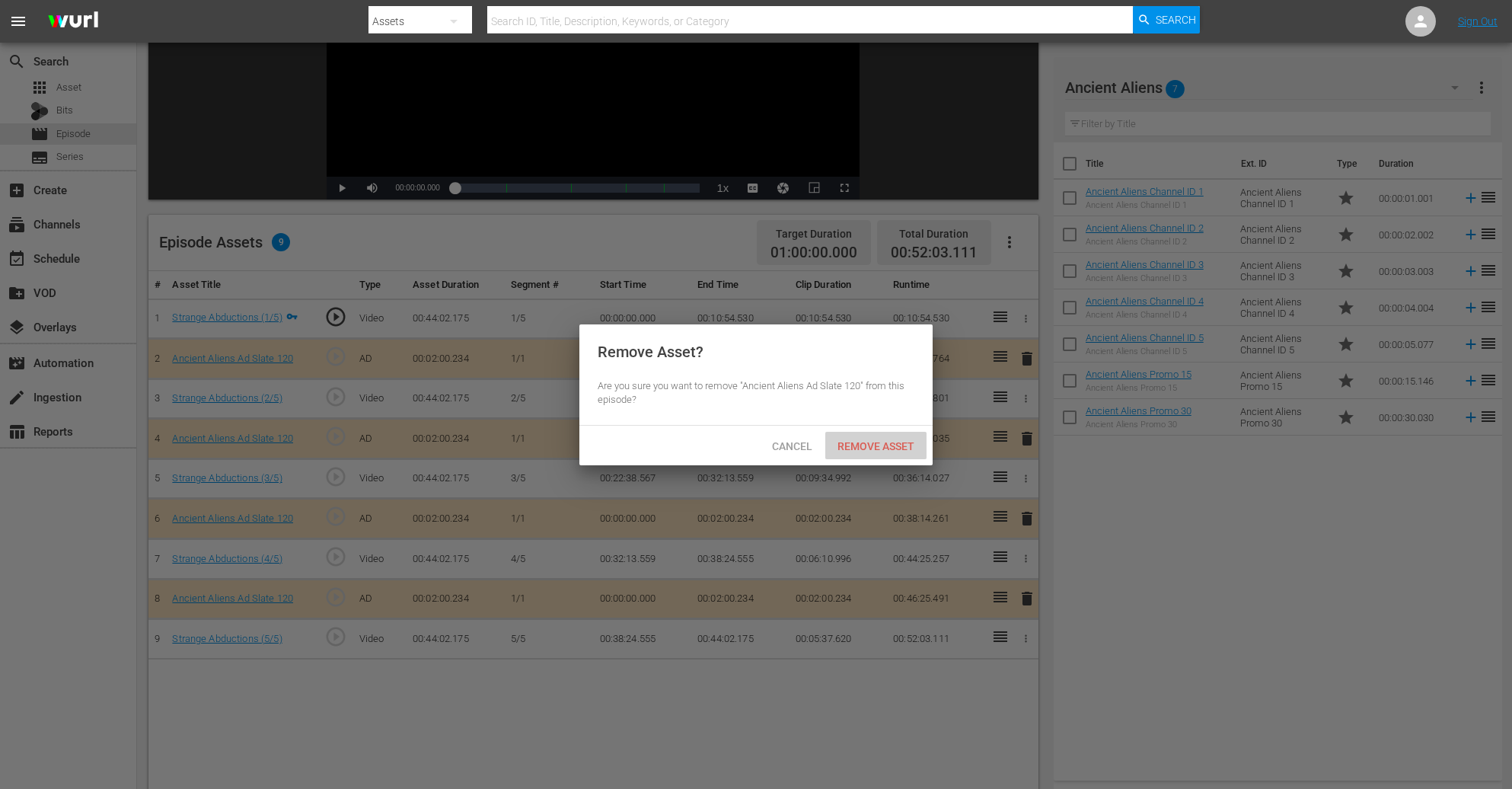
click at [880, 450] on span "Remove Asset" at bounding box center [876, 446] width 101 height 12
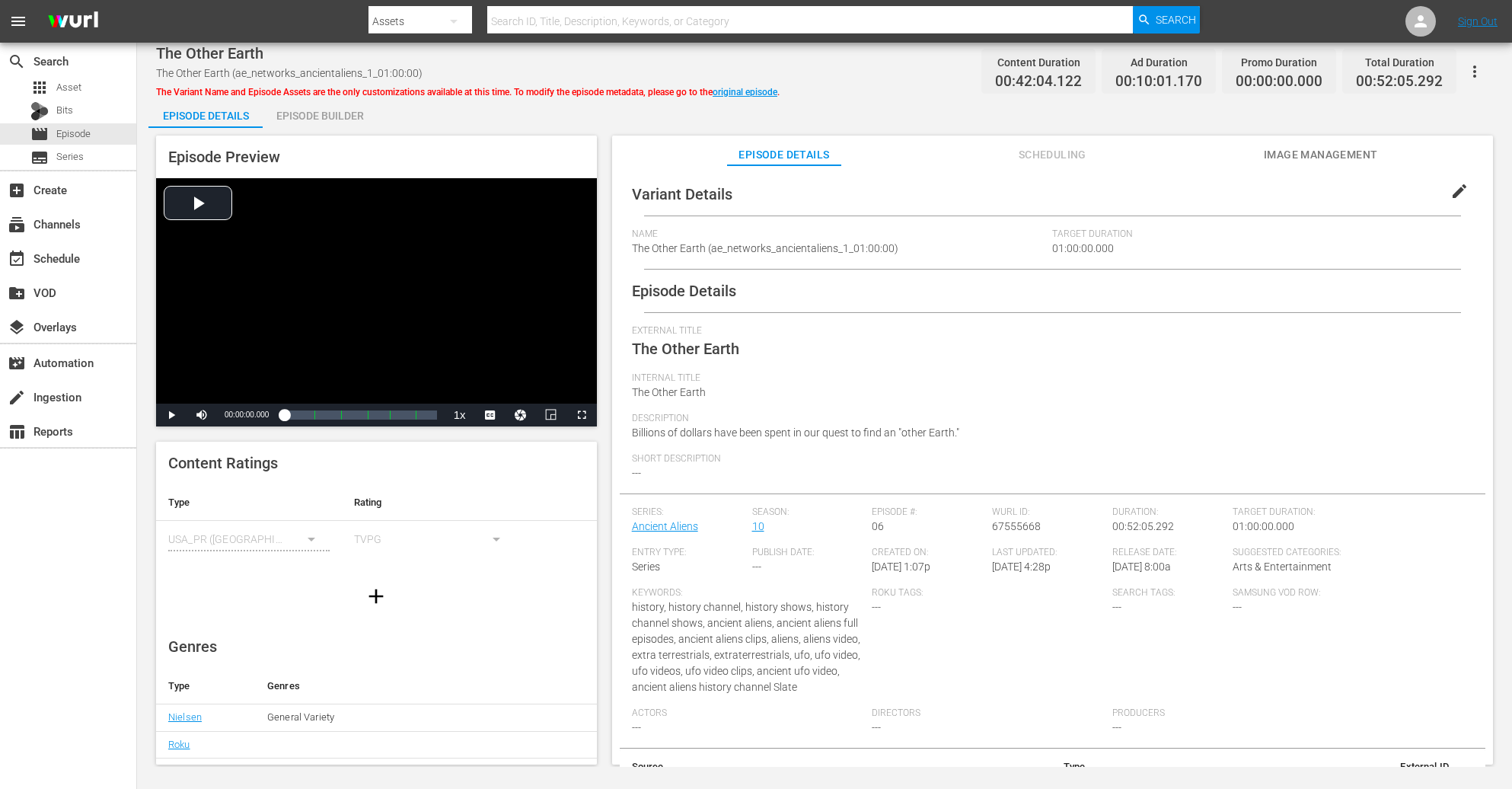
click at [327, 109] on div "Episode Builder" at bounding box center [320, 115] width 115 height 36
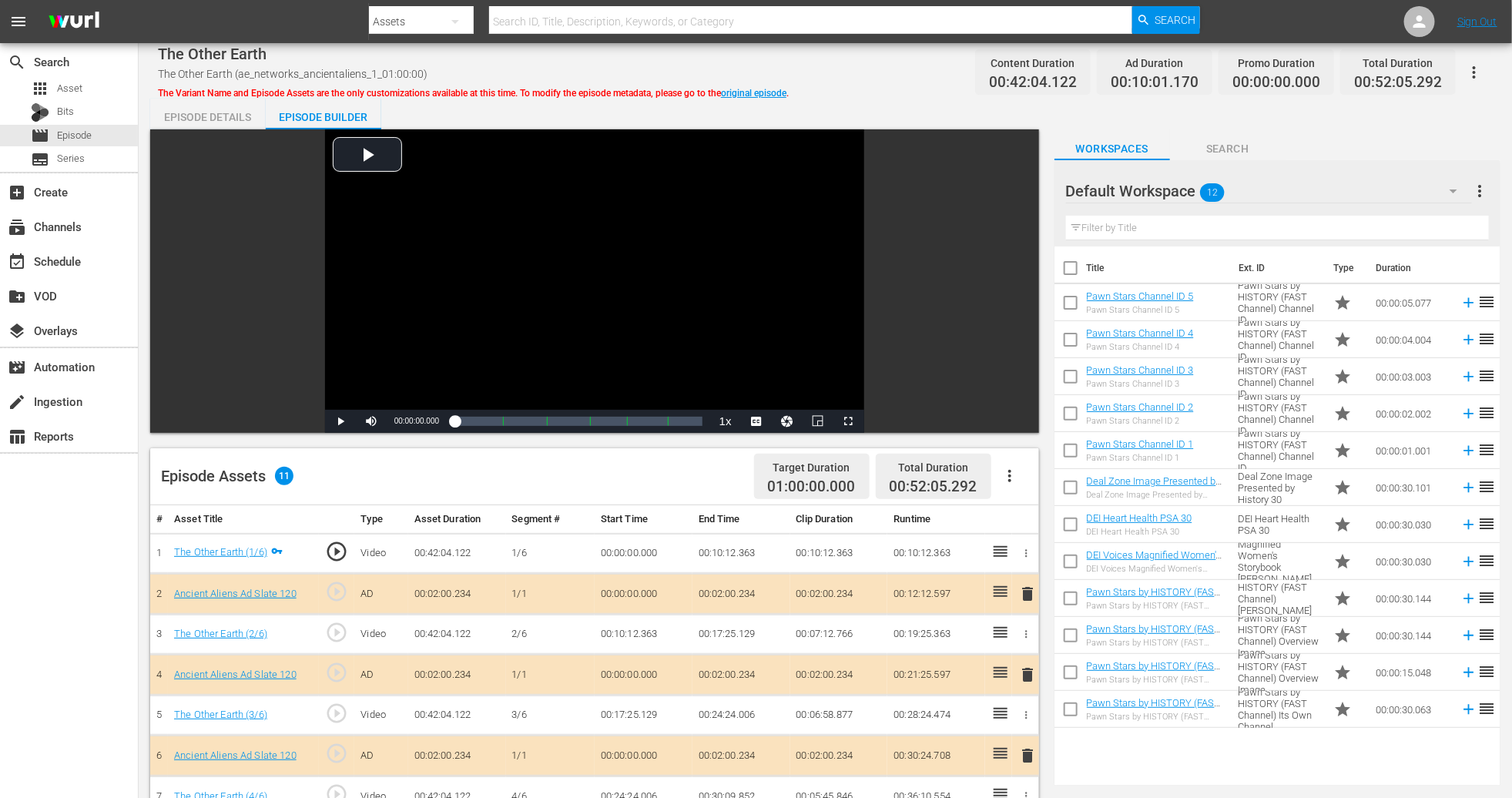
scroll to position [347, 0]
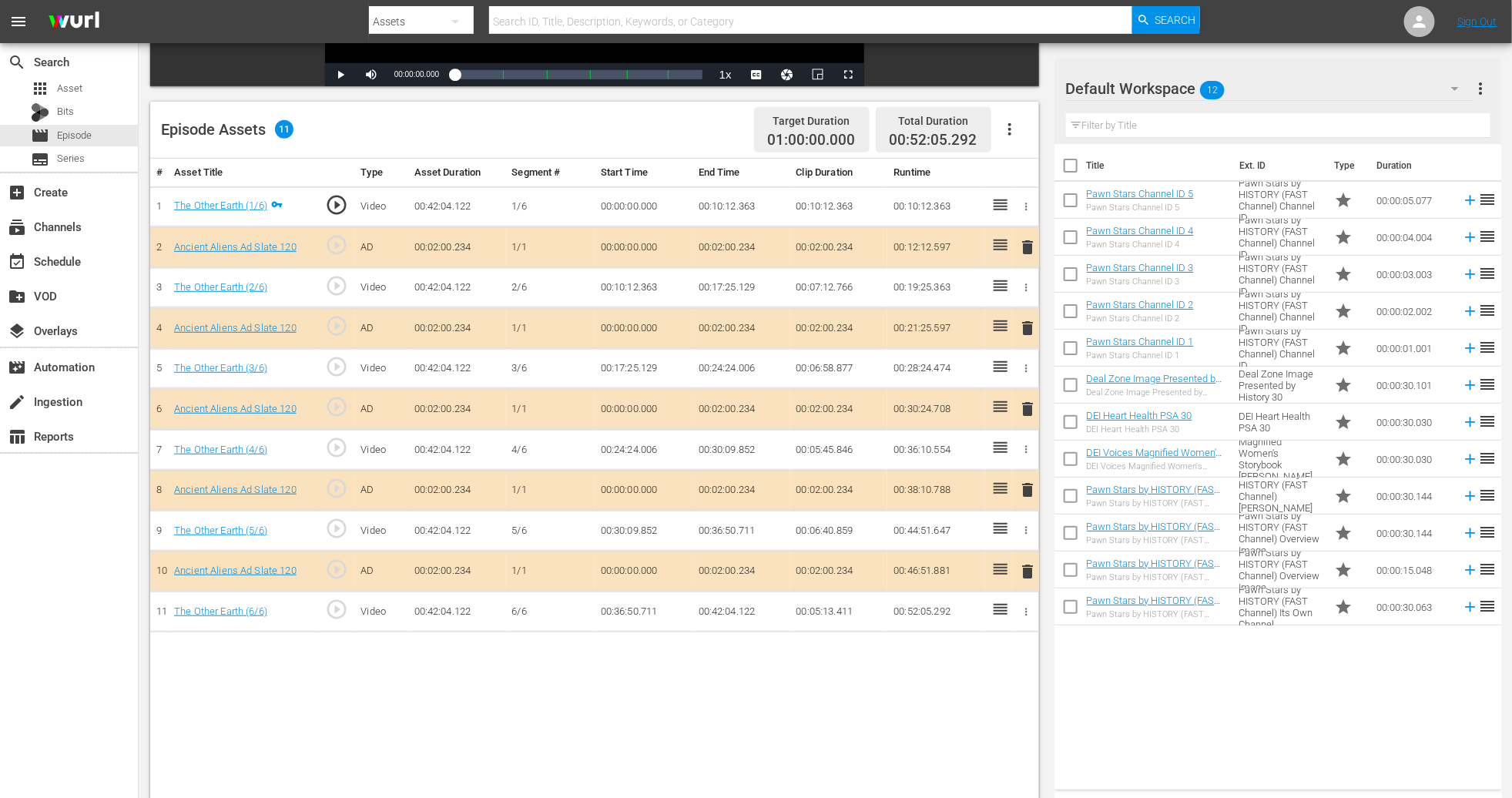
click at [1019, 407] on span "delete" at bounding box center [1027, 409] width 18 height 18
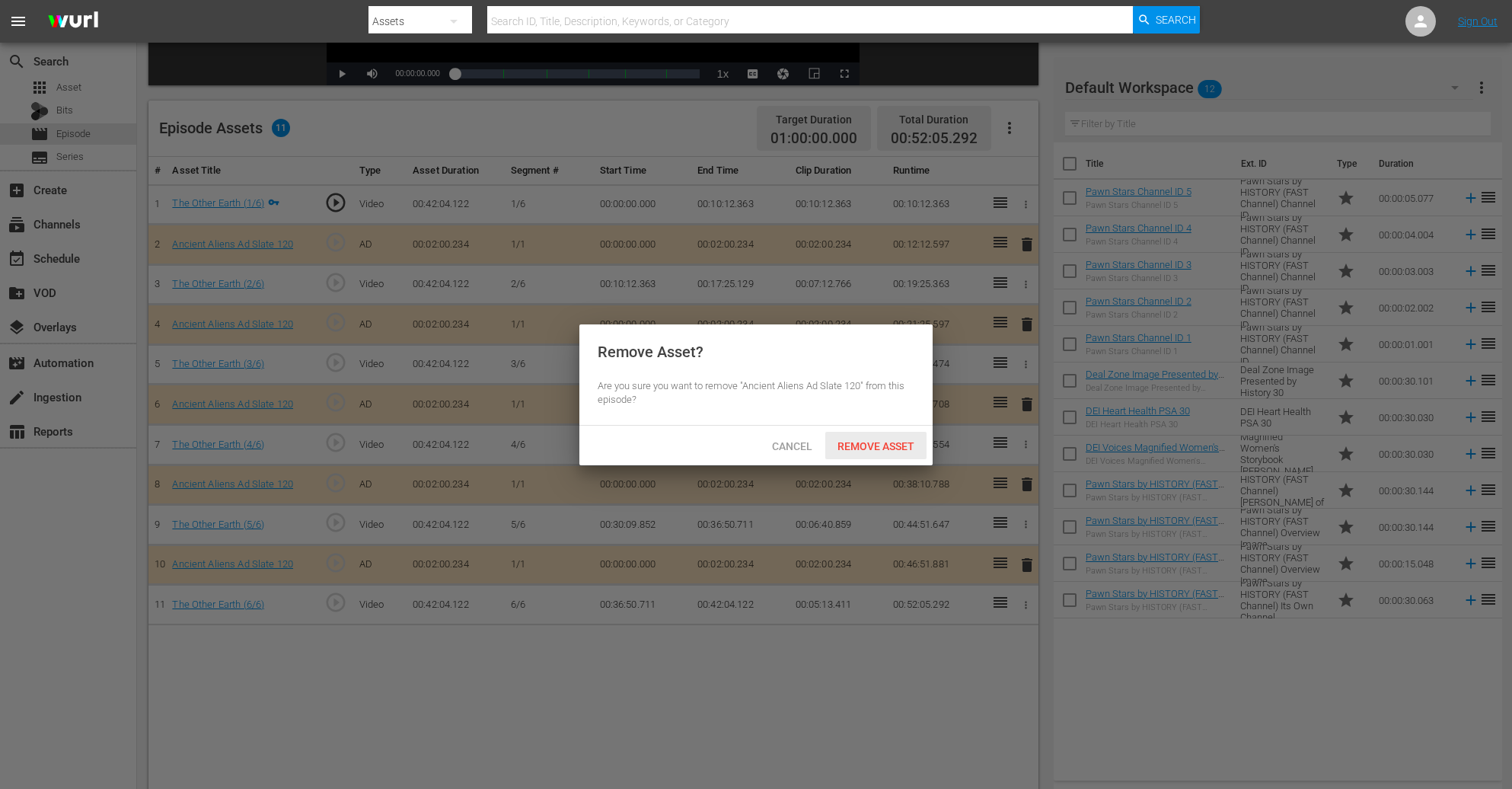
click at [892, 446] on span "Remove Asset" at bounding box center [876, 446] width 101 height 12
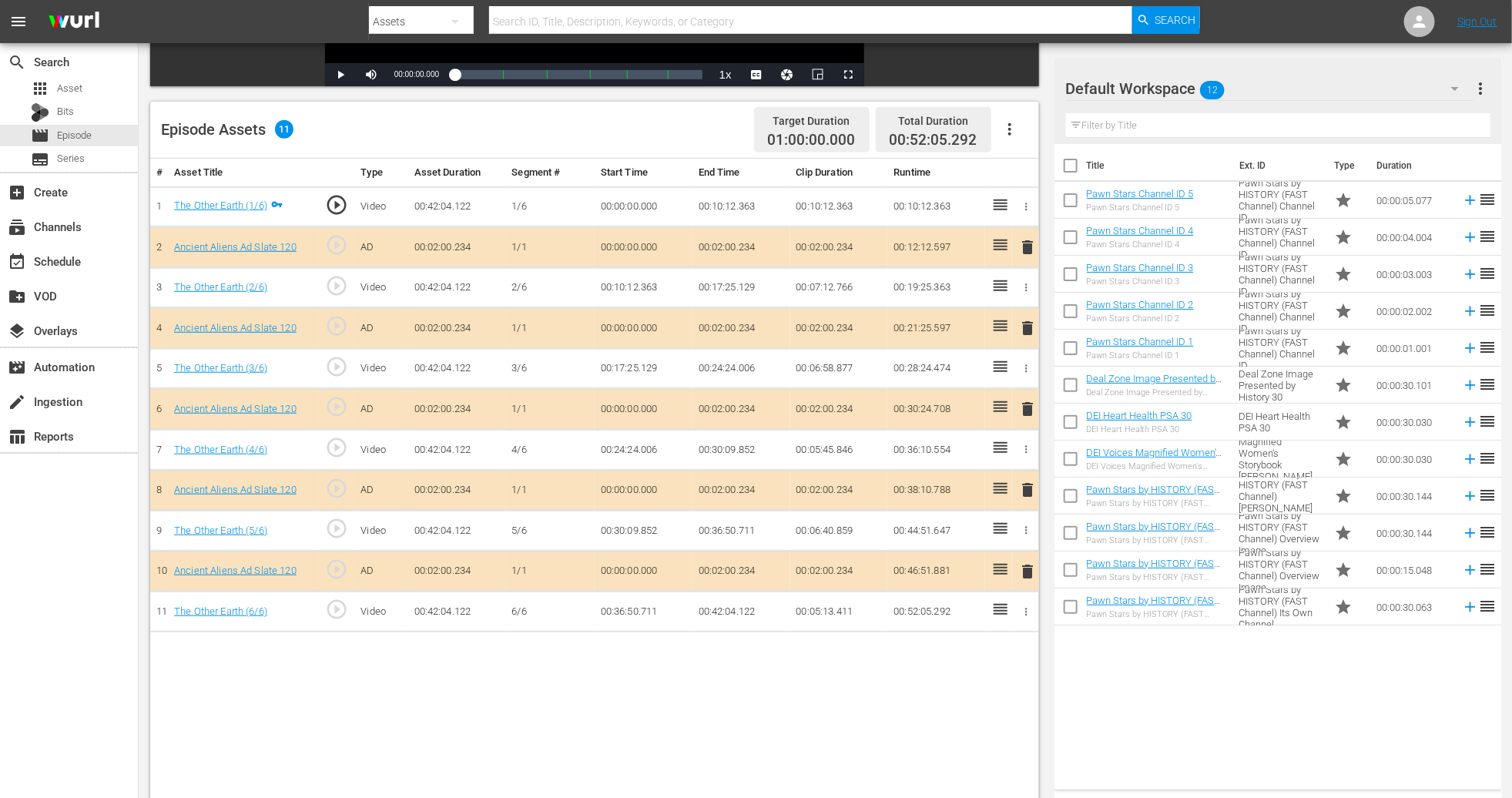
click at [1019, 89] on icon "button" at bounding box center [1455, 88] width 18 height 18
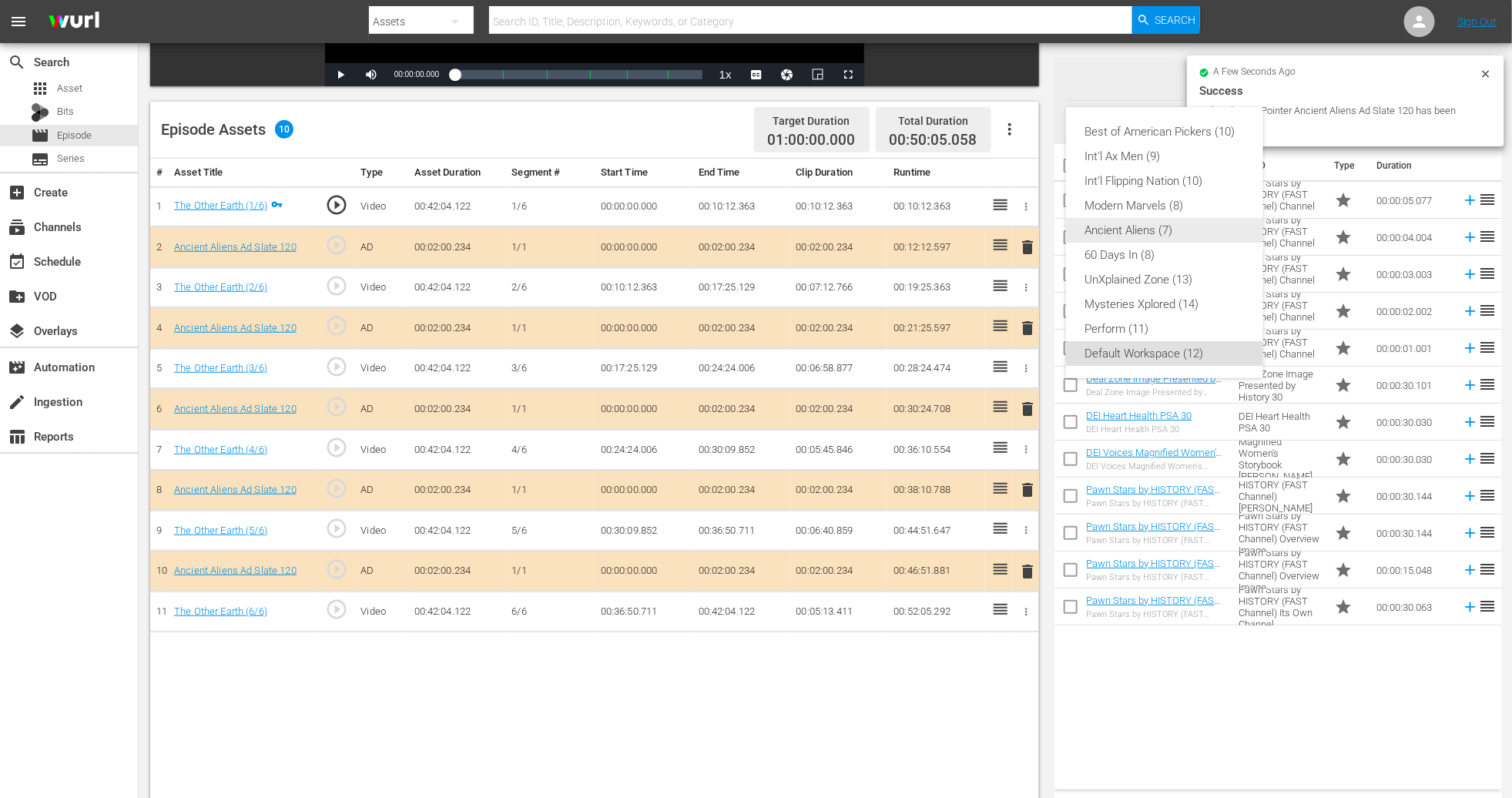
click at [1019, 223] on div "Ancient Aliens (7)" at bounding box center [1164, 230] width 161 height 25
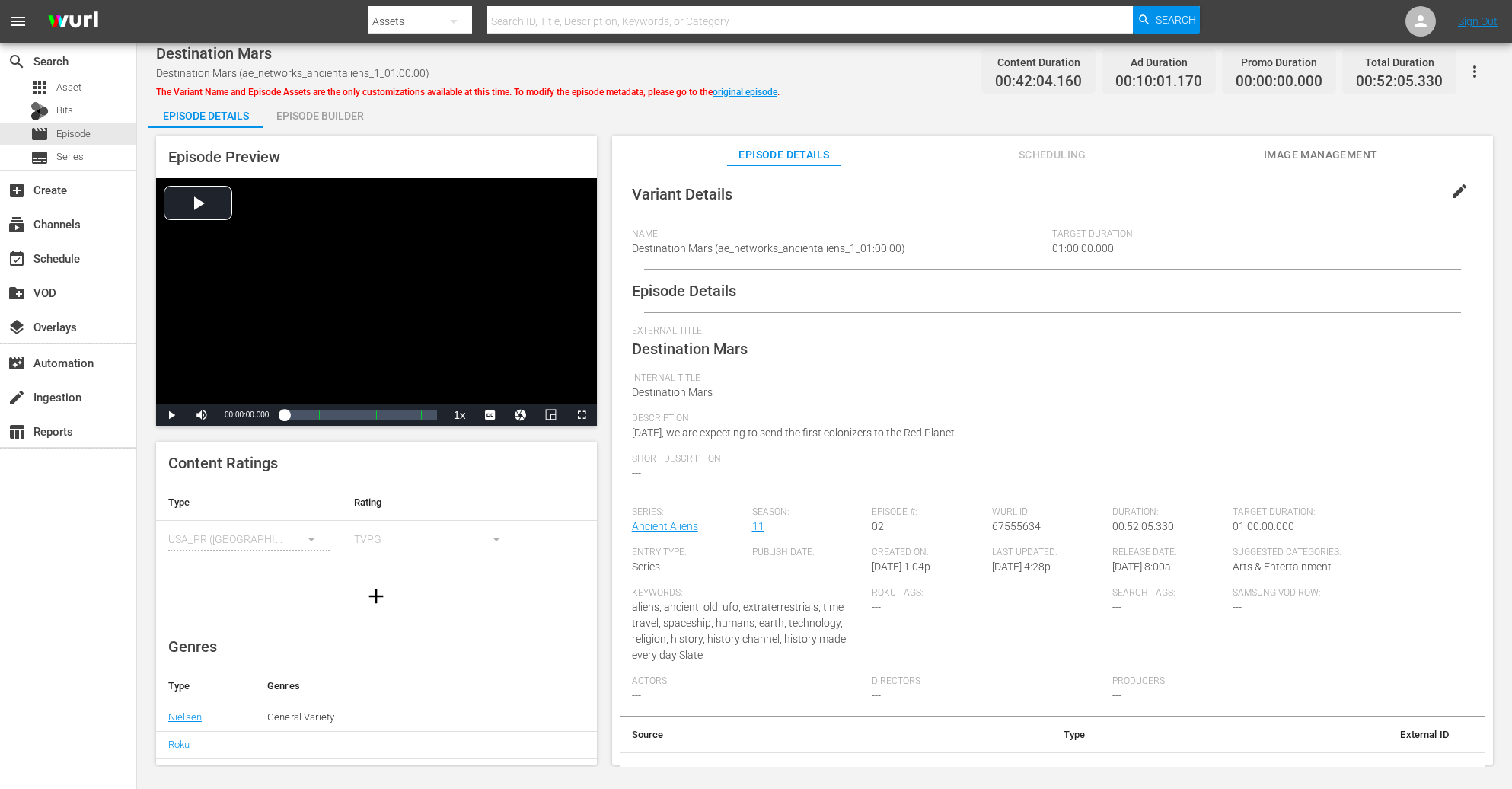
click at [318, 119] on div "Episode Builder" at bounding box center [320, 115] width 115 height 36
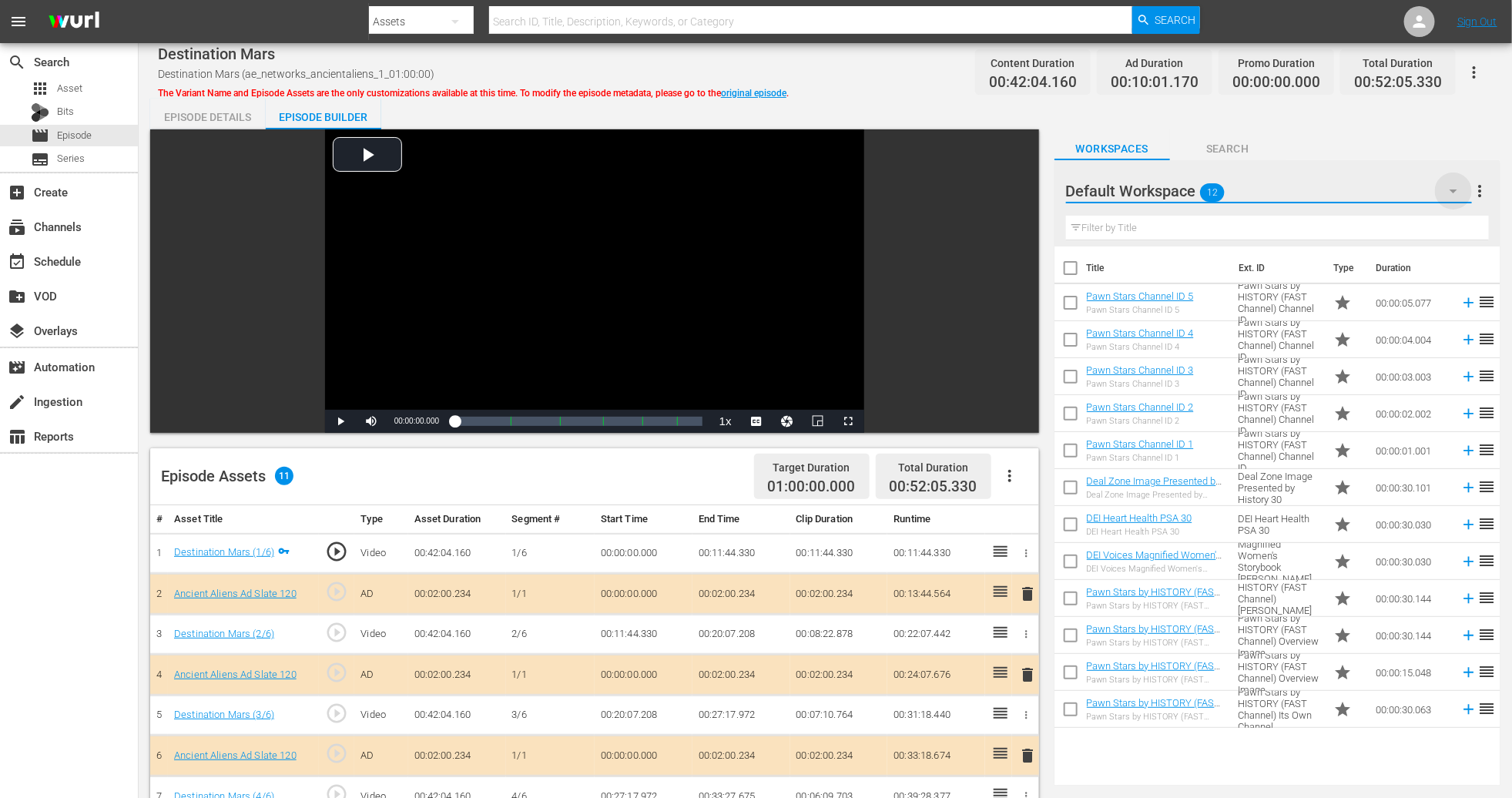
click at [1019, 192] on icon "button" at bounding box center [1453, 191] width 18 height 18
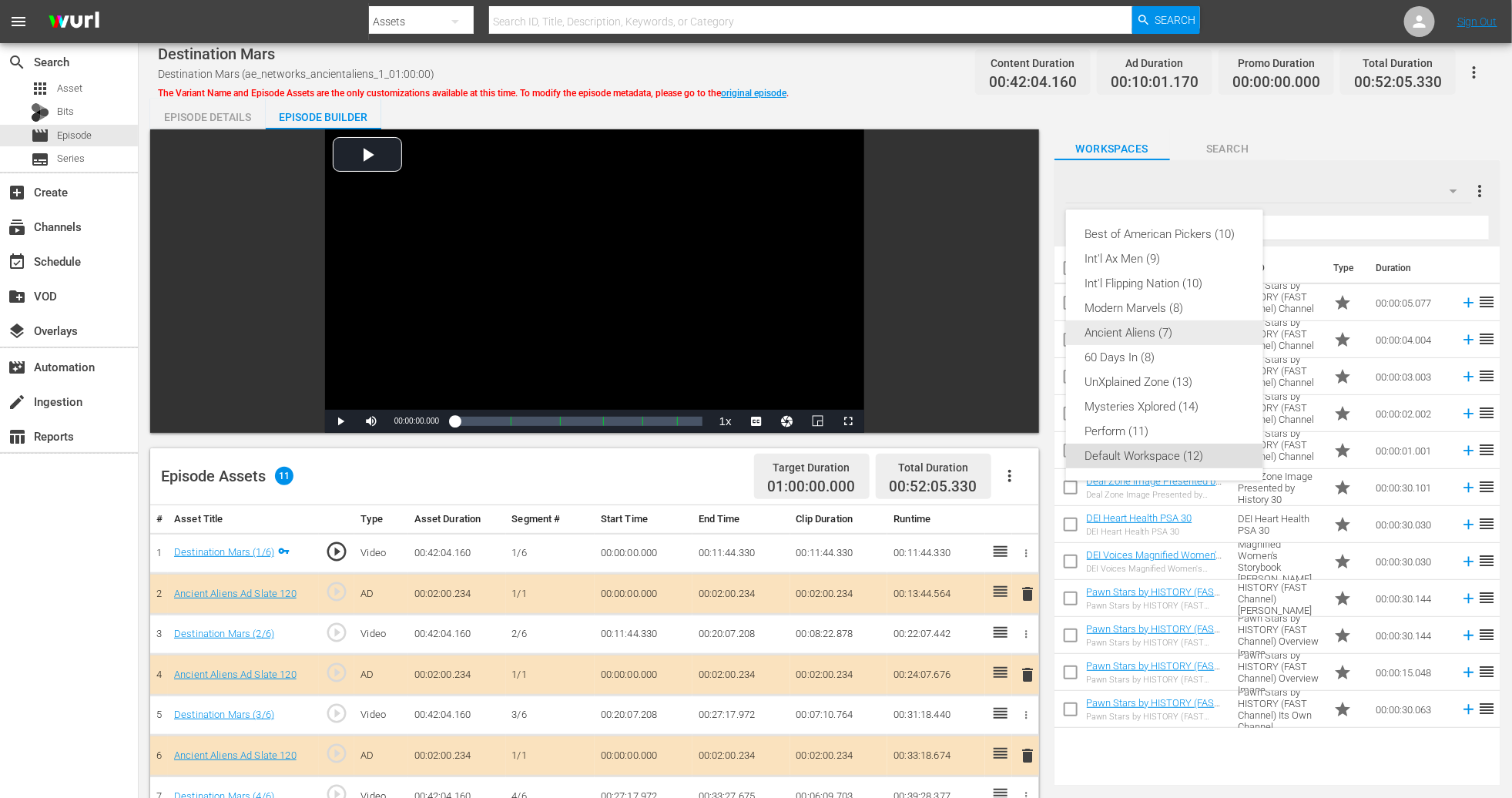
click at [1019, 338] on div "Ancient Aliens (7)" at bounding box center [1164, 333] width 161 height 25
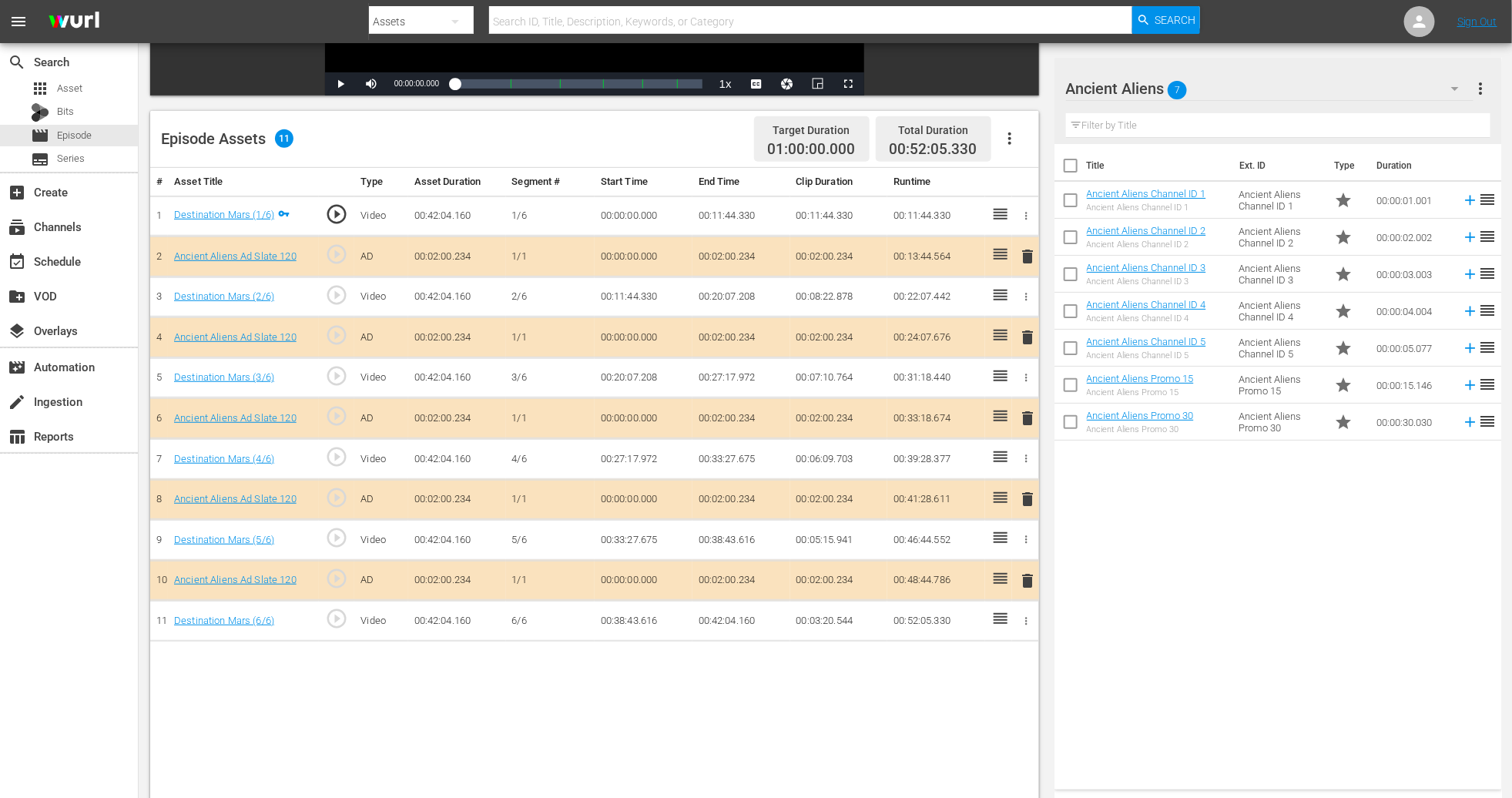
scroll to position [347, 0]
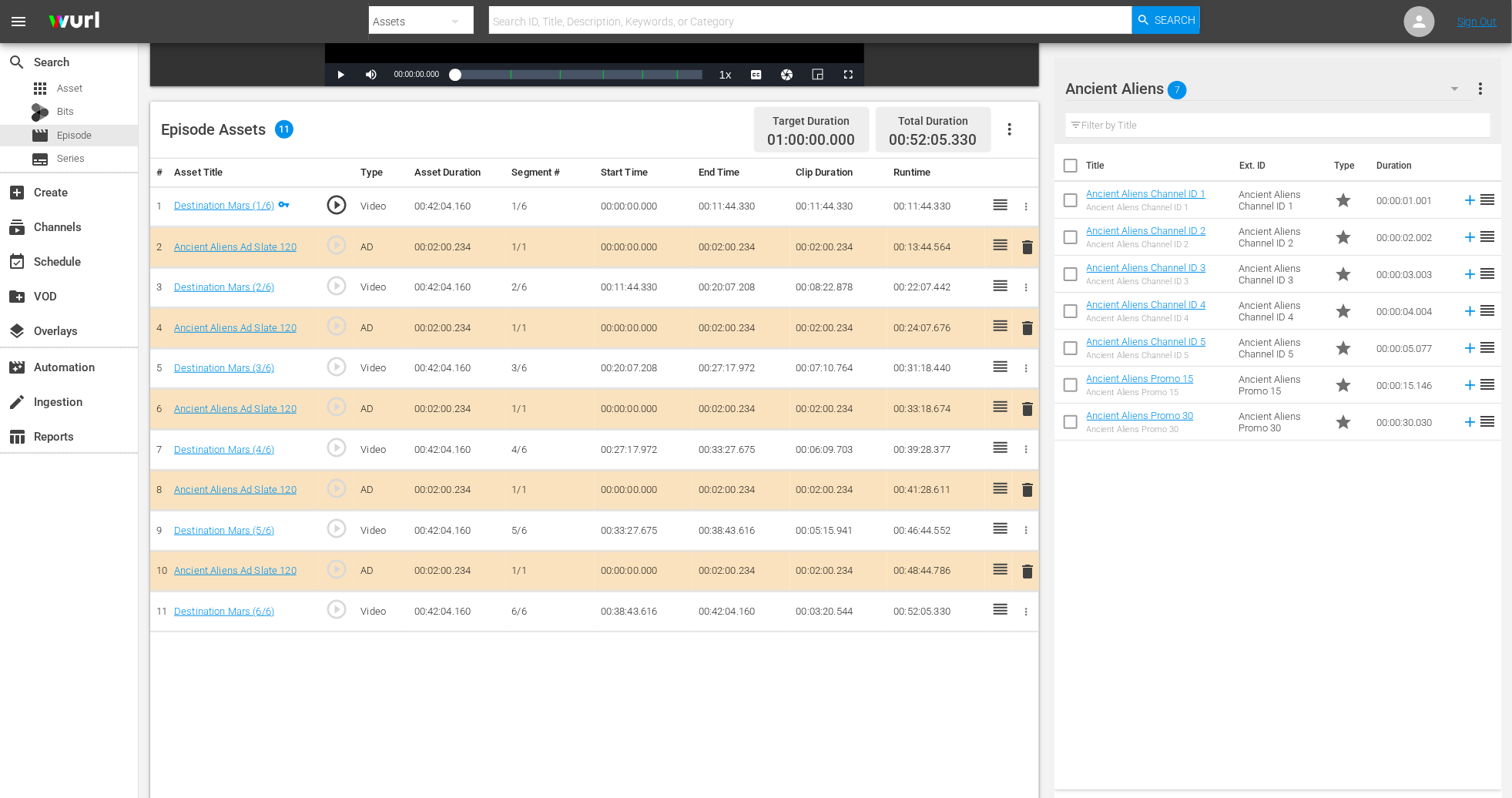
click at [1019, 416] on span "delete" at bounding box center [1027, 409] width 18 height 18
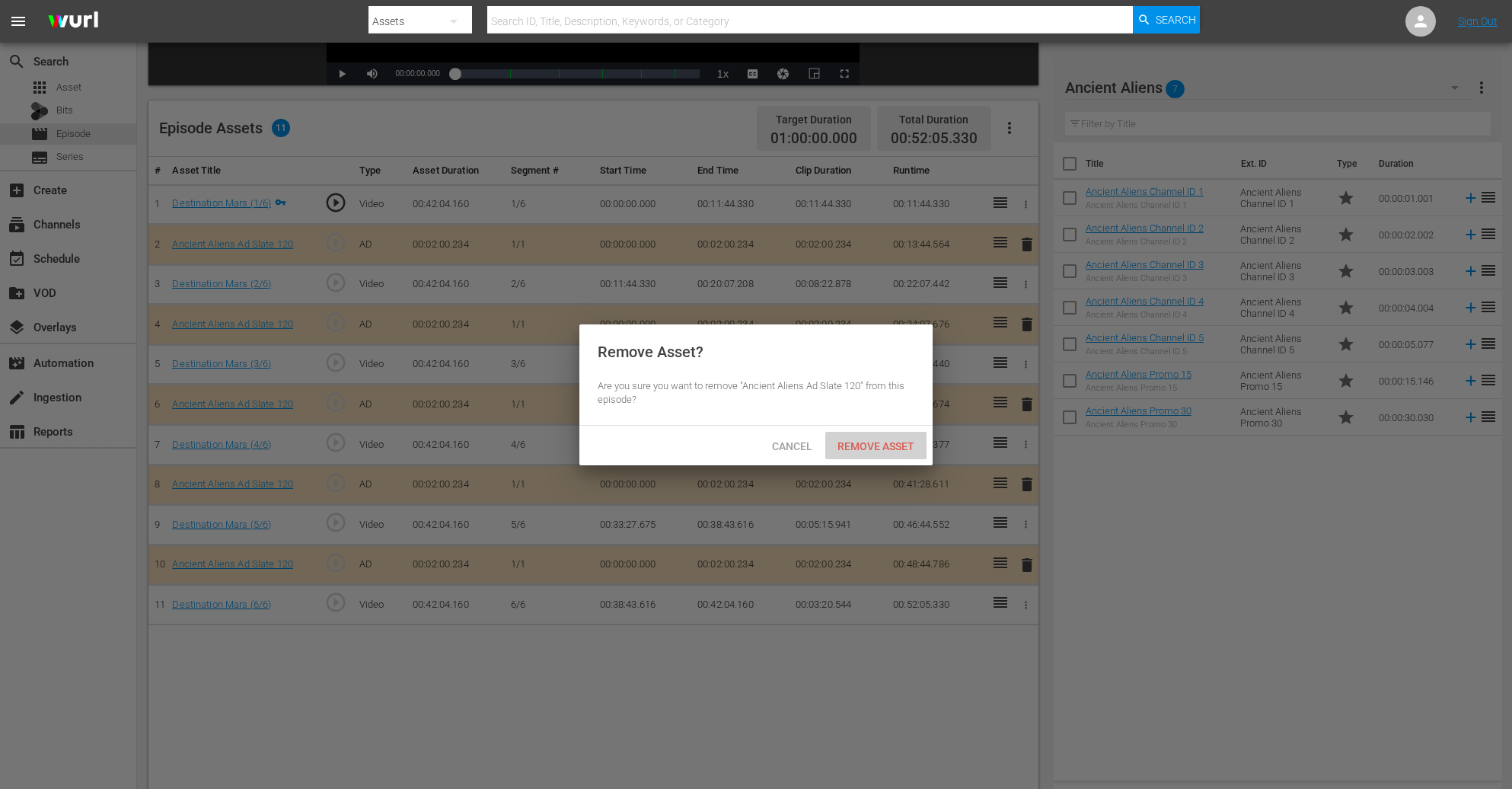
click at [891, 453] on div "Remove Asset" at bounding box center [876, 446] width 101 height 28
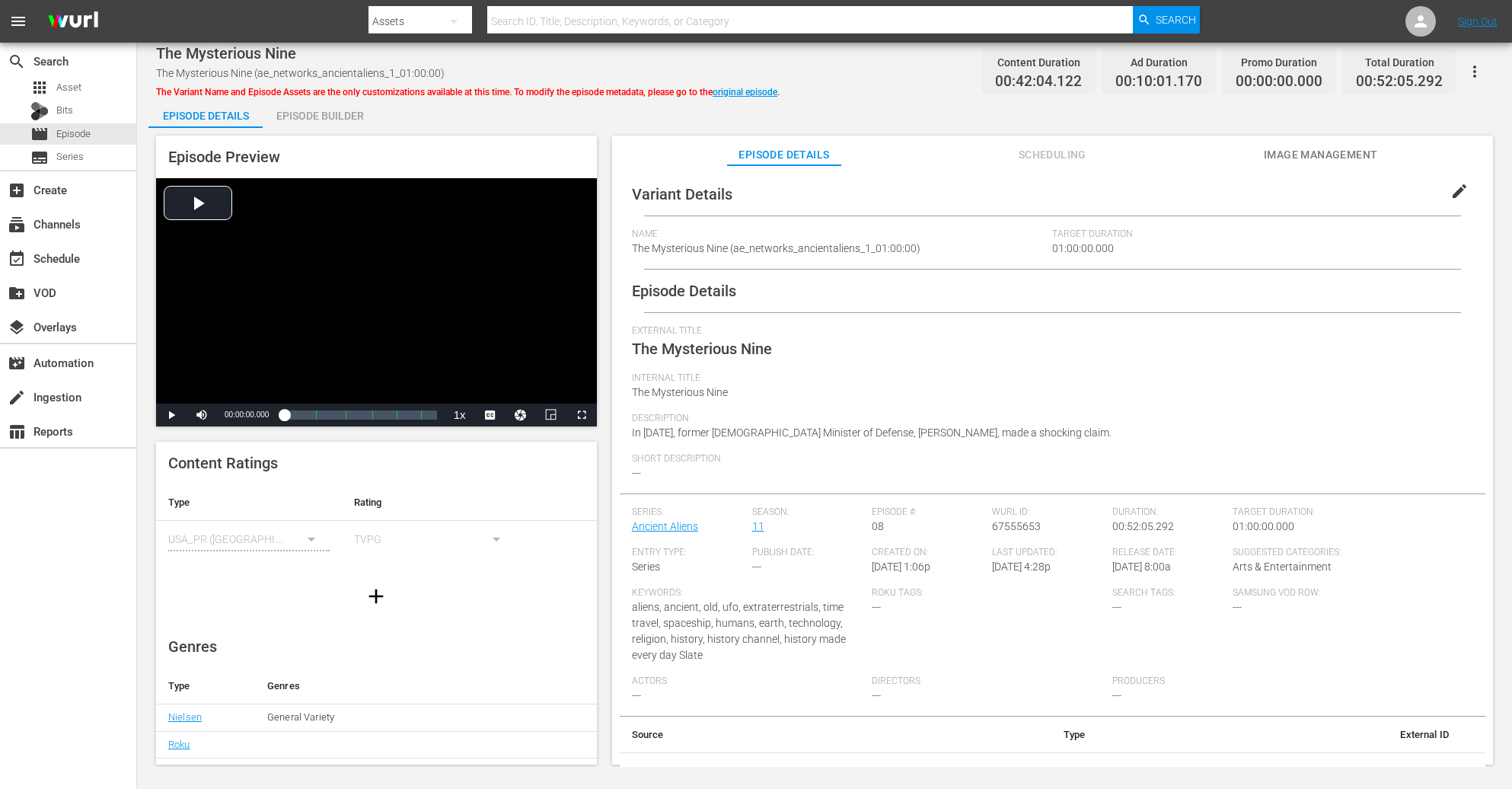
click at [323, 115] on div "Episode Builder" at bounding box center [320, 115] width 115 height 36
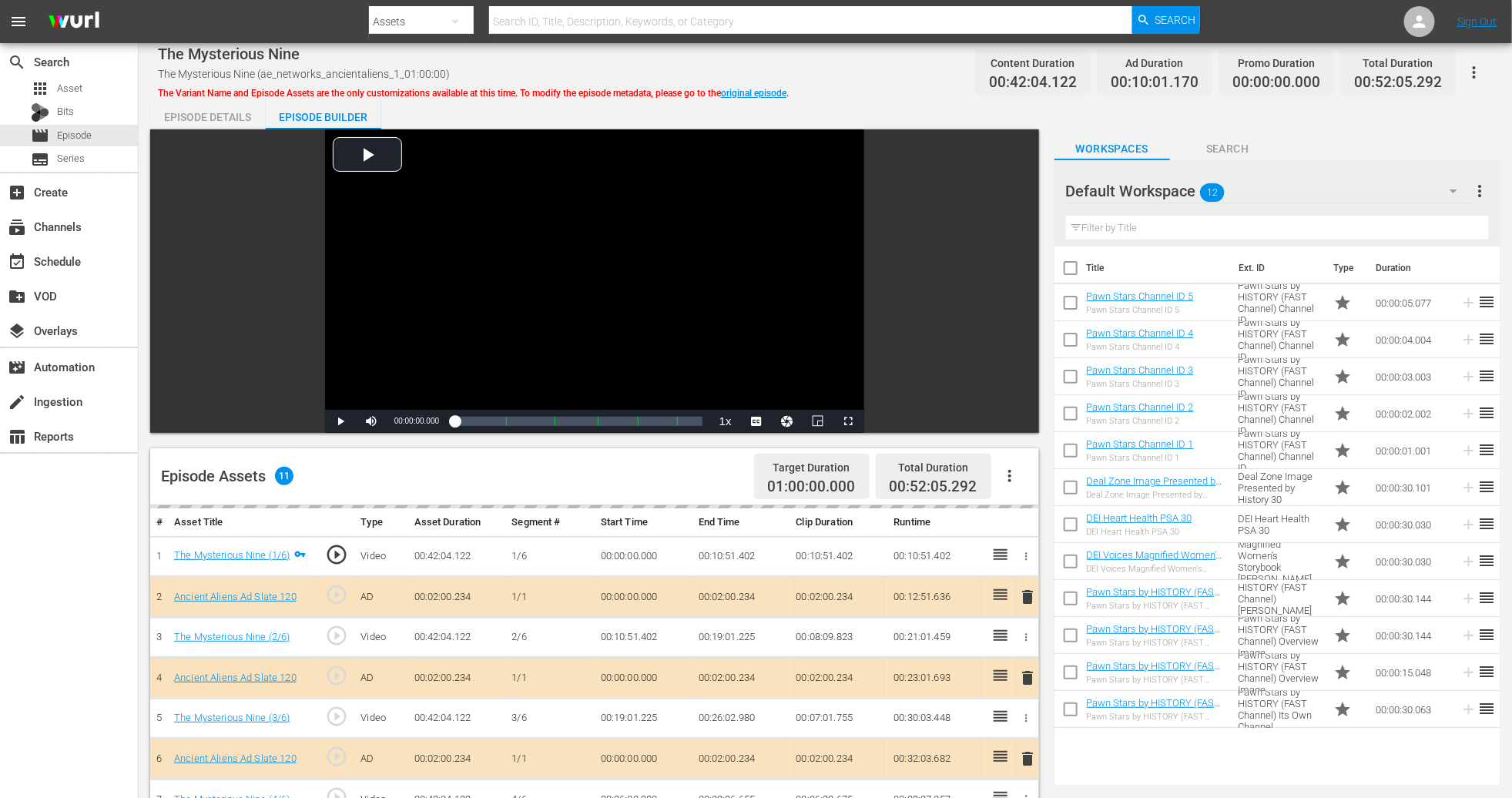
click at [1019, 183] on icon "button" at bounding box center [1453, 191] width 18 height 18
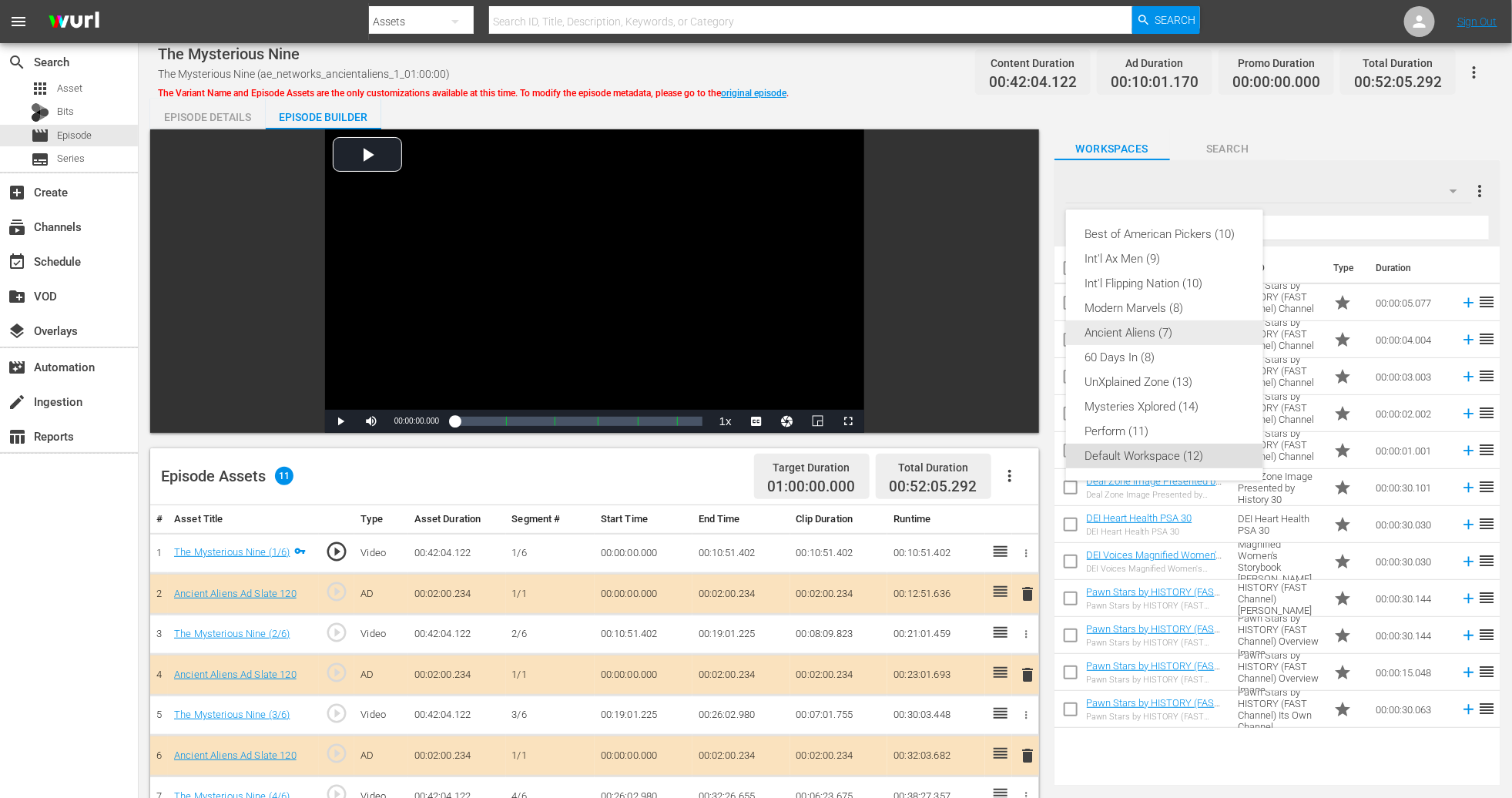
click at [1019, 331] on div "Ancient Aliens (7)" at bounding box center [1164, 333] width 161 height 25
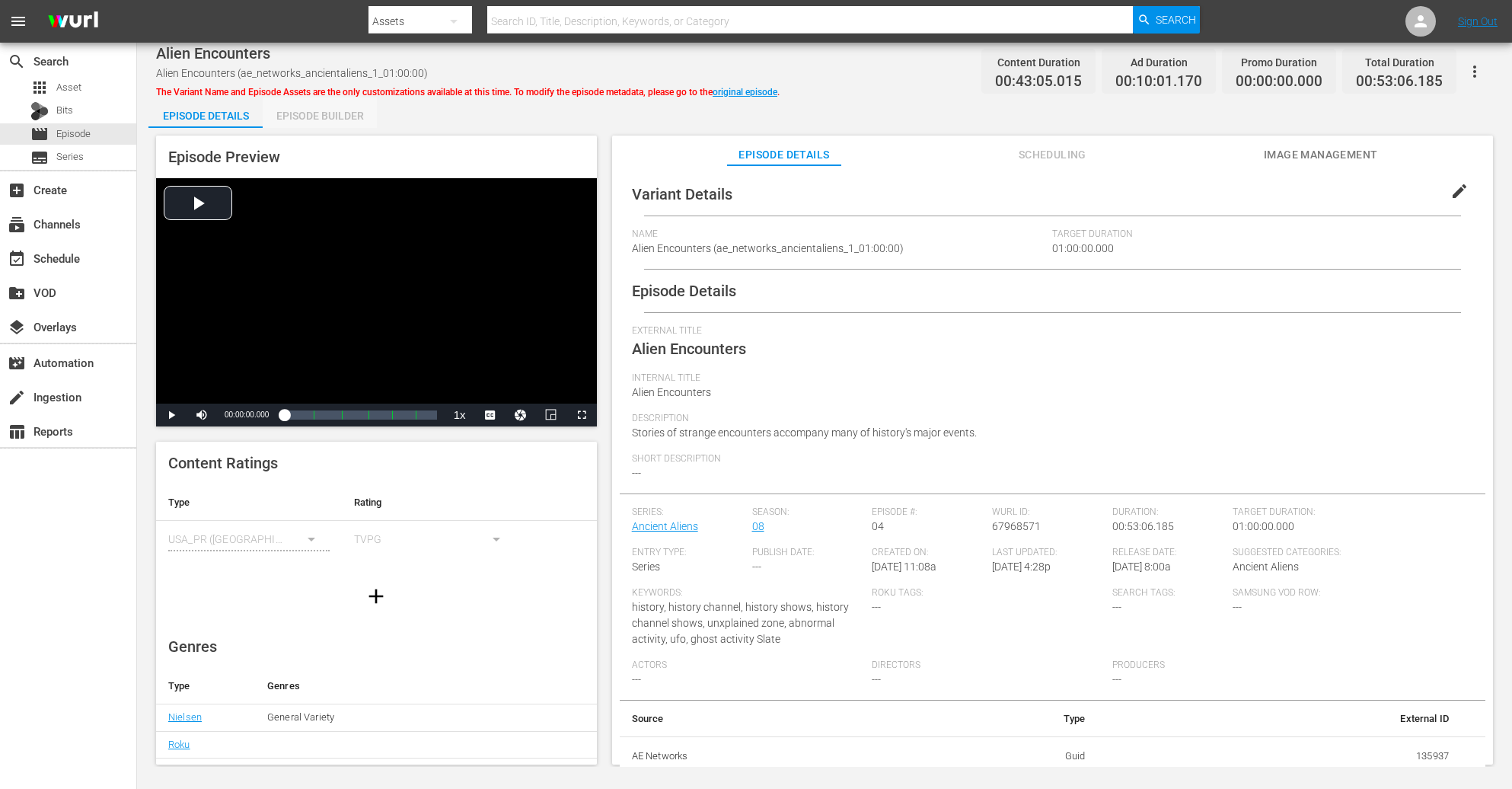
click at [321, 106] on div "Episode Builder" at bounding box center [320, 115] width 115 height 36
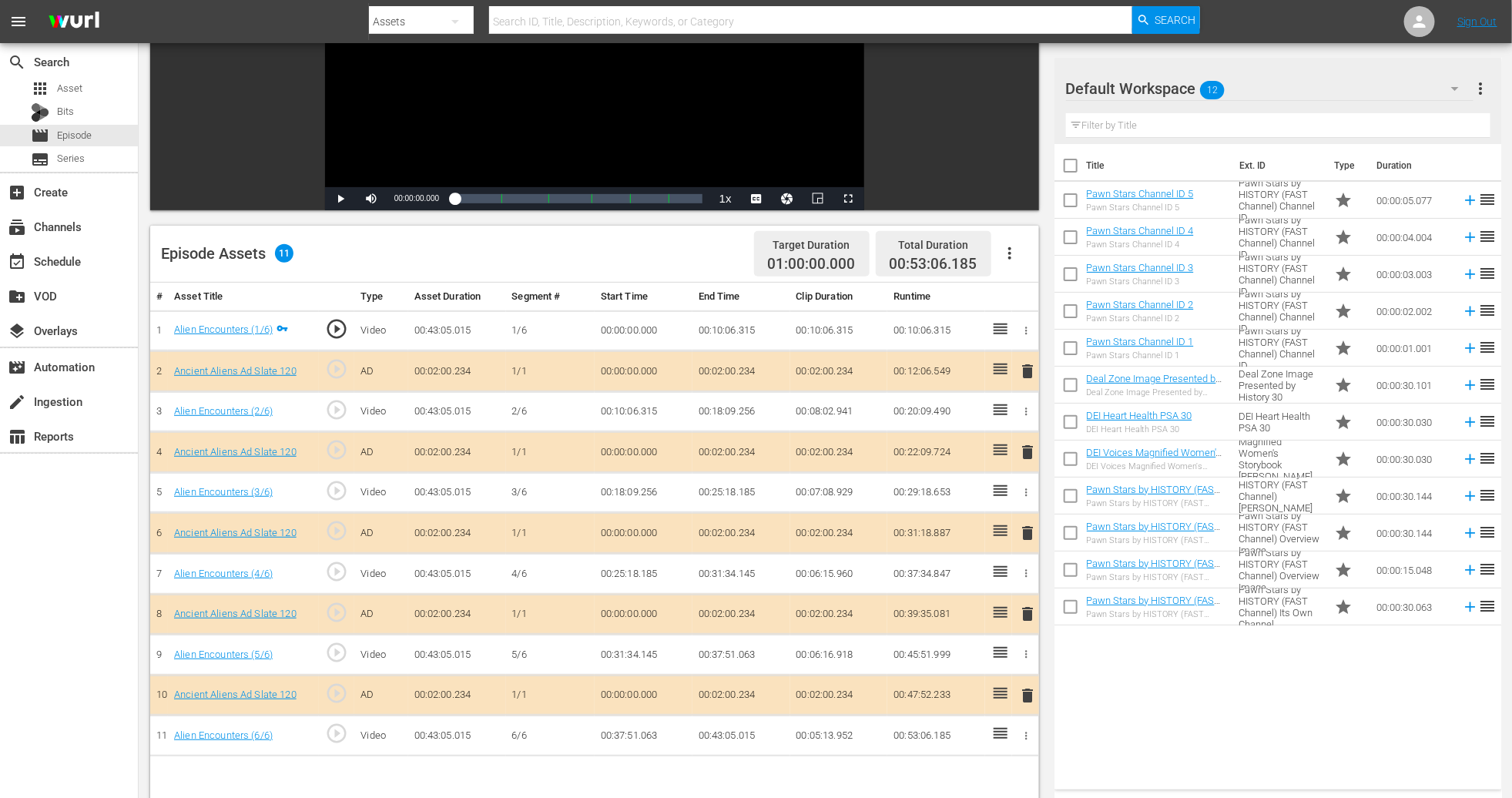
scroll to position [347, 0]
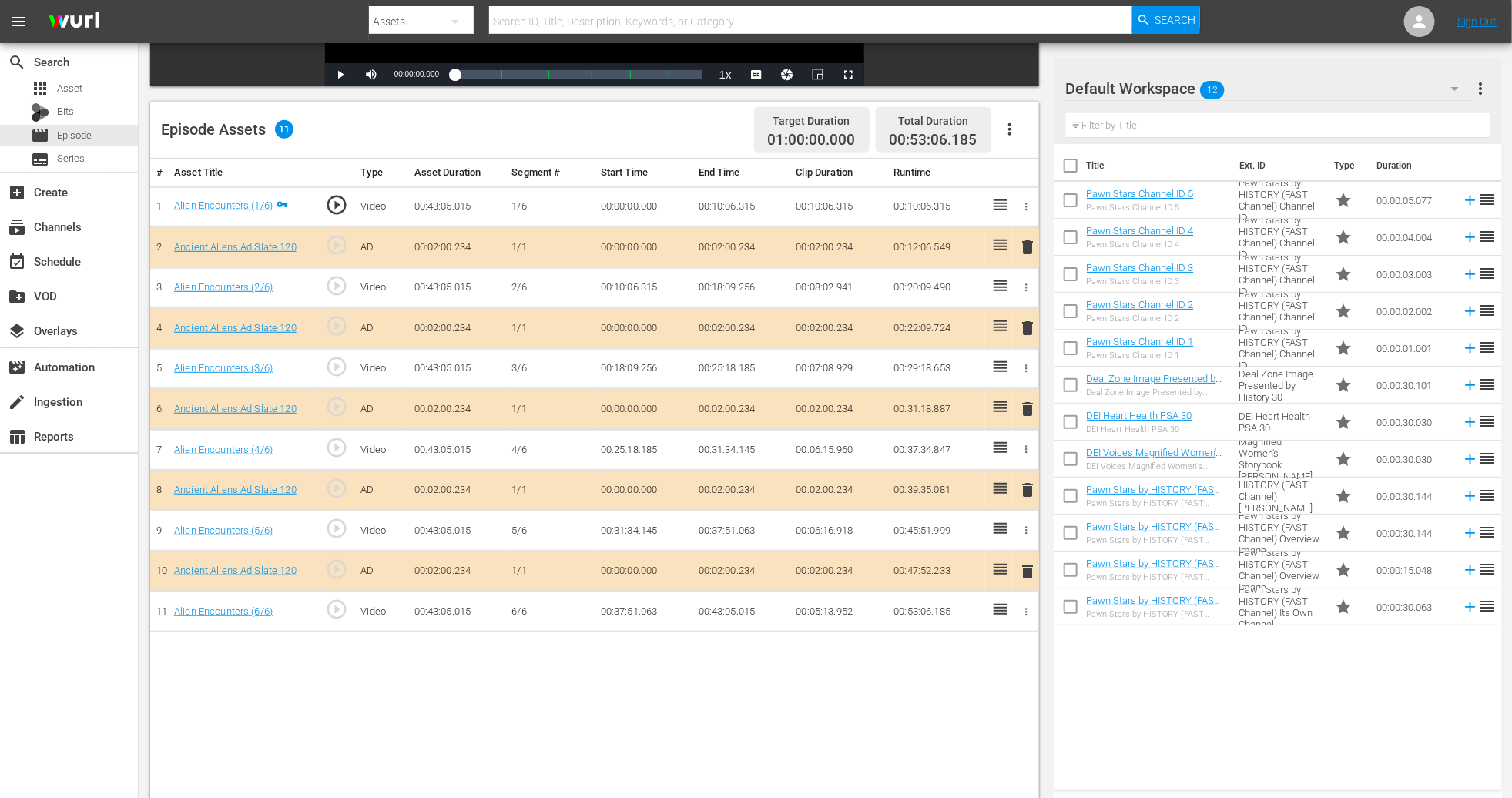
click at [1019, 420] on button "delete" at bounding box center [1027, 409] width 18 height 22
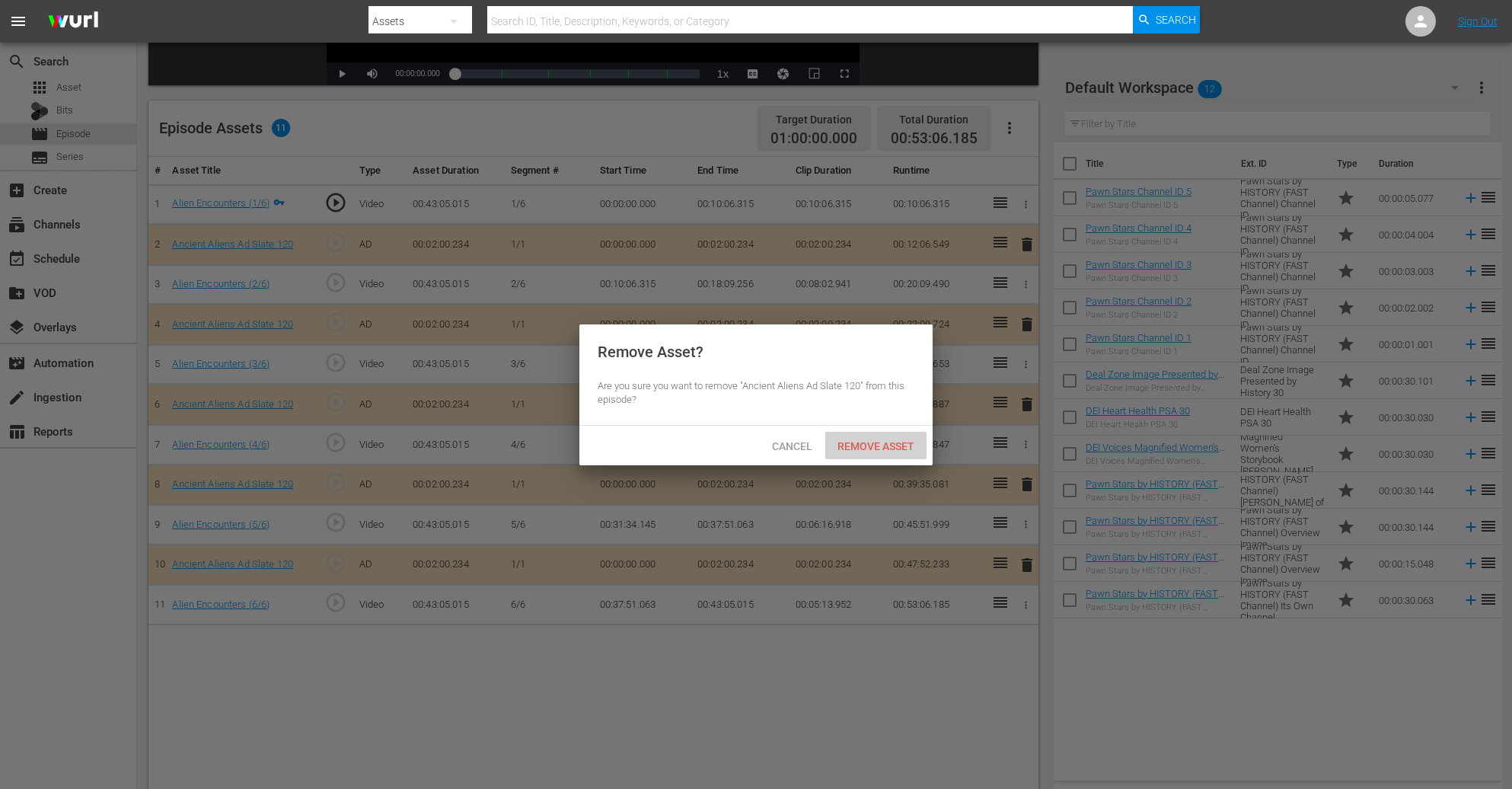
click at [885, 437] on div "Remove Asset" at bounding box center [876, 446] width 101 height 28
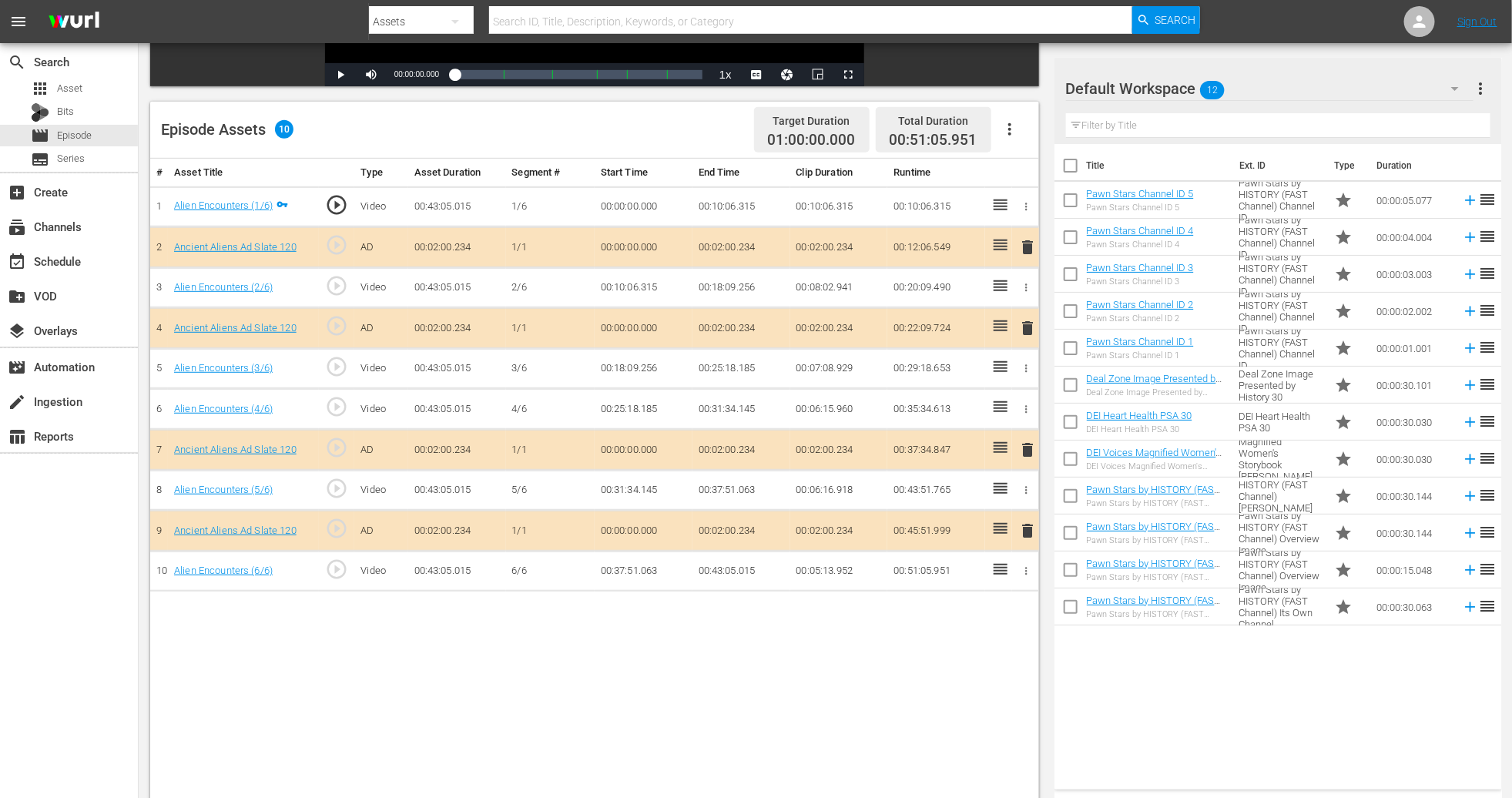
click at [1019, 82] on icon "button" at bounding box center [1455, 88] width 18 height 18
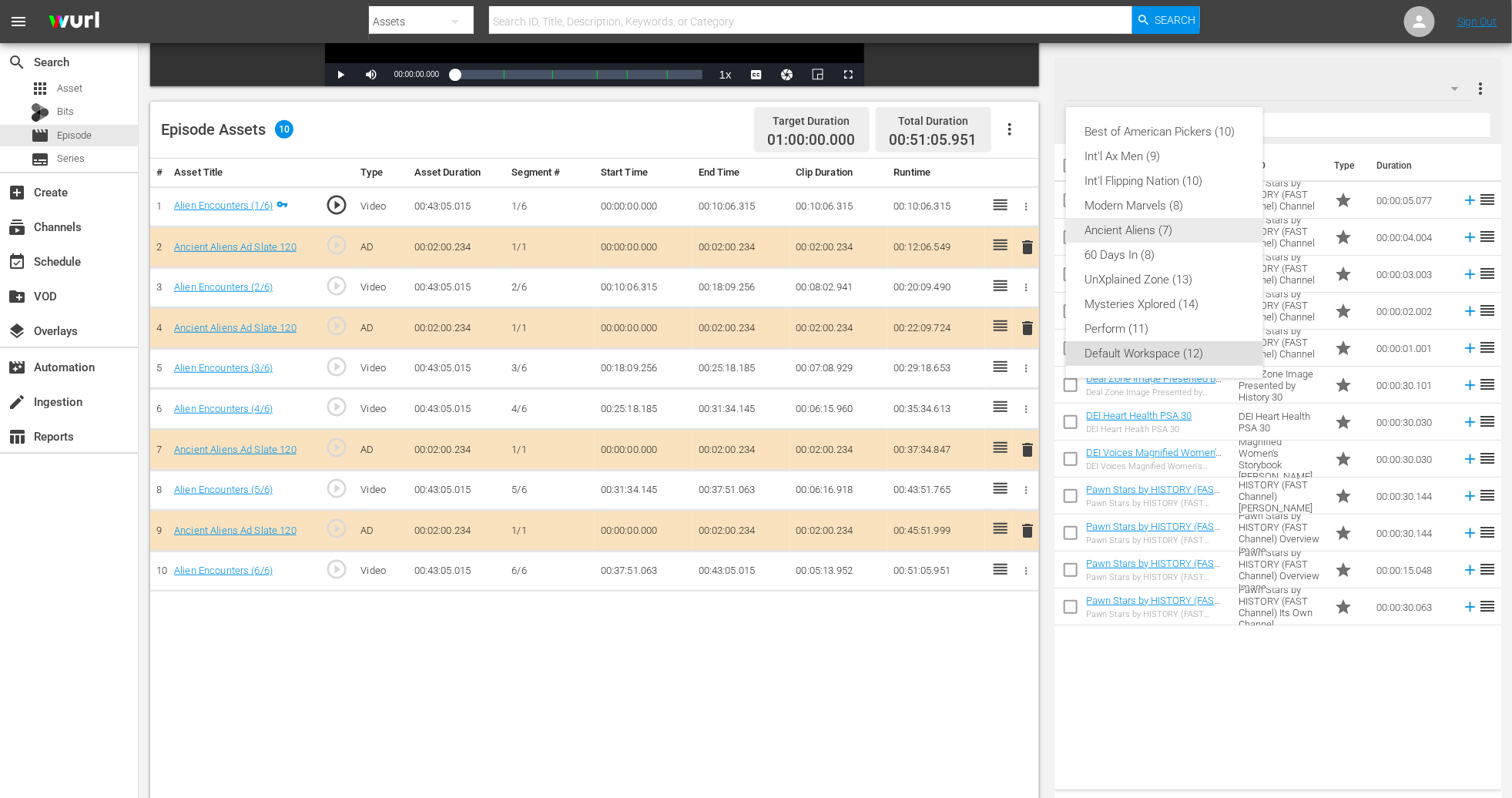
click at [1019, 222] on div "Ancient Aliens (7)" at bounding box center [1164, 230] width 161 height 25
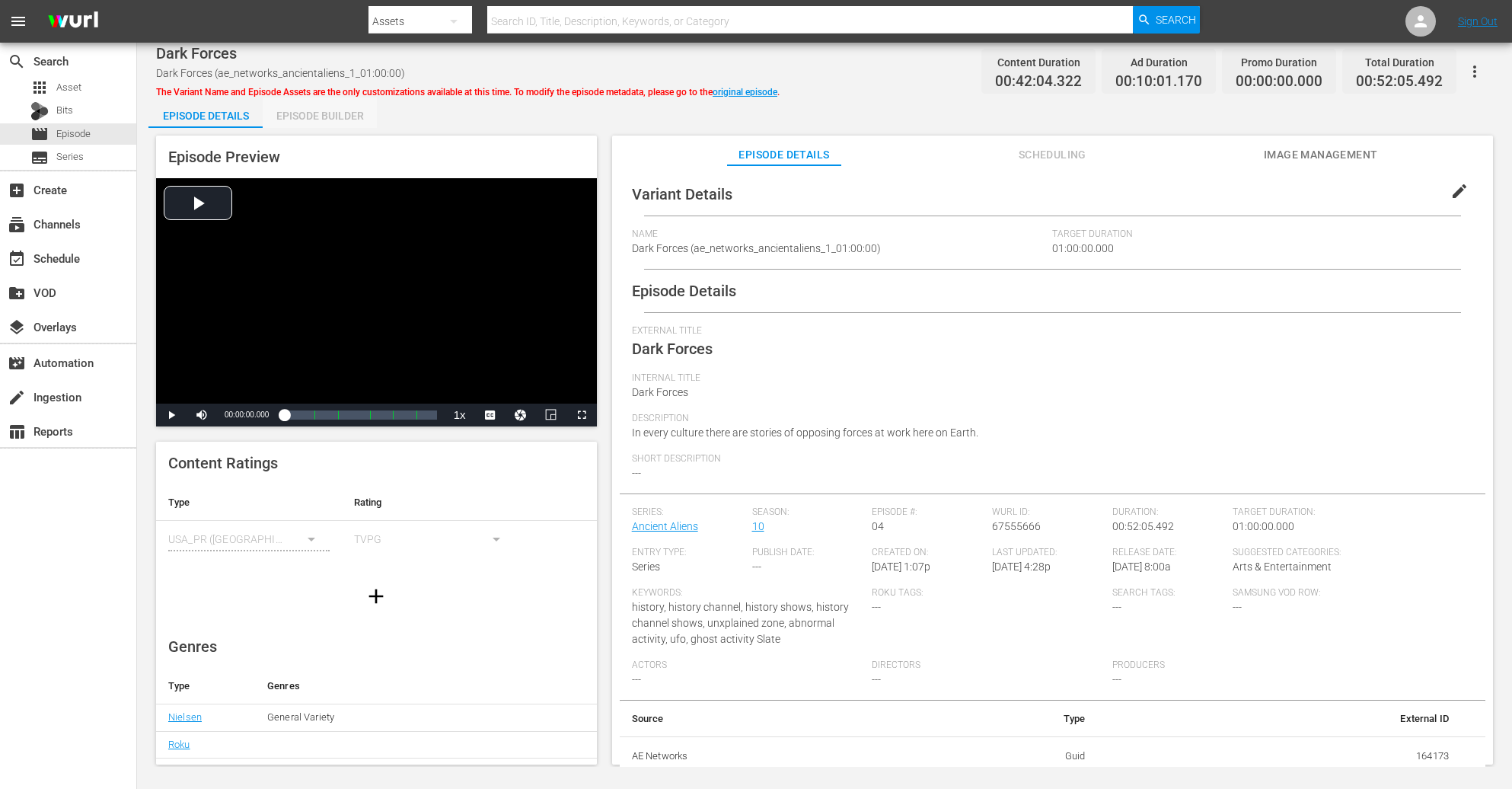
click at [333, 115] on div "Episode Builder" at bounding box center [320, 115] width 115 height 36
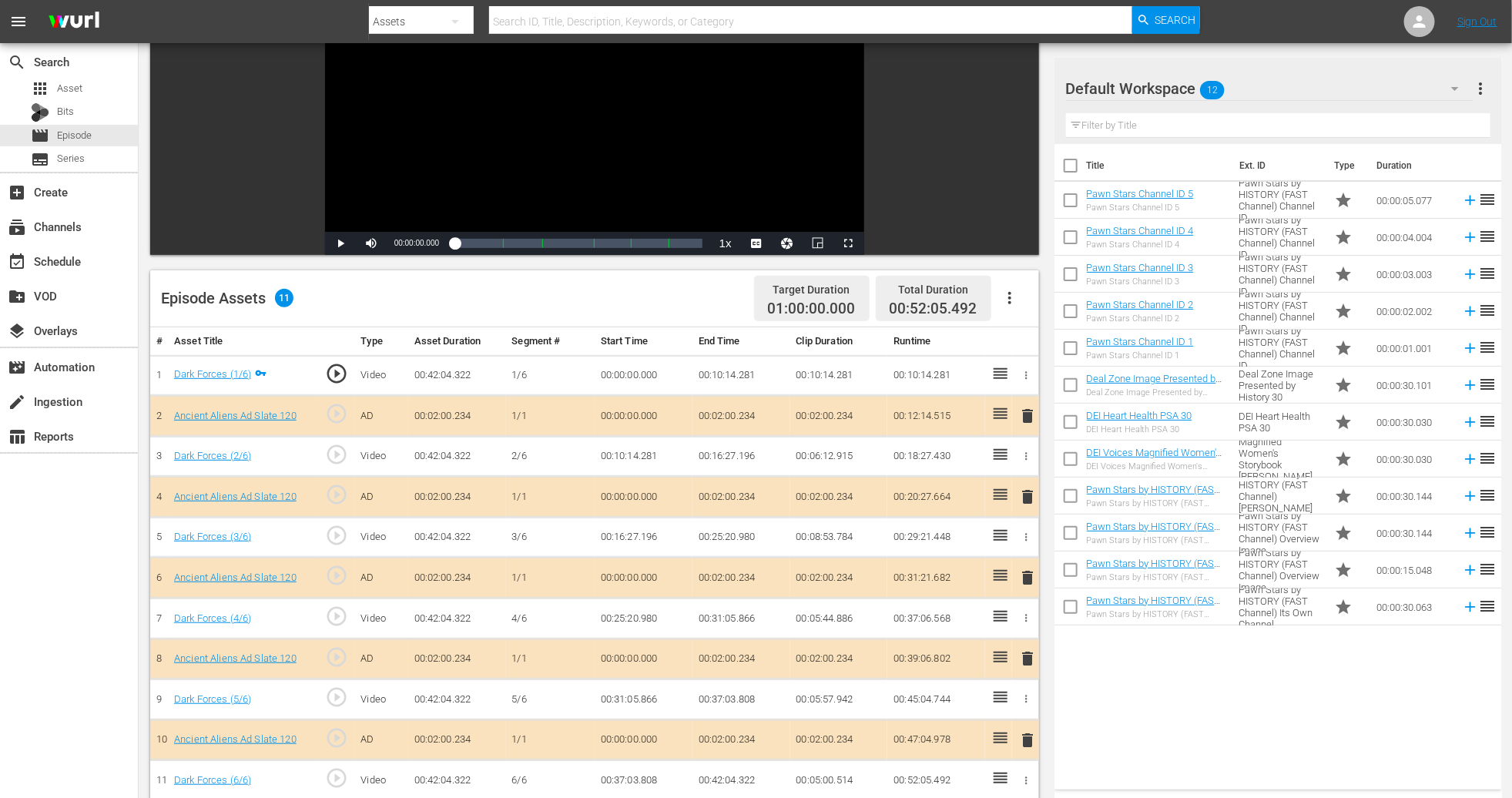
scroll to position [347, 0]
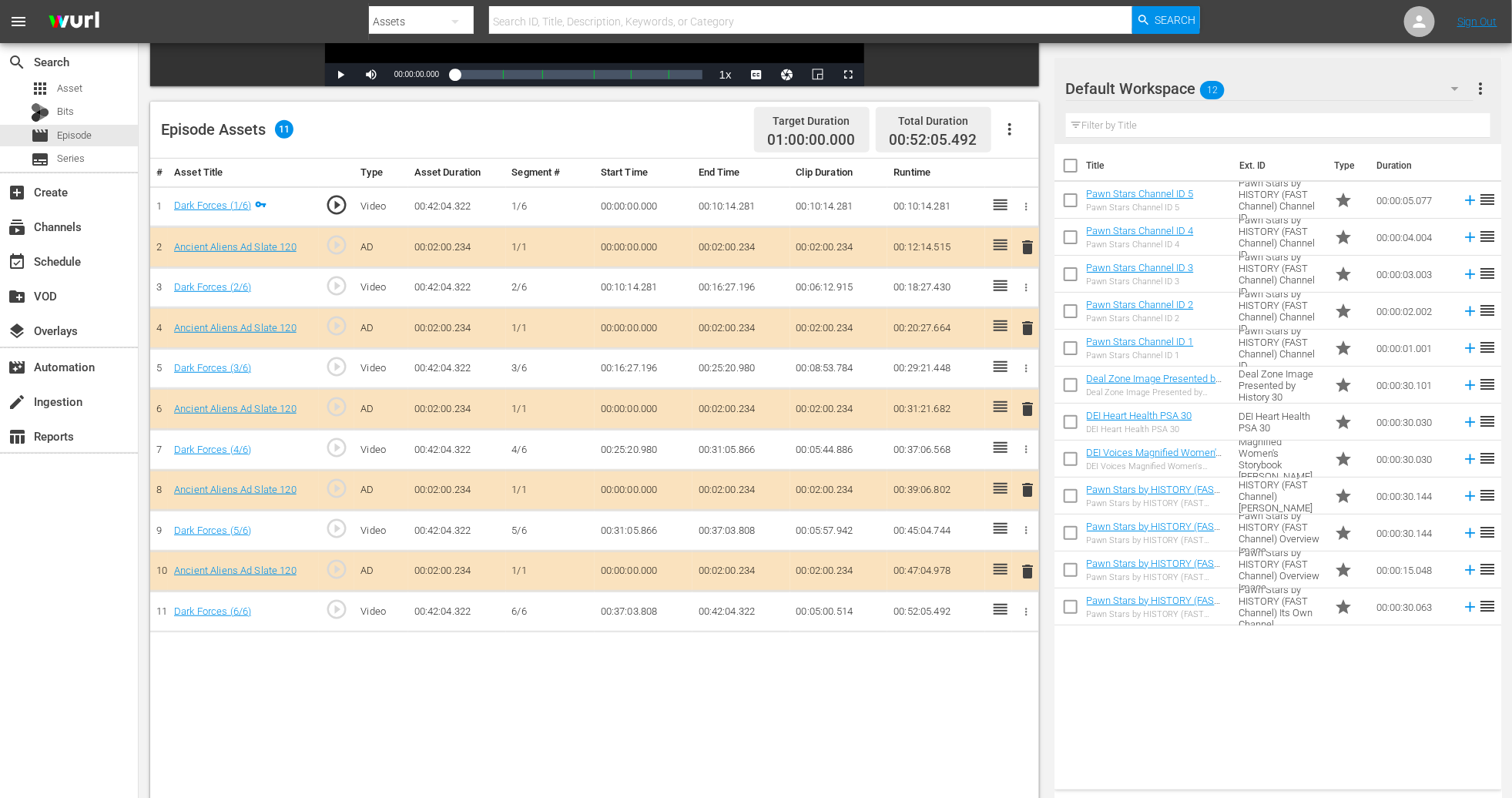
click at [1019, 413] on span "delete" at bounding box center [1027, 409] width 18 height 18
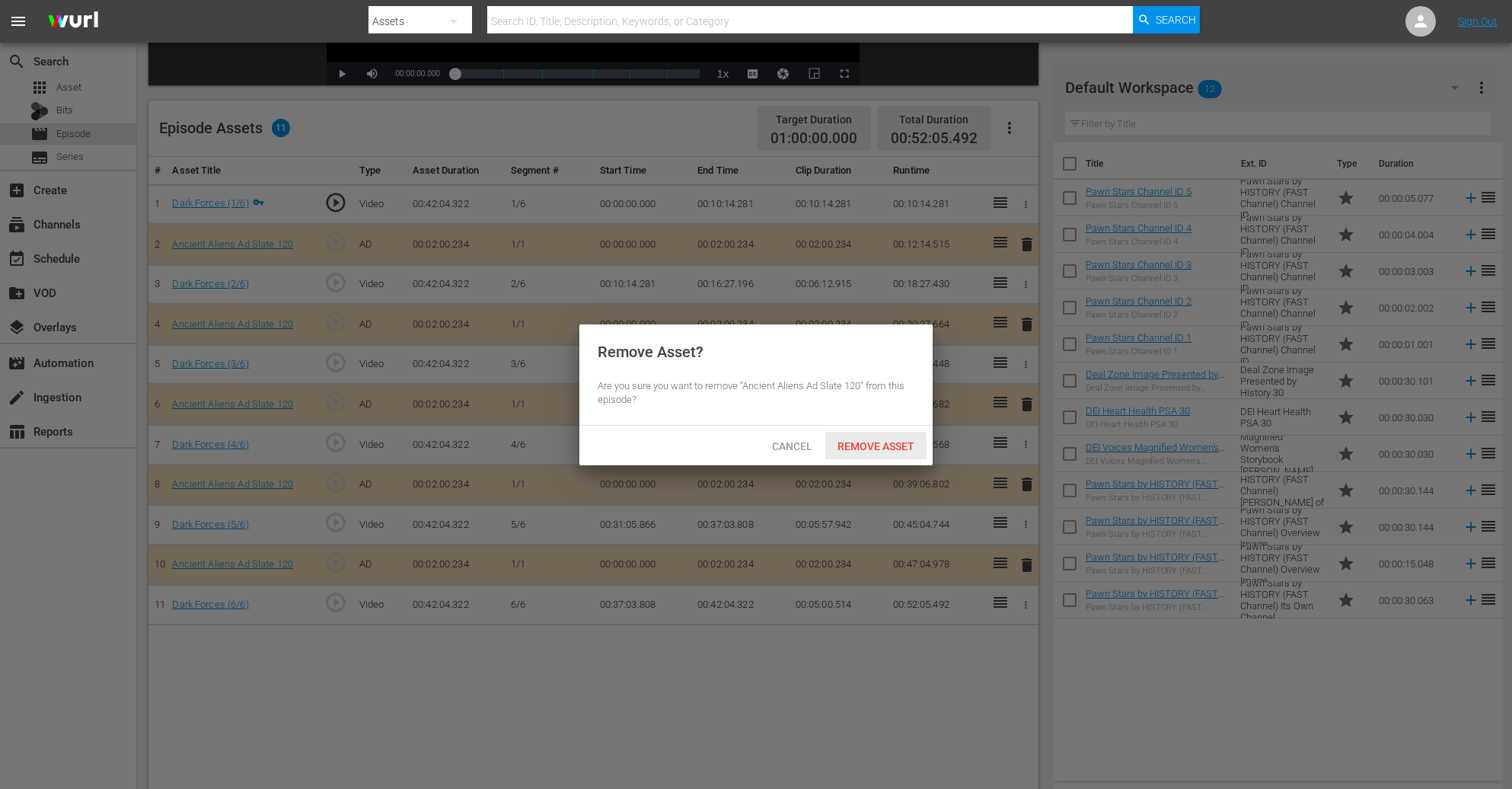
click at [895, 449] on span "Remove Asset" at bounding box center [876, 446] width 101 height 12
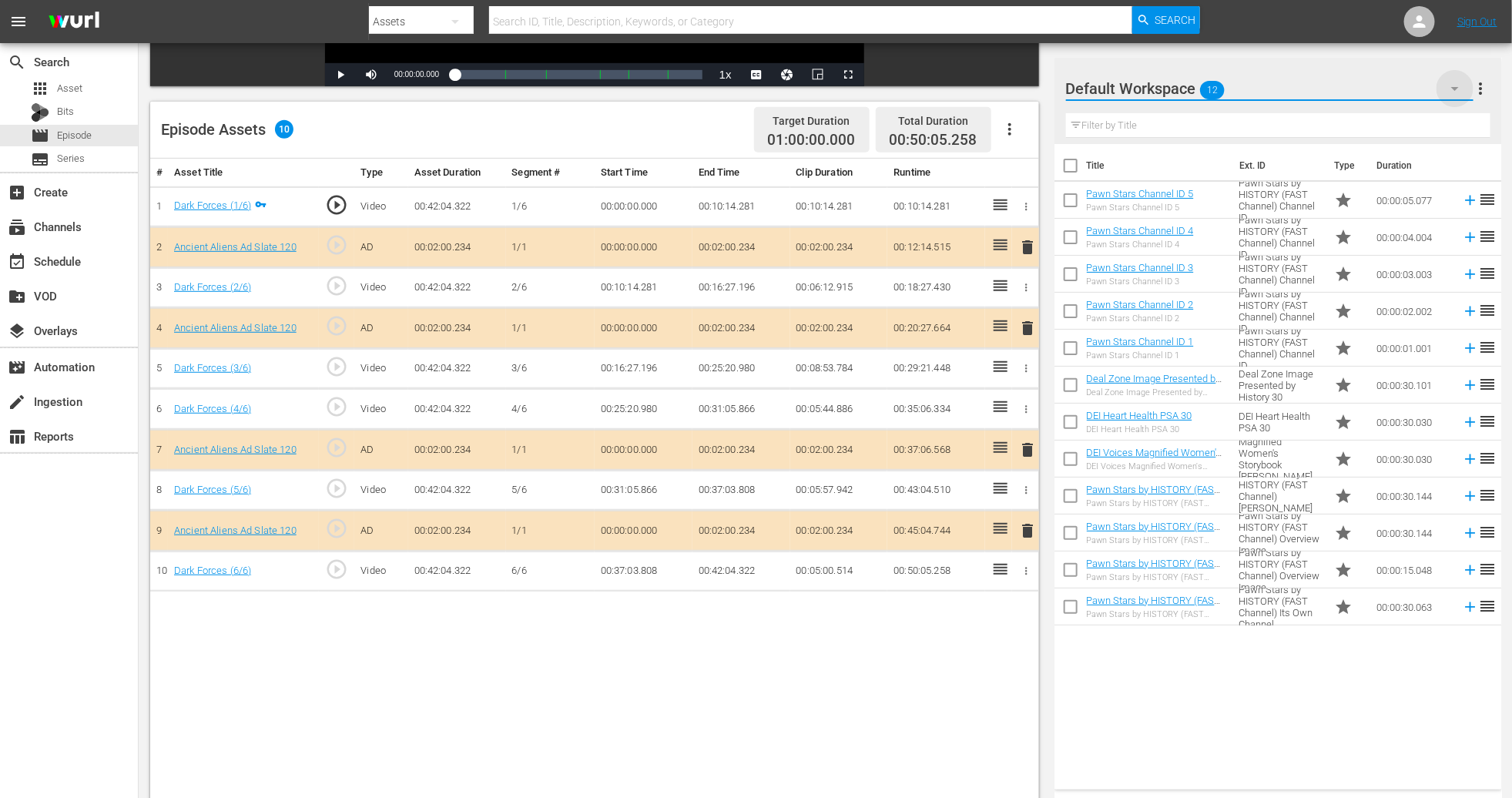
click at [1019, 82] on icon "button" at bounding box center [1455, 88] width 18 height 18
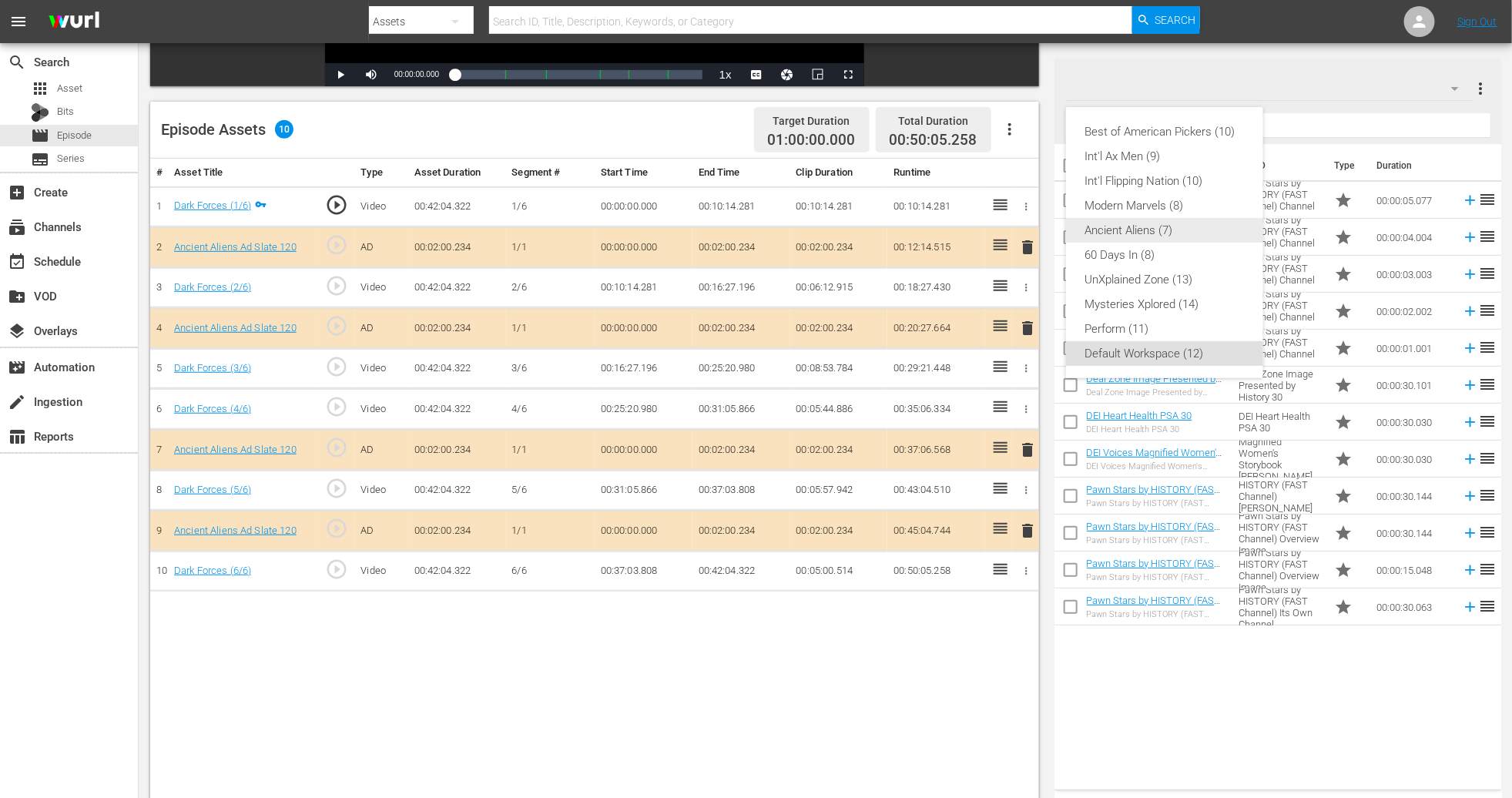
click at [1019, 231] on div "Ancient Aliens (7)" at bounding box center [1164, 230] width 161 height 25
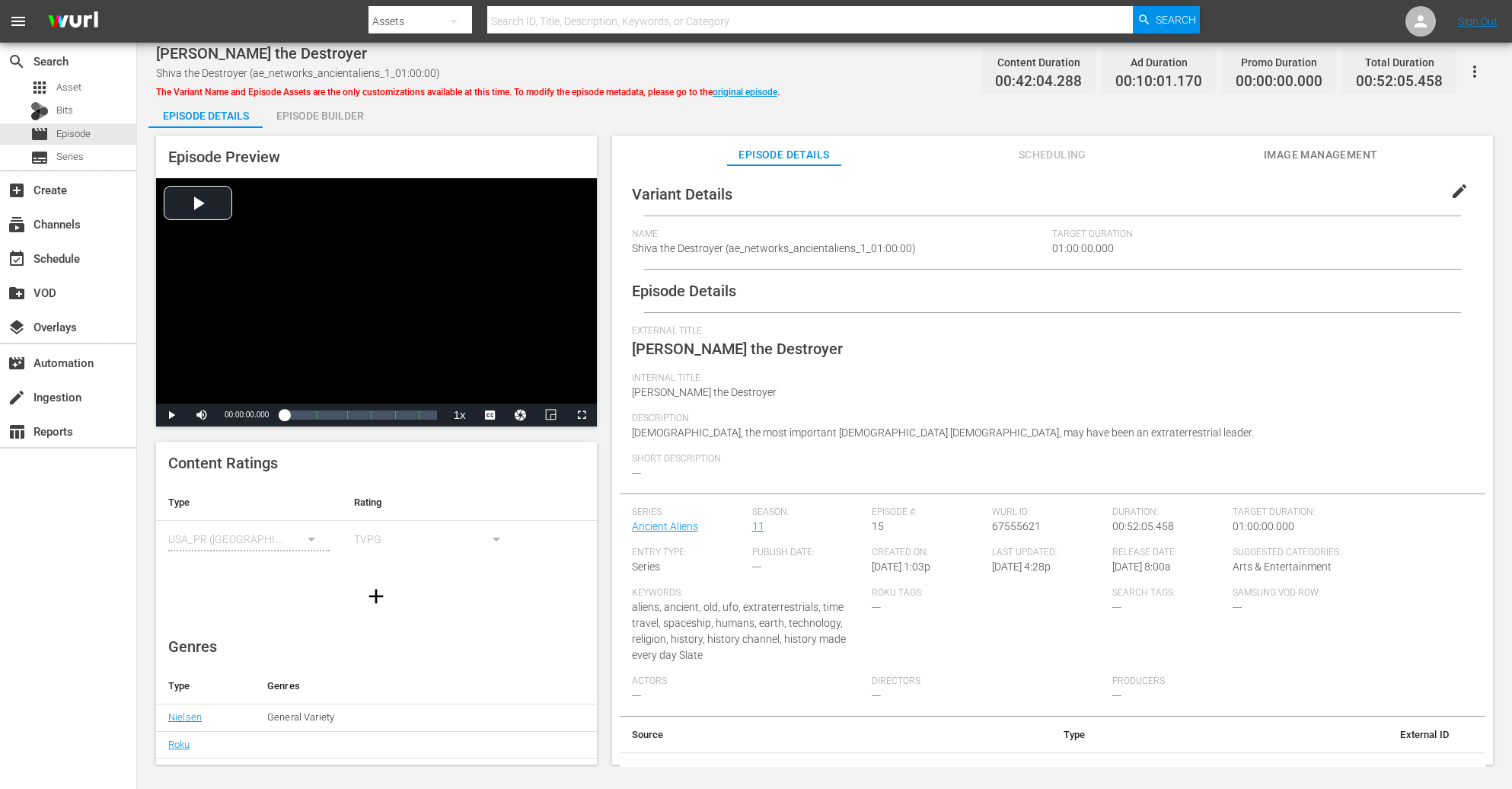
click at [352, 108] on div "Episode Builder" at bounding box center [320, 115] width 115 height 36
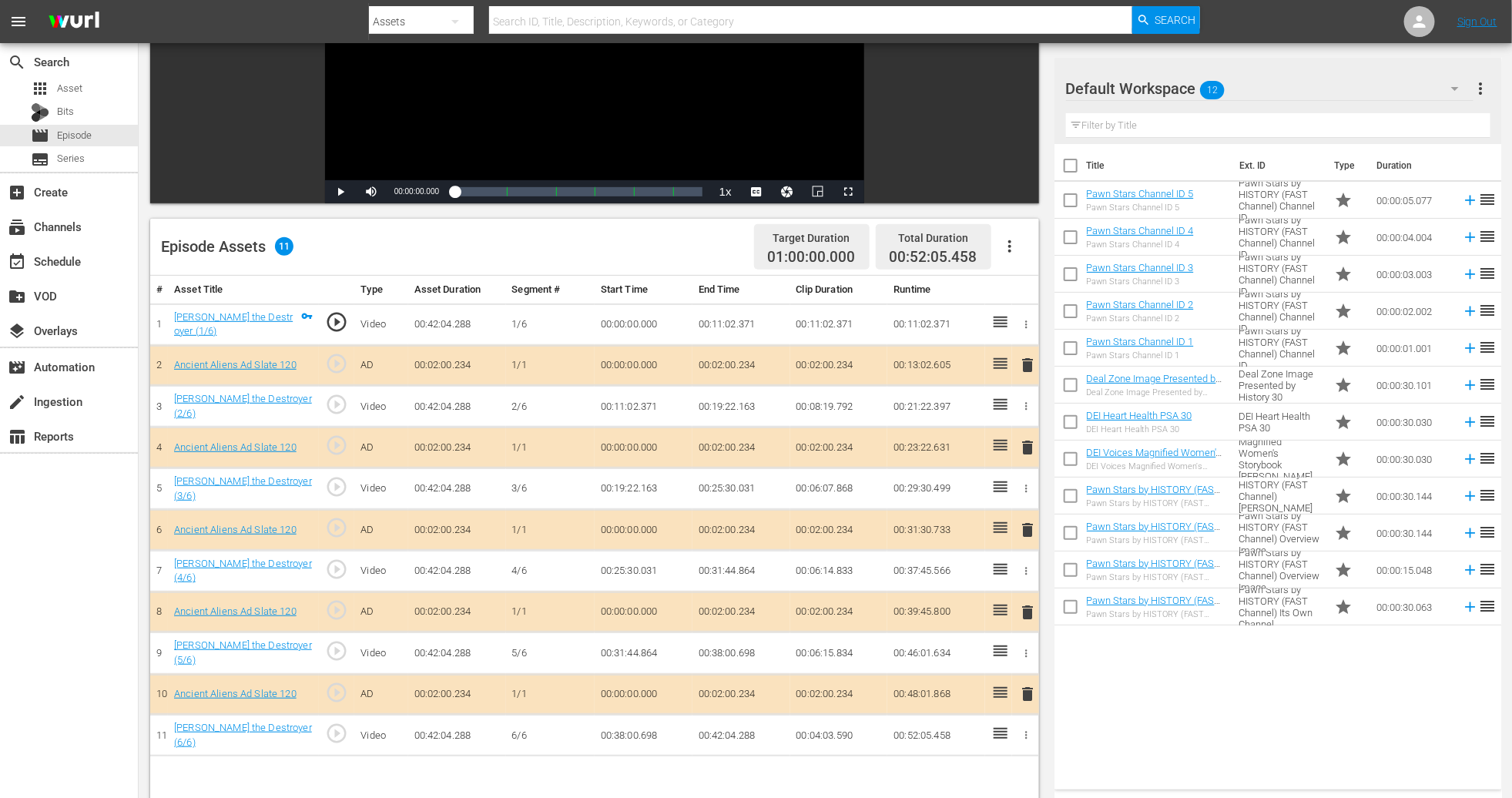
scroll to position [231, 0]
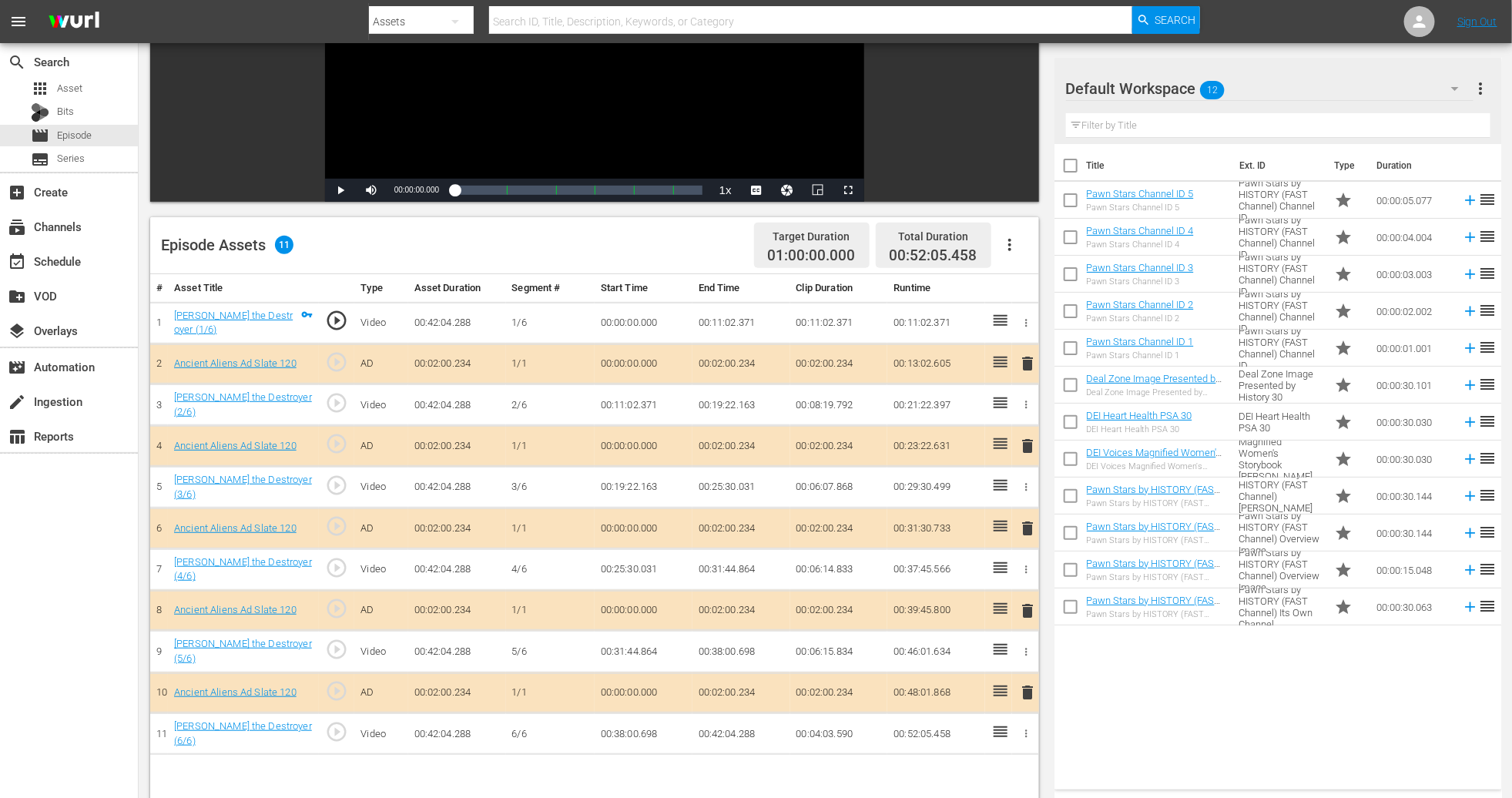
click at [1019, 522] on span "delete" at bounding box center [1027, 528] width 18 height 18
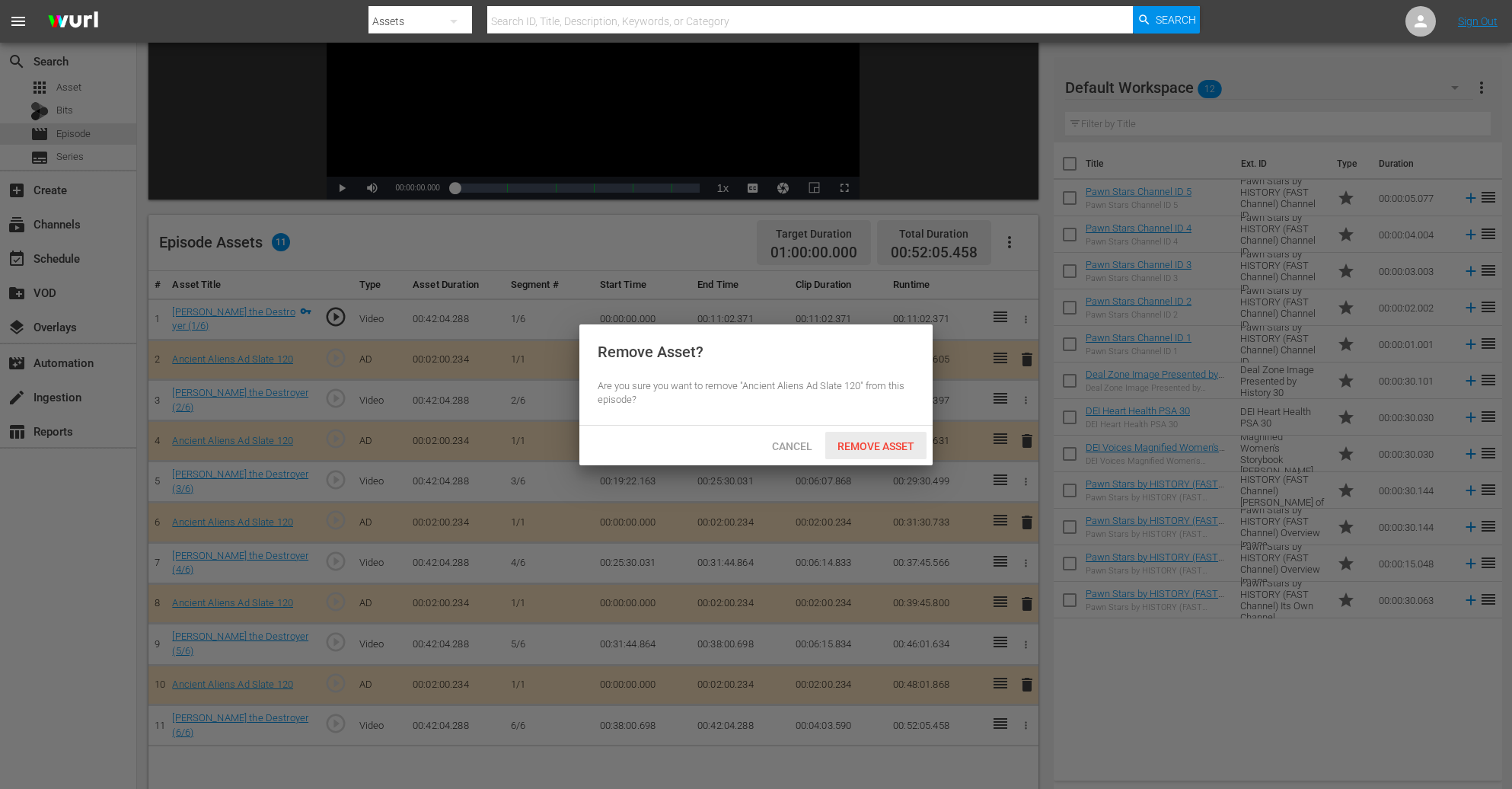
drag, startPoint x: 900, startPoint y: 449, endPoint x: 888, endPoint y: 439, distance: 15.6
click at [900, 448] on span "Remove Asset" at bounding box center [876, 446] width 101 height 12
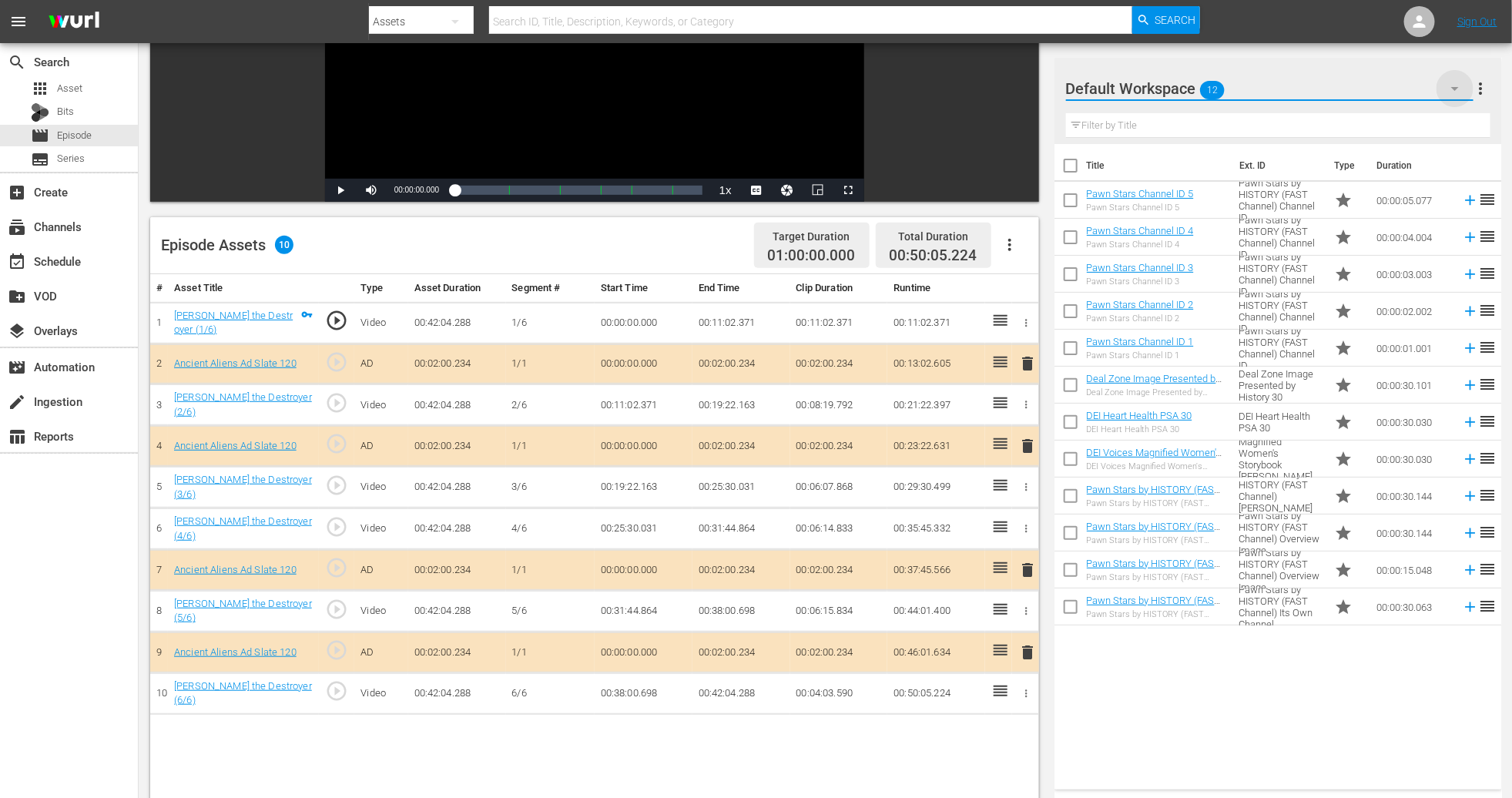
click at [1019, 85] on icon "button" at bounding box center [1455, 88] width 18 height 18
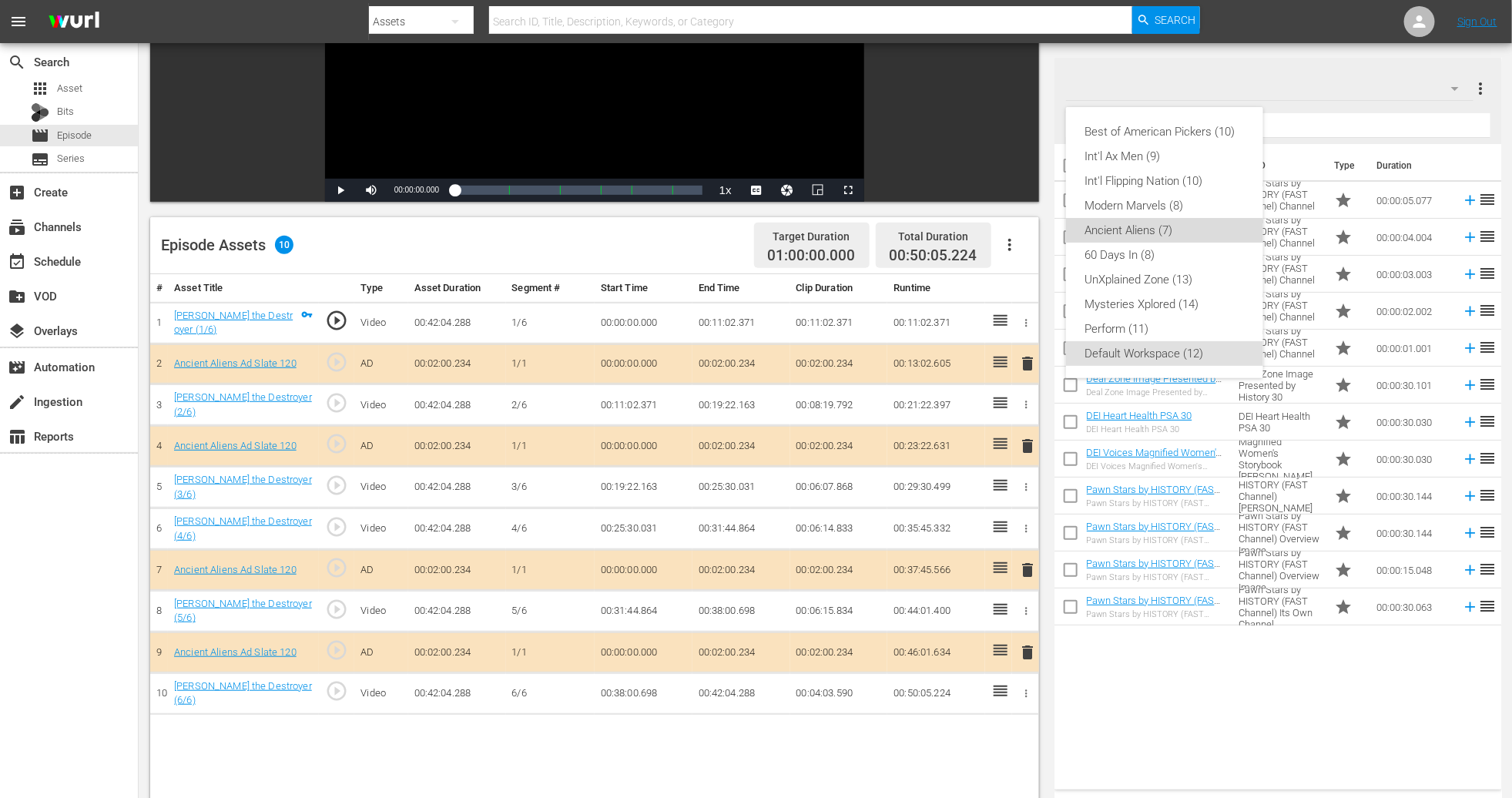
click at [1019, 229] on div "Ancient Aliens (7)" at bounding box center [1164, 230] width 161 height 25
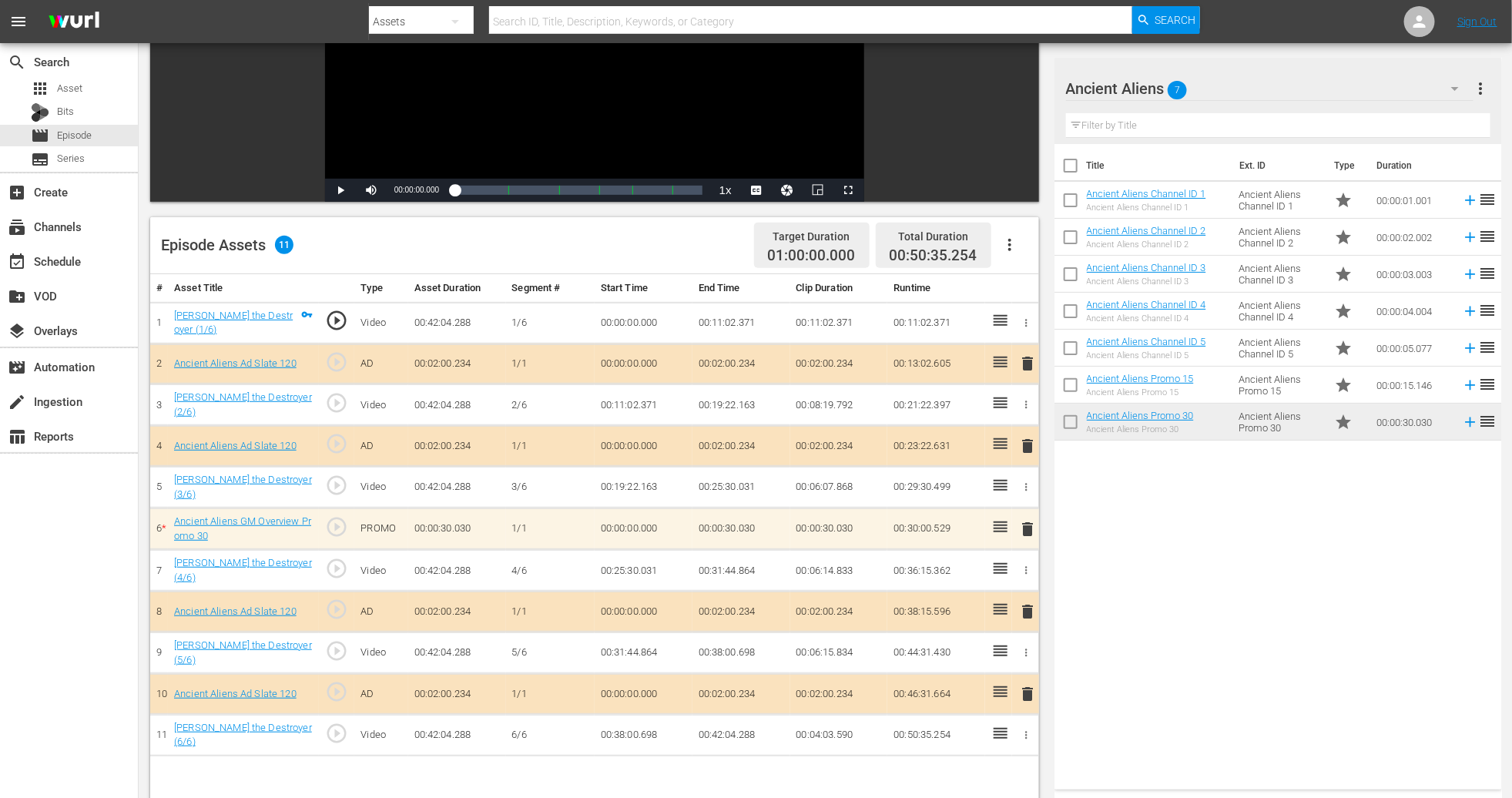
click at [41, 532] on div "search Search apps Asset Bits movie Episode subtitles Series add_box Create sub…" at bounding box center [69, 442] width 139 height 798
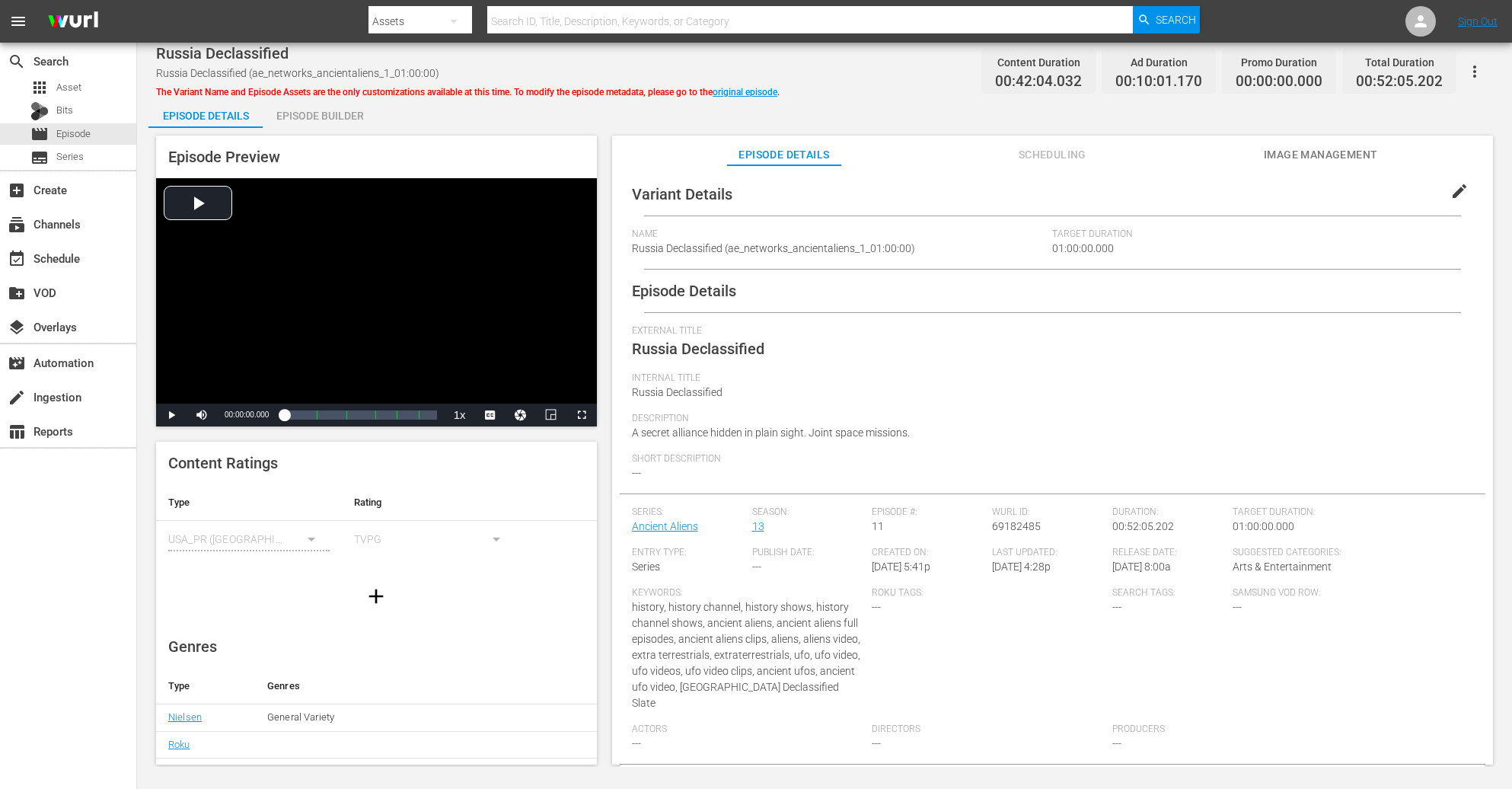
click at [340, 117] on div "Episode Builder" at bounding box center [320, 115] width 115 height 36
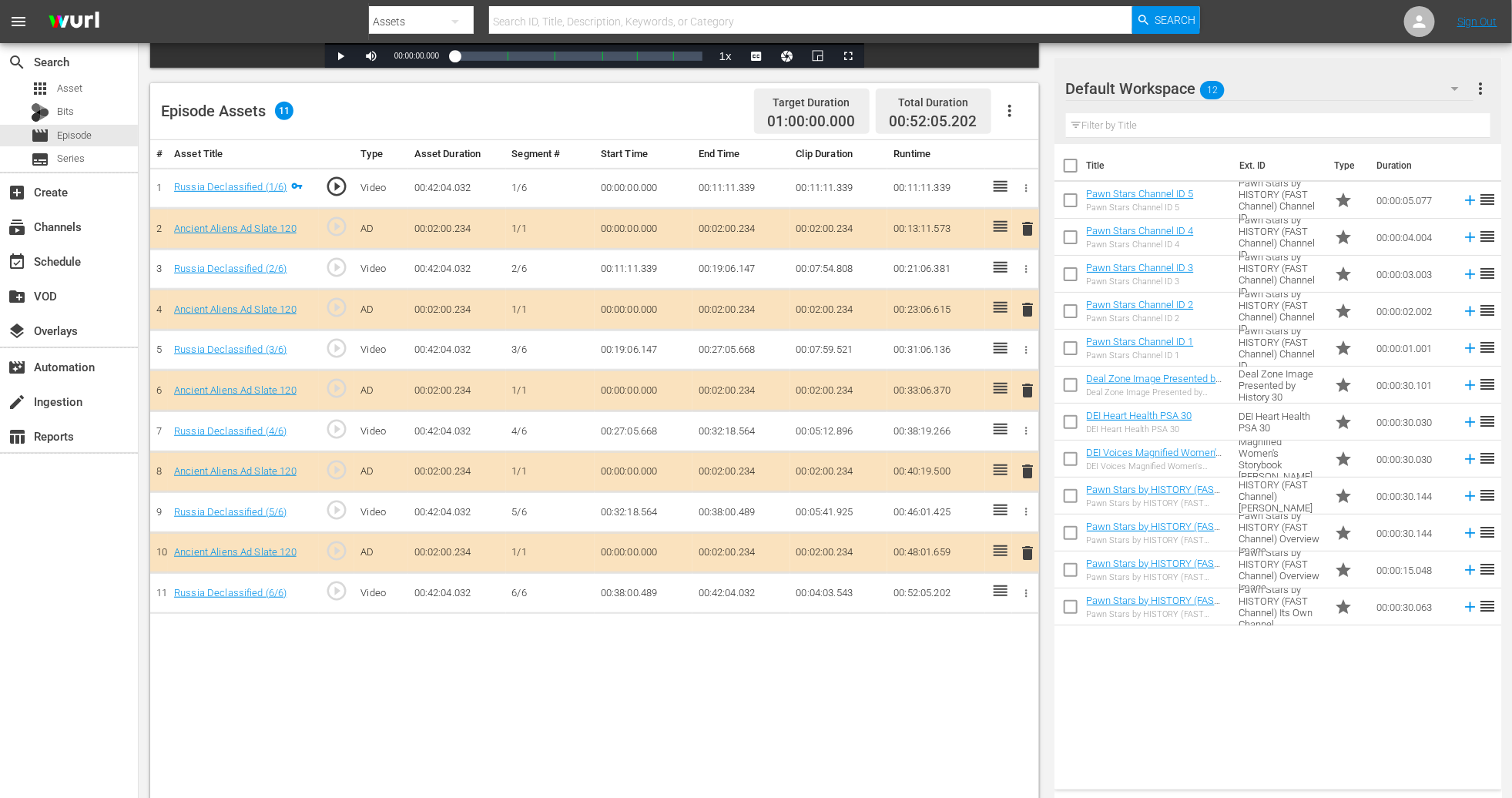
scroll to position [400, 0]
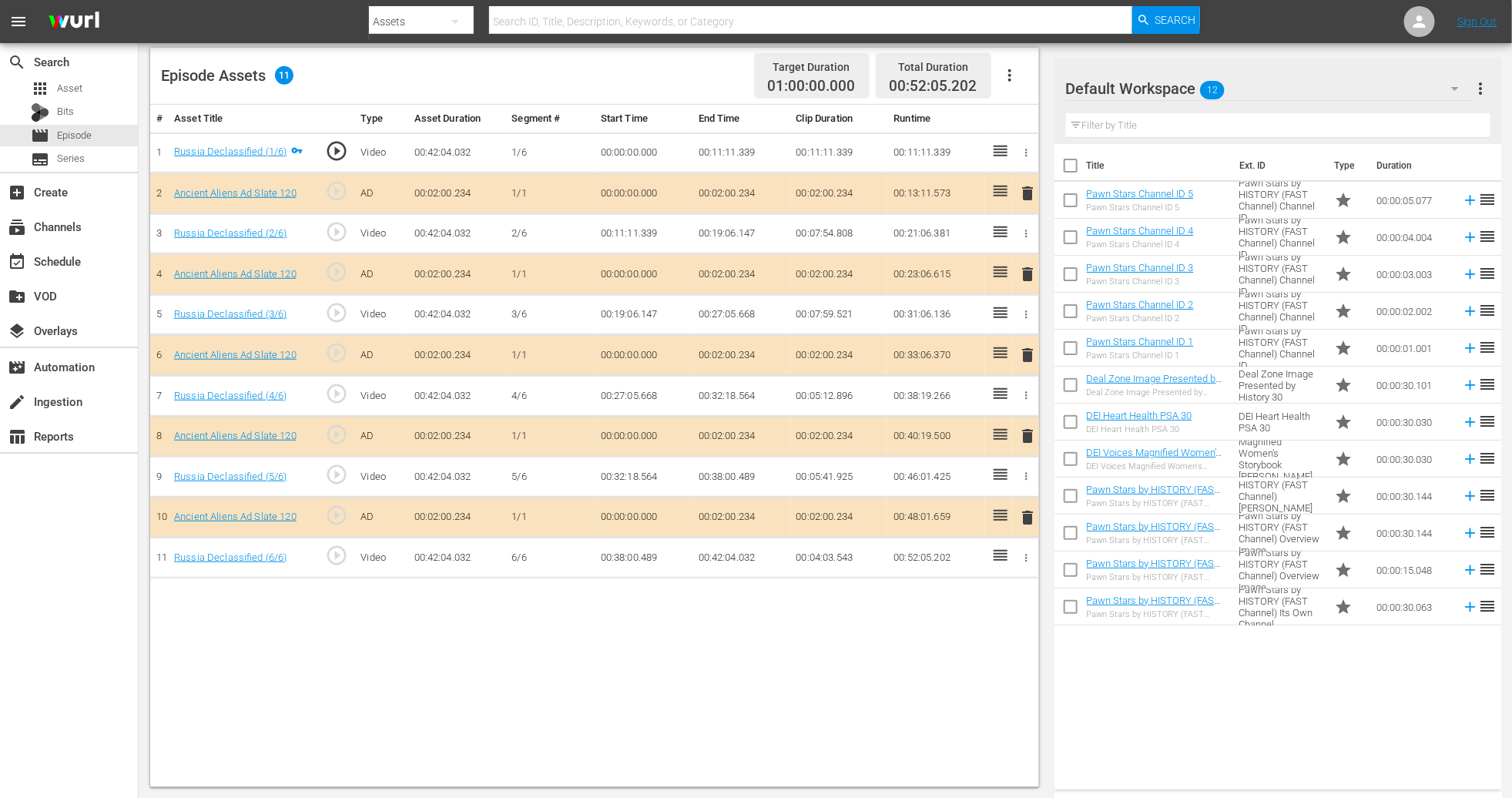
click at [1019, 362] on span "delete" at bounding box center [1027, 355] width 18 height 18
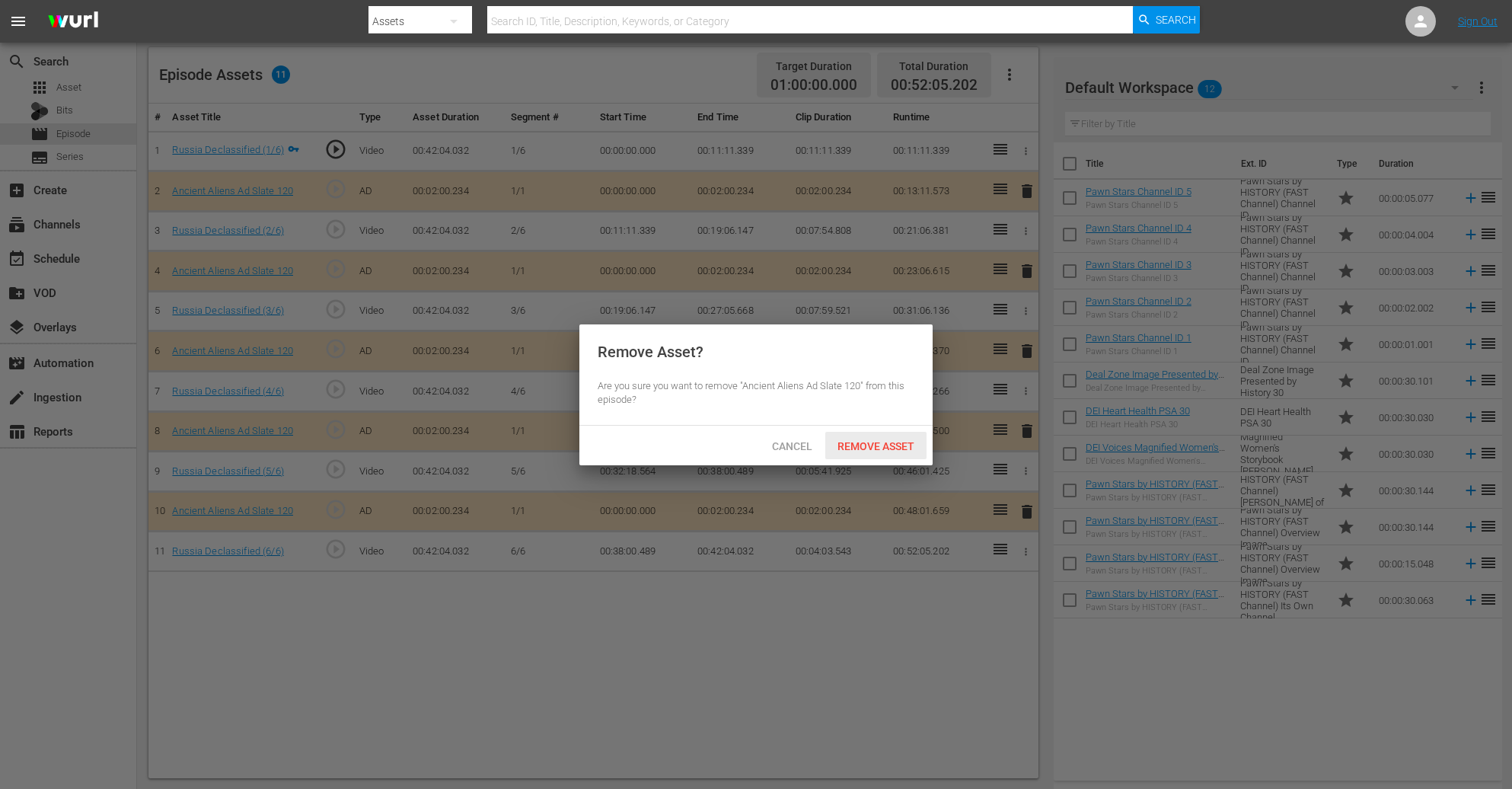
click at [867, 441] on span "Remove Asset" at bounding box center [876, 446] width 101 height 12
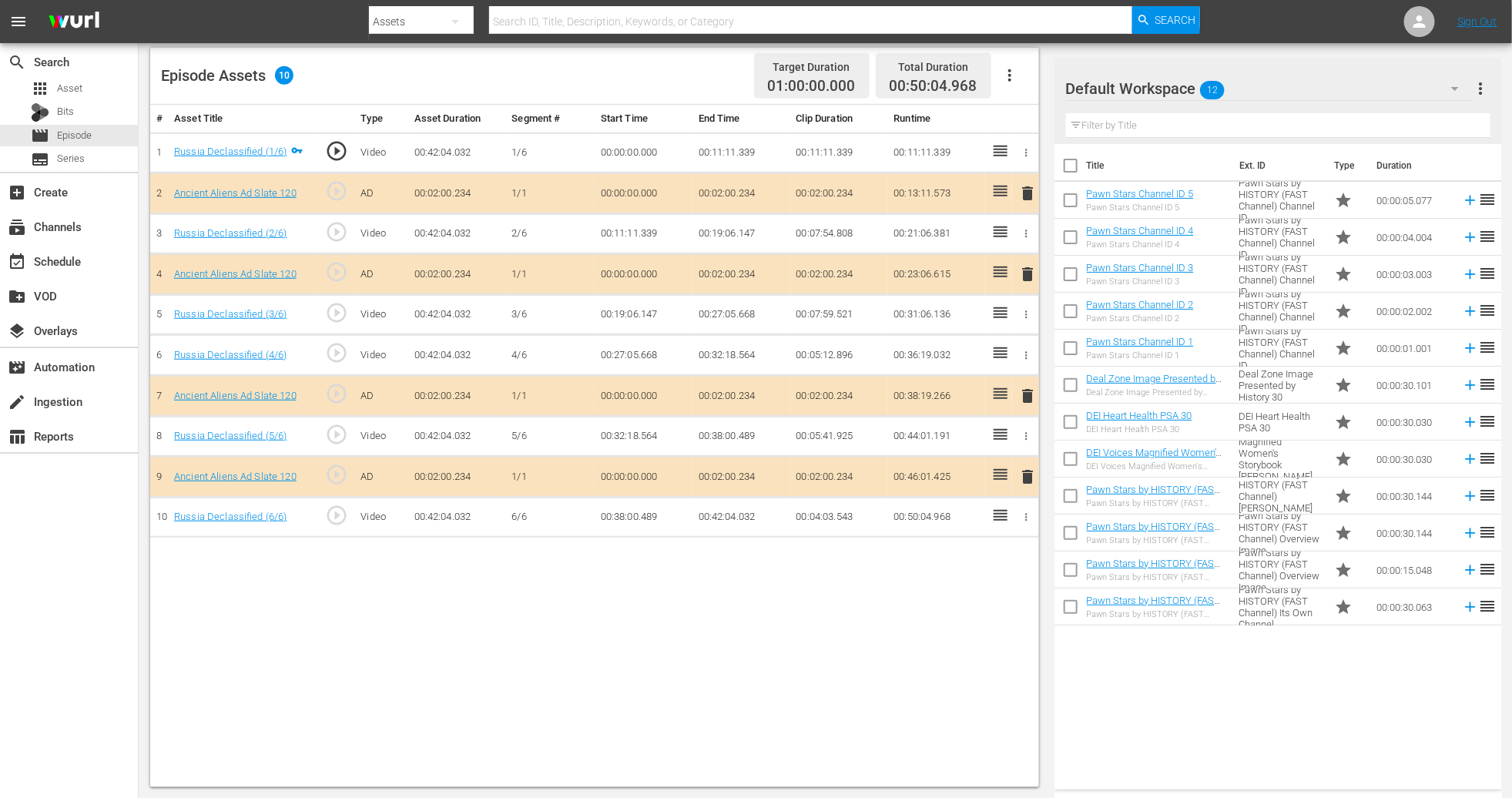
click at [1019, 82] on icon "button" at bounding box center [1455, 88] width 18 height 18
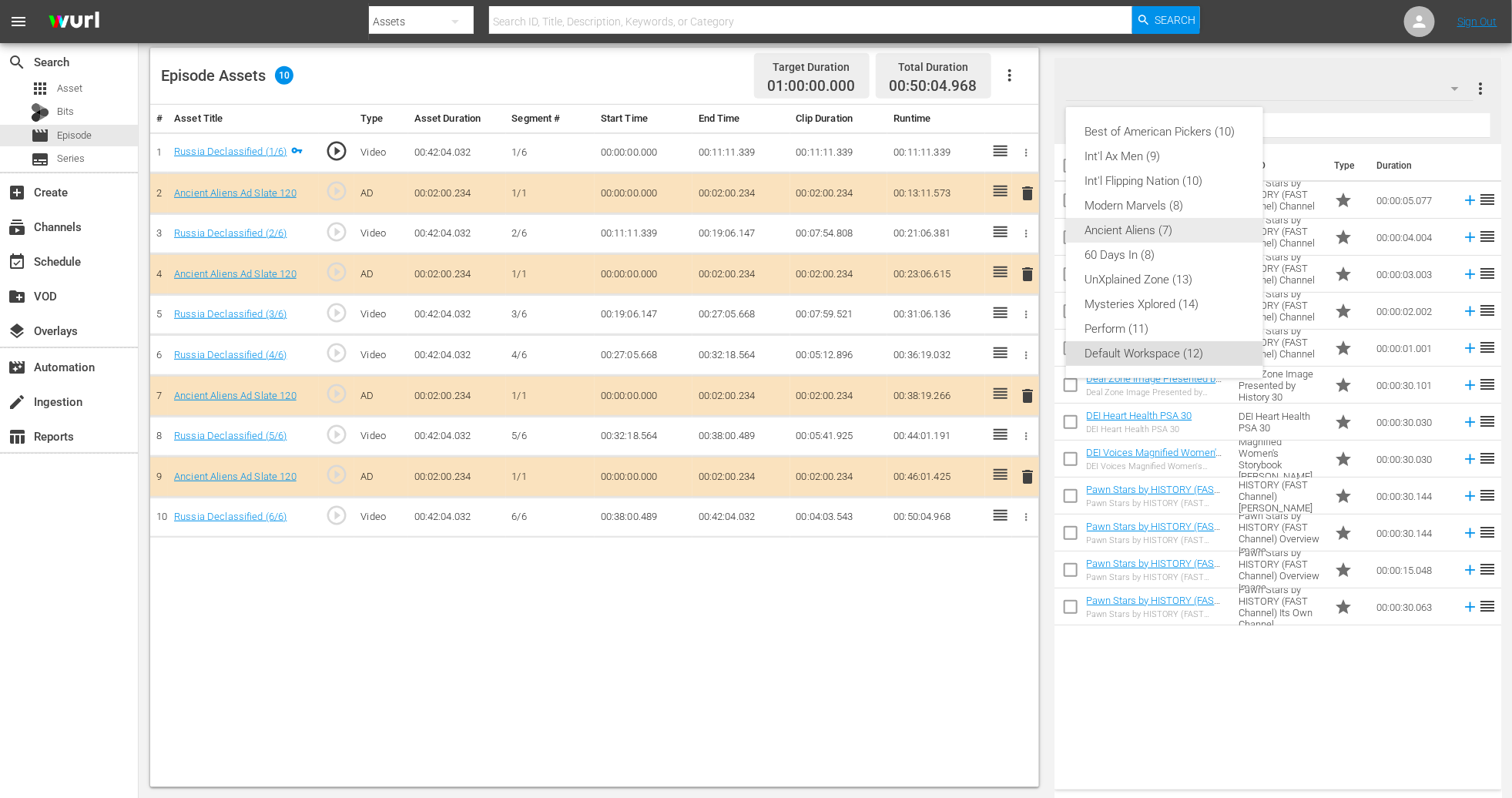
click at [1019, 234] on div "Ancient Aliens (7)" at bounding box center [1164, 230] width 161 height 25
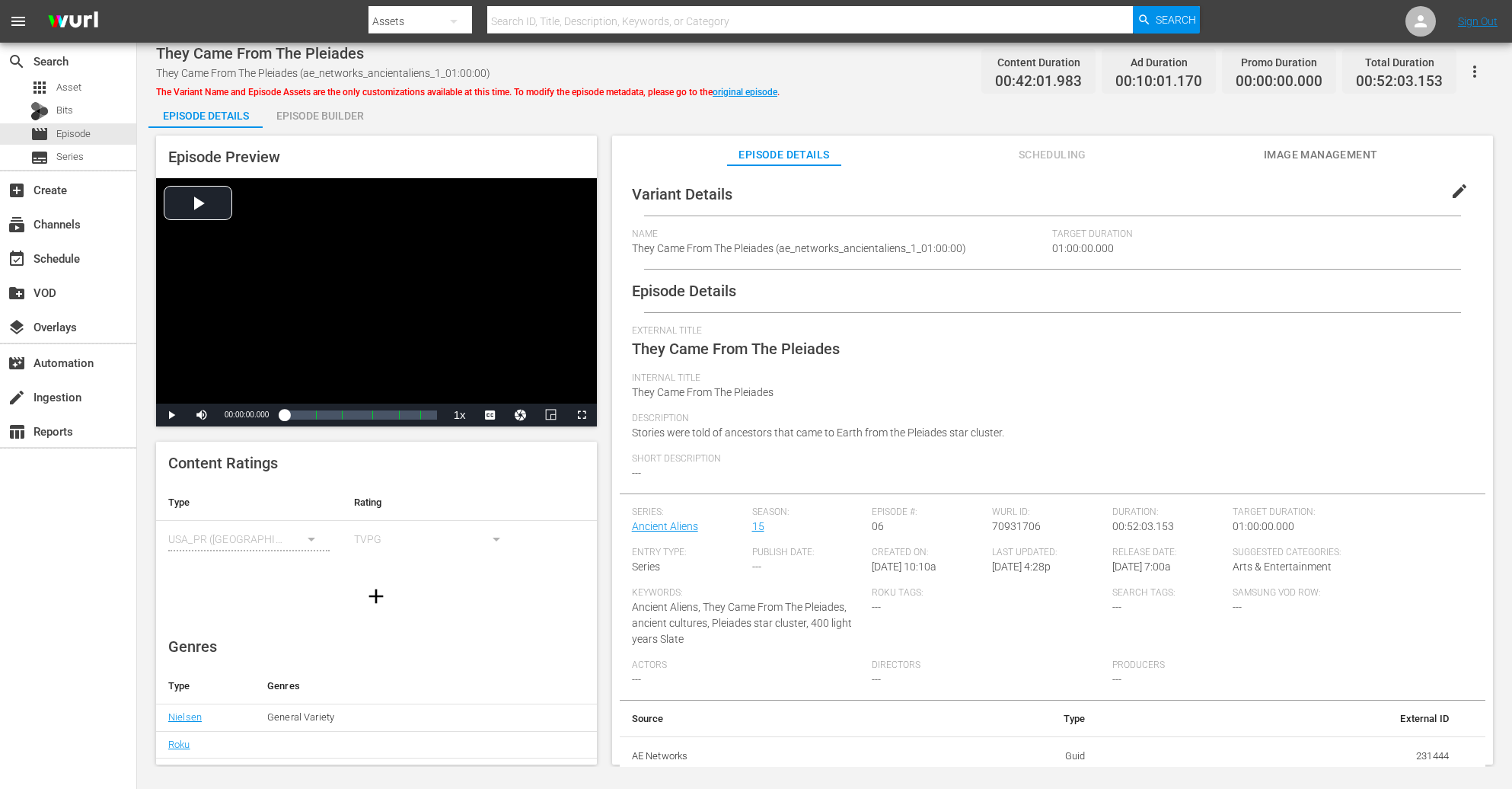
click at [309, 109] on div "Episode Builder" at bounding box center [320, 115] width 115 height 36
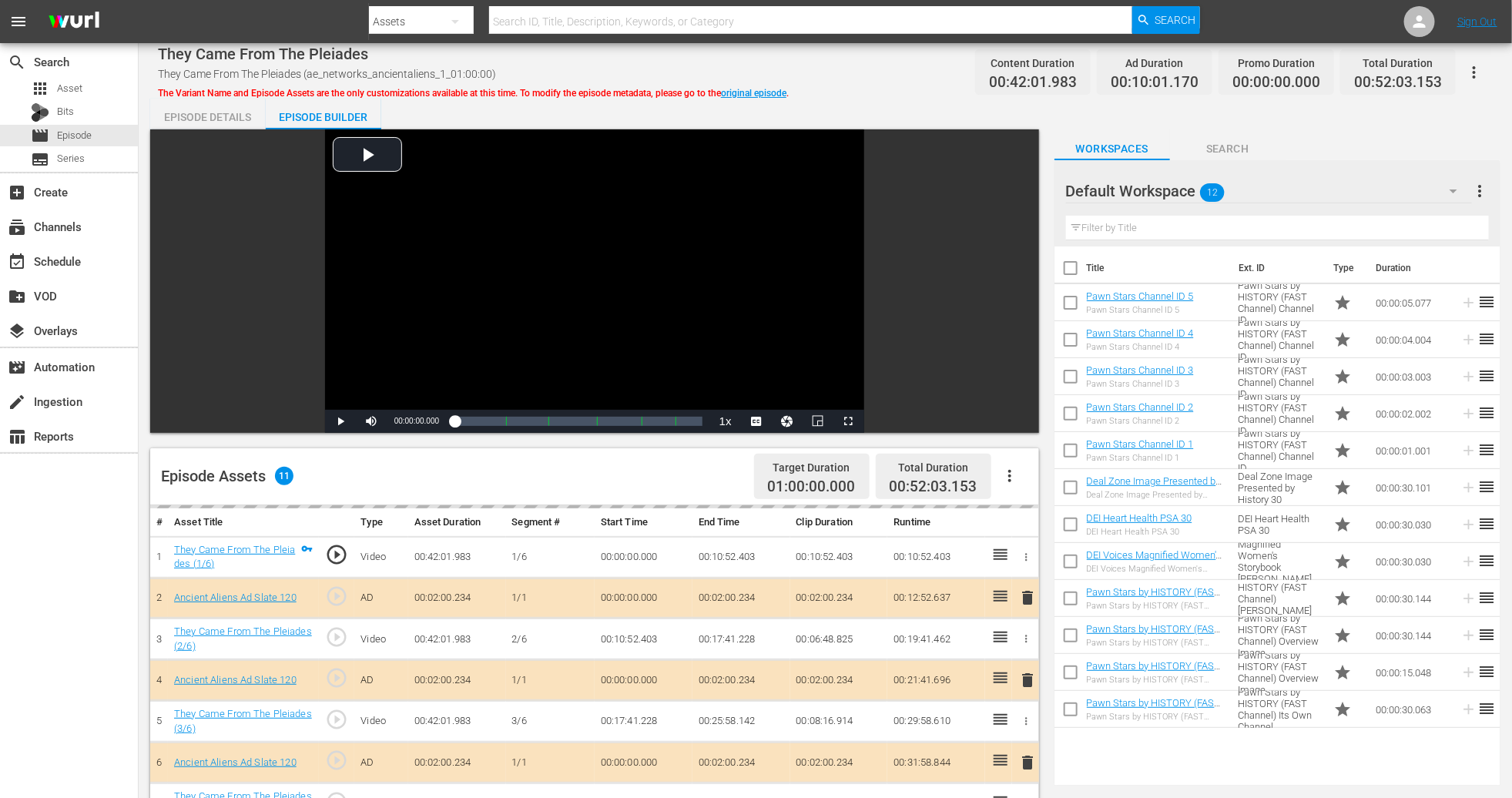
click at [1019, 186] on icon "button" at bounding box center [1453, 191] width 18 height 18
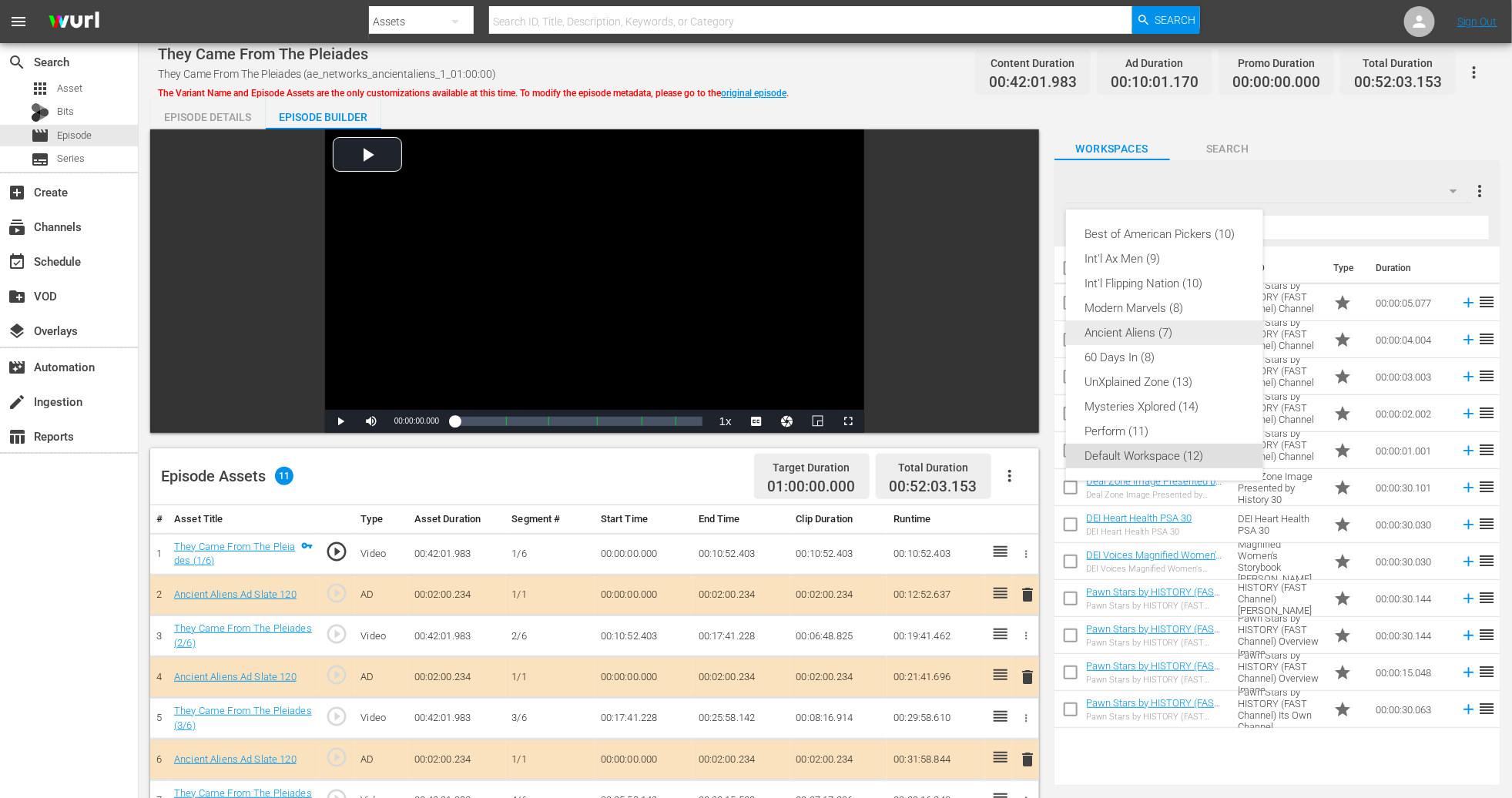
click at [1019, 341] on div "Ancient Aliens (7)" at bounding box center [1164, 333] width 161 height 25
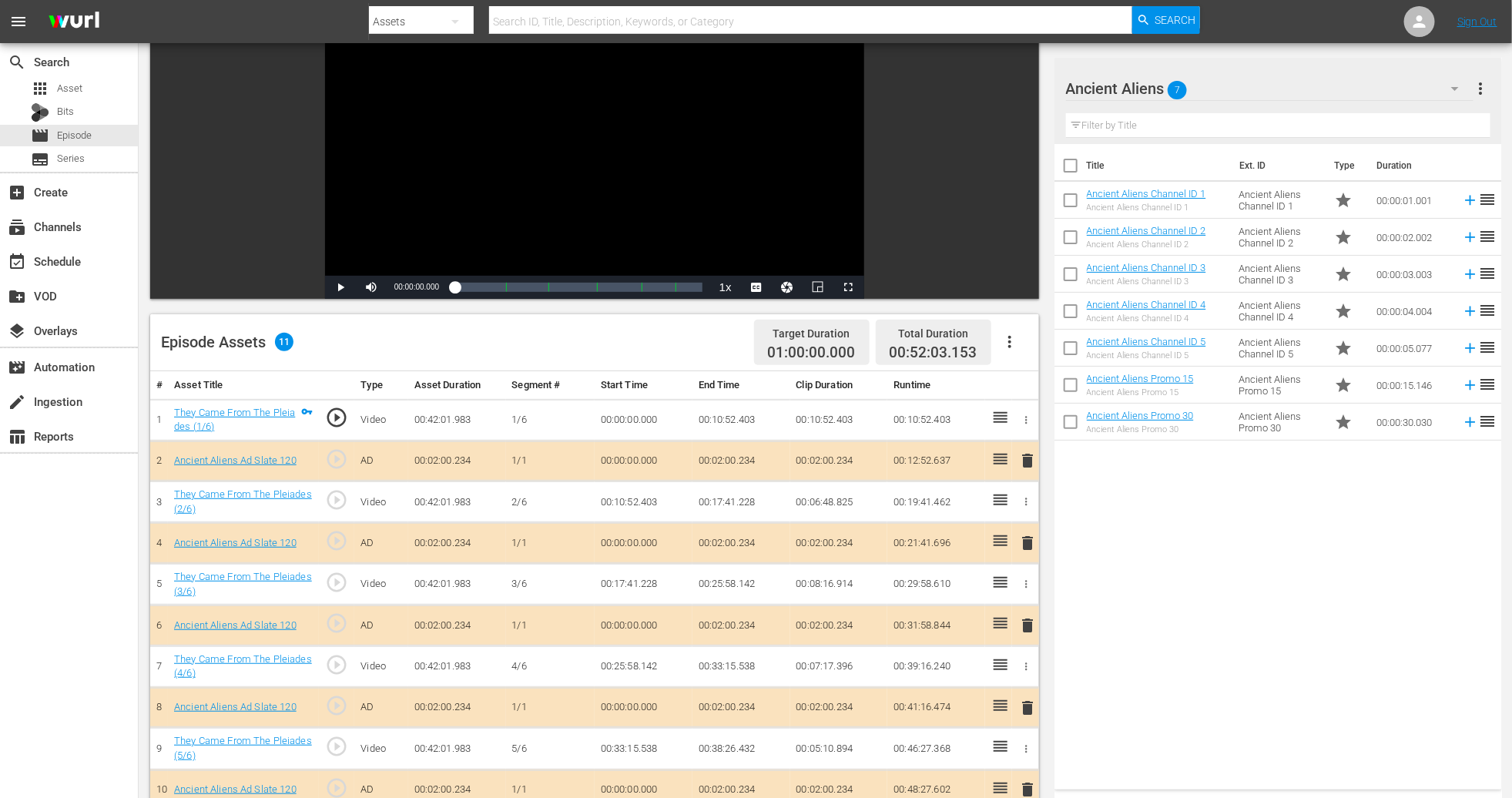
scroll to position [347, 0]
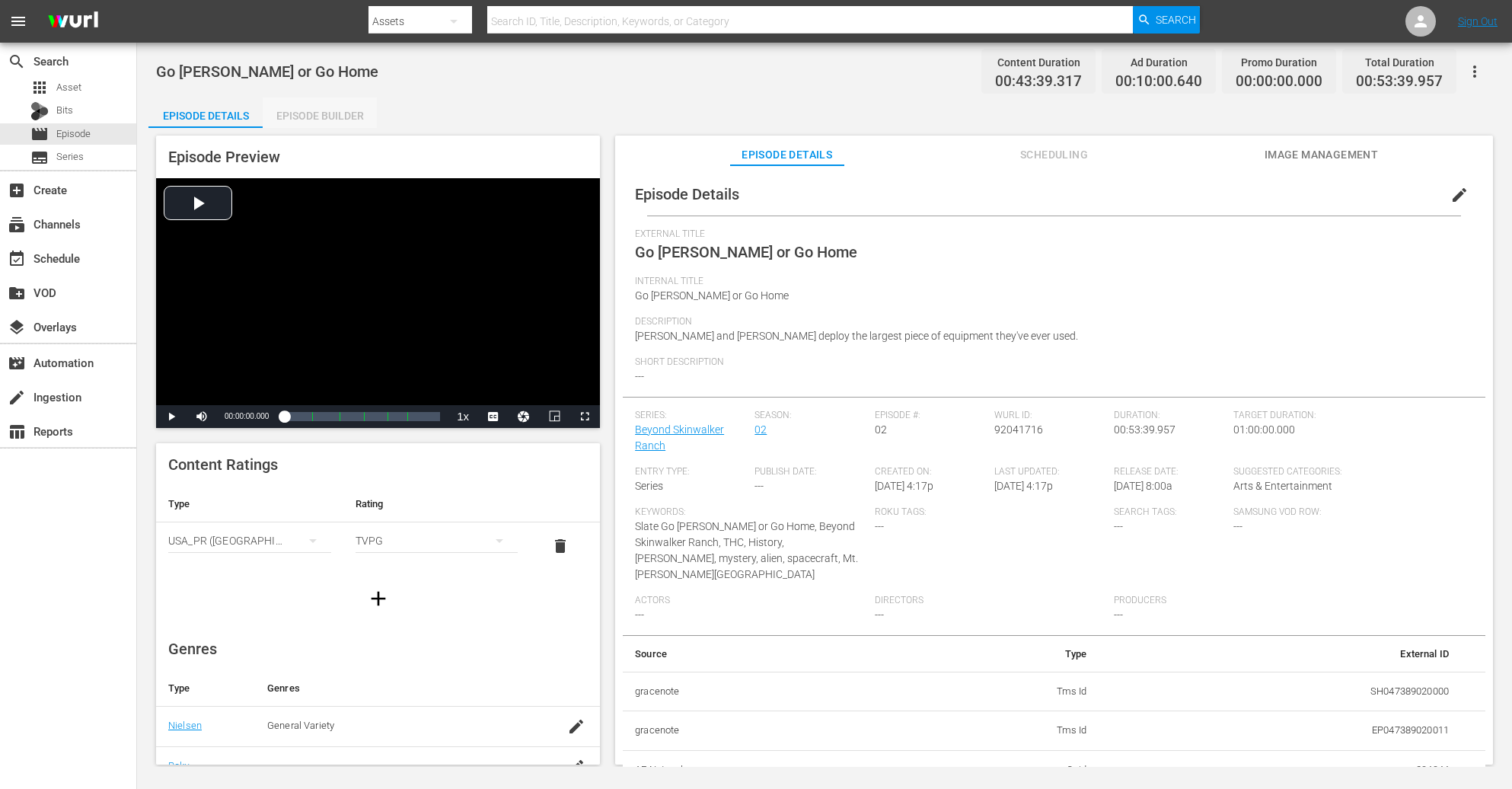
click at [338, 112] on div "Episode Builder" at bounding box center [320, 115] width 115 height 36
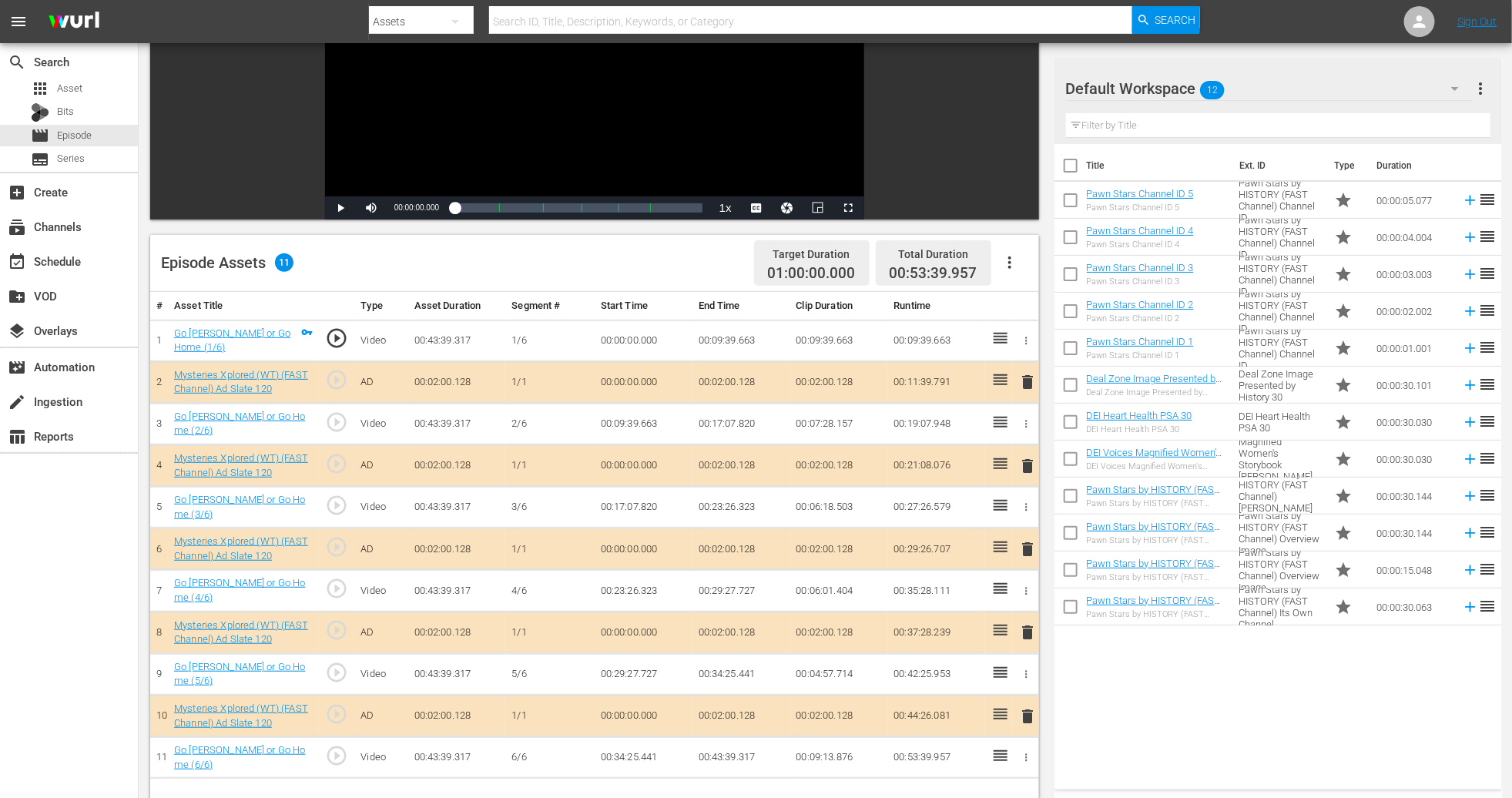
scroll to position [231, 0]
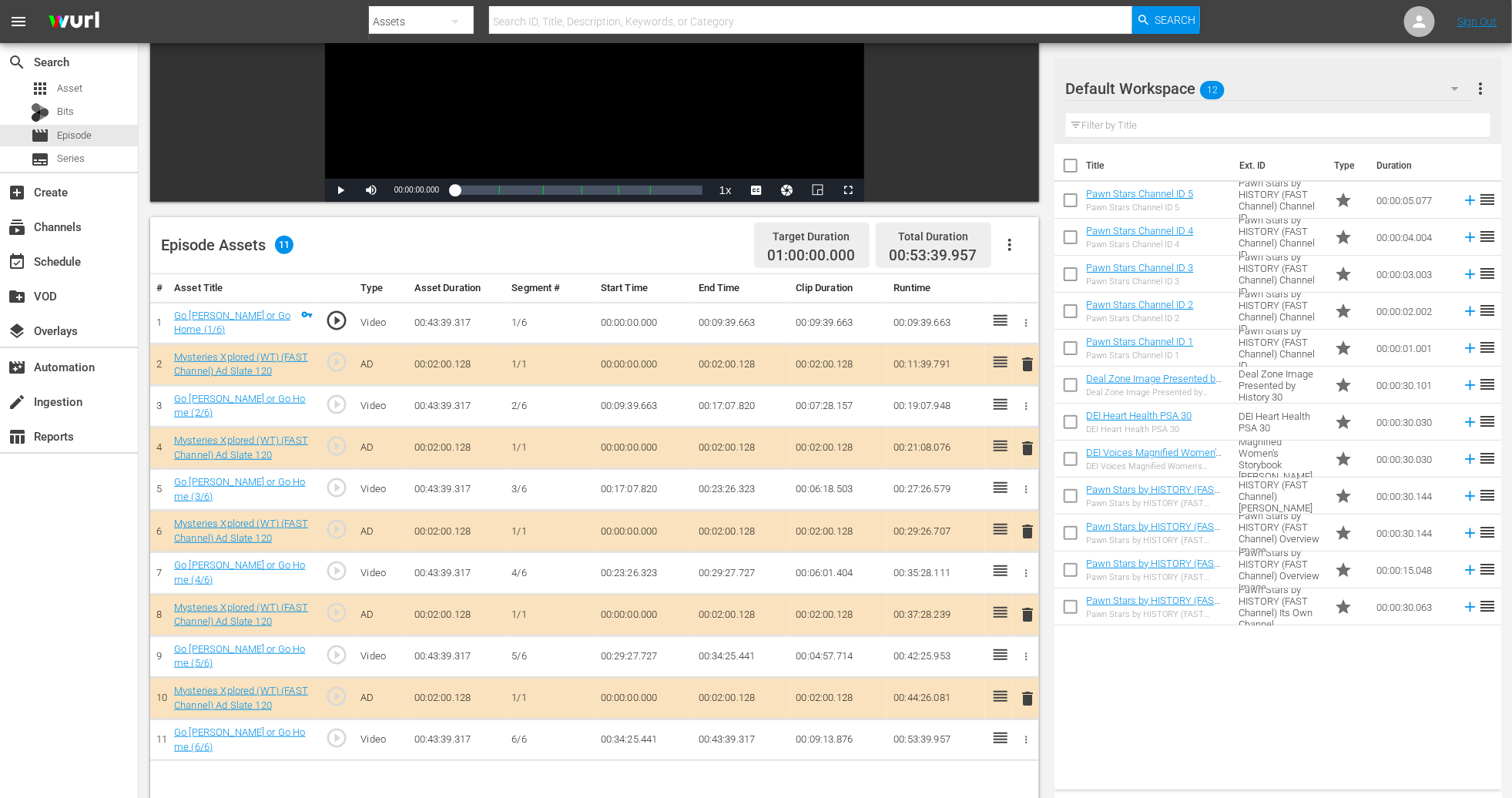
click at [1019, 523] on span "delete" at bounding box center [1027, 531] width 18 height 18
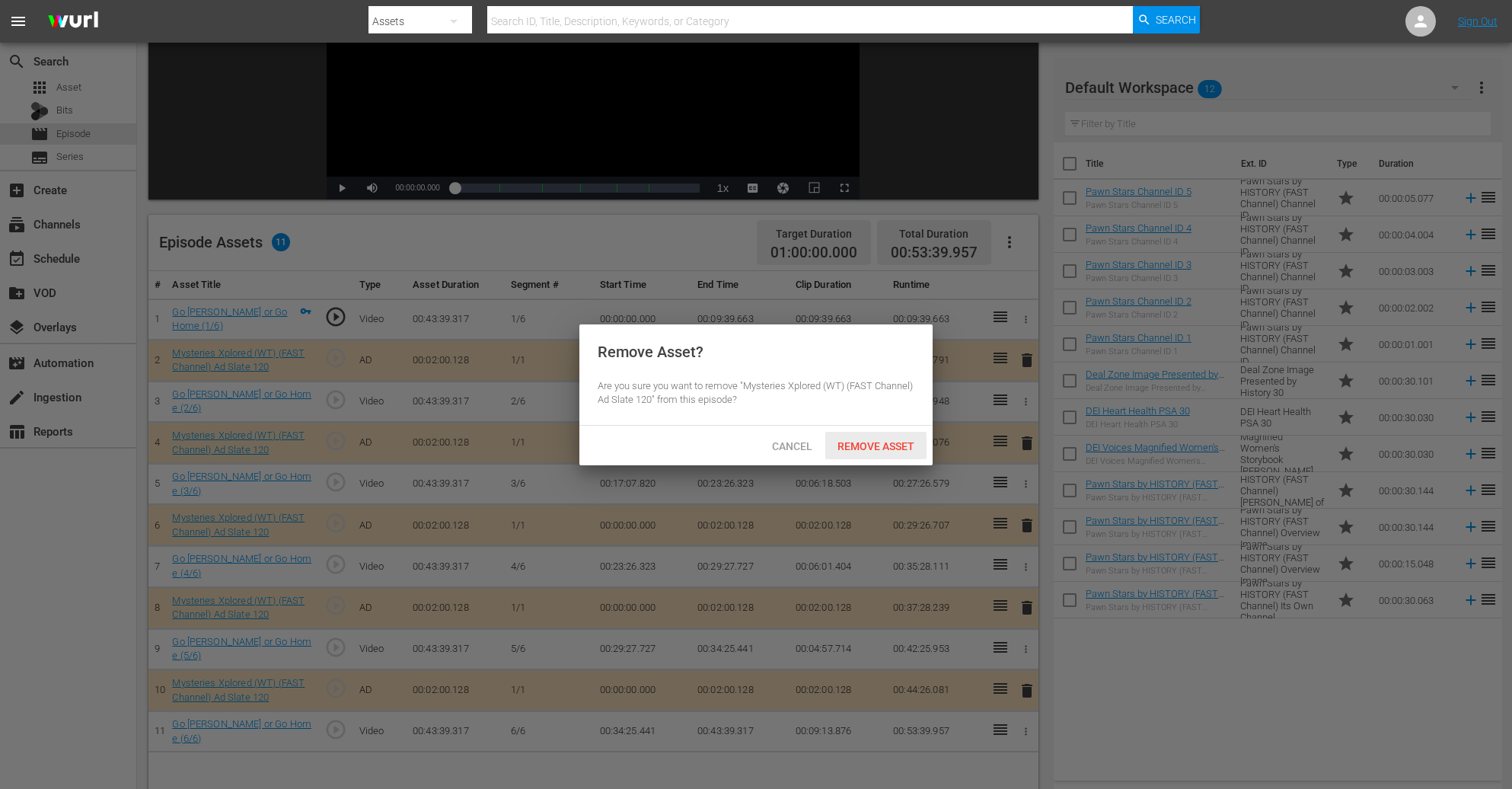
click at [870, 448] on span "Remove Asset" at bounding box center [876, 446] width 101 height 12
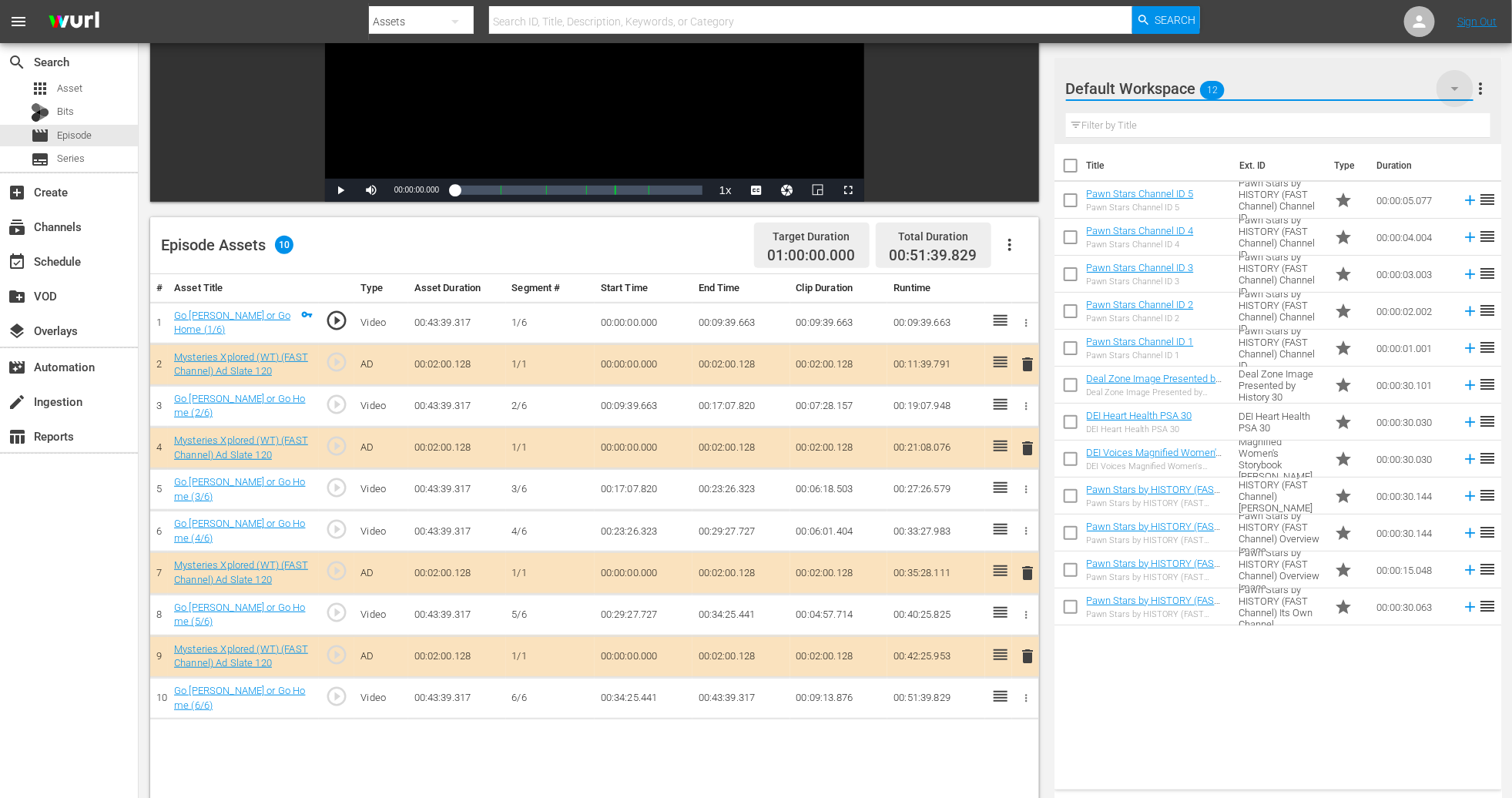
click at [1019, 90] on icon "button" at bounding box center [1455, 88] width 18 height 18
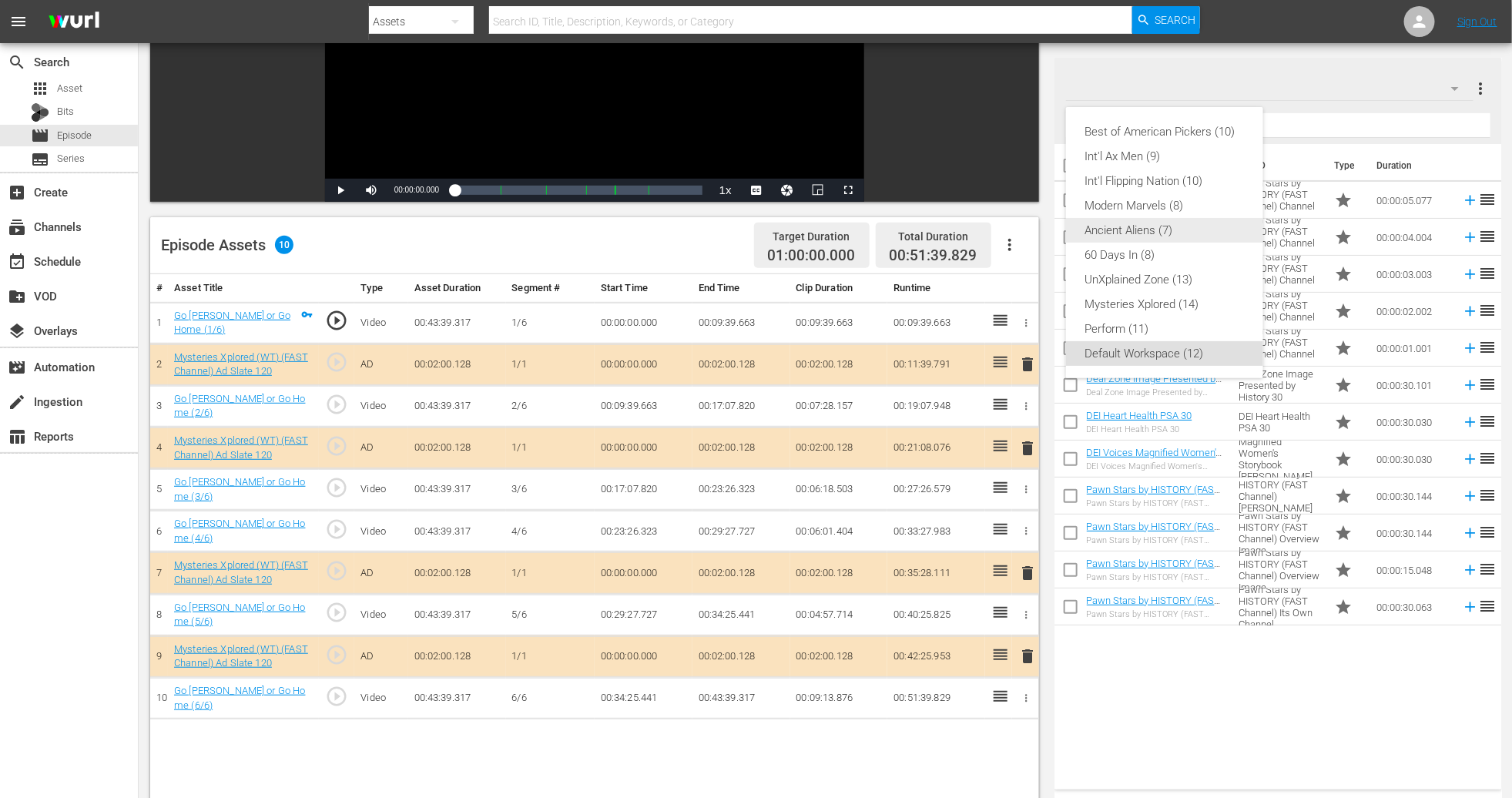
click at [1019, 230] on div "Ancient Aliens (7)" at bounding box center [1164, 230] width 161 height 25
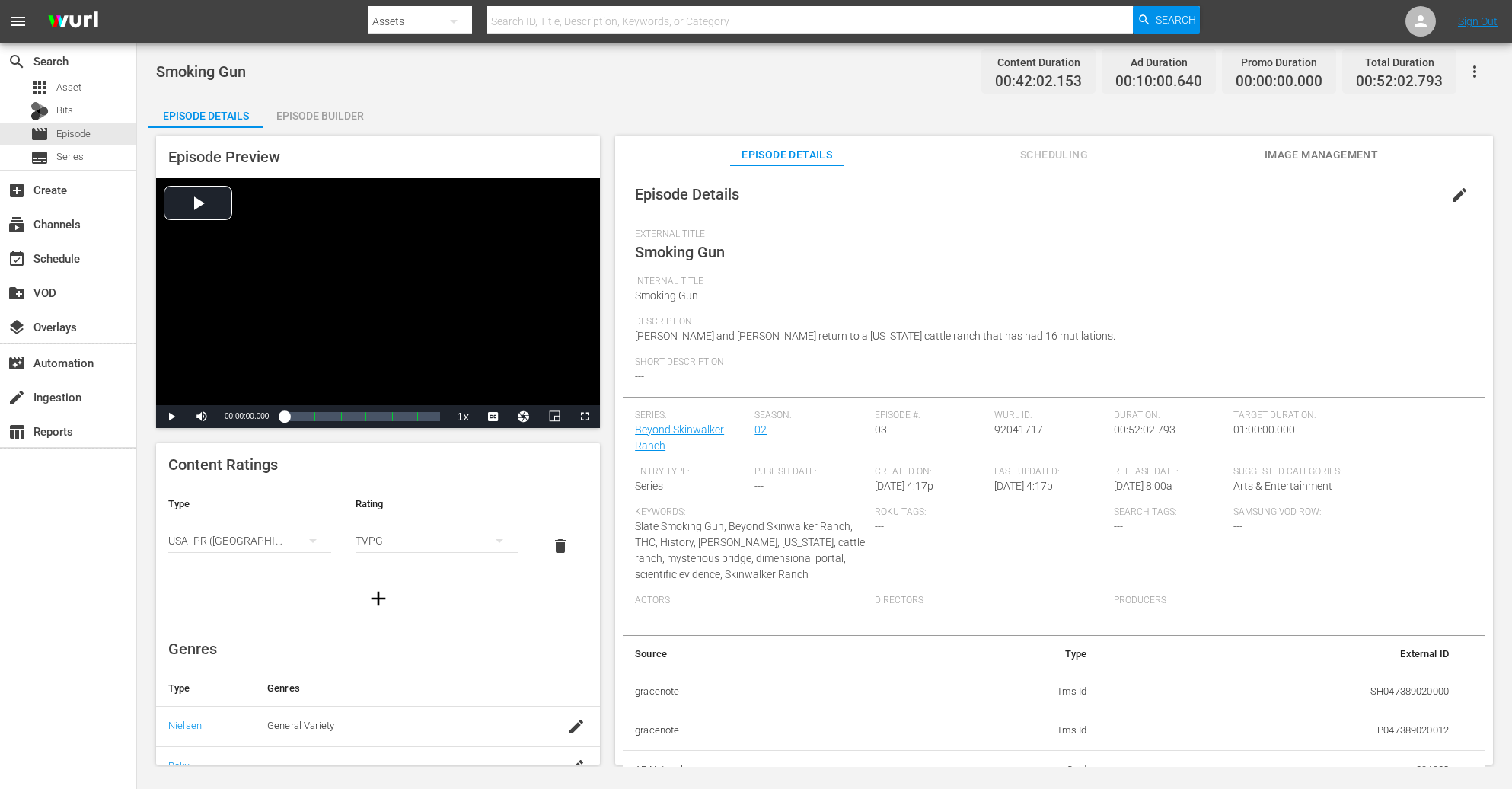
click at [329, 116] on div "Episode Builder" at bounding box center [320, 115] width 115 height 36
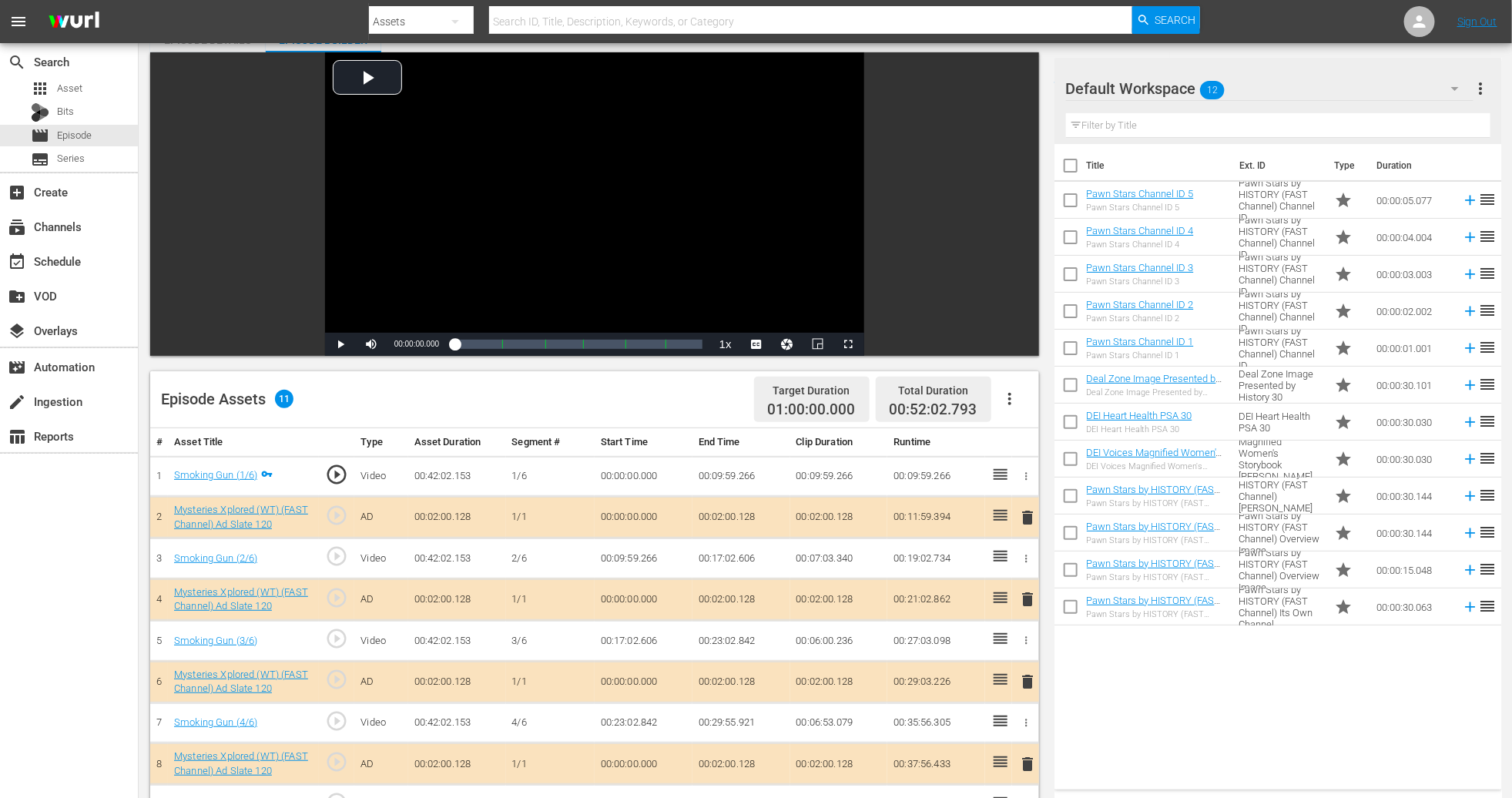
scroll to position [231, 0]
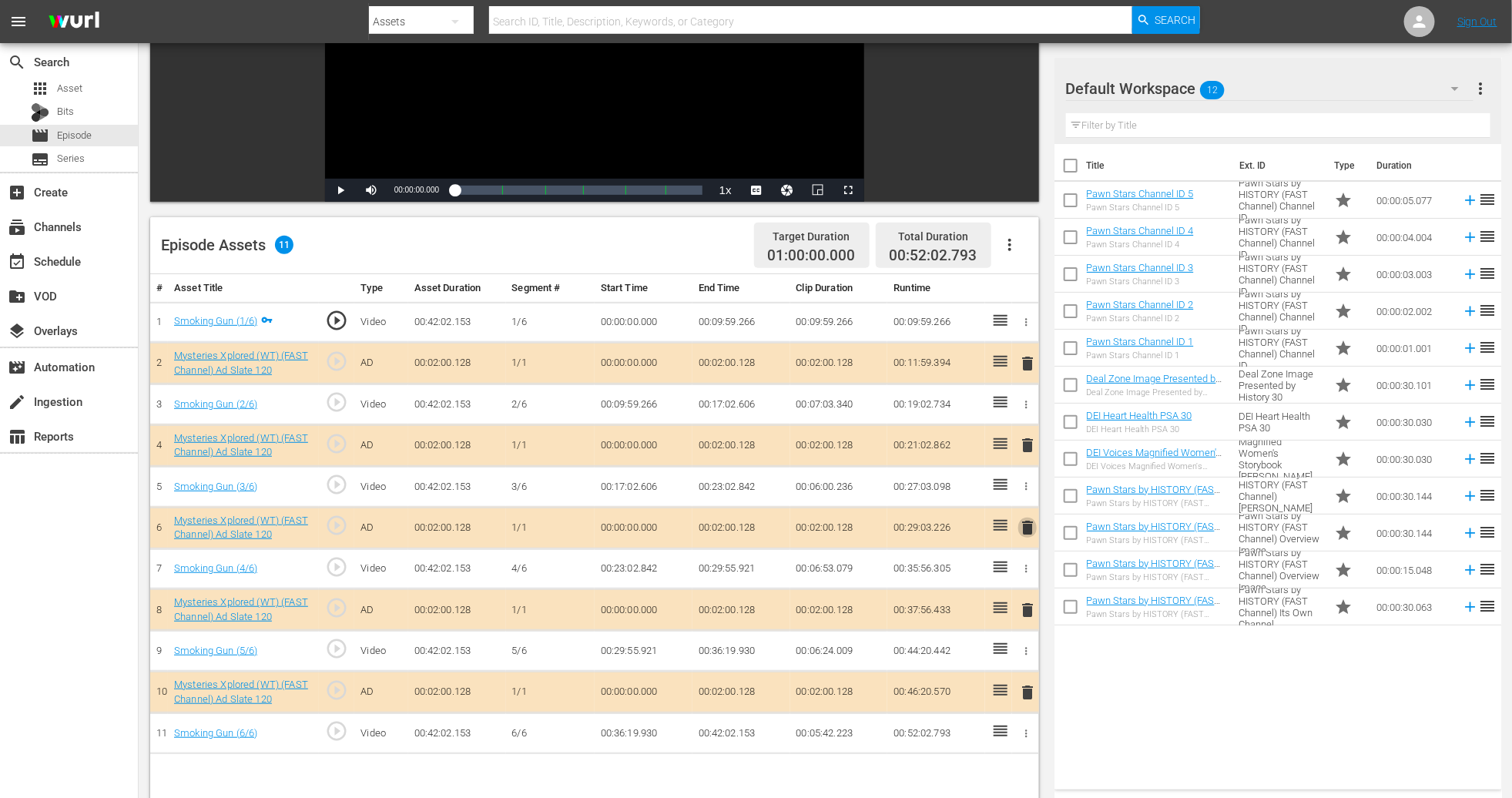
click at [1019, 529] on span "delete" at bounding box center [1027, 528] width 18 height 18
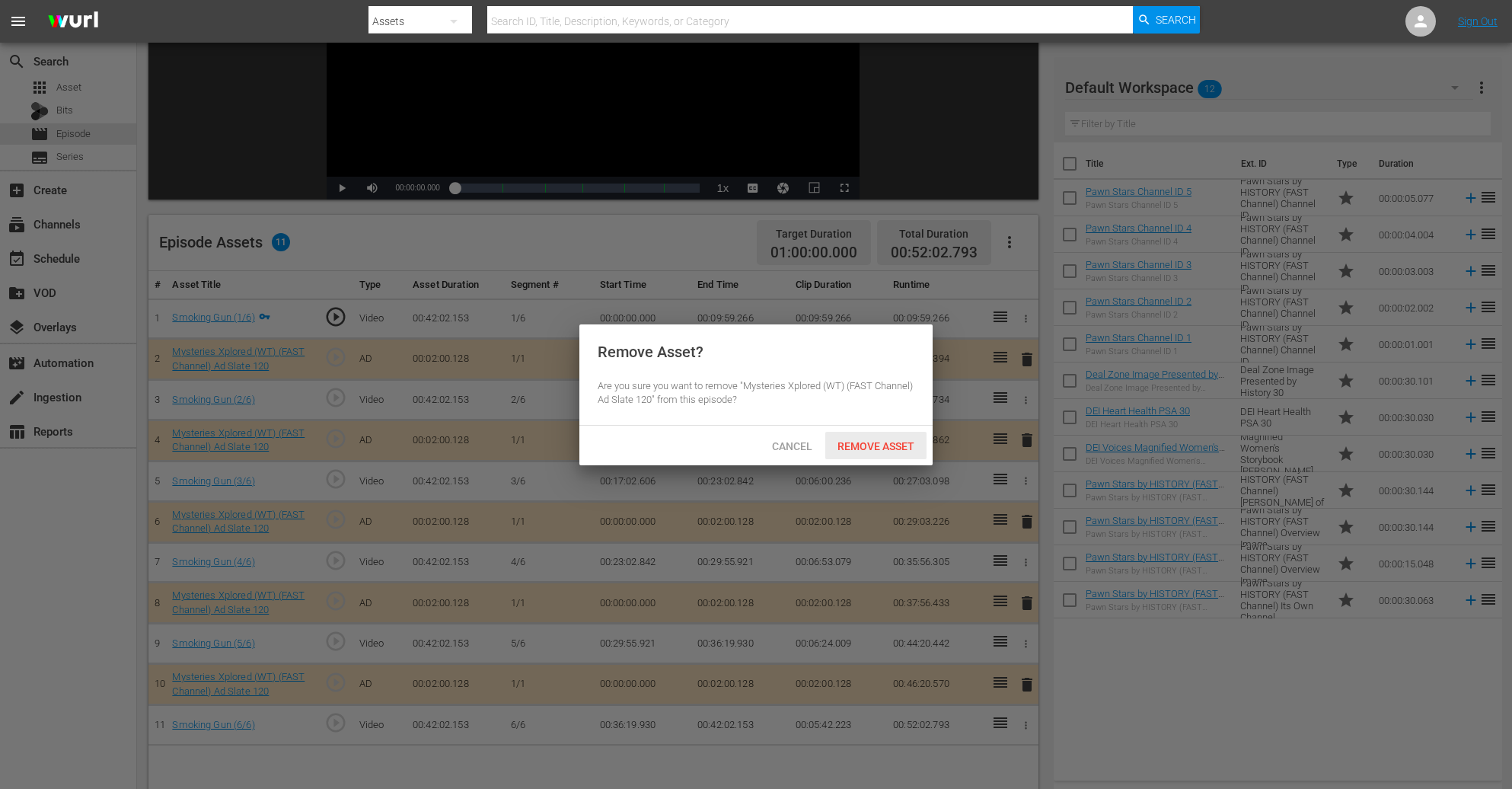
click at [893, 444] on span "Remove Asset" at bounding box center [876, 446] width 101 height 12
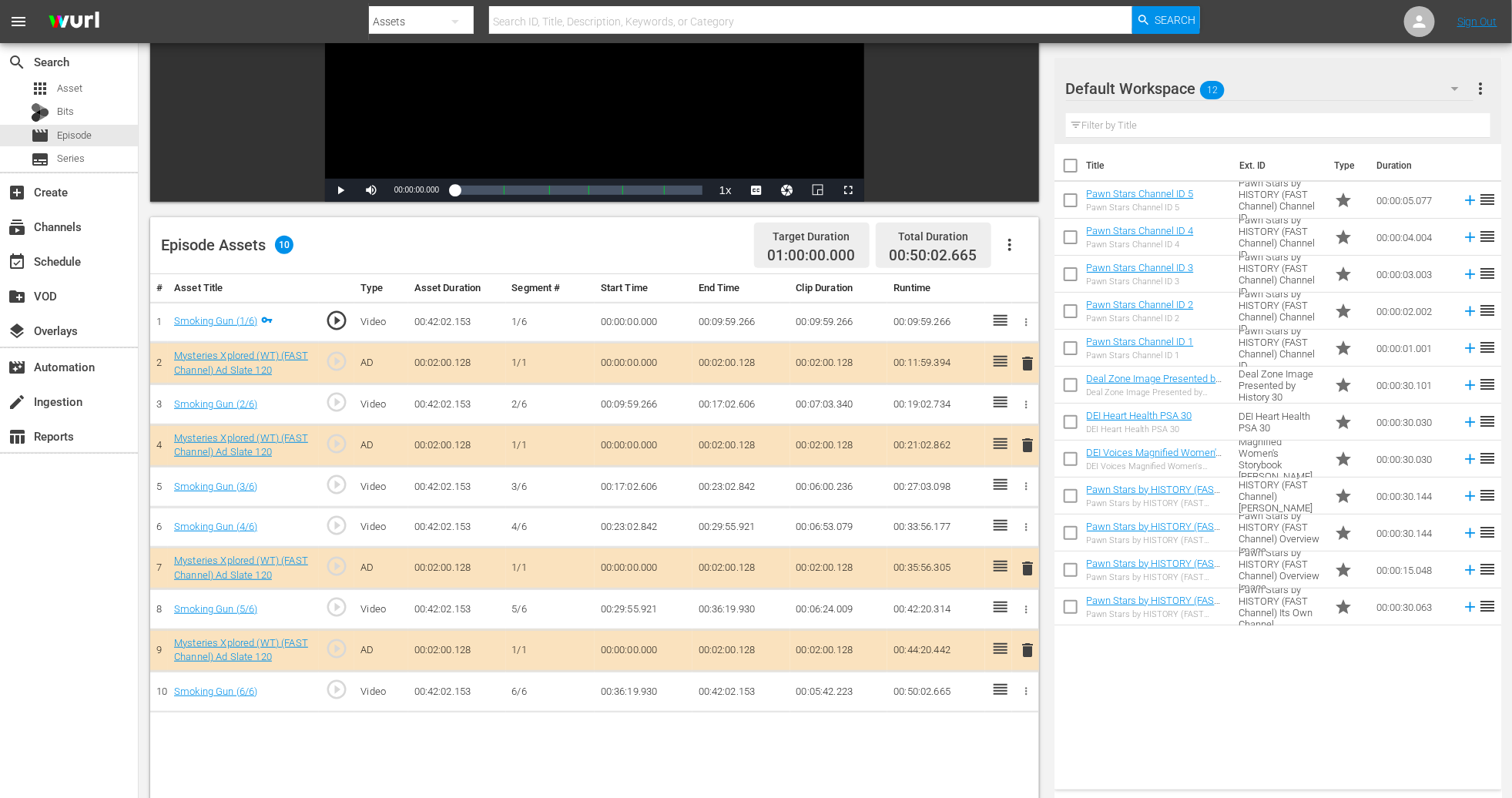
click at [1019, 93] on icon "button" at bounding box center [1455, 88] width 18 height 18
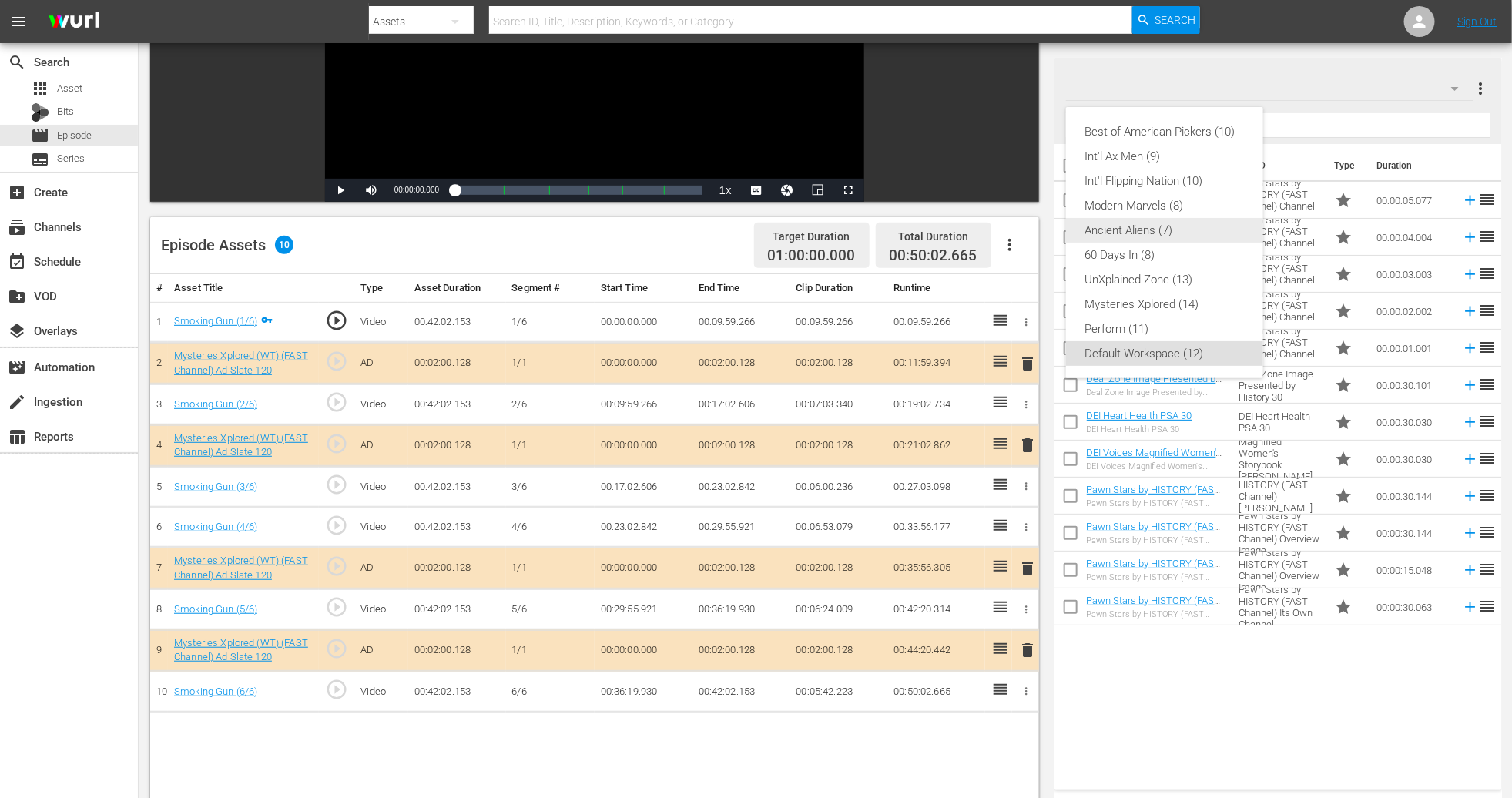
click at [1019, 234] on div "Ancient Aliens (7)" at bounding box center [1164, 230] width 161 height 25
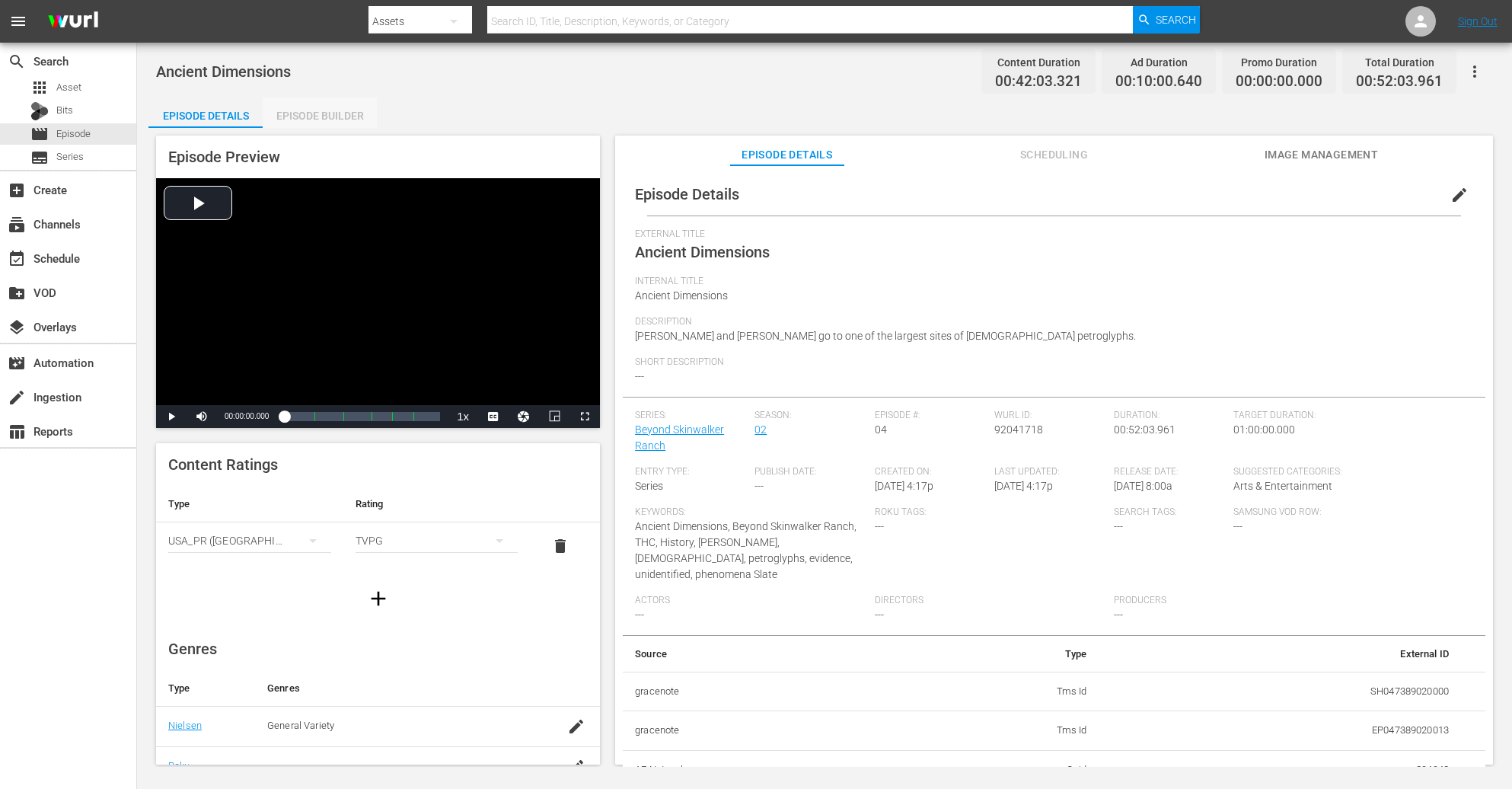
click at [315, 116] on div "Episode Builder" at bounding box center [320, 115] width 115 height 36
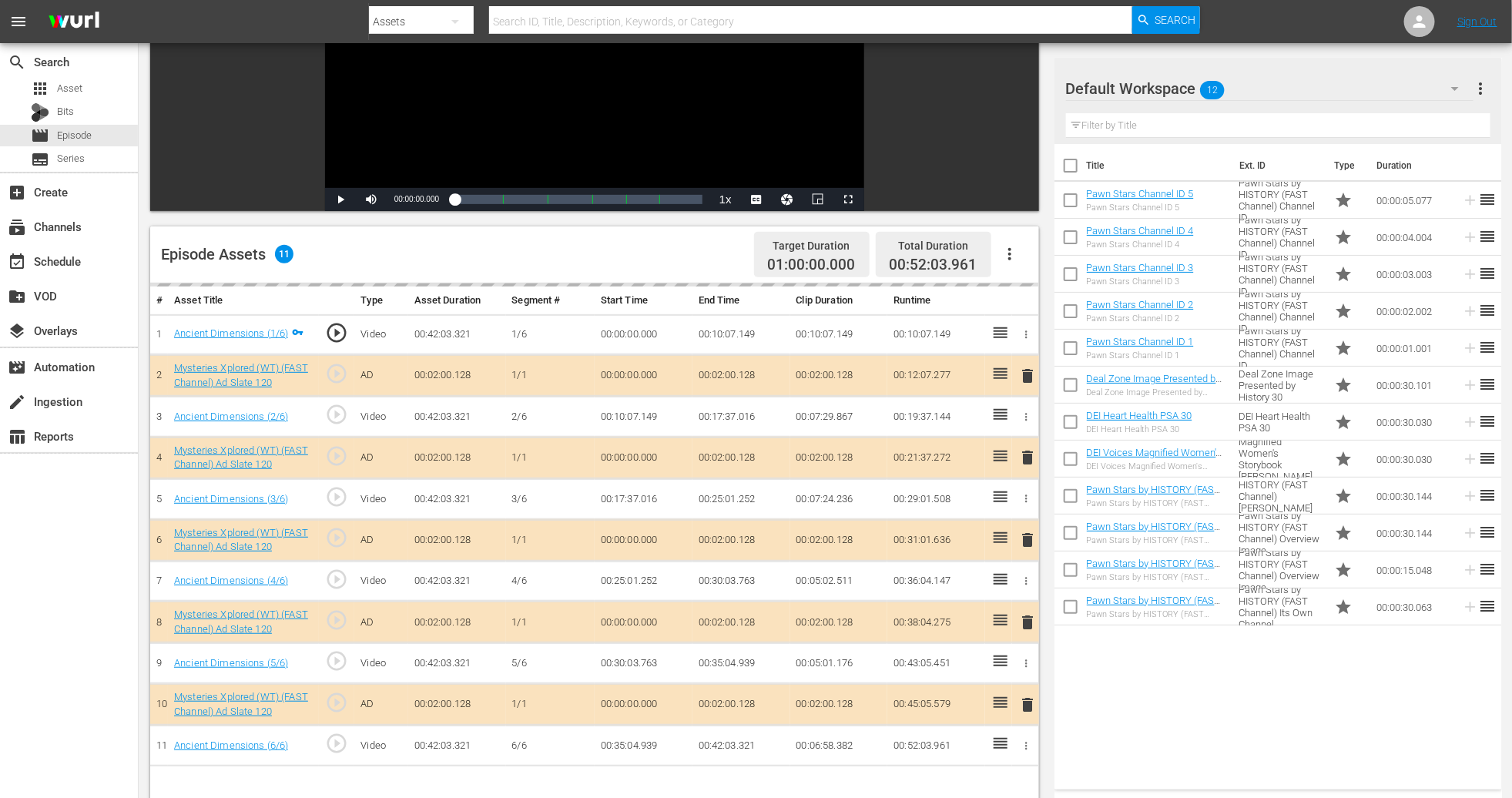
scroll to position [231, 0]
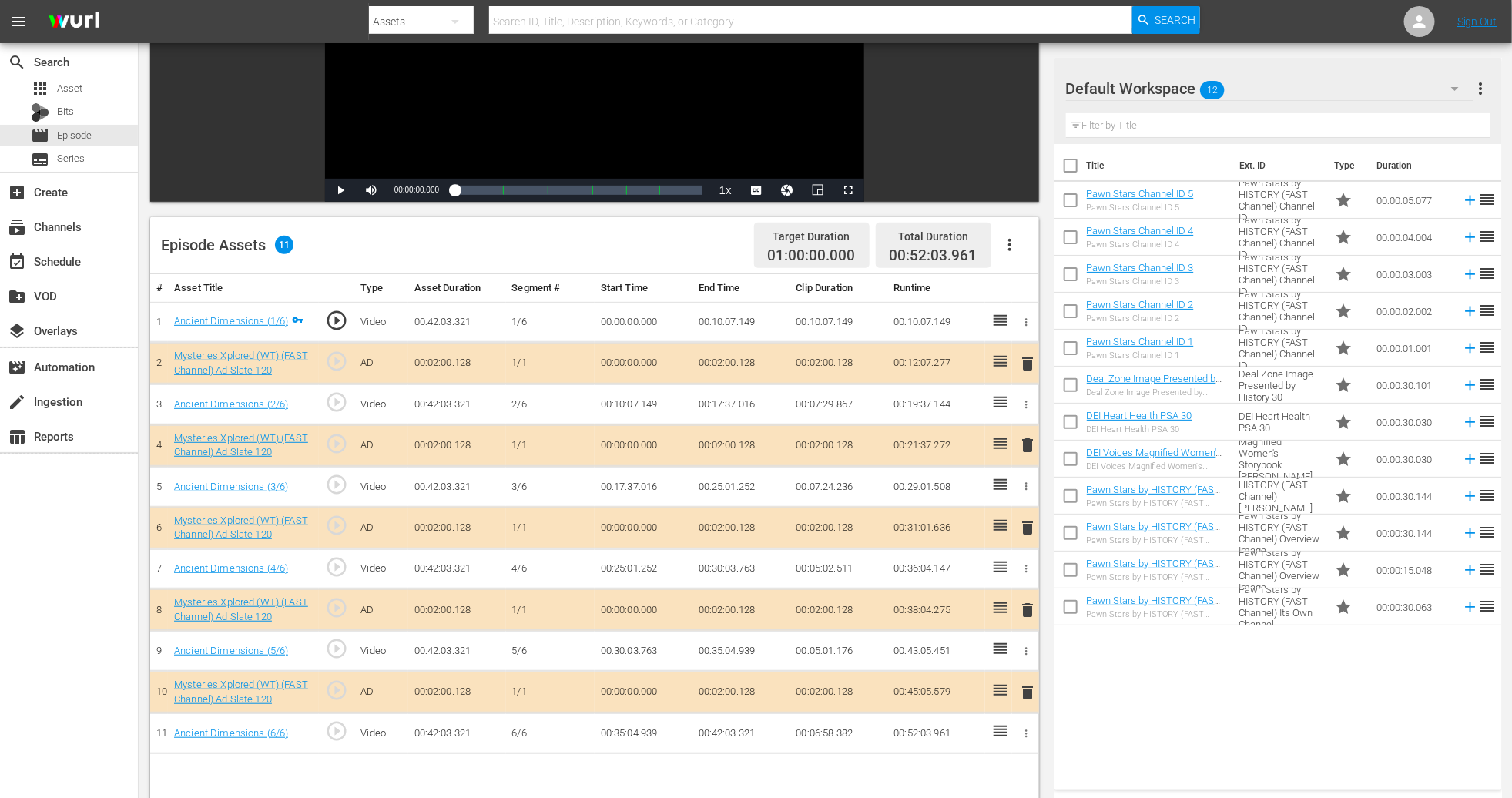
click at [1019, 526] on span "delete" at bounding box center [1027, 528] width 18 height 18
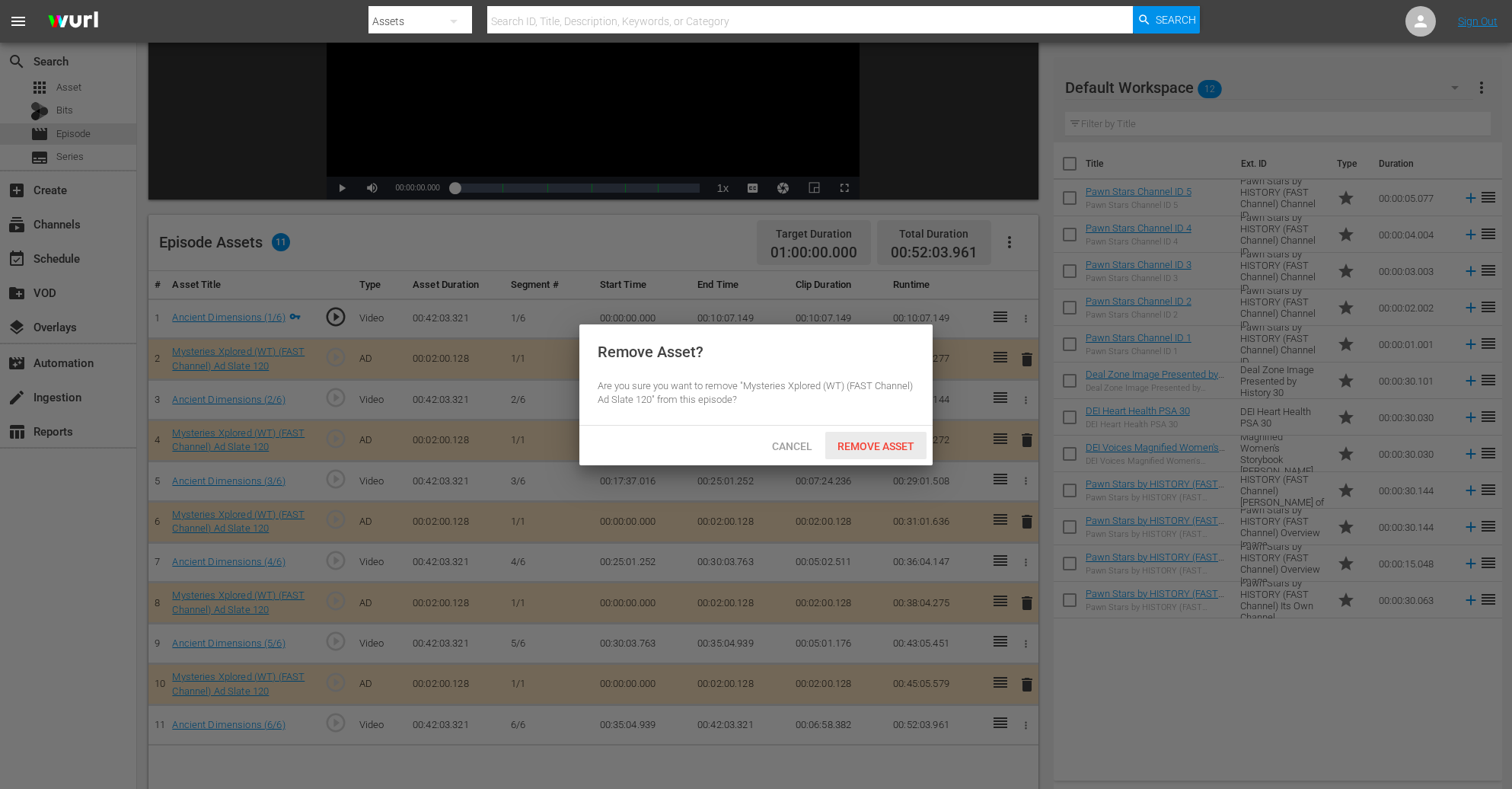
click at [864, 453] on div "Remove Asset" at bounding box center [876, 446] width 101 height 28
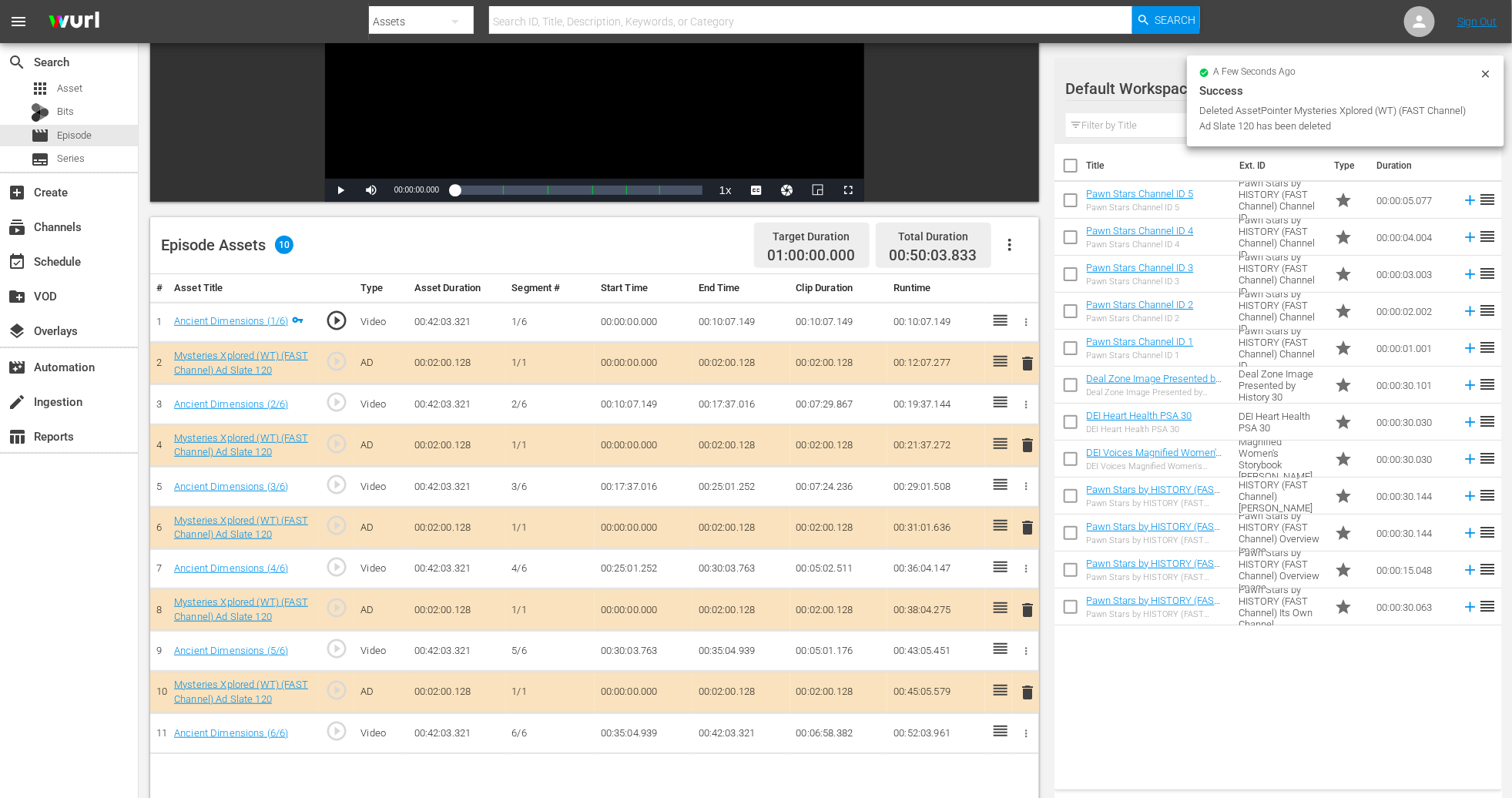
click at [1019, 82] on div "Success" at bounding box center [1346, 90] width 293 height 18
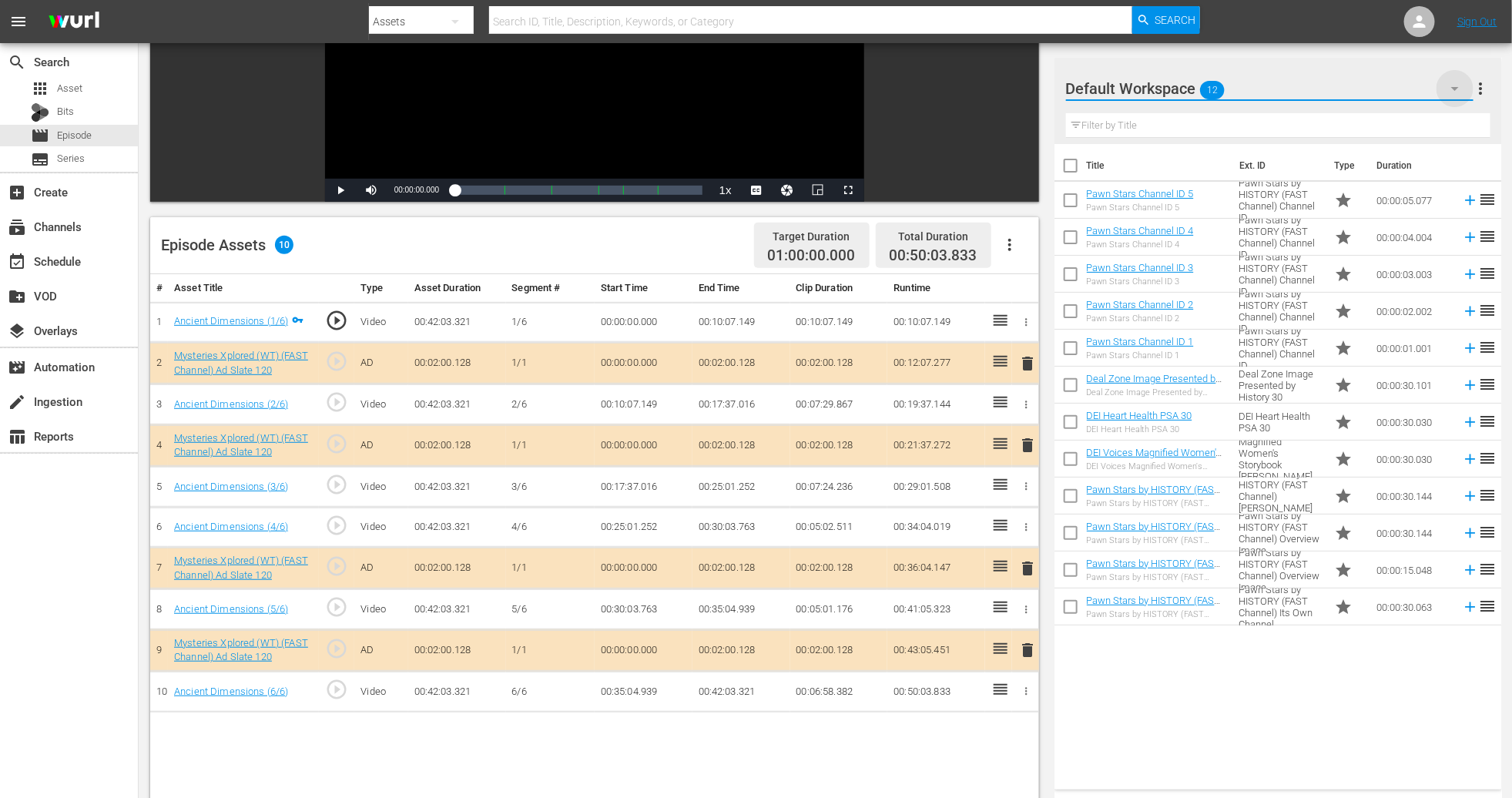
click at [1019, 89] on icon "button" at bounding box center [1455, 88] width 18 height 18
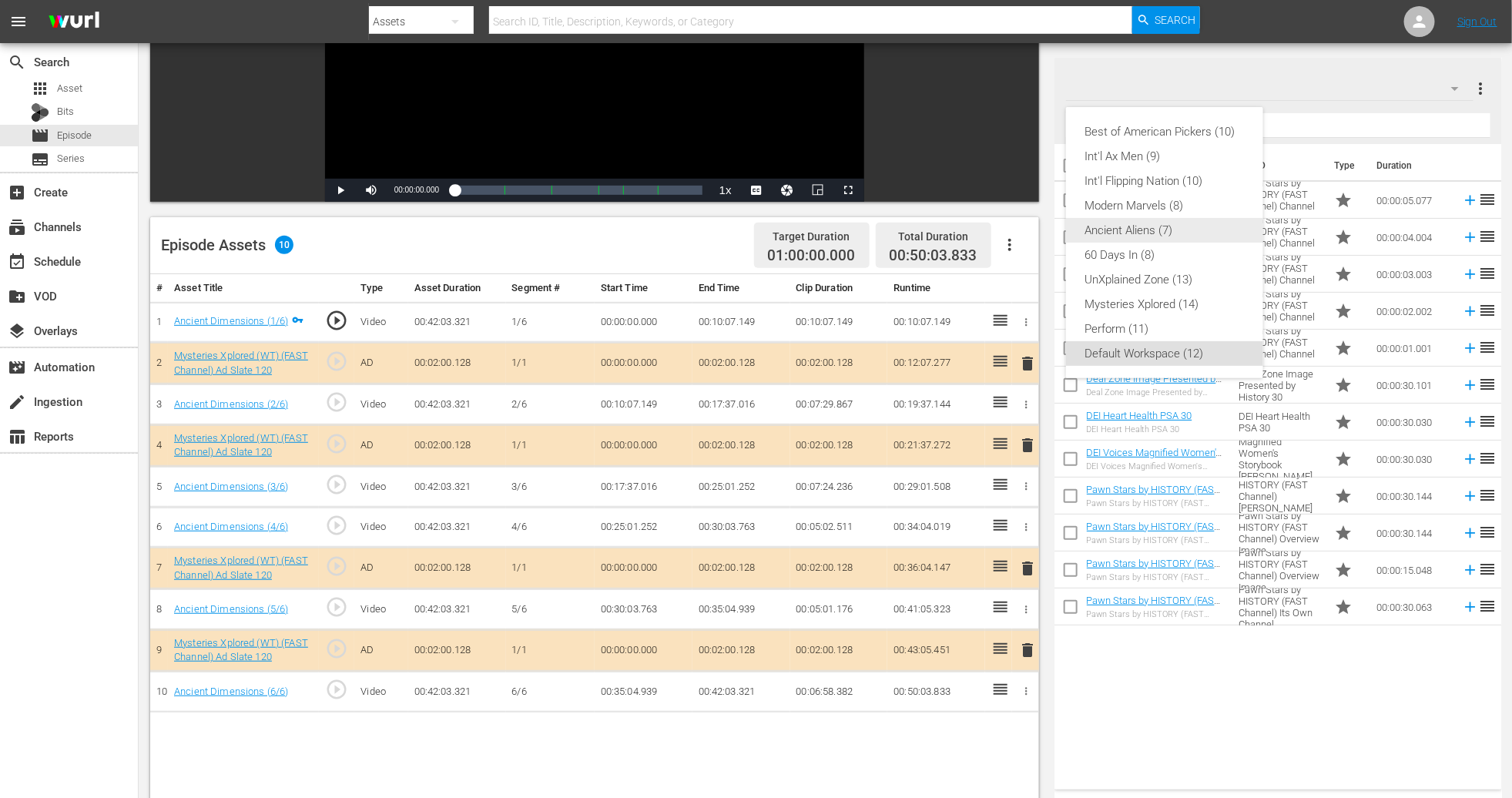
click at [1019, 227] on div "Ancient Aliens (7)" at bounding box center [1164, 230] width 161 height 25
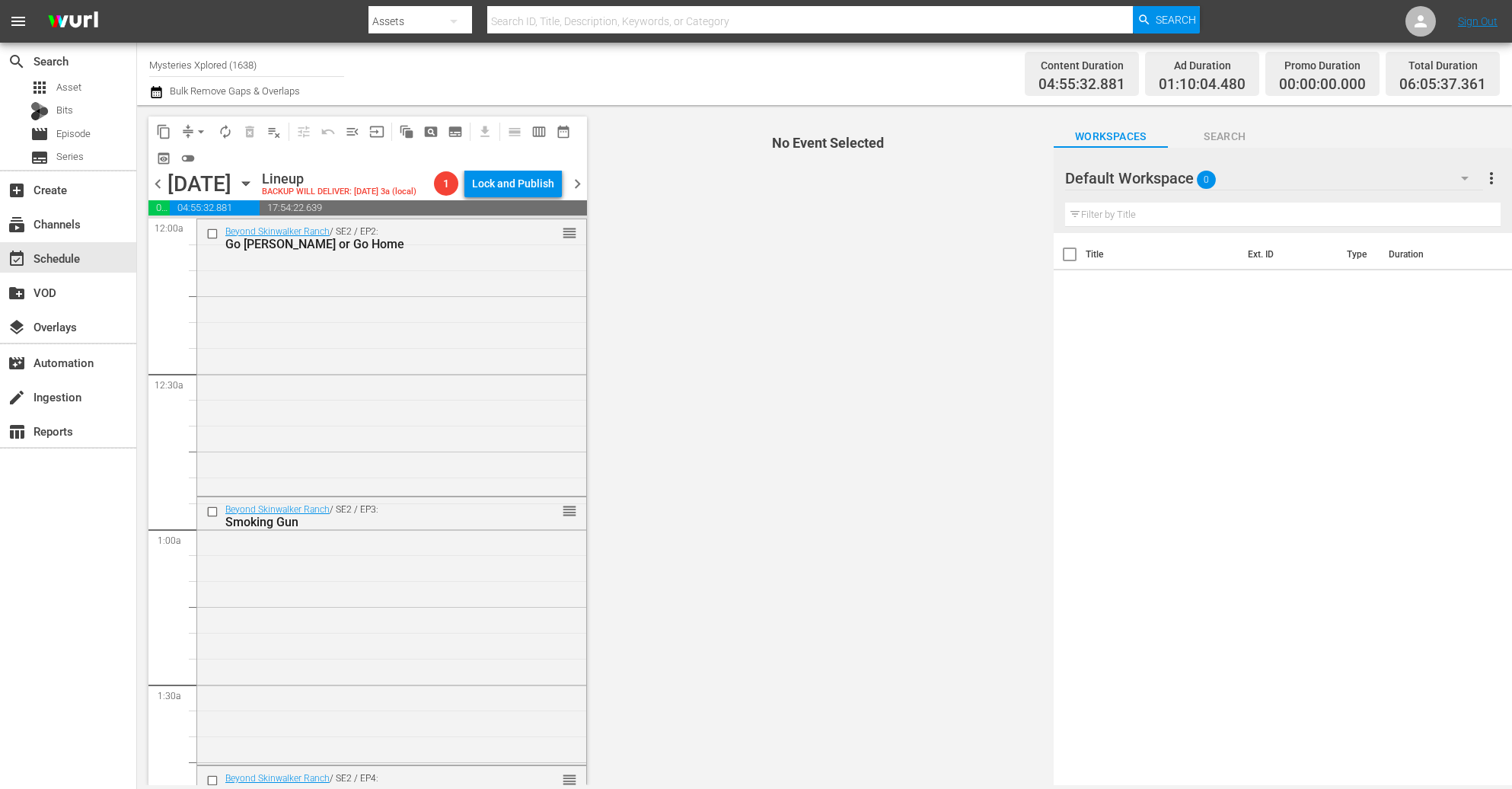
scroll to position [1486, 0]
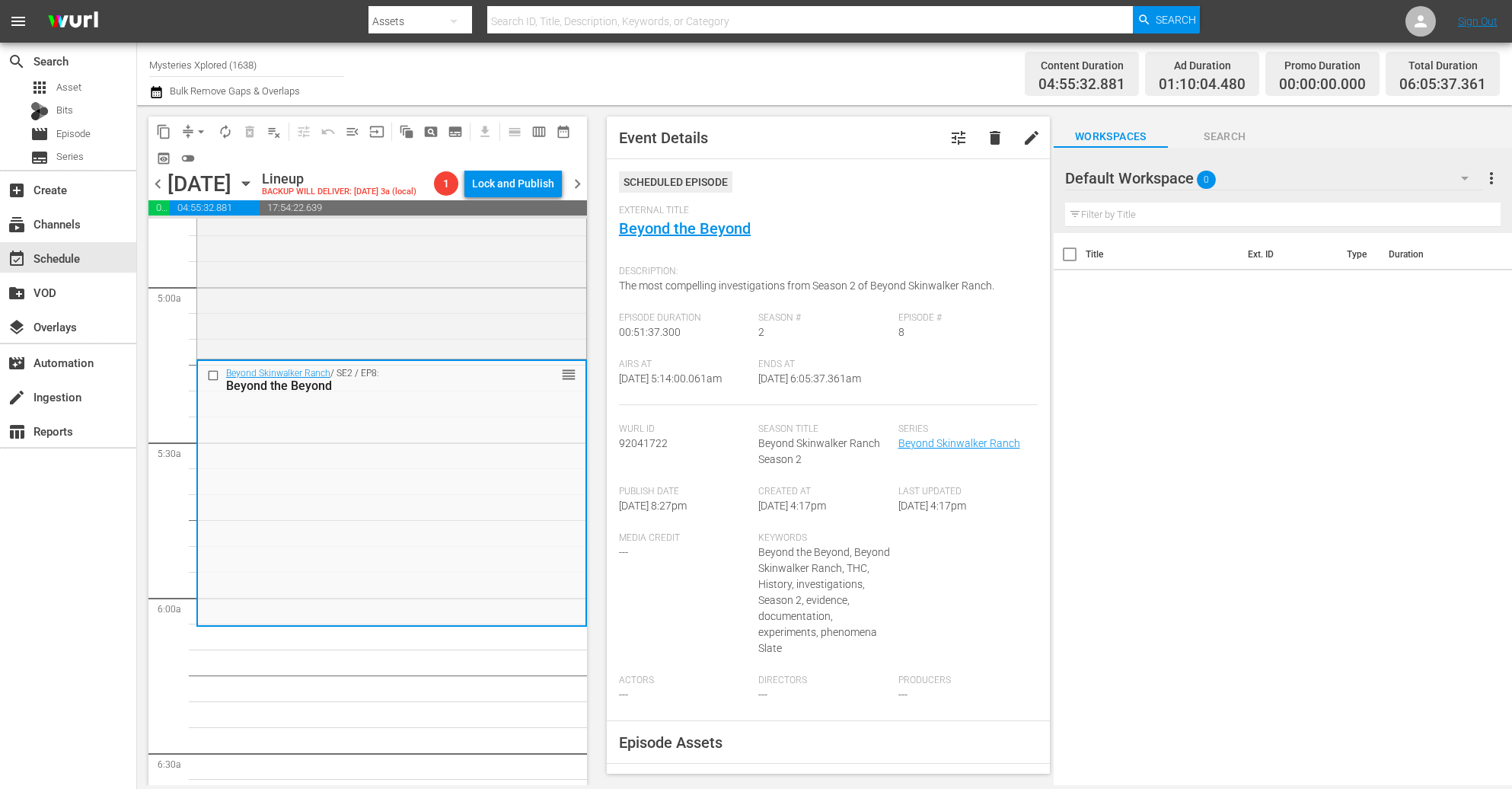
click at [69, 689] on div "search Search apps Asset Bits movie Episode subtitles Series add_box Create sub…" at bounding box center [69, 437] width 137 height 789
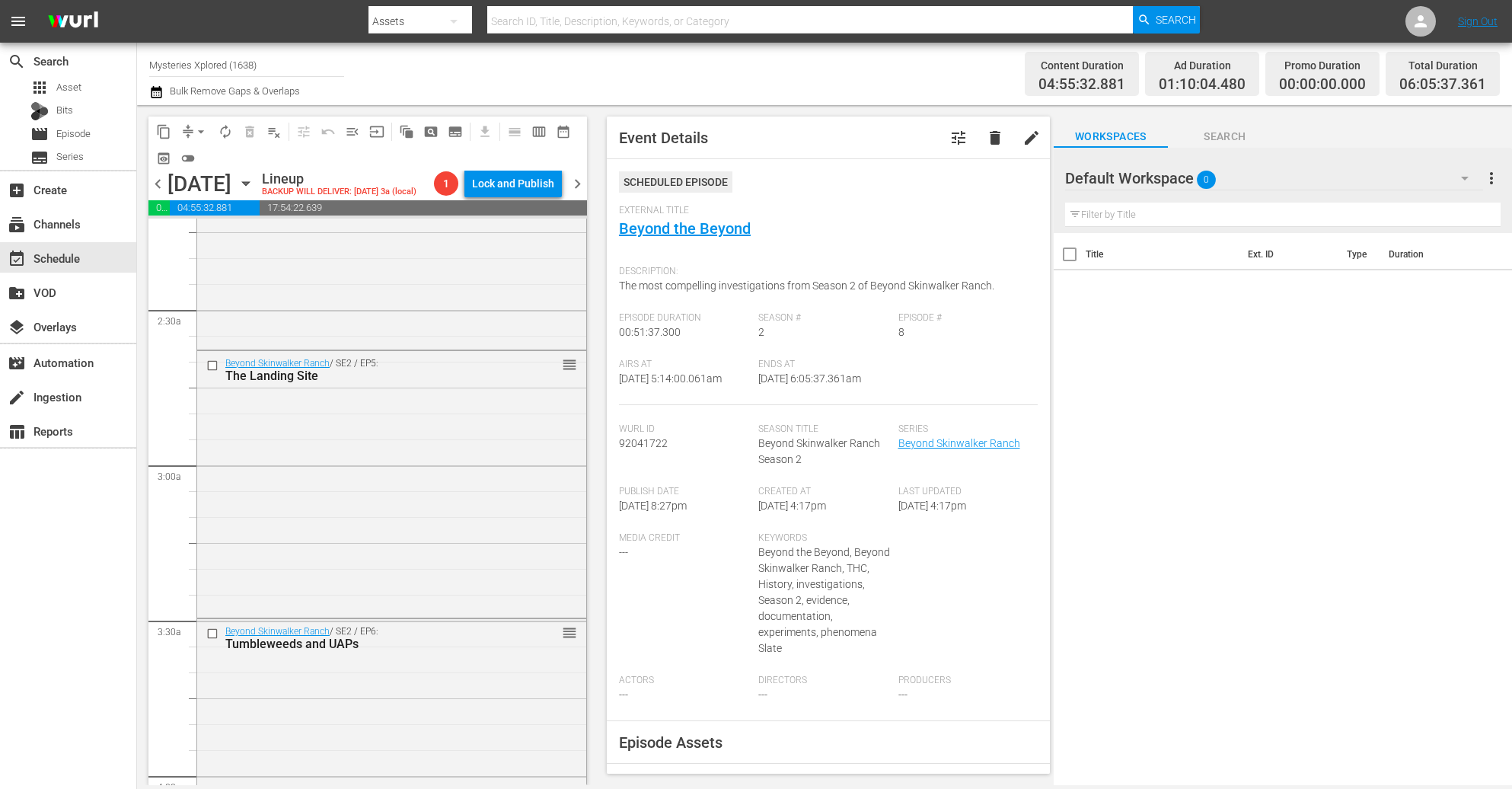
scroll to position [0, 0]
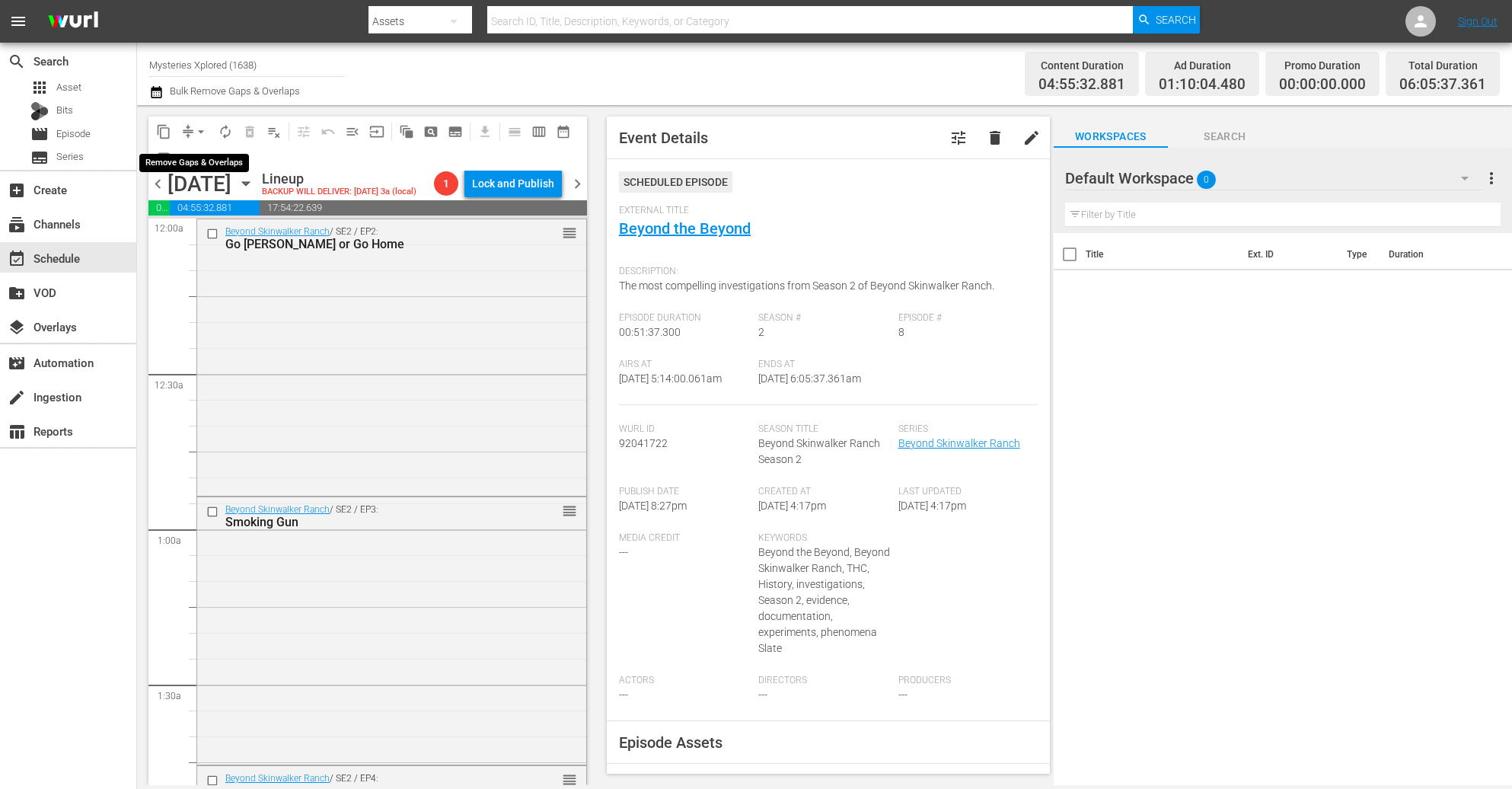
click at [194, 134] on span "arrow_drop_down" at bounding box center [201, 132] width 16 height 16
click at [213, 158] on li "Align to Midnight" at bounding box center [201, 161] width 126 height 25
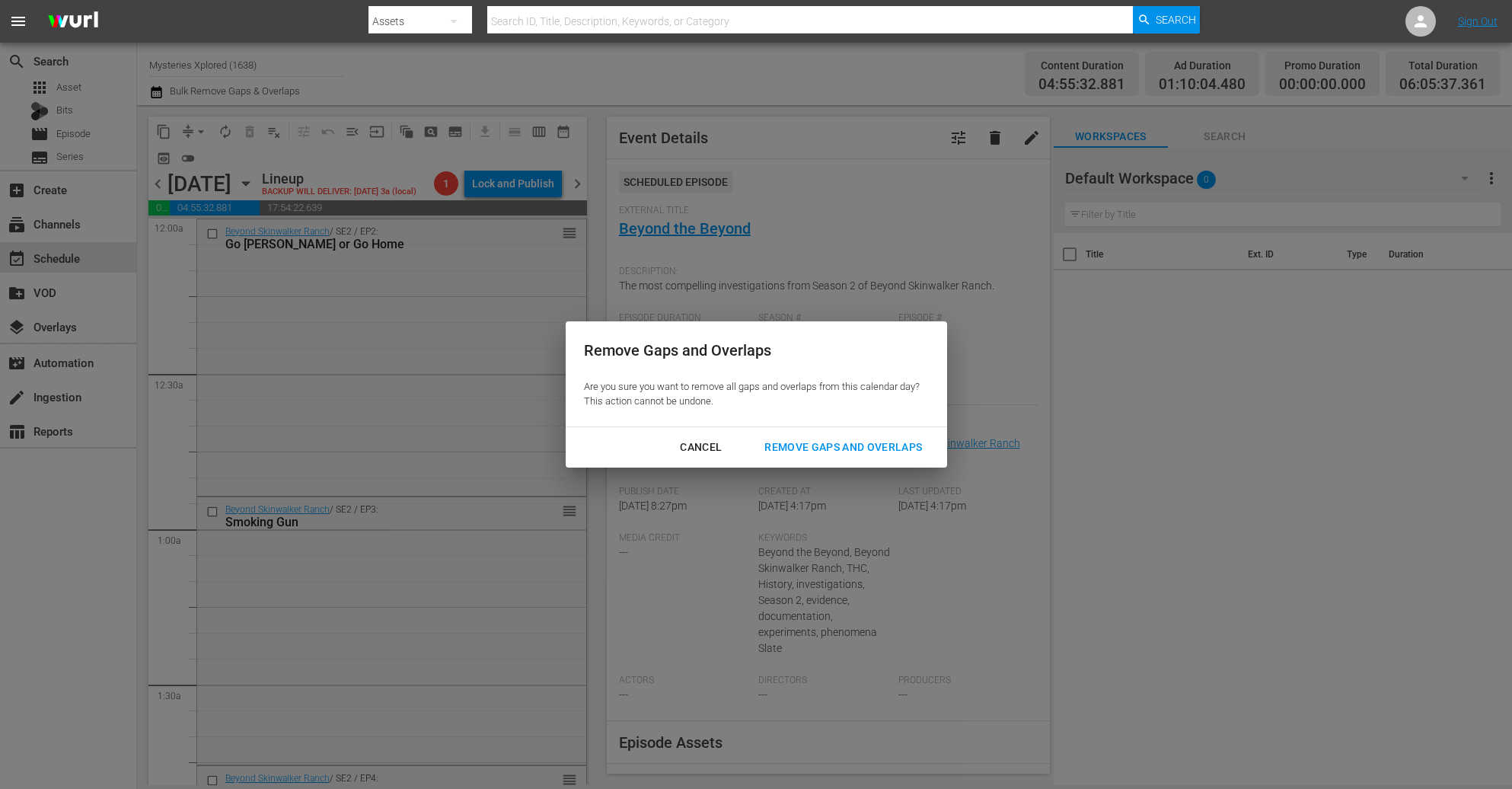
click at [875, 439] on div "Remove Gaps and Overlaps" at bounding box center [843, 448] width 182 height 19
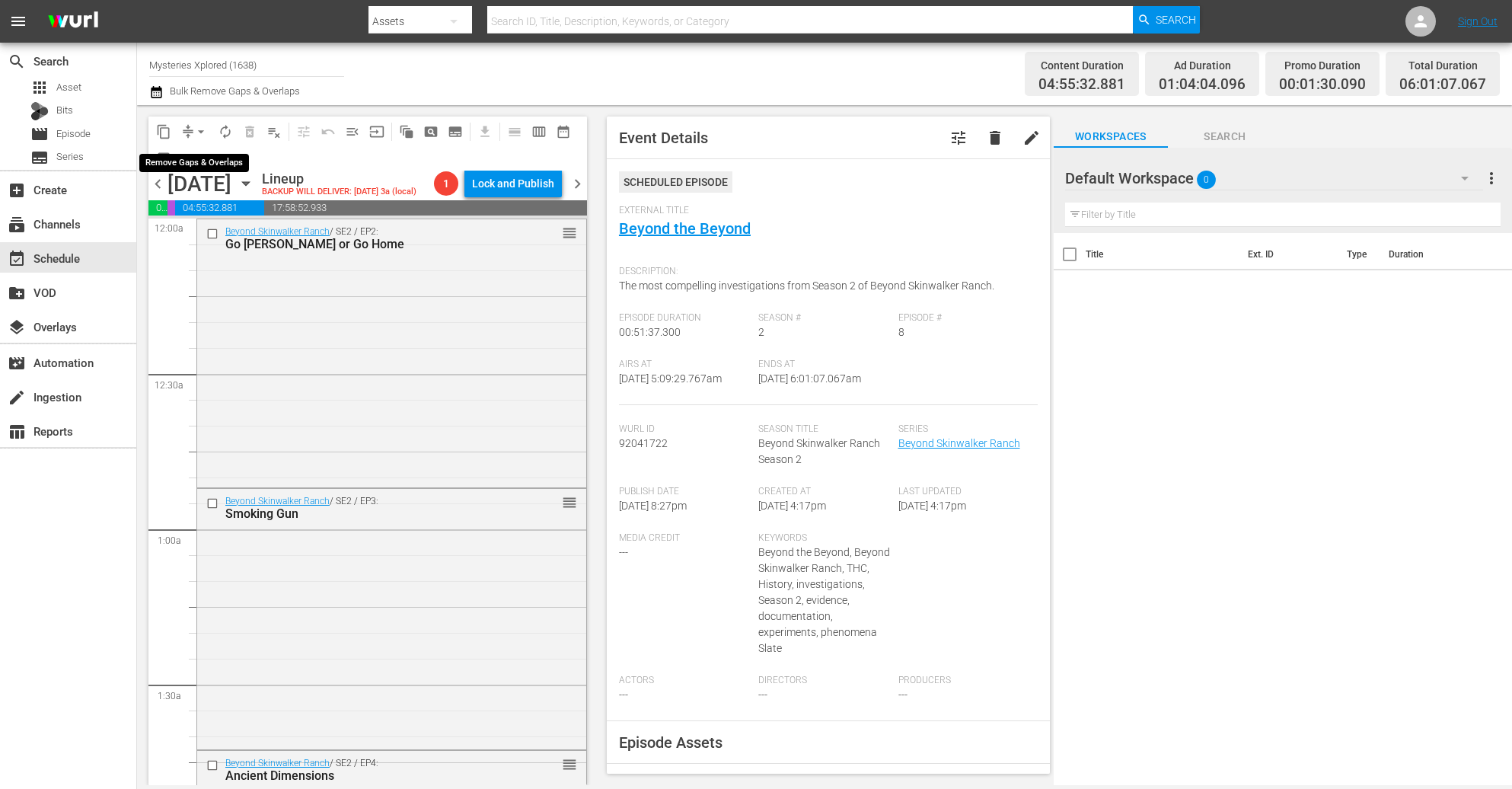
click at [190, 128] on button "arrow_drop_down" at bounding box center [201, 132] width 24 height 24
click at [211, 154] on li "Align to Midnight" at bounding box center [201, 161] width 126 height 25
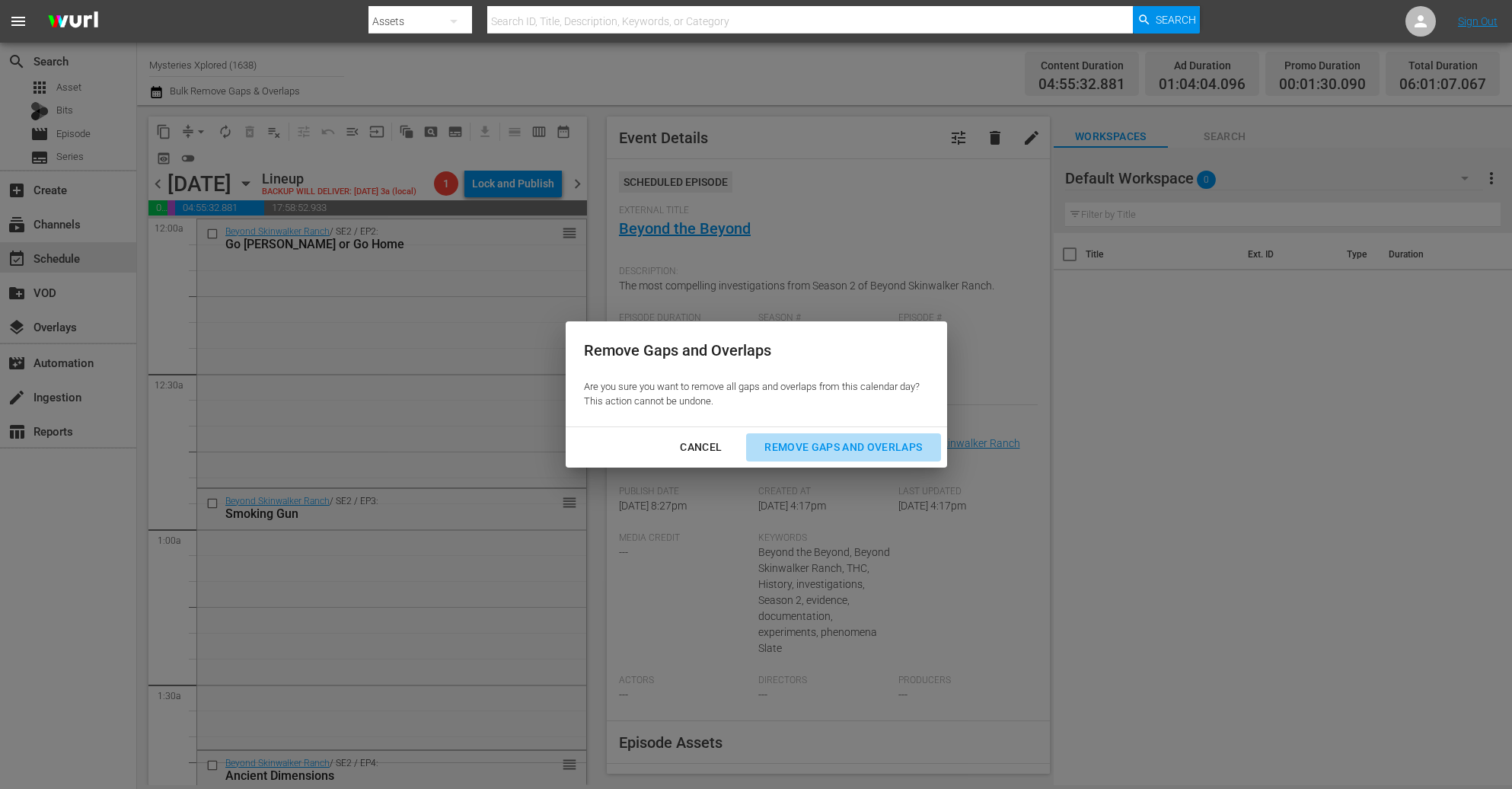
click at [813, 441] on div "Remove Gaps and Overlaps" at bounding box center [843, 448] width 182 height 19
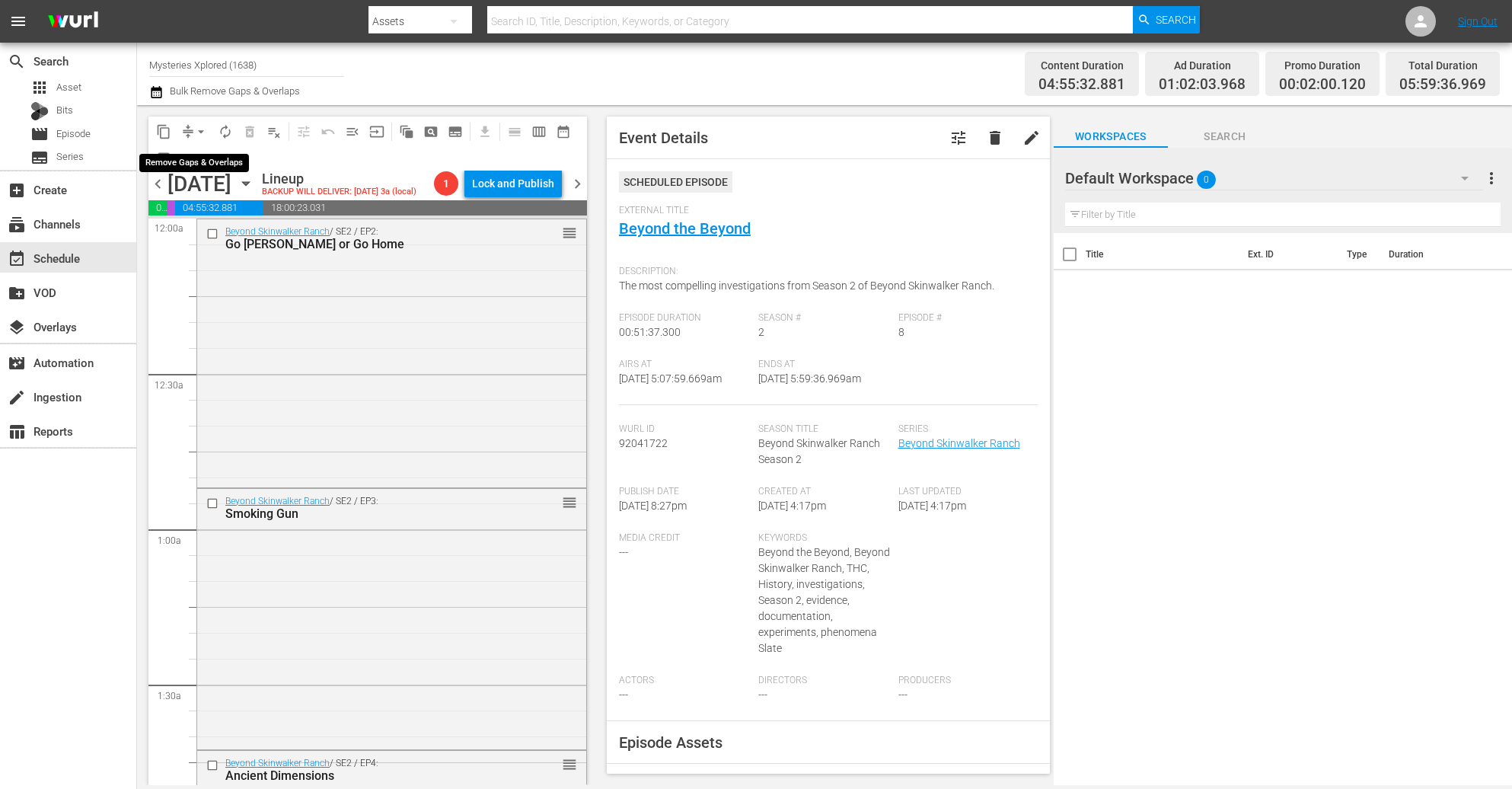
click at [187, 131] on span "compress" at bounding box center [188, 132] width 16 height 16
click at [180, 128] on span "compress" at bounding box center [188, 132] width 16 height 16
click at [194, 124] on span "arrow_drop_down" at bounding box center [201, 132] width 16 height 16
click at [202, 153] on li "Align to Midnight" at bounding box center [201, 161] width 126 height 25
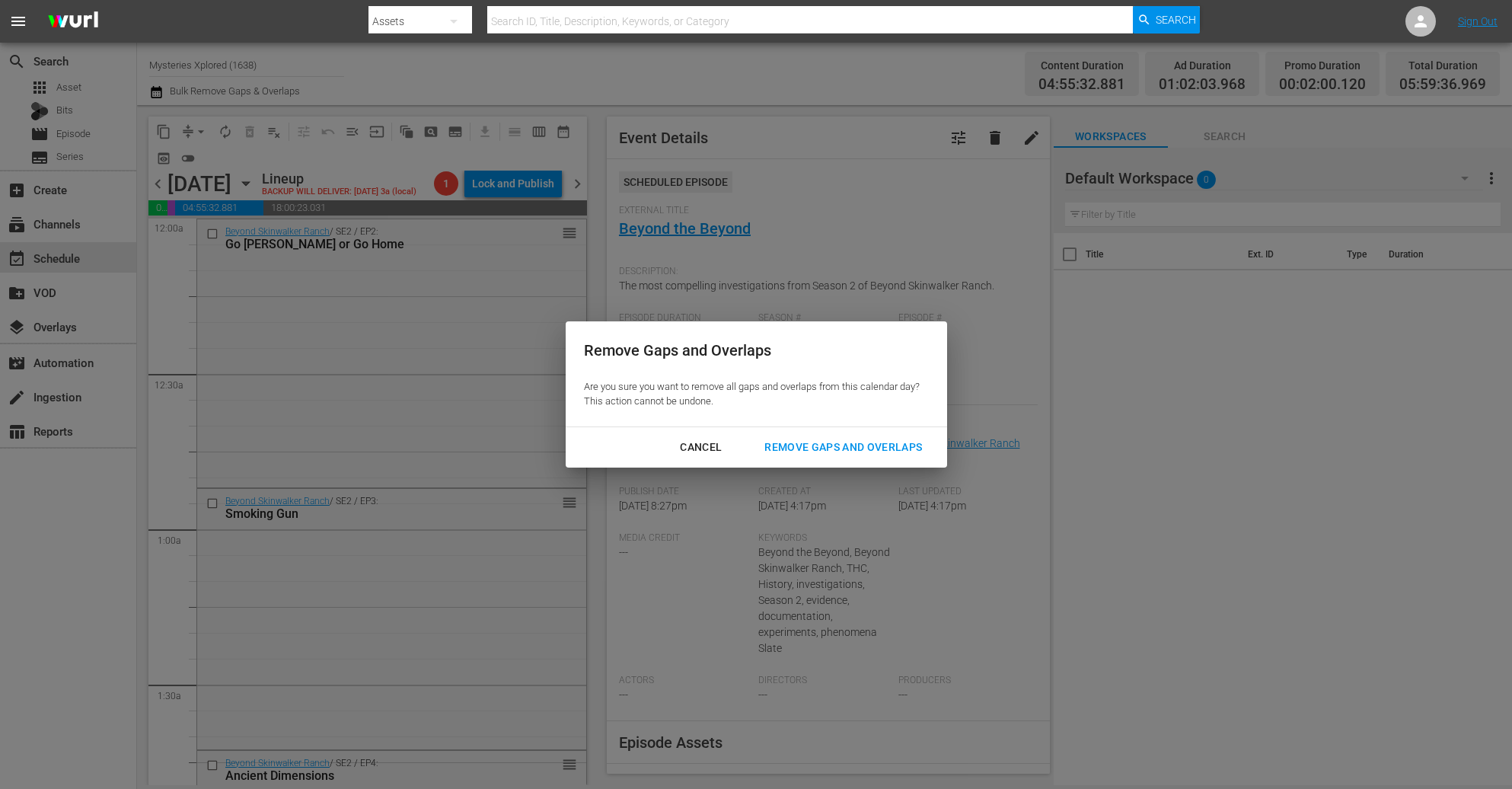
click at [845, 439] on div "Remove Gaps and Overlaps" at bounding box center [843, 448] width 182 height 19
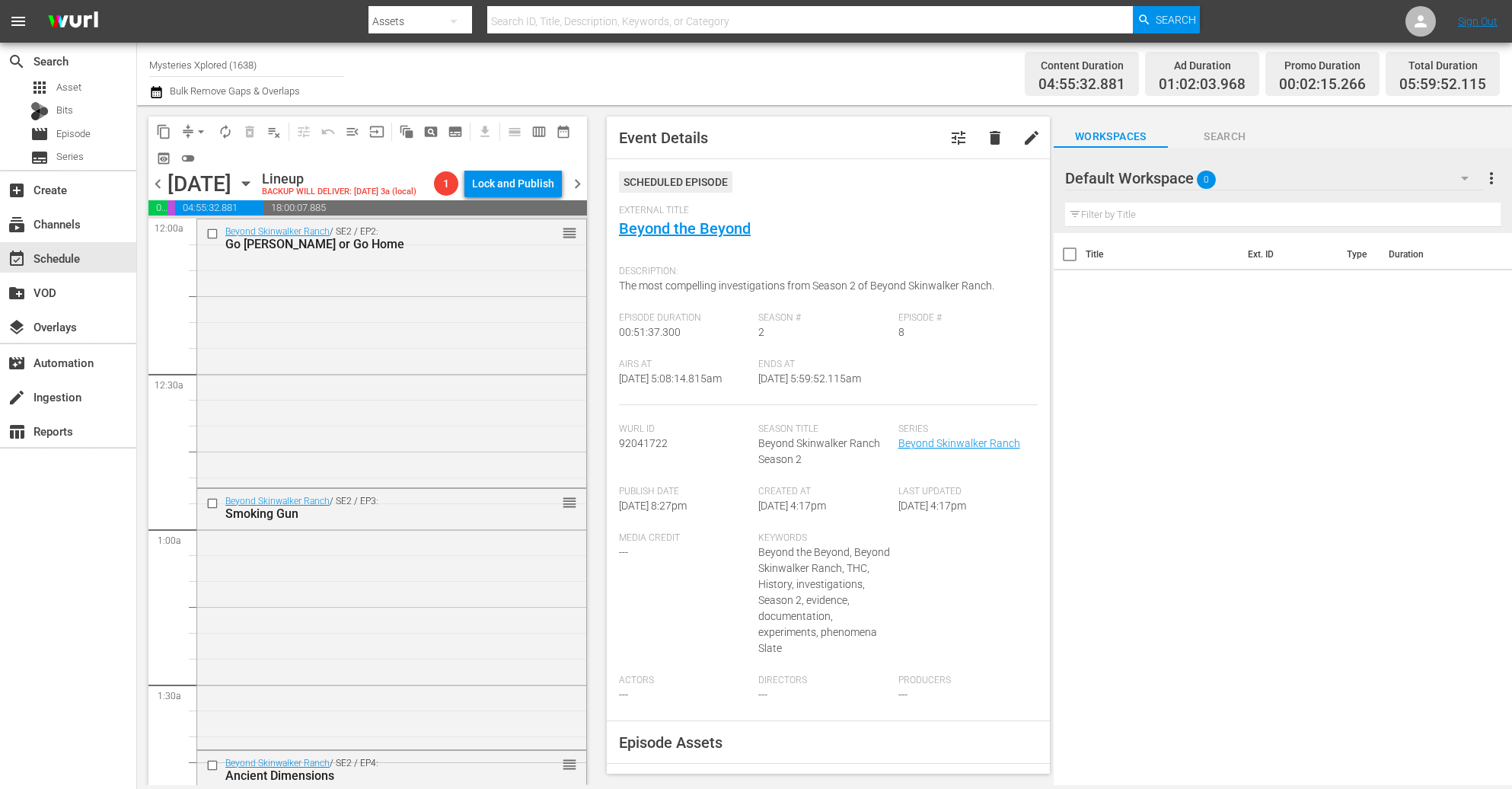
click at [186, 126] on span "compress" at bounding box center [188, 132] width 16 height 16
click at [190, 134] on button "arrow_drop_down" at bounding box center [201, 132] width 24 height 24
click at [192, 158] on li "Align to Midnight" at bounding box center [201, 161] width 126 height 25
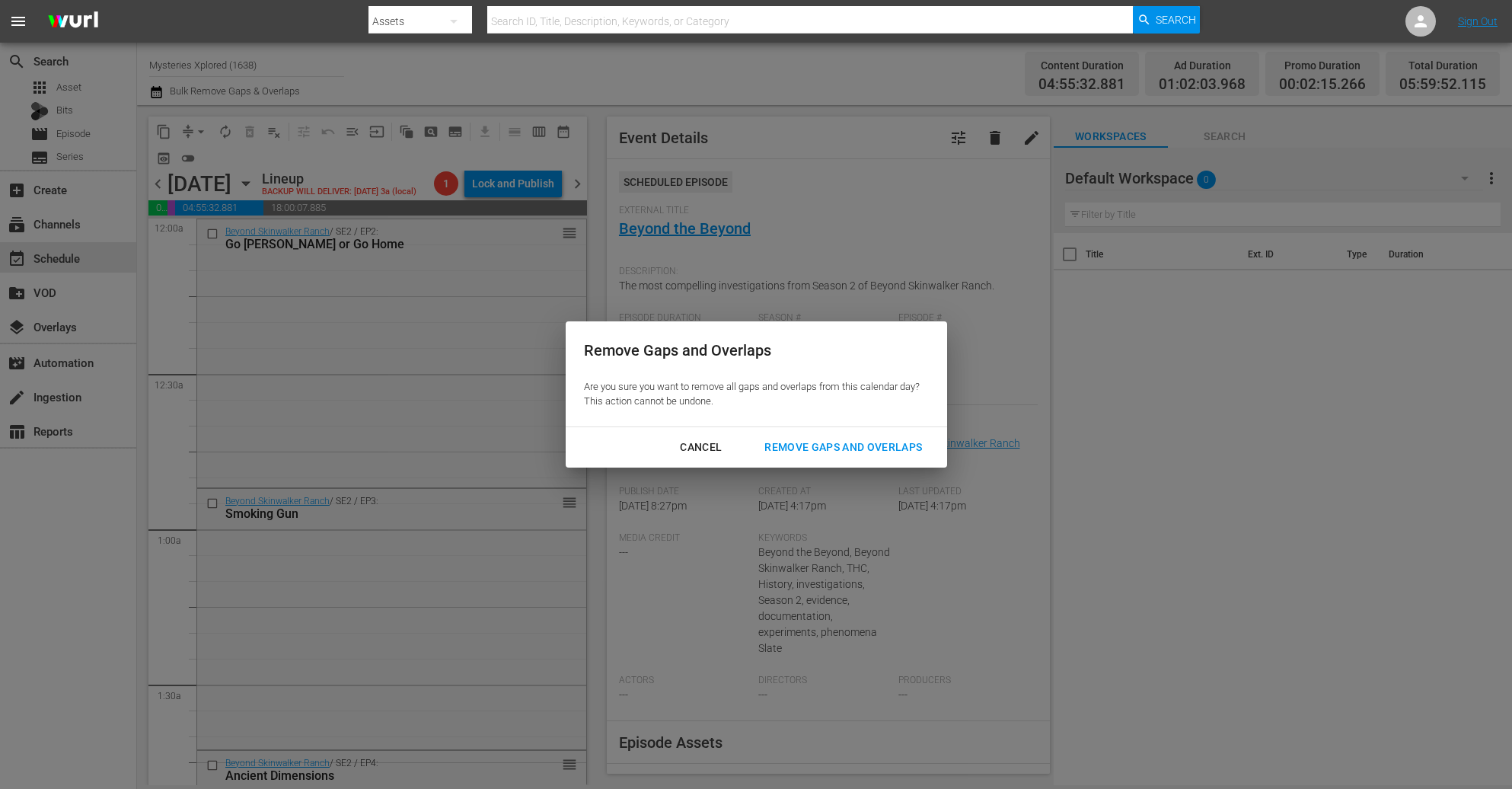
click at [841, 444] on div "Remove Gaps and Overlaps" at bounding box center [843, 448] width 182 height 19
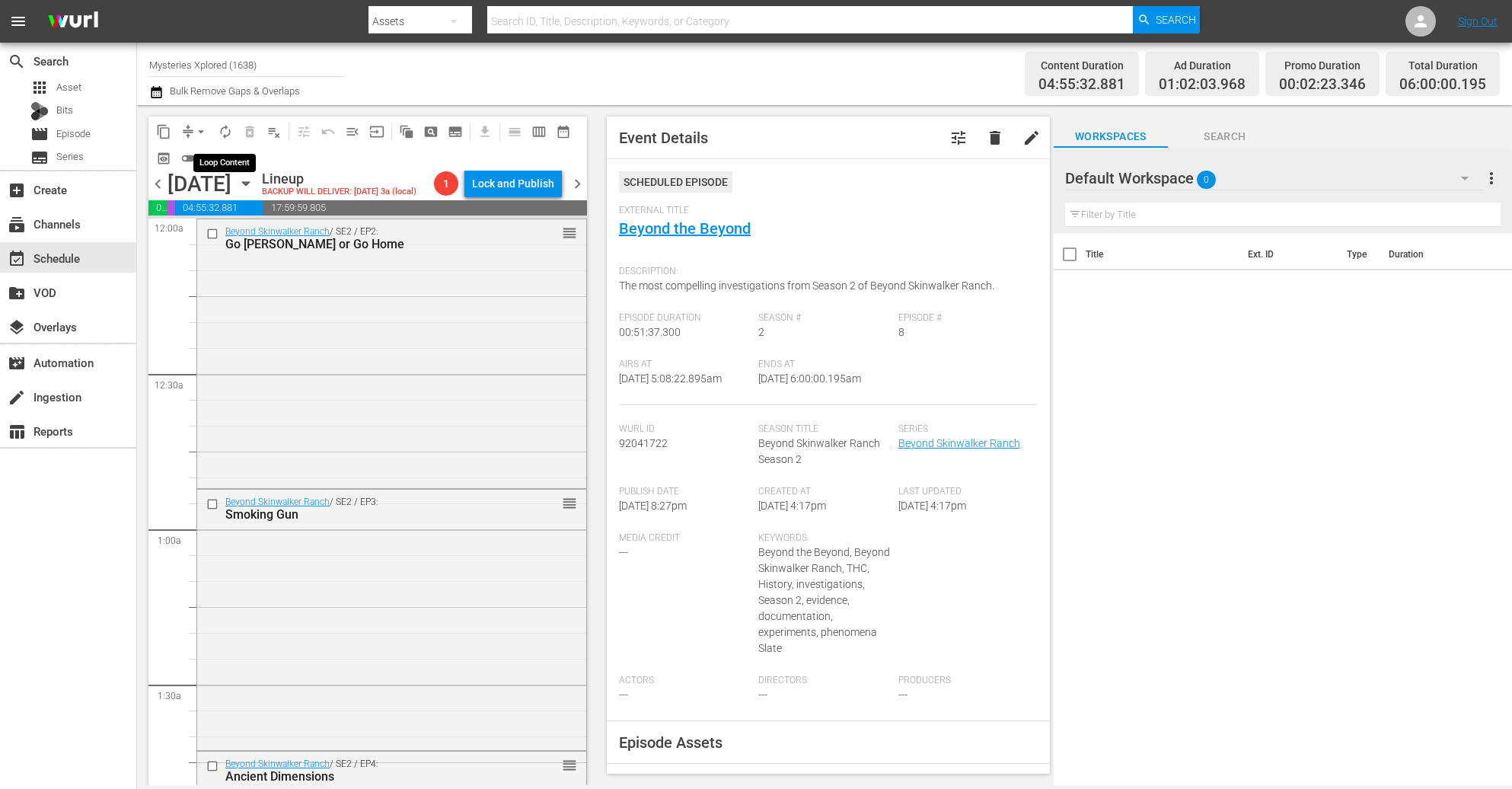
click at [220, 134] on span "autorenew_outlined" at bounding box center [226, 132] width 16 height 16
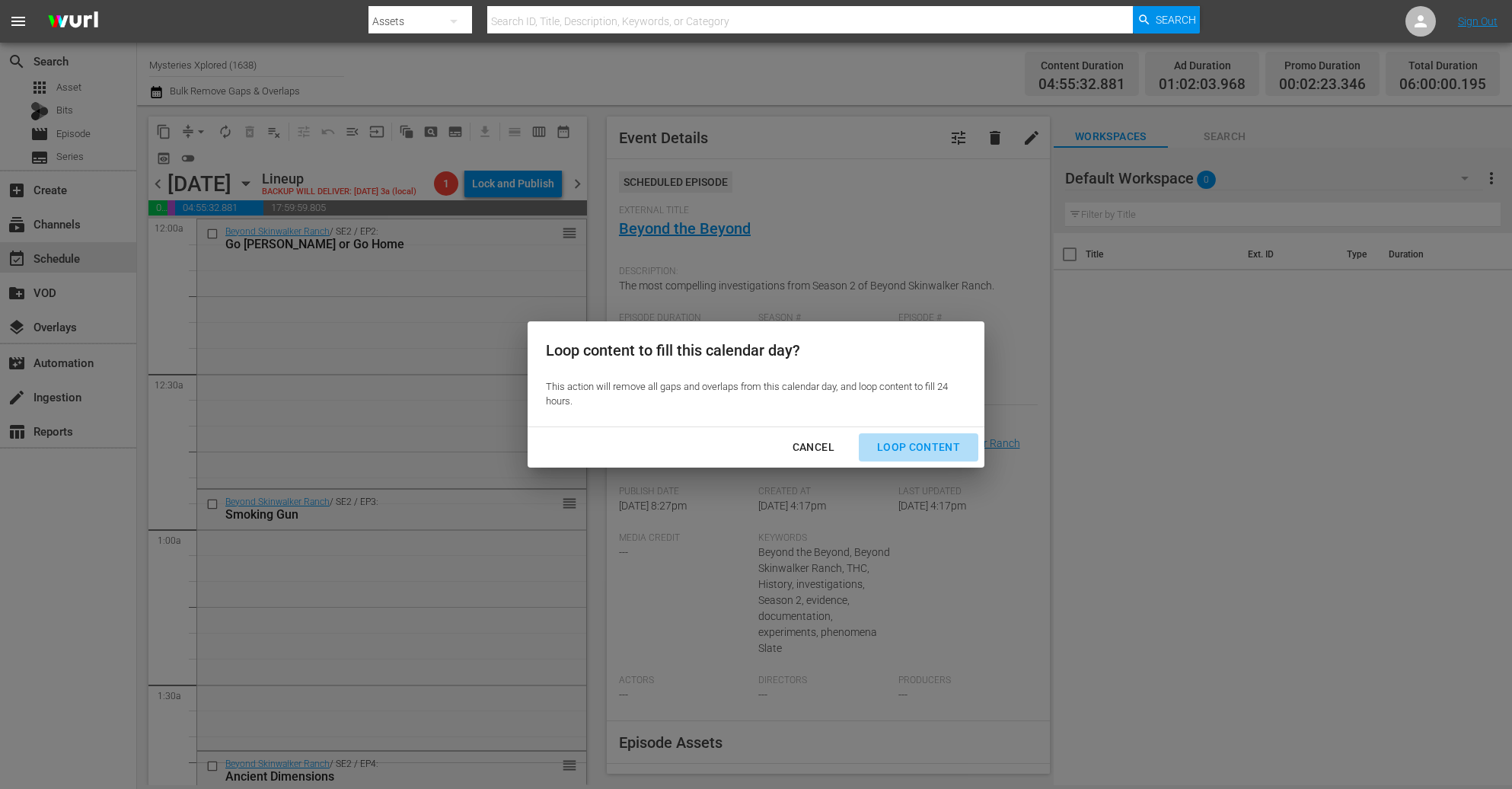
click at [937, 446] on div "Loop Content" at bounding box center [919, 448] width 108 height 19
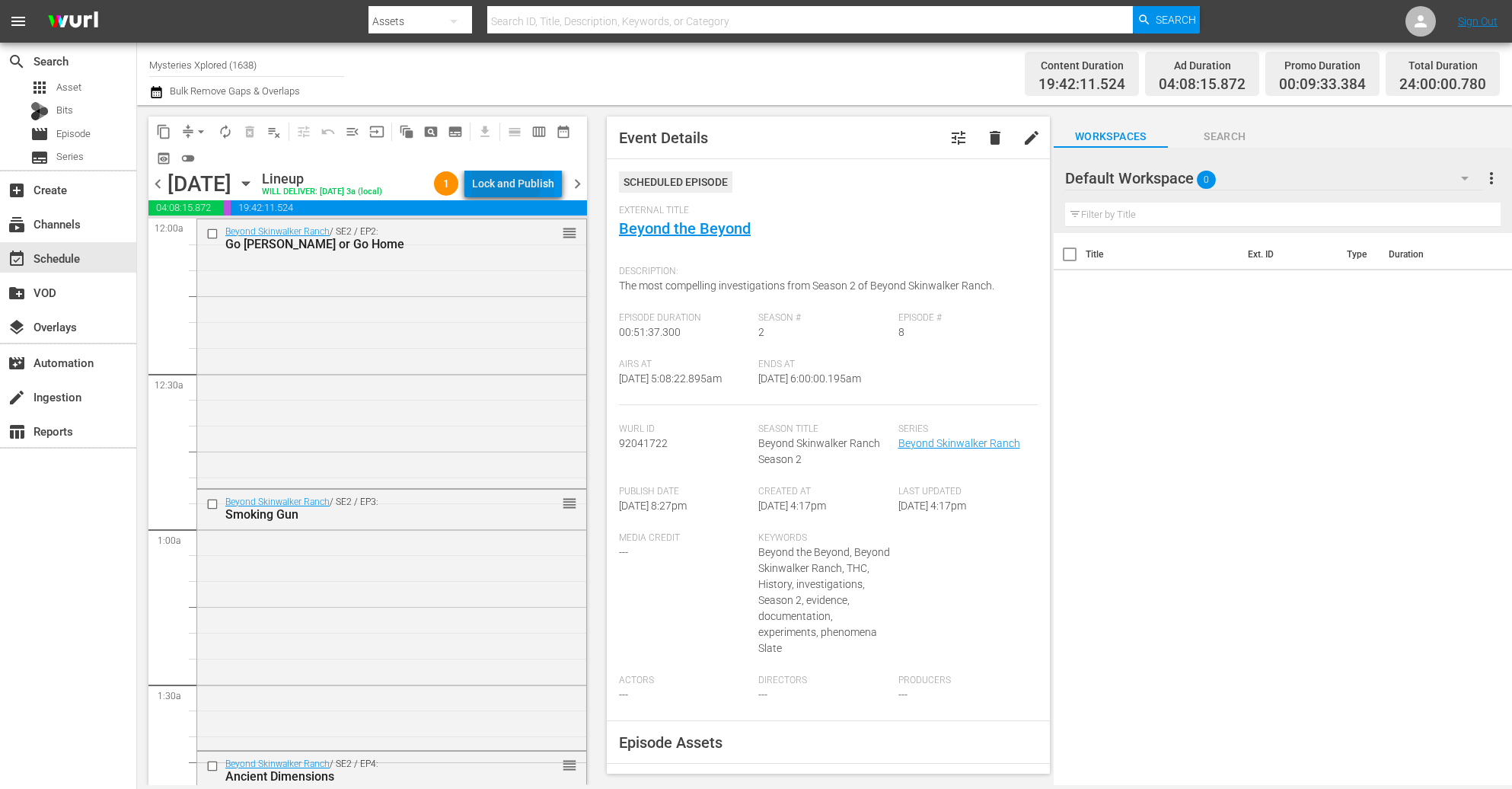
click at [512, 181] on div "Lock and Publish" at bounding box center [513, 184] width 82 height 28
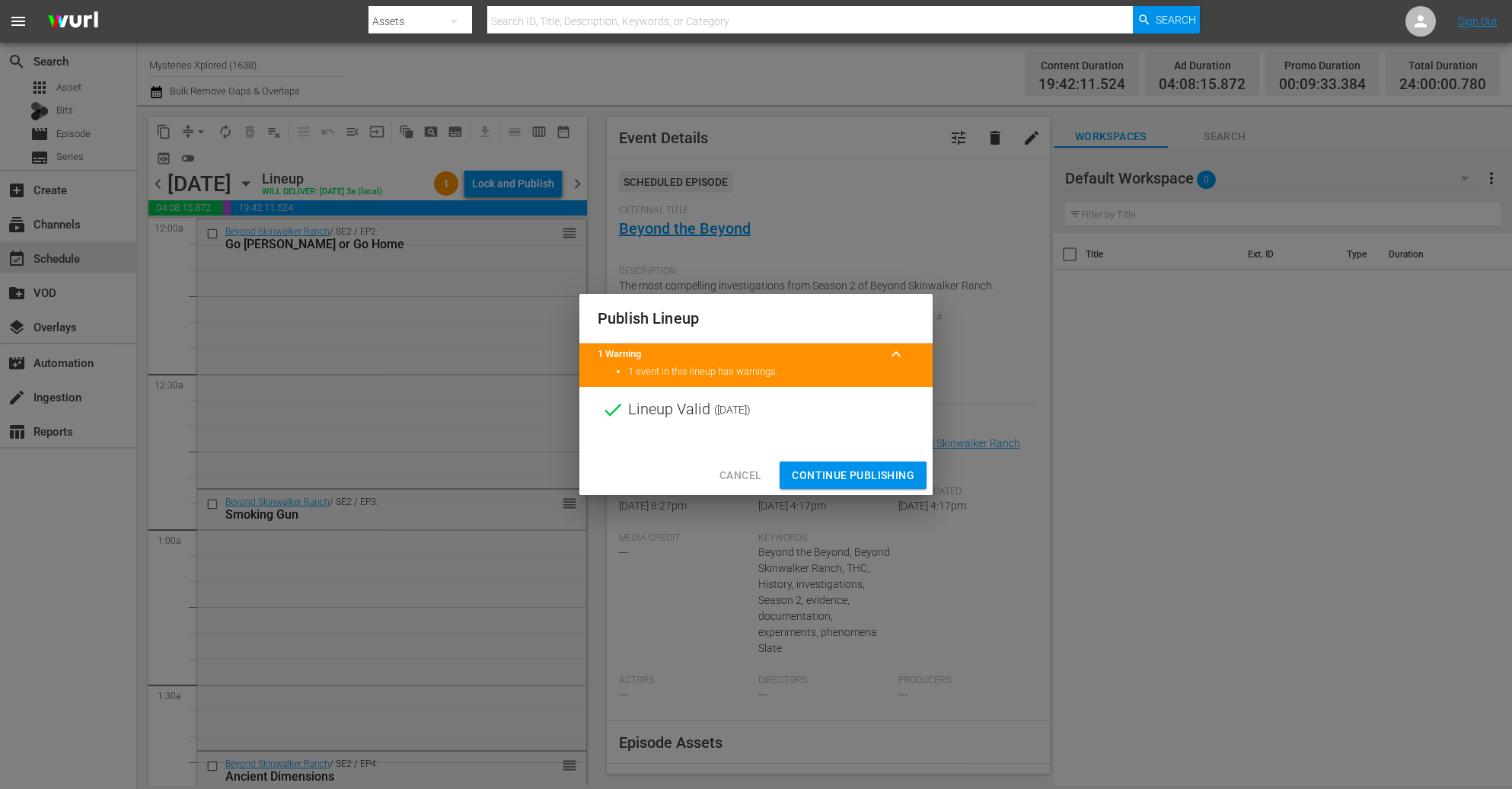
click at [907, 483] on span "Continue Publishing" at bounding box center [853, 476] width 122 height 19
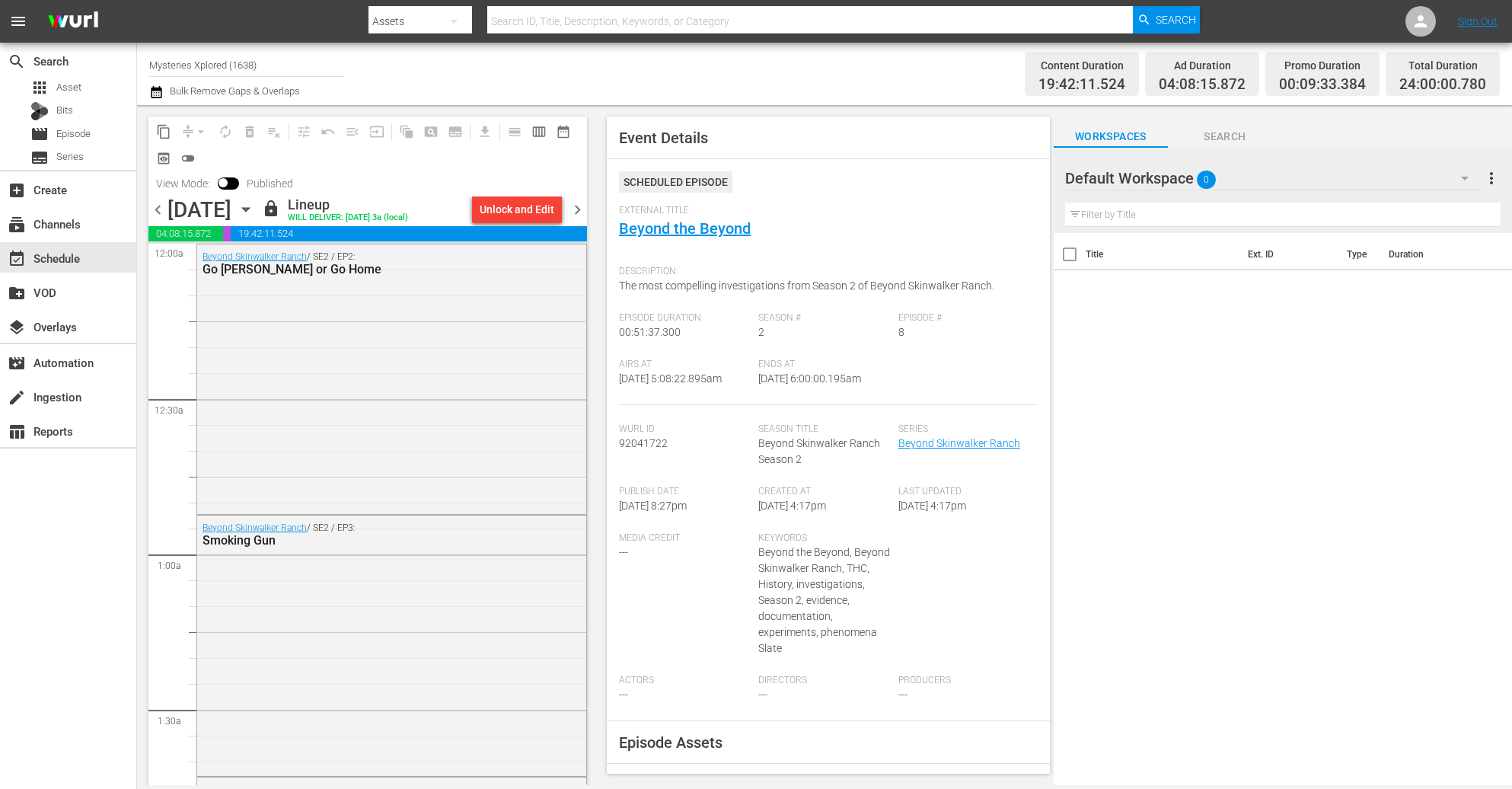
click at [576, 202] on span "chevron_right" at bounding box center [578, 210] width 19 height 19
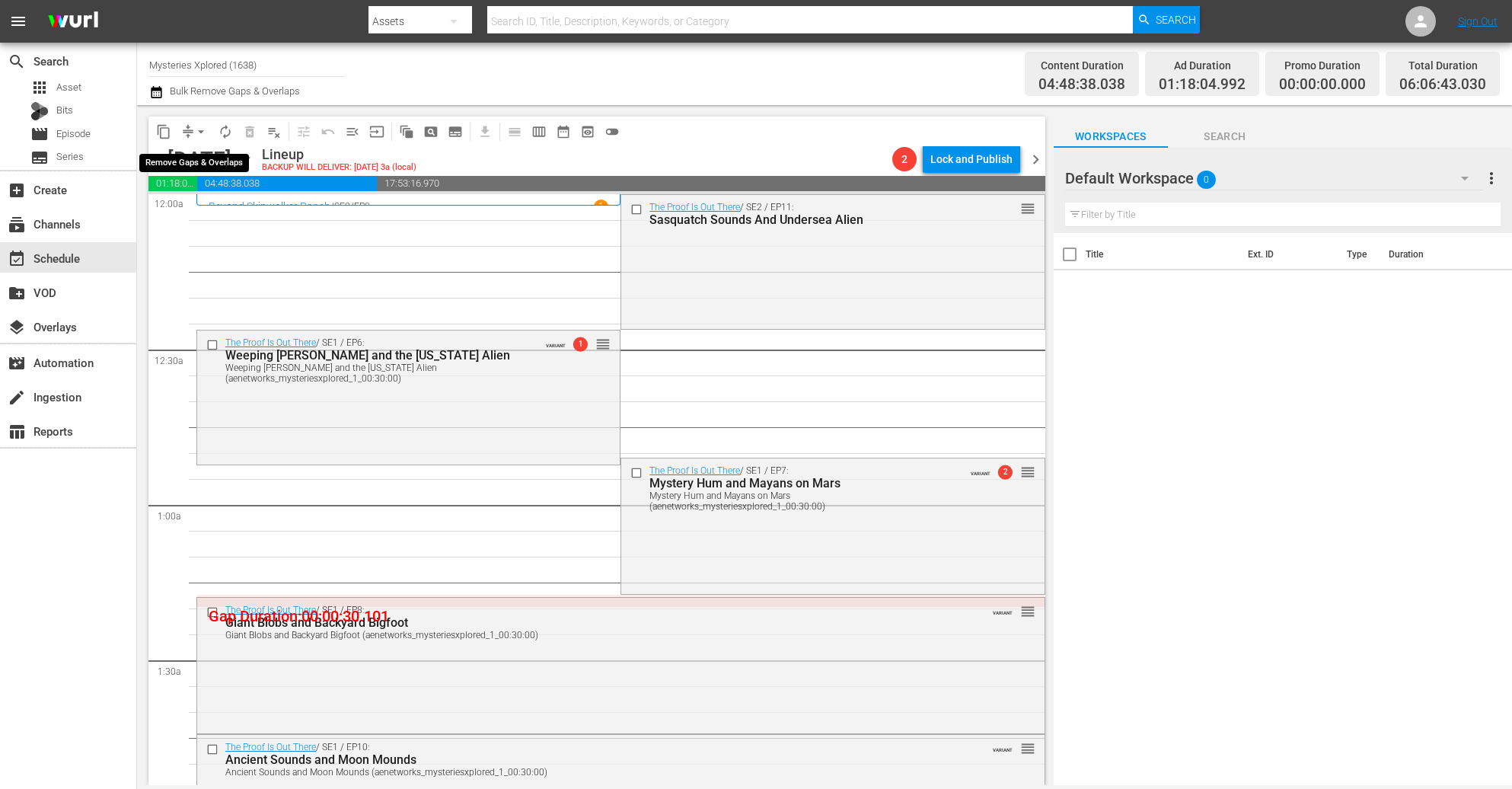
click at [193, 131] on span "arrow_drop_down" at bounding box center [201, 132] width 16 height 16
click at [200, 158] on li "Align to Midnight" at bounding box center [201, 161] width 160 height 25
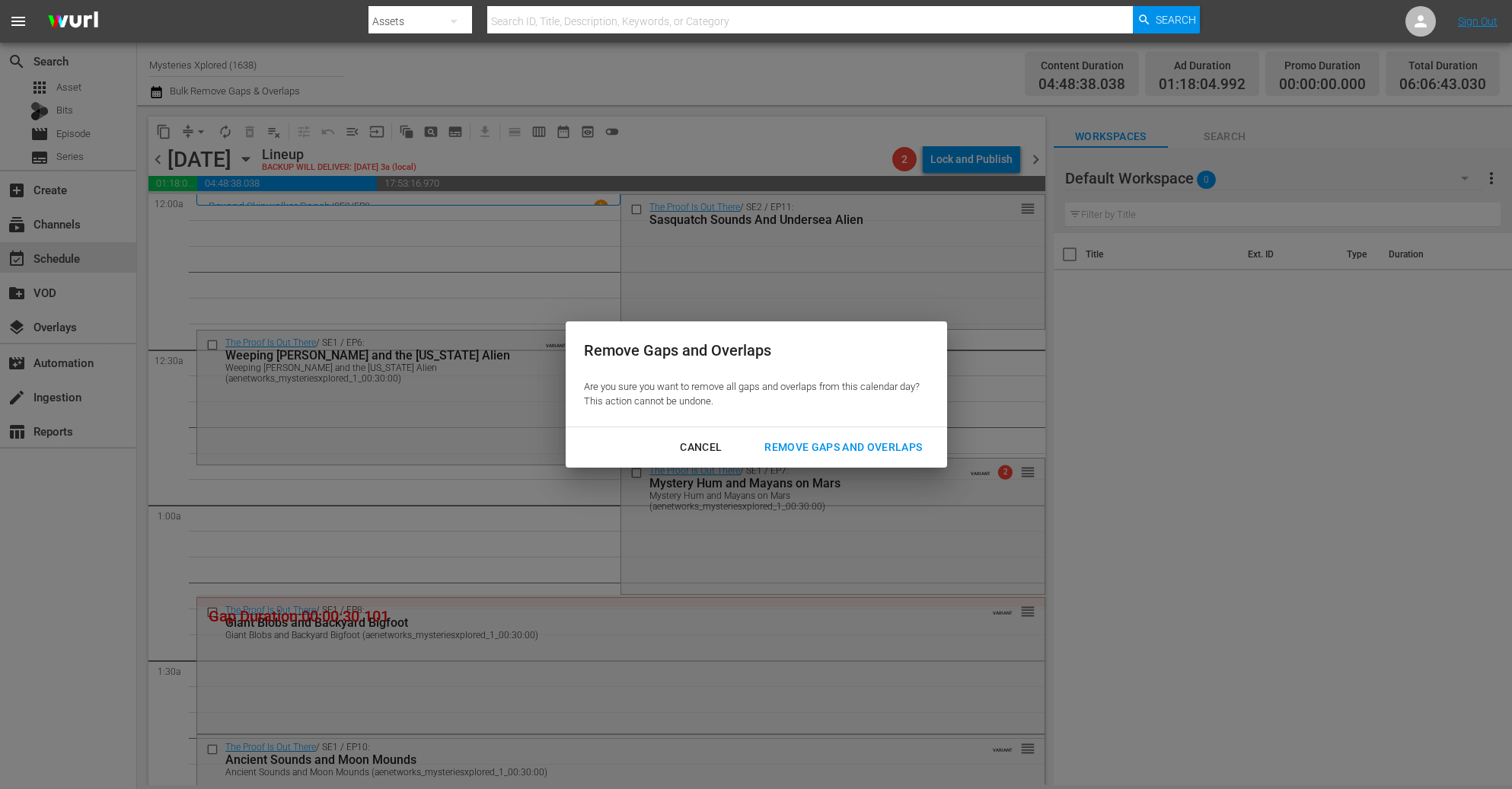
click at [863, 441] on div "Remove Gaps and Overlaps" at bounding box center [843, 448] width 182 height 19
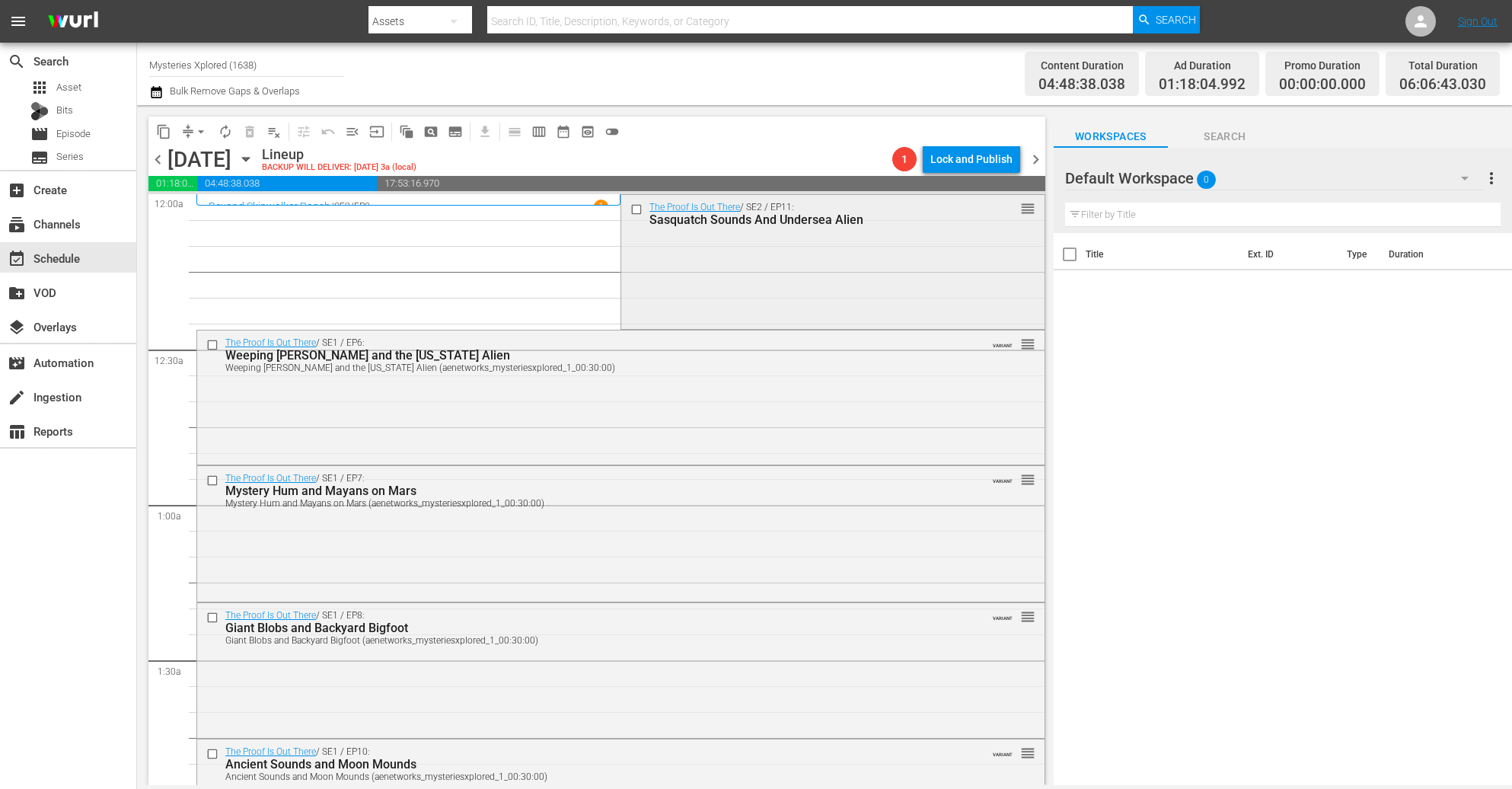
click at [822, 296] on div "The Proof Is Out There / SE2 / EP11: Sasquatch Sounds And Undersea Alien reorder" at bounding box center [832, 260] width 422 height 131
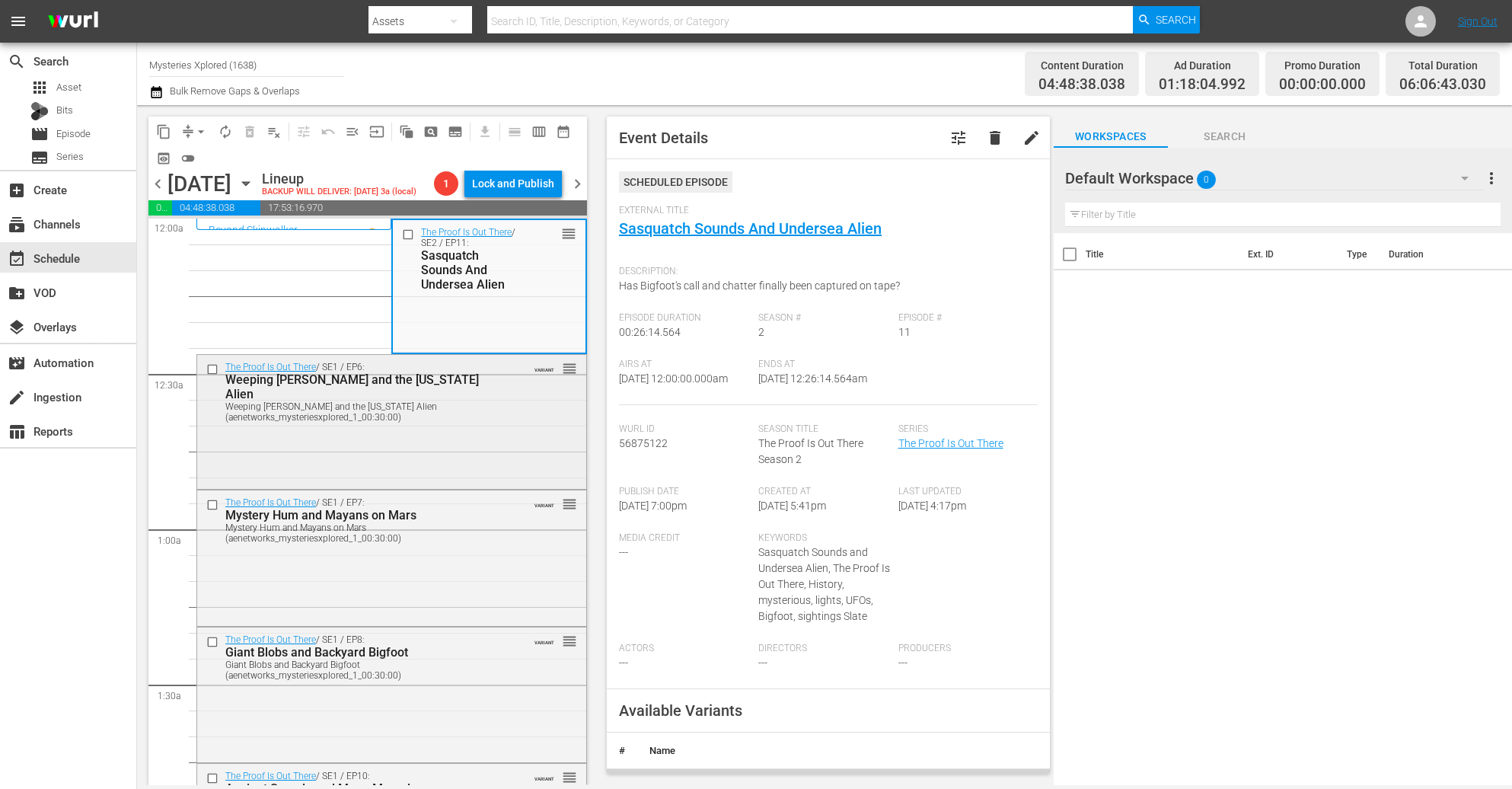
click at [408, 486] on div "The Proof Is Out There / SE1 / EP6: Weeping Mary and the Montana Alien Weeping …" at bounding box center [391, 420] width 389 height 131
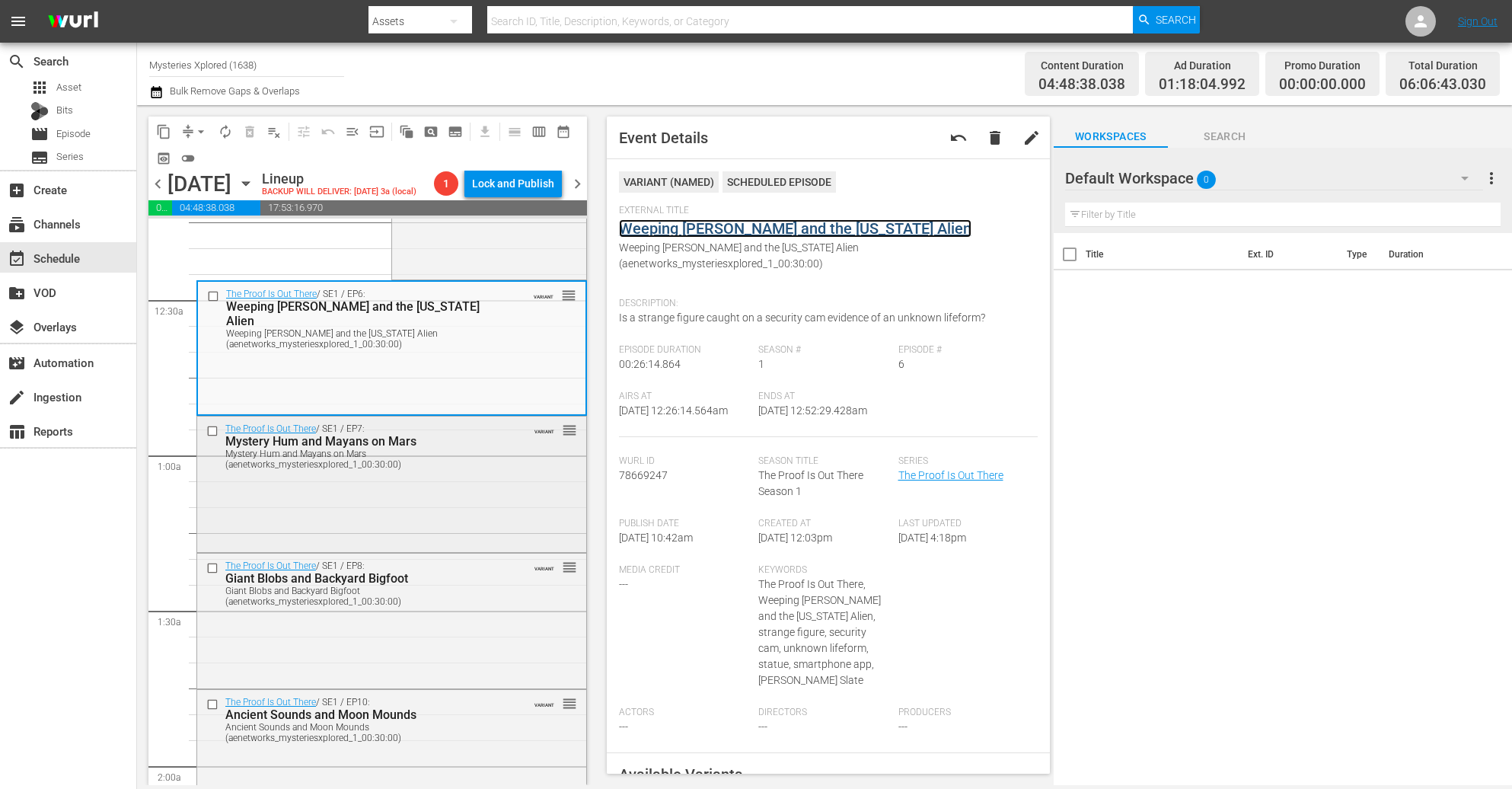
scroll to position [115, 0]
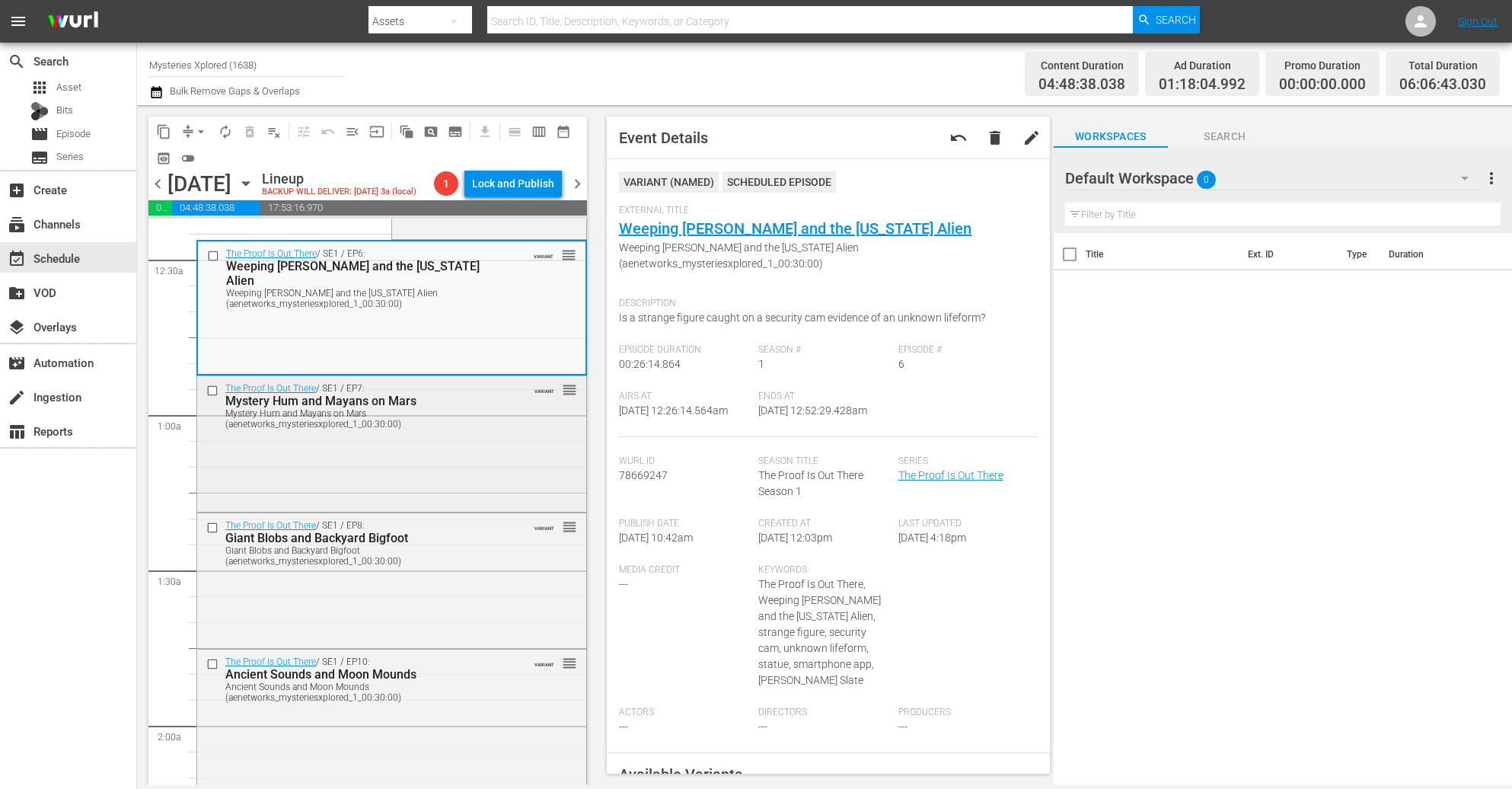
click at [442, 477] on div "The Proof Is Out There / SE1 / EP7: Mystery Hum and Mayans on Mars Mystery Hum …" at bounding box center [391, 443] width 389 height 133
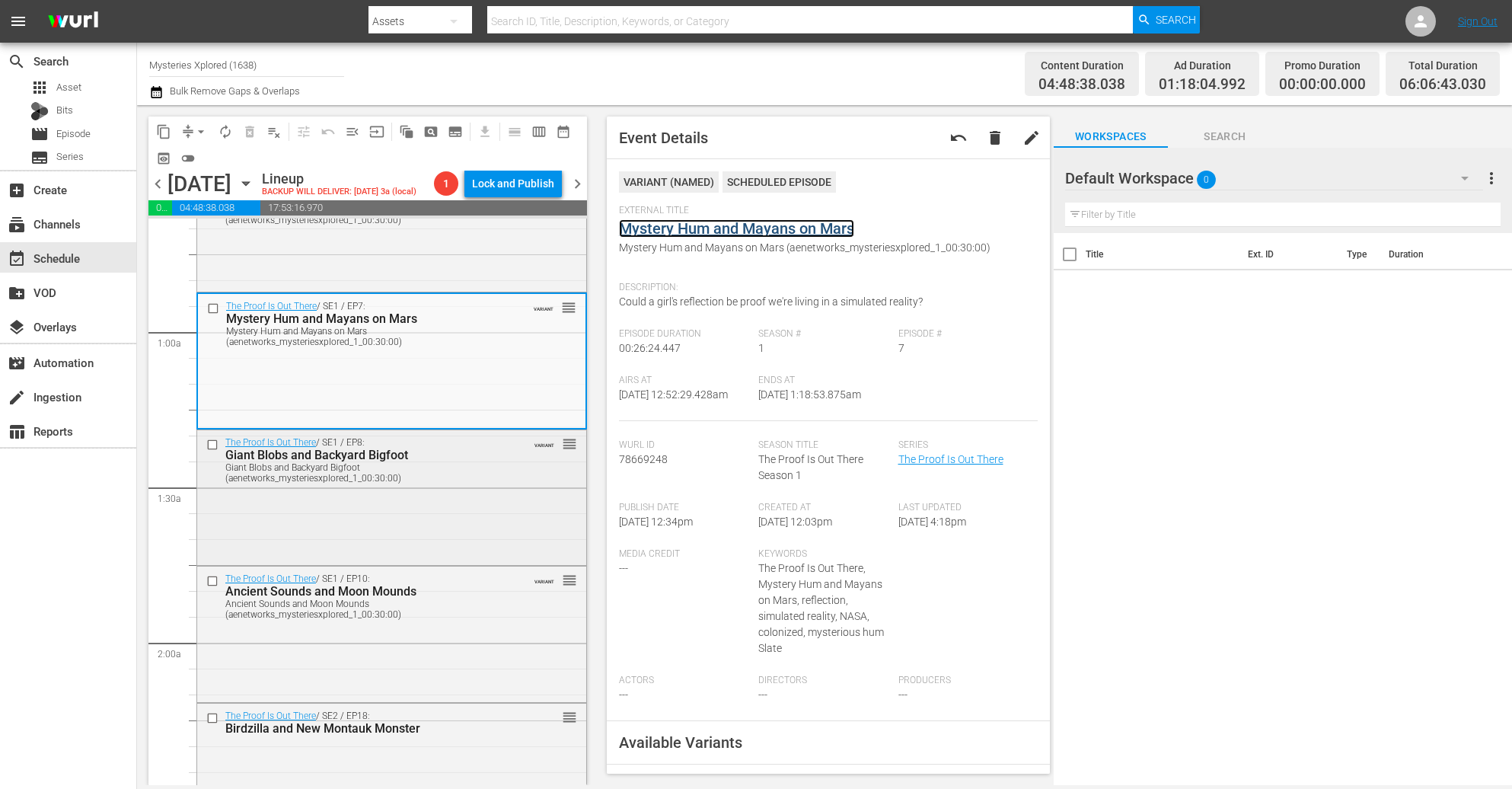
scroll to position [228, 0]
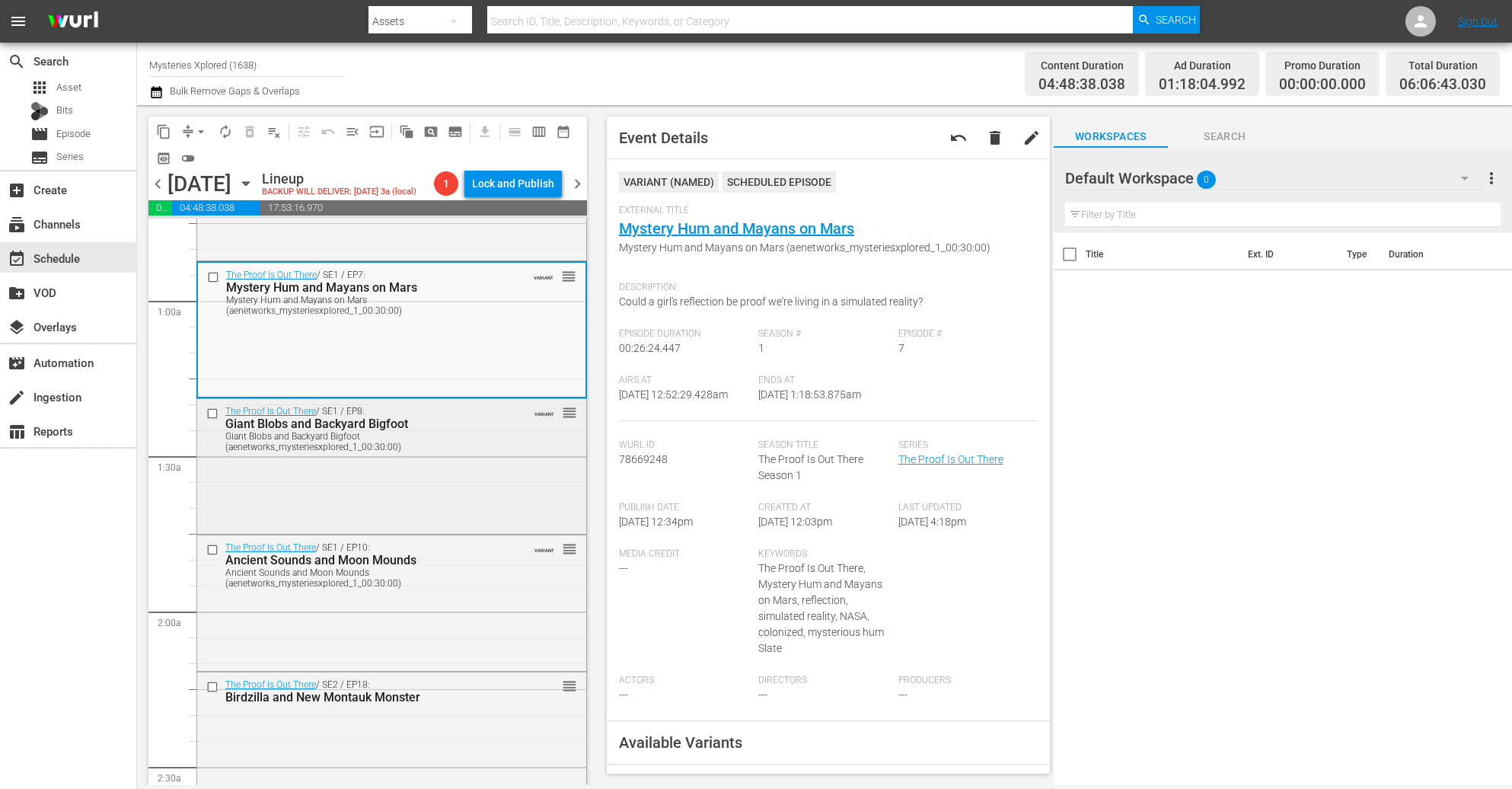
click at [436, 515] on div "The Proof Is Out There / SE1 / EP8: Giant Blobs and Backyard Bigfoot Giant Blob…" at bounding box center [391, 465] width 389 height 132
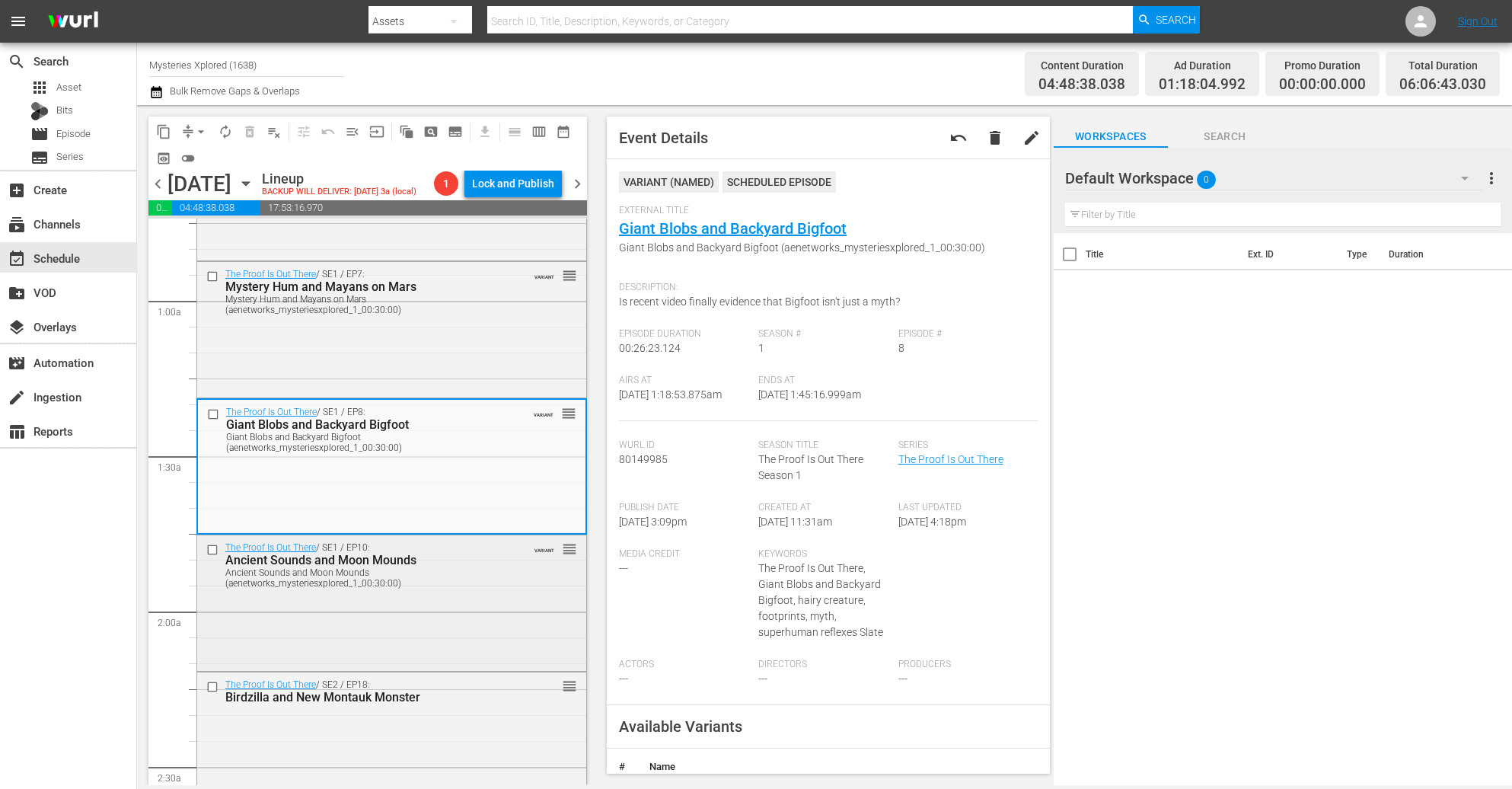
click at [460, 589] on div "Ancient Sounds and Moon Mounds (aenetworks_mysteriesxplored_1_00:30:00)" at bounding box center [367, 578] width 284 height 22
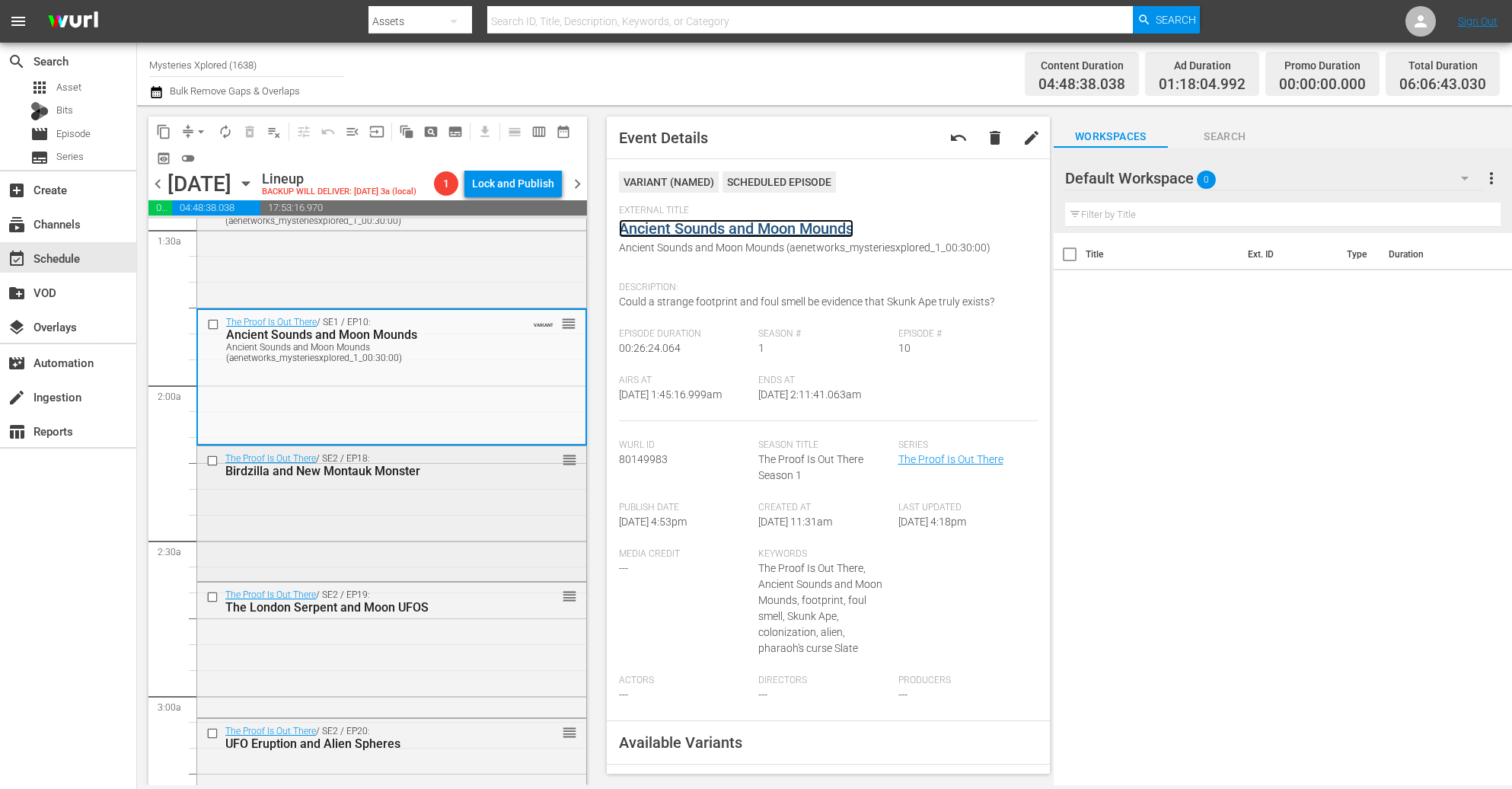
scroll to position [457, 0]
click at [391, 562] on div "The Proof Is Out There / SE2 / EP18: Birdzilla and New Montauk Monster reorder" at bounding box center [391, 510] width 389 height 132
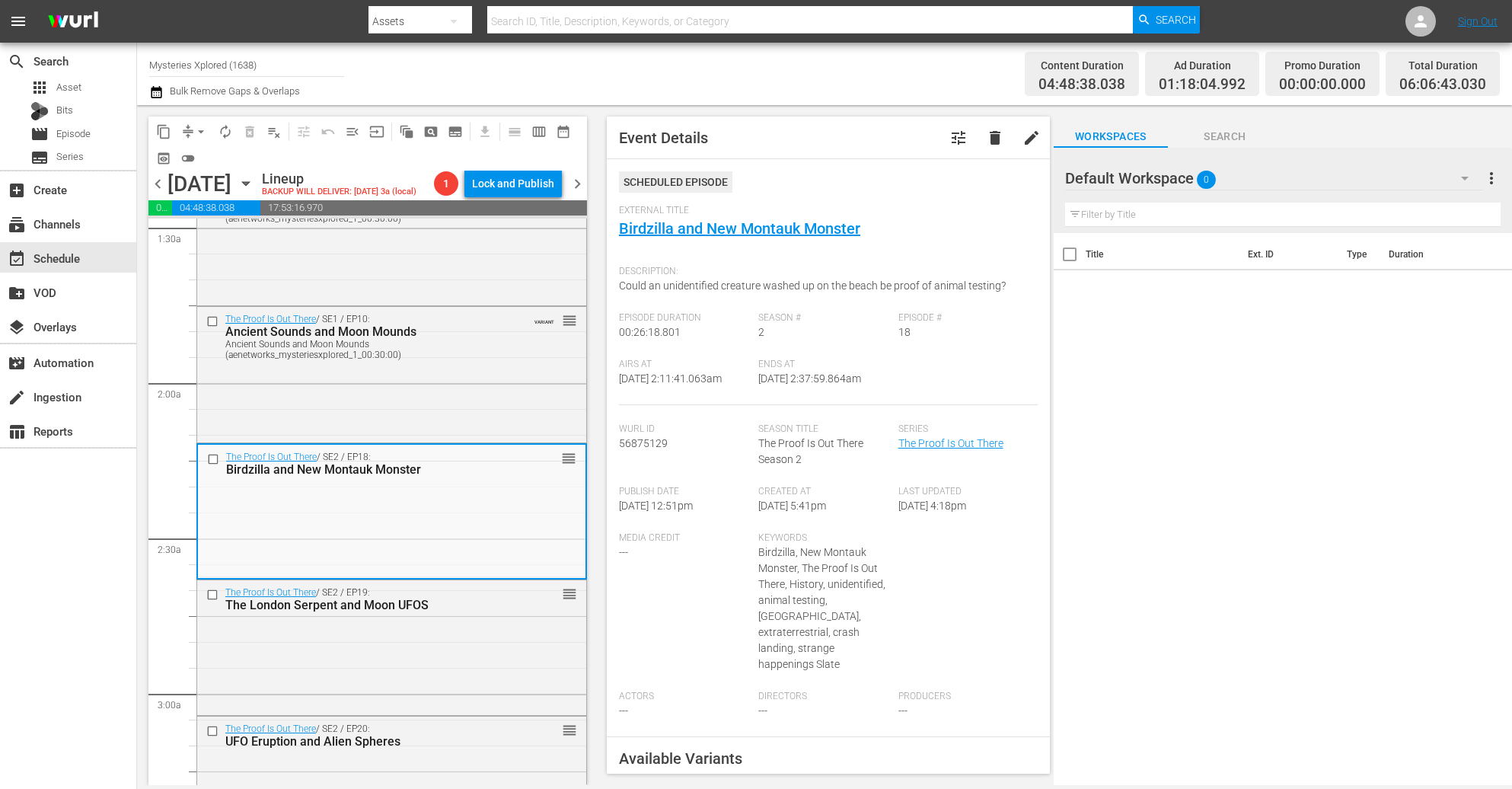
click at [155, 194] on span "chevron_left" at bounding box center [158, 184] width 19 height 19
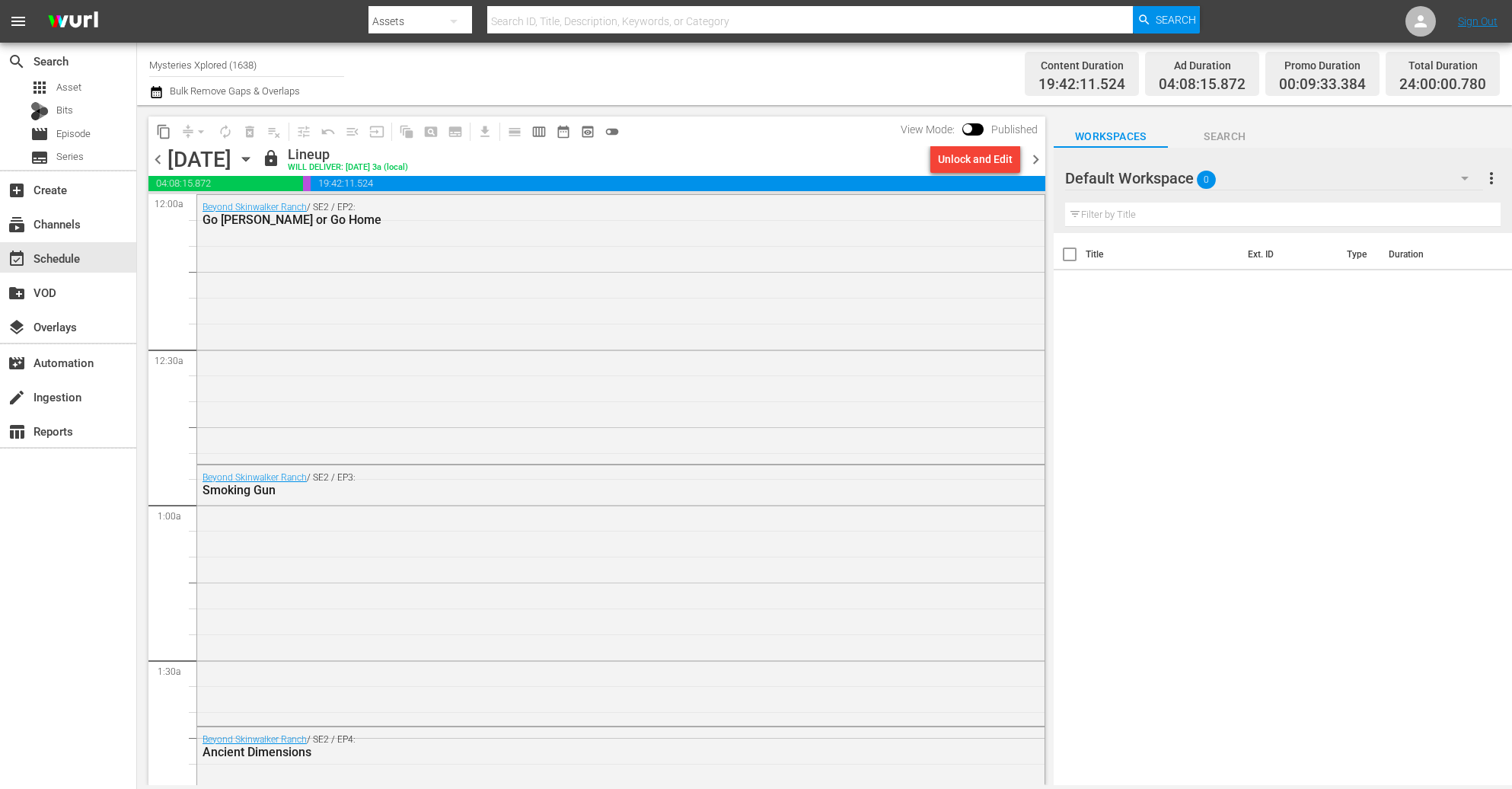
click at [708, 288] on div "Beyond Skinwalker Ranch / SE2 / EP2: Go Bigelow or Go Home" at bounding box center [620, 328] width 848 height 266
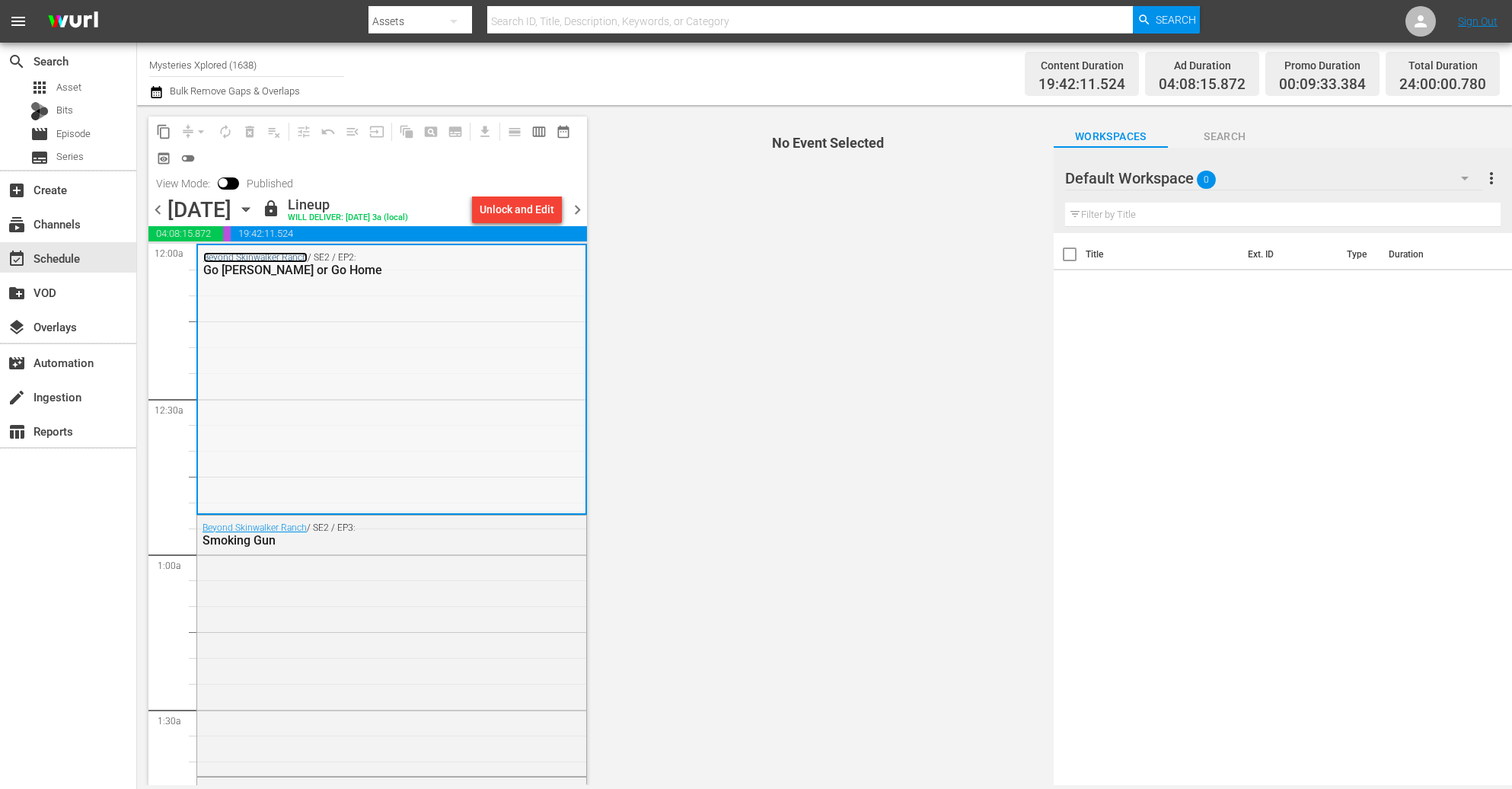
click at [271, 253] on link "Beyond Skinwalker Ranch" at bounding box center [255, 258] width 104 height 10
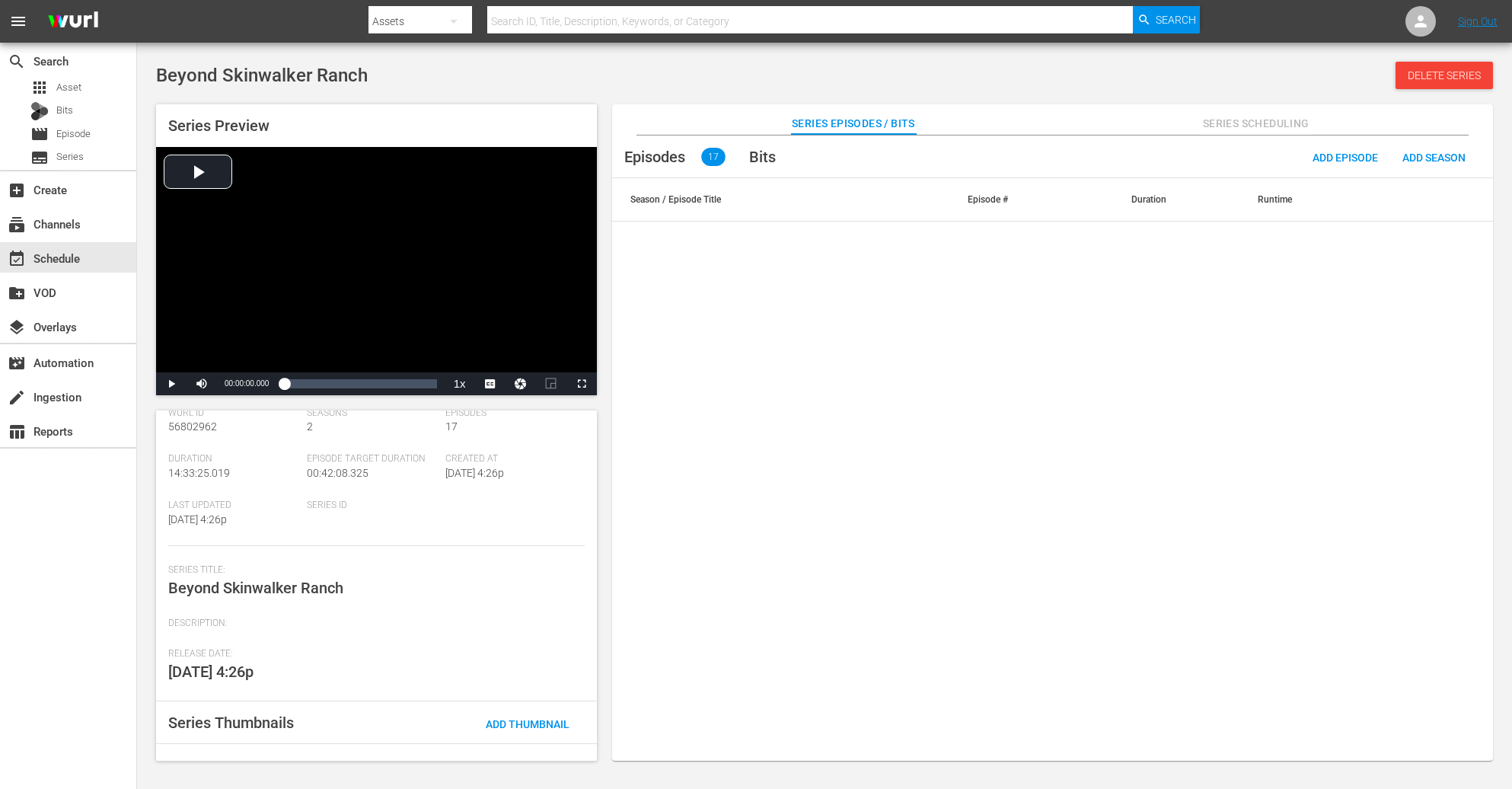
scroll to position [84, 0]
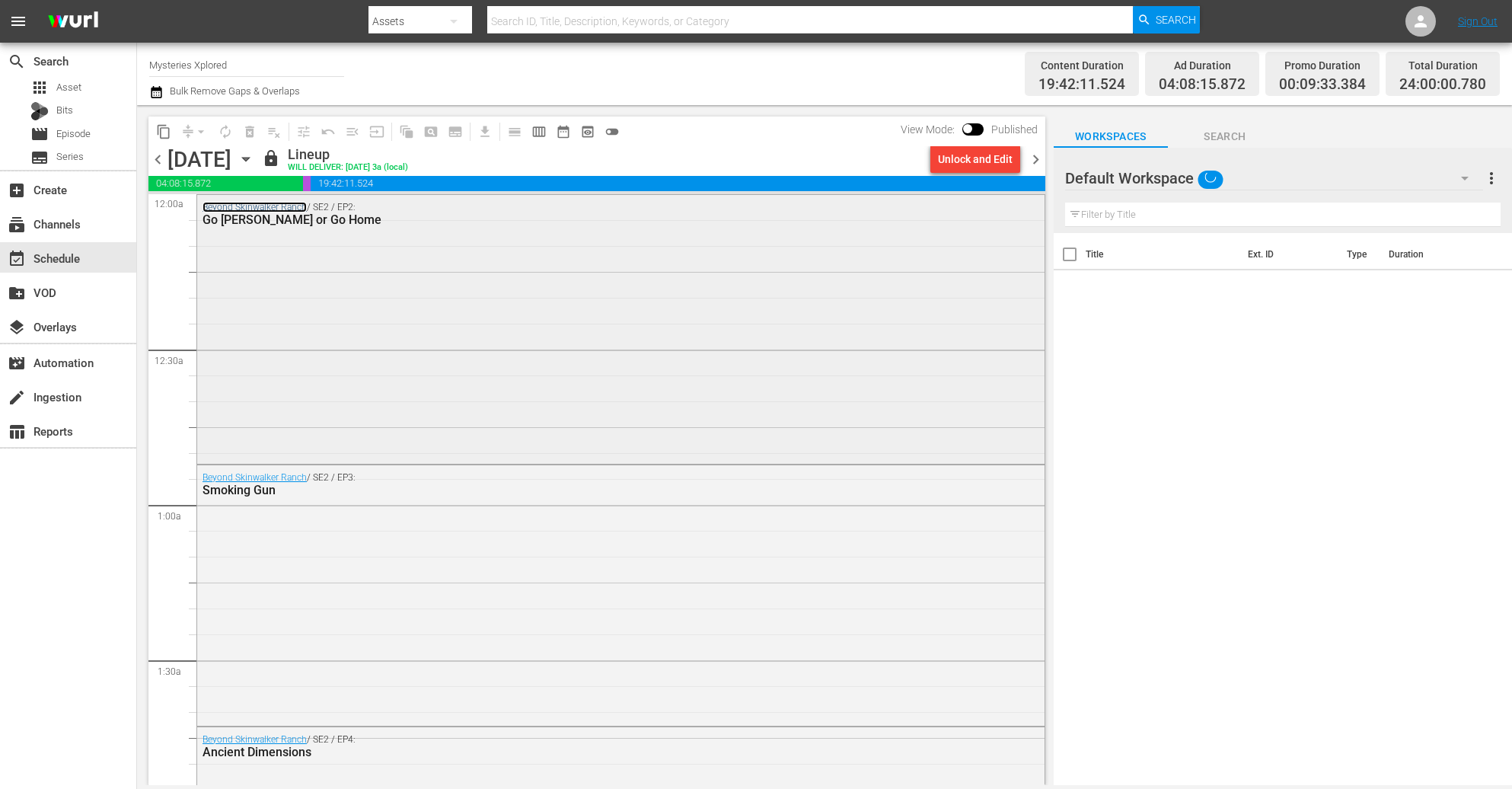
click at [293, 211] on link "Beyond Skinwalker Ranch" at bounding box center [254, 207] width 104 height 10
click at [946, 156] on div "Unlock and Edit" at bounding box center [975, 160] width 75 height 28
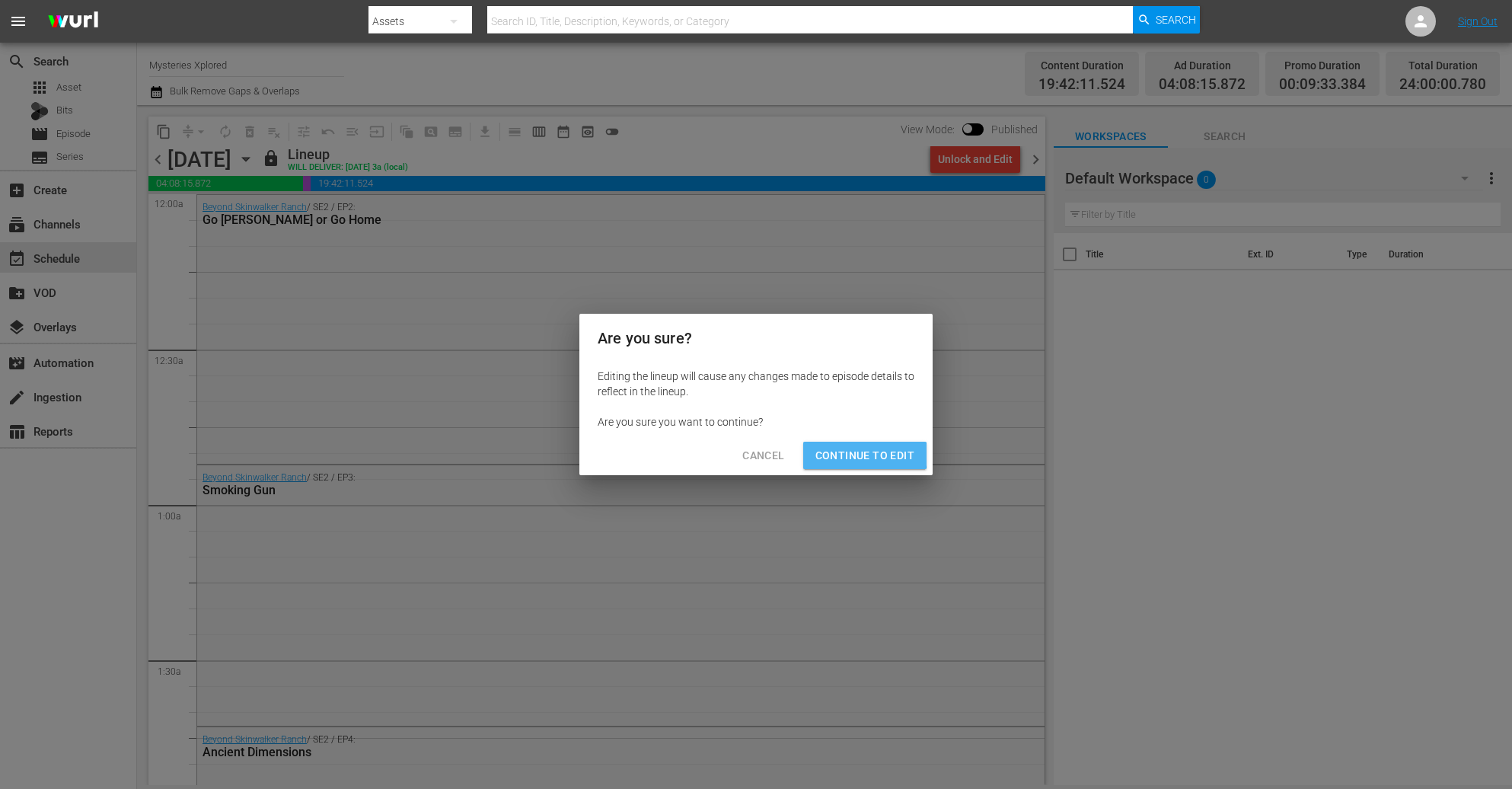
click at [859, 455] on span "Continue to Edit" at bounding box center [865, 456] width 99 height 19
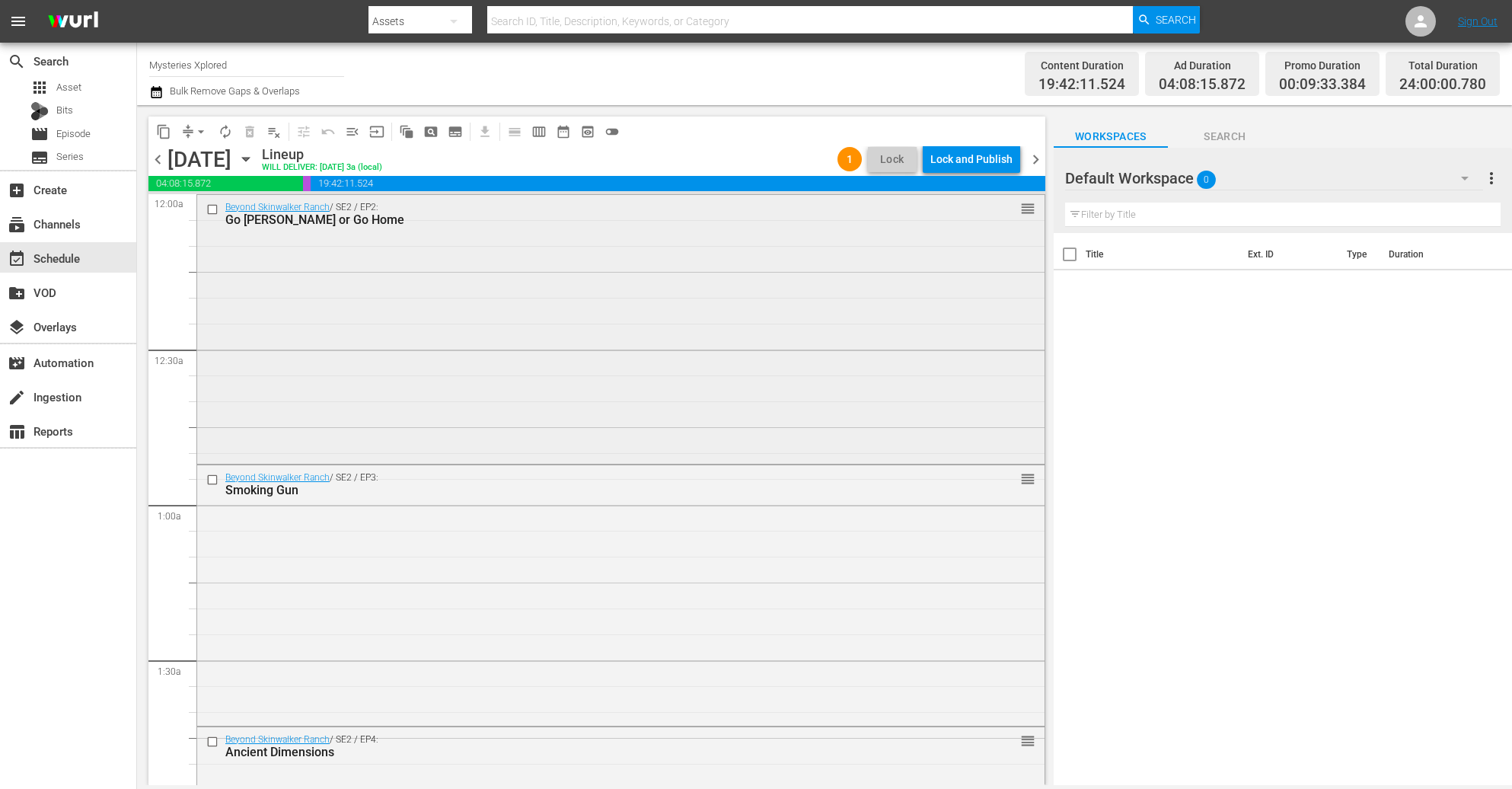
click at [765, 355] on div "Beyond Skinwalker Ranch / SE2 / EP2: Go Bigelow or Go Home reorder" at bounding box center [620, 328] width 848 height 266
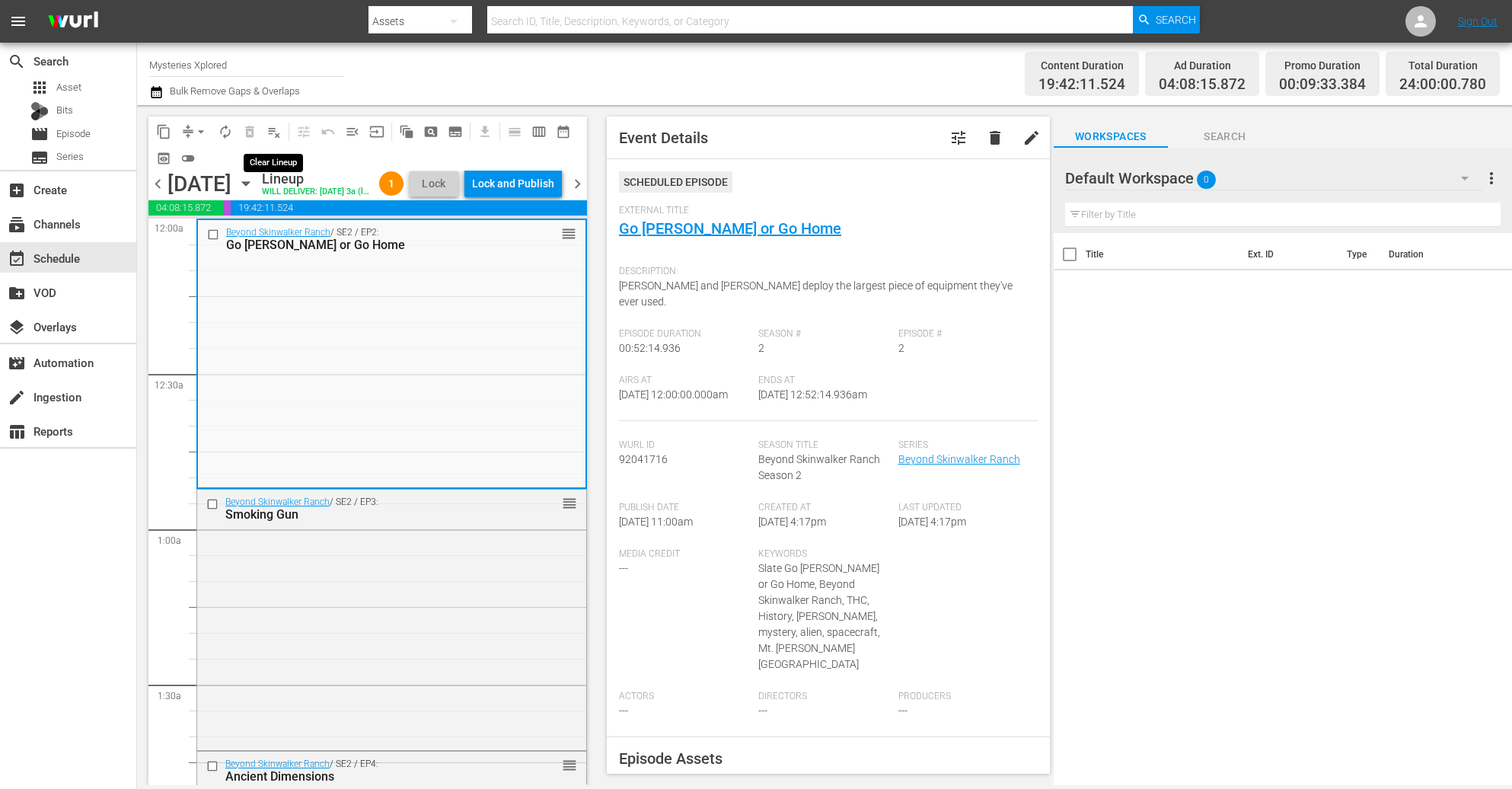
click at [272, 130] on span "playlist_remove_outlined" at bounding box center [274, 132] width 16 height 16
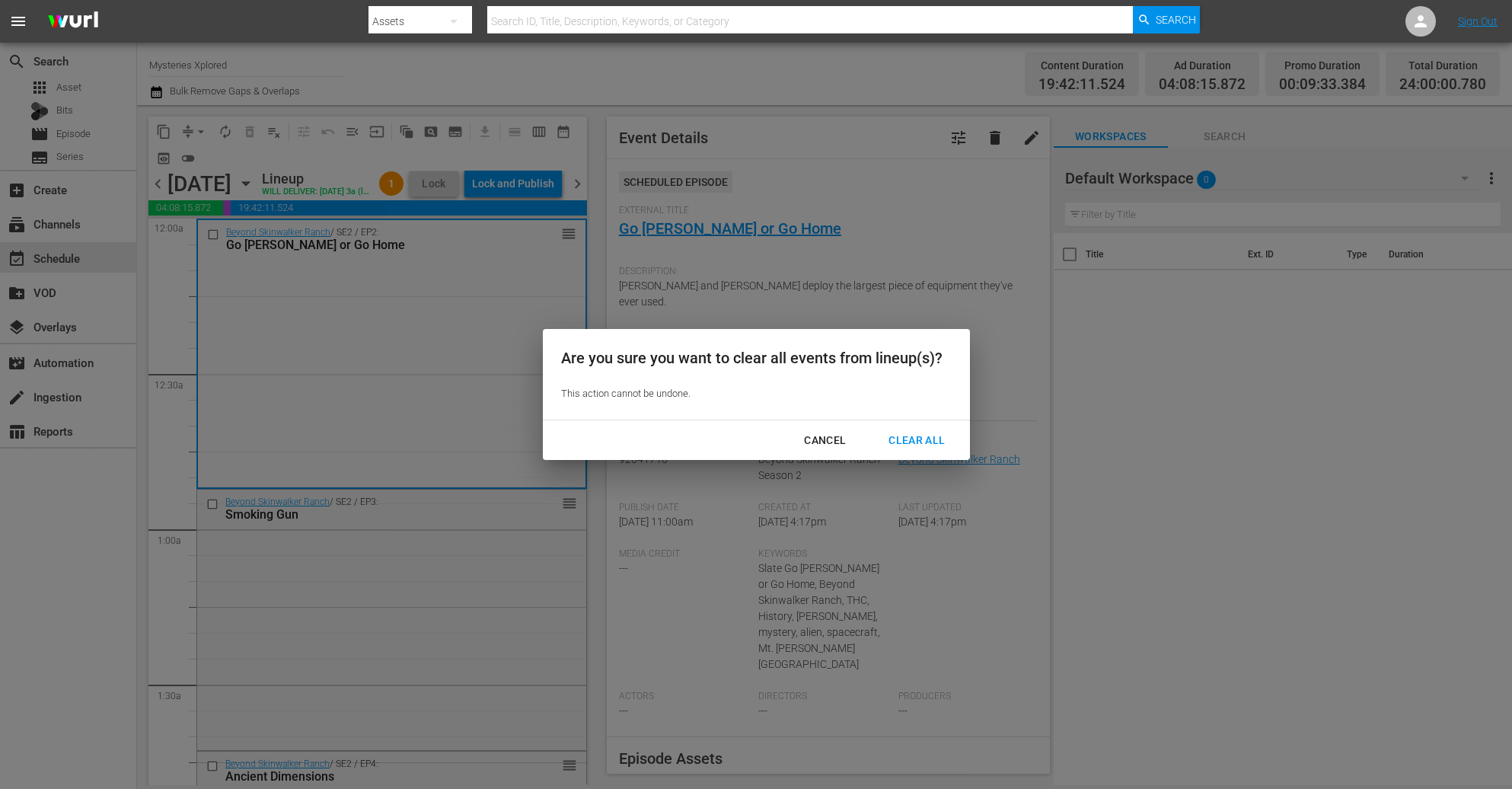
click at [928, 435] on div "Clear All" at bounding box center [916, 441] width 81 height 19
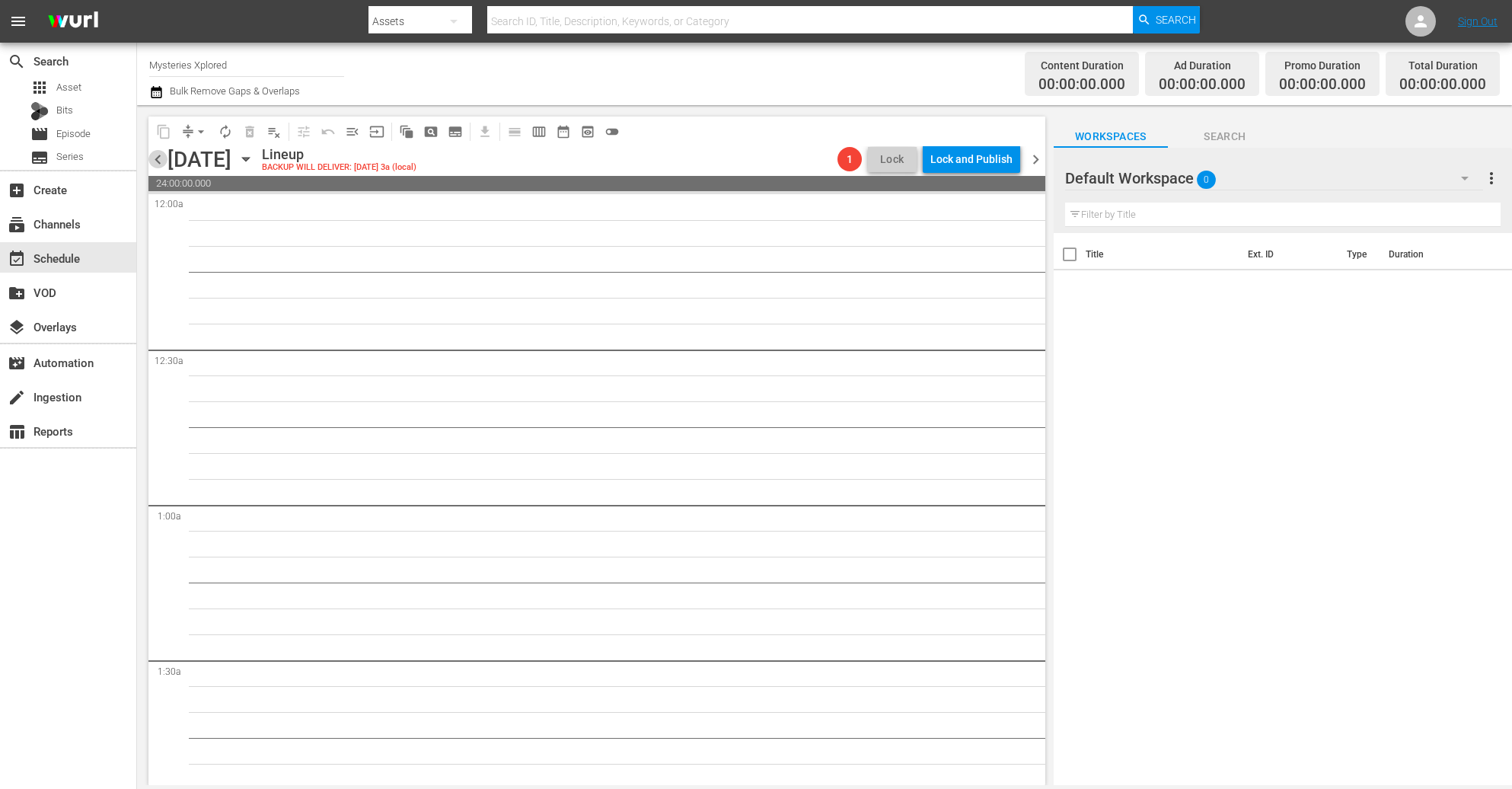
click at [156, 156] on span "chevron_left" at bounding box center [158, 160] width 19 height 19
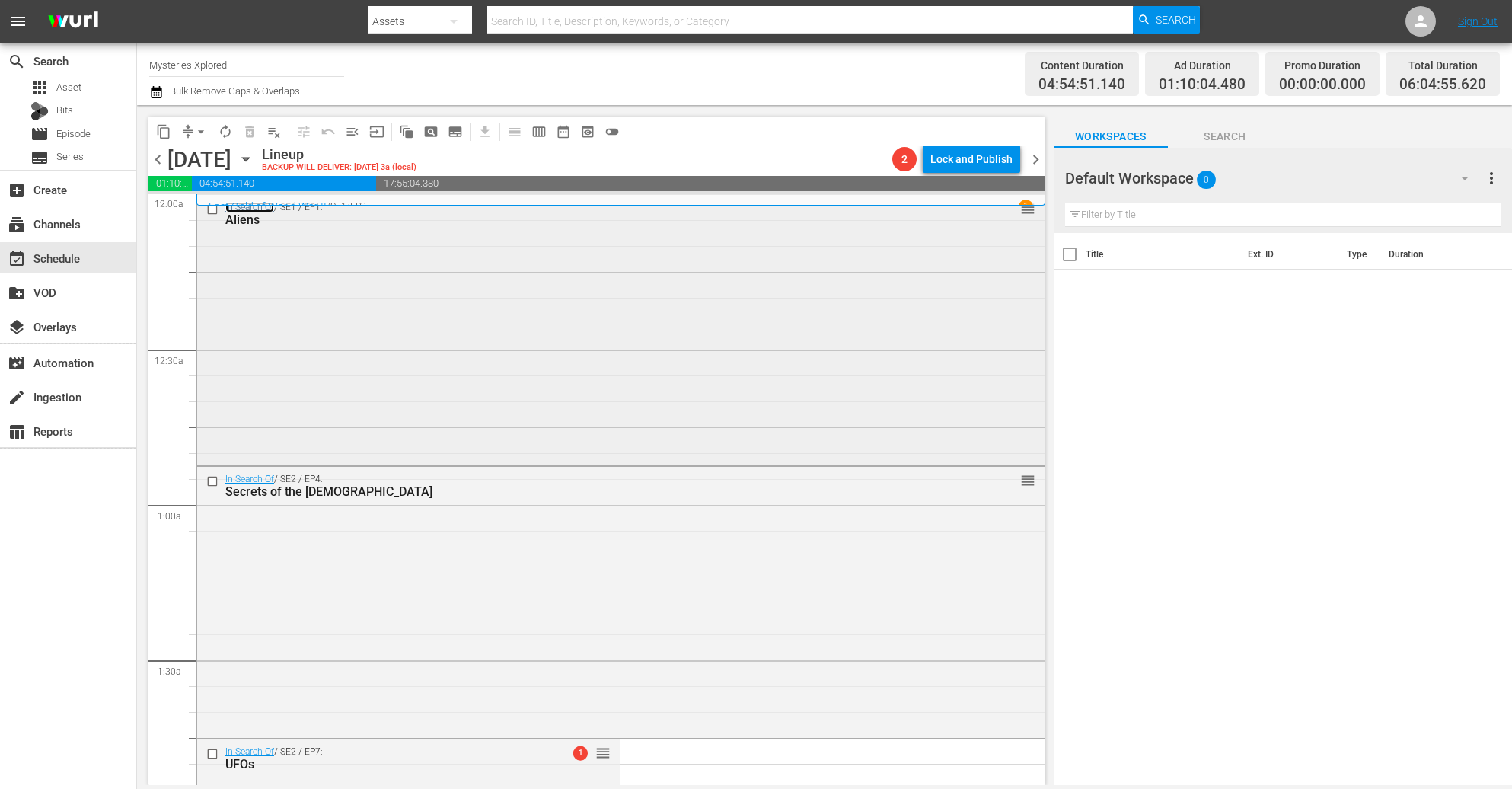
click at [252, 207] on link "In Search Of" at bounding box center [250, 207] width 49 height 10
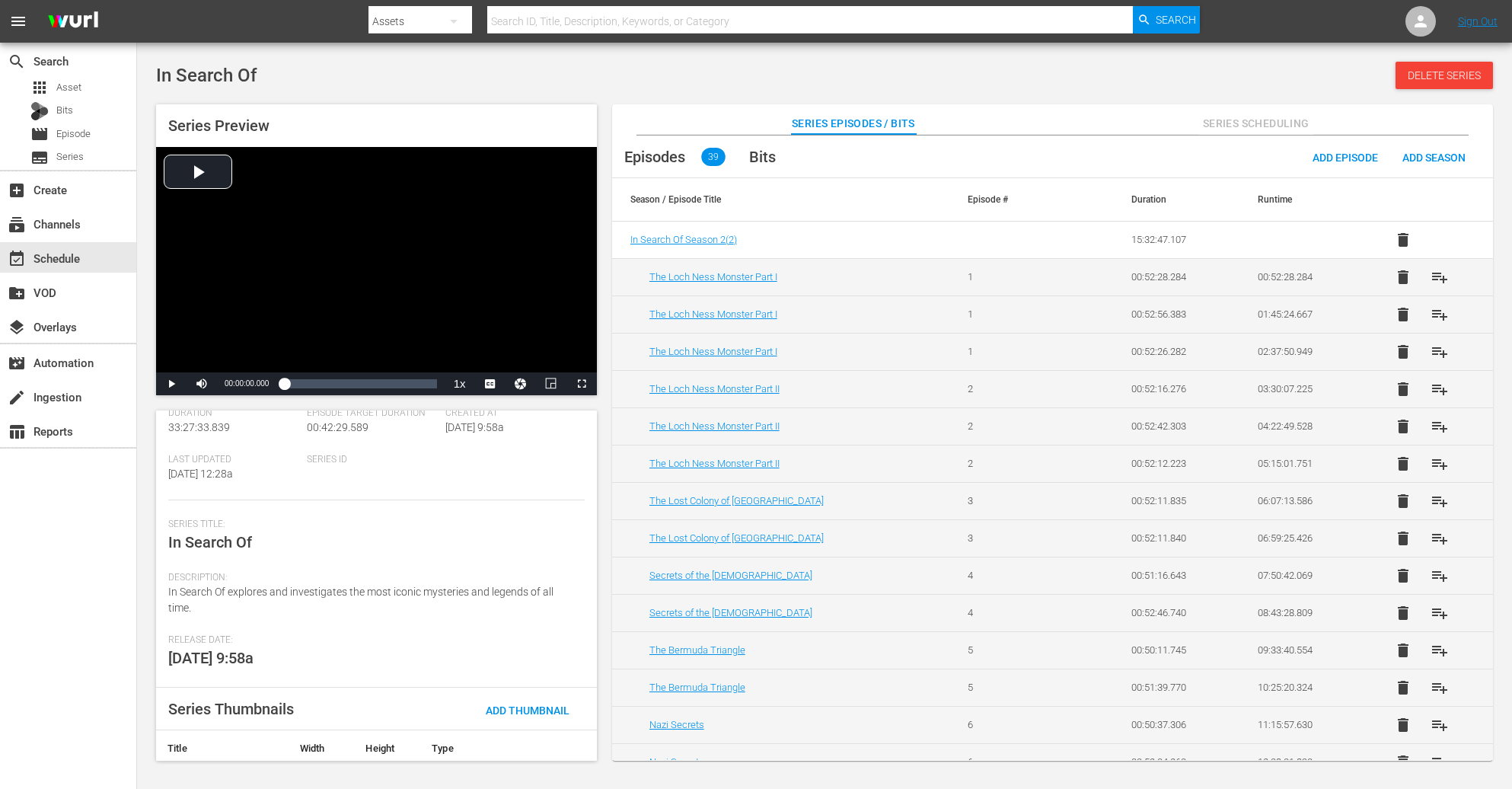
scroll to position [183, 0]
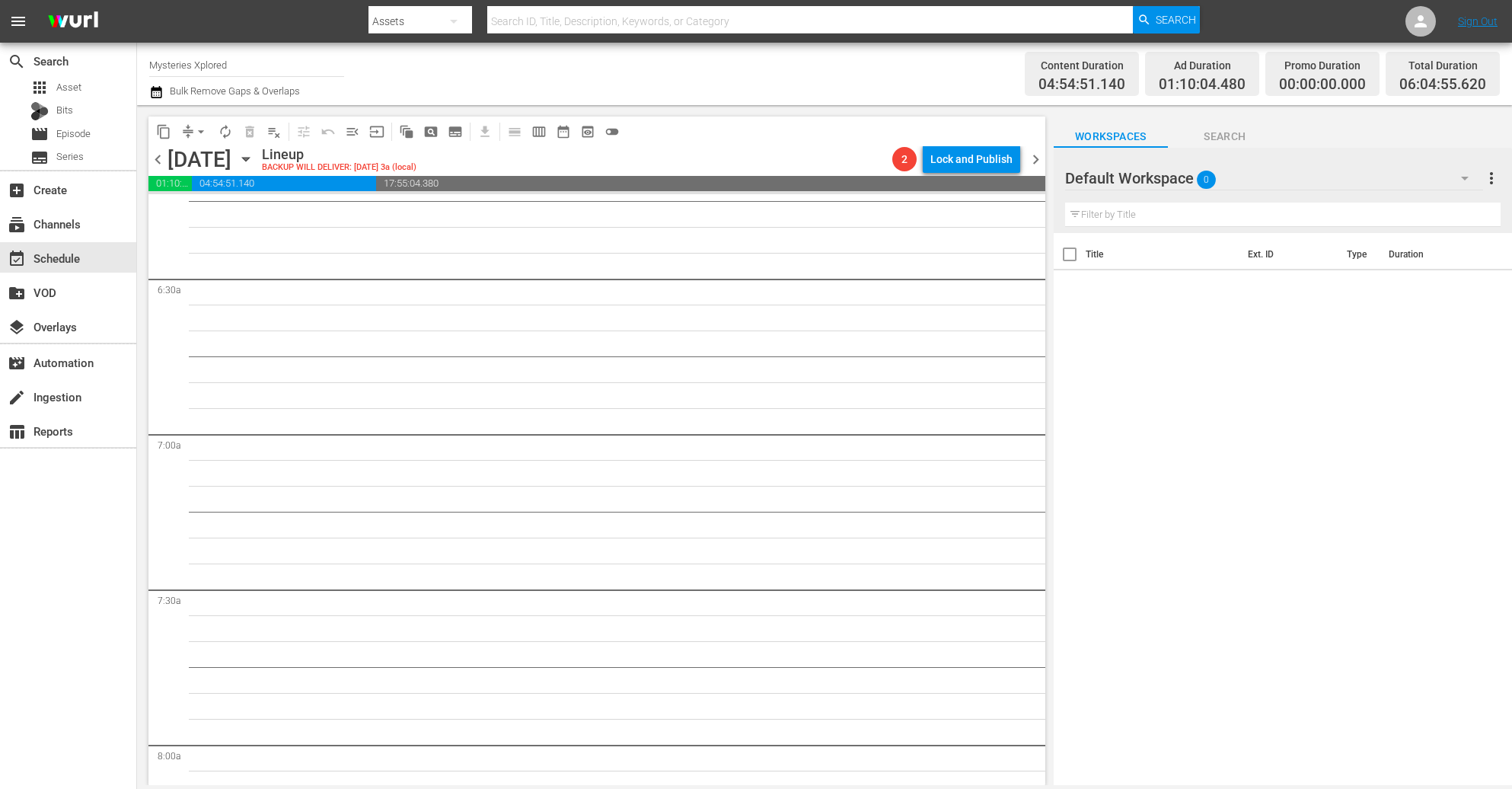
scroll to position [2285, 0]
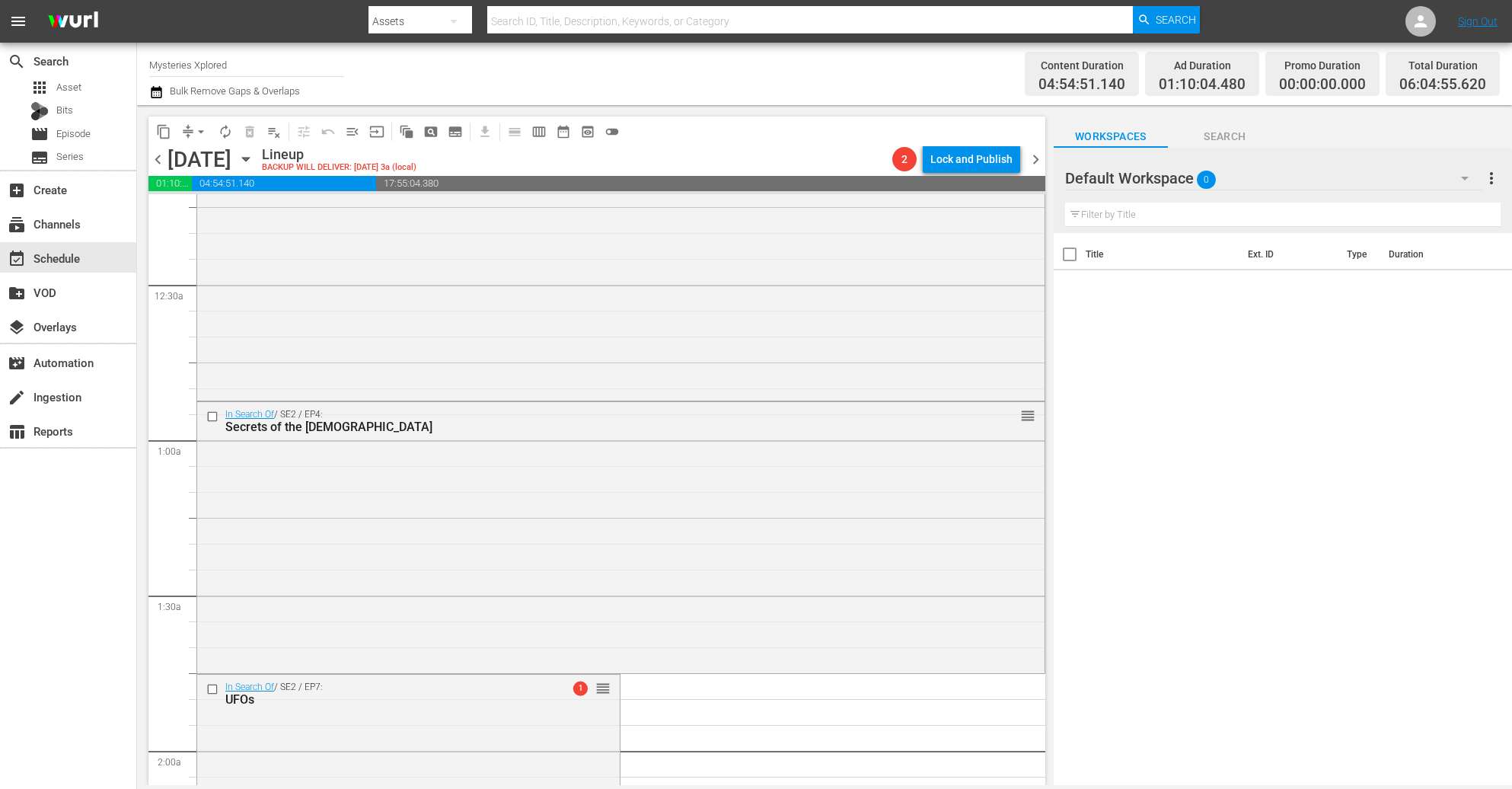
scroll to position [0, 0]
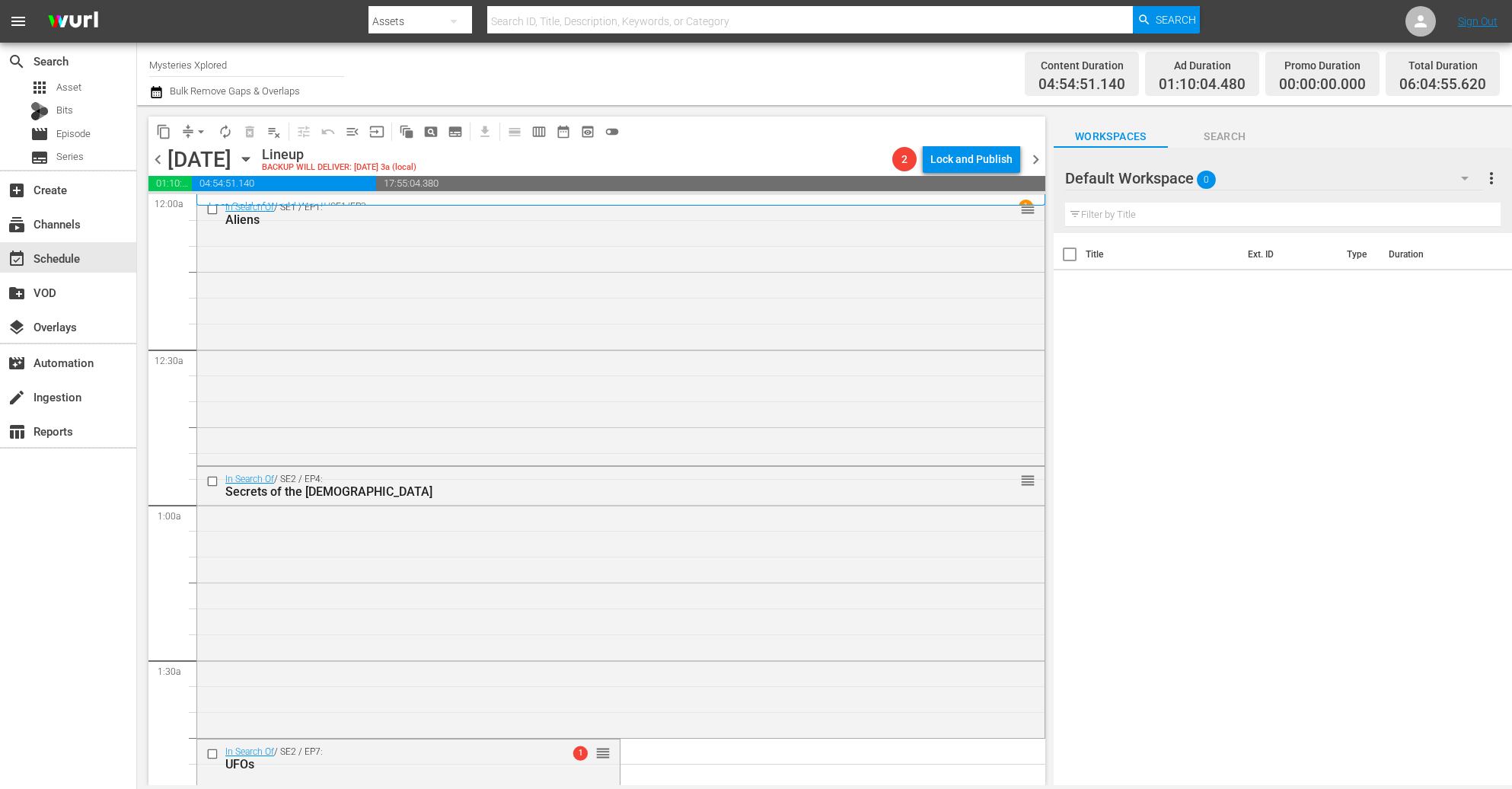
click at [152, 156] on span "chevron_left" at bounding box center [158, 160] width 19 height 19
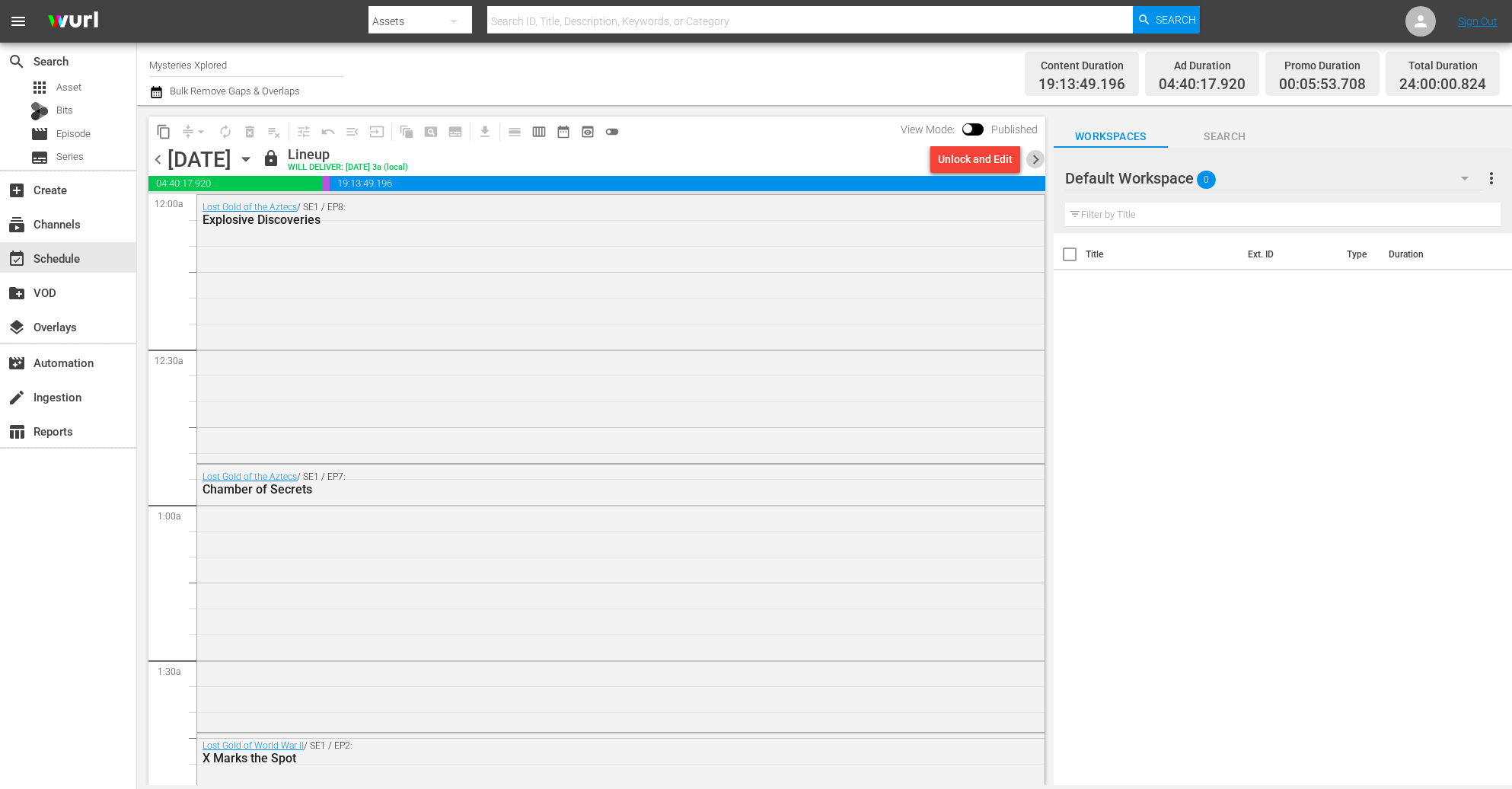
click at [1042, 162] on span "chevron_right" at bounding box center [1036, 160] width 19 height 19
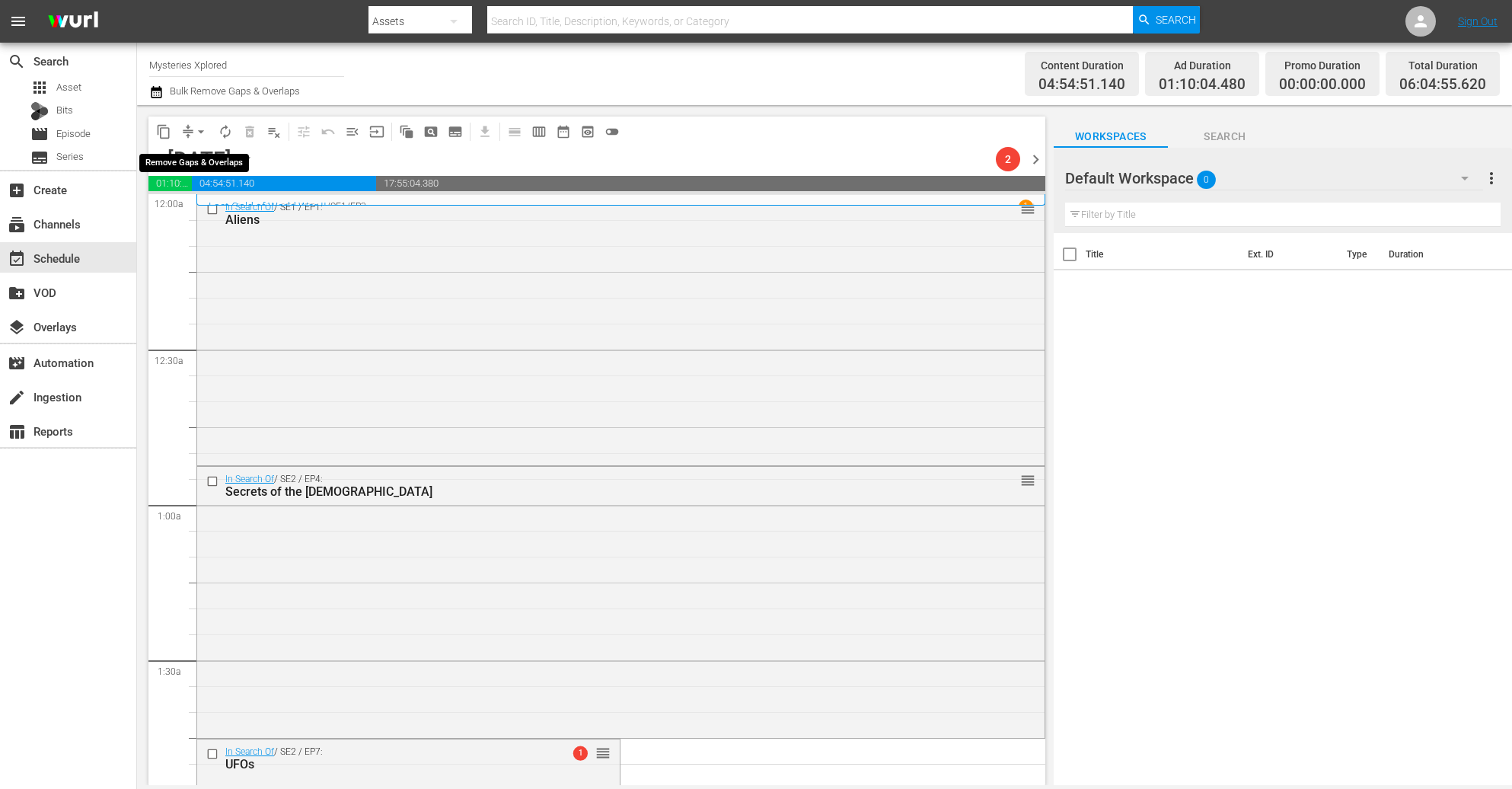
click at [190, 128] on button "arrow_drop_down" at bounding box center [201, 132] width 24 height 24
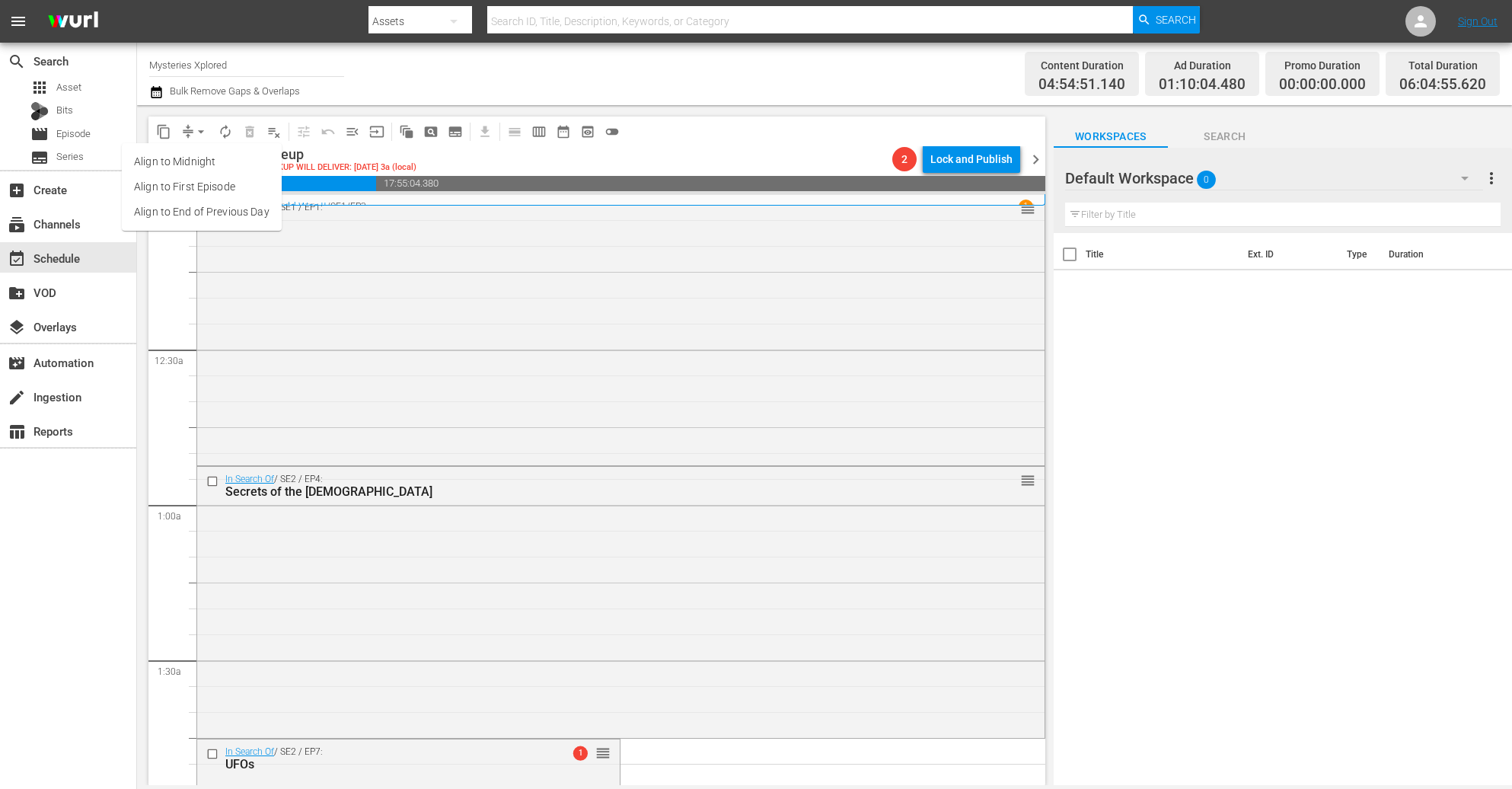
click at [190, 162] on li "Align to Midnight" at bounding box center [201, 161] width 160 height 25
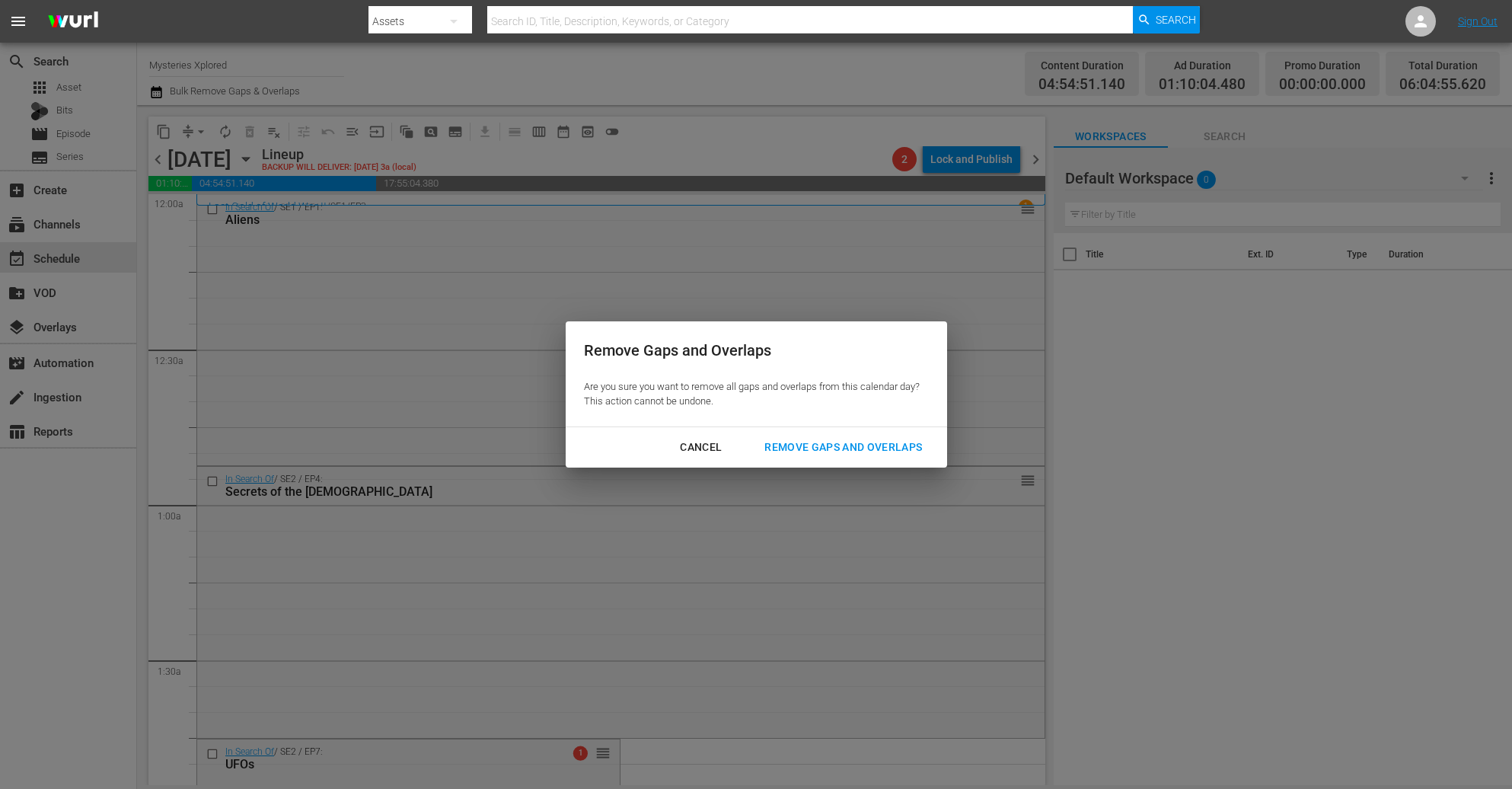
click at [880, 446] on div "Remove Gaps and Overlaps" at bounding box center [843, 448] width 182 height 19
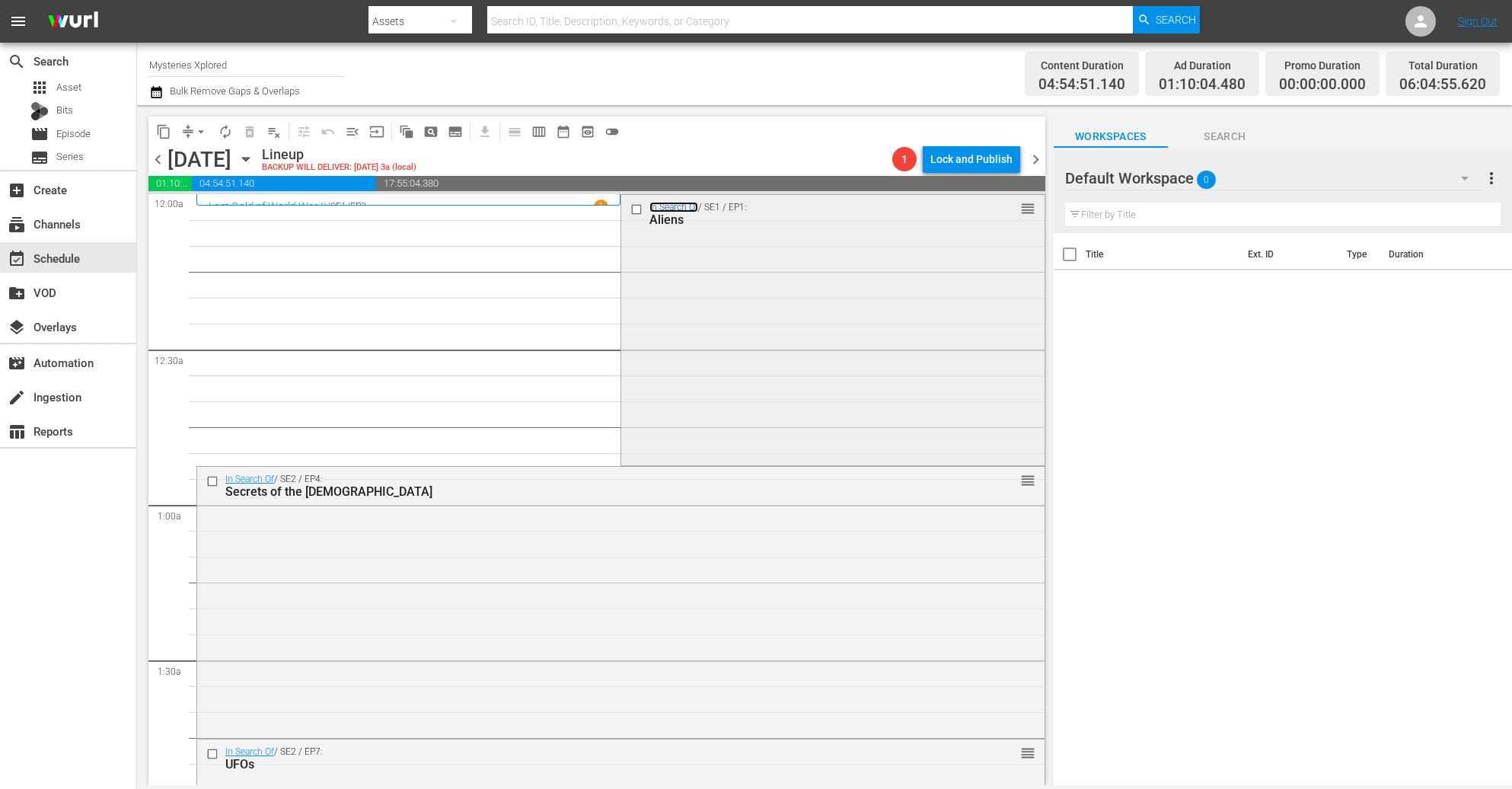
click at [670, 210] on link "In Search Of" at bounding box center [674, 207] width 49 height 10
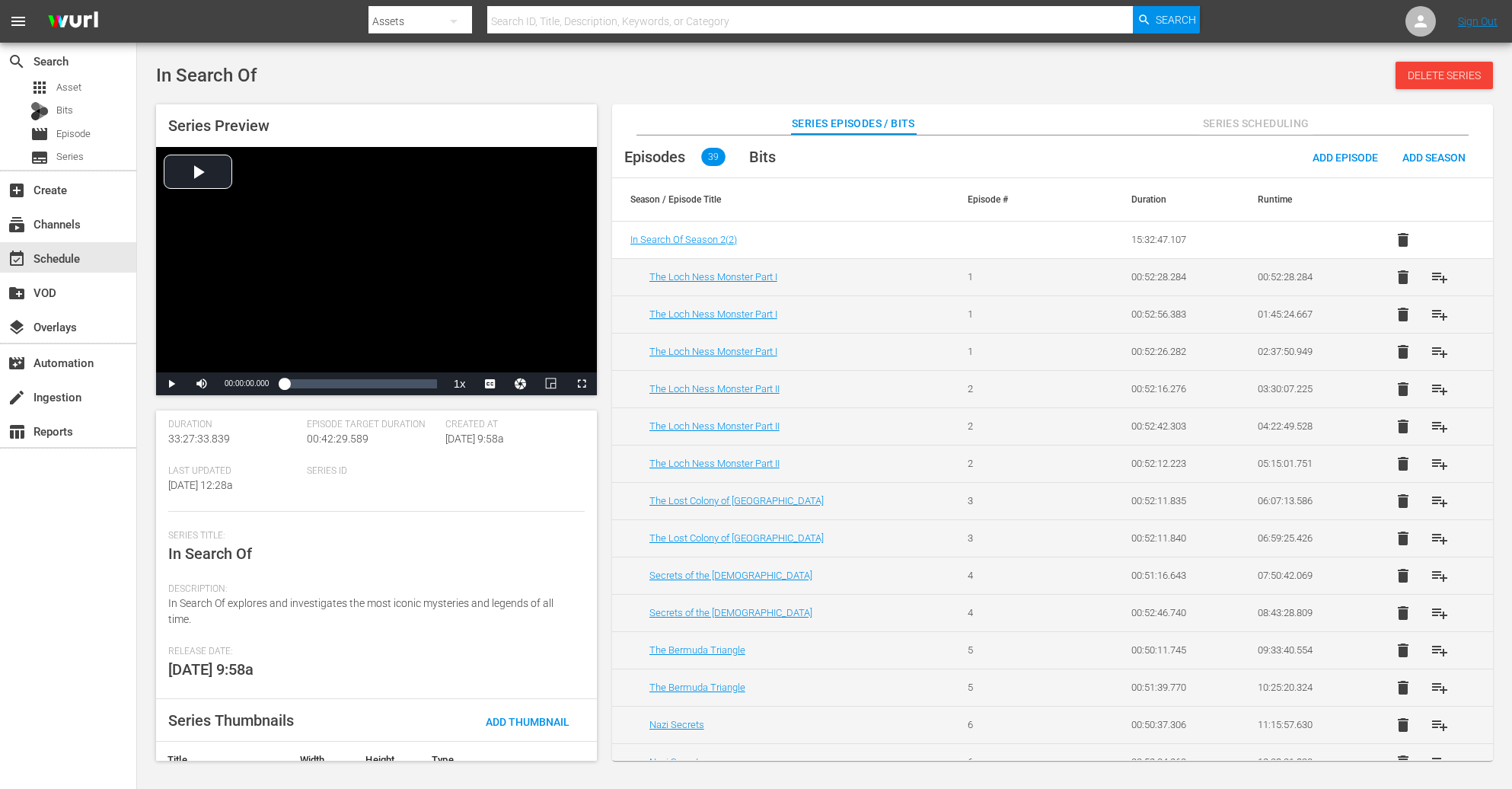
scroll to position [183, 0]
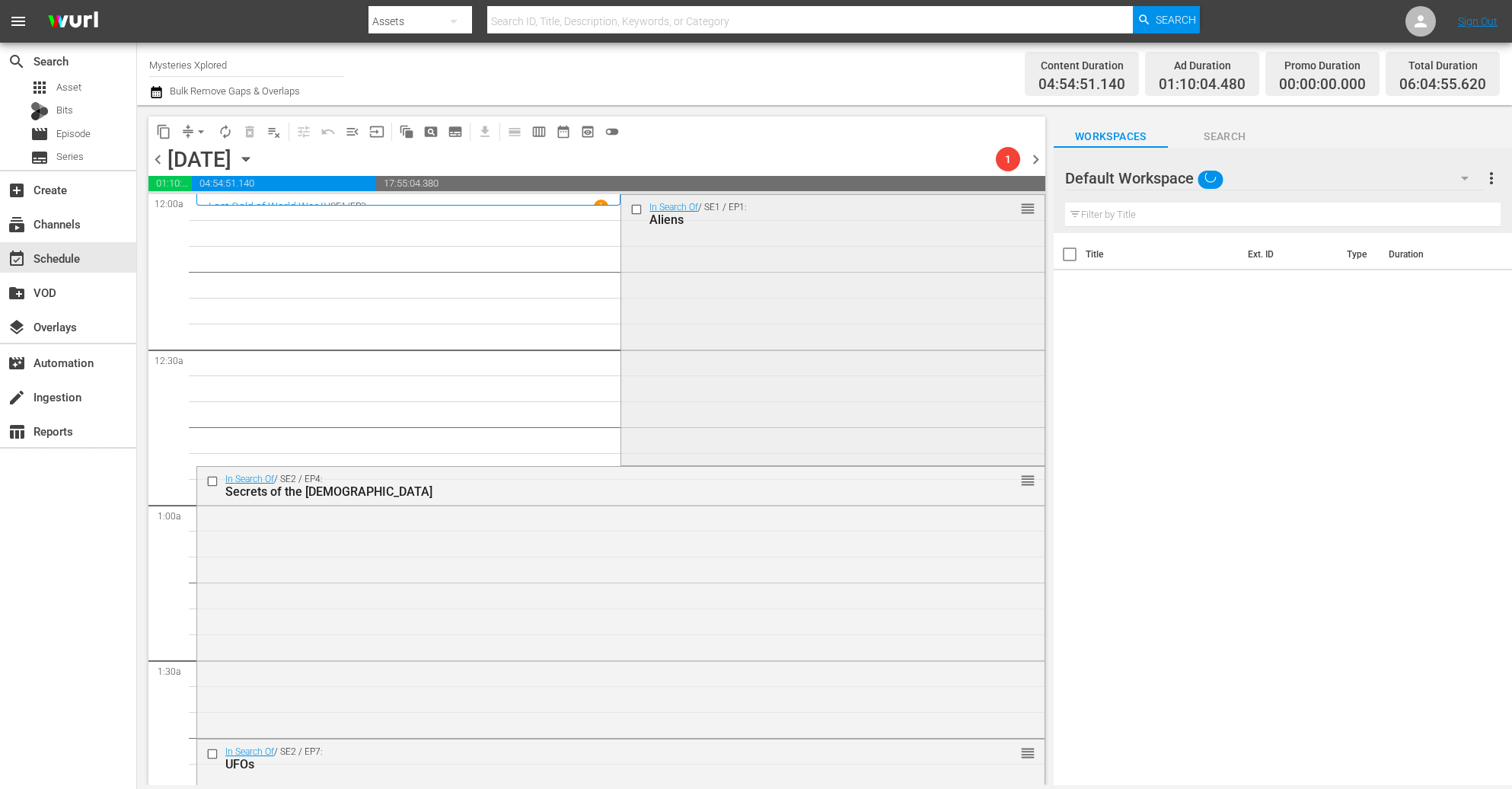
click at [745, 325] on div "In Search Of / SE1 / EP1: Aliens reorder" at bounding box center [832, 329] width 422 height 267
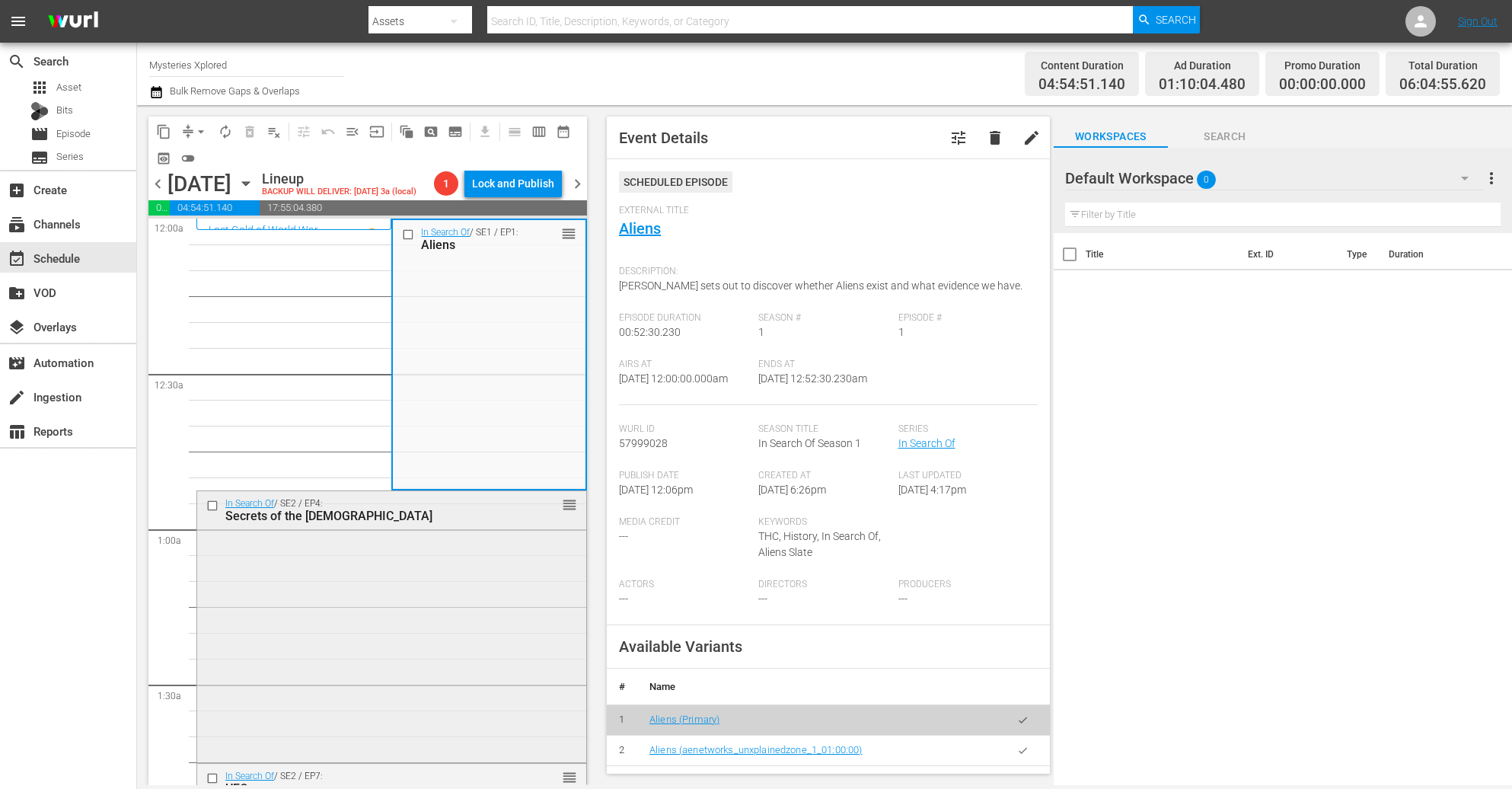
click at [412, 617] on div "In Search Of / SE2 / EP4: Secrets of the Bible reorder" at bounding box center [391, 626] width 389 height 269
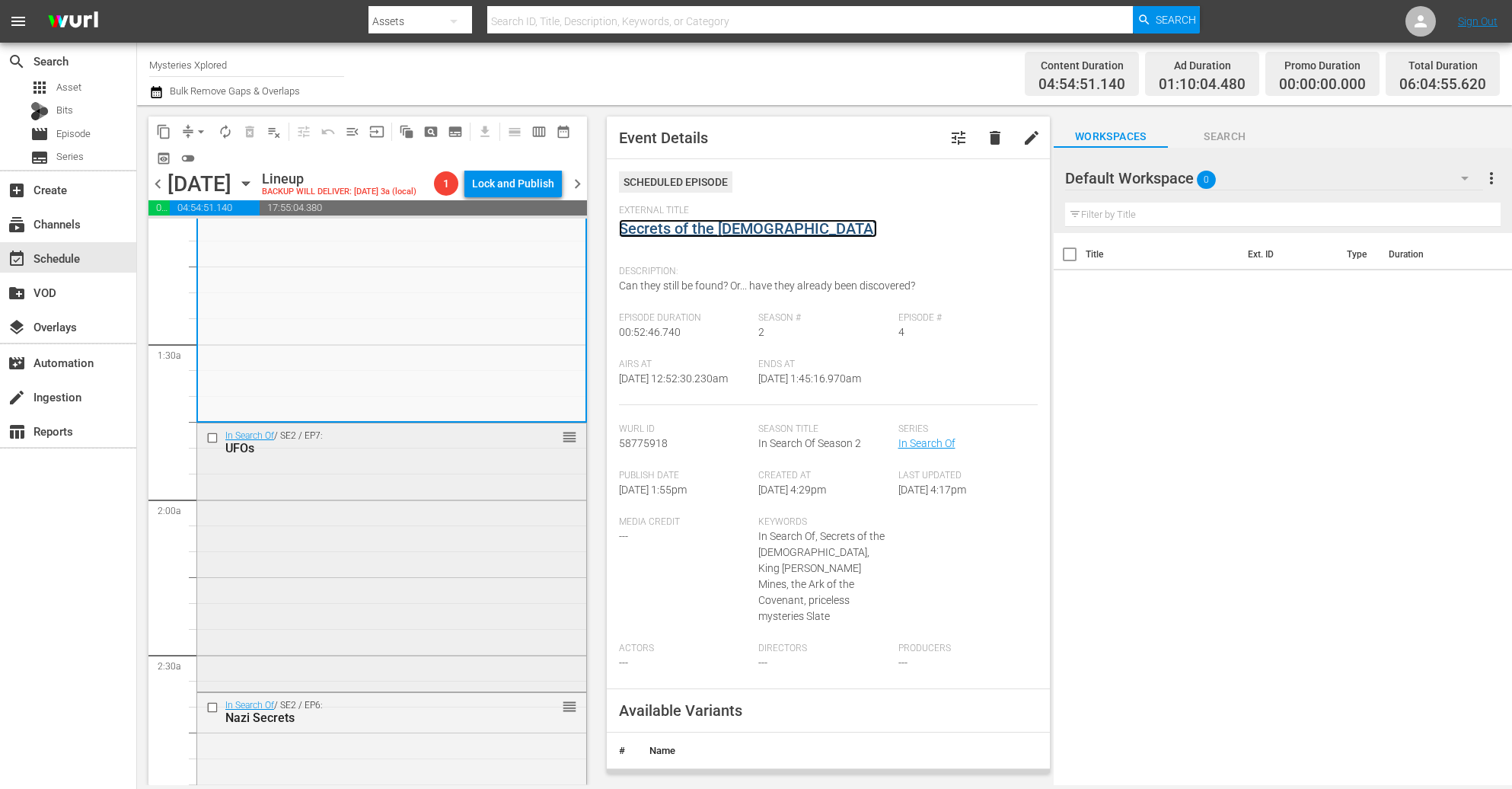
scroll to position [343, 0]
click at [462, 495] on div "In Search Of / SE2 / EP7: UFOs reorder" at bounding box center [391, 553] width 389 height 265
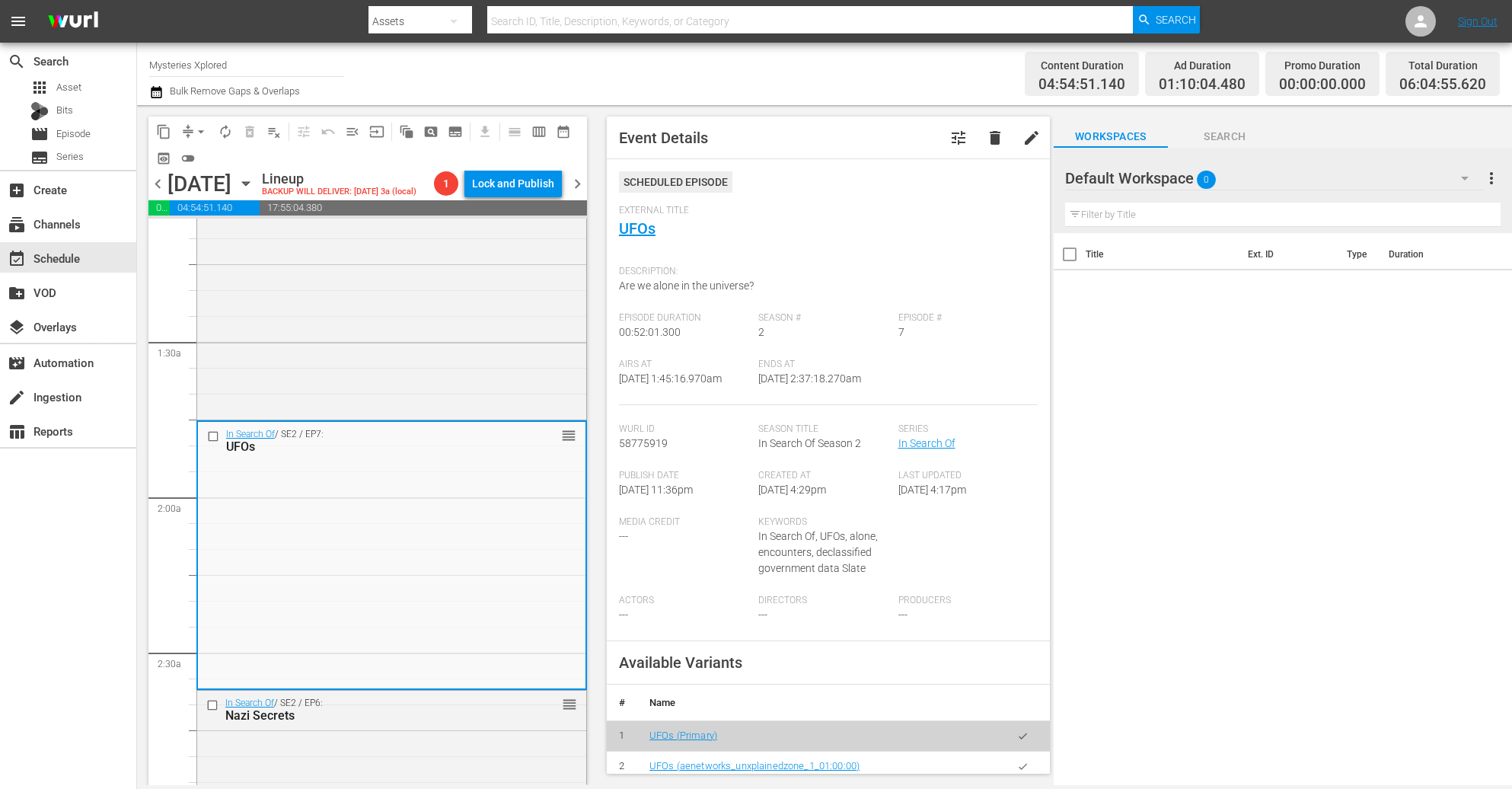
click at [830, 290] on div "Description: Are we alone in the universe?" at bounding box center [828, 286] width 419 height 54
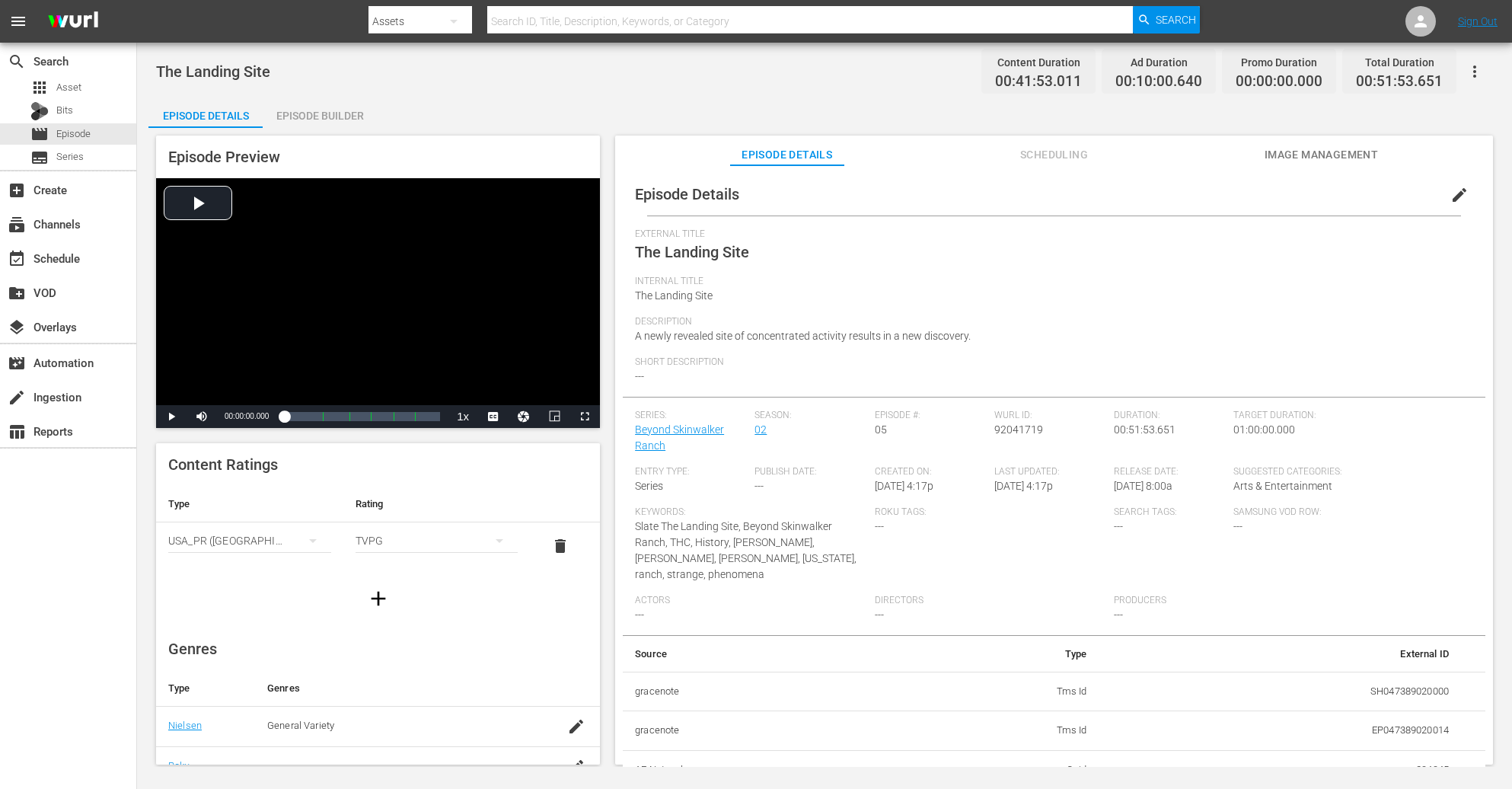
click at [316, 108] on div "Episode Builder" at bounding box center [320, 115] width 115 height 36
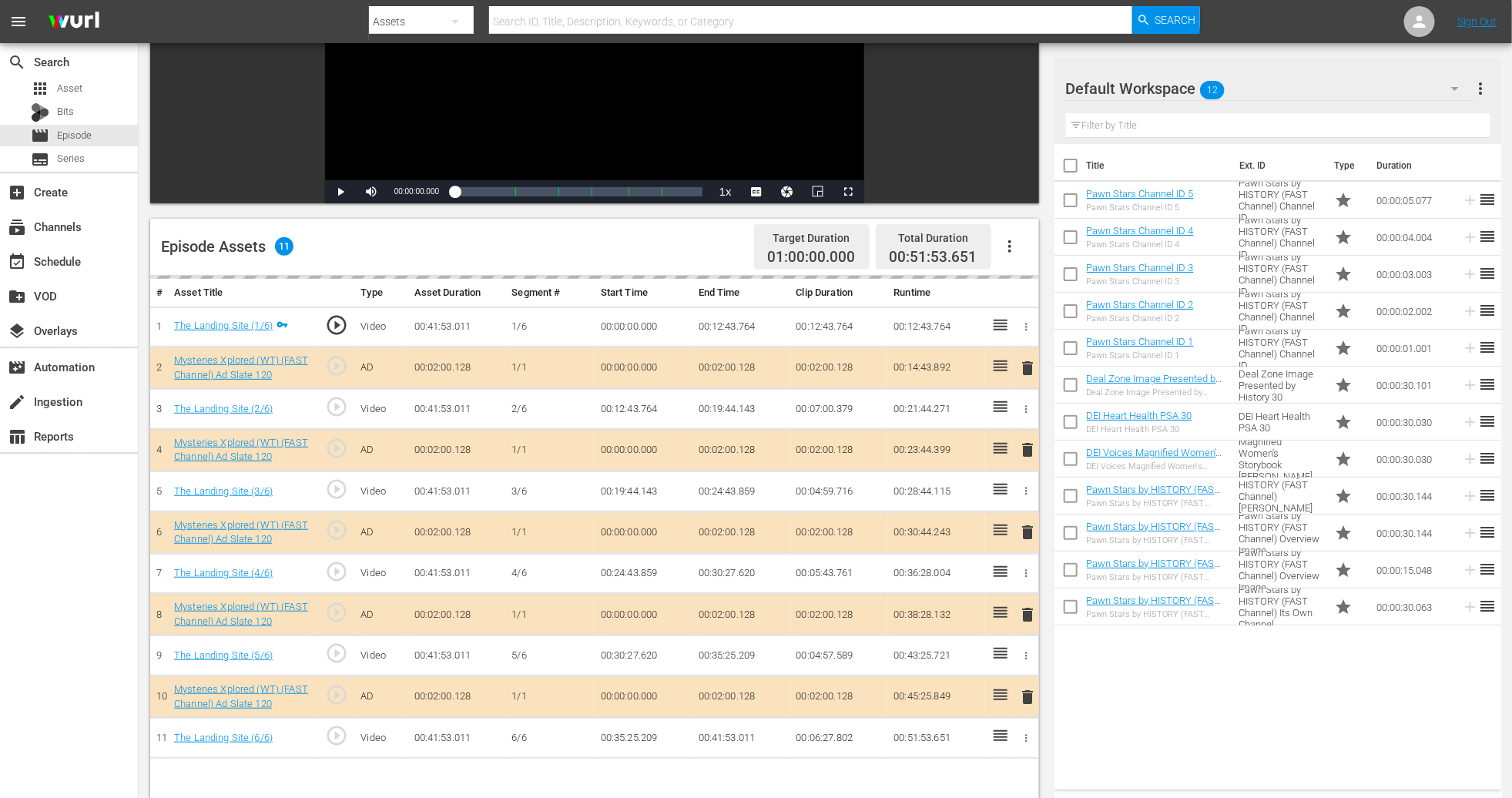
scroll to position [231, 0]
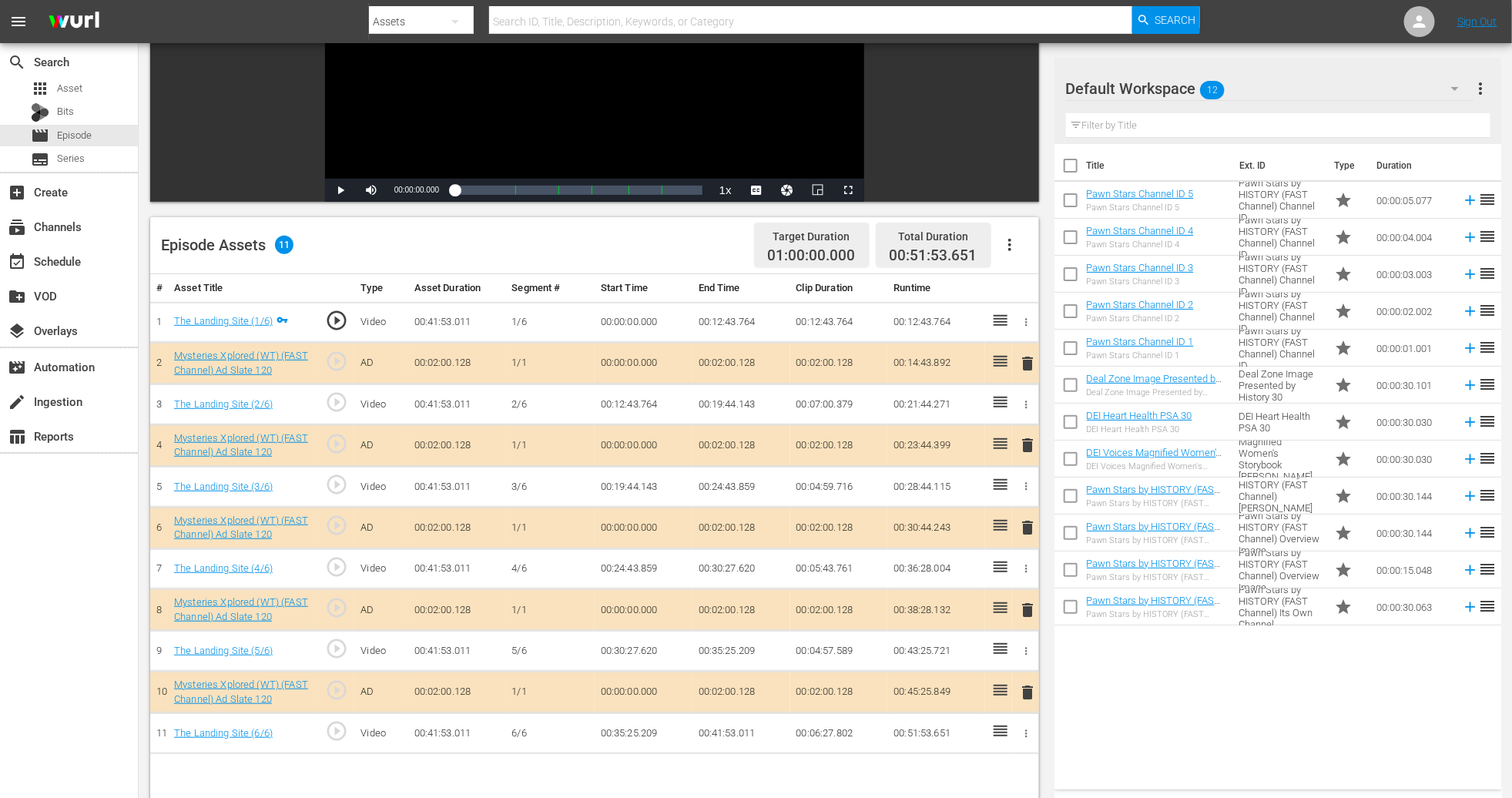
click at [1024, 525] on span "delete" at bounding box center [1027, 528] width 18 height 18
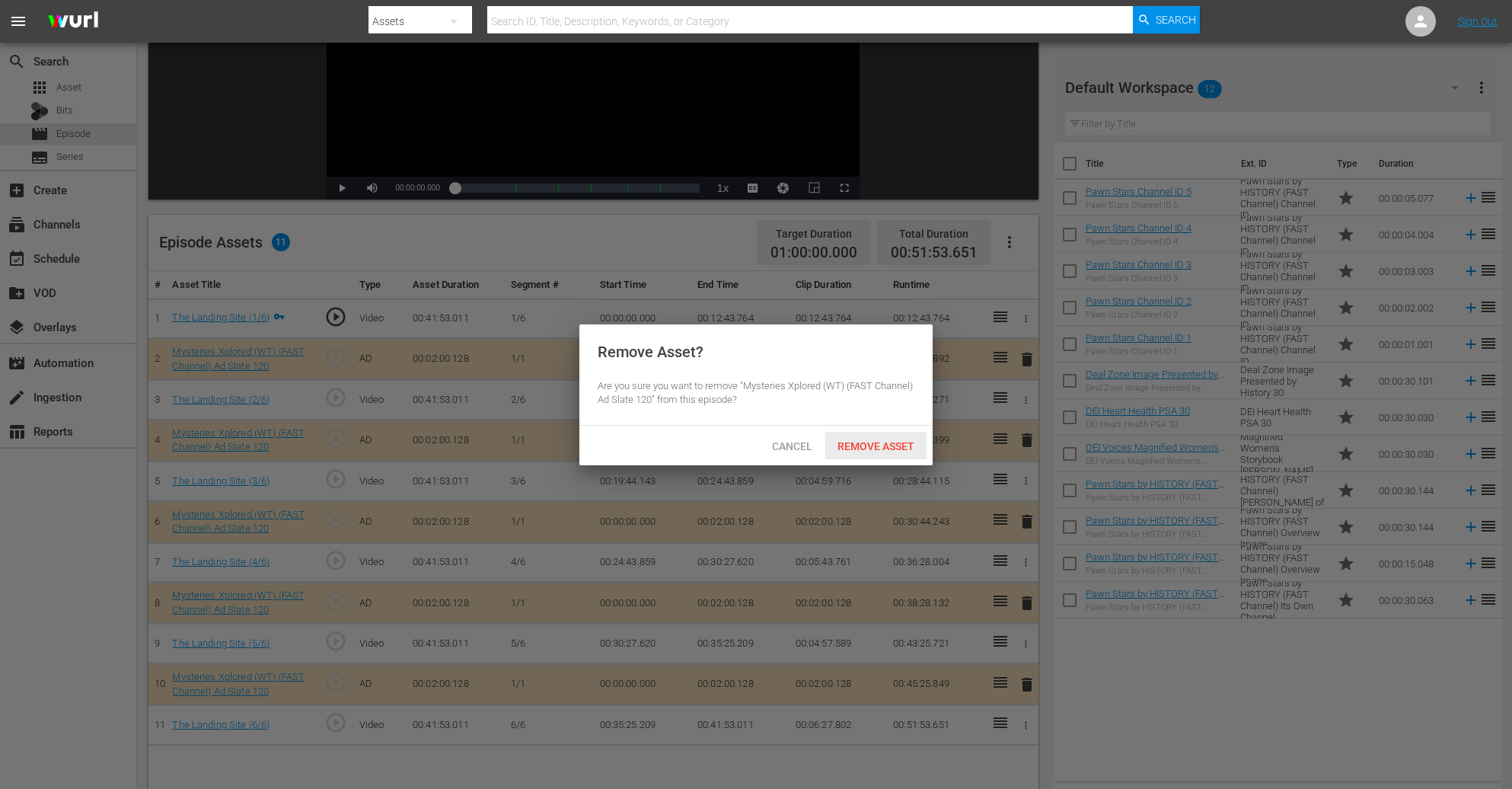
click at [874, 440] on span "Remove Asset" at bounding box center [876, 446] width 101 height 12
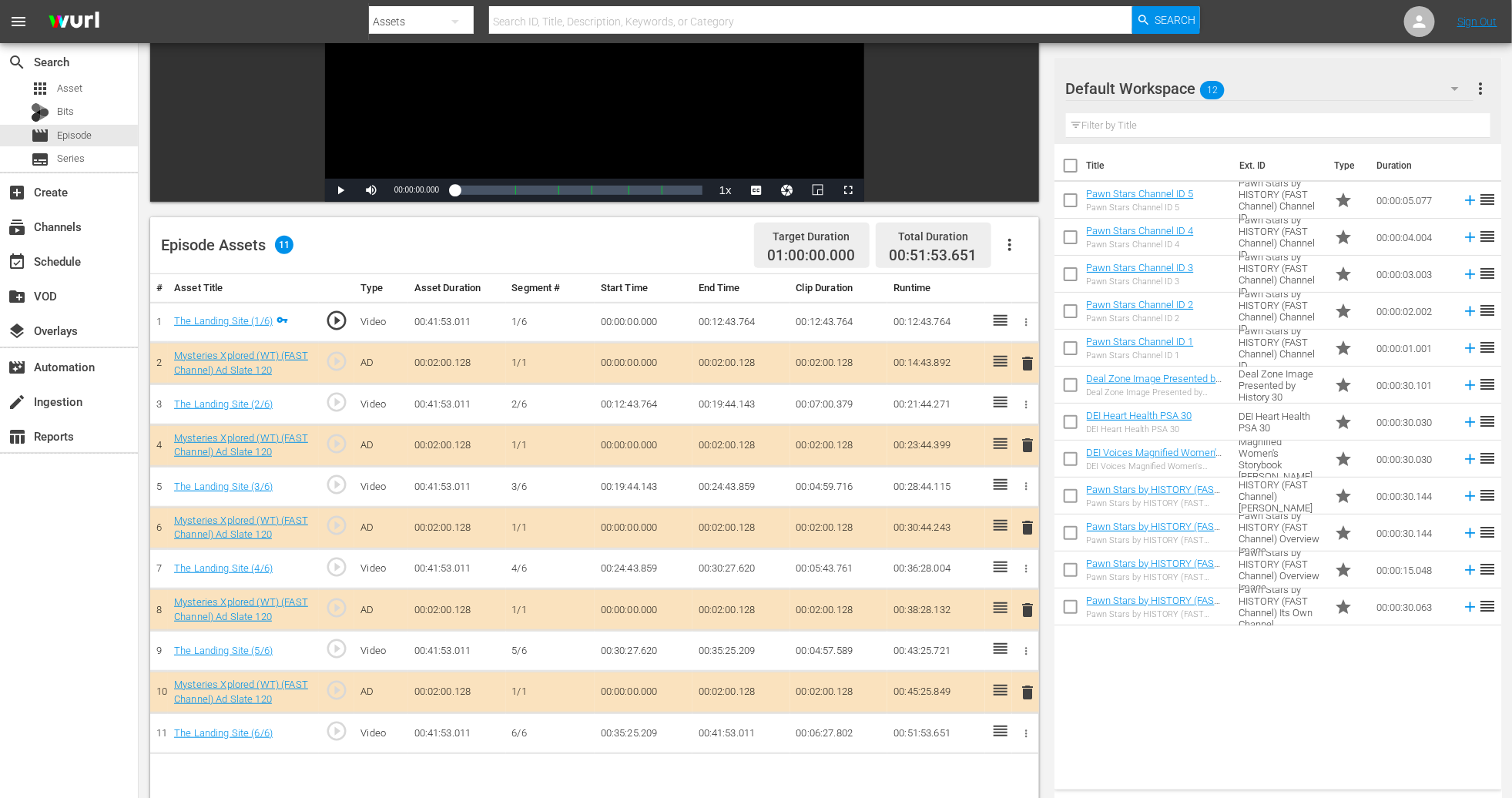
click at [1451, 89] on icon "button" at bounding box center [1455, 88] width 18 height 18
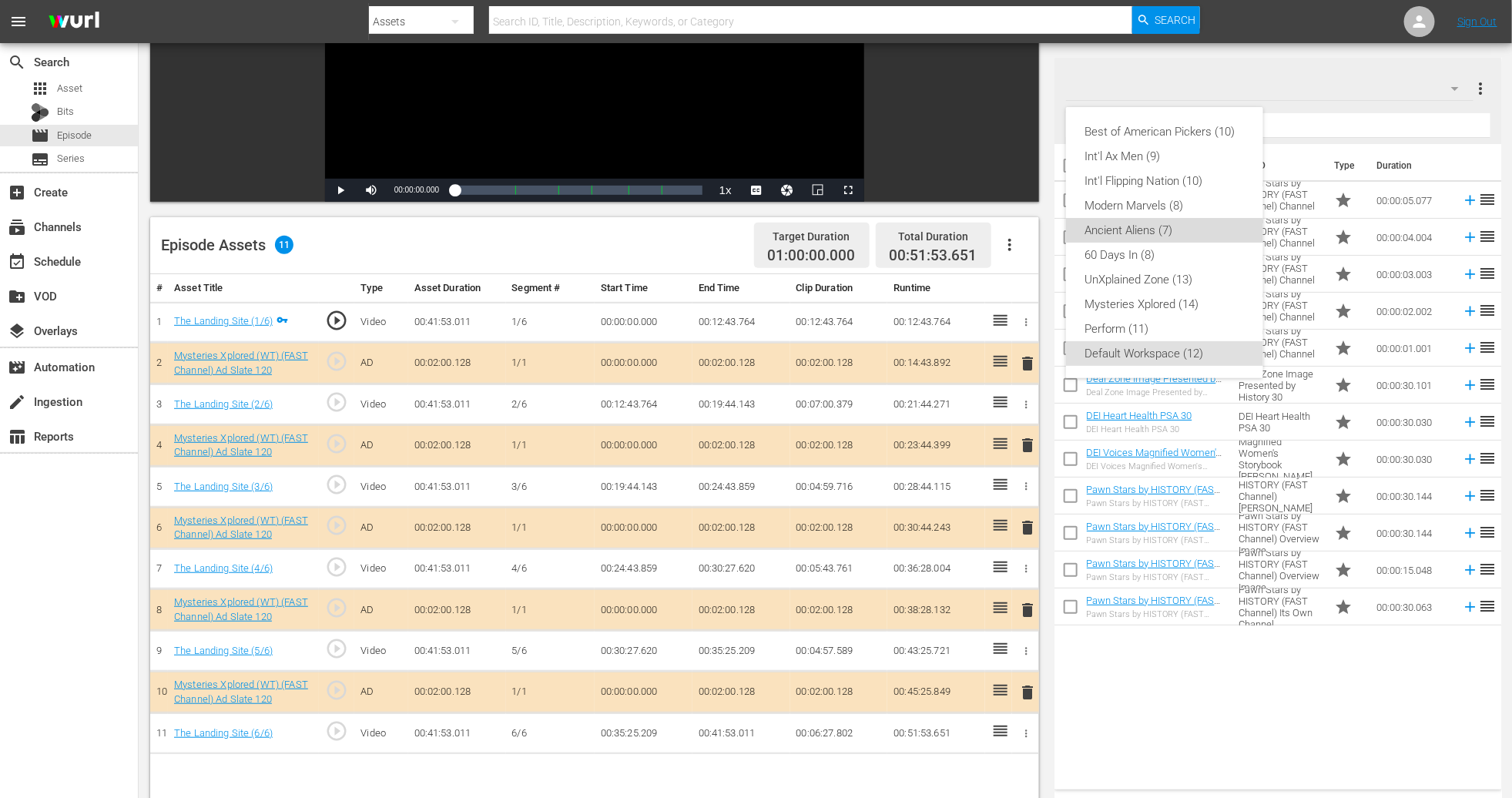
click at [1172, 223] on div "Ancient Aliens (7)" at bounding box center [1164, 230] width 161 height 25
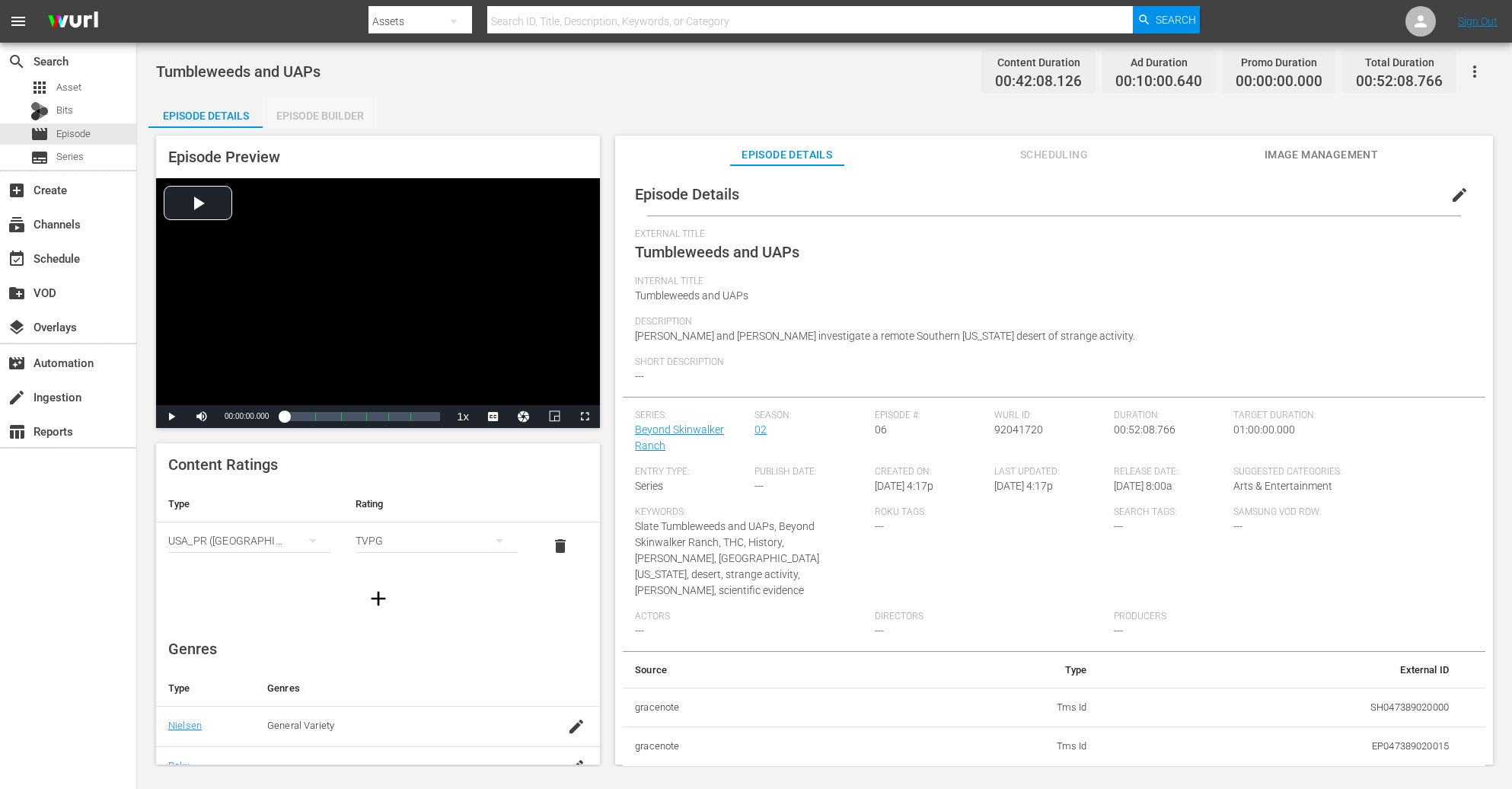
click at [320, 115] on div "Episode Builder" at bounding box center [320, 115] width 115 height 36
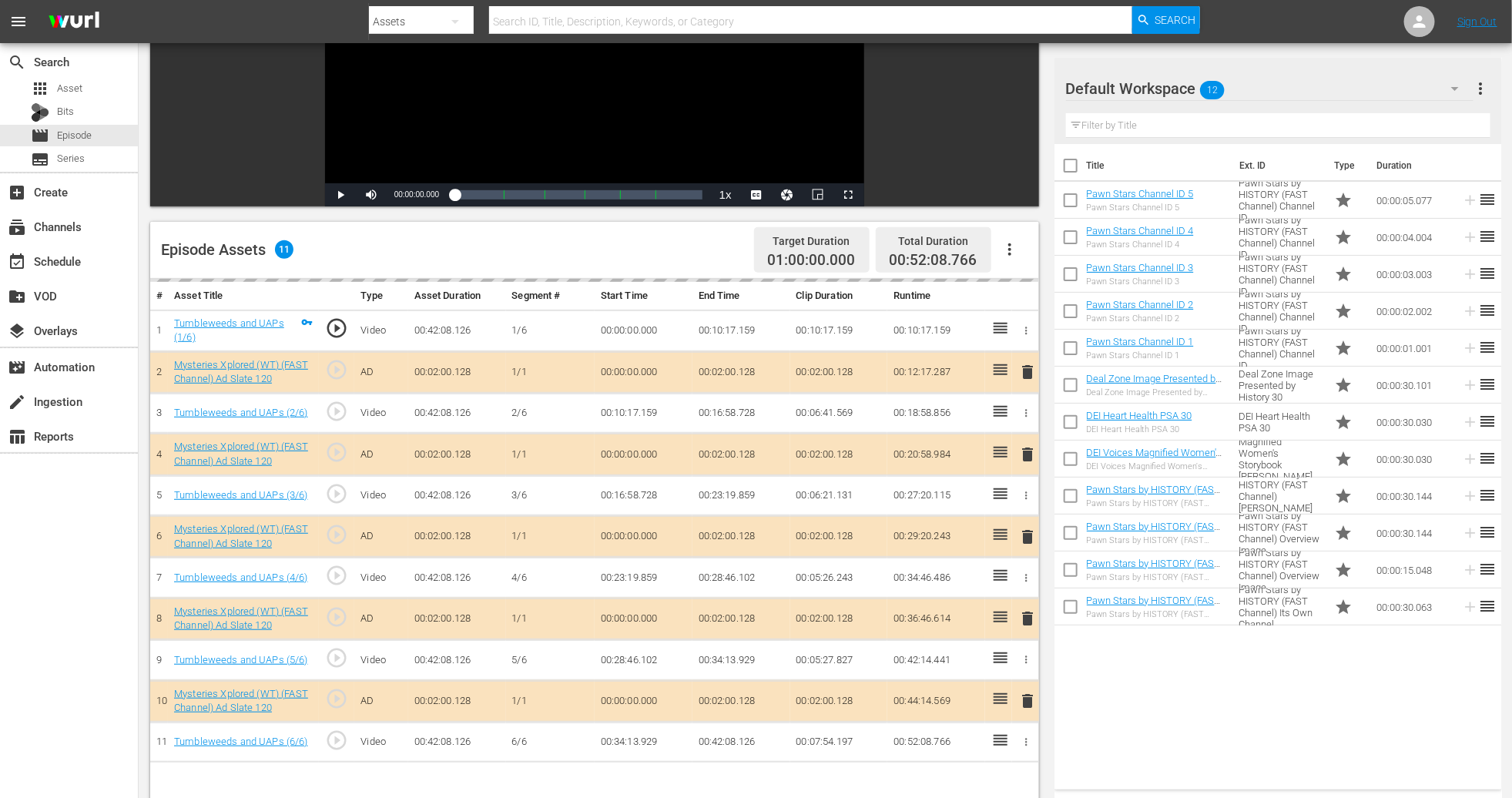
scroll to position [231, 0]
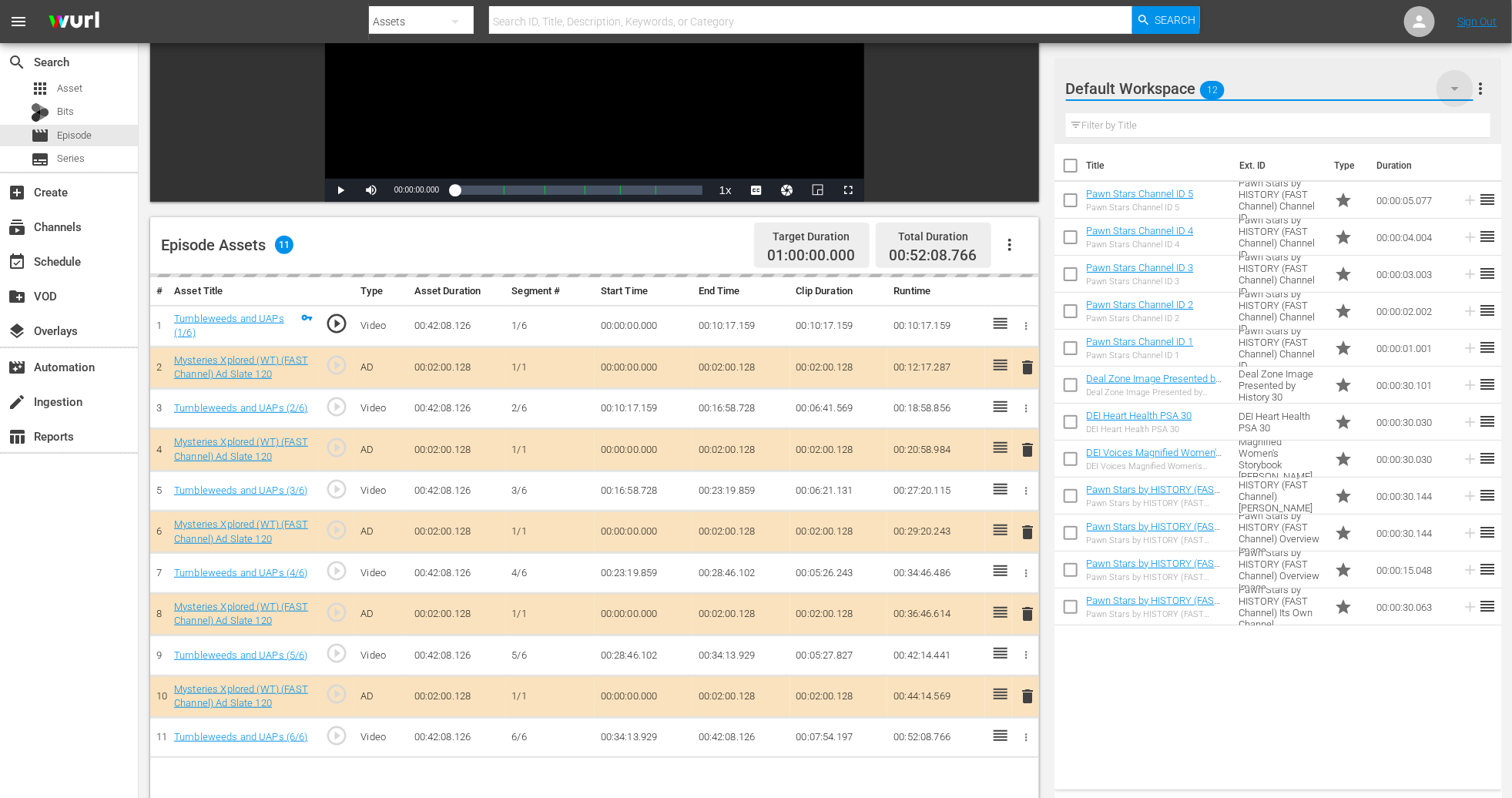
click at [1452, 83] on icon "button" at bounding box center [1455, 88] width 18 height 18
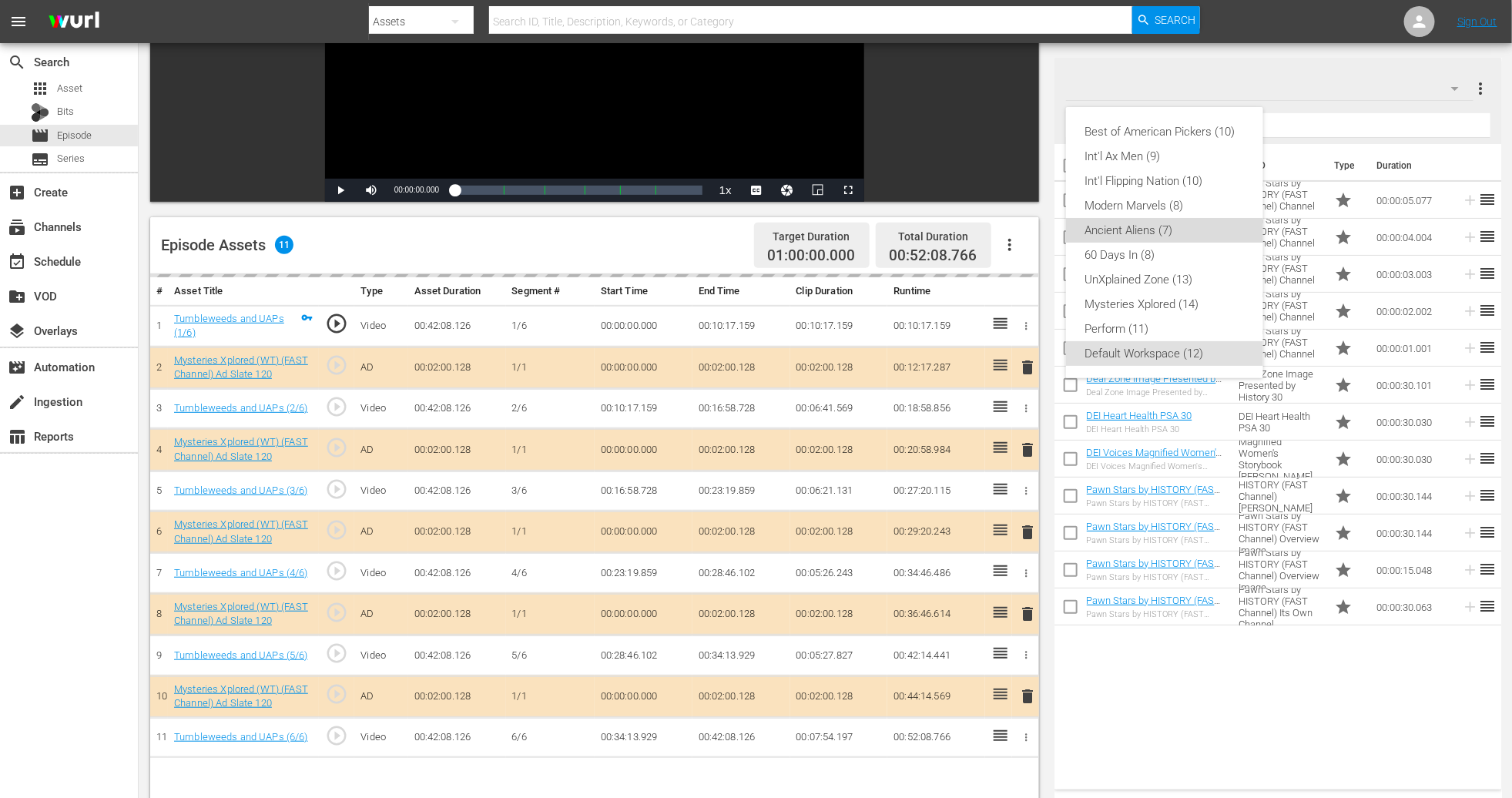
click at [1144, 227] on div "Ancient Aliens (7)" at bounding box center [1164, 230] width 161 height 25
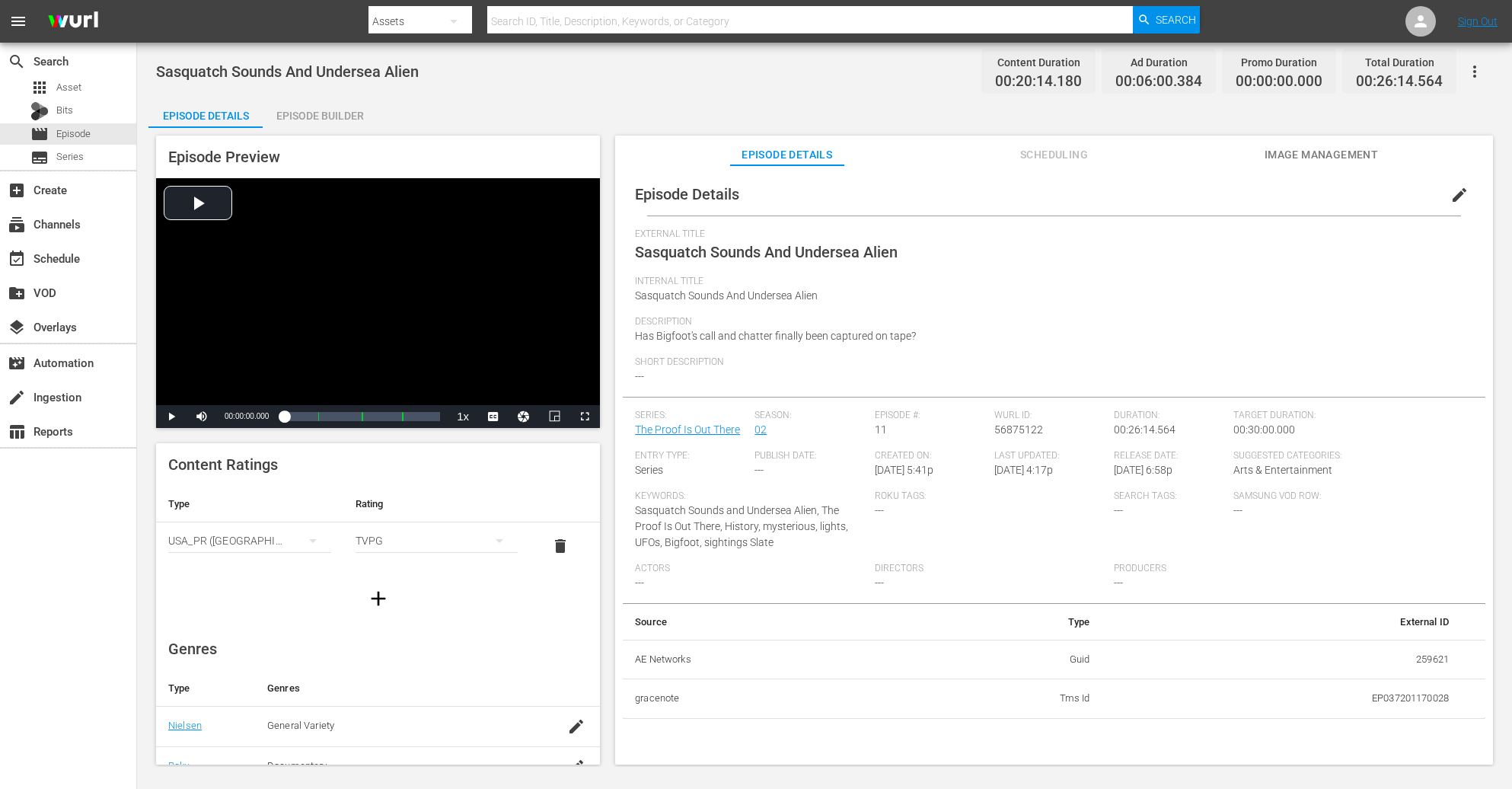
click at [327, 116] on div "Episode Builder" at bounding box center [320, 115] width 115 height 36
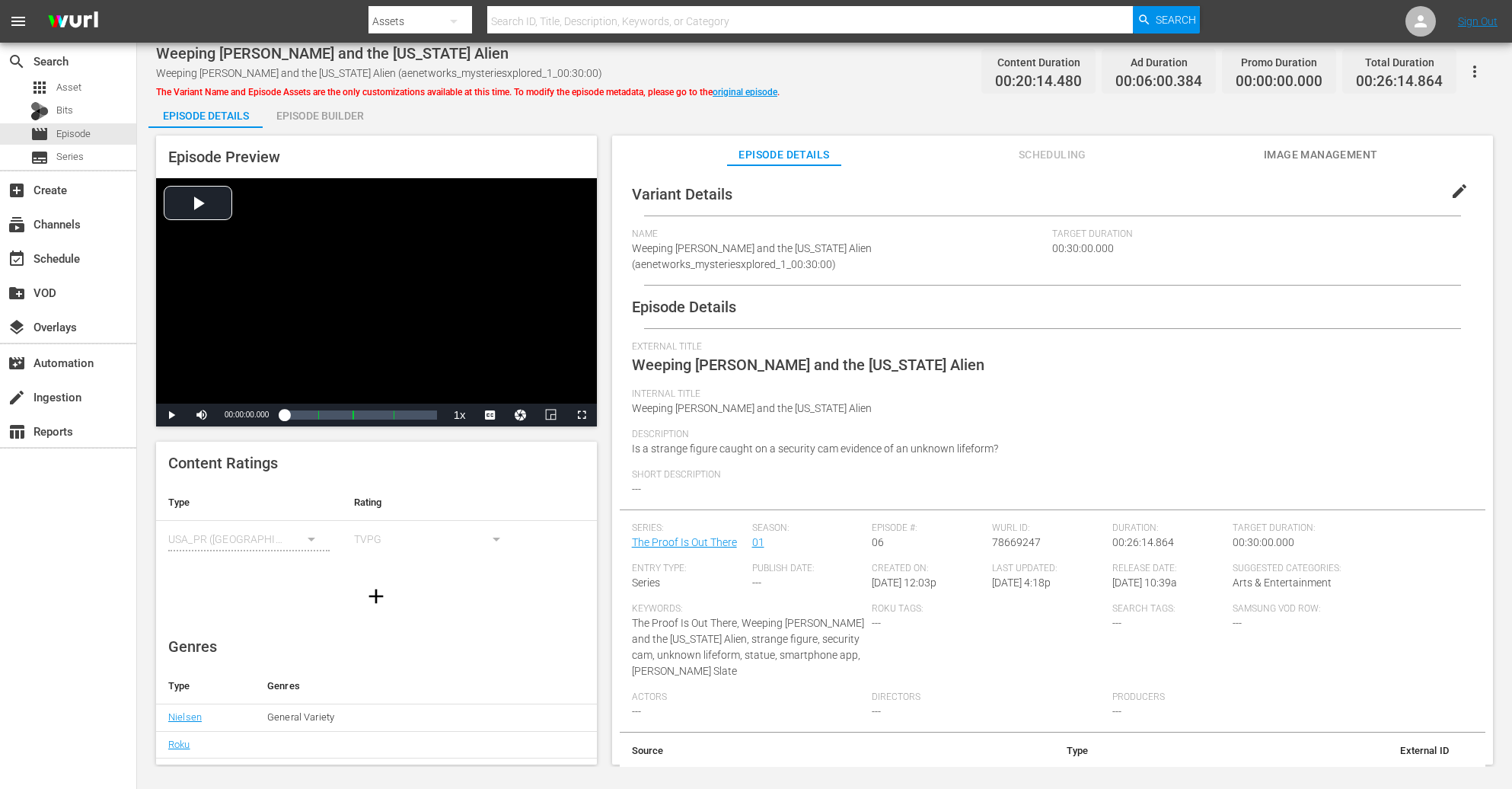
click at [325, 108] on div "Episode Builder" at bounding box center [320, 115] width 115 height 36
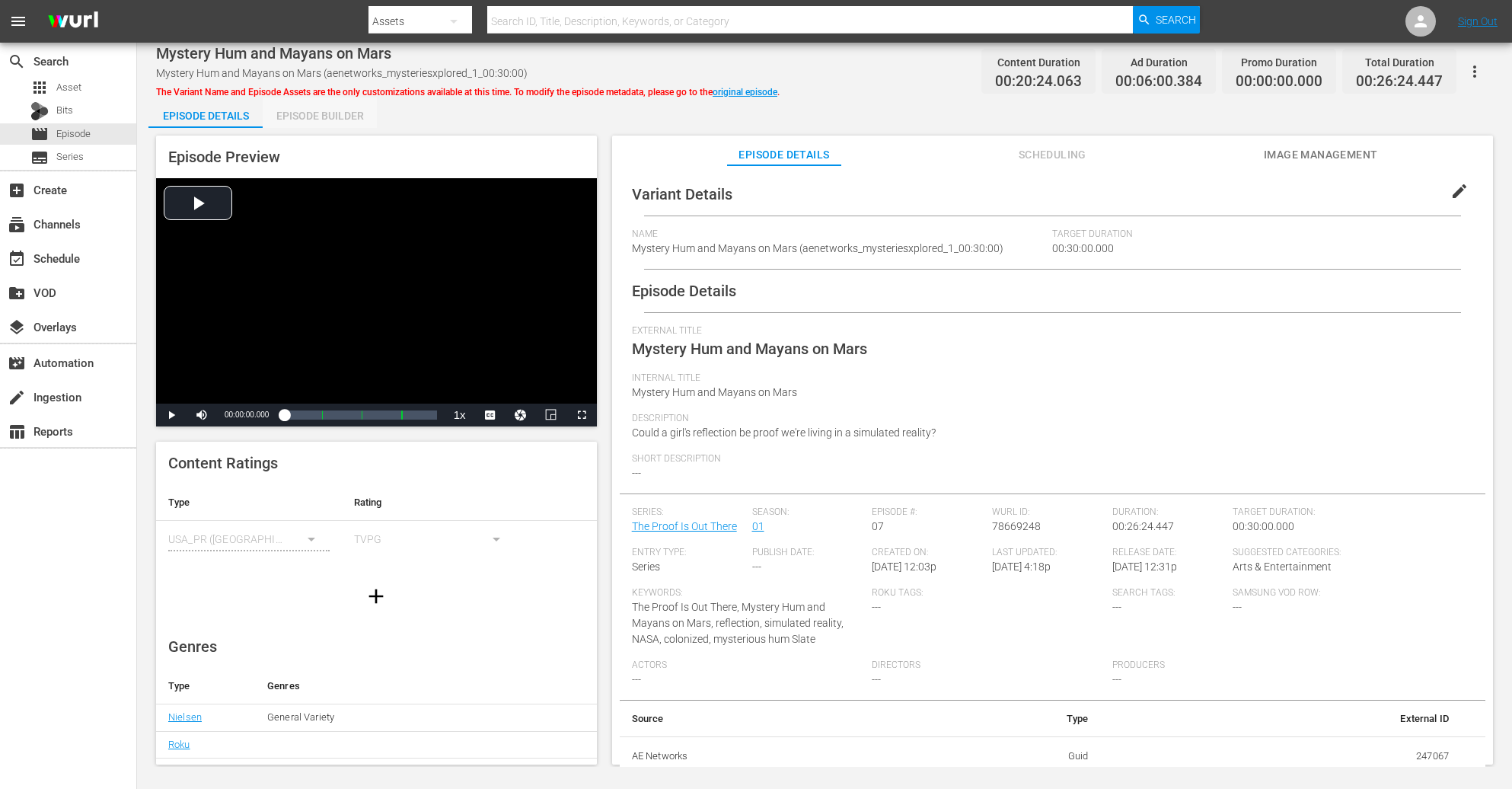
click at [314, 115] on div "Episode Builder" at bounding box center [320, 115] width 115 height 36
click at [354, 116] on div "Episode Builder" at bounding box center [320, 115] width 115 height 36
click at [341, 116] on div "Episode Builder" at bounding box center [320, 115] width 115 height 36
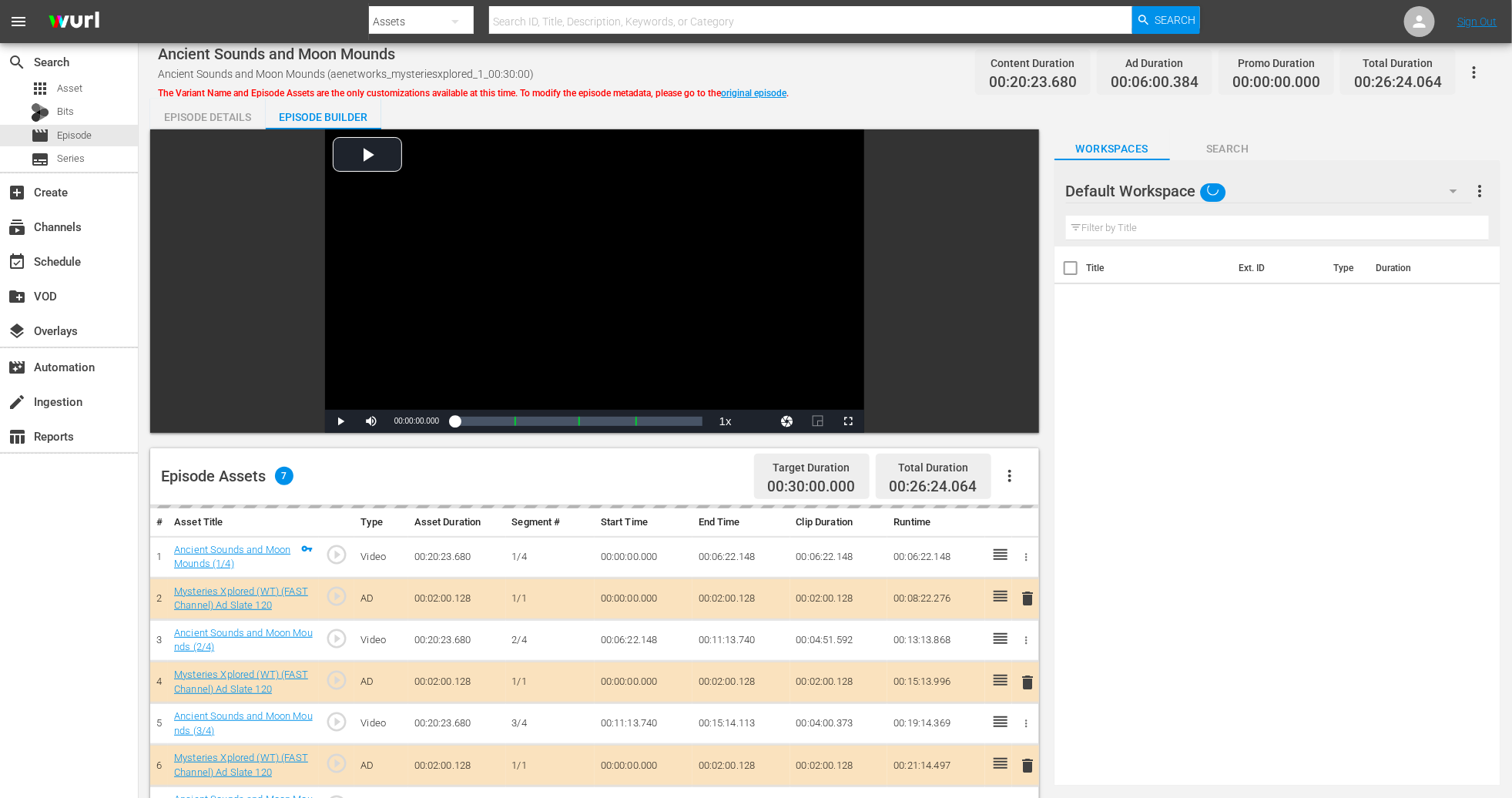
click at [1019, 197] on icon "button" at bounding box center [1453, 191] width 18 height 18
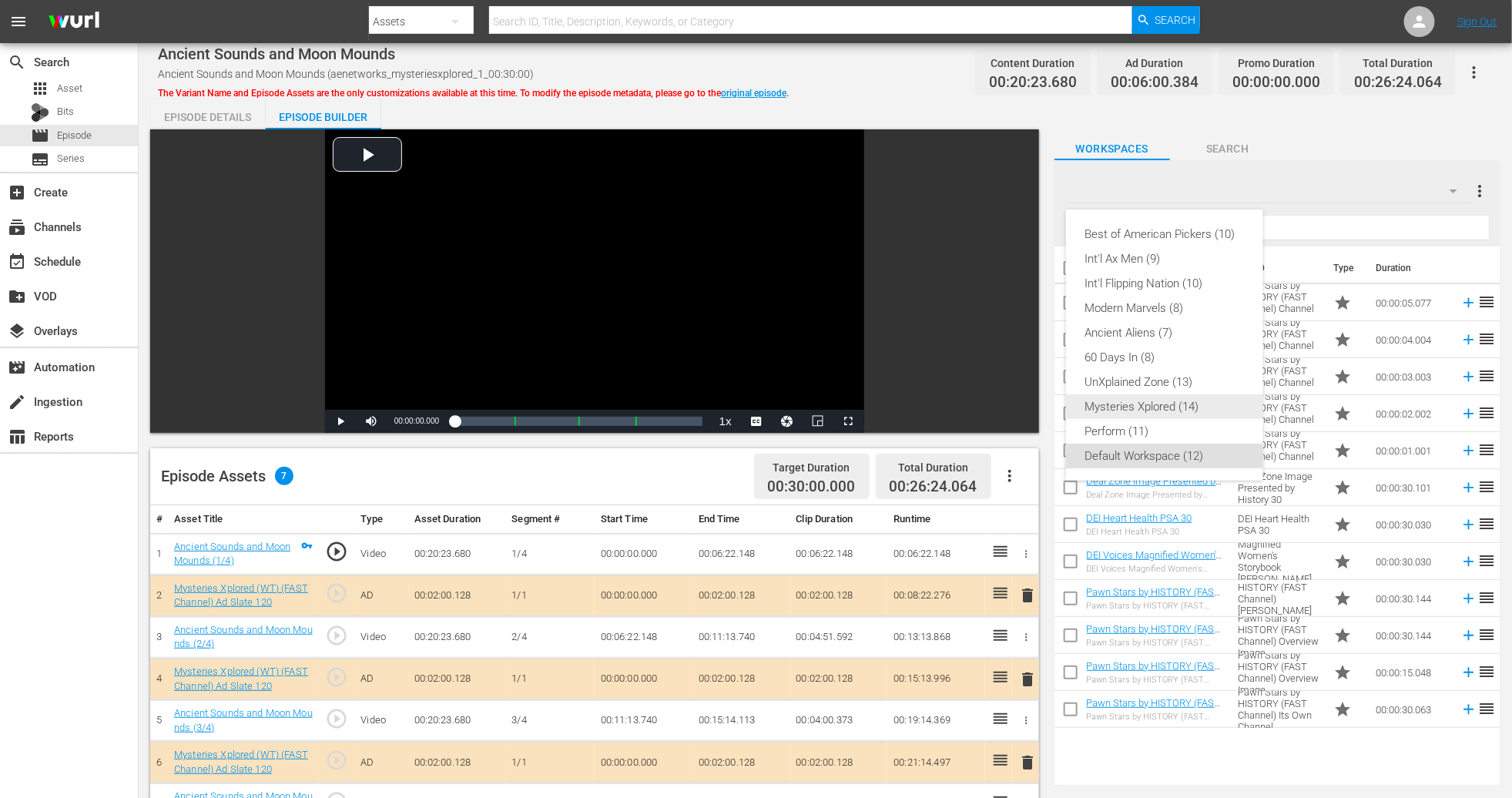
click at [1019, 406] on div "Mysteries Xplored (14)" at bounding box center [1164, 406] width 161 height 25
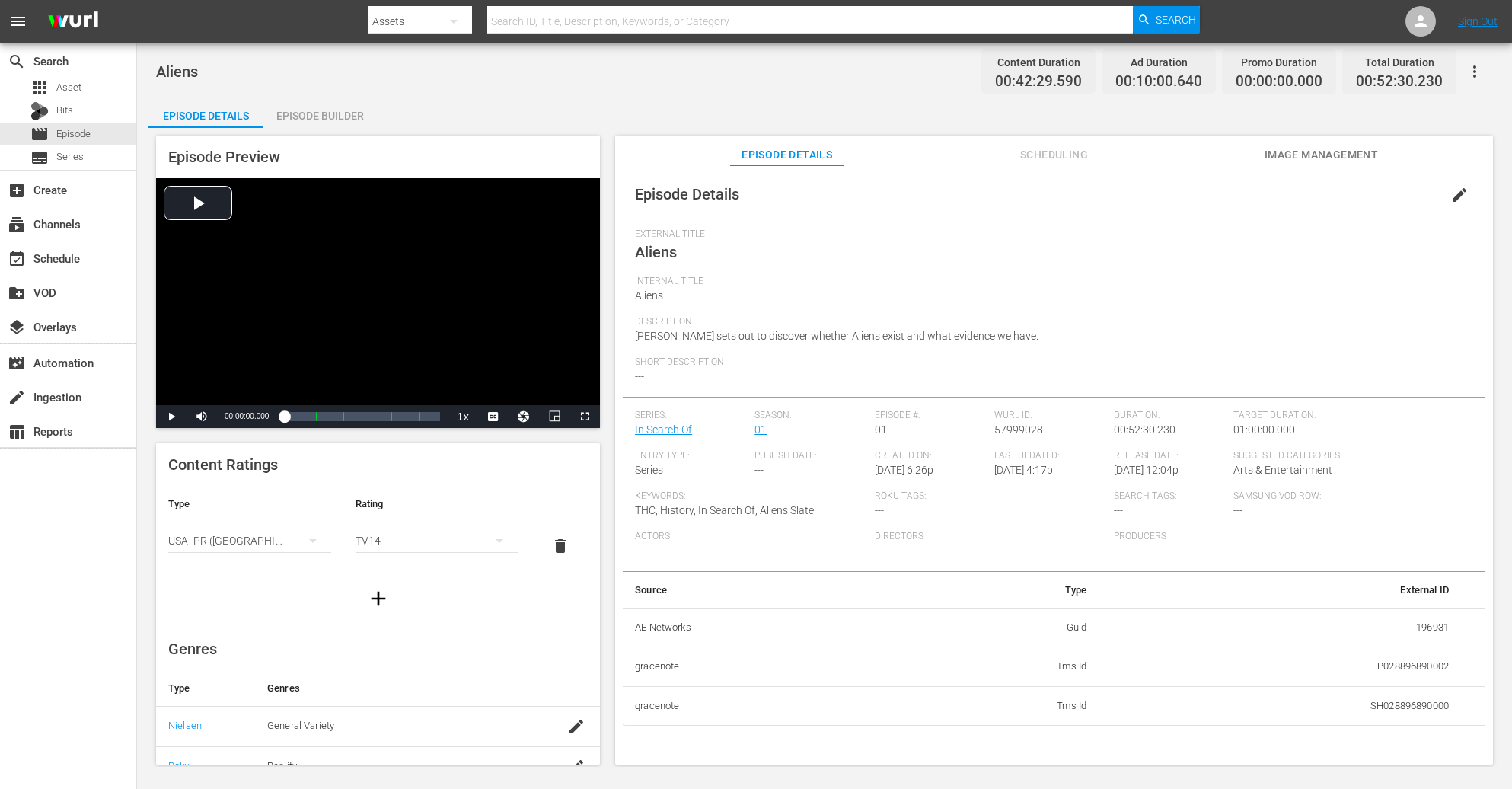
click at [331, 110] on div "Episode Builder" at bounding box center [320, 115] width 115 height 36
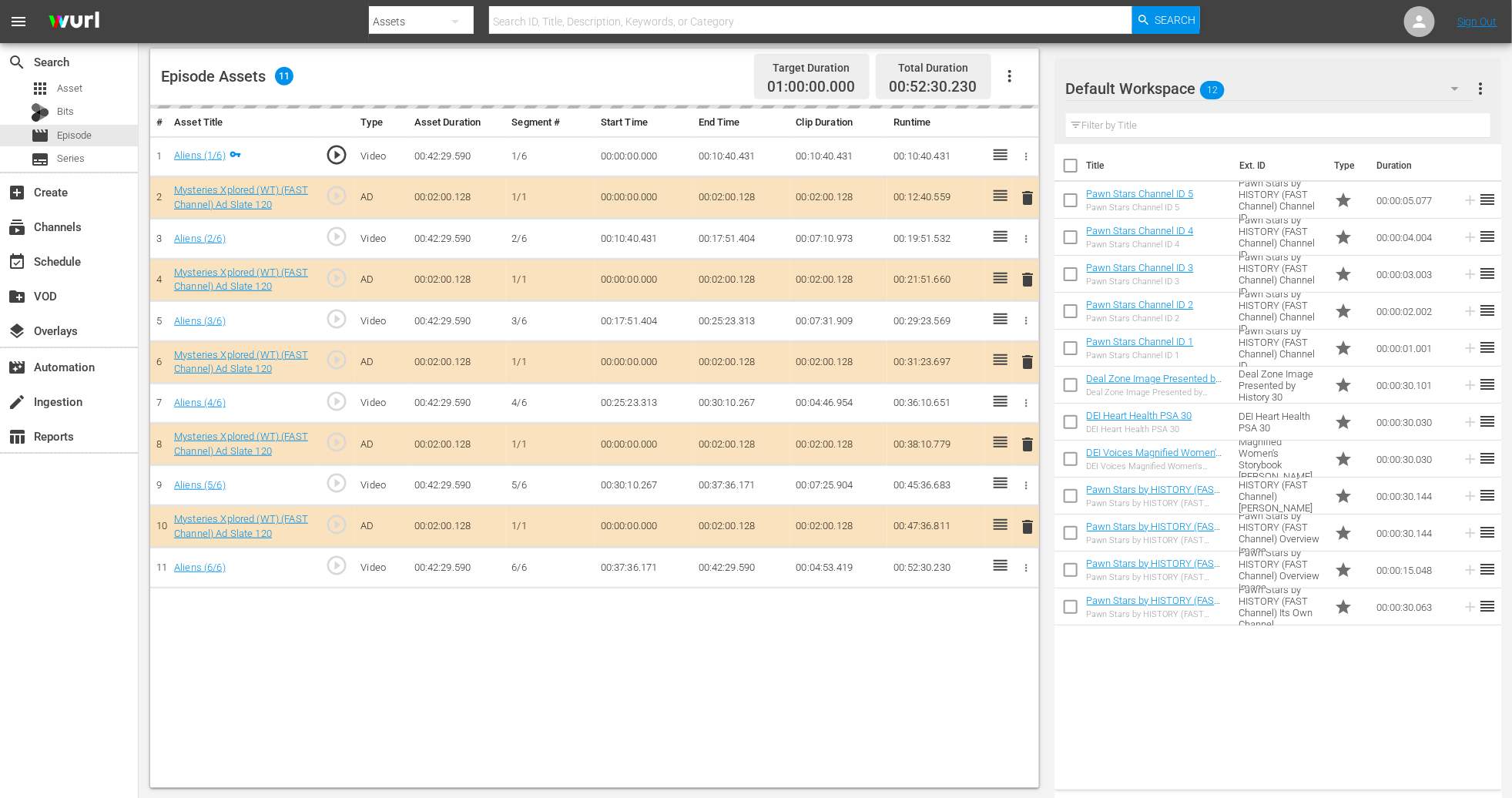
scroll to position [400, 0]
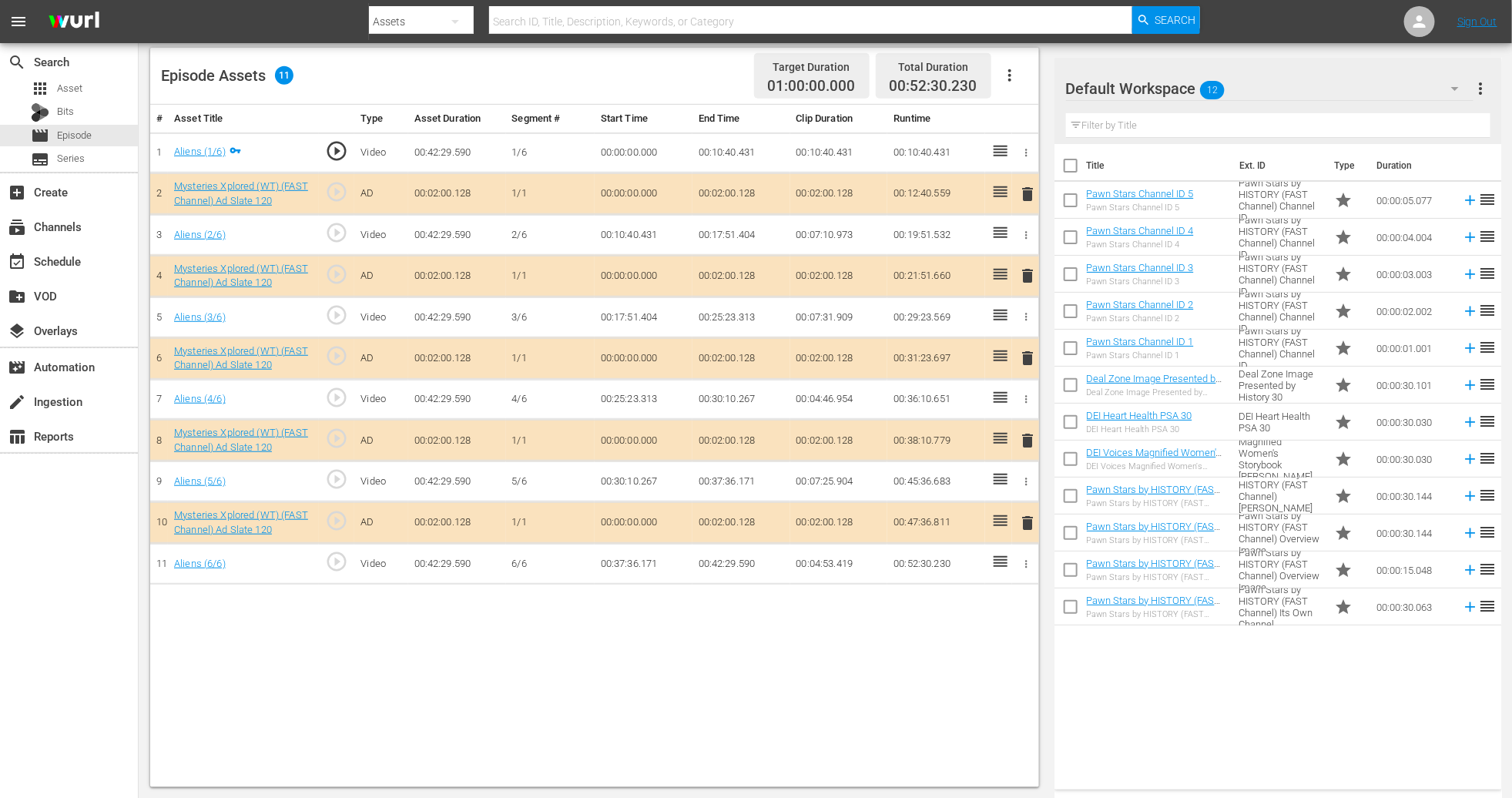
click at [1029, 372] on td "delete" at bounding box center [1025, 357] width 27 height 41
click at [1021, 359] on span "delete" at bounding box center [1027, 358] width 18 height 18
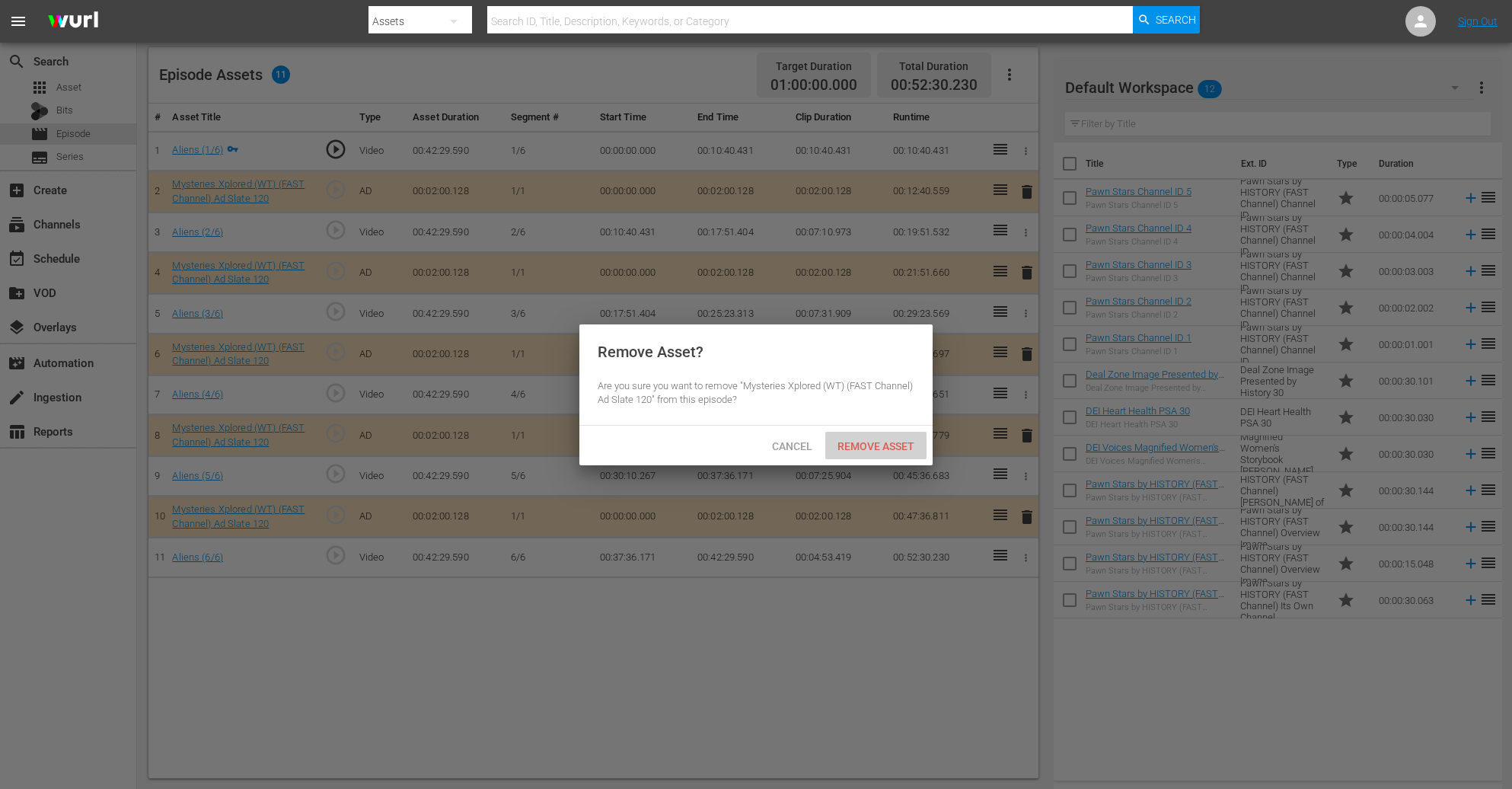
click at [871, 440] on span "Remove Asset" at bounding box center [876, 446] width 101 height 12
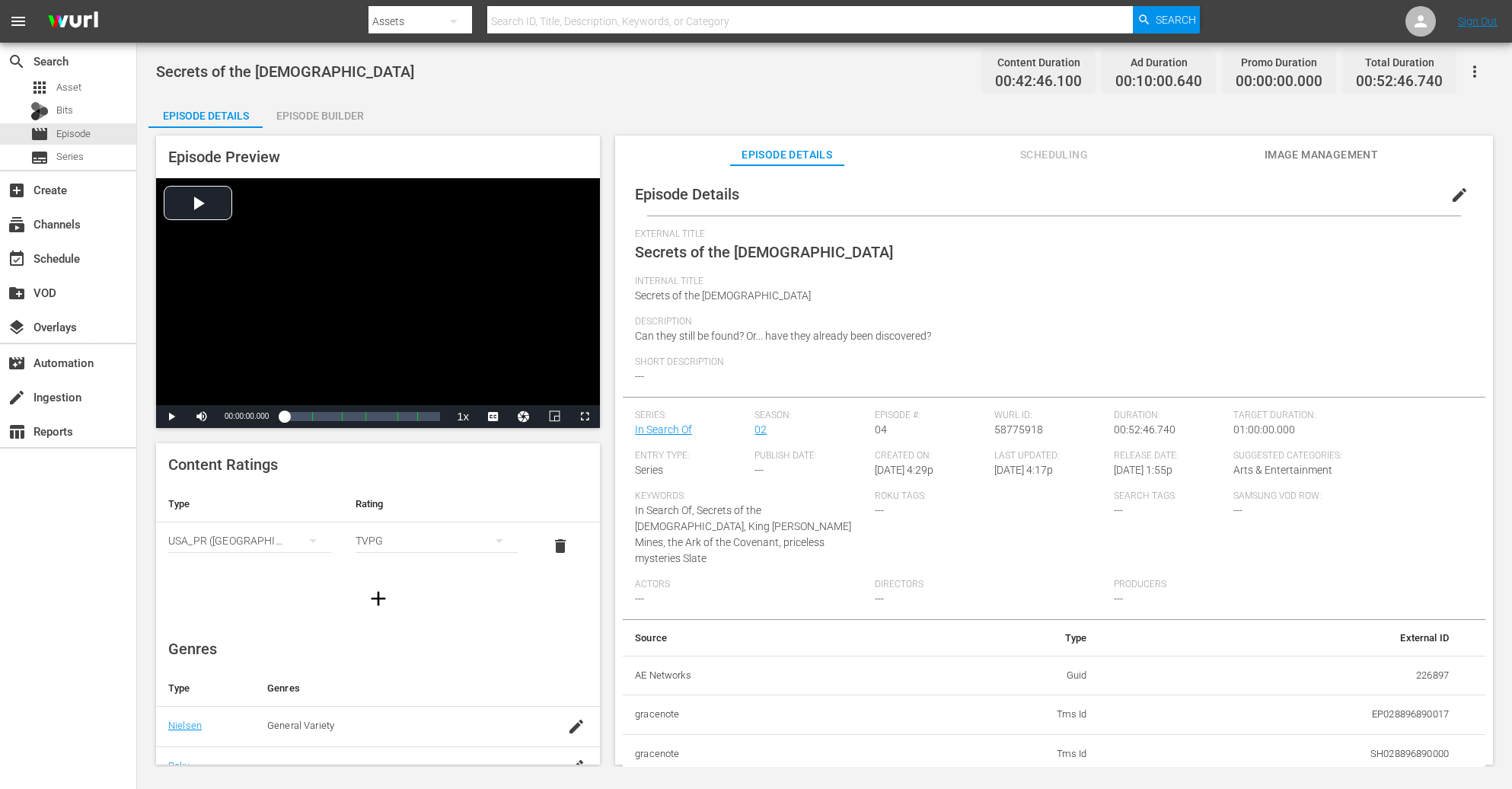
click at [330, 116] on div "Episode Builder" at bounding box center [320, 115] width 115 height 36
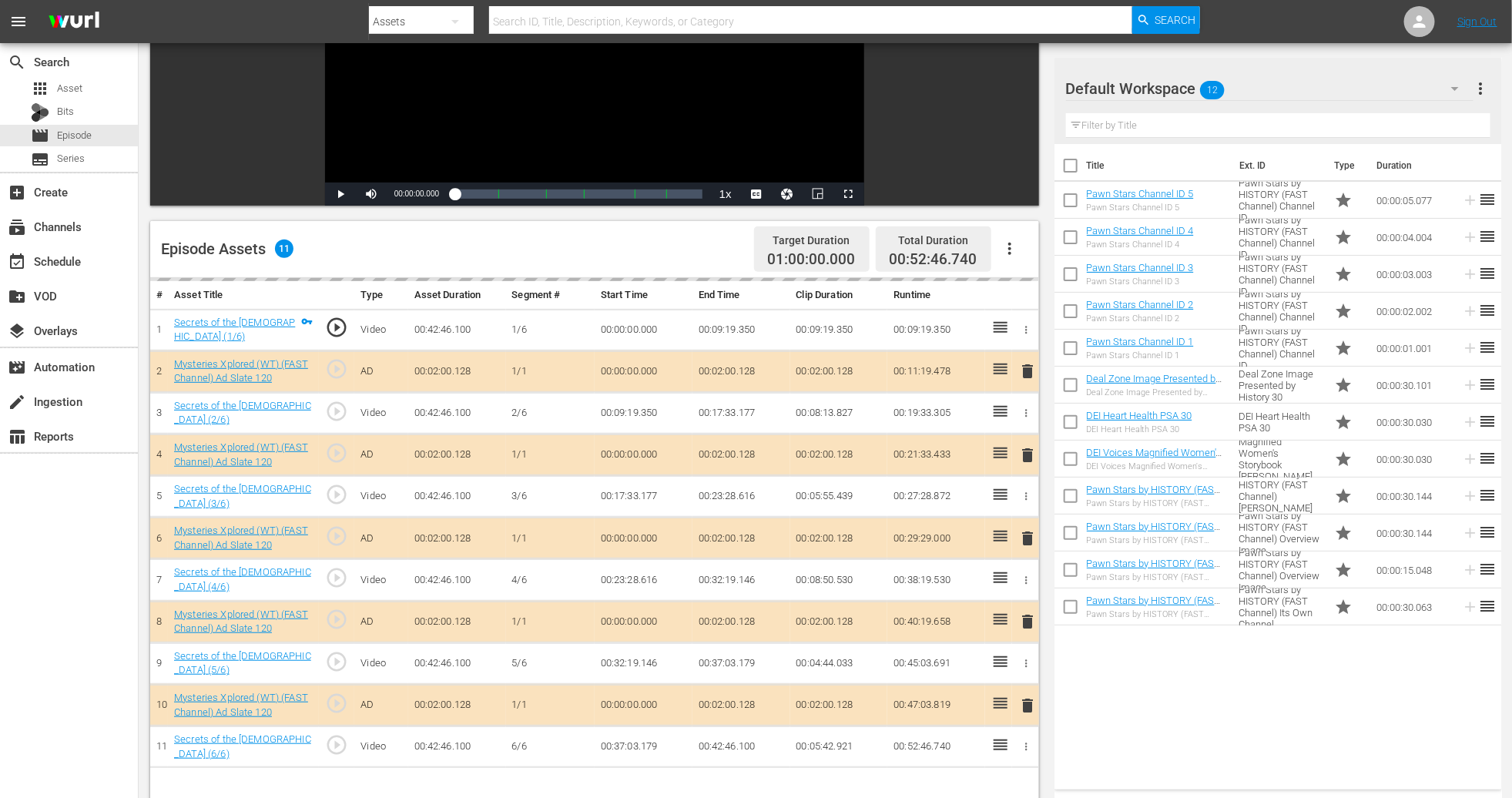
scroll to position [400, 0]
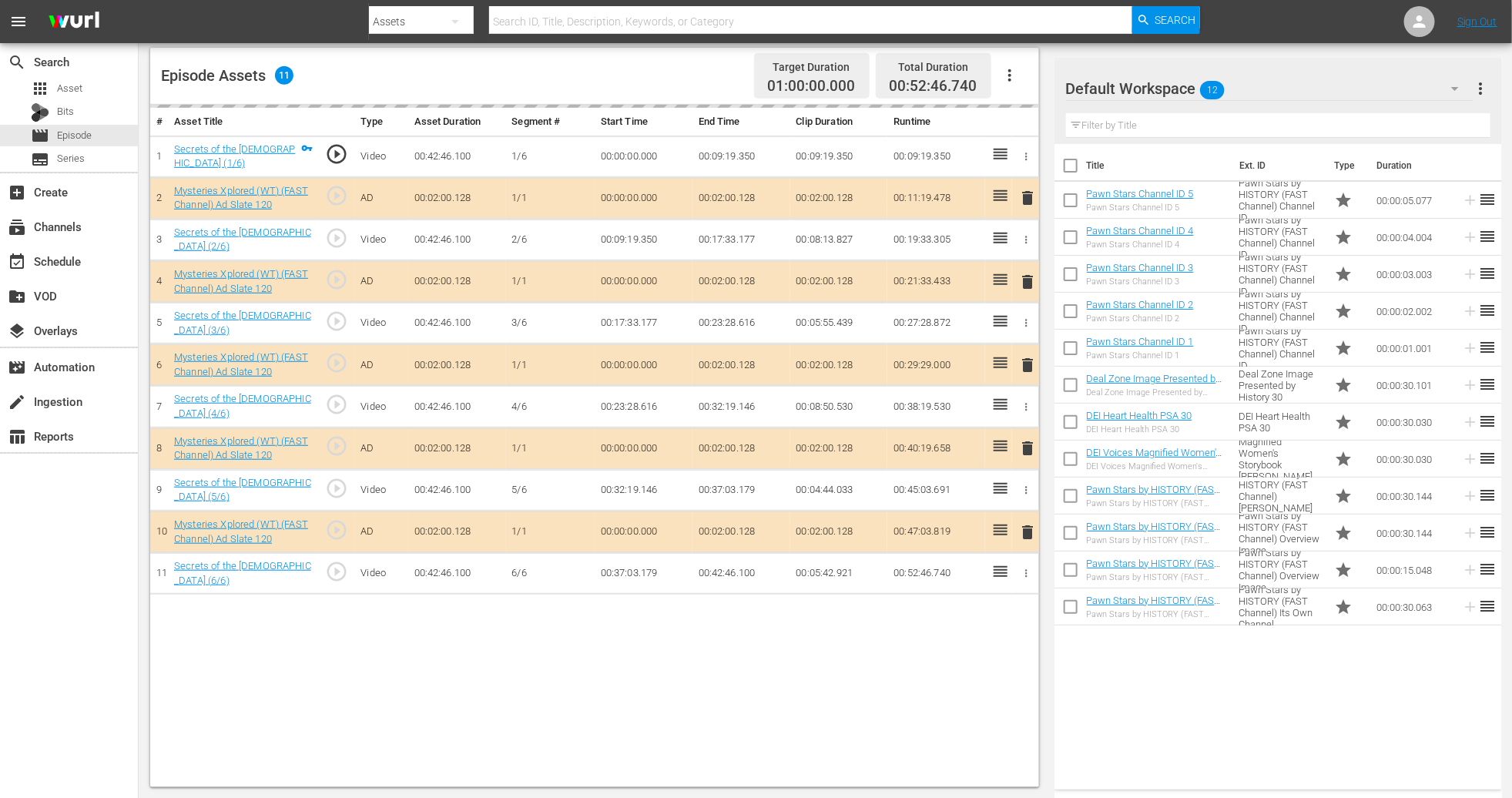
click at [1024, 363] on div "delete" at bounding box center [1025, 364] width 15 height 22
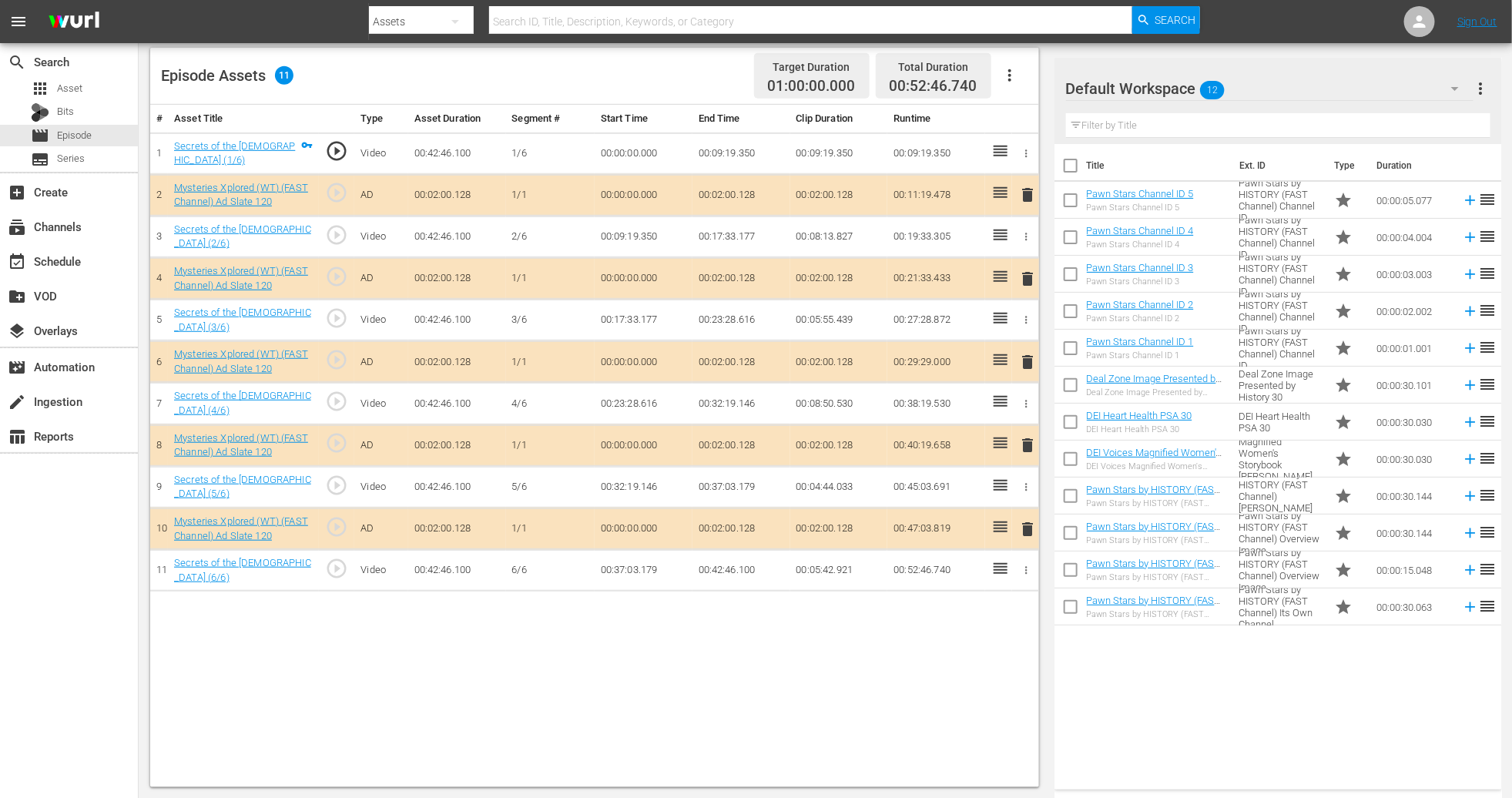
click at [1027, 363] on span "delete" at bounding box center [1027, 362] width 18 height 18
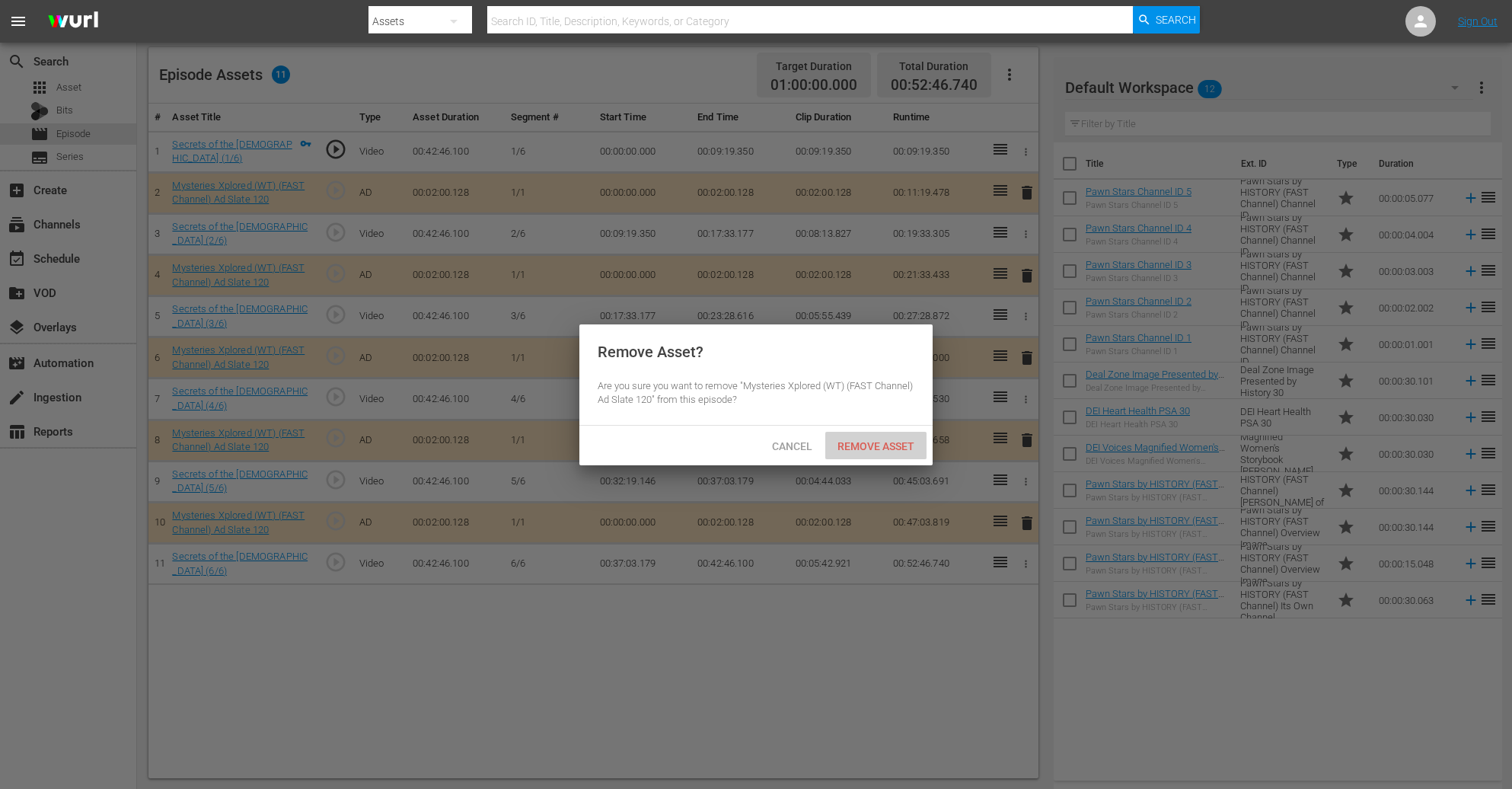
click at [899, 441] on span "Remove Asset" at bounding box center [876, 446] width 101 height 12
